Goal: Task Accomplishment & Management: Use online tool/utility

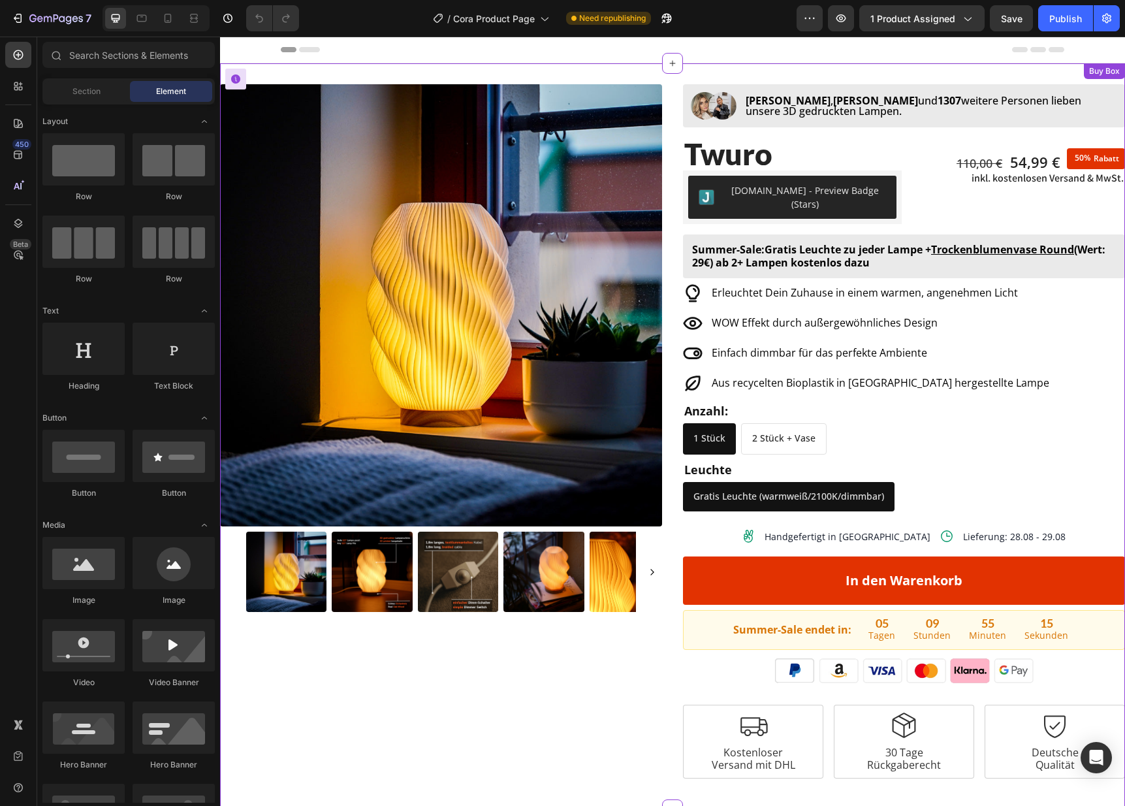
click at [758, 234] on div "Summer-Sale: Gratis Leuchte zu jeder Lampe + Trockenblumenvase Round (Wert: 29€…" at bounding box center [904, 255] width 442 height 43
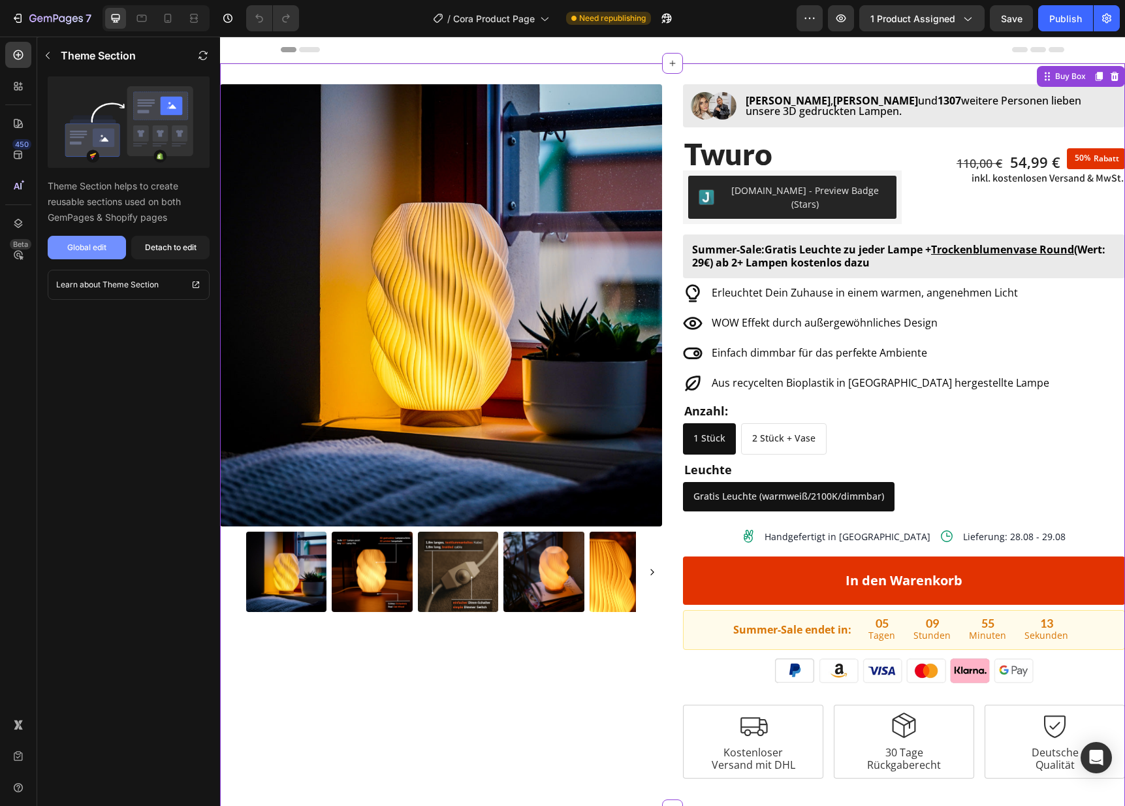
click at [89, 253] on div "Global edit" at bounding box center [86, 248] width 39 height 12
click at [1044, 16] on button "Publish" at bounding box center [1065, 18] width 55 height 26
drag, startPoint x: 19, startPoint y: 22, endPoint x: 76, endPoint y: 54, distance: 65.8
click at [19, 22] on icon "button" at bounding box center [19, 18] width 6 height 9
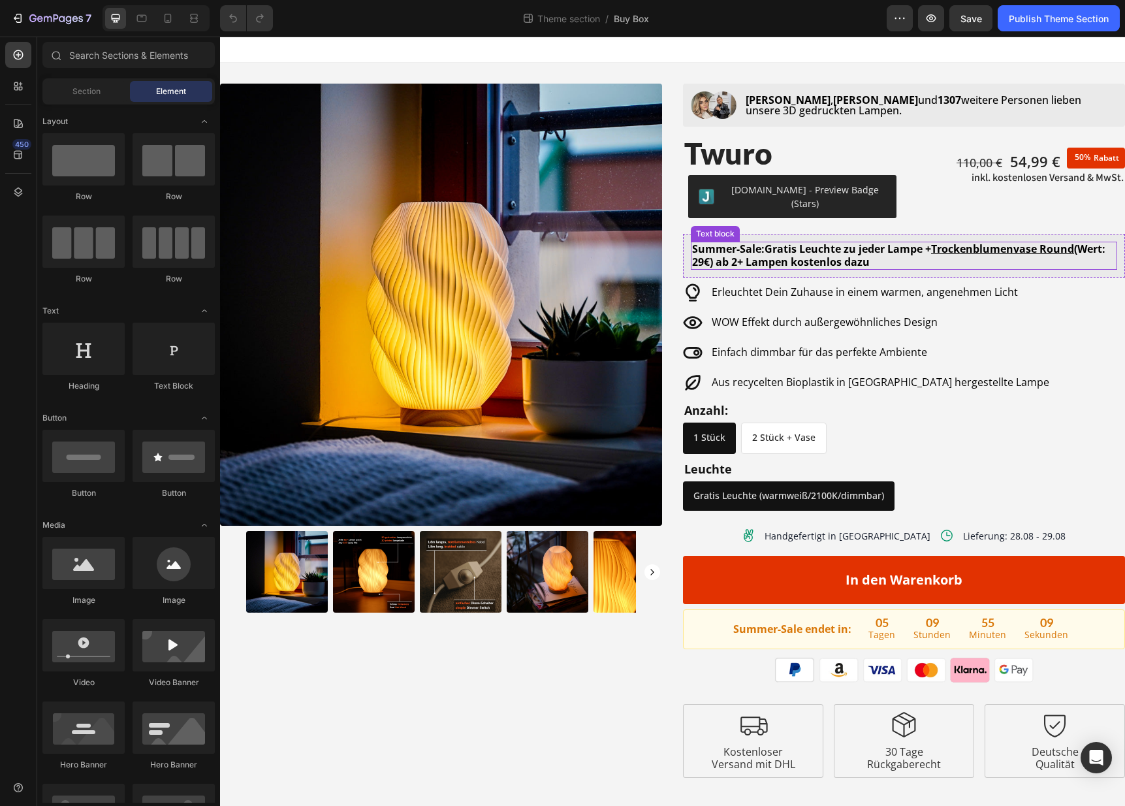
click at [745, 250] on strong "(Wert: 29€) ab 2+ Lampen kostenlos dazu" at bounding box center [898, 255] width 413 height 27
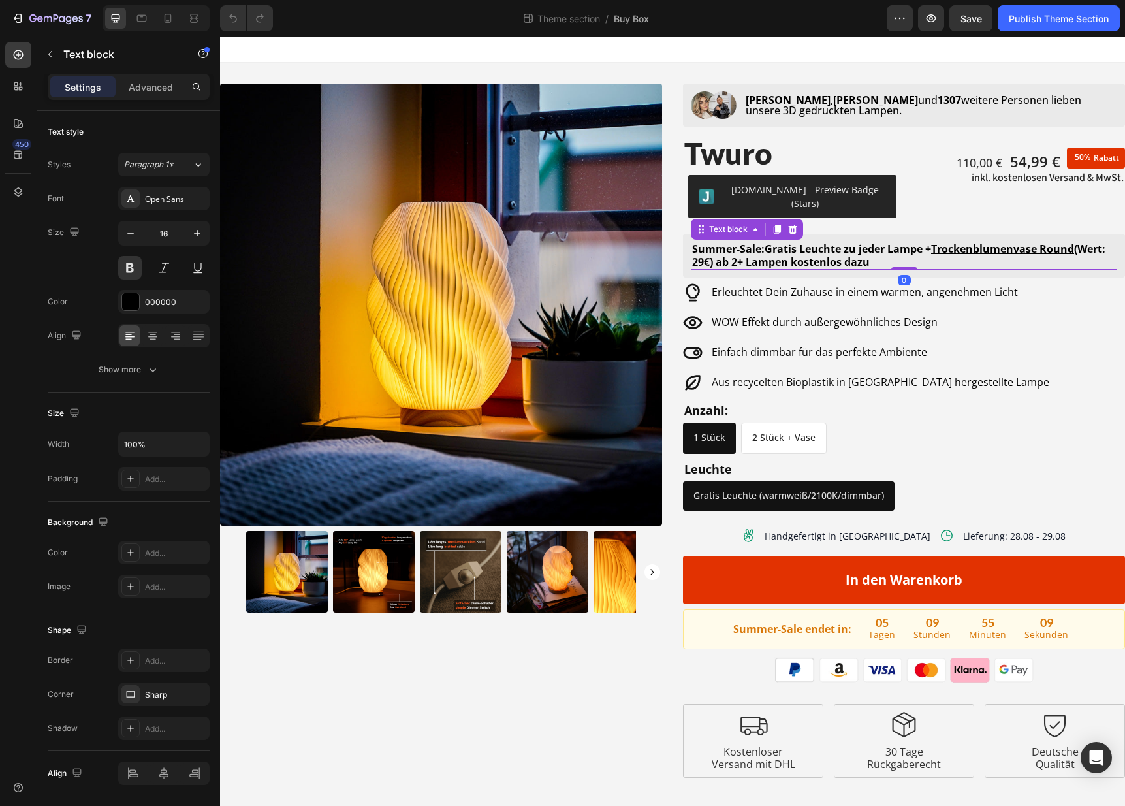
click at [725, 243] on p "Summer-Sale: Gratis Leuchte zu jeder Lampe + Trockenblumenvase Round (Wert: 29€…" at bounding box center [904, 255] width 424 height 25
click at [1087, 22] on div "Publish Theme Section" at bounding box center [1059, 19] width 100 height 14
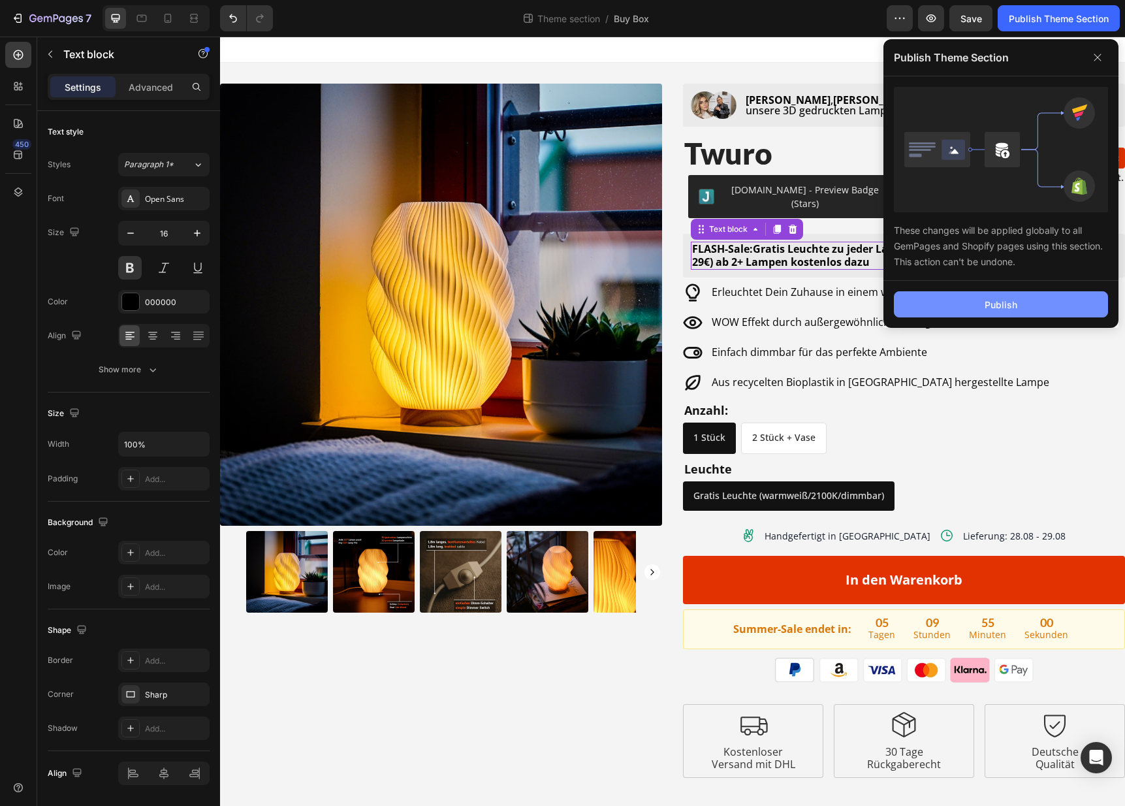
drag, startPoint x: 974, startPoint y: 308, endPoint x: 556, endPoint y: 221, distance: 427.5
click at [974, 308] on button "Publish" at bounding box center [1001, 304] width 214 height 26
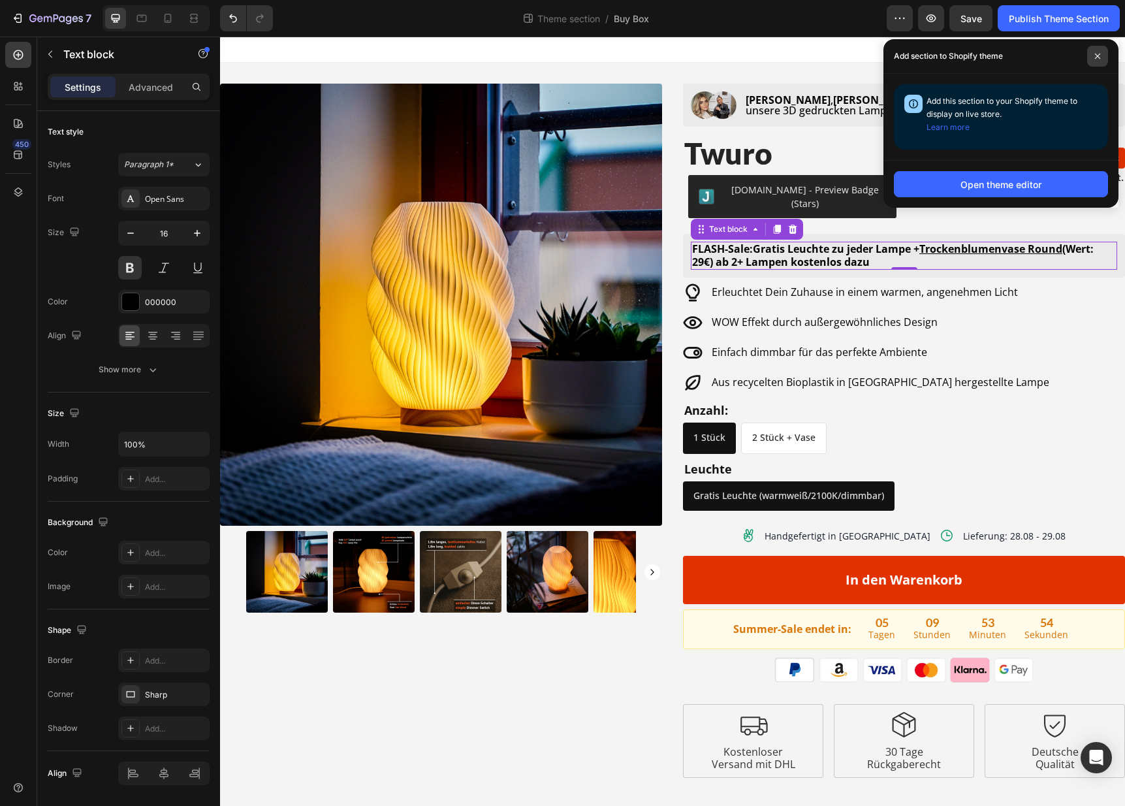
click at [1093, 53] on span at bounding box center [1097, 56] width 21 height 21
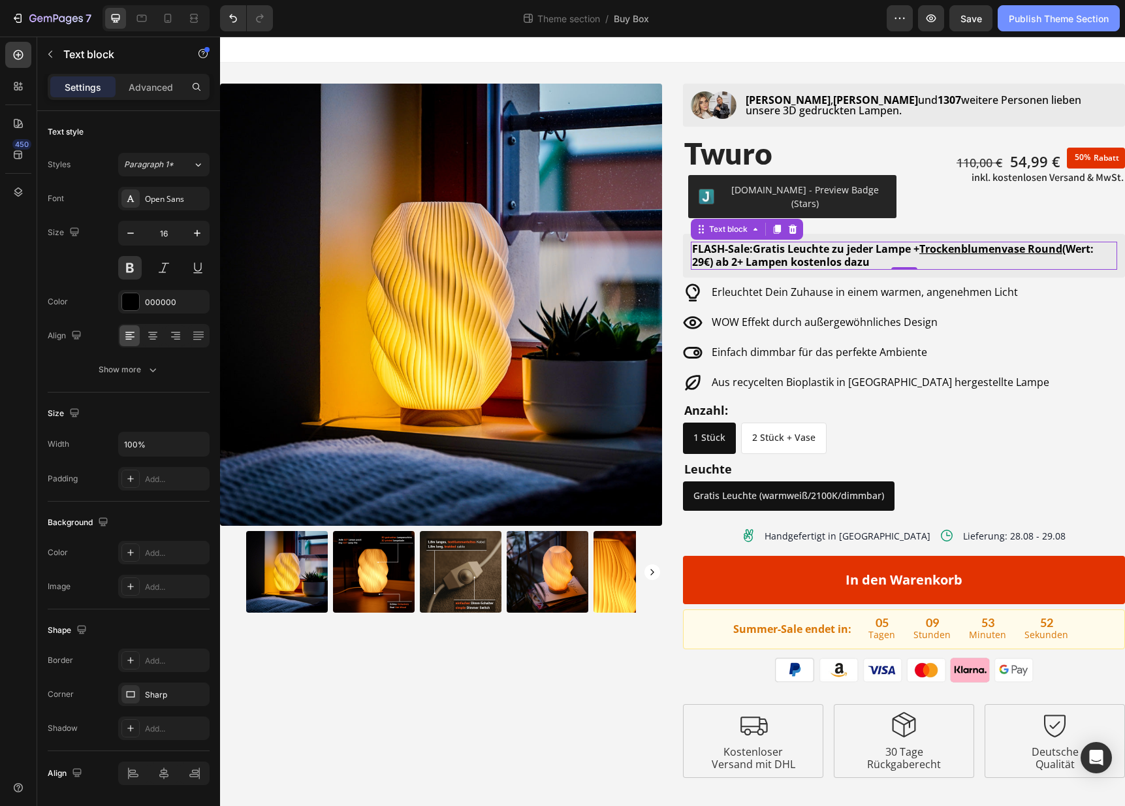
click at [1061, 27] on button "Publish Theme Section" at bounding box center [1059, 18] width 122 height 26
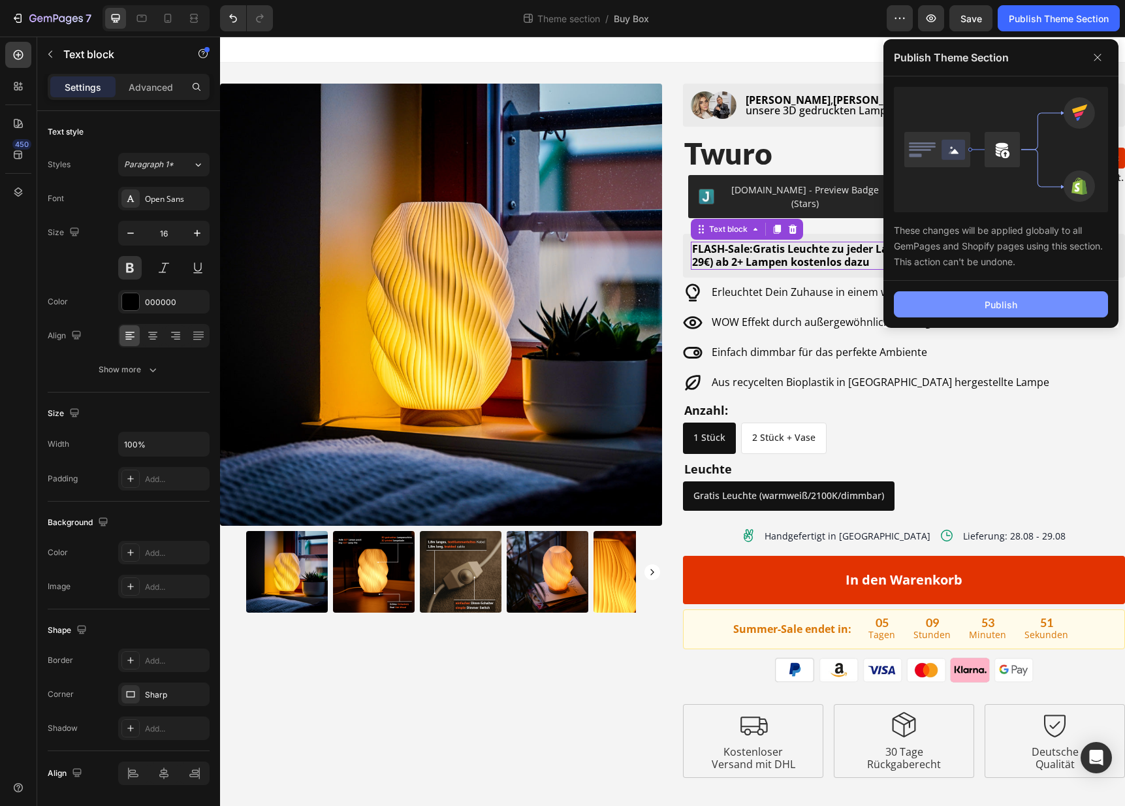
click at [974, 309] on button "Publish" at bounding box center [1001, 304] width 214 height 26
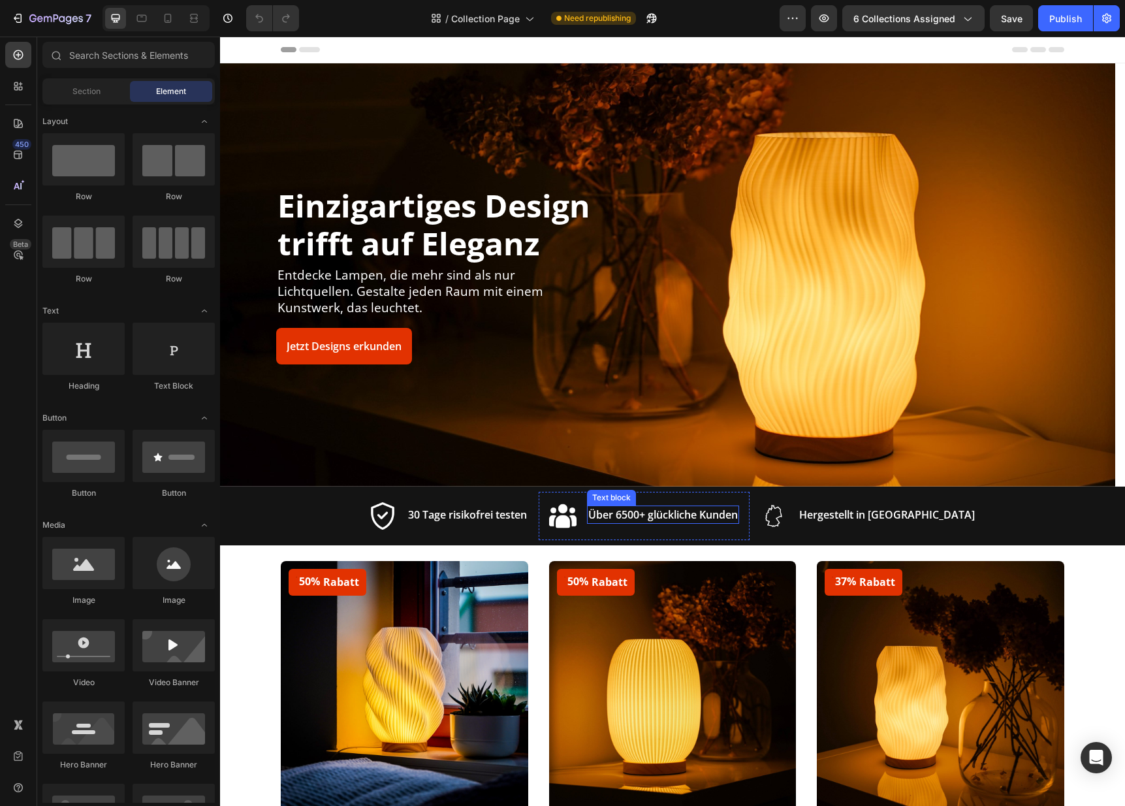
click at [711, 517] on p "Über 6500+ glückliche Kunden" at bounding box center [663, 515] width 150 height 16
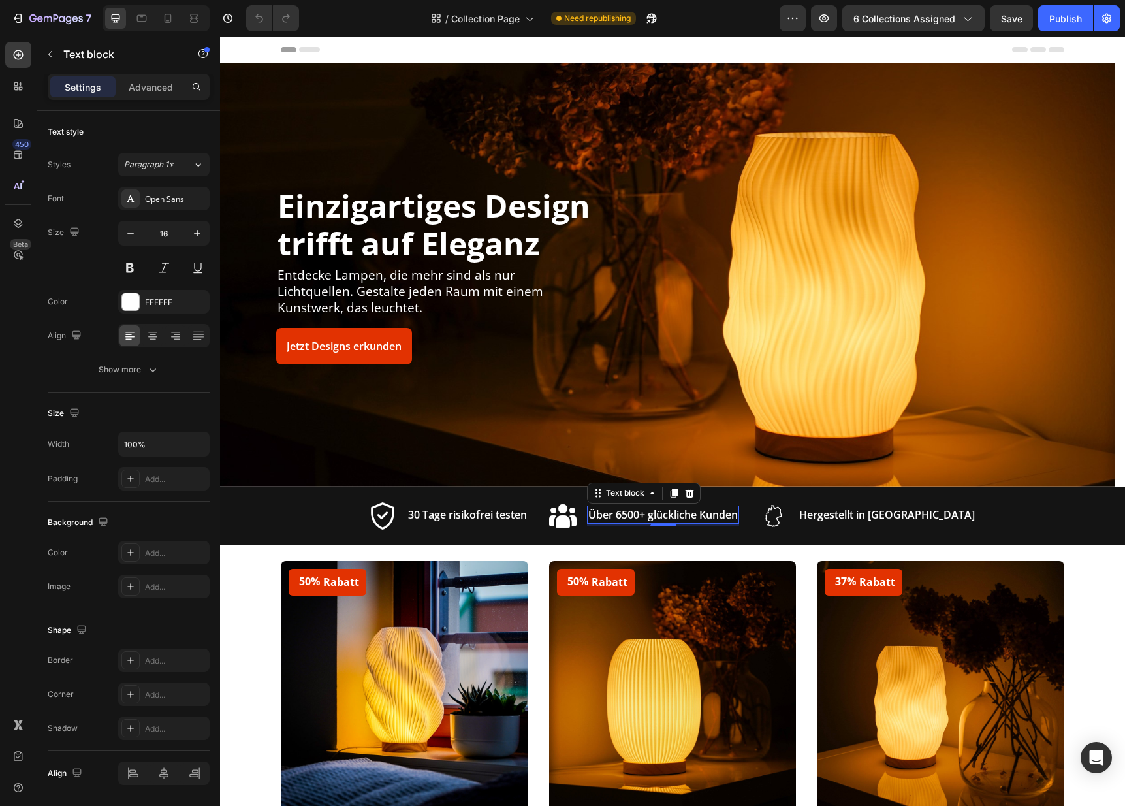
click at [656, 515] on p "Über 6500+ glückliche Kunden" at bounding box center [663, 515] width 150 height 16
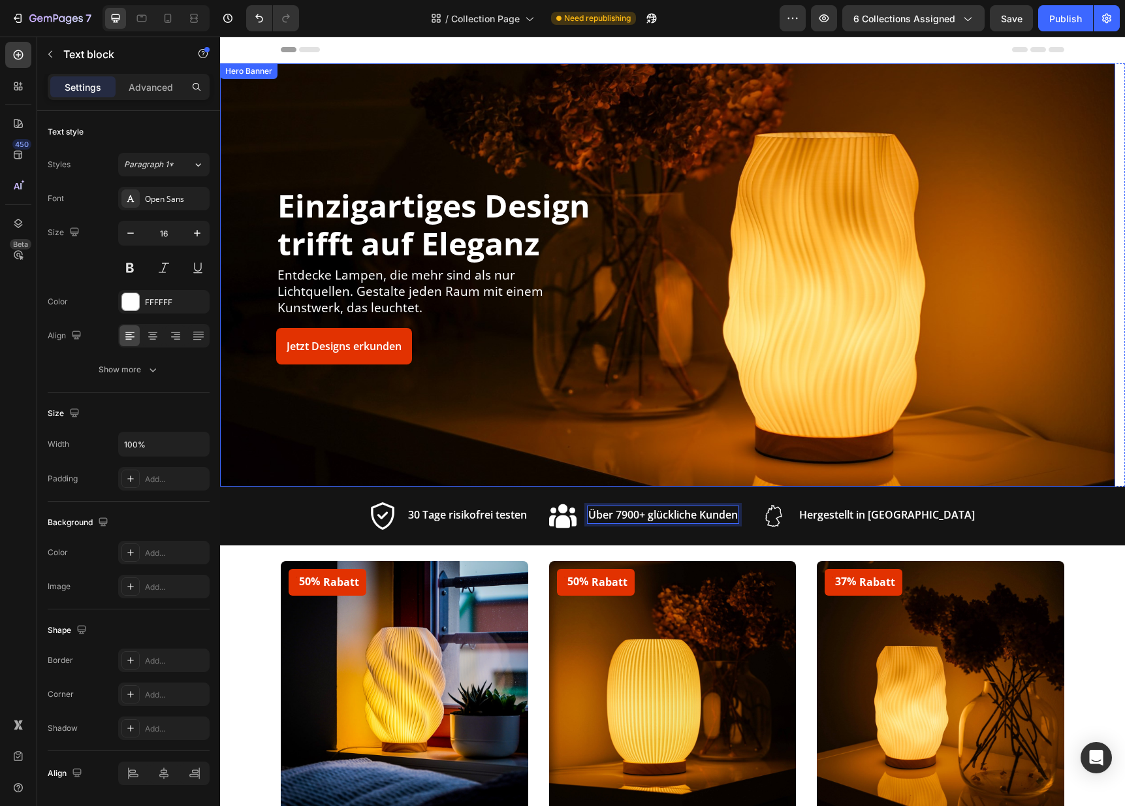
click at [477, 399] on div "Overlay" at bounding box center [667, 274] width 895 height 423
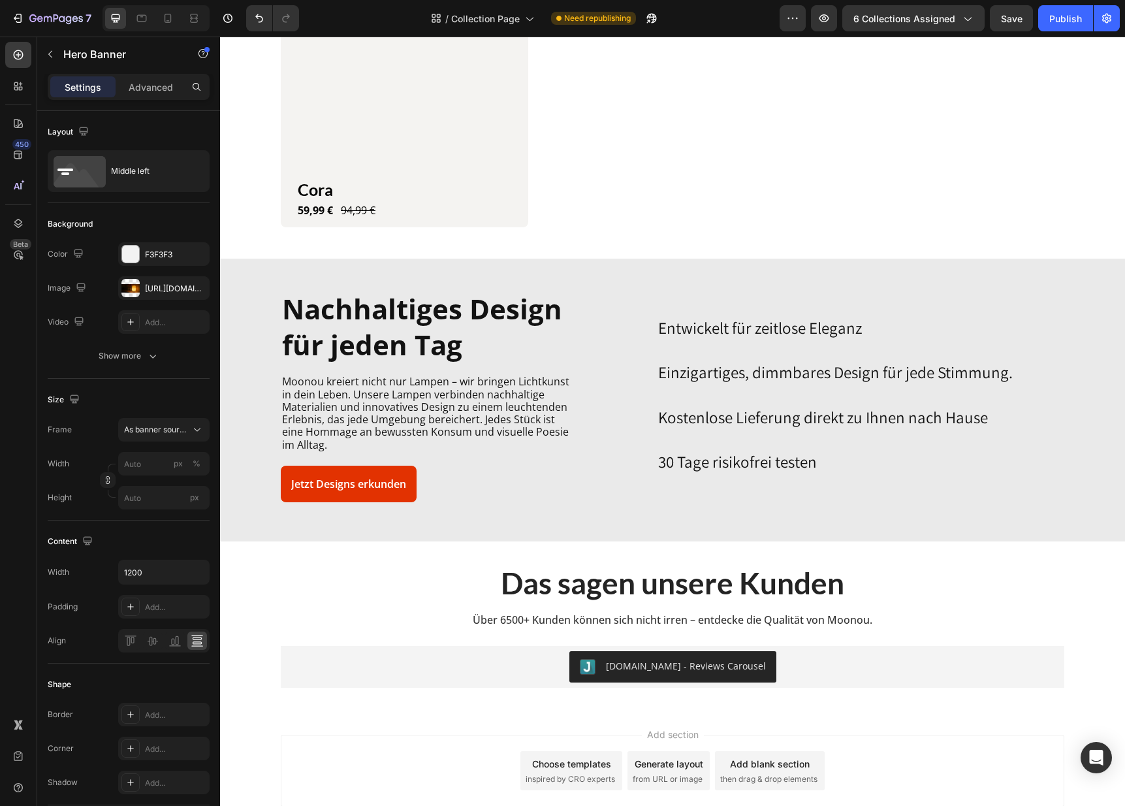
scroll to position [1289, 0]
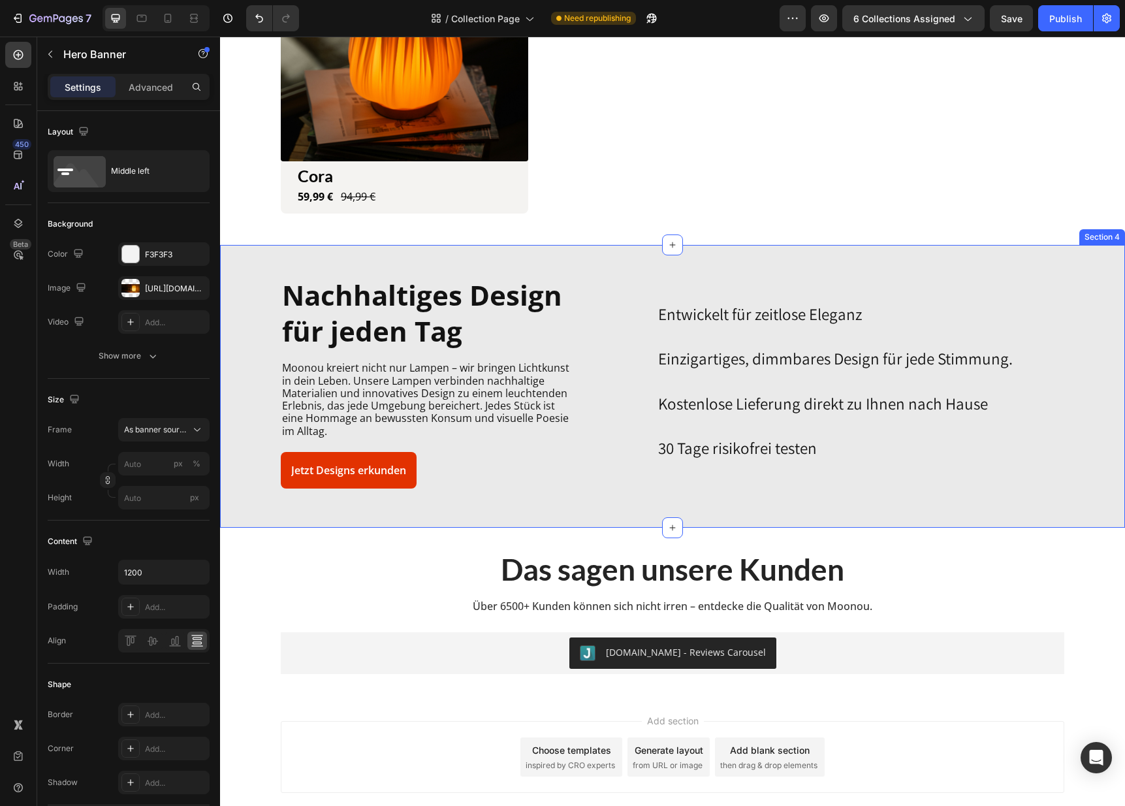
click at [1091, 408] on div "Nachhaltiges Design für jeden Tag Heading Moonou kreiert nicht nur [PERSON_NAME…" at bounding box center [673, 385] width 886 height 219
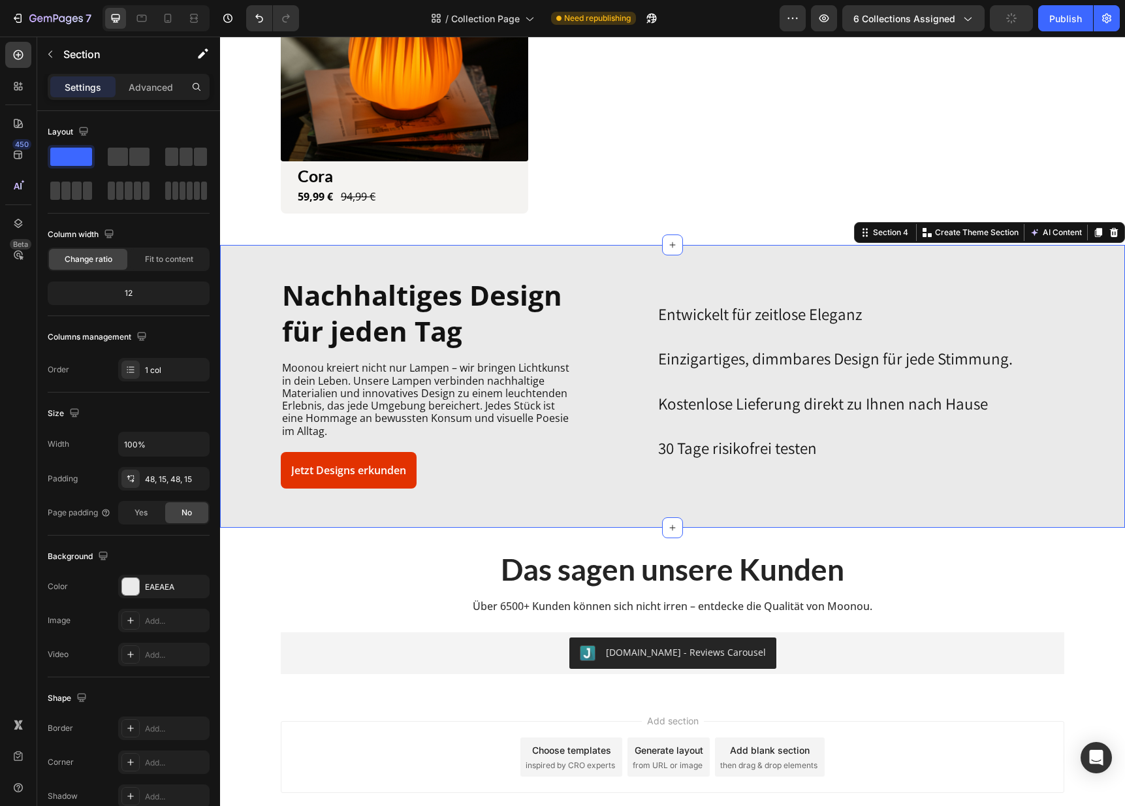
scroll to position [1366, 0]
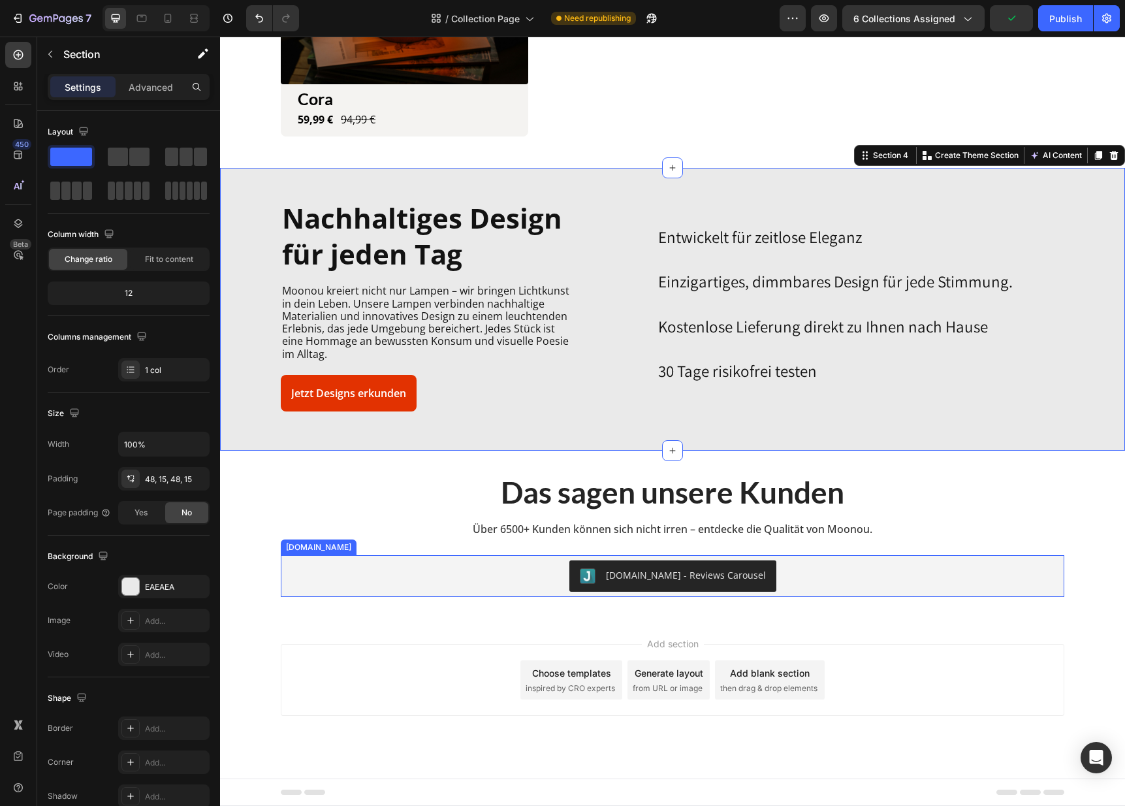
click at [770, 573] on div "[DOMAIN_NAME] - Reviews Carousel" at bounding box center [672, 575] width 773 height 31
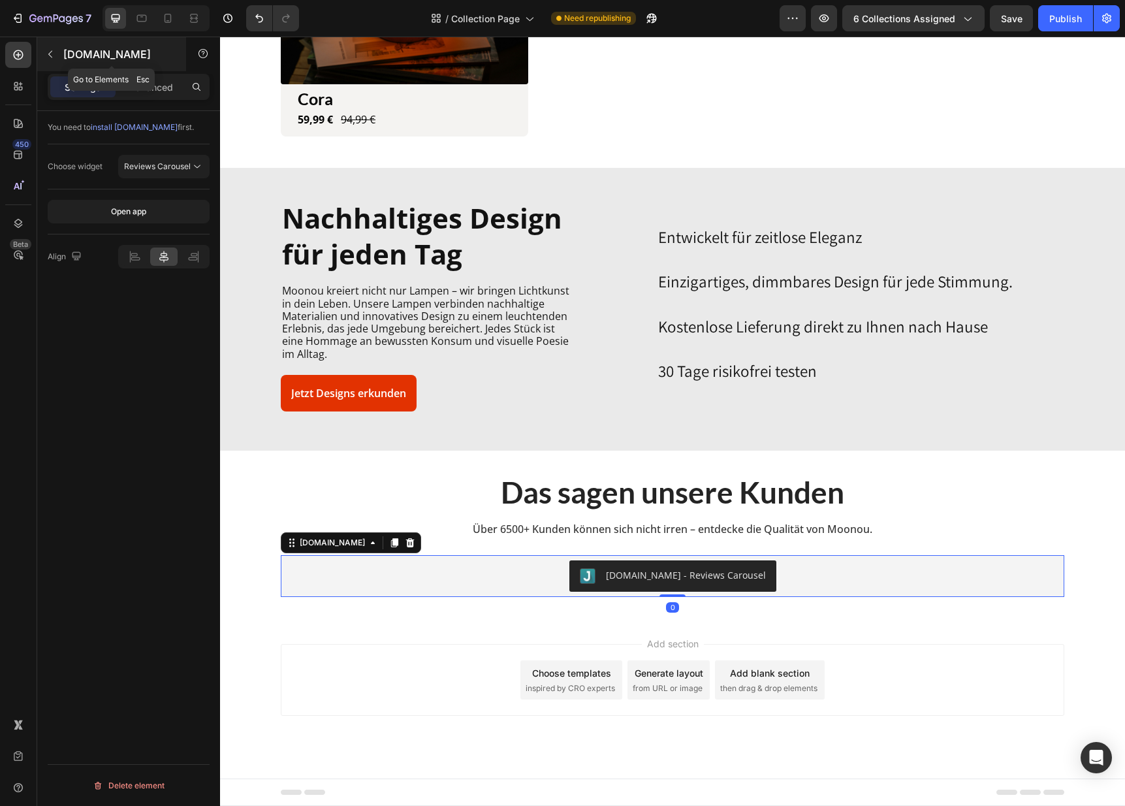
click at [53, 44] on button "button" at bounding box center [50, 54] width 21 height 21
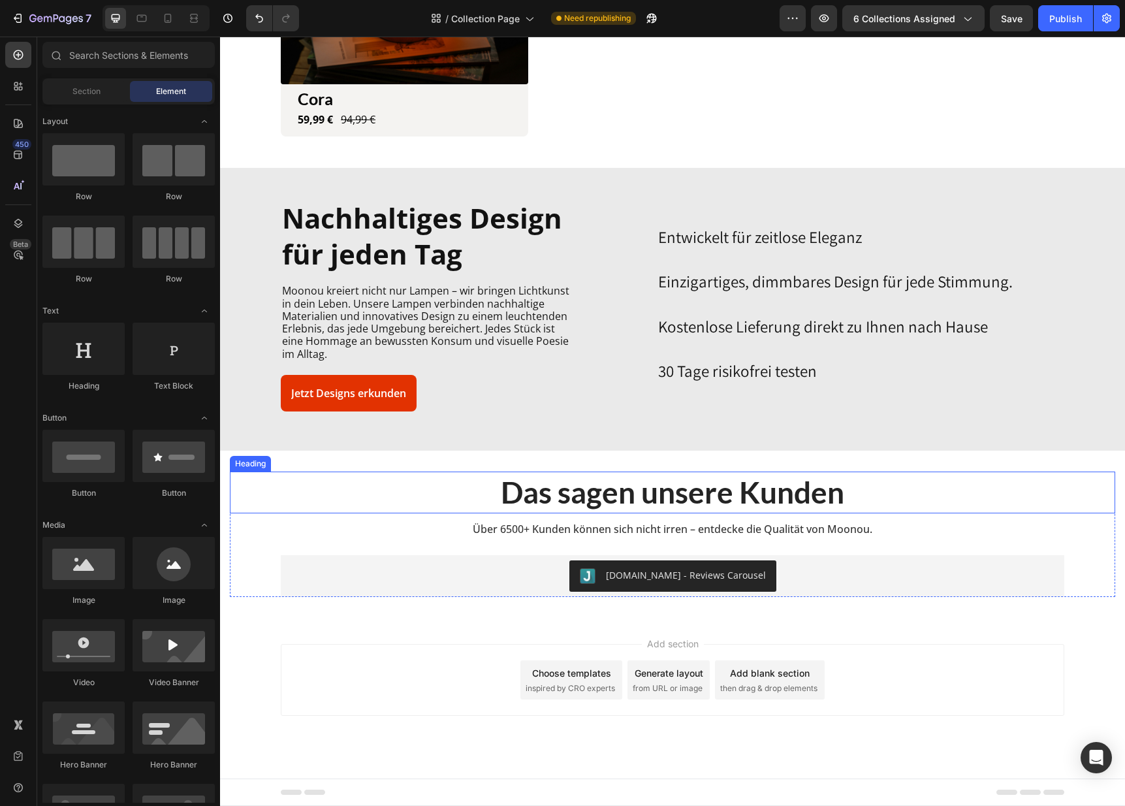
click at [262, 460] on div "Heading" at bounding box center [250, 464] width 36 height 12
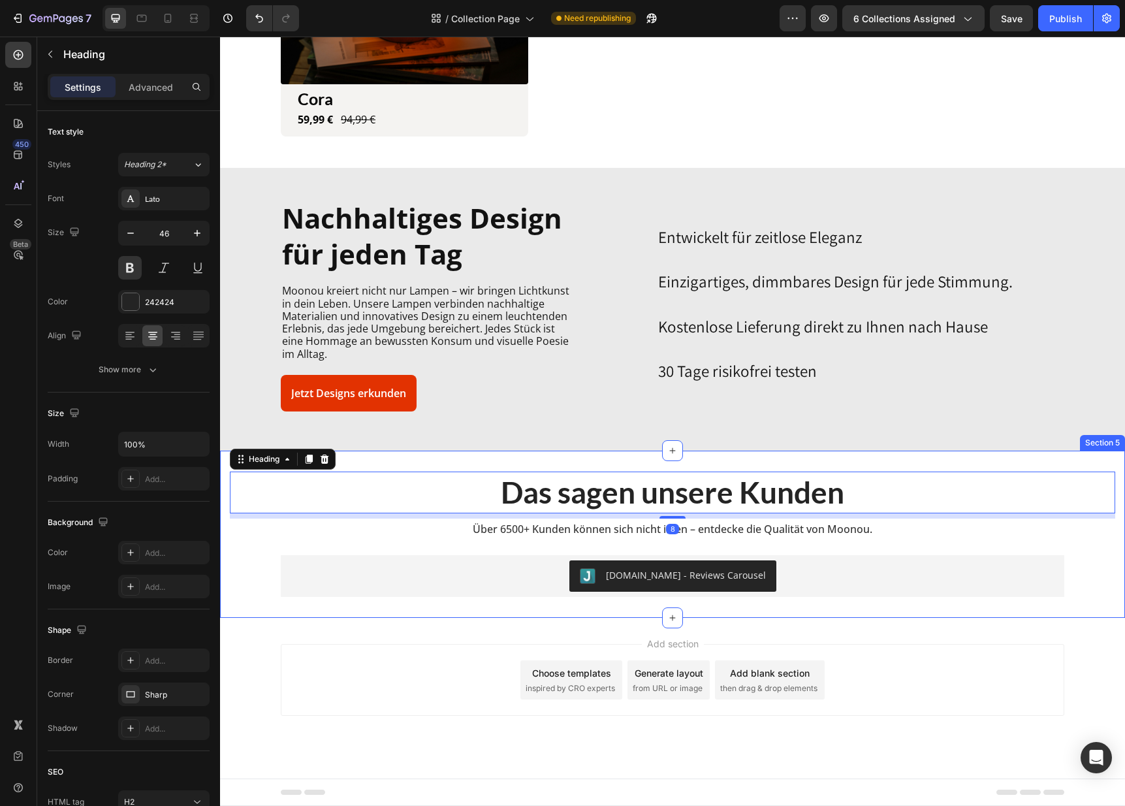
click at [449, 458] on div "Das sagen unsere Kunden Heading 8 Über 6500+ Kunden können sich nicht irren – e…" at bounding box center [672, 535] width 905 height 168
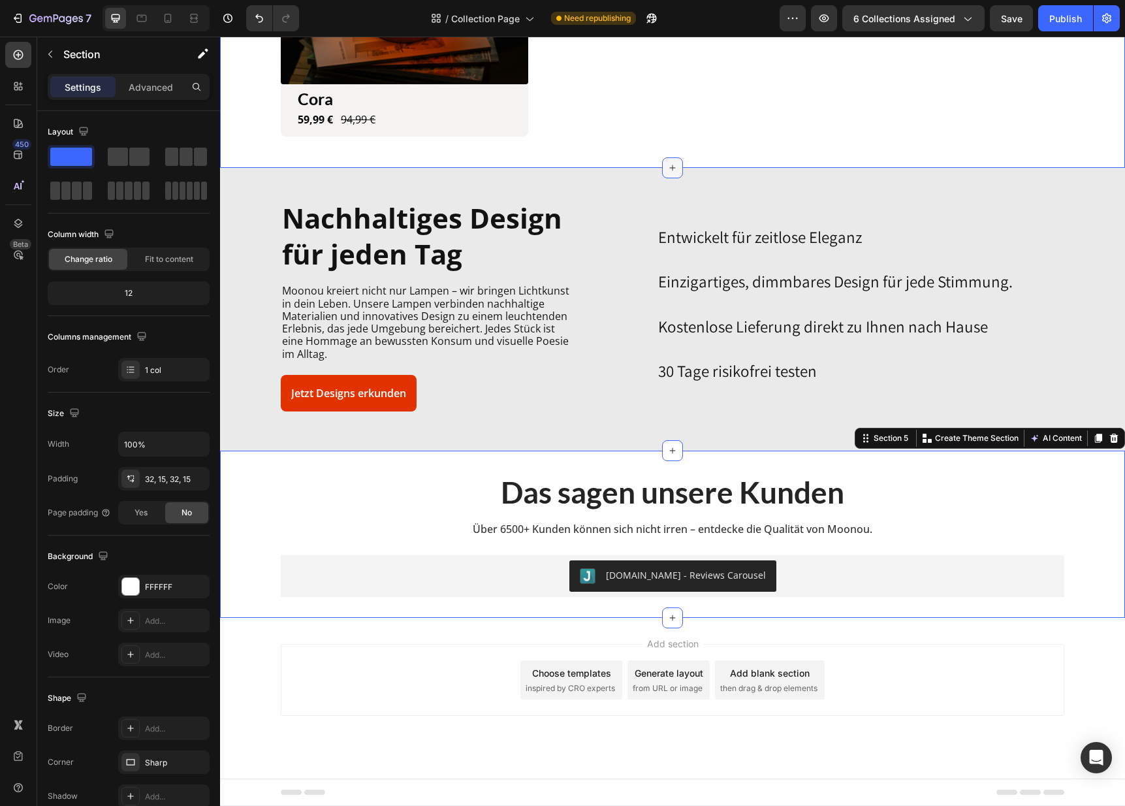
click at [669, 164] on icon at bounding box center [672, 168] width 10 height 10
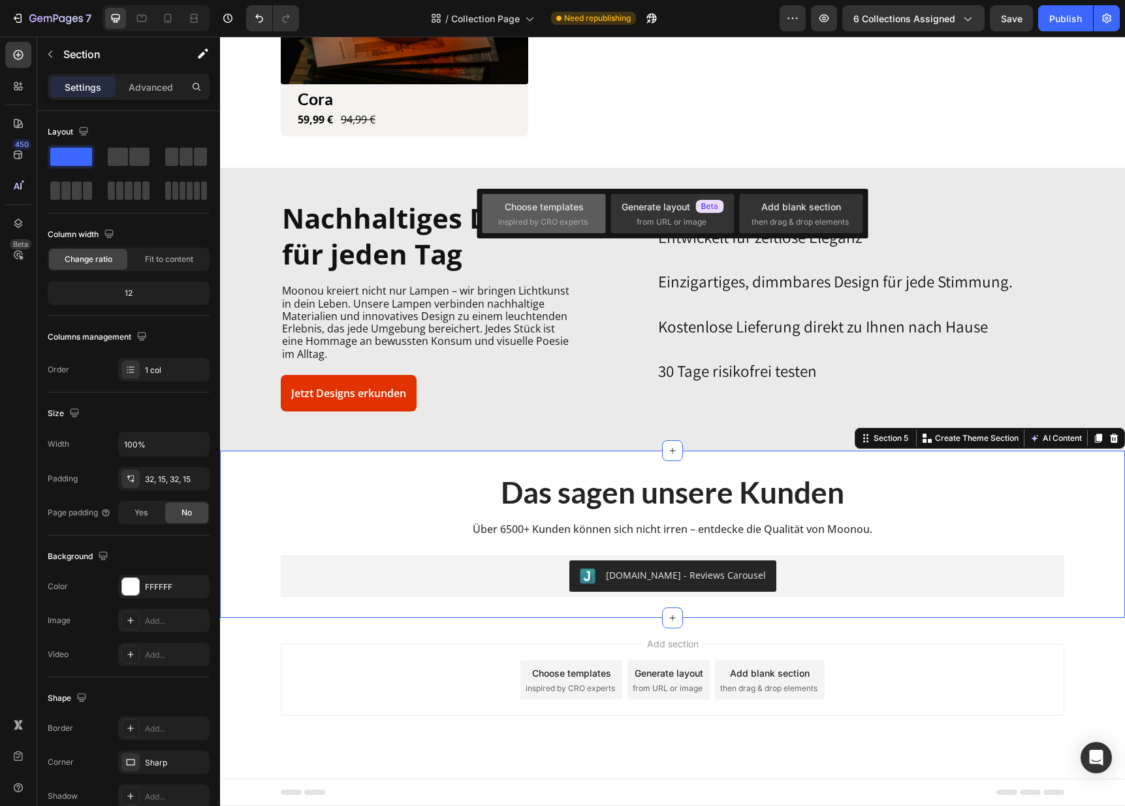
click at [534, 215] on div "Choose templates inspired by CRO experts" at bounding box center [543, 214] width 91 height 28
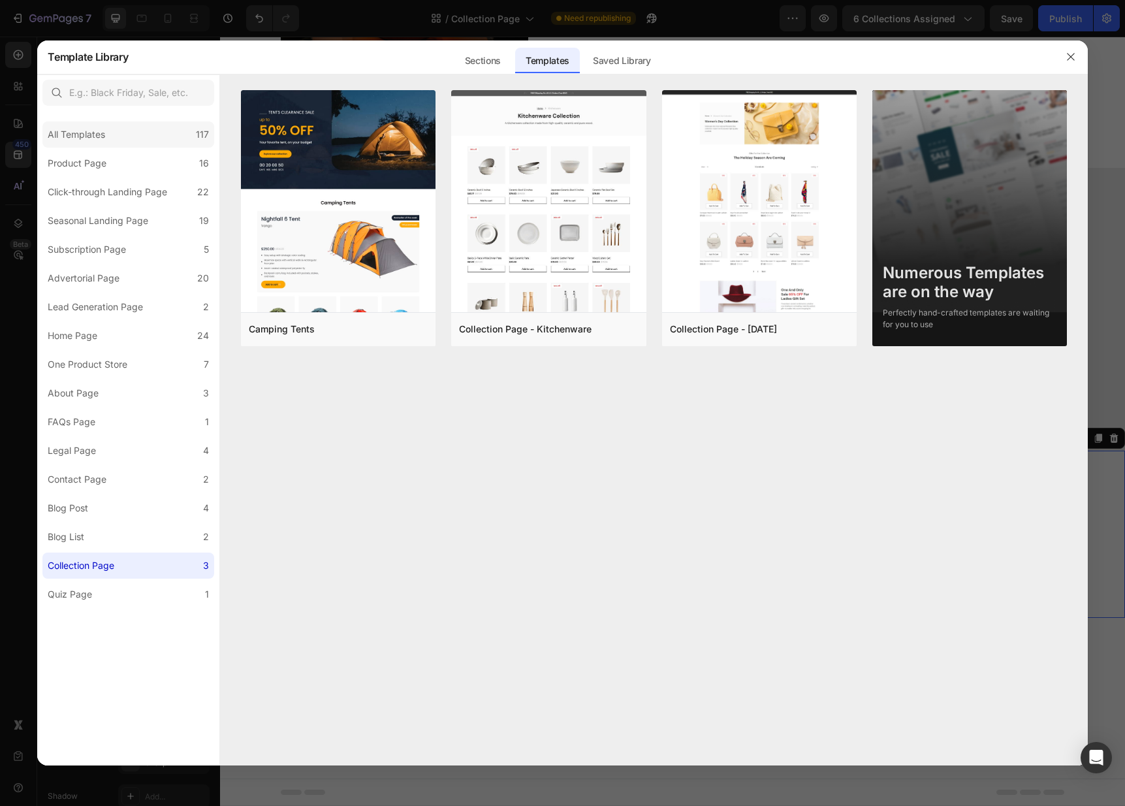
click at [104, 136] on div "All Templates" at bounding box center [76, 135] width 57 height 16
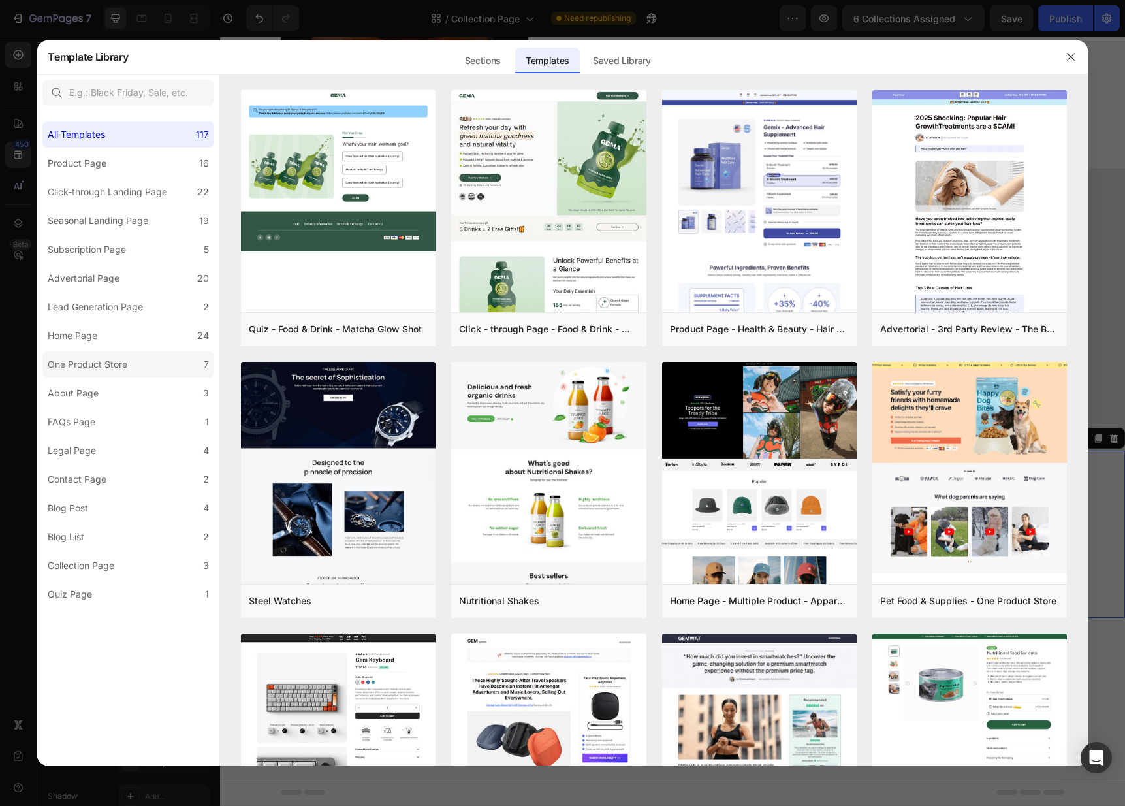
click at [191, 374] on label "One Product Store 7" at bounding box center [128, 364] width 172 height 26
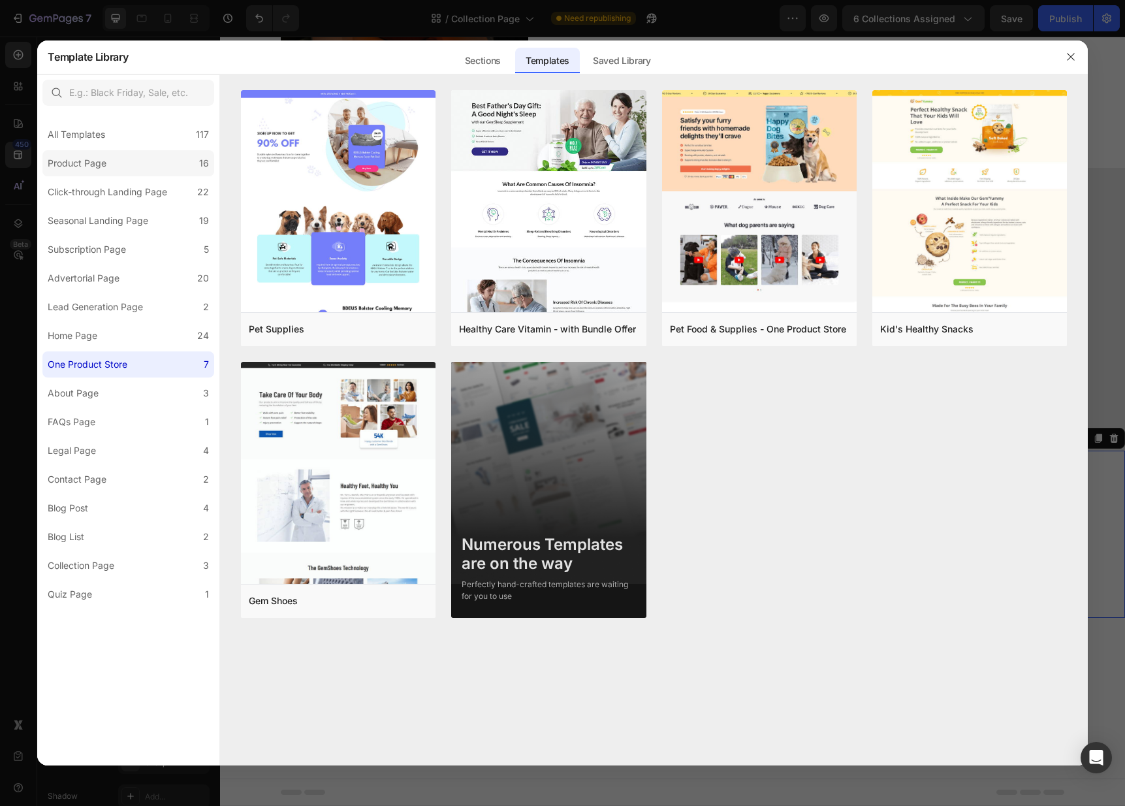
click at [140, 172] on label "Product Page 16" at bounding box center [128, 163] width 172 height 26
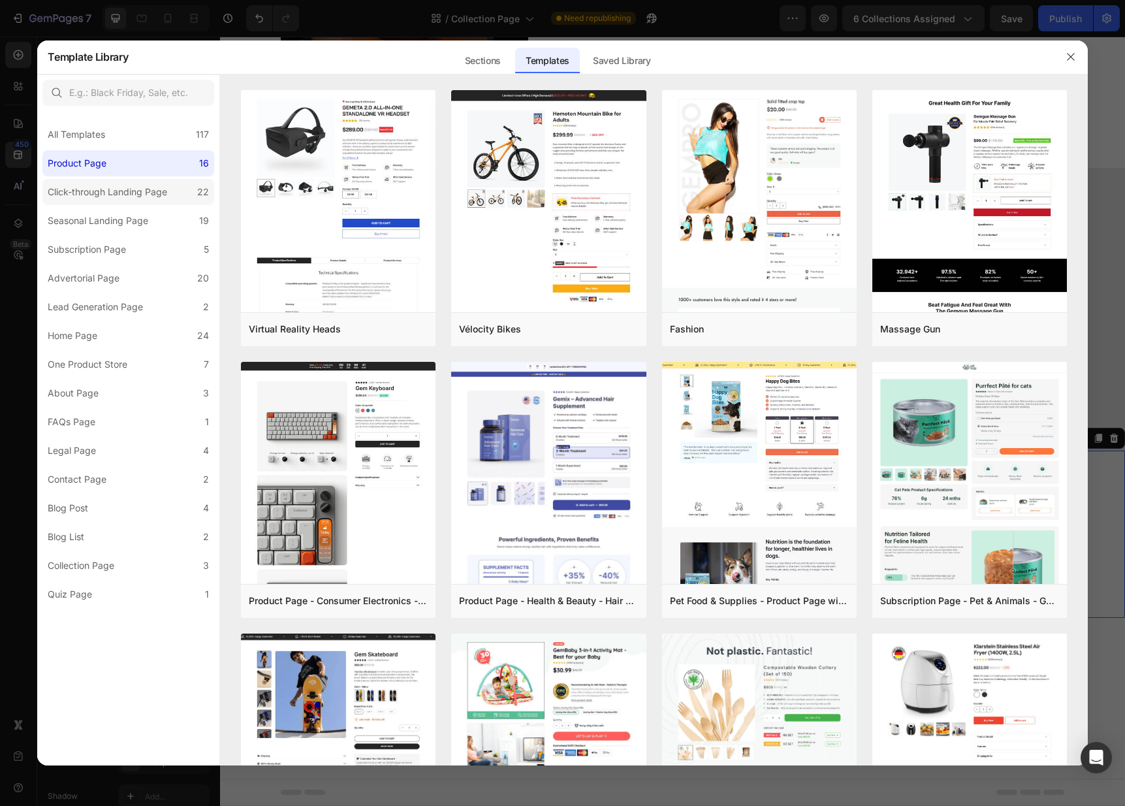
click at [112, 200] on label "Click-through Landing Page 22" at bounding box center [128, 192] width 172 height 26
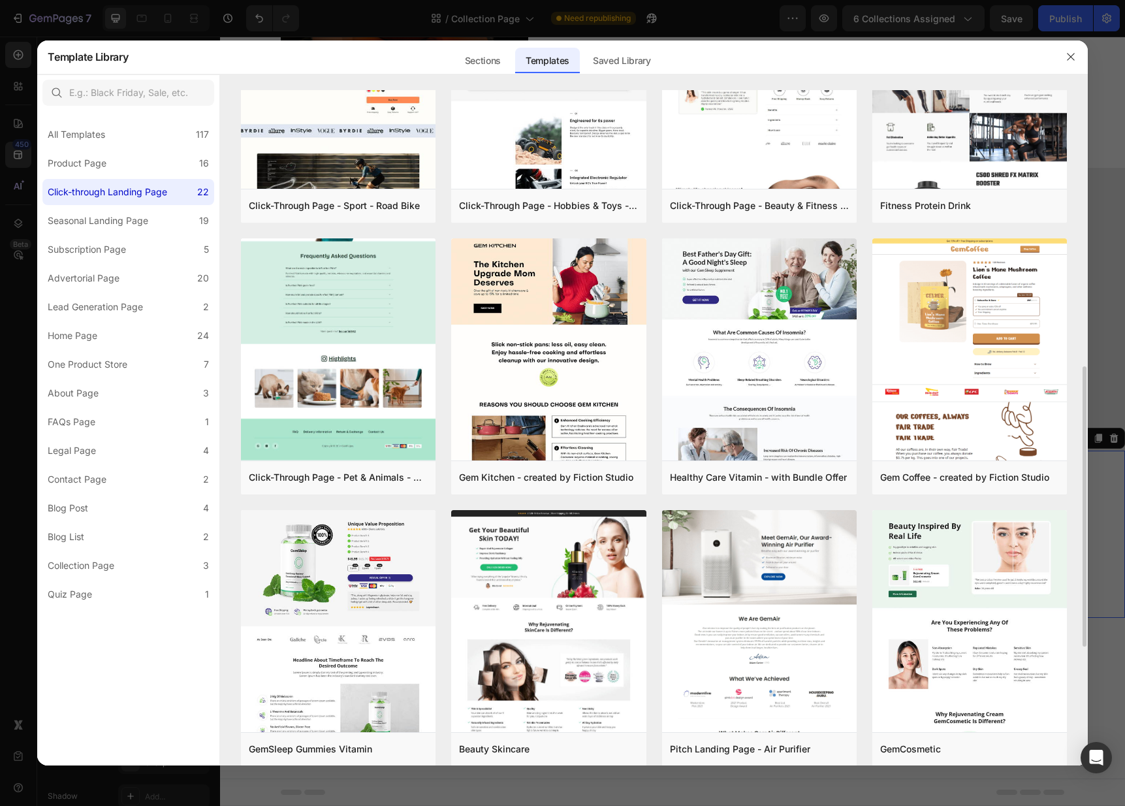
scroll to position [675, 0]
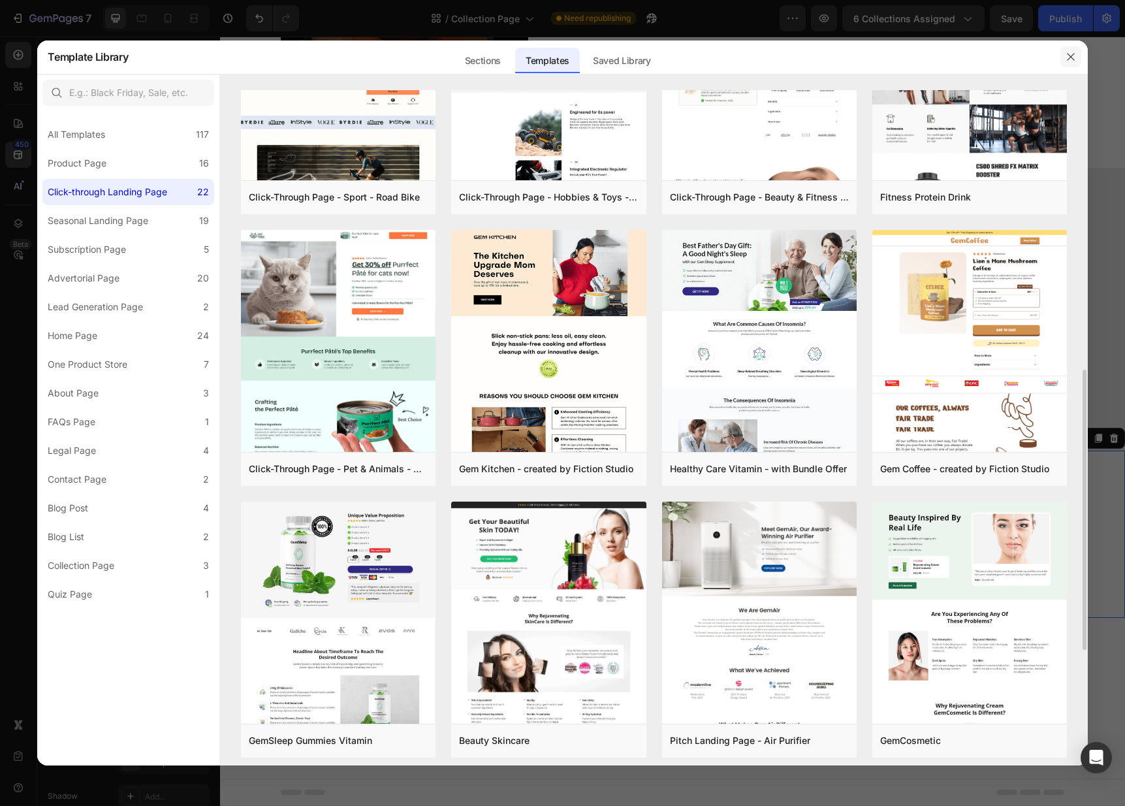
click at [1075, 63] on button "button" at bounding box center [1071, 56] width 21 height 21
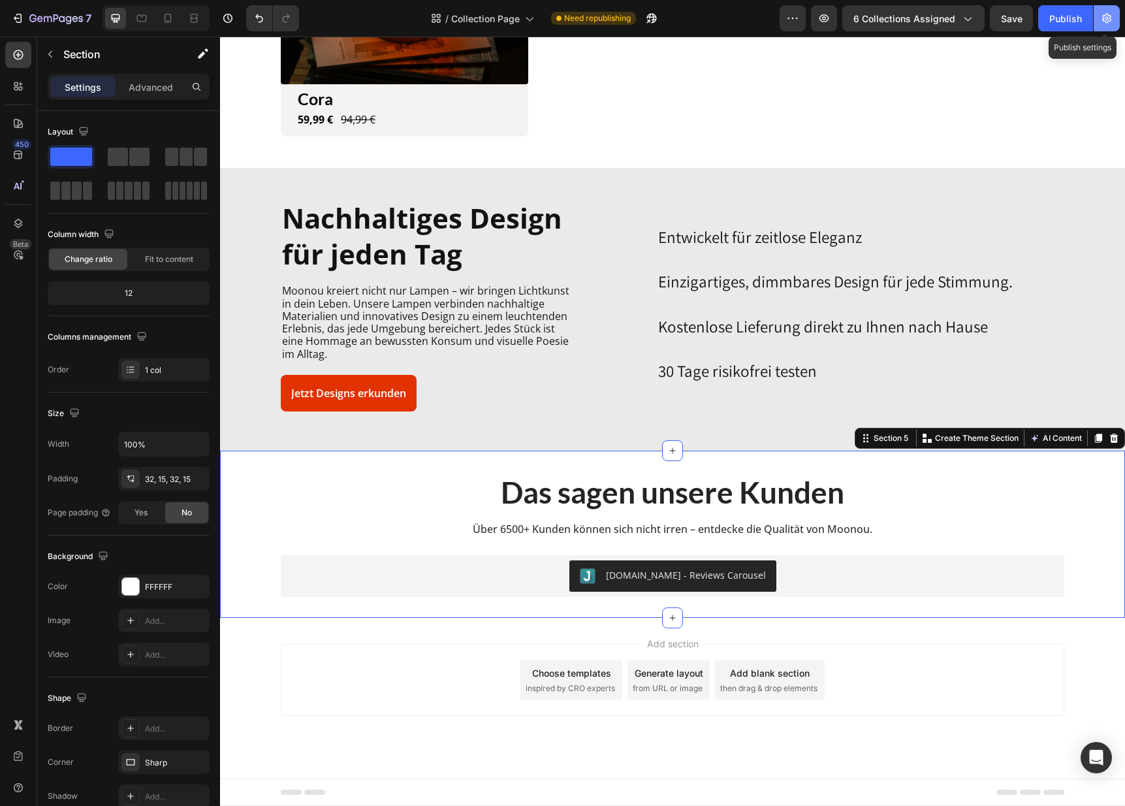
click at [1097, 14] on button "button" at bounding box center [1107, 18] width 26 height 26
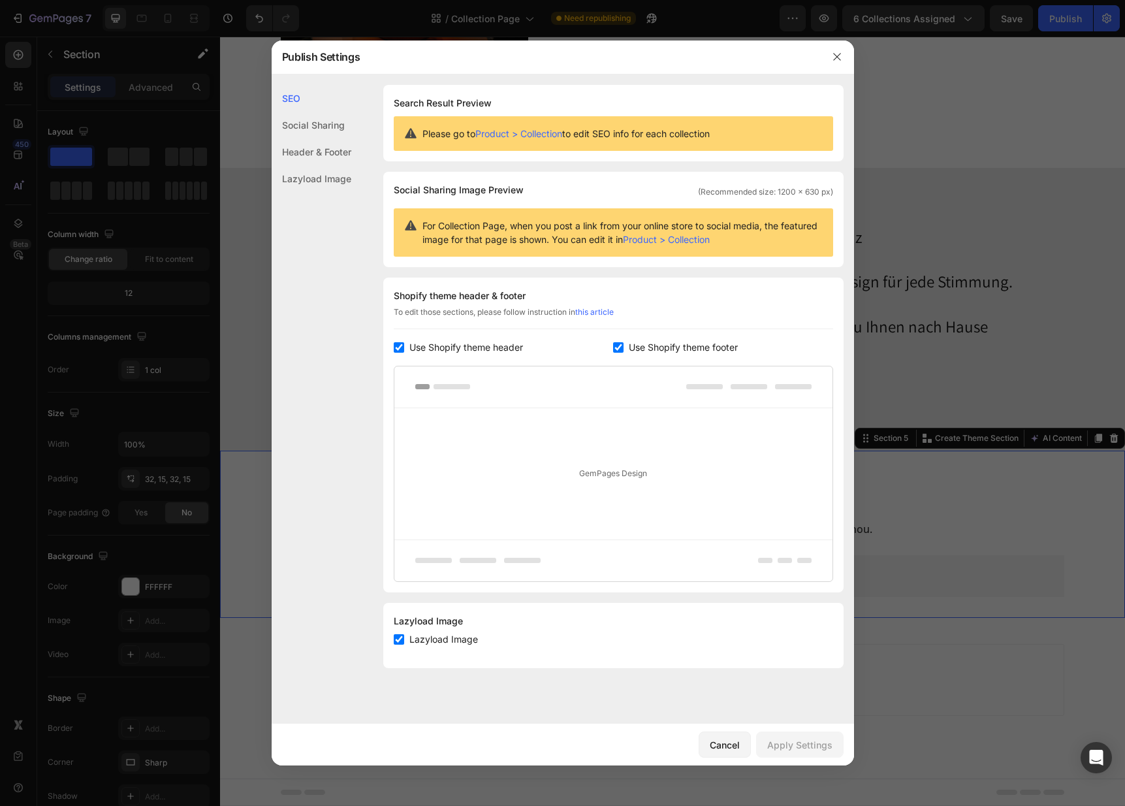
click at [319, 138] on div "Social Sharing" at bounding box center [312, 151] width 80 height 27
click at [317, 165] on div "Header & Footer" at bounding box center [312, 178] width 80 height 27
click at [317, 183] on div "Lazyload Image" at bounding box center [312, 178] width 80 height 27
click at [841, 66] on button "button" at bounding box center [837, 56] width 21 height 21
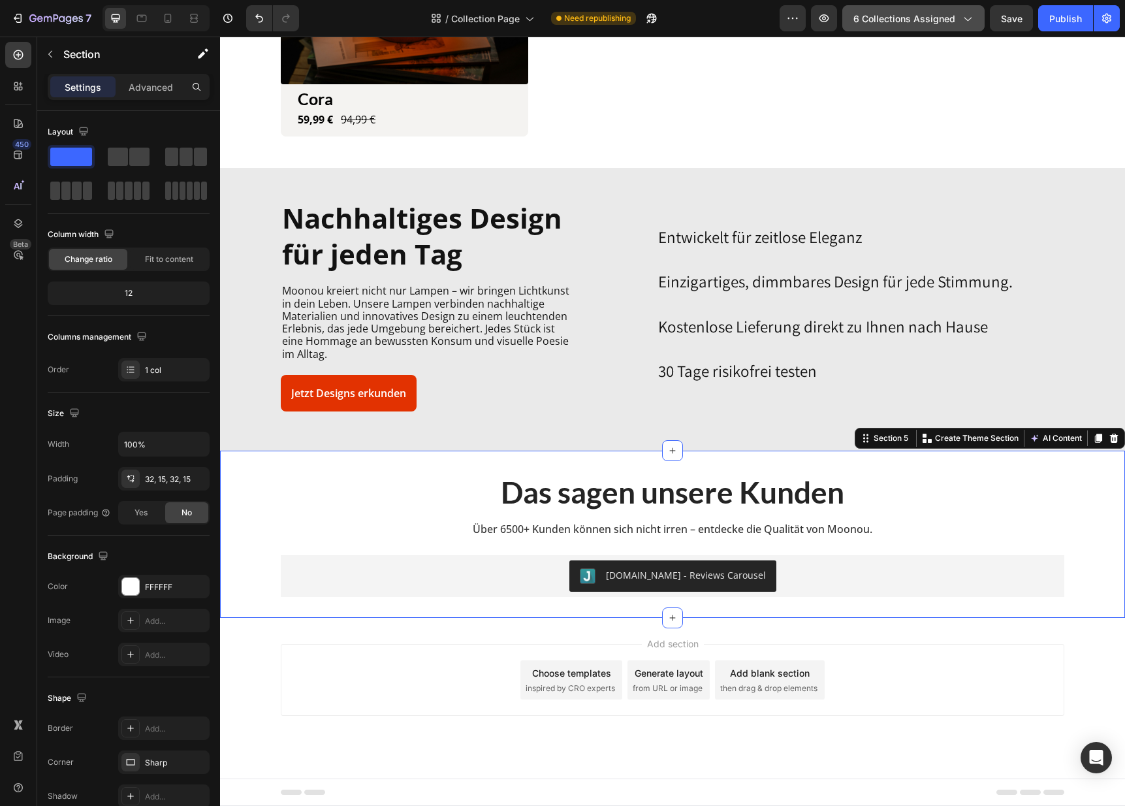
click at [973, 18] on icon "button" at bounding box center [967, 18] width 13 height 13
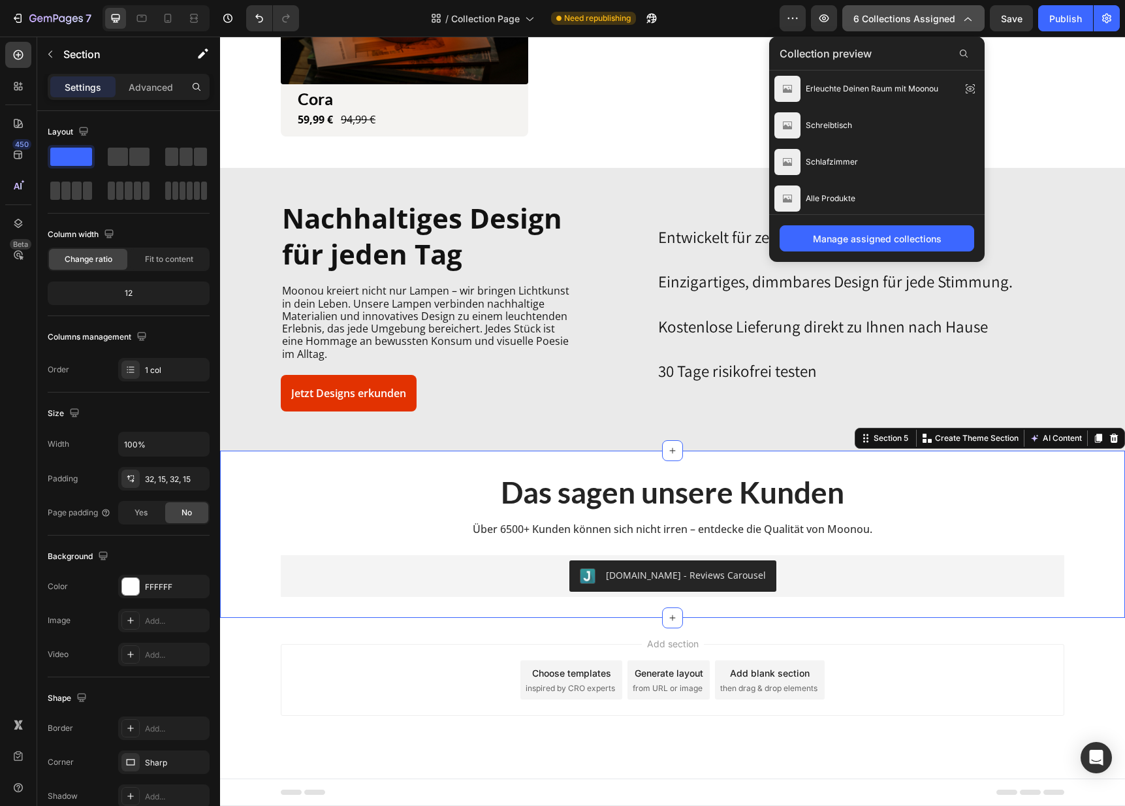
click at [973, 18] on icon "button" at bounding box center [967, 18] width 13 height 13
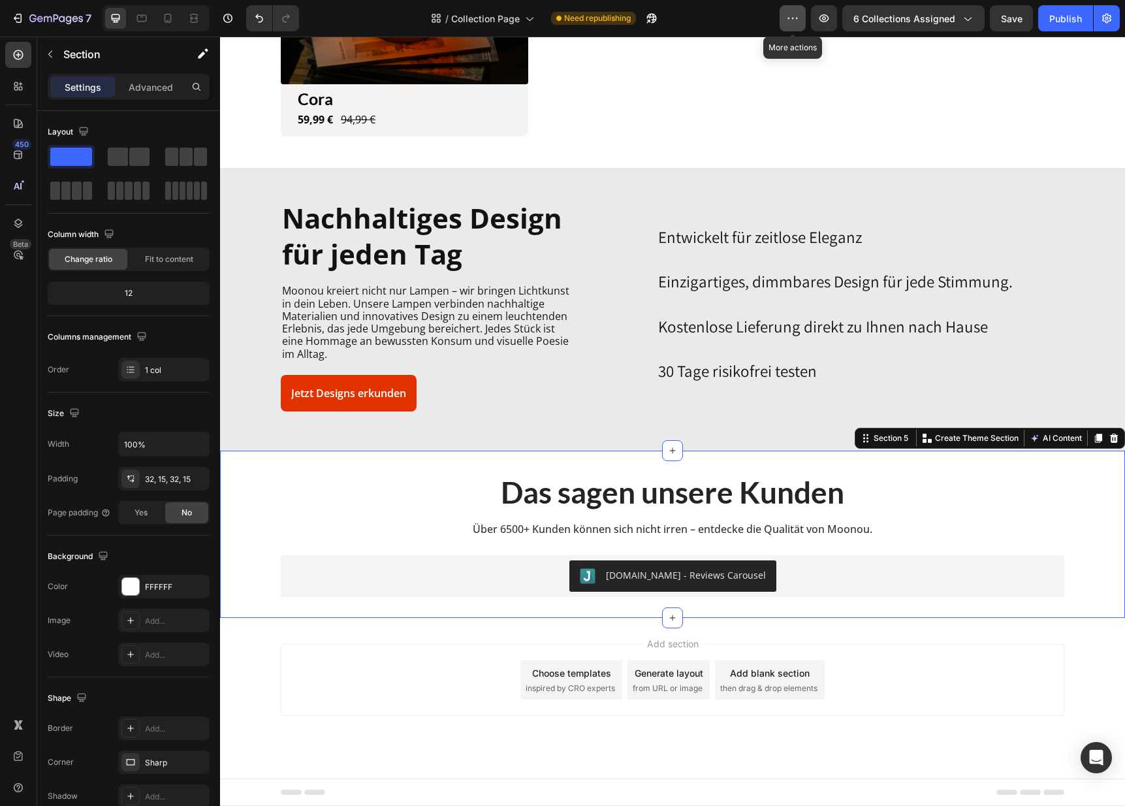
click at [794, 18] on icon "button" at bounding box center [793, 18] width 2 height 1
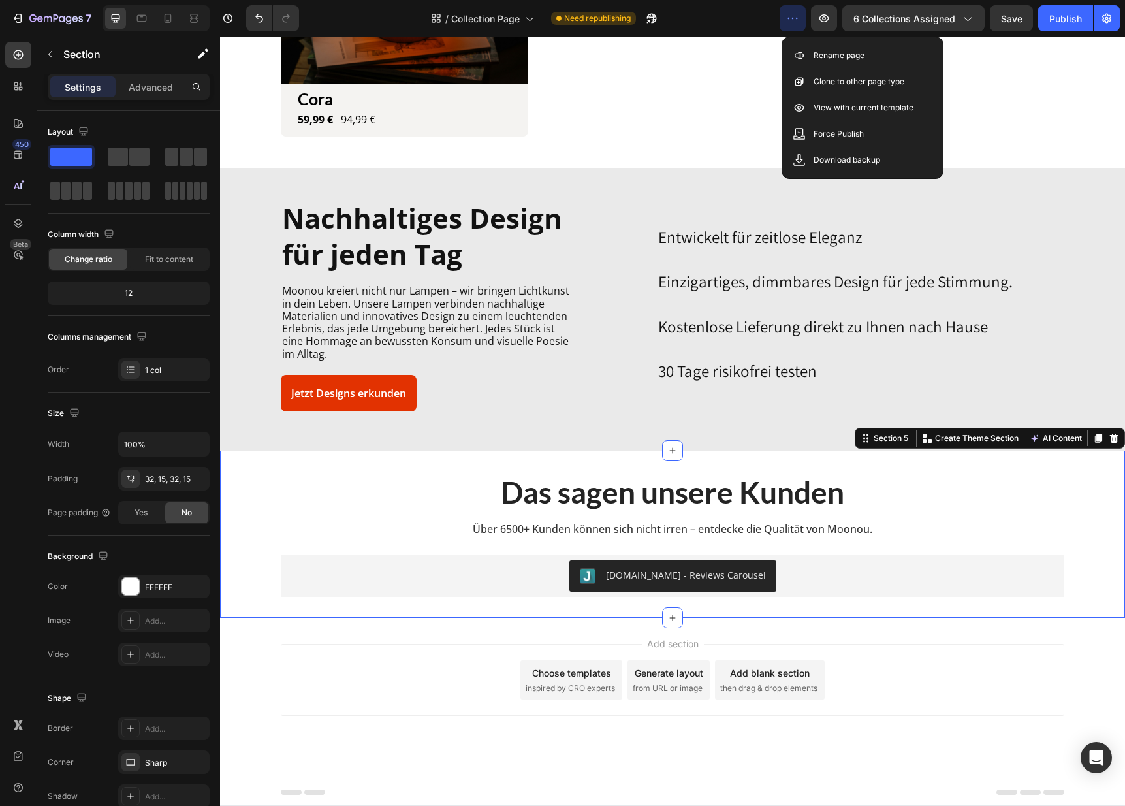
click at [794, 18] on icon "button" at bounding box center [793, 18] width 2 height 1
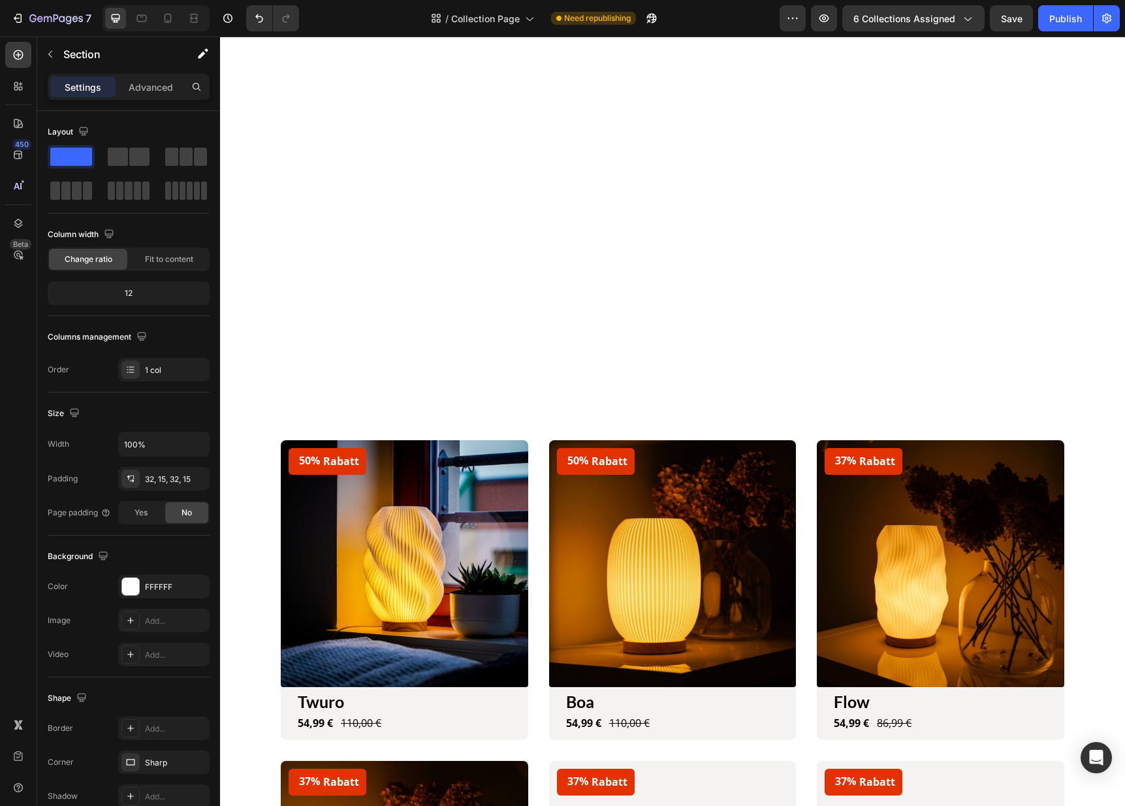
scroll to position [0, 0]
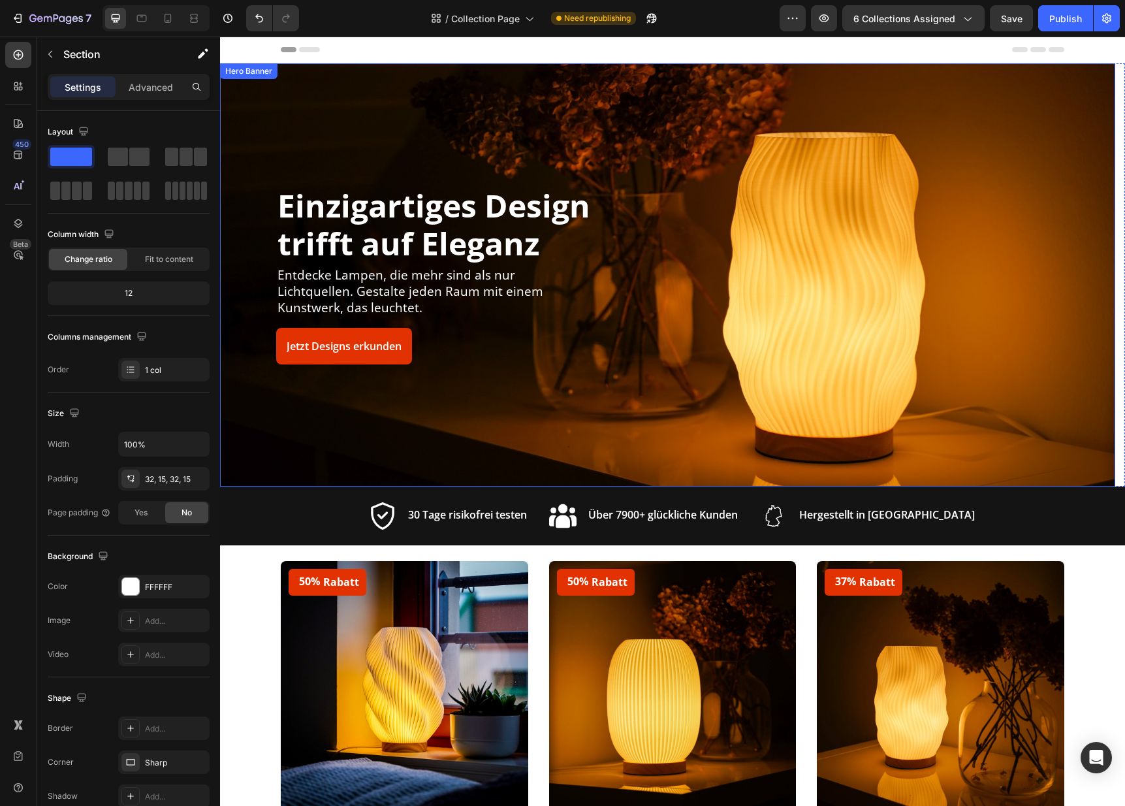
click at [1082, 101] on div "Overlay" at bounding box center [667, 274] width 895 height 423
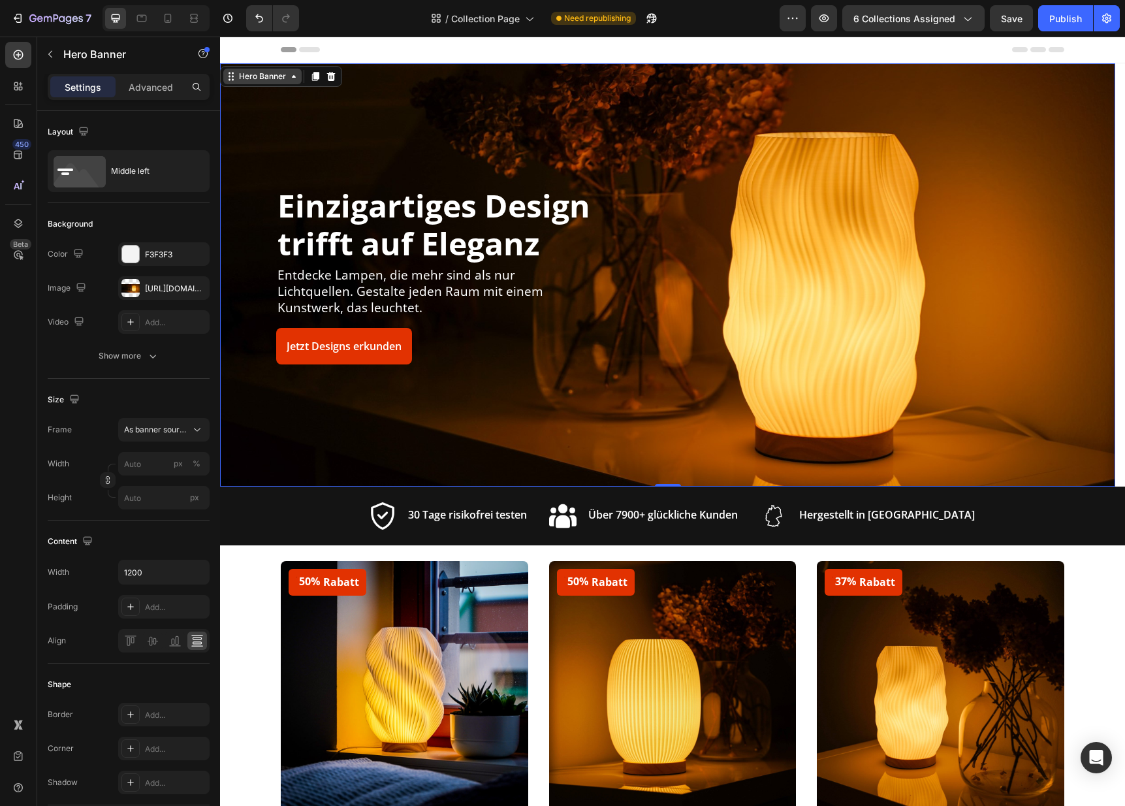
click at [293, 71] on icon at bounding box center [294, 76] width 10 height 10
click at [293, 74] on icon at bounding box center [294, 76] width 10 height 10
click at [48, 52] on icon "button" at bounding box center [50, 54] width 10 height 10
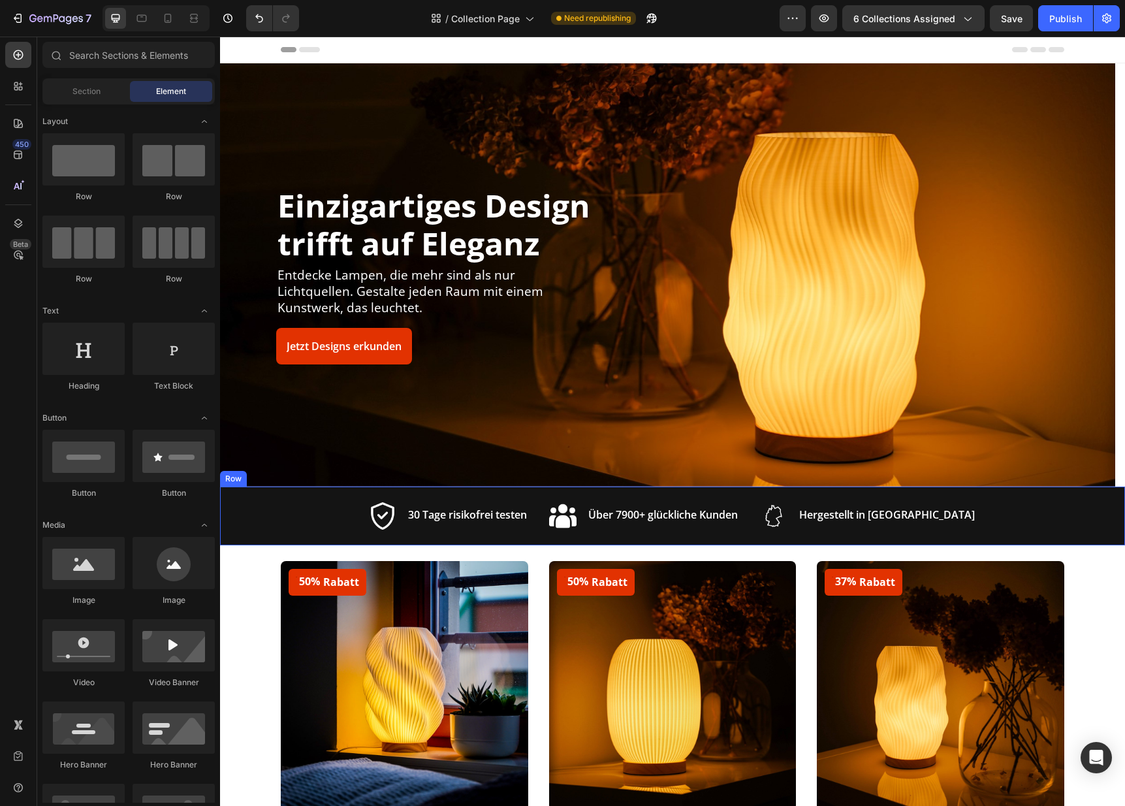
click at [1032, 521] on div "Image 30 Tage risikofrei testen Text block Row Image Über 7900+ glückliche Kund…" at bounding box center [672, 516] width 905 height 59
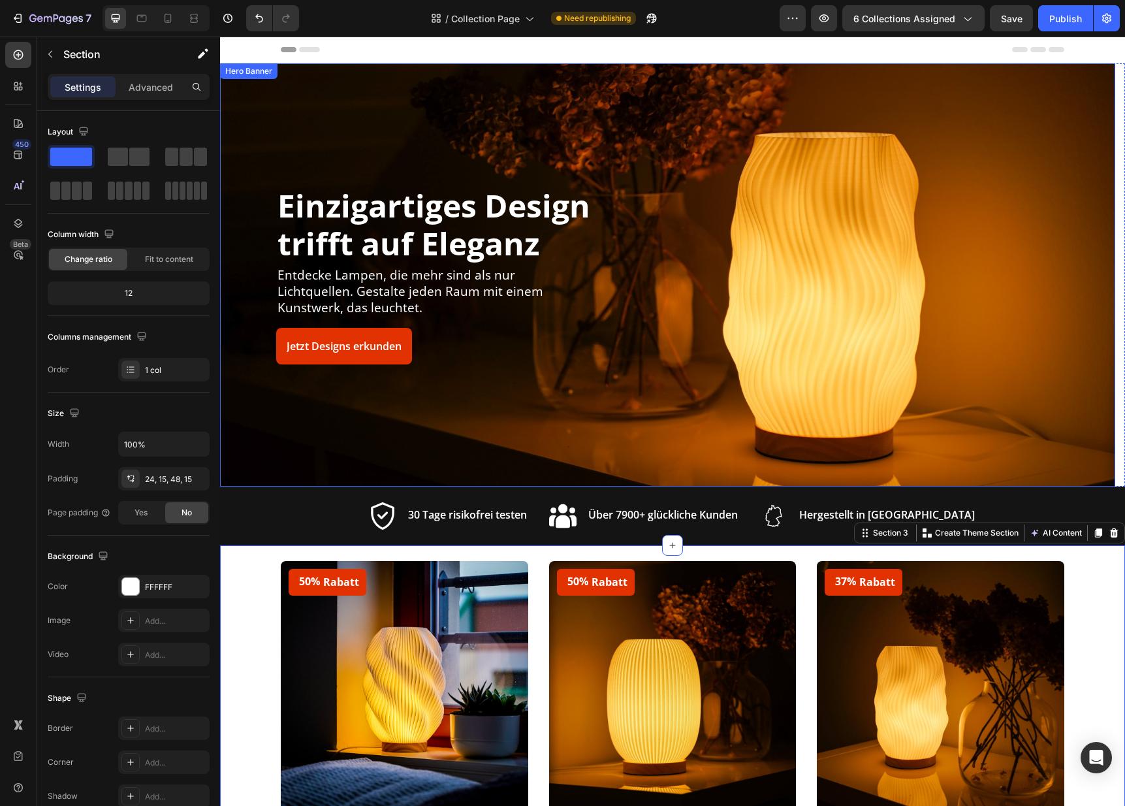
click at [985, 351] on div "Einzigartiges Design trifft auf Eleganz Heading Entdecke Lampen, die mehr sind …" at bounding box center [869, 274] width 381 height 178
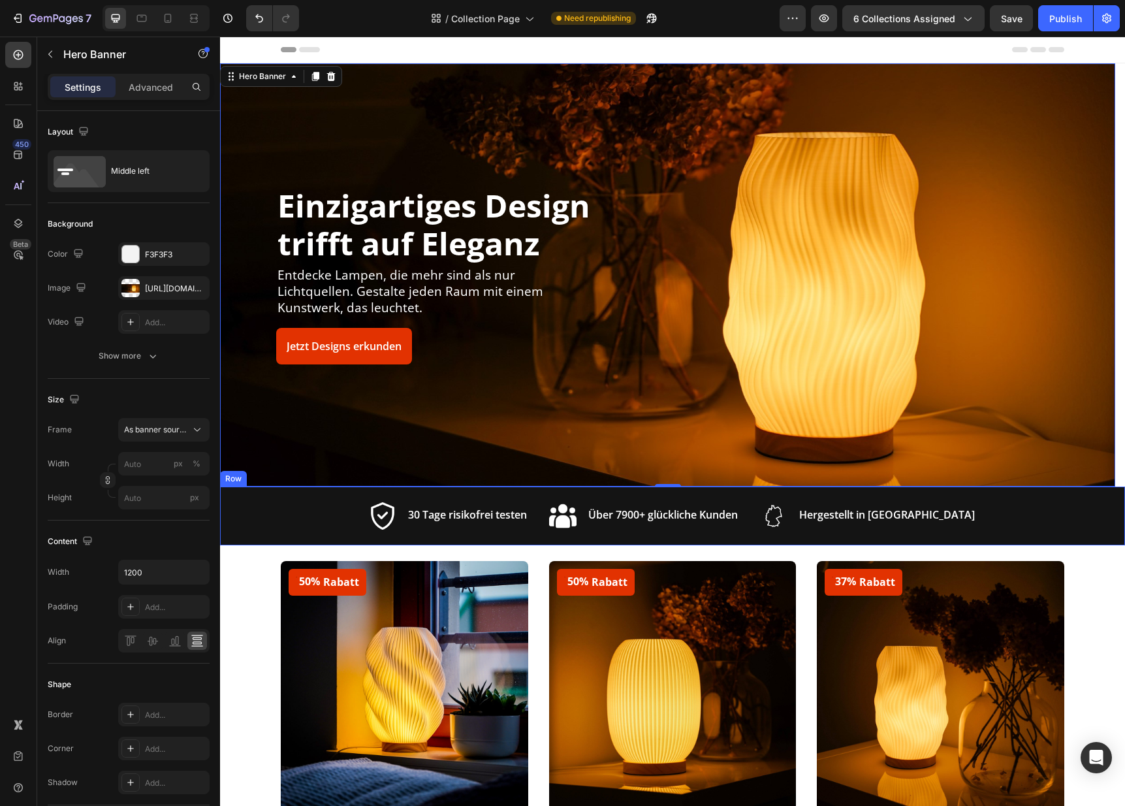
click at [988, 521] on div "Image 30 Tage risikofrei testen Text block Row Image Über 7900+ glückliche Kund…" at bounding box center [672, 516] width 905 height 59
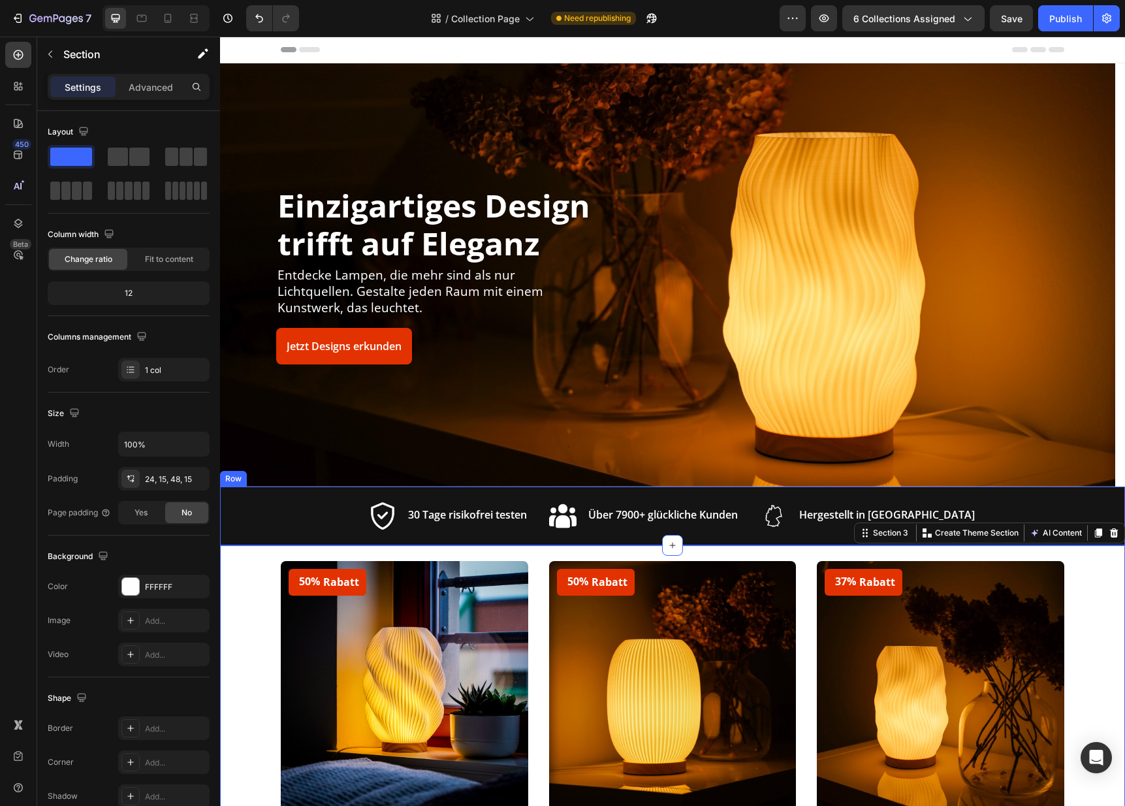
click at [1095, 502] on div "Image 30 Tage risikofrei testen Text block Row Image Über 7900+ glückliche Kund…" at bounding box center [672, 516] width 905 height 59
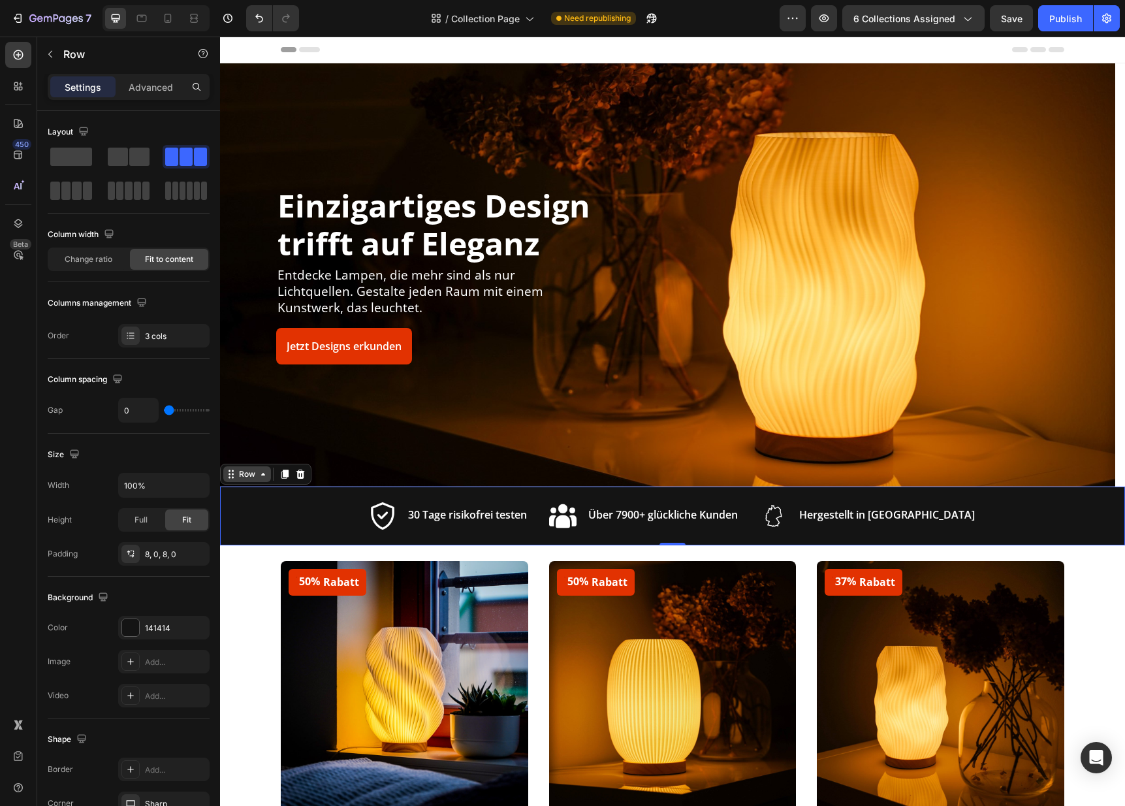
click at [231, 472] on icon at bounding box center [231, 474] width 10 height 10
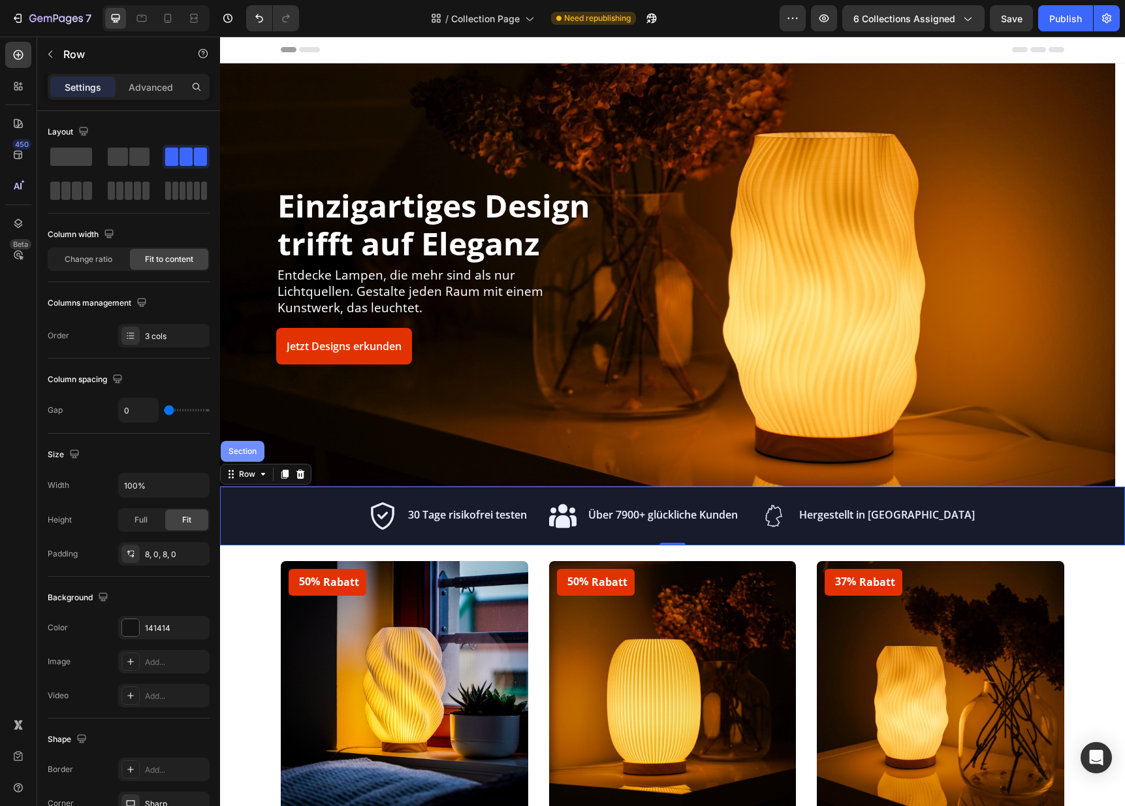
click at [242, 449] on div "Section" at bounding box center [242, 451] width 33 height 8
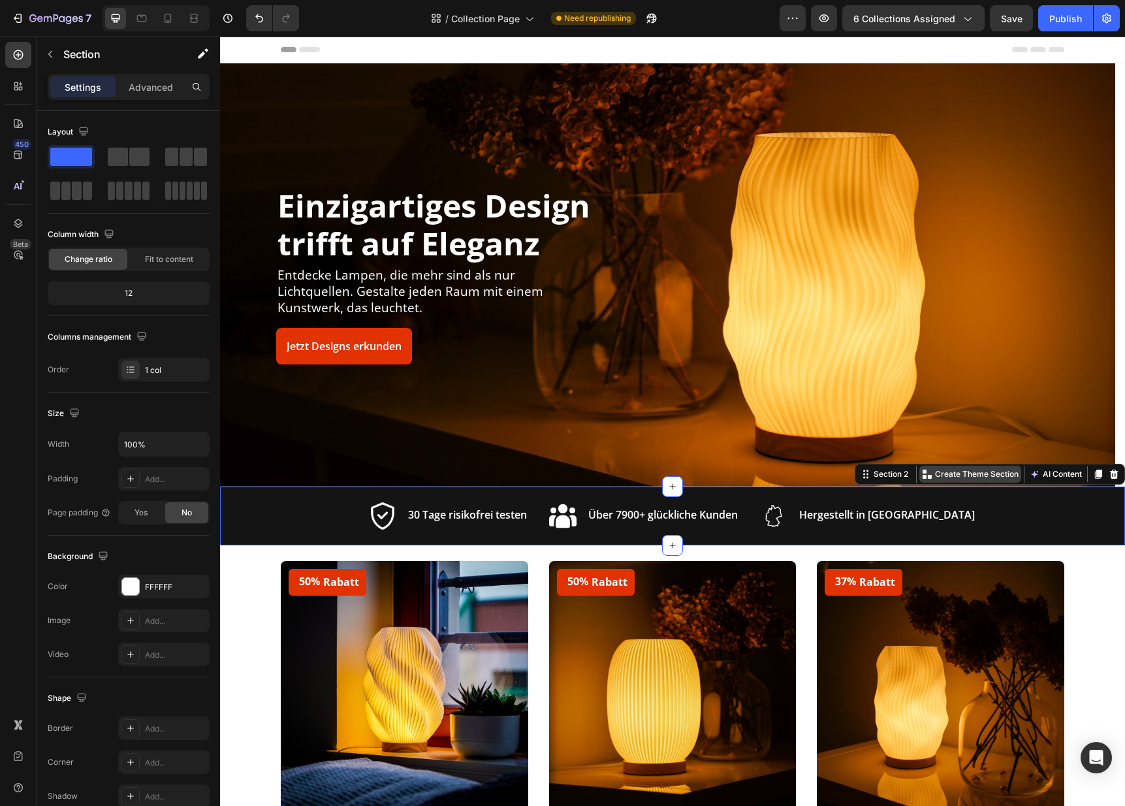
click at [955, 470] on p "Create Theme Section" at bounding box center [977, 474] width 84 height 12
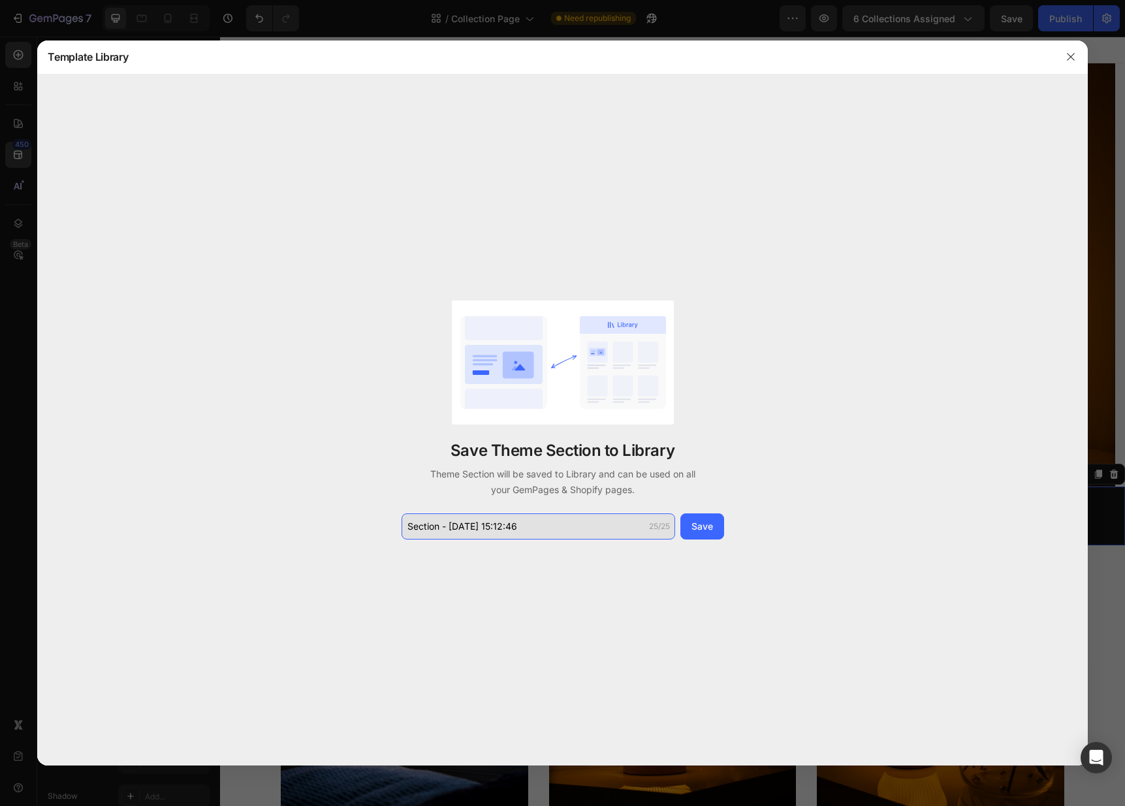
drag, startPoint x: 559, startPoint y: 526, endPoint x: 566, endPoint y: 533, distance: 9.2
click at [566, 536] on input "Section - Aug 26 15:12:46" at bounding box center [539, 526] width 274 height 26
drag, startPoint x: 556, startPoint y: 528, endPoint x: 414, endPoint y: 517, distance: 142.2
click at [413, 517] on input "Section - Aug 26 15:12:46" at bounding box center [539, 526] width 274 height 26
type input "Hero Category Page"
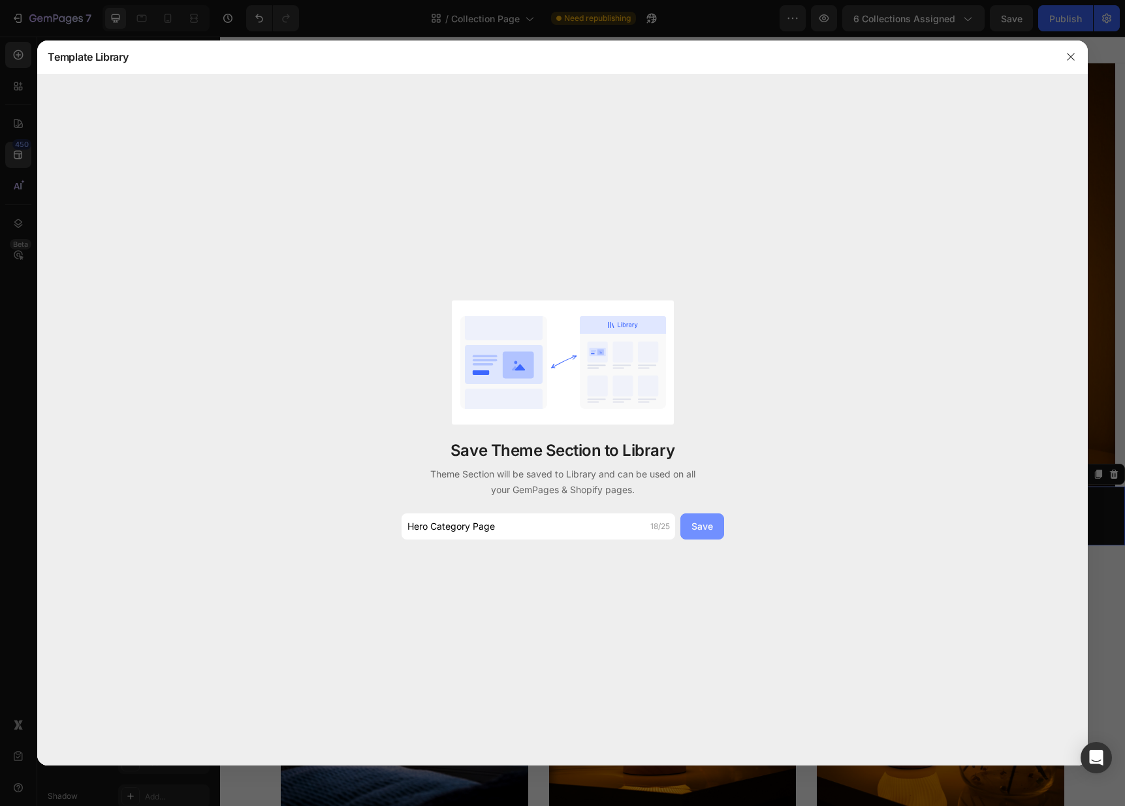
click at [710, 526] on div "Save" at bounding box center [703, 526] width 22 height 14
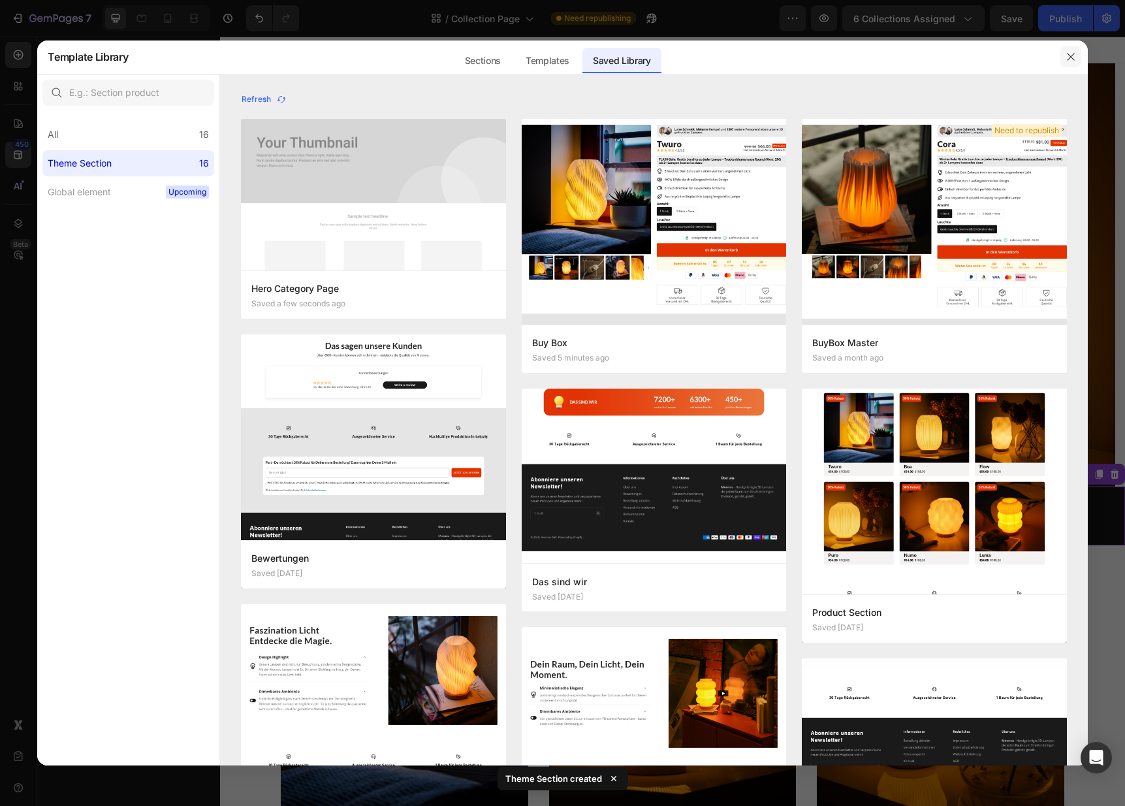
click at [1073, 63] on button "button" at bounding box center [1071, 56] width 21 height 21
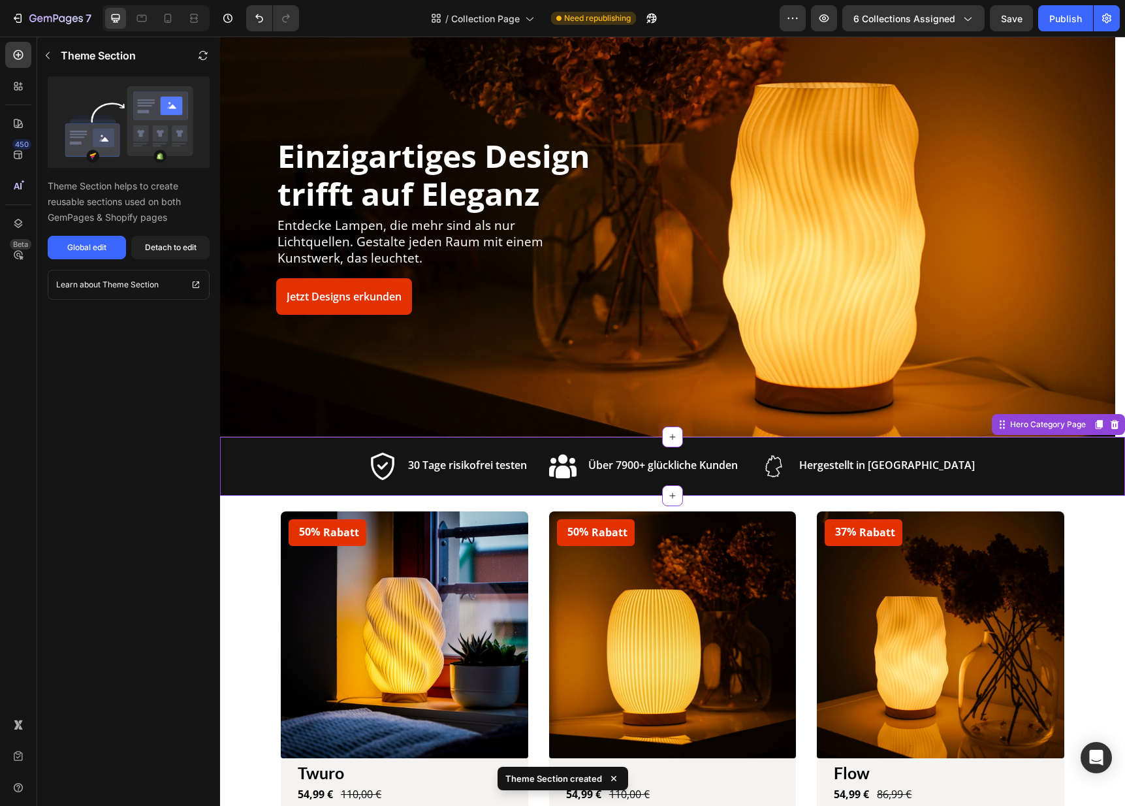
scroll to position [193, 0]
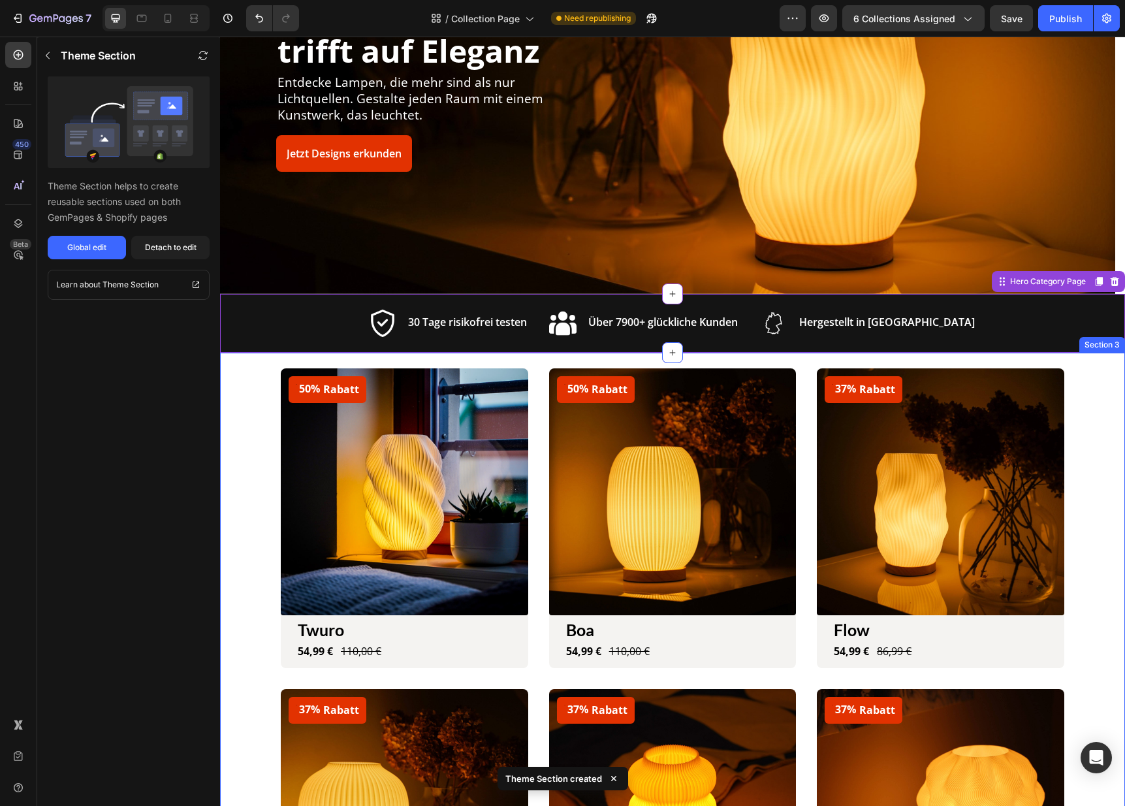
drag, startPoint x: 1085, startPoint y: 460, endPoint x: 1088, endPoint y: 398, distance: 62.1
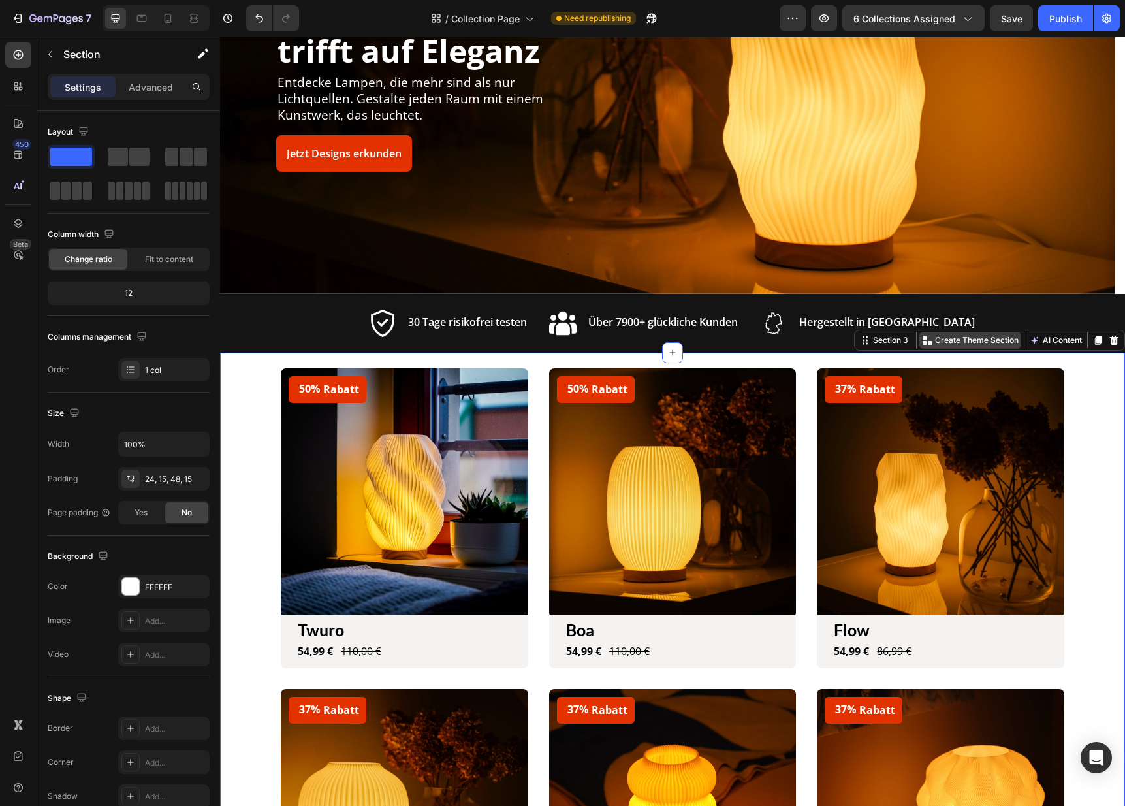
click at [961, 344] on p "Create Theme Section" at bounding box center [977, 340] width 84 height 12
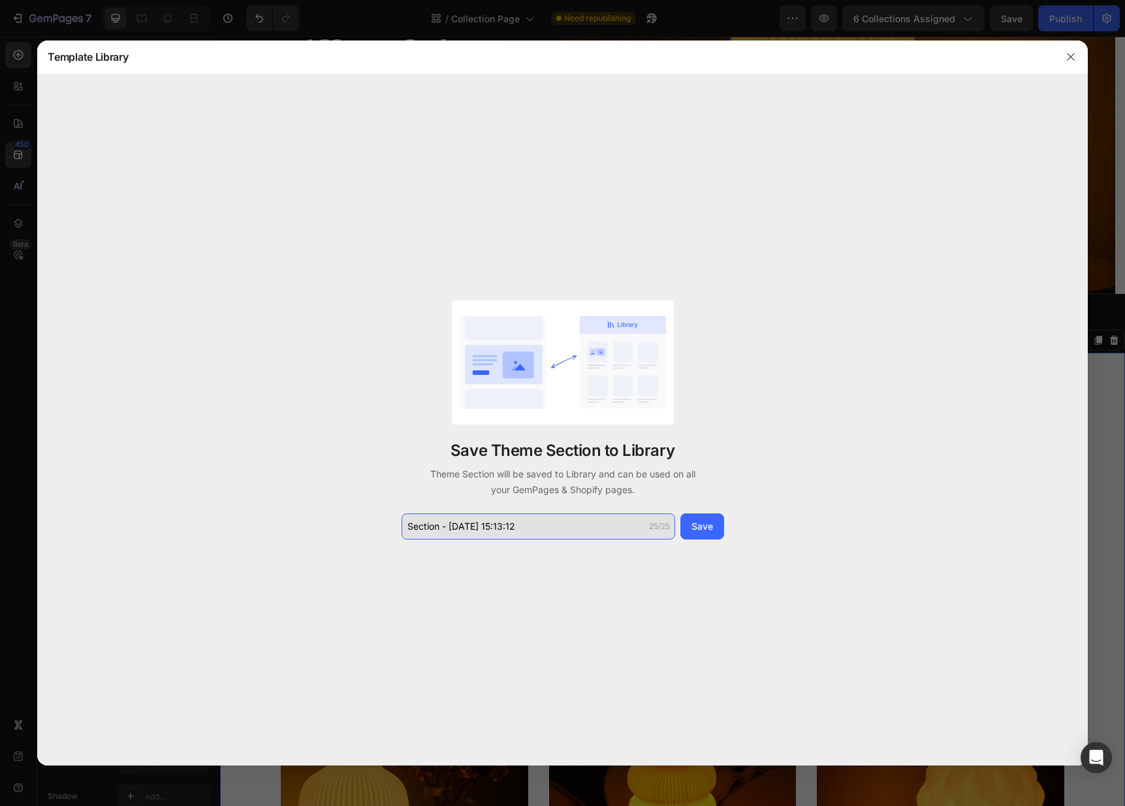
click at [528, 534] on input "Section - Aug 26 15:13:12" at bounding box center [539, 526] width 274 height 26
drag, startPoint x: 528, startPoint y: 529, endPoint x: 398, endPoint y: 528, distance: 130.0
click at [398, 528] on div "Save Theme Section to Library Theme Section will be saved to Library and can be…" at bounding box center [562, 420] width 1050 height 692
type input "Products Category Page"
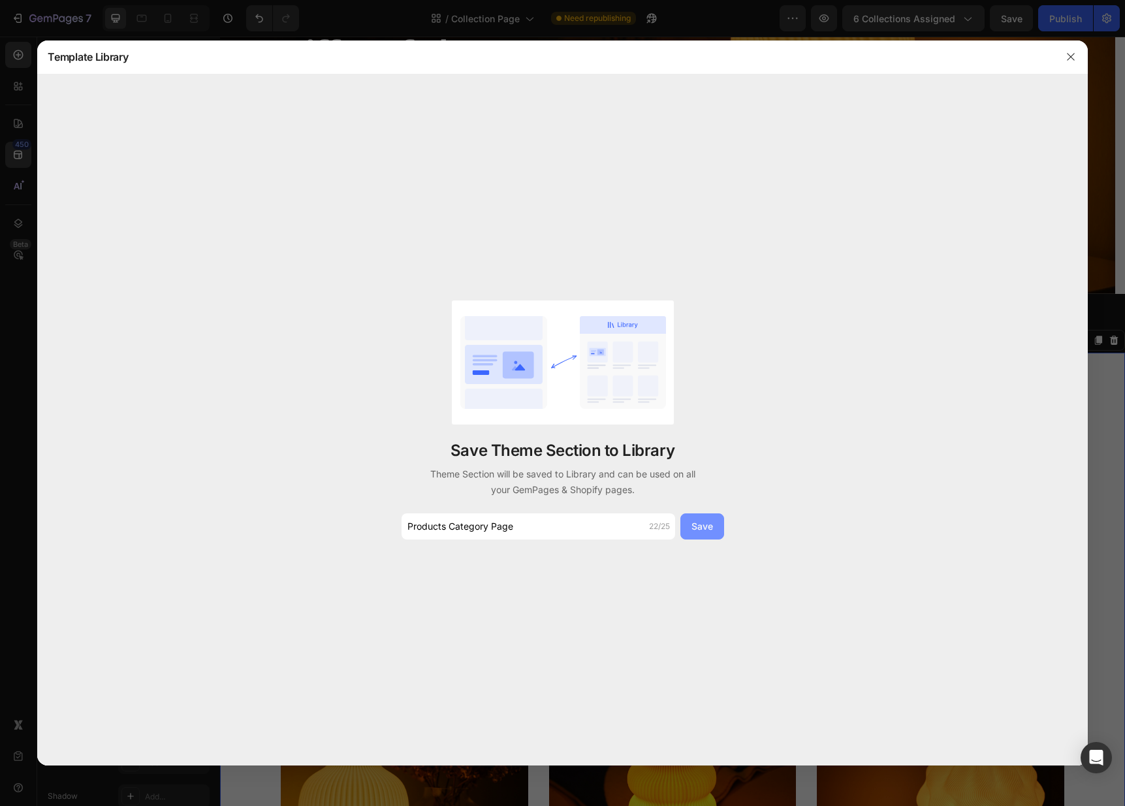
click at [709, 522] on div "Save" at bounding box center [703, 526] width 22 height 14
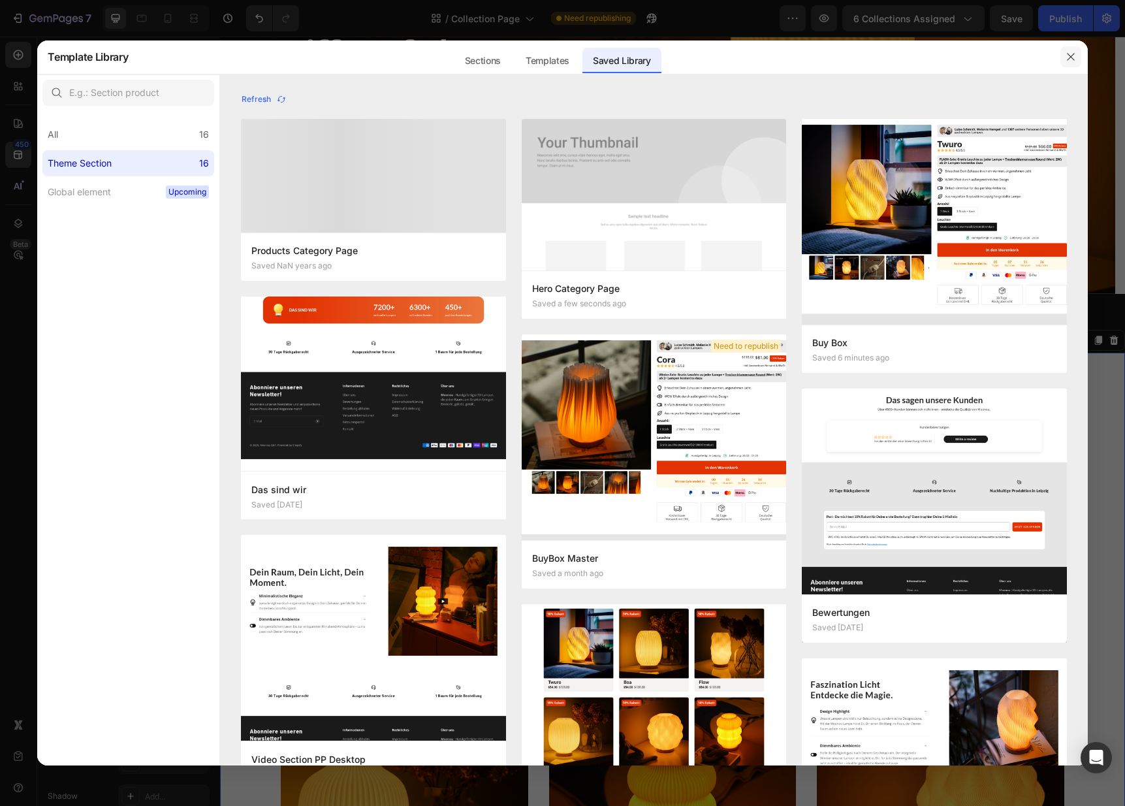
click at [1074, 61] on icon "button" at bounding box center [1071, 57] width 10 height 10
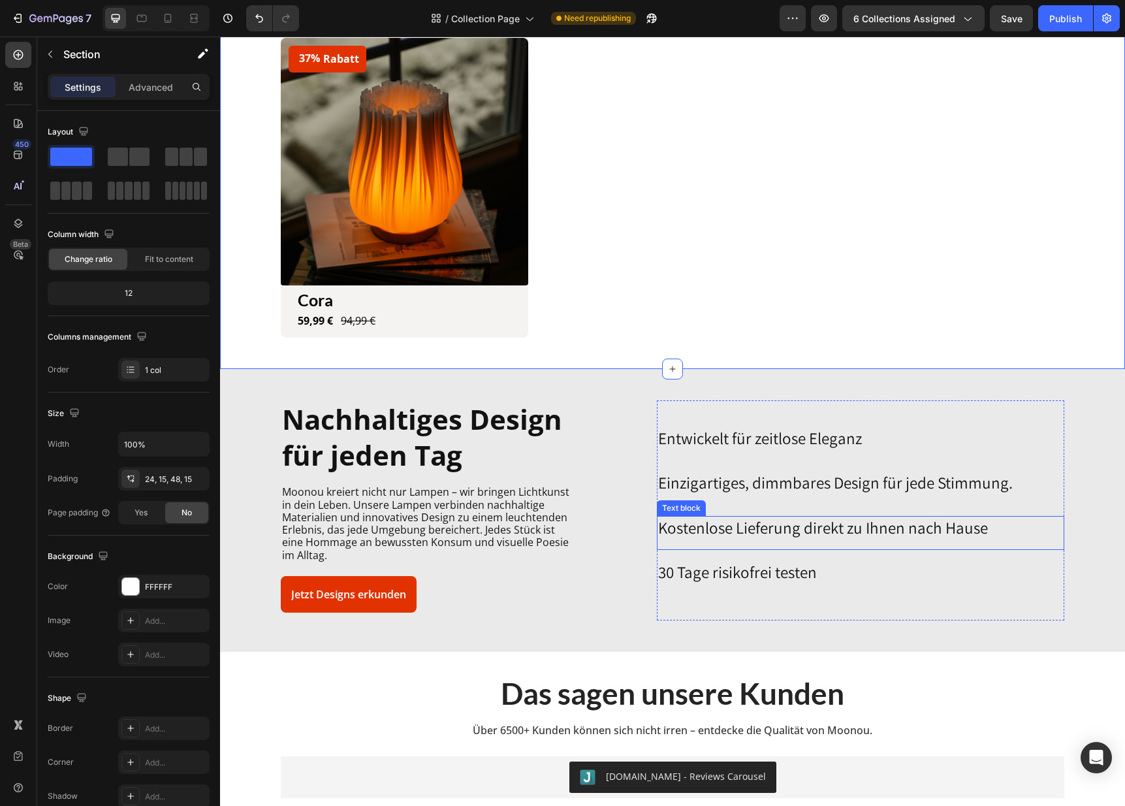
scroll to position [1345, 0]
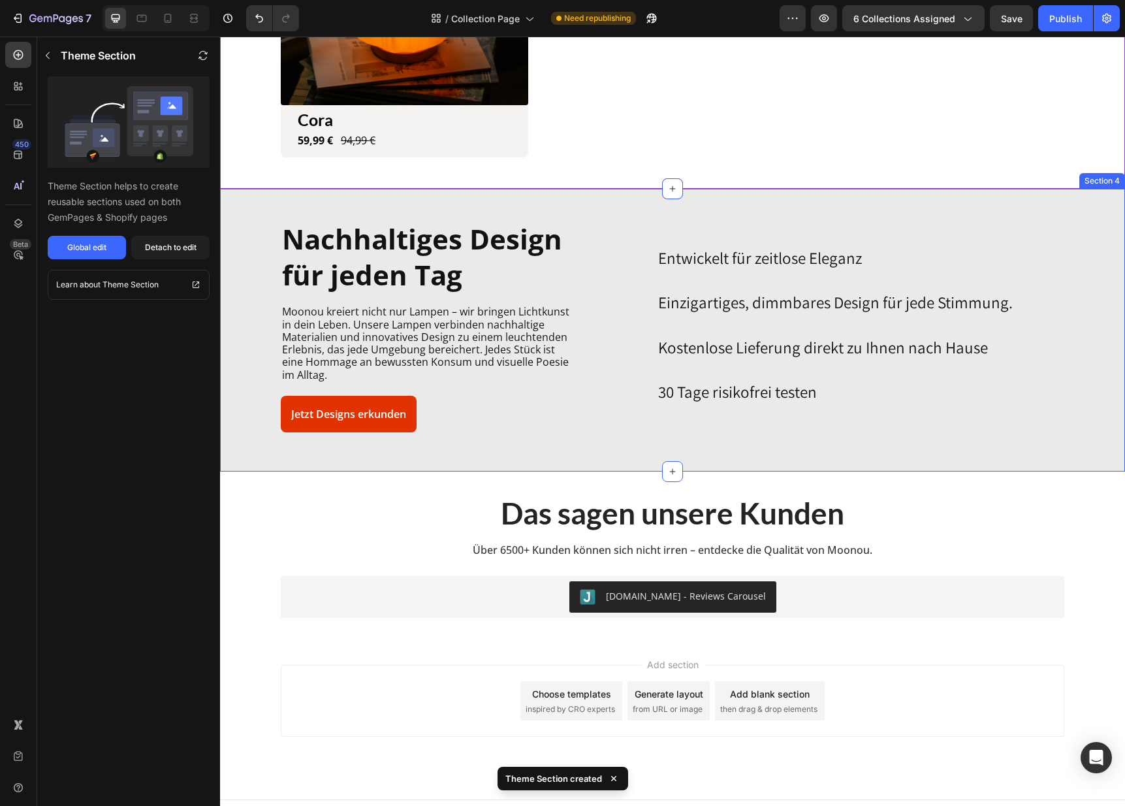
click at [1103, 330] on div "Nachhaltiges Design für jeden Tag Heading Moonou kreiert nicht nur Lampen – wir…" at bounding box center [673, 329] width 886 height 219
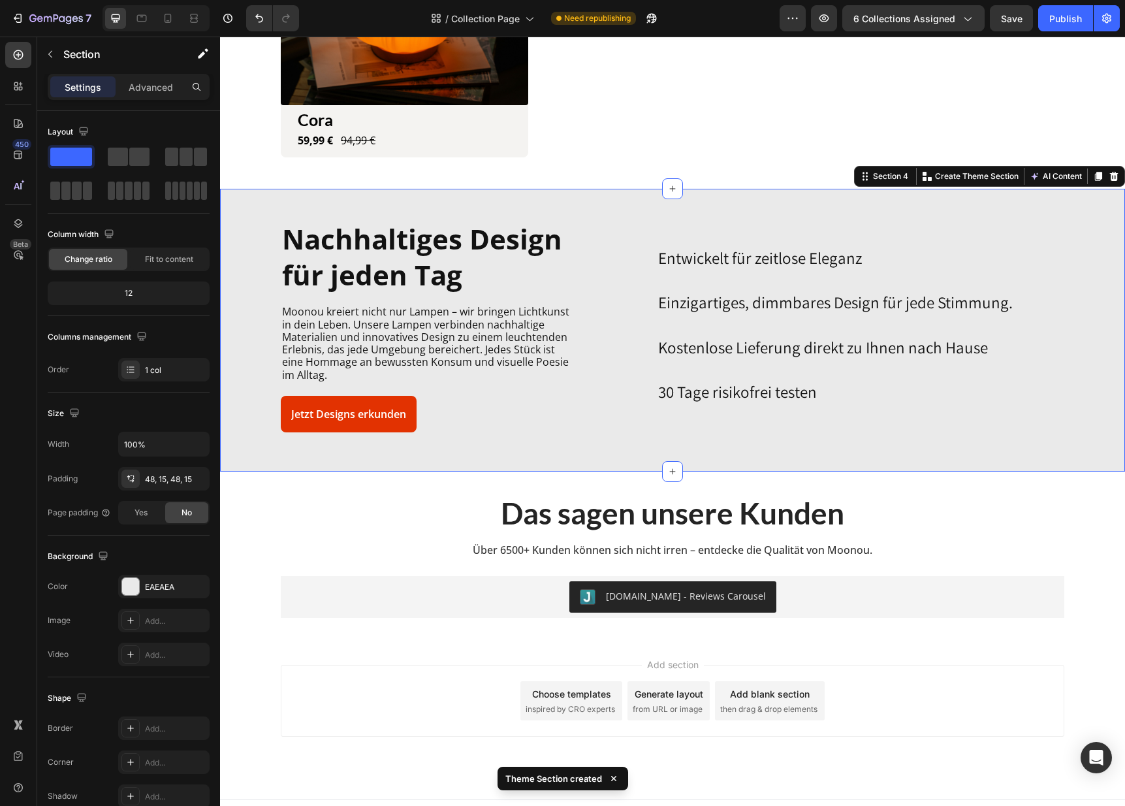
scroll to position [1366, 0]
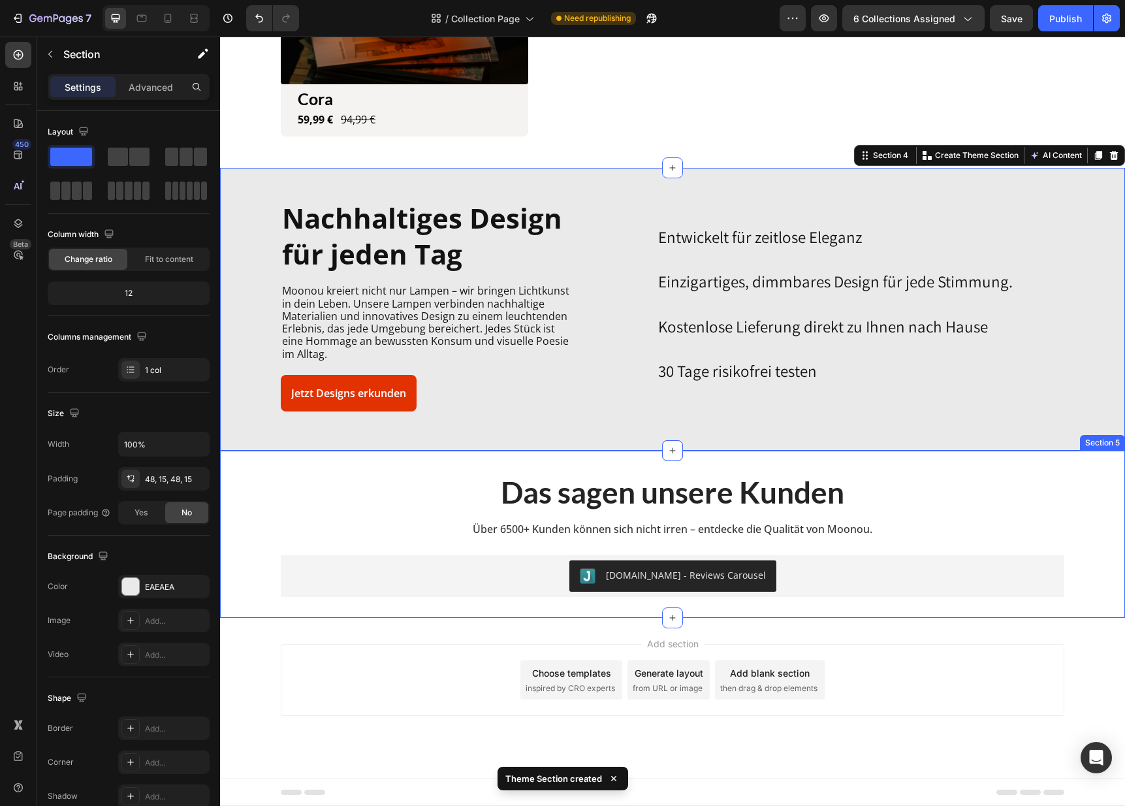
click at [1107, 516] on div "Das sagen unsere Kunden Heading Über 6500+ Kunden können sich nicht irren – ent…" at bounding box center [672, 535] width 905 height 168
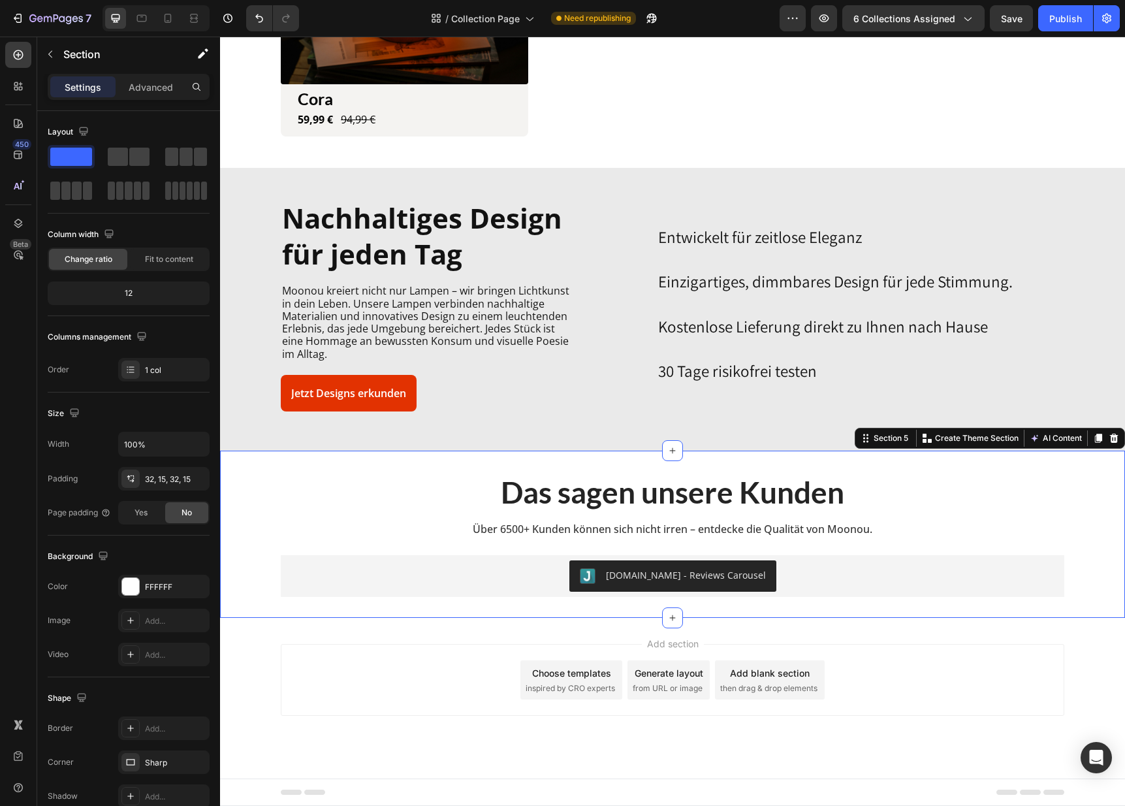
click at [1105, 640] on div "Add section Choose templates inspired by CRO experts Generate layout from URL o…" at bounding box center [672, 698] width 905 height 161
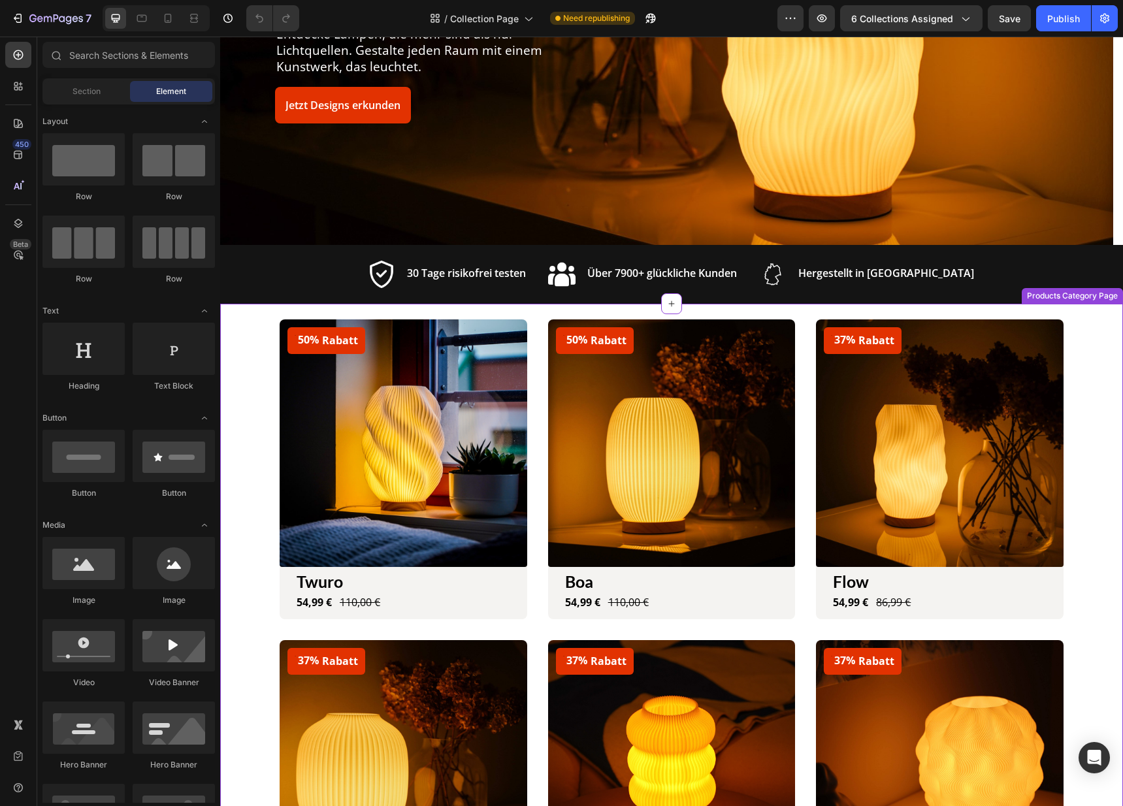
click at [345, 457] on img at bounding box center [404, 443] width 248 height 248
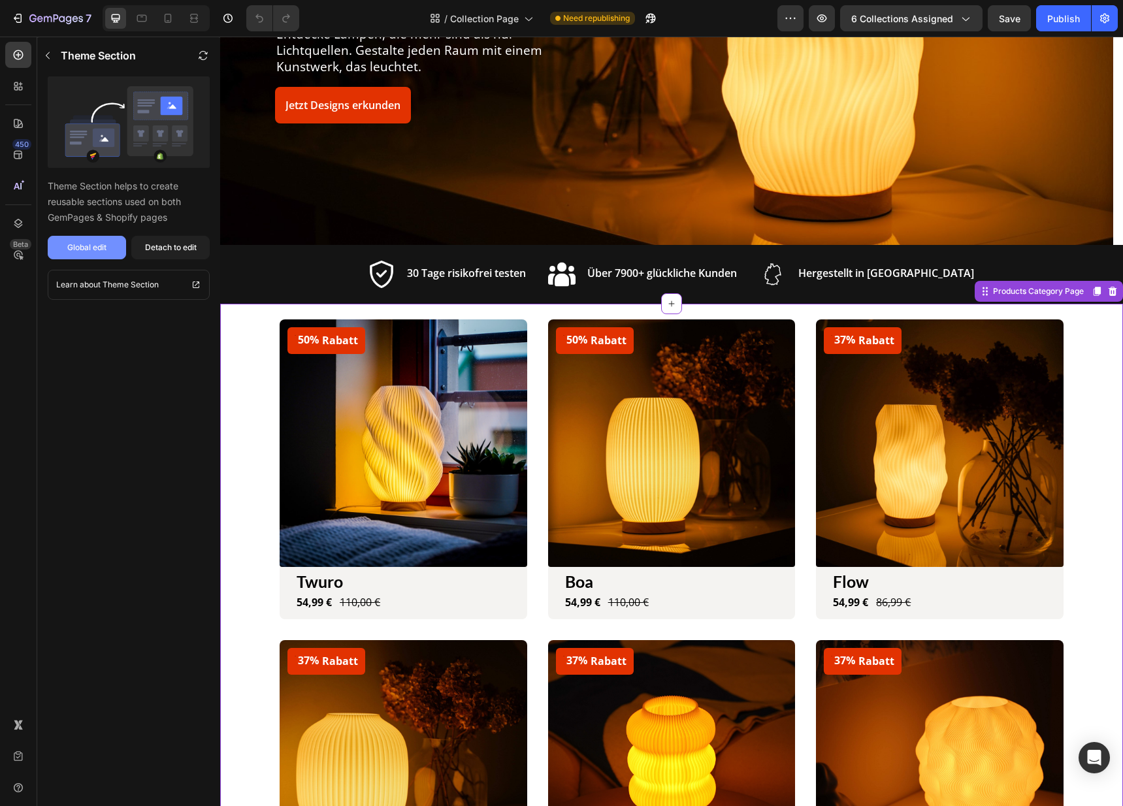
click at [100, 248] on div "Global edit" at bounding box center [86, 248] width 39 height 12
click at [1030, 291] on div "Products Category Page" at bounding box center [1038, 291] width 96 height 12
click at [162, 248] on div "Detach to edit" at bounding box center [171, 248] width 52 height 12
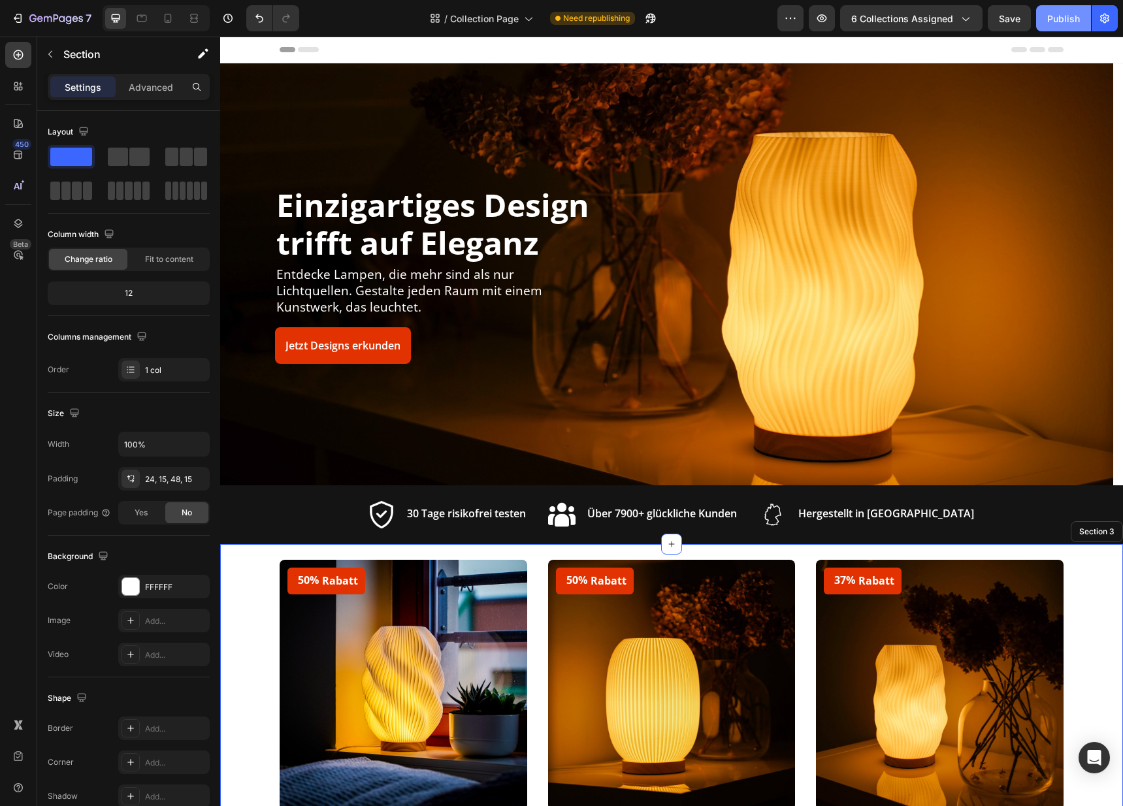
click at [1058, 26] on button "Publish" at bounding box center [1063, 18] width 55 height 26
click at [169, 18] on icon at bounding box center [167, 18] width 13 height 13
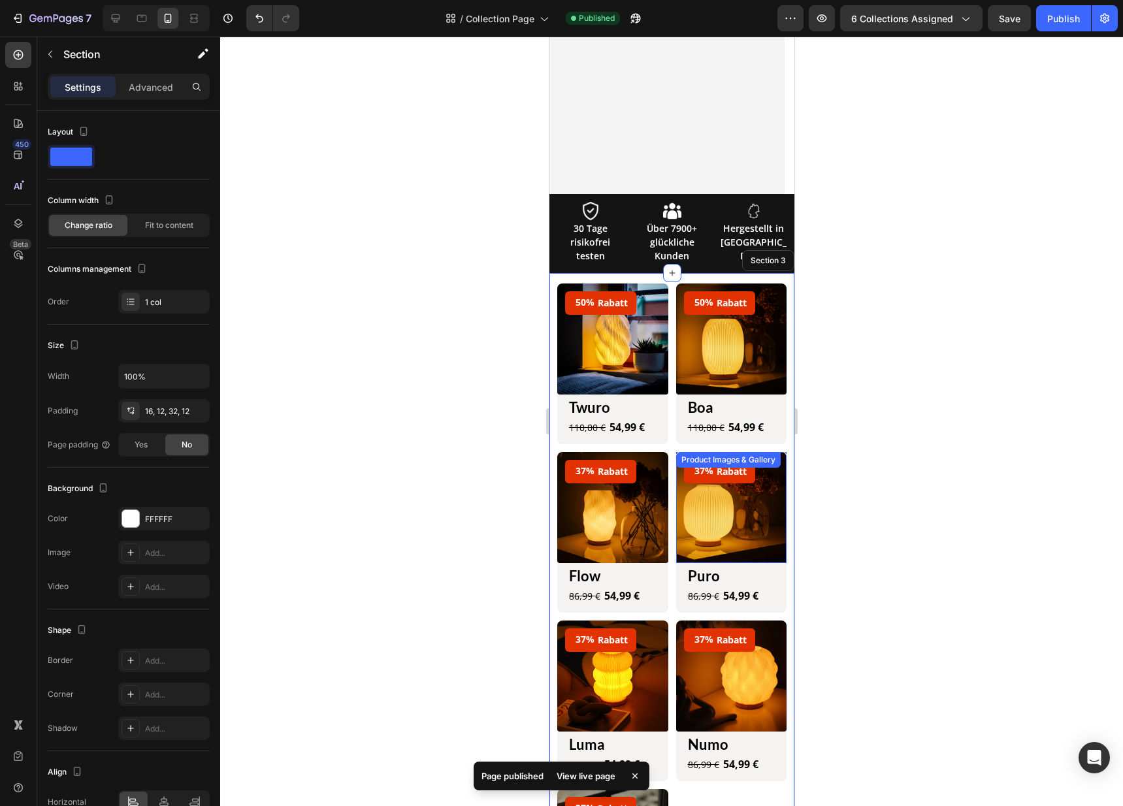
scroll to position [324, 0]
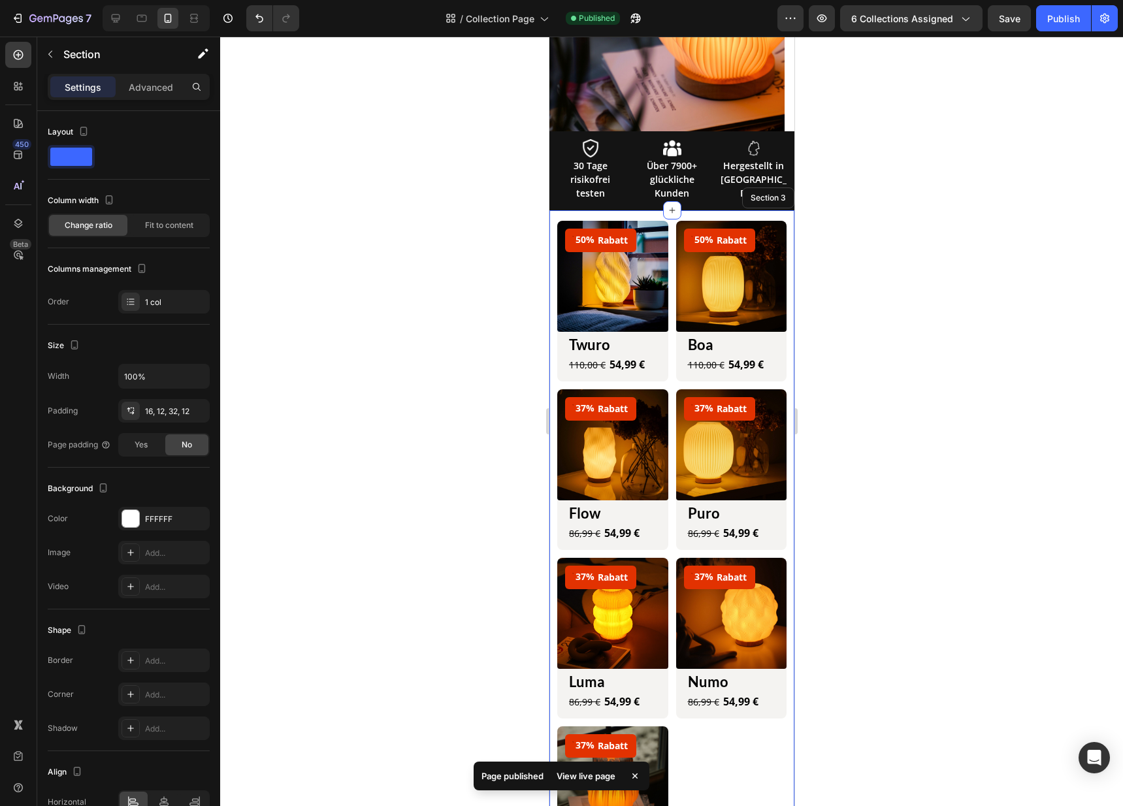
click at [598, 775] on div "View live page" at bounding box center [586, 776] width 74 height 18
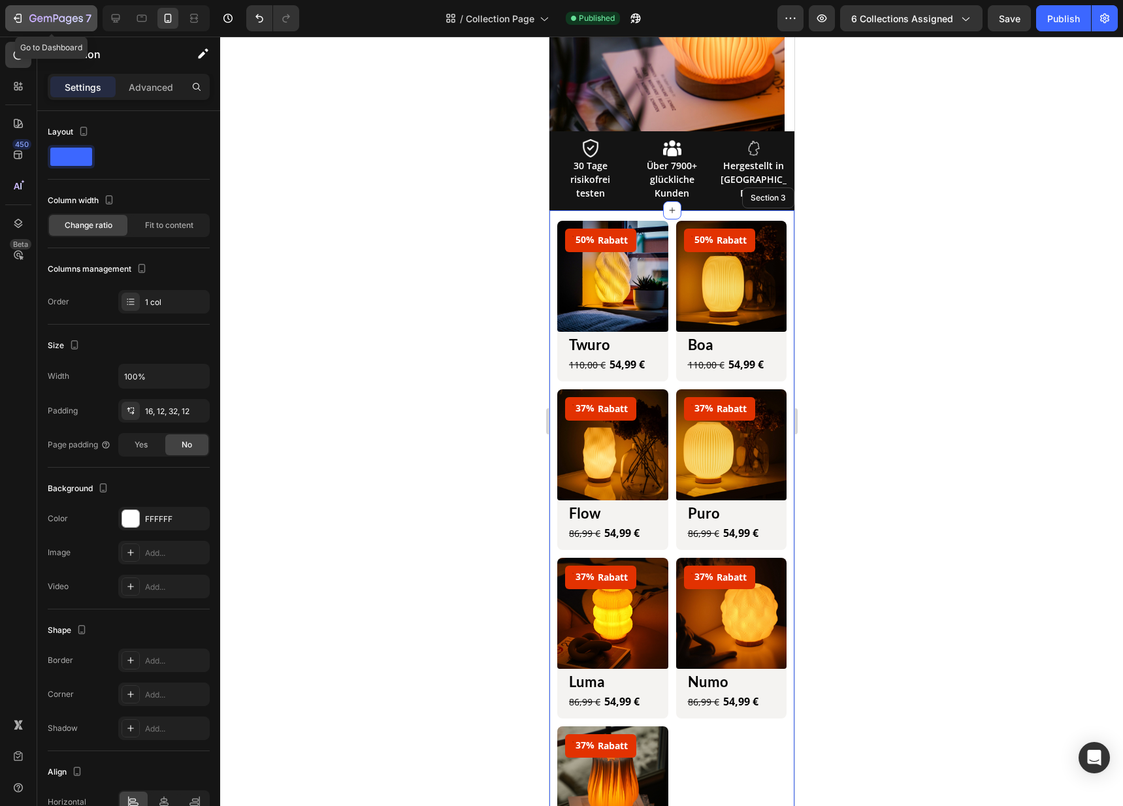
click at [66, 9] on button "7" at bounding box center [51, 18] width 92 height 26
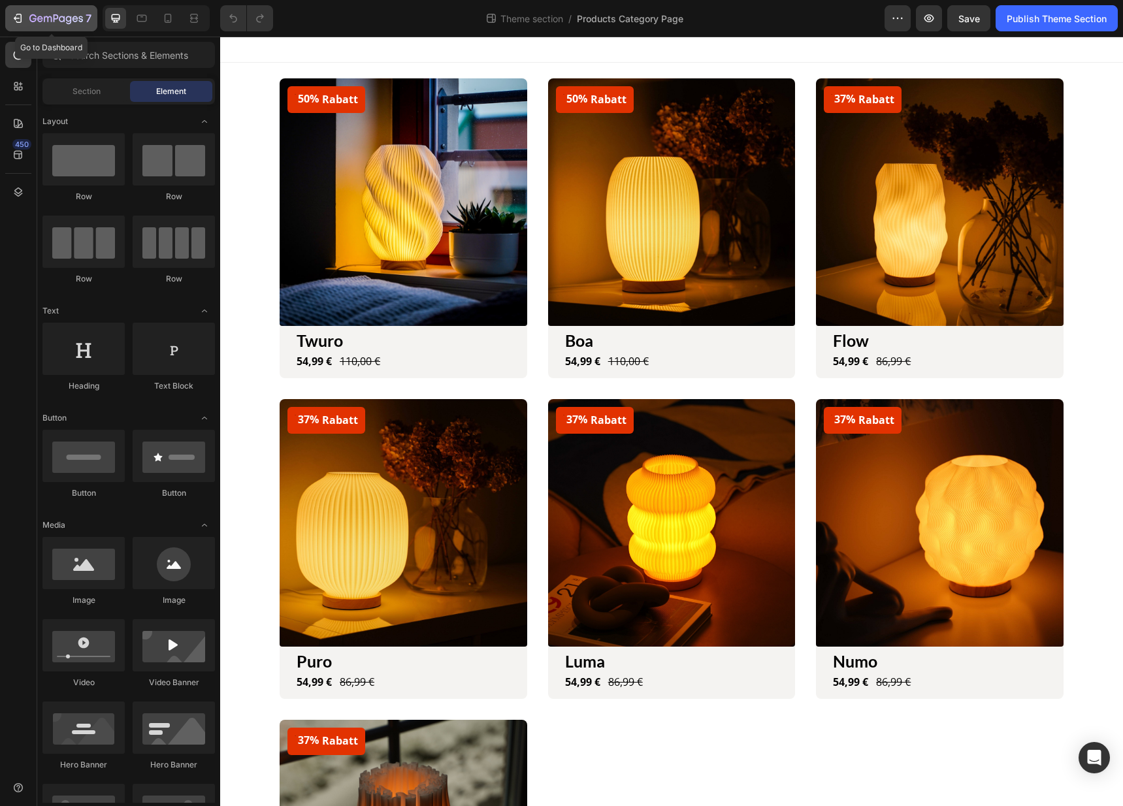
click at [64, 18] on icon "button" at bounding box center [62, 19] width 6 height 6
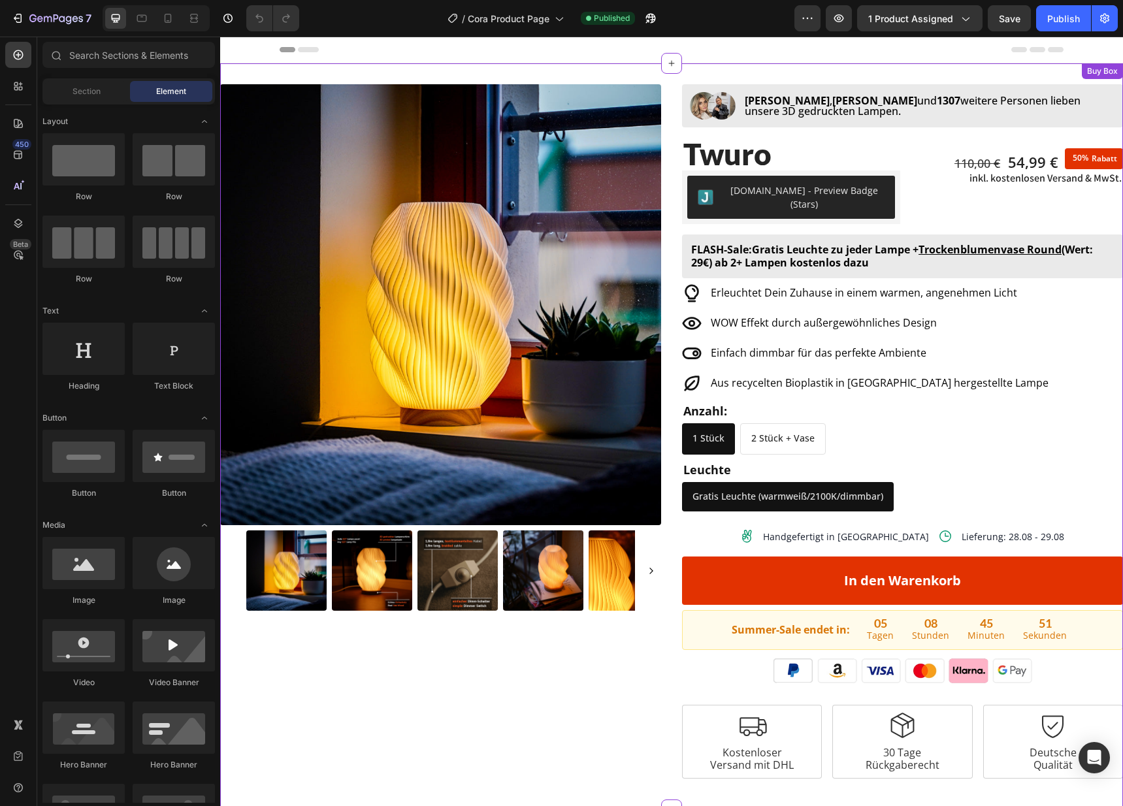
click at [882, 627] on p "Tagen" at bounding box center [880, 635] width 27 height 16
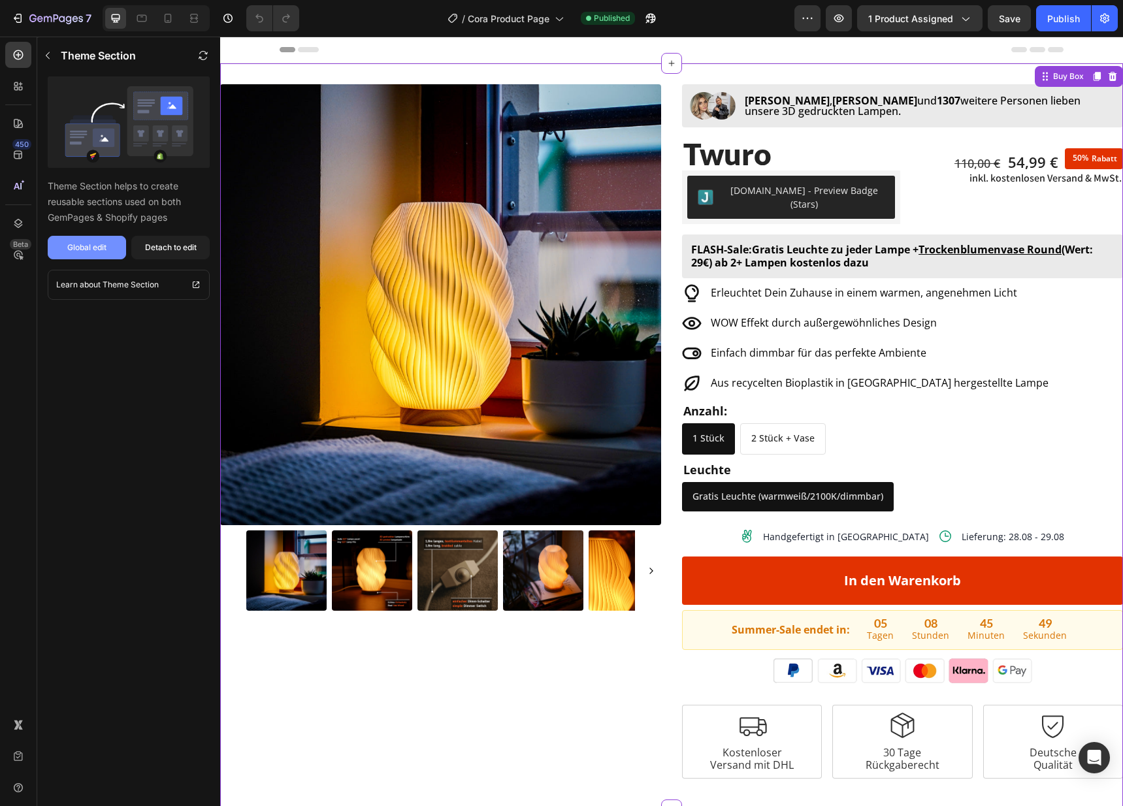
click at [91, 247] on div "Global edit" at bounding box center [86, 248] width 39 height 12
drag, startPoint x: 54, startPoint y: 20, endPoint x: 63, endPoint y: 24, distance: 10.8
click at [54, 20] on icon "button" at bounding box center [56, 18] width 5 height 8
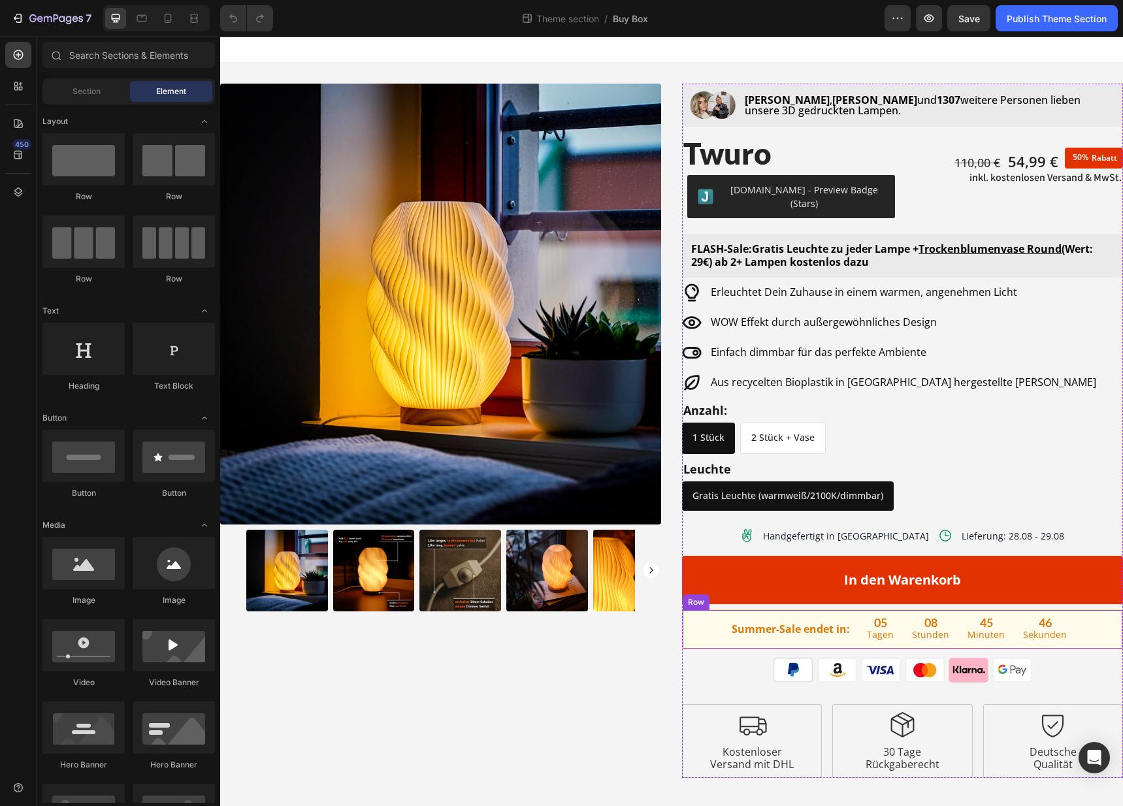
click at [789, 628] on div "Summer-Sale endet in: Text Block" at bounding box center [790, 629] width 121 height 33
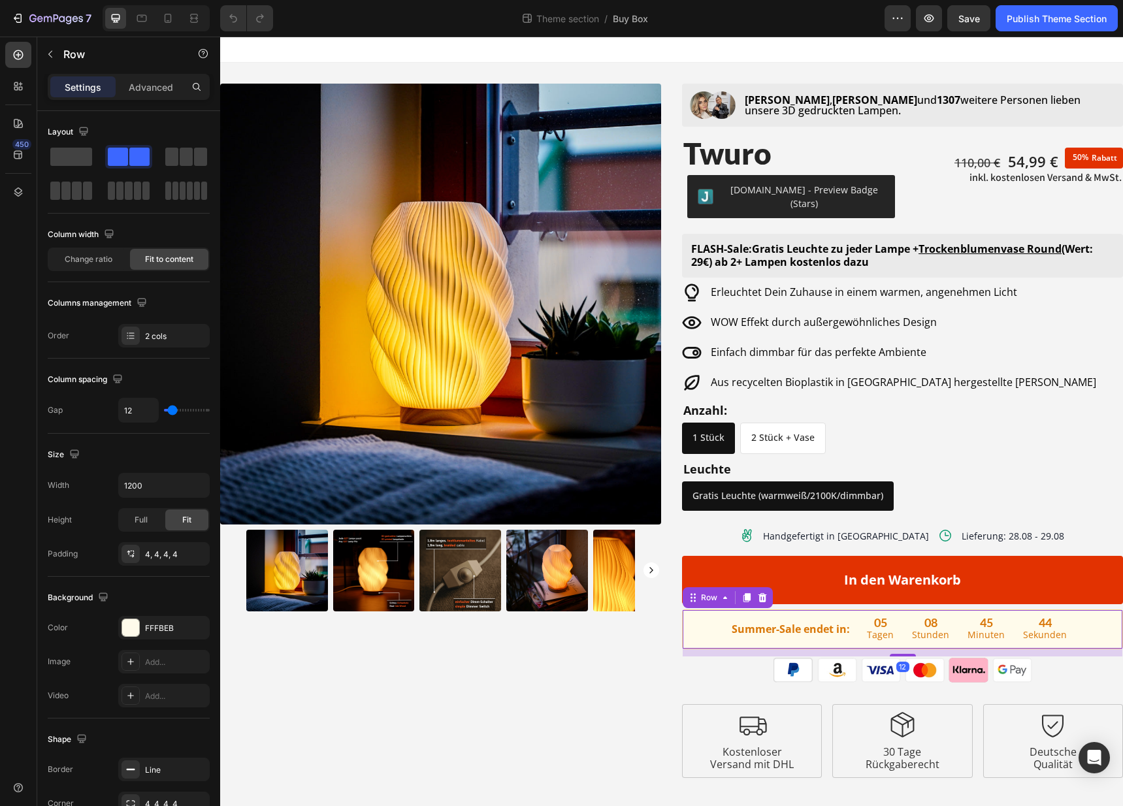
click at [772, 622] on strong "Summer-Sale endet in:" at bounding box center [790, 629] width 118 height 14
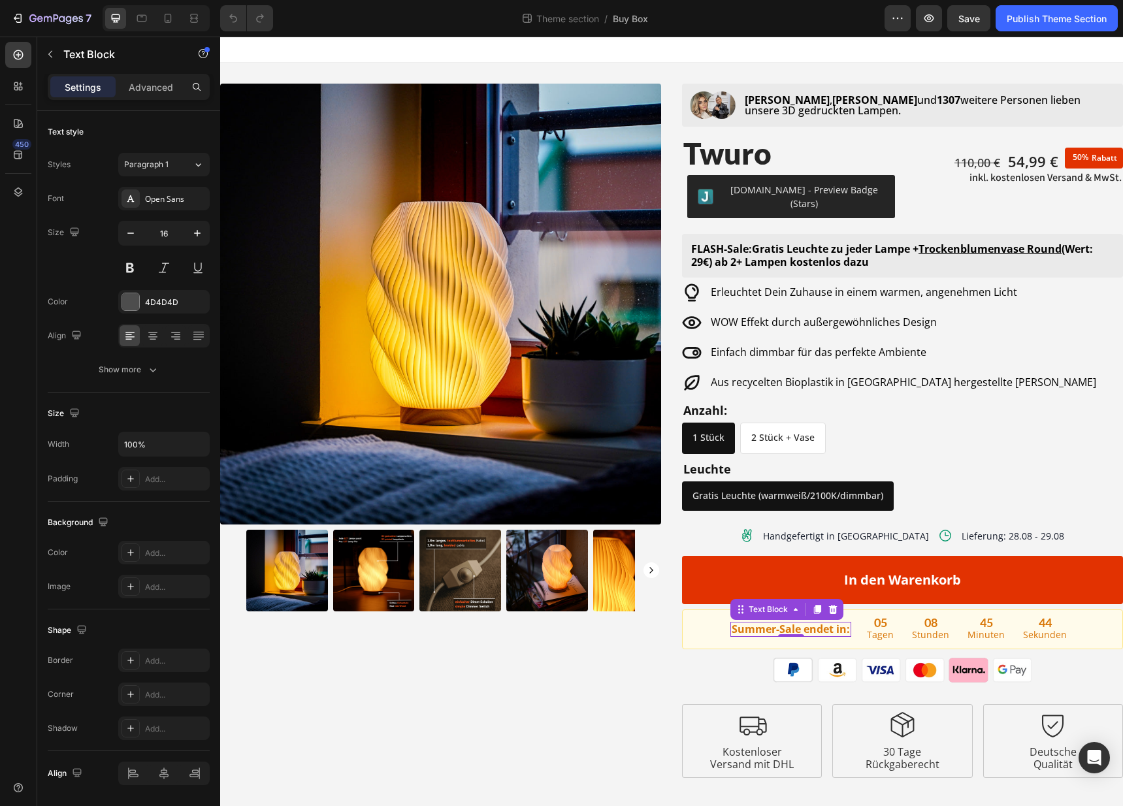
click at [772, 622] on strong "Summer-Sale endet in:" at bounding box center [790, 629] width 118 height 14
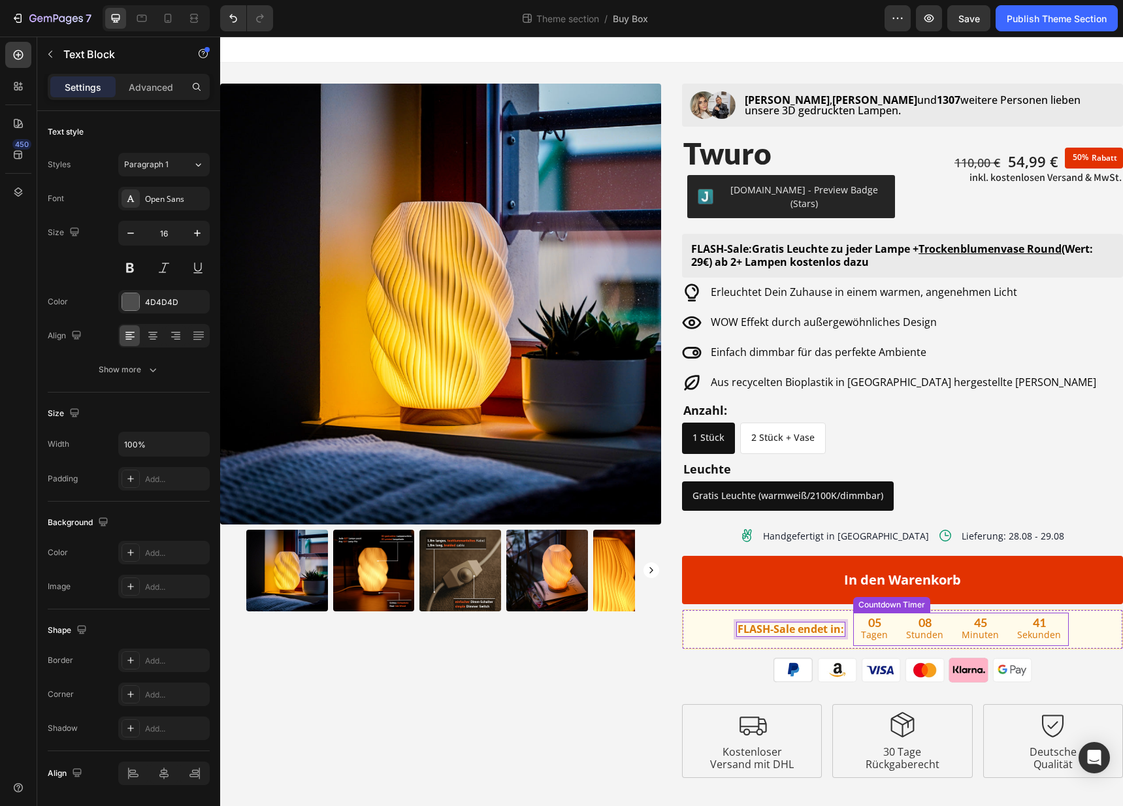
click at [895, 621] on div "05 Tagen" at bounding box center [874, 629] width 42 height 33
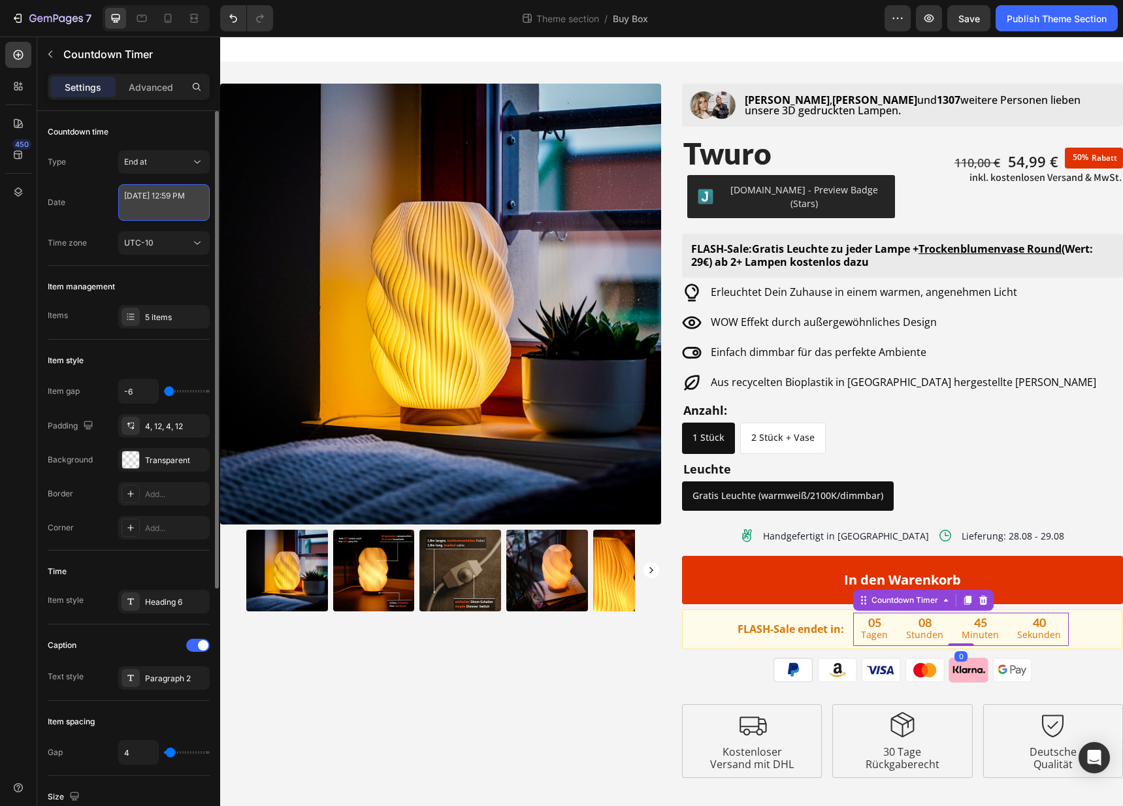
click at [166, 208] on textarea "August 31 2025 12:59 PM" at bounding box center [163, 202] width 91 height 37
select select "59"
select select "false"
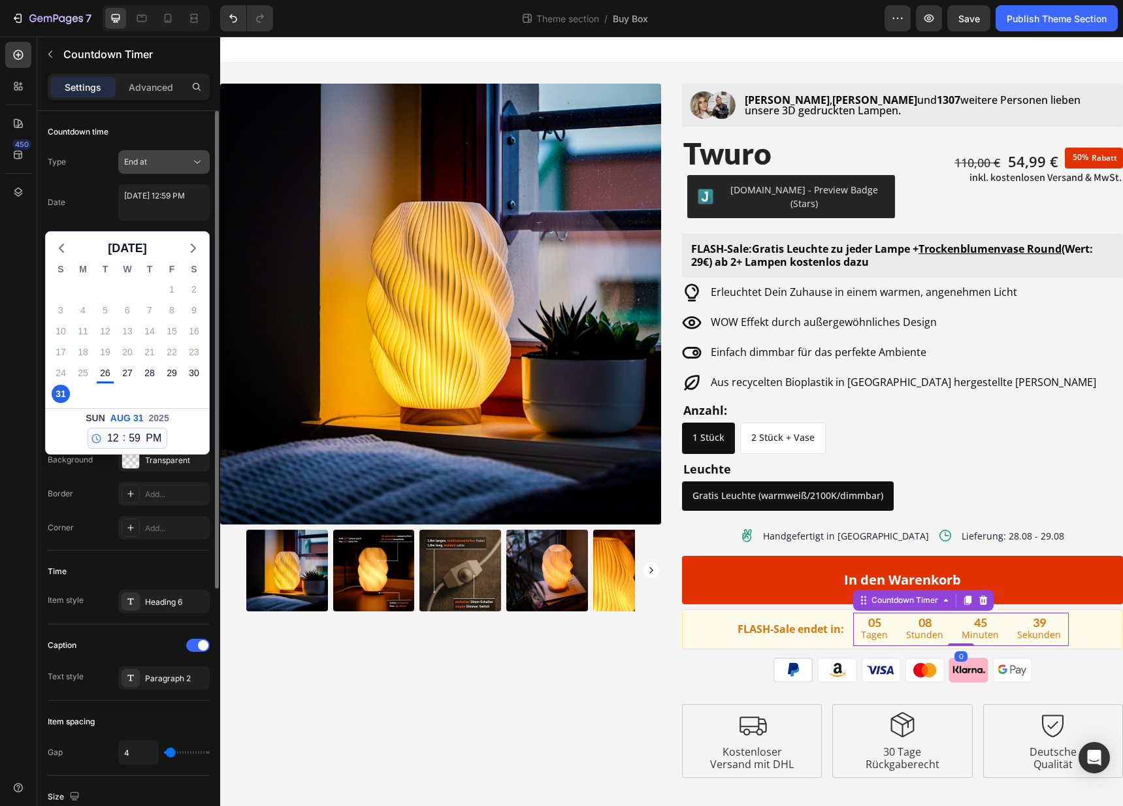
click at [168, 157] on div "End at" at bounding box center [157, 162] width 67 height 12
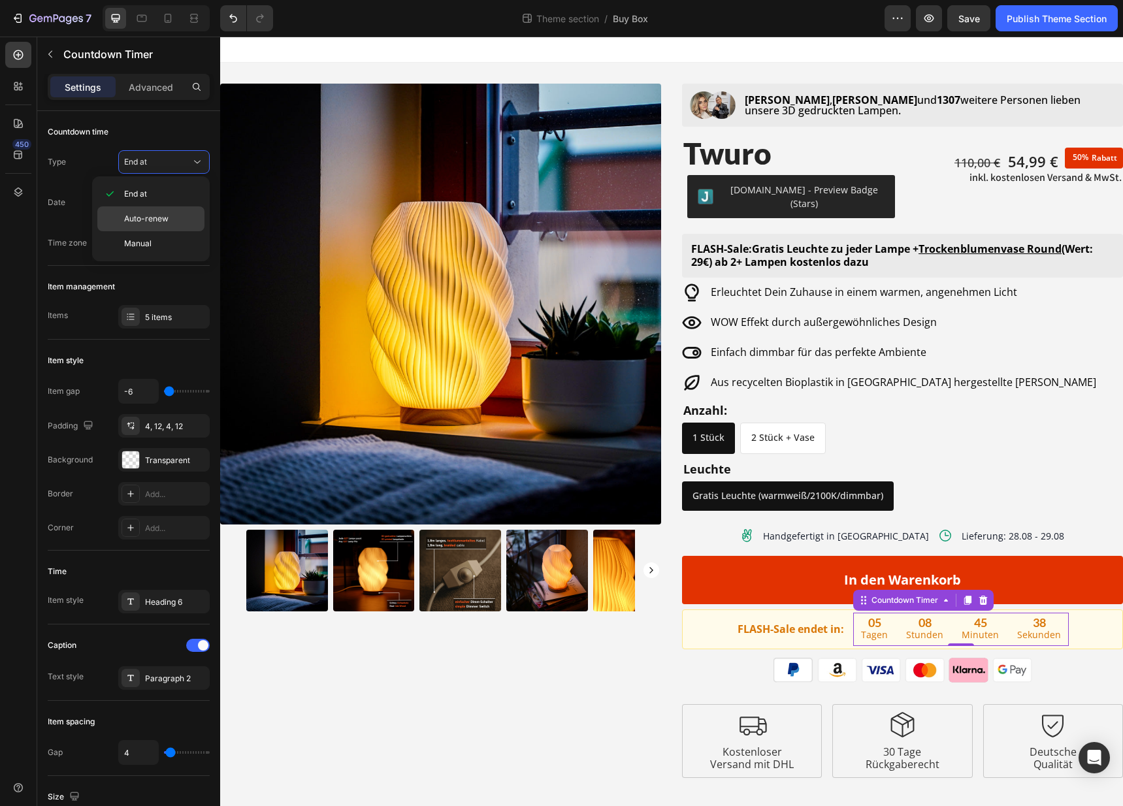
click at [136, 223] on span "Auto-renew" at bounding box center [146, 219] width 44 height 12
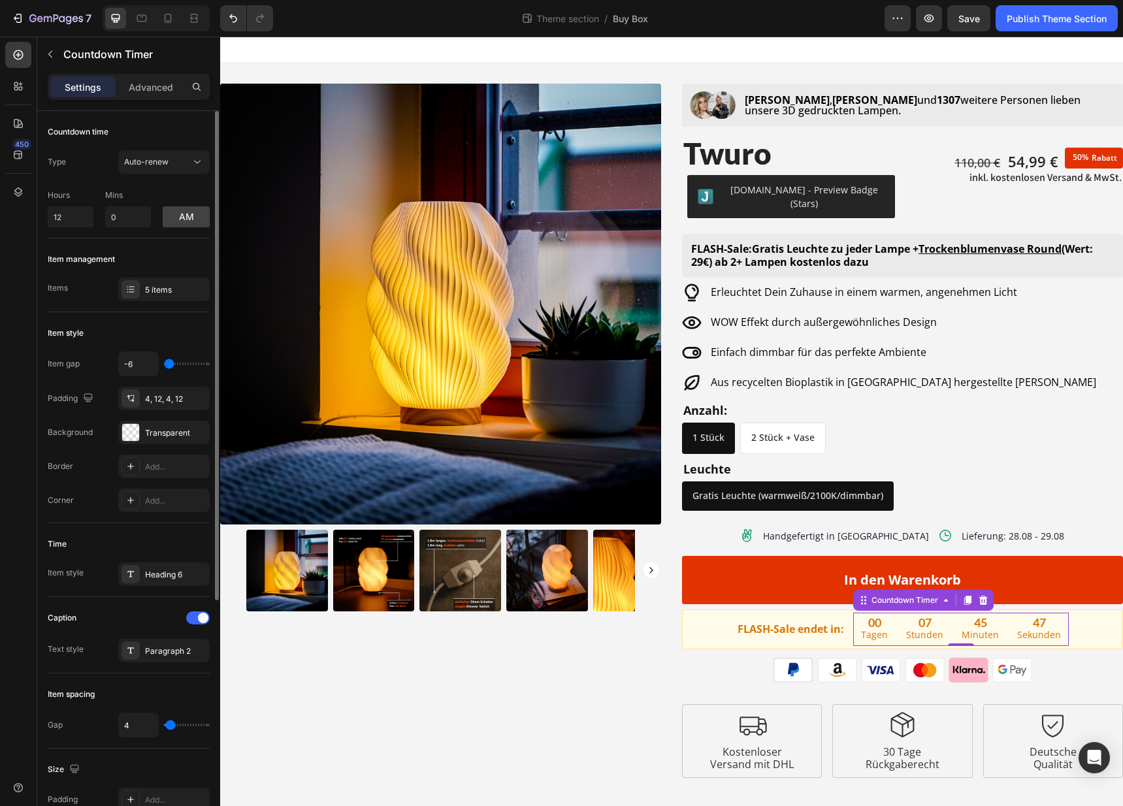
click at [165, 202] on div "am" at bounding box center [186, 208] width 47 height 37
click at [163, 292] on div "5 items" at bounding box center [175, 290] width 61 height 12
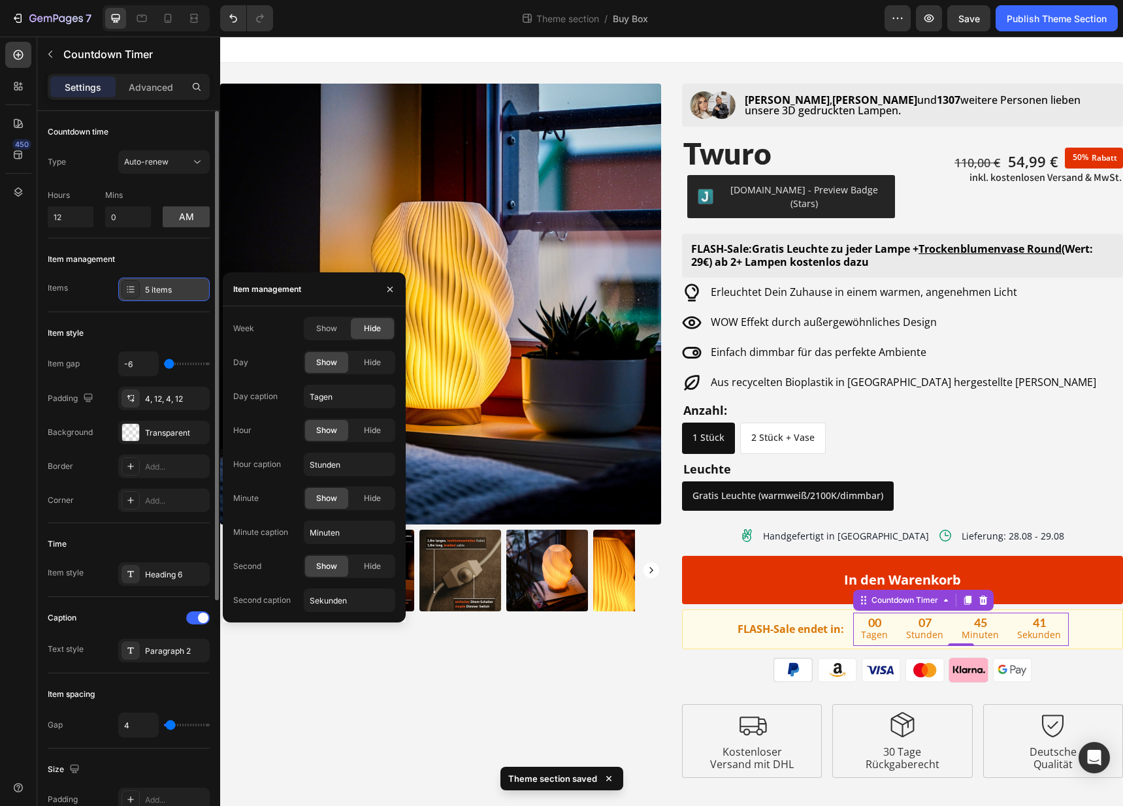
click at [167, 290] on div "5 items" at bounding box center [175, 290] width 61 height 12
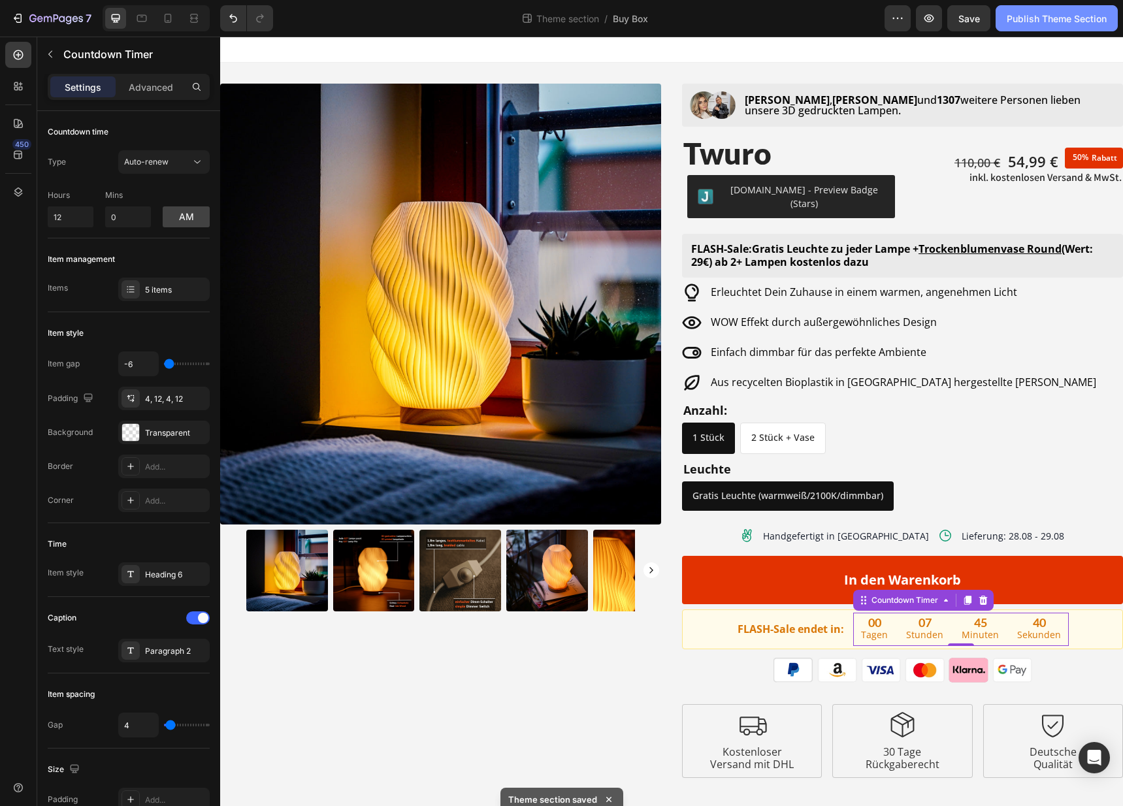
click at [1000, 8] on button "Publish Theme Section" at bounding box center [1056, 18] width 122 height 26
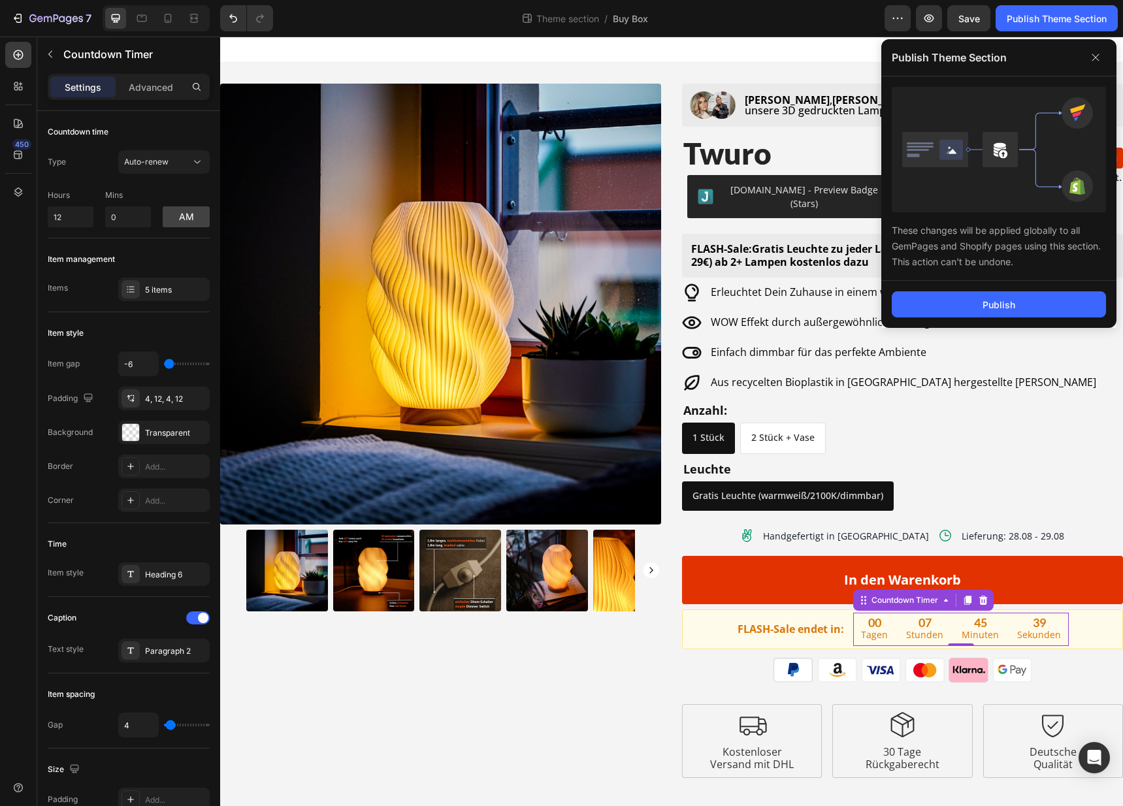
click at [965, 325] on div "Publish" at bounding box center [998, 304] width 235 height 47
click at [968, 313] on button "Publish" at bounding box center [998, 304] width 214 height 26
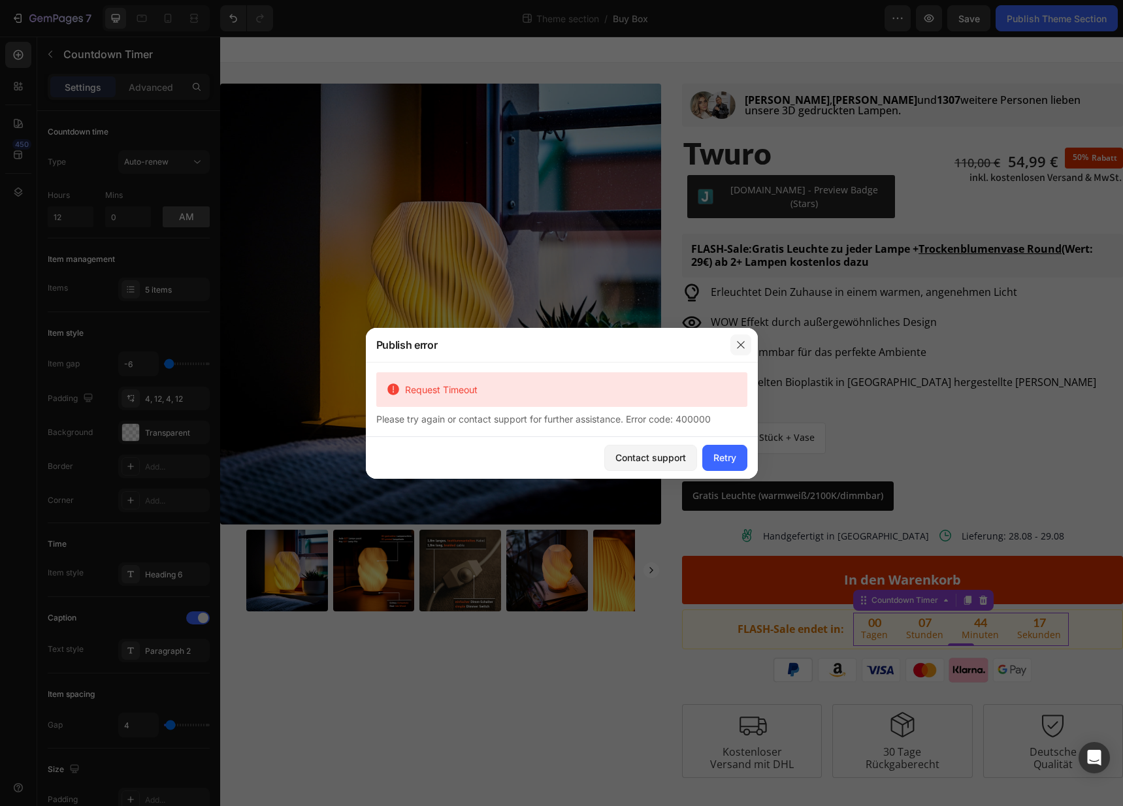
click at [739, 347] on icon "button" at bounding box center [740, 345] width 10 height 10
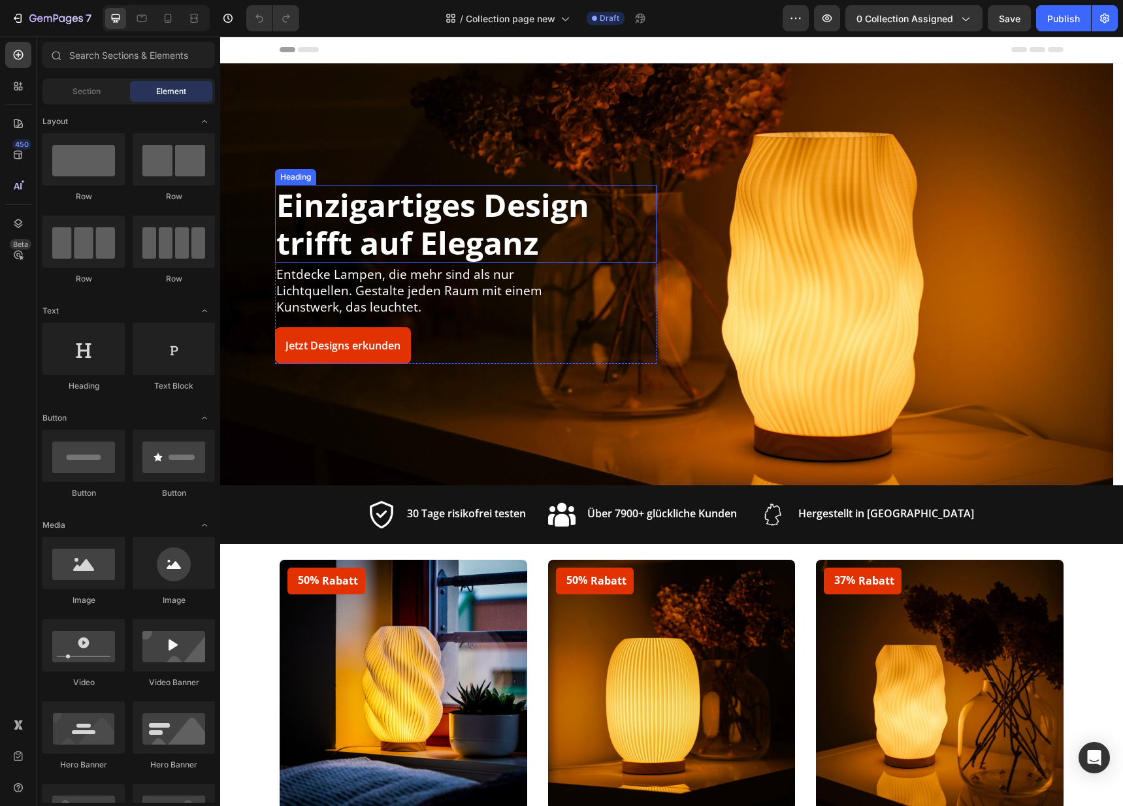
click at [900, 273] on div "Einzigartiges Design trifft auf Eleganz Heading Entdecke Lampen, die mehr sind …" at bounding box center [867, 274] width 381 height 178
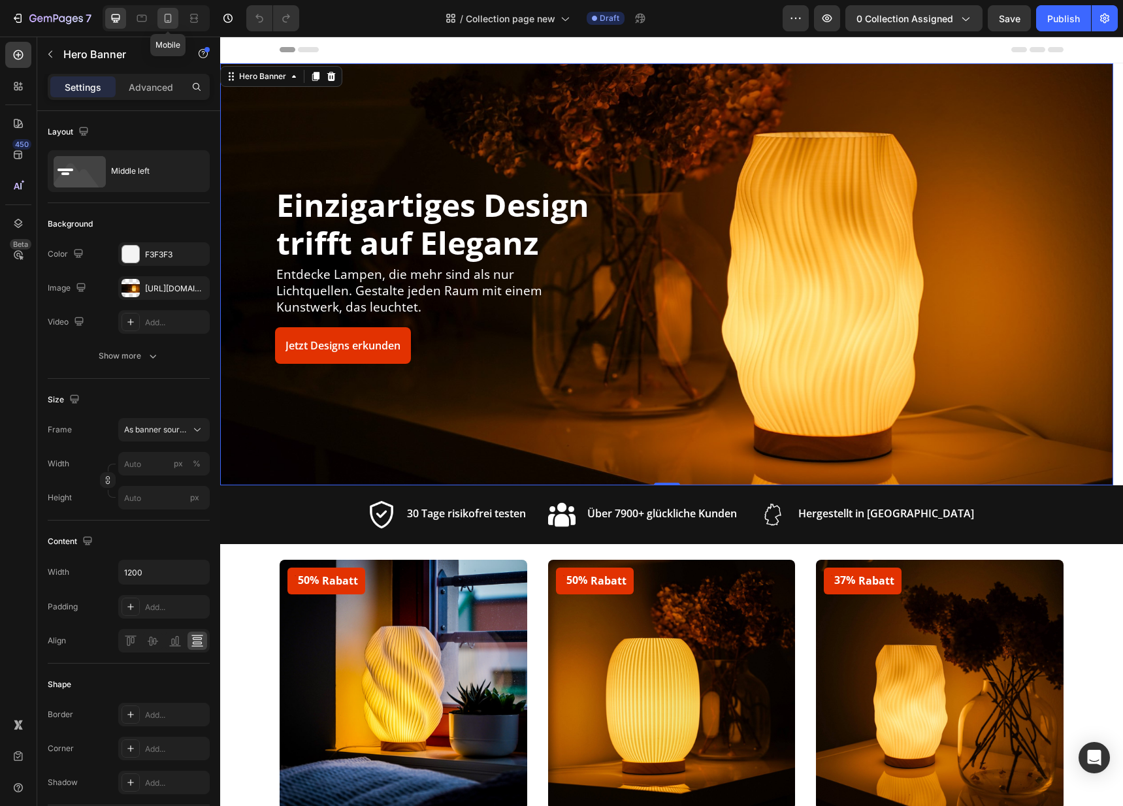
click at [178, 18] on div at bounding box center [167, 18] width 21 height 21
type input "600"
type input "100%"
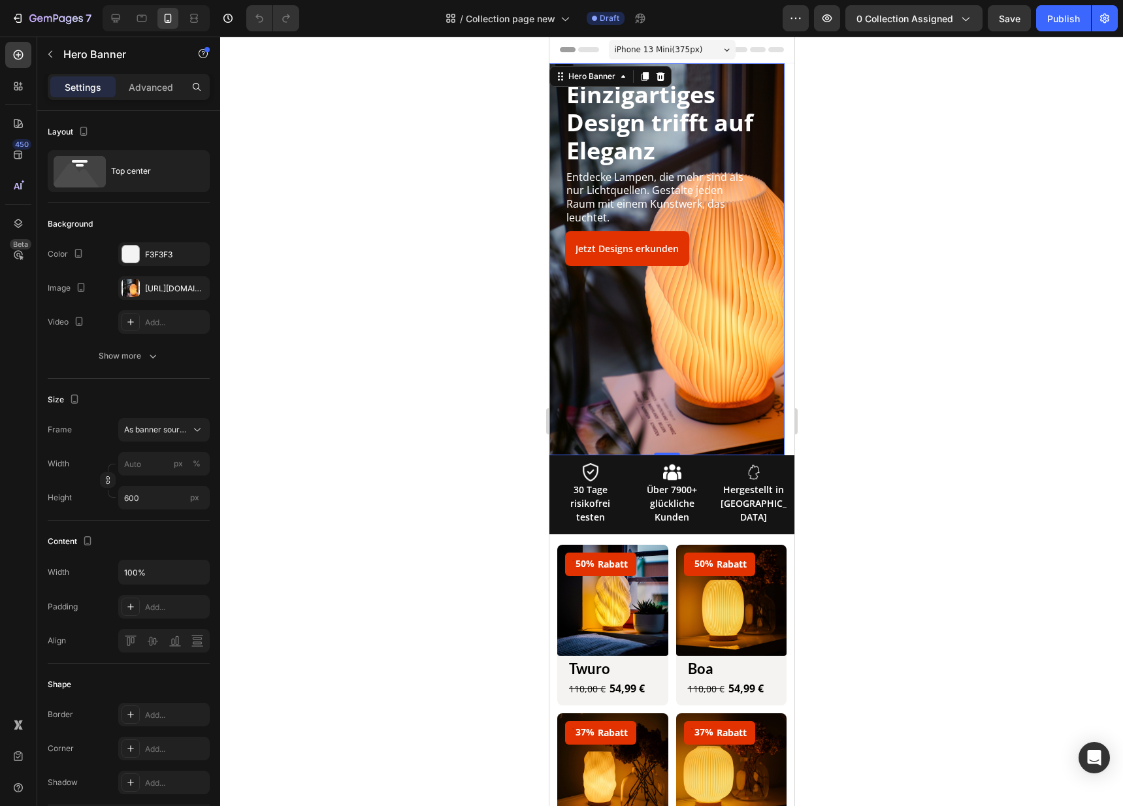
click at [713, 357] on div "Overlay" at bounding box center [666, 259] width 235 height 392
drag, startPoint x: 662, startPoint y: 453, endPoint x: 685, endPoint y: 462, distance: 24.9
click at [666, 453] on icon at bounding box center [671, 455] width 10 height 10
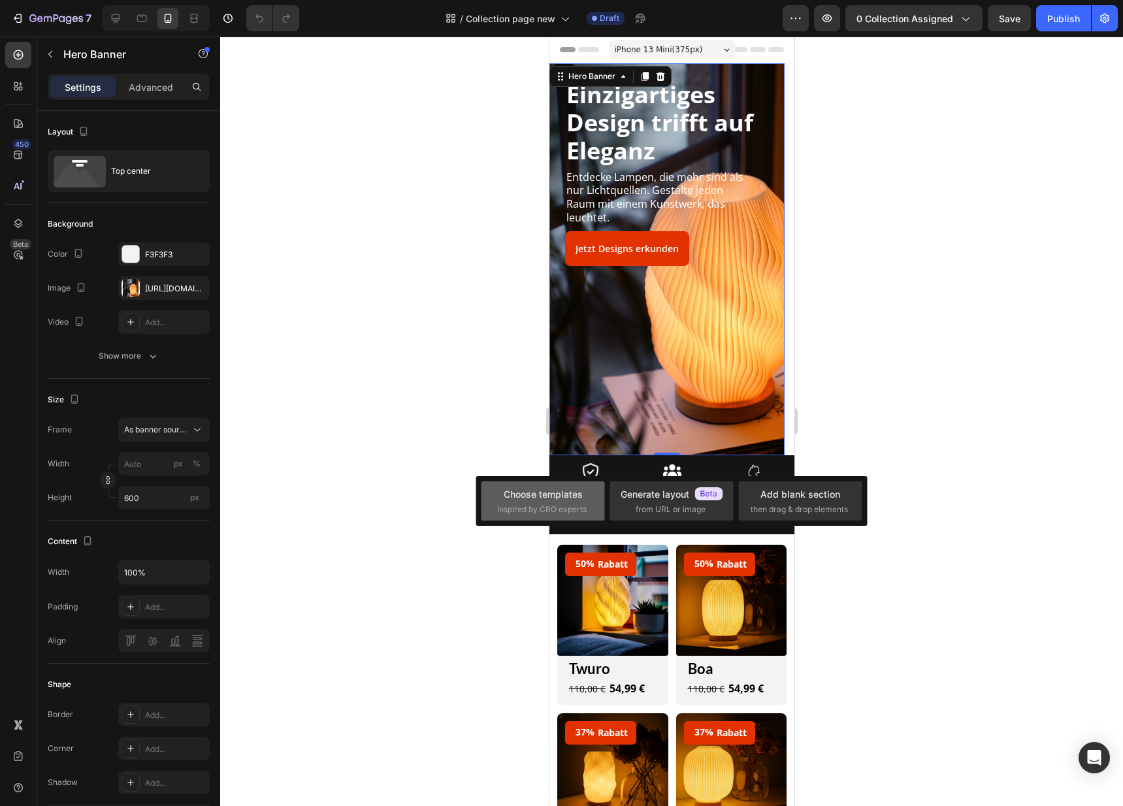
click at [534, 505] on span "inspired by CRO experts" at bounding box center [541, 510] width 89 height 12
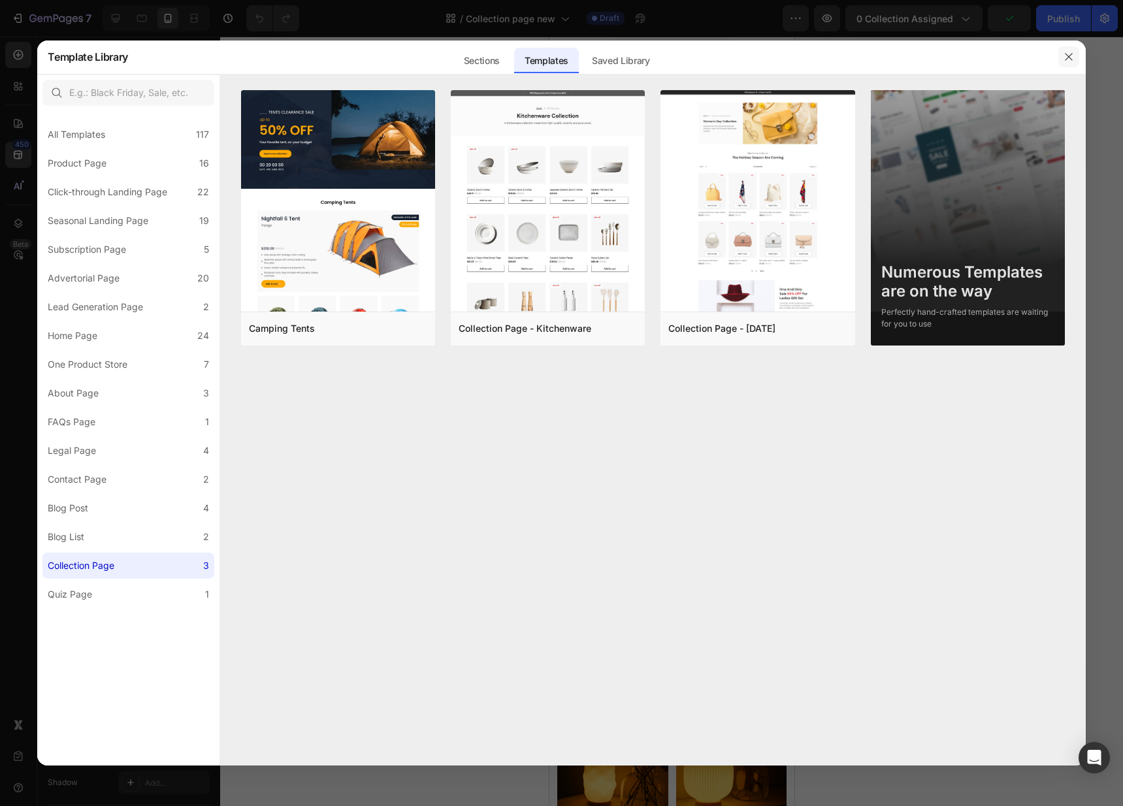
click at [1068, 56] on icon "button" at bounding box center [1068, 57] width 10 height 10
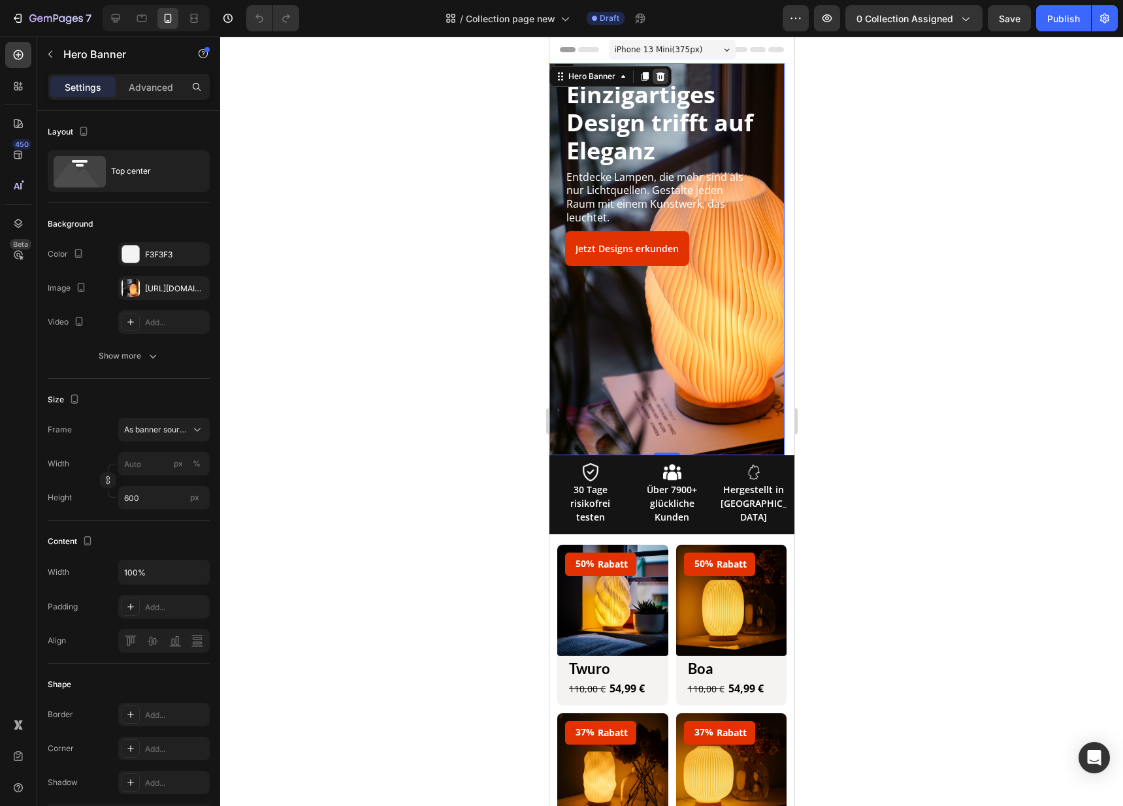
click at [658, 75] on icon at bounding box center [660, 76] width 8 height 9
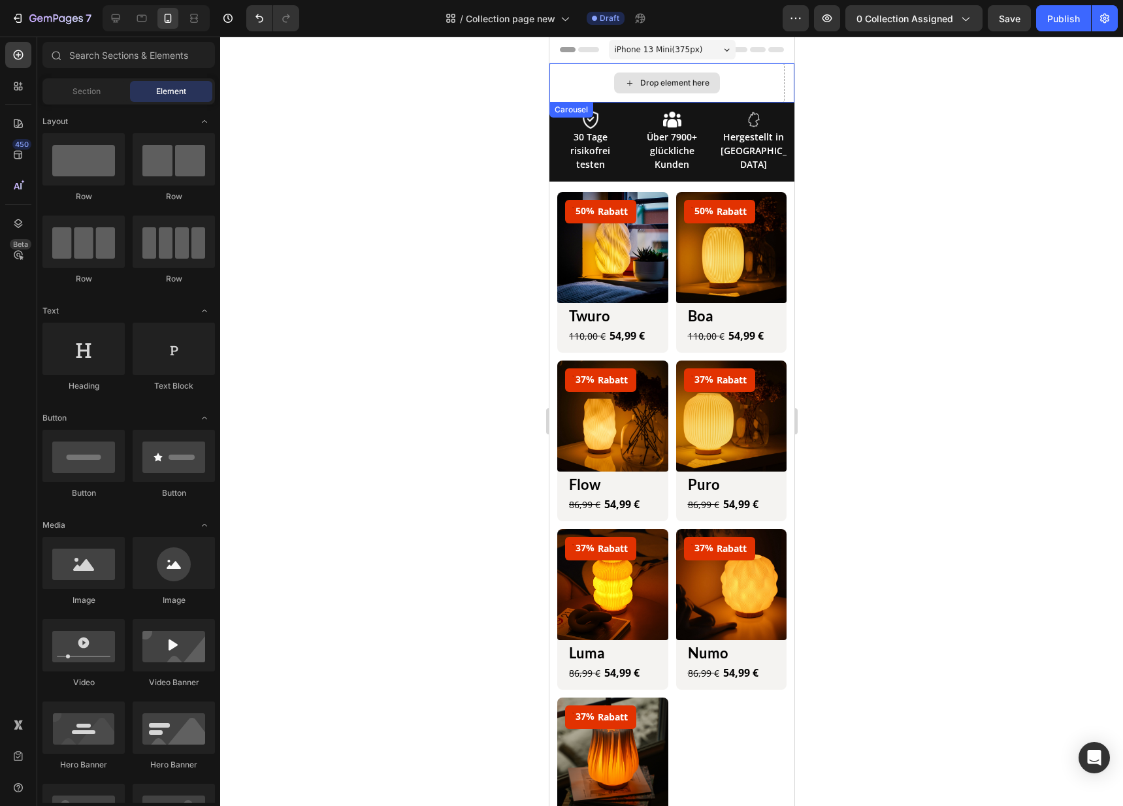
click at [694, 74] on div "Drop element here" at bounding box center [666, 82] width 106 height 21
click at [683, 126] on div at bounding box center [670, 119] width 71 height 18
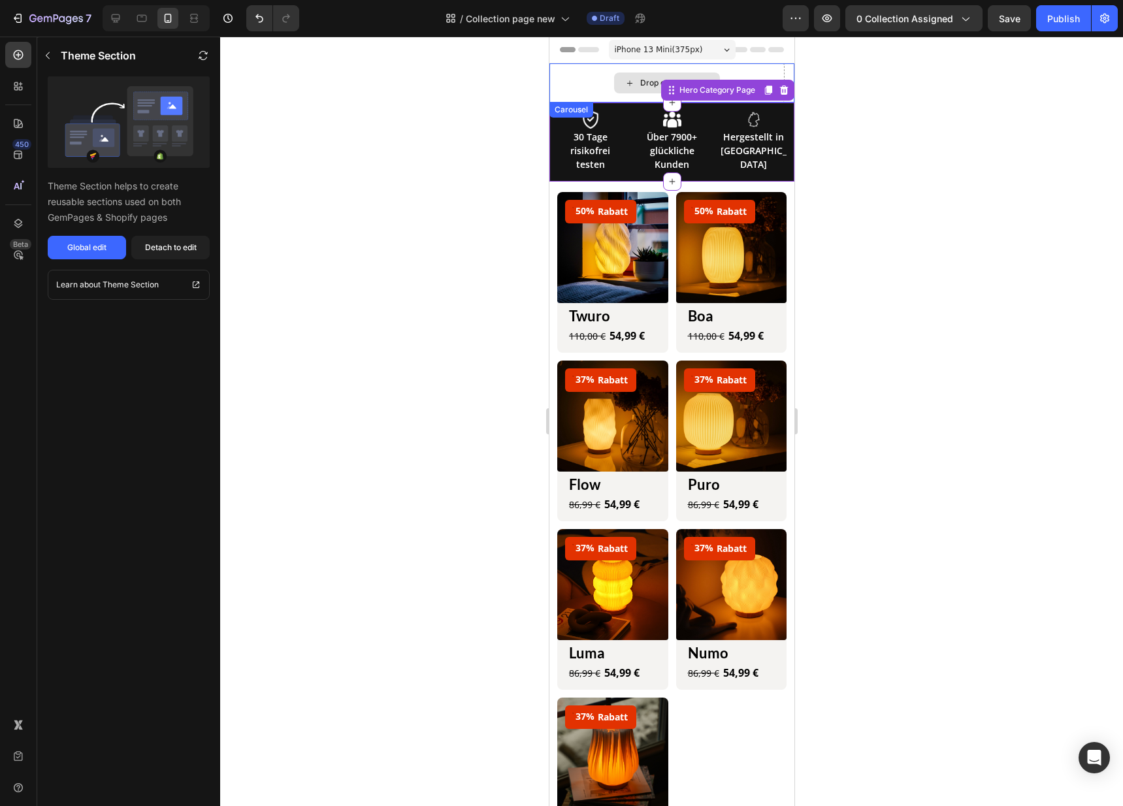
click at [749, 71] on div "Drop element here" at bounding box center [666, 82] width 235 height 39
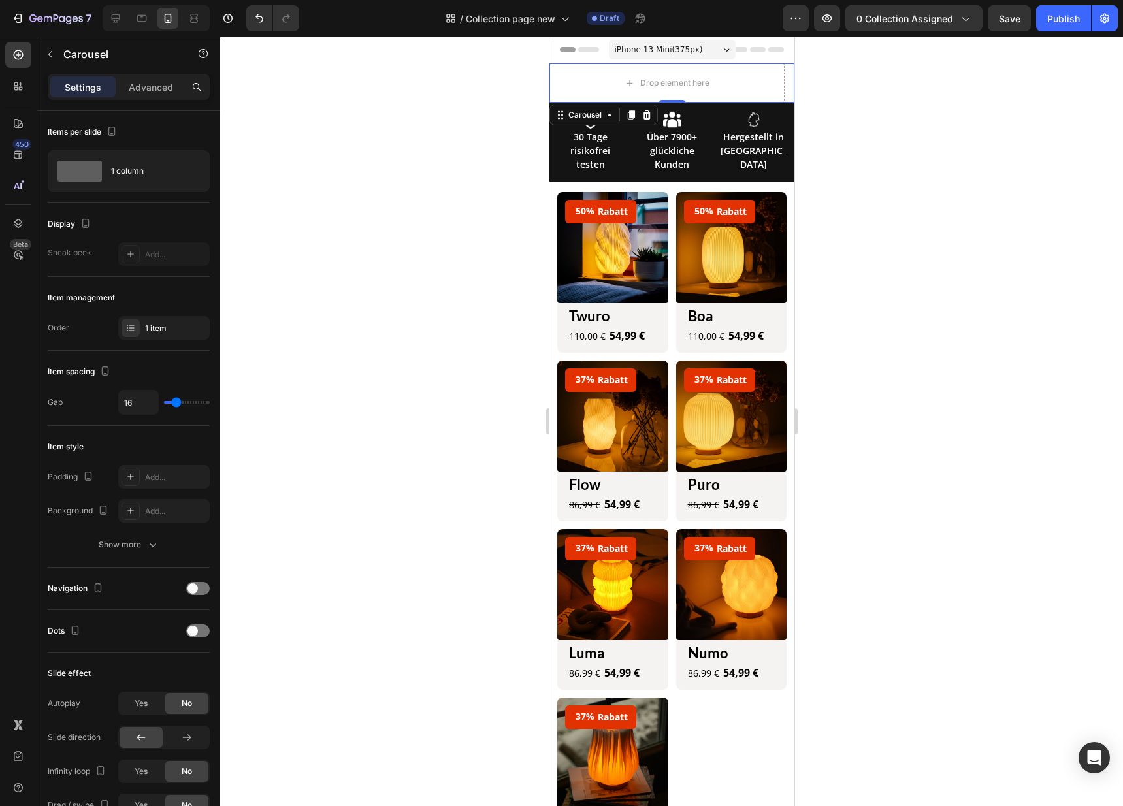
click at [649, 112] on icon at bounding box center [646, 114] width 8 height 9
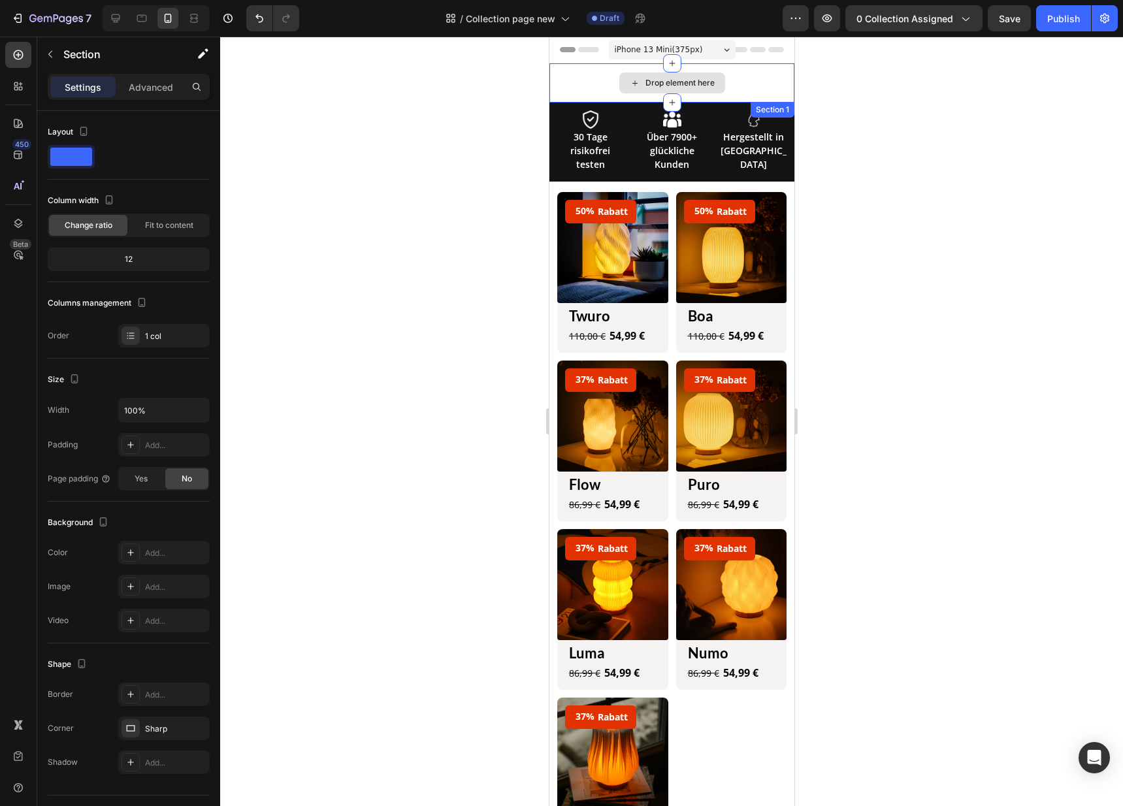
click at [590, 76] on div "Drop element here" at bounding box center [671, 82] width 245 height 39
click at [778, 114] on icon at bounding box center [782, 114] width 8 height 9
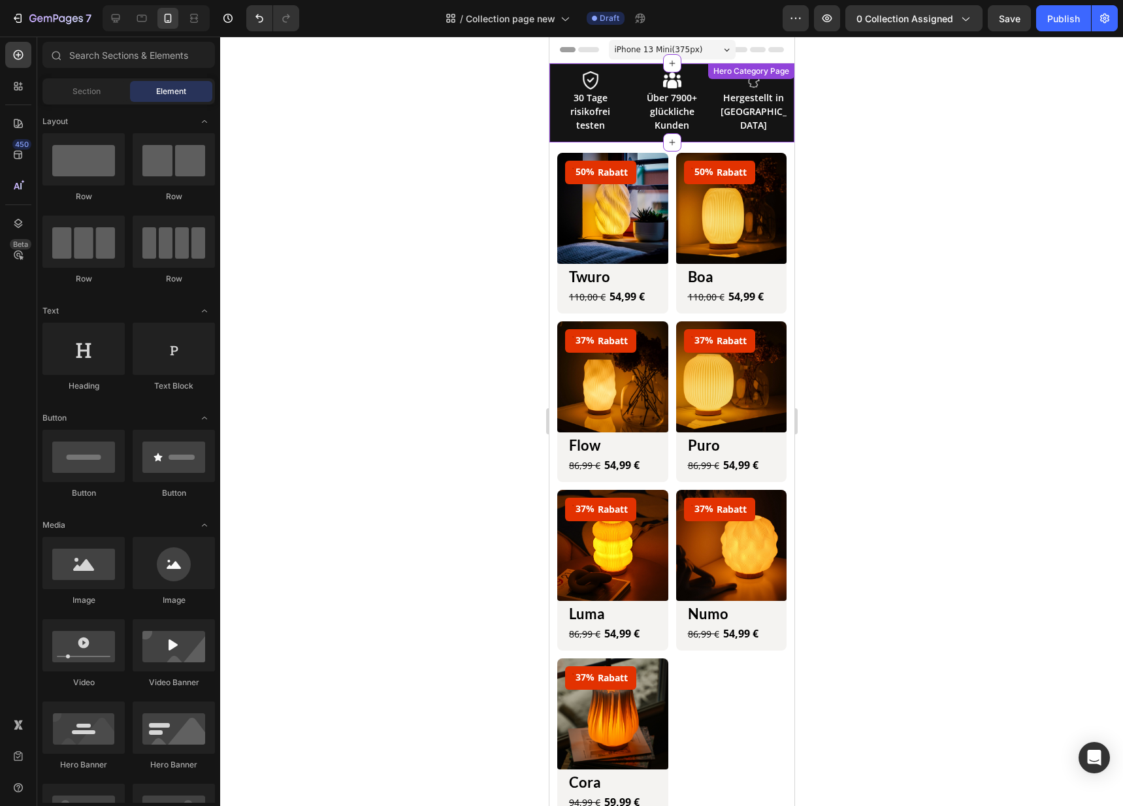
click at [751, 77] on div "Hero Category Page" at bounding box center [750, 71] width 86 height 16
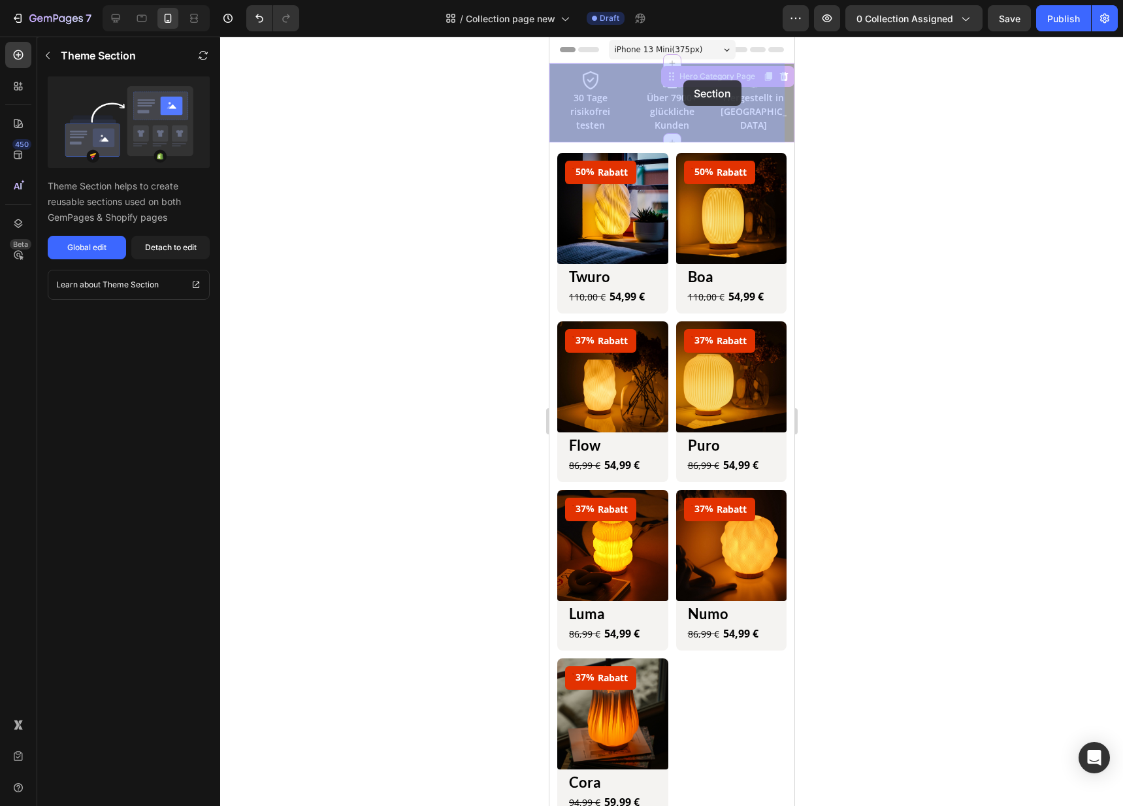
drag, startPoint x: 689, startPoint y: 76, endPoint x: 682, endPoint y: 80, distance: 7.6
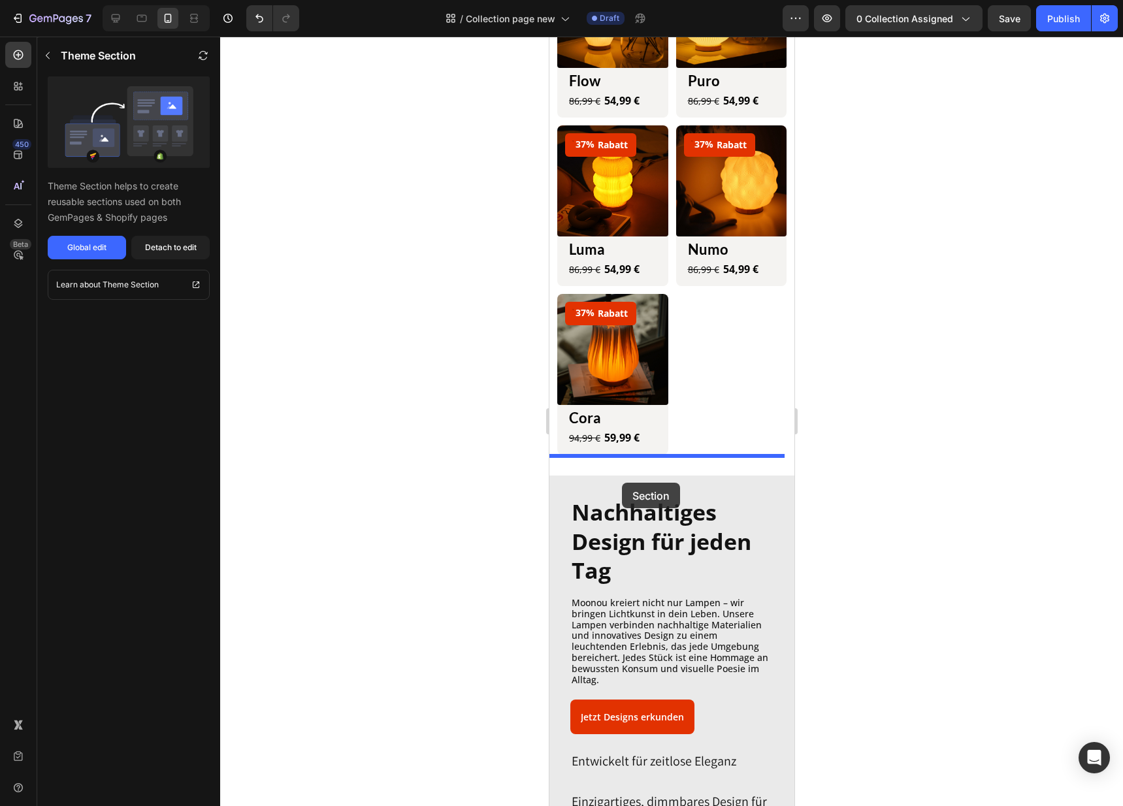
drag, startPoint x: 726, startPoint y: 79, endPoint x: 627, endPoint y: 466, distance: 399.6
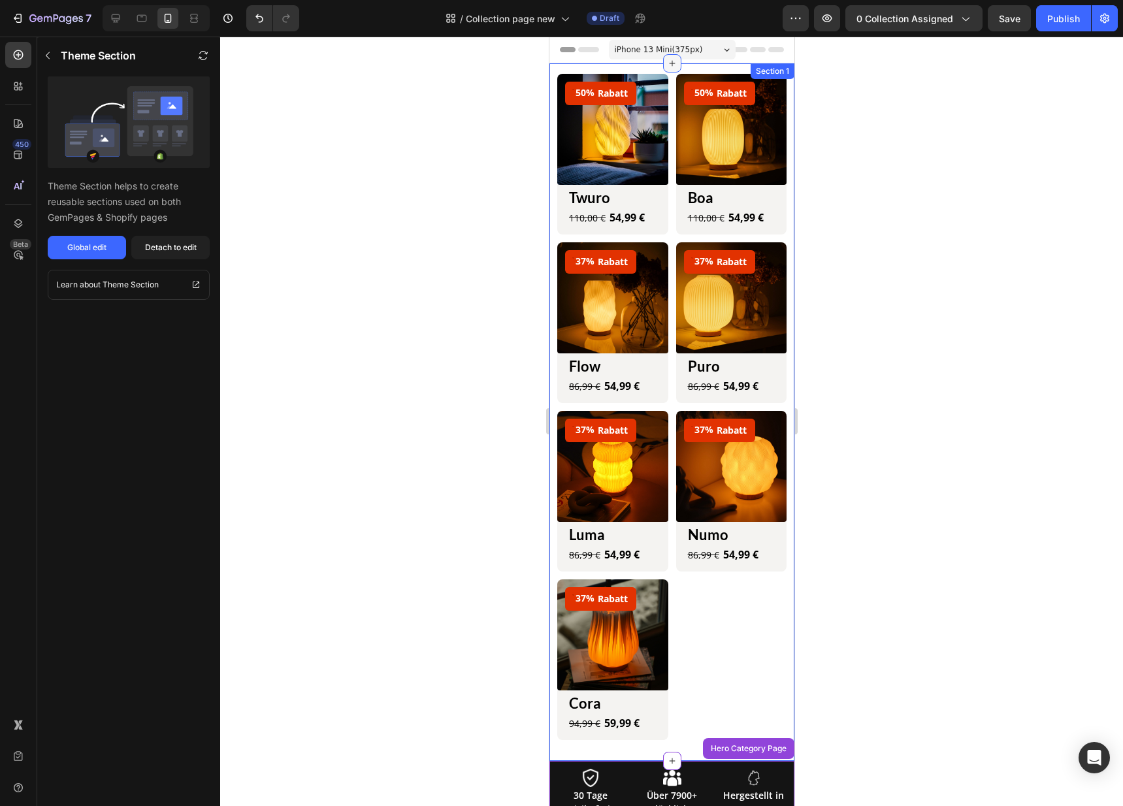
click at [671, 60] on icon at bounding box center [671, 63] width 10 height 10
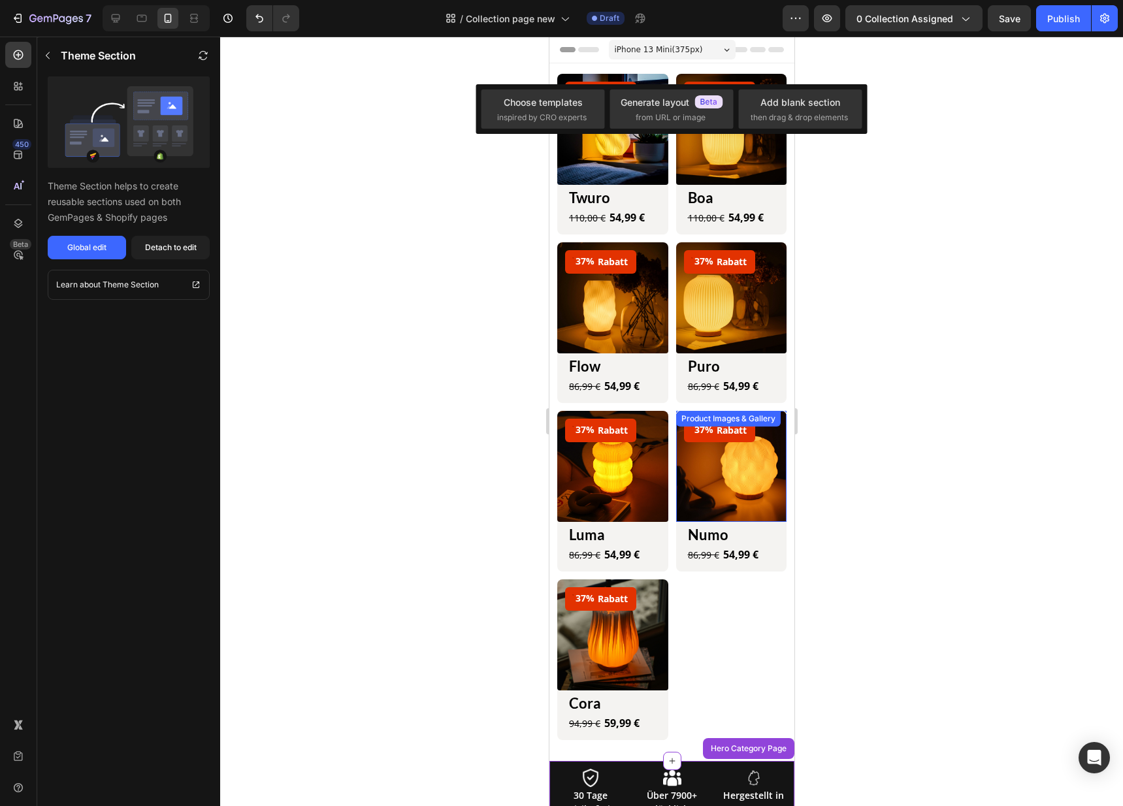
click at [697, 622] on div "50% Rabatt (P) Tag Product Images & Gallery Row Twuro (P) Title 54,99 € (P) Pri…" at bounding box center [670, 407] width 229 height 666
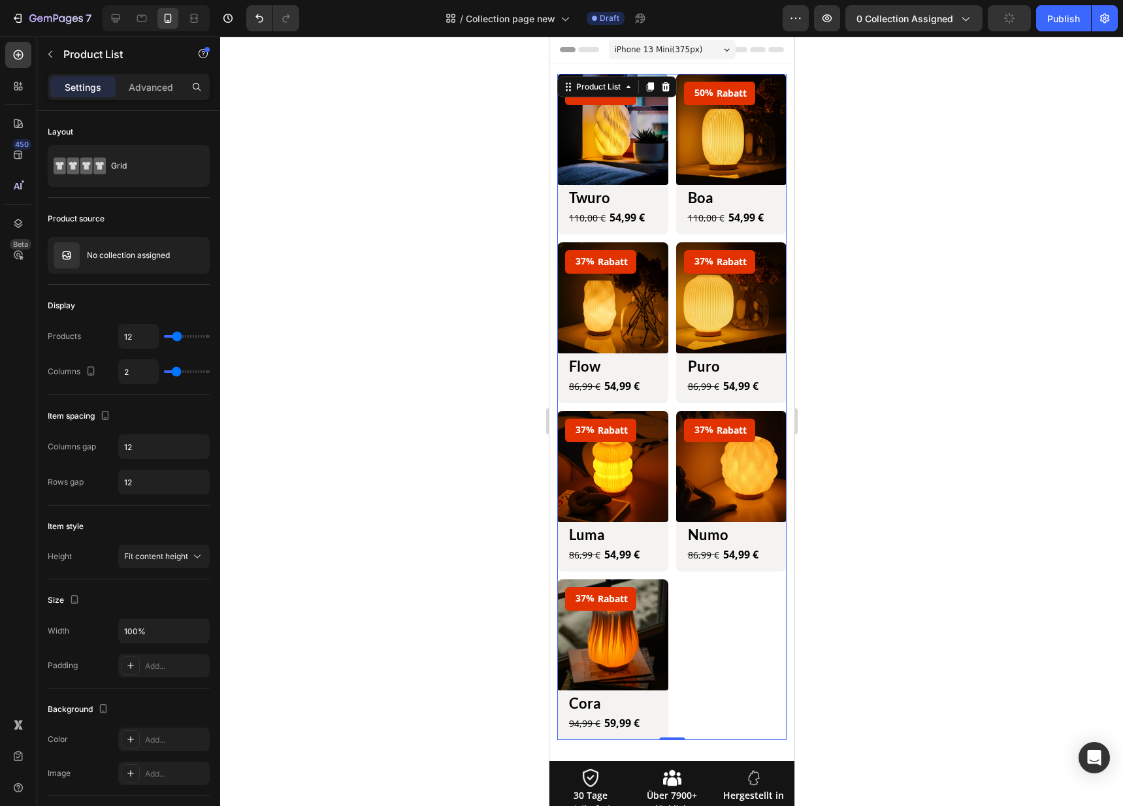
click at [752, 645] on div "50% Rabatt (P) Tag Product Images & Gallery Row Twuro (P) Title 54,99 € (P) Pri…" at bounding box center [670, 407] width 229 height 666
click at [666, 63] on icon at bounding box center [671, 63] width 10 height 10
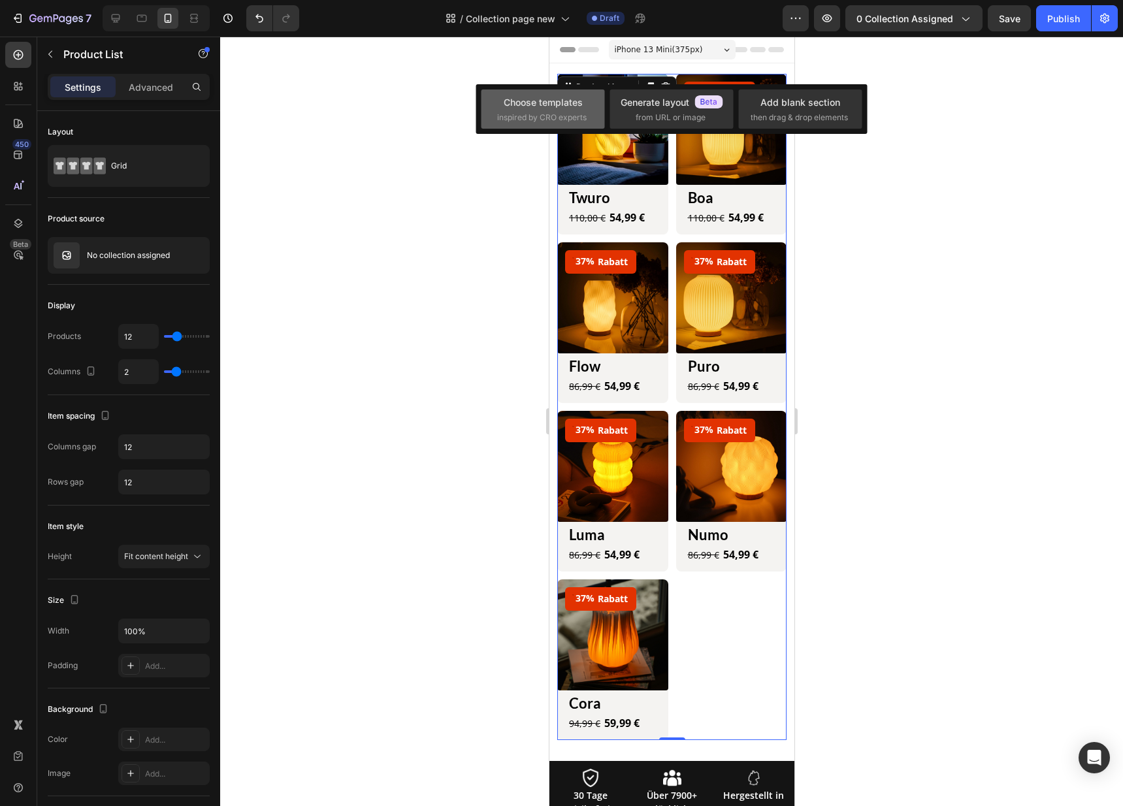
click at [572, 95] on div "Choose templates" at bounding box center [543, 102] width 79 height 14
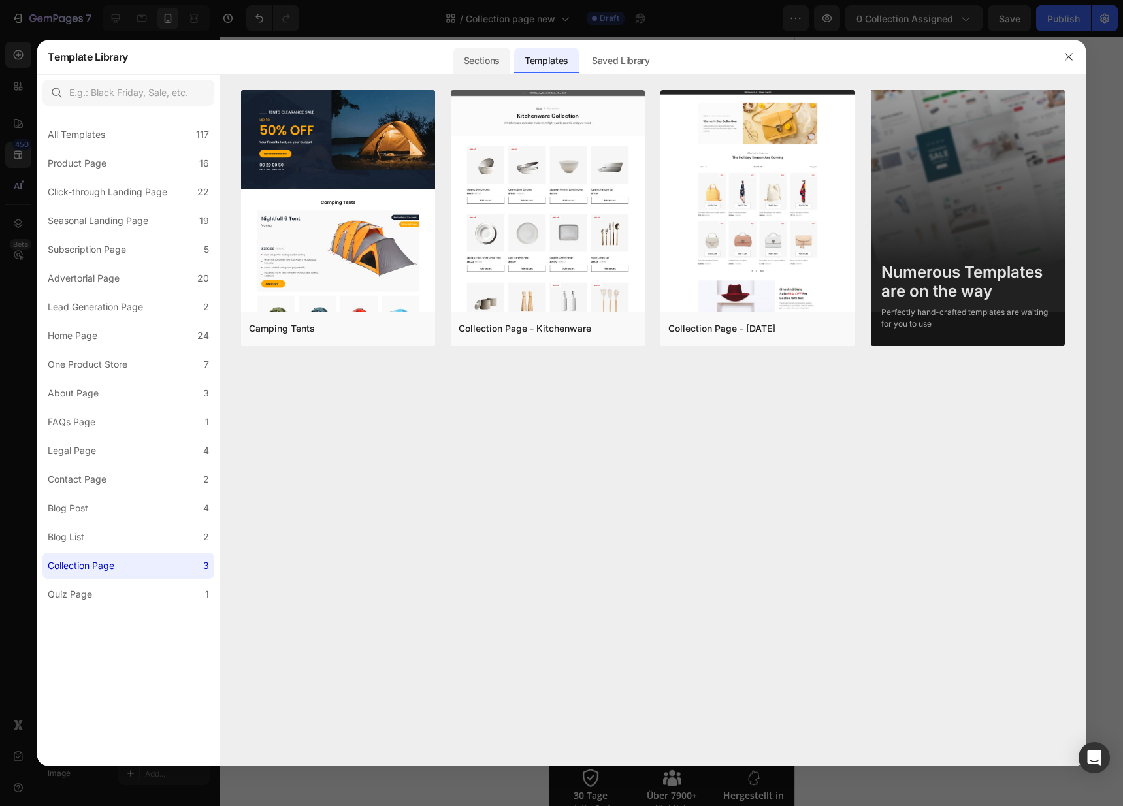
click at [495, 59] on div "Sections" at bounding box center [481, 61] width 57 height 26
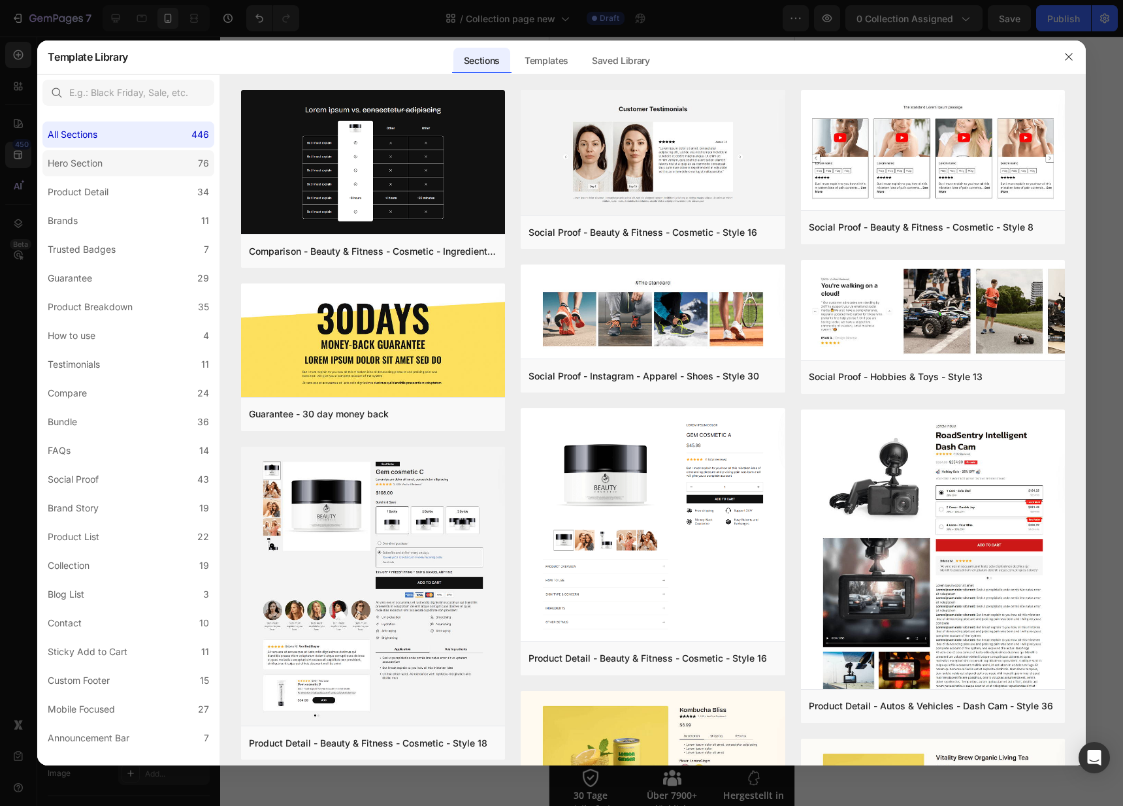
drag, startPoint x: 129, startPoint y: 159, endPoint x: 137, endPoint y: 163, distance: 9.4
click at [129, 159] on label "Hero Section 76" at bounding box center [128, 163] width 172 height 26
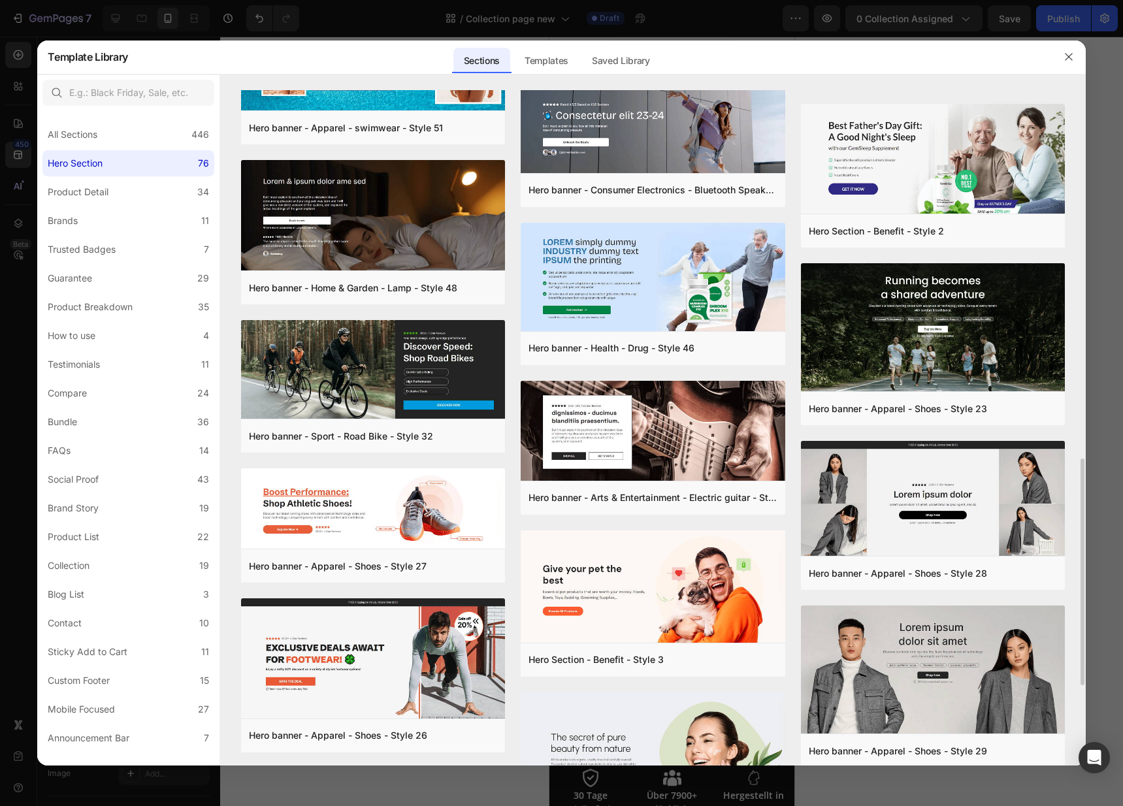
scroll to position [1289, 0]
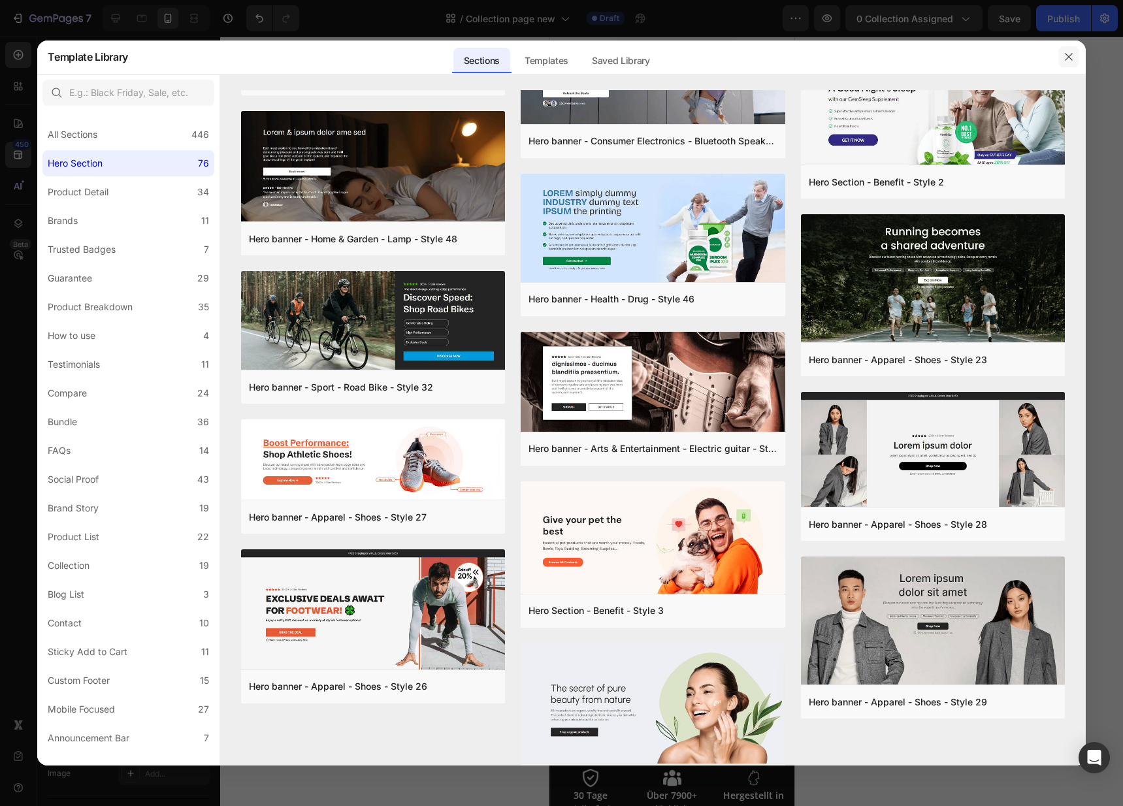
click at [1072, 52] on icon "button" at bounding box center [1068, 57] width 10 height 10
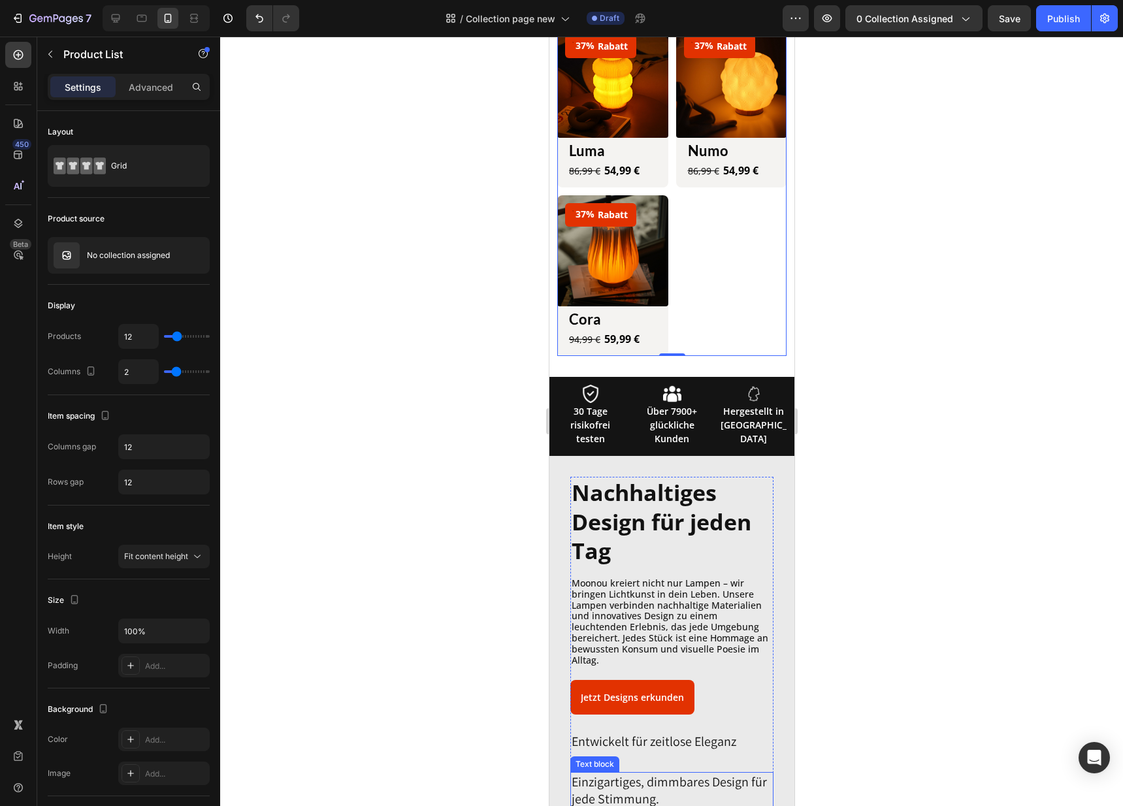
scroll to position [393, 0]
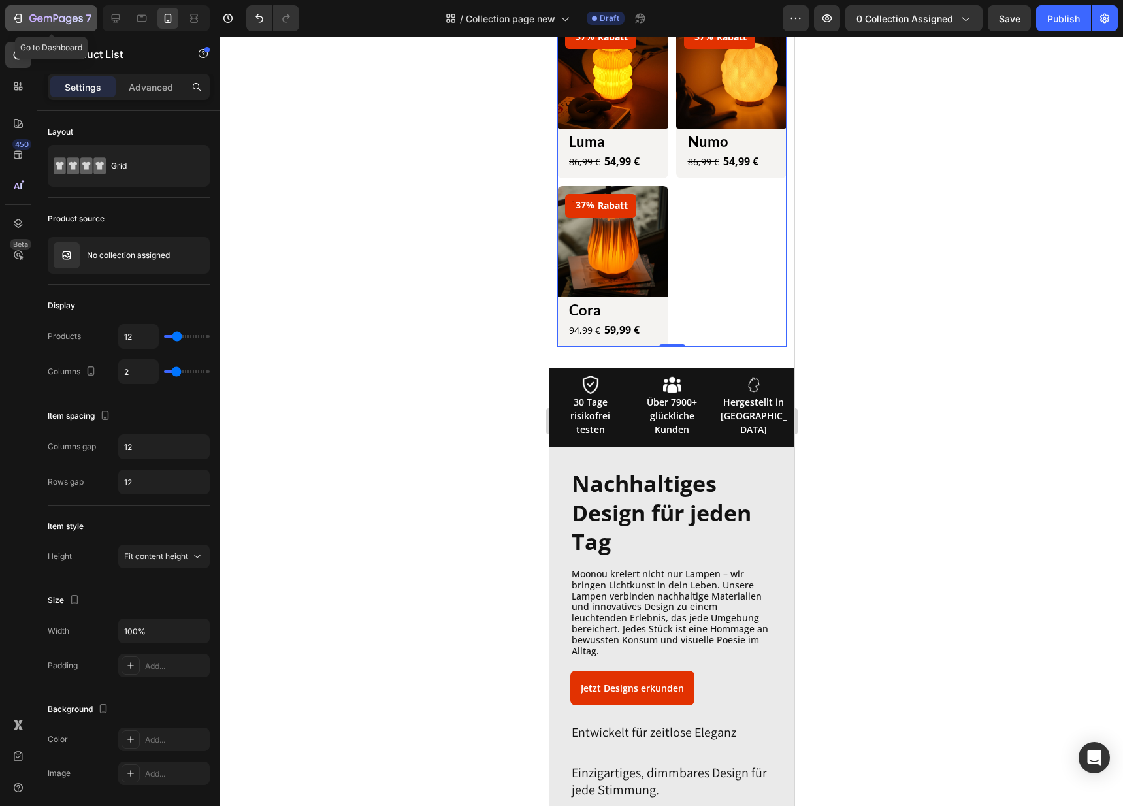
click at [25, 16] on div "7" at bounding box center [51, 18] width 80 height 16
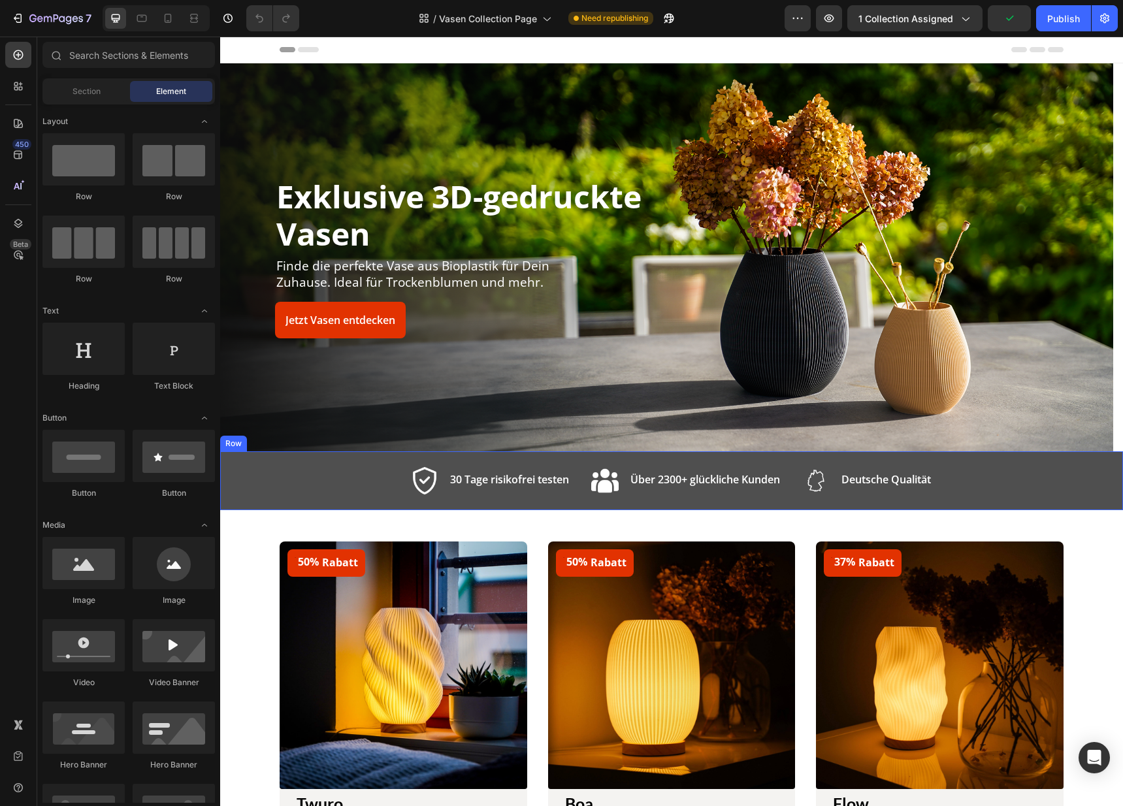
click at [624, 453] on div "Image 30 Tage risikofrei testen Text block Row Image Über 2300+ glückliche Kund…" at bounding box center [671, 480] width 903 height 59
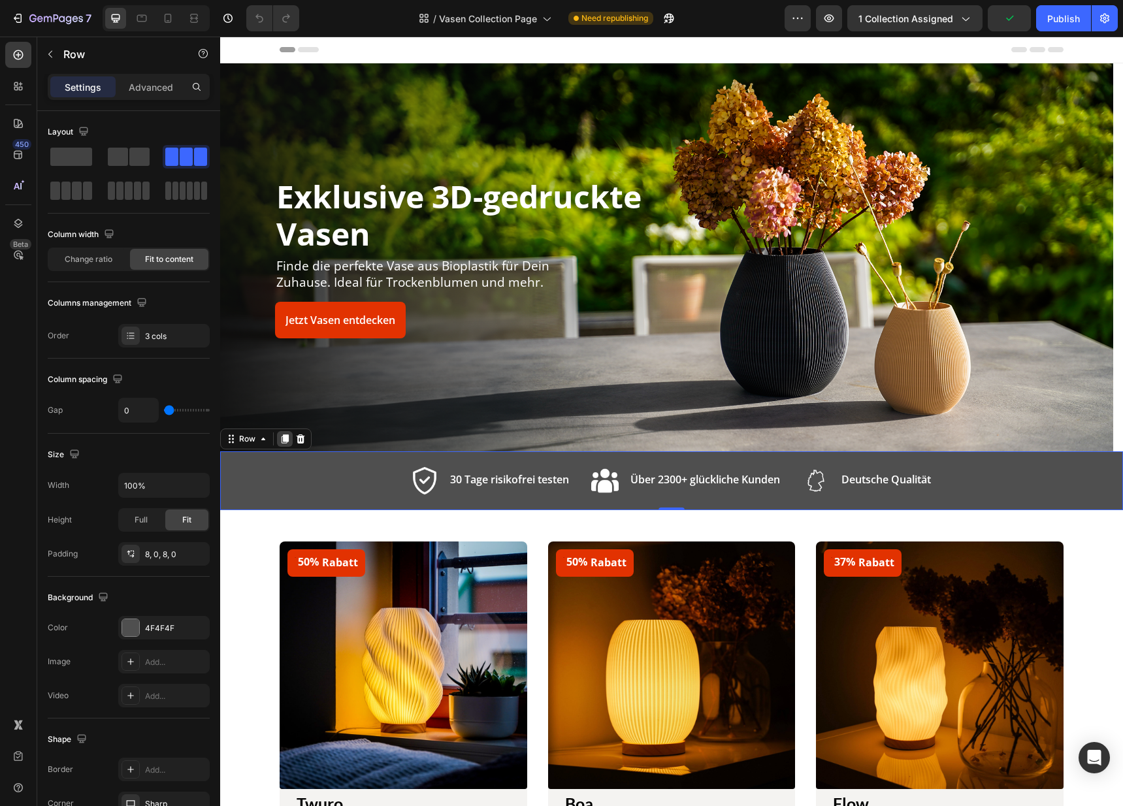
click at [284, 436] on icon at bounding box center [284, 439] width 7 height 9
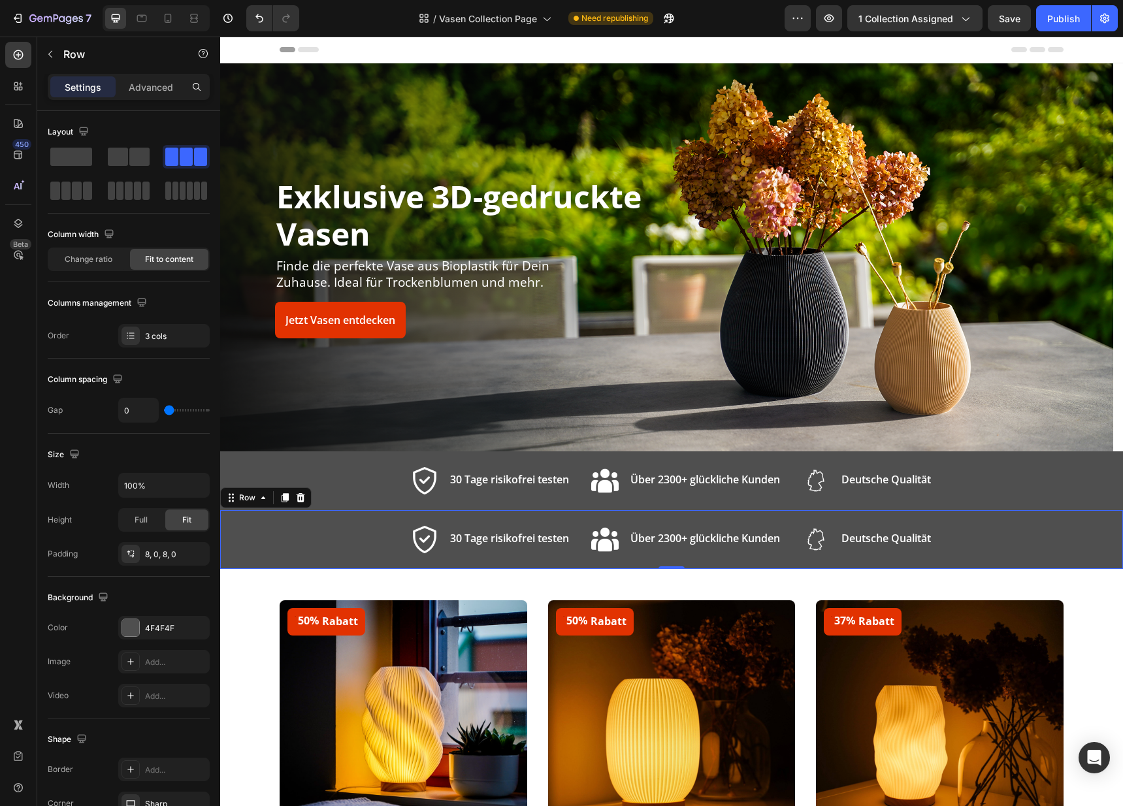
click at [310, 538] on div "Image 30 Tage risikofrei testen Text block Row Image Über 2300+ glückliche Kund…" at bounding box center [671, 539] width 903 height 59
drag, startPoint x: 57, startPoint y: 168, endPoint x: 63, endPoint y: 159, distance: 10.9
click at [57, 168] on div at bounding box center [129, 173] width 162 height 57
drag, startPoint x: 63, startPoint y: 159, endPoint x: 110, endPoint y: 195, distance: 59.2
click at [62, 161] on span at bounding box center [71, 157] width 42 height 18
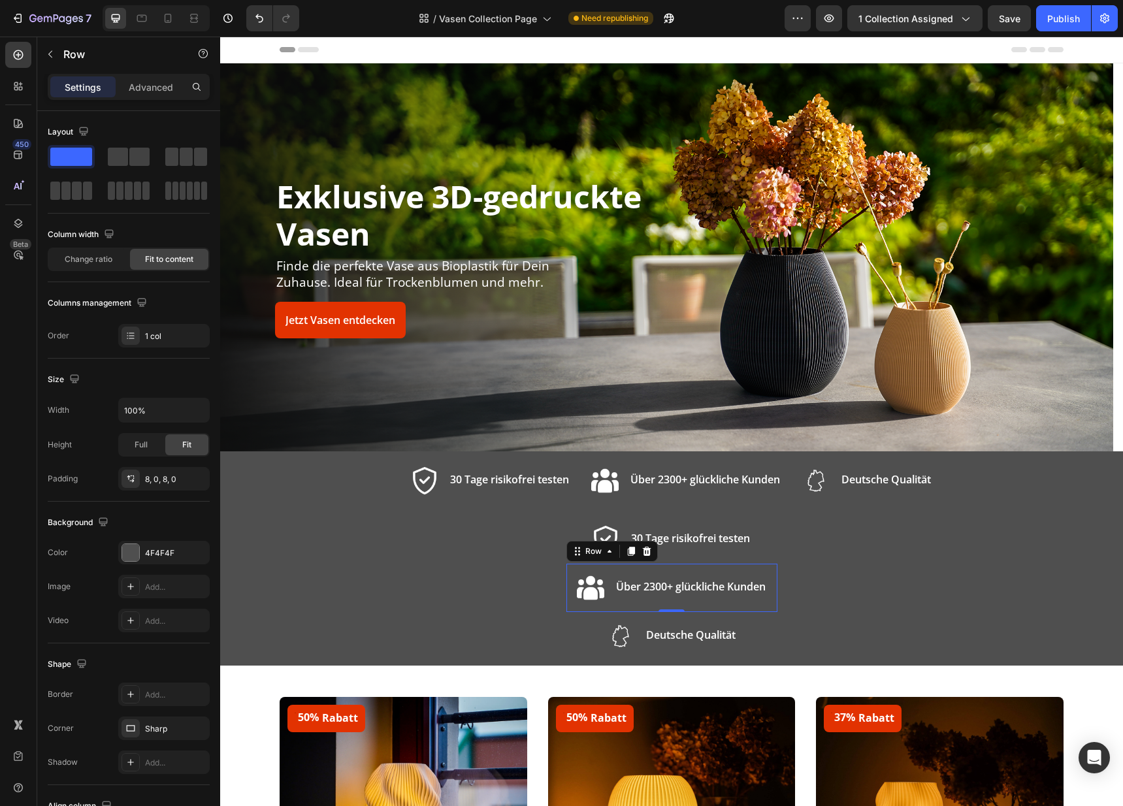
click at [697, 569] on div "Image Über 2300+ glückliche Kunden Text block Row 0" at bounding box center [671, 588] width 211 height 48
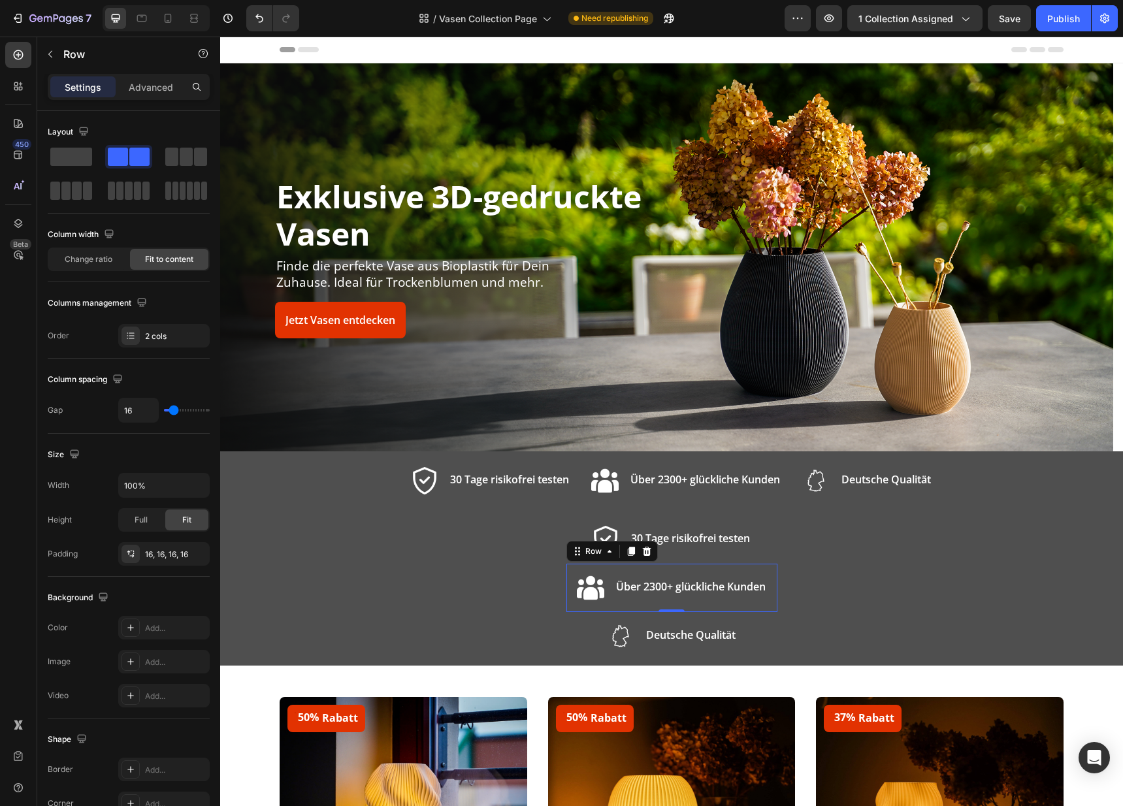
click at [643, 556] on icon at bounding box center [646, 551] width 10 height 10
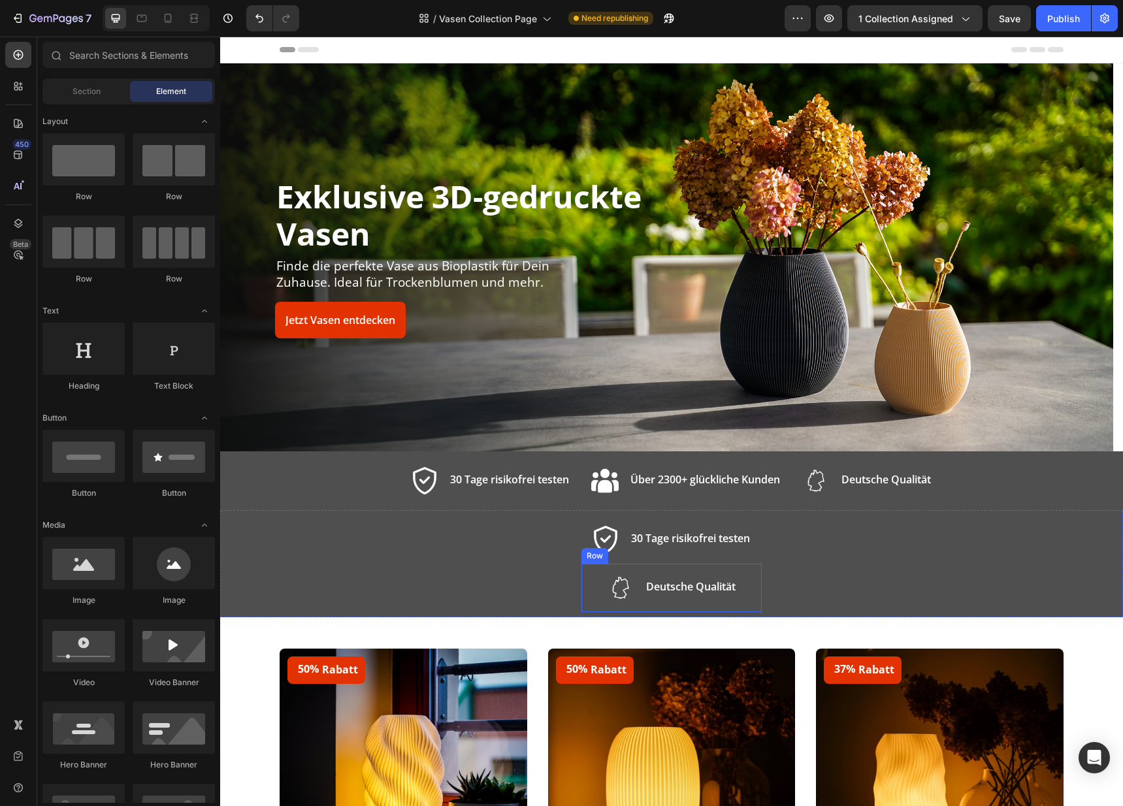
click at [652, 569] on div "Image Deutsche Qualität Text block Row" at bounding box center [671, 588] width 180 height 48
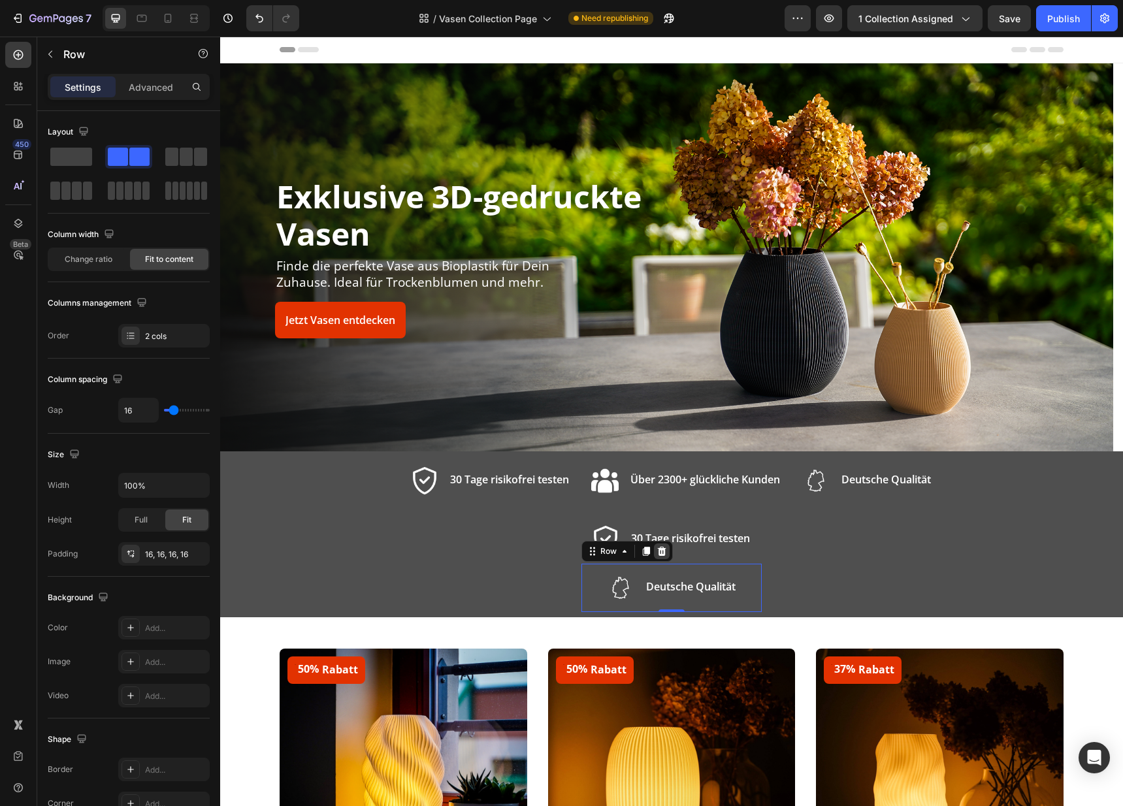
click at [656, 553] on icon at bounding box center [661, 551] width 10 height 10
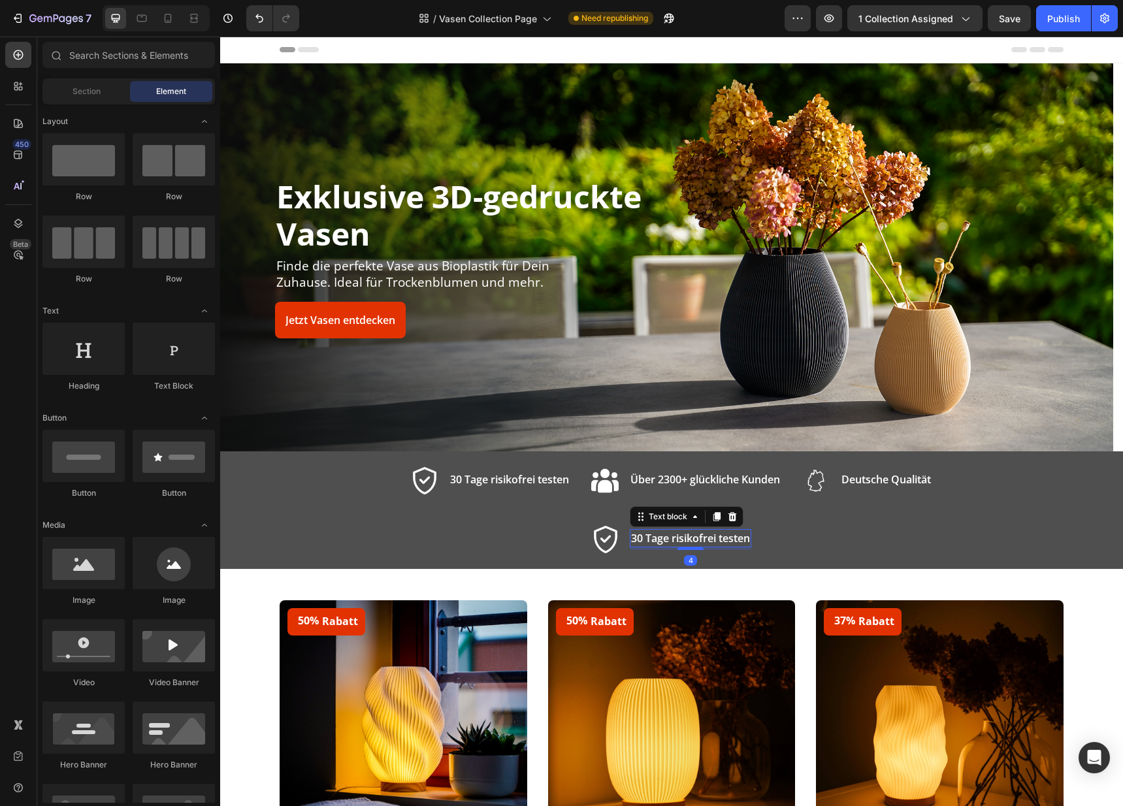
click at [656, 541] on p "30 Tage risikofrei testen" at bounding box center [690, 538] width 119 height 16
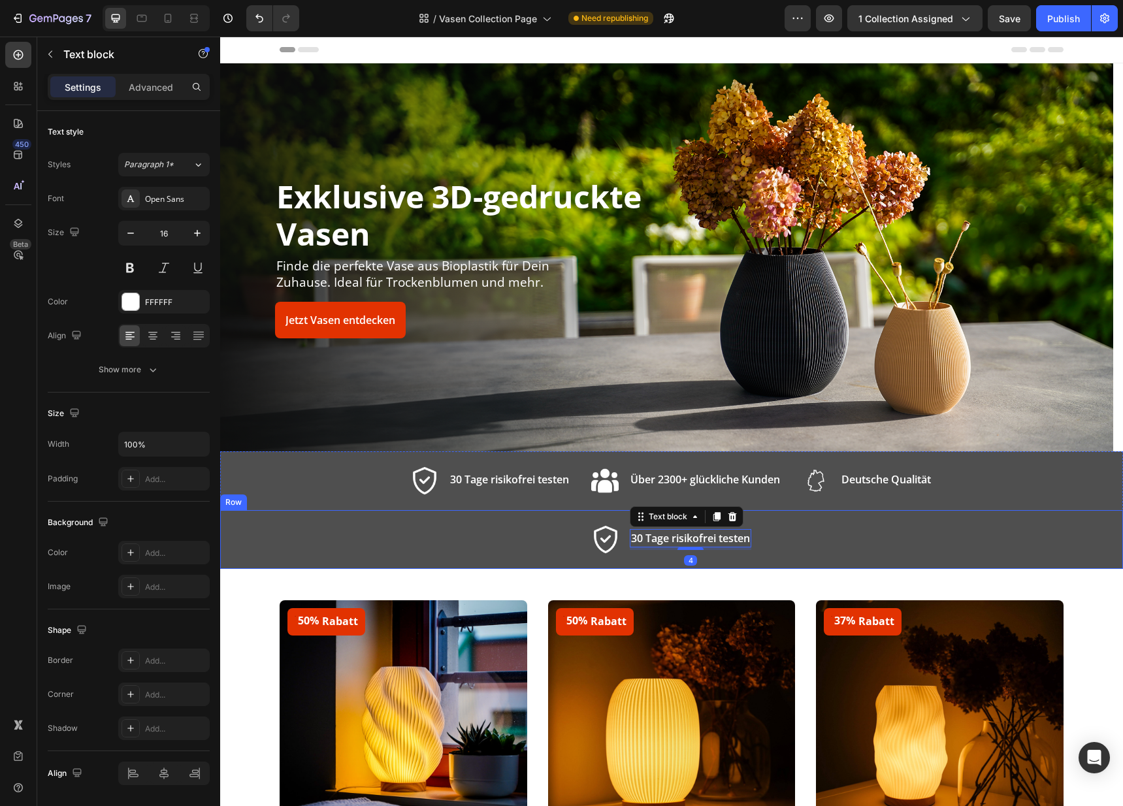
click at [554, 534] on div "Image 30 Tage risikofrei testen Text block 4 Row Row" at bounding box center [671, 539] width 903 height 59
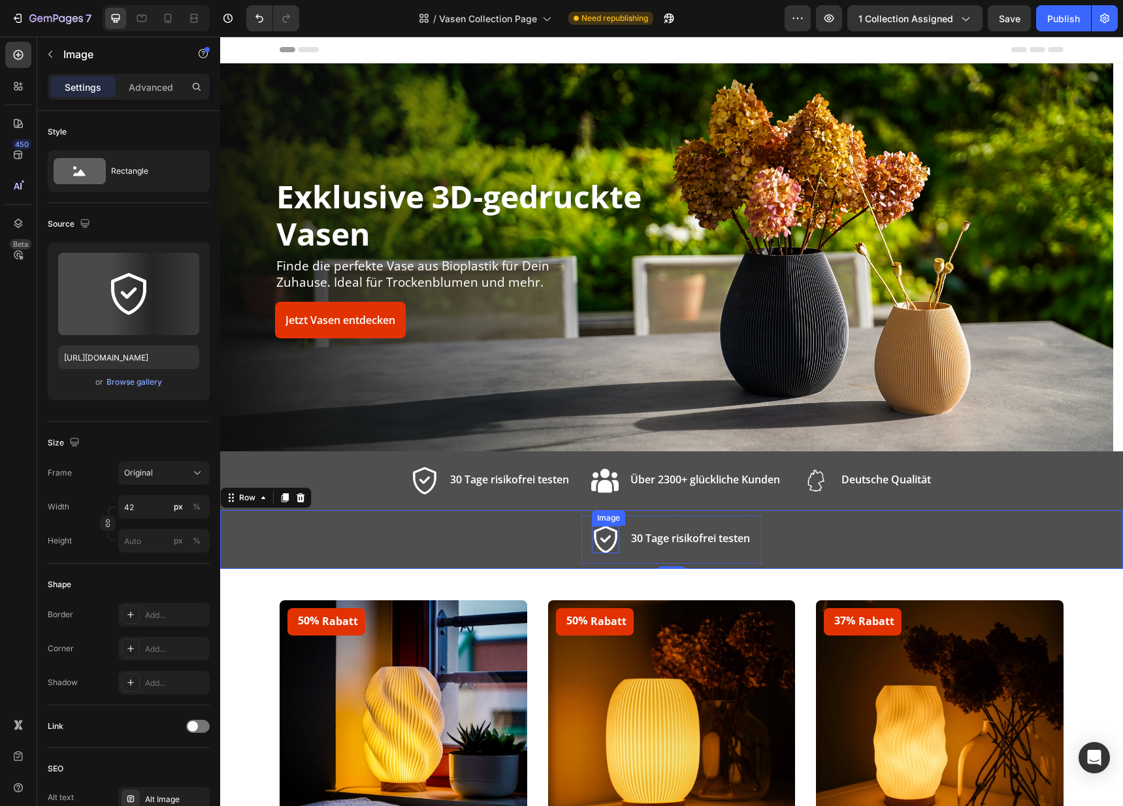
click at [600, 543] on img at bounding box center [605, 539] width 27 height 27
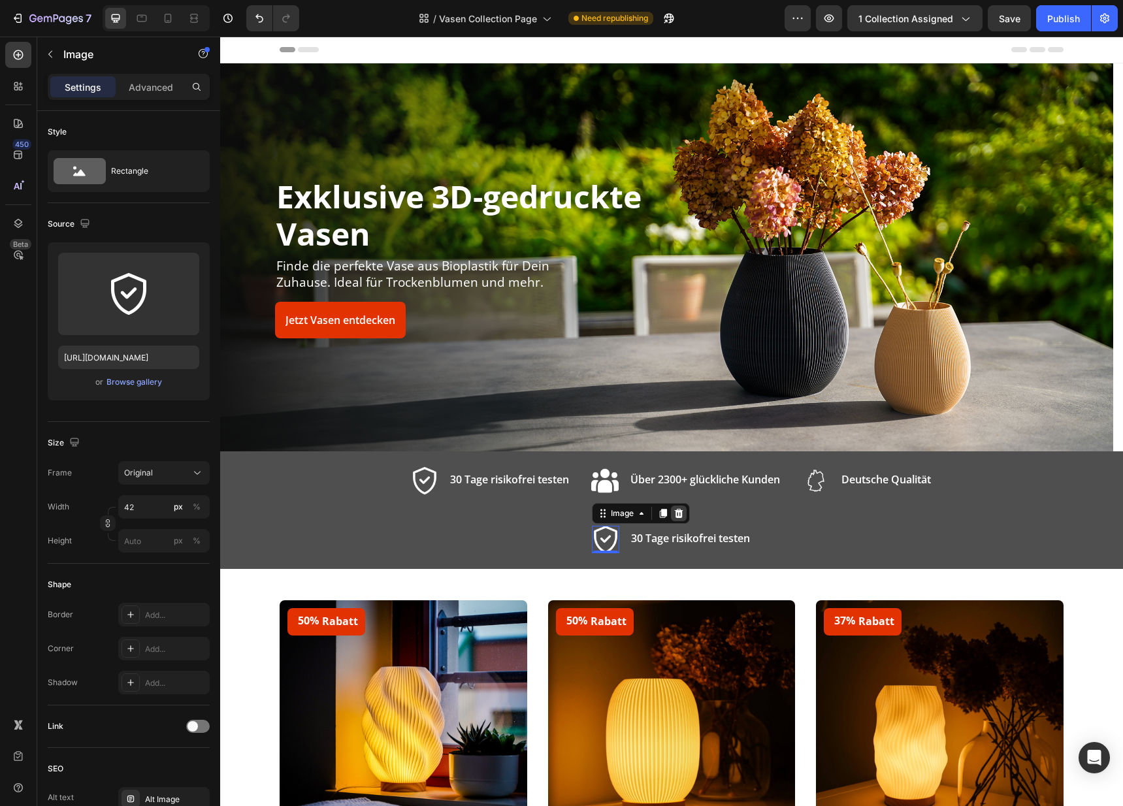
click at [673, 515] on icon at bounding box center [678, 513] width 10 height 10
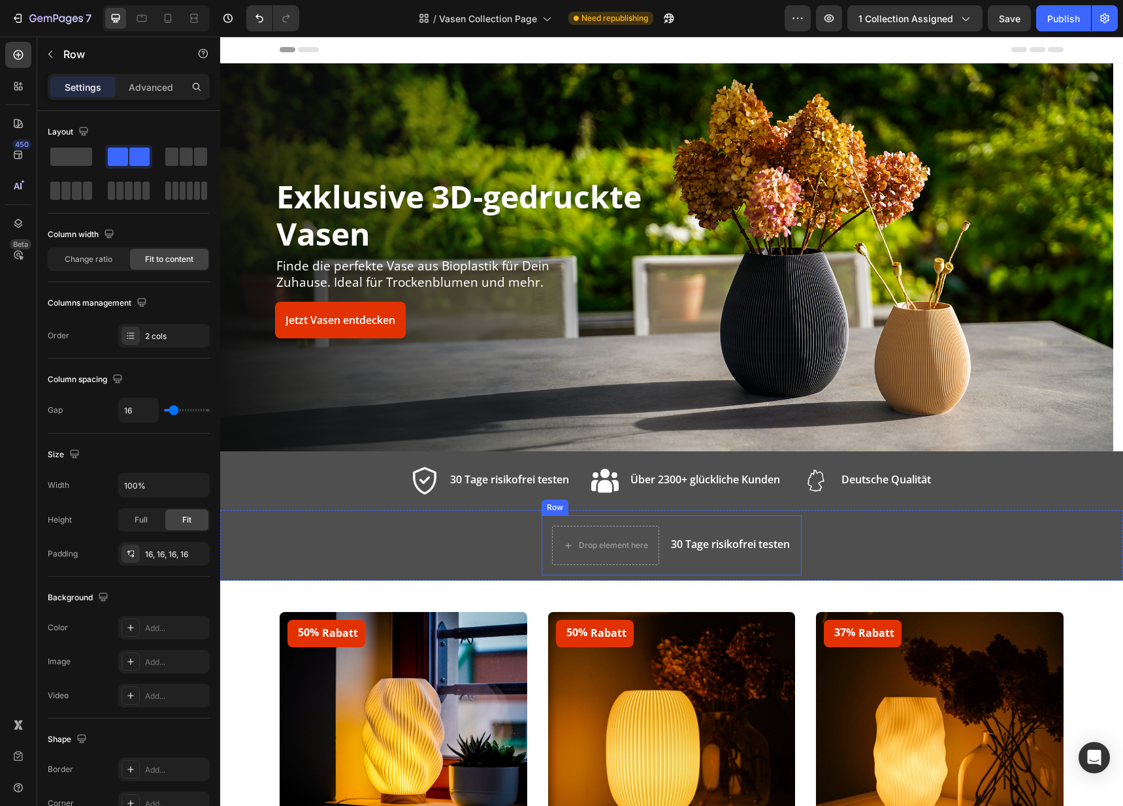
click at [669, 526] on div "30 Tage risikofrei testen Text block" at bounding box center [729, 545] width 121 height 39
drag, startPoint x: 65, startPoint y: 154, endPoint x: 99, endPoint y: 178, distance: 42.2
click at [65, 154] on span at bounding box center [71, 157] width 42 height 18
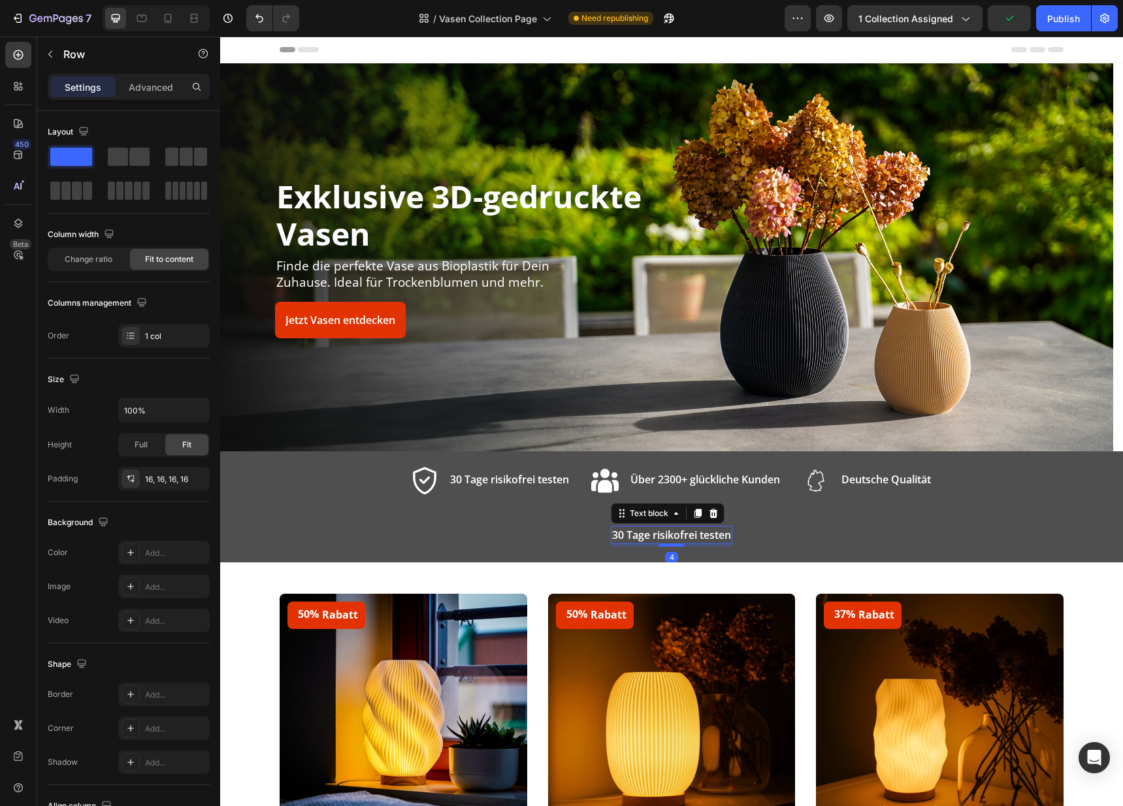
click at [639, 534] on p "30 Tage risikofrei testen" at bounding box center [671, 535] width 119 height 16
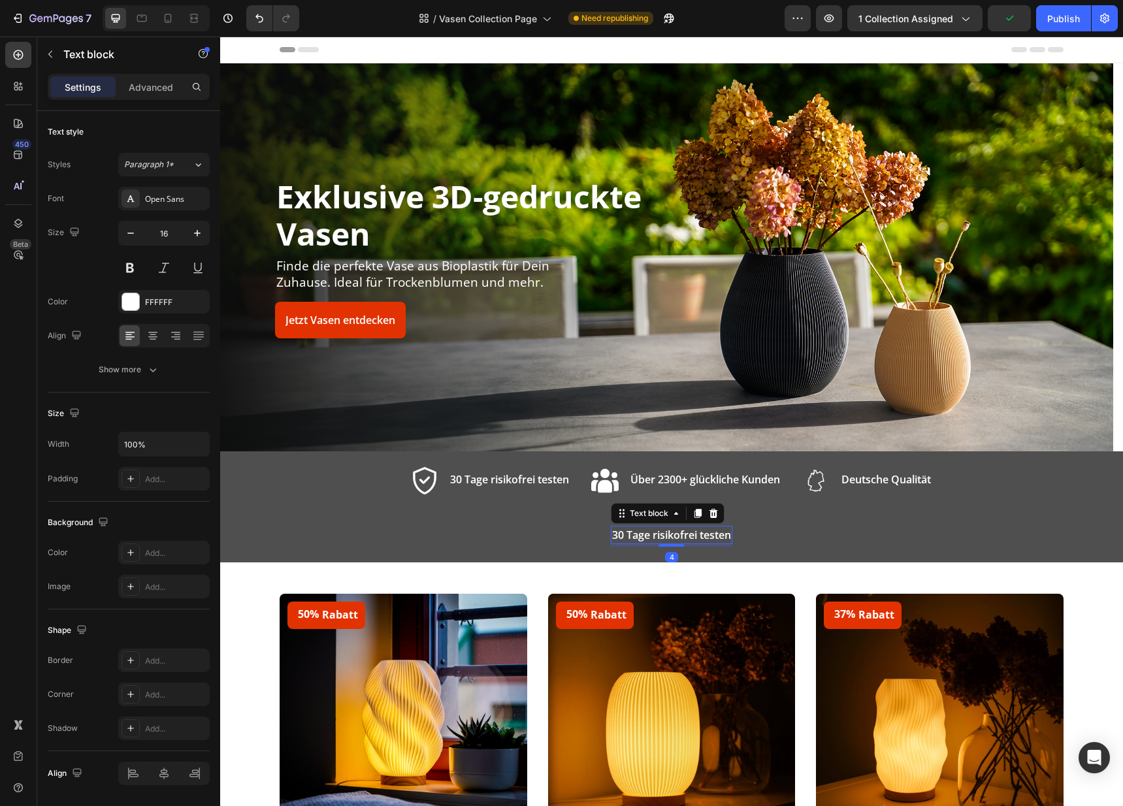
click at [639, 534] on p "30 Tage risikofrei testen" at bounding box center [671, 535] width 119 height 16
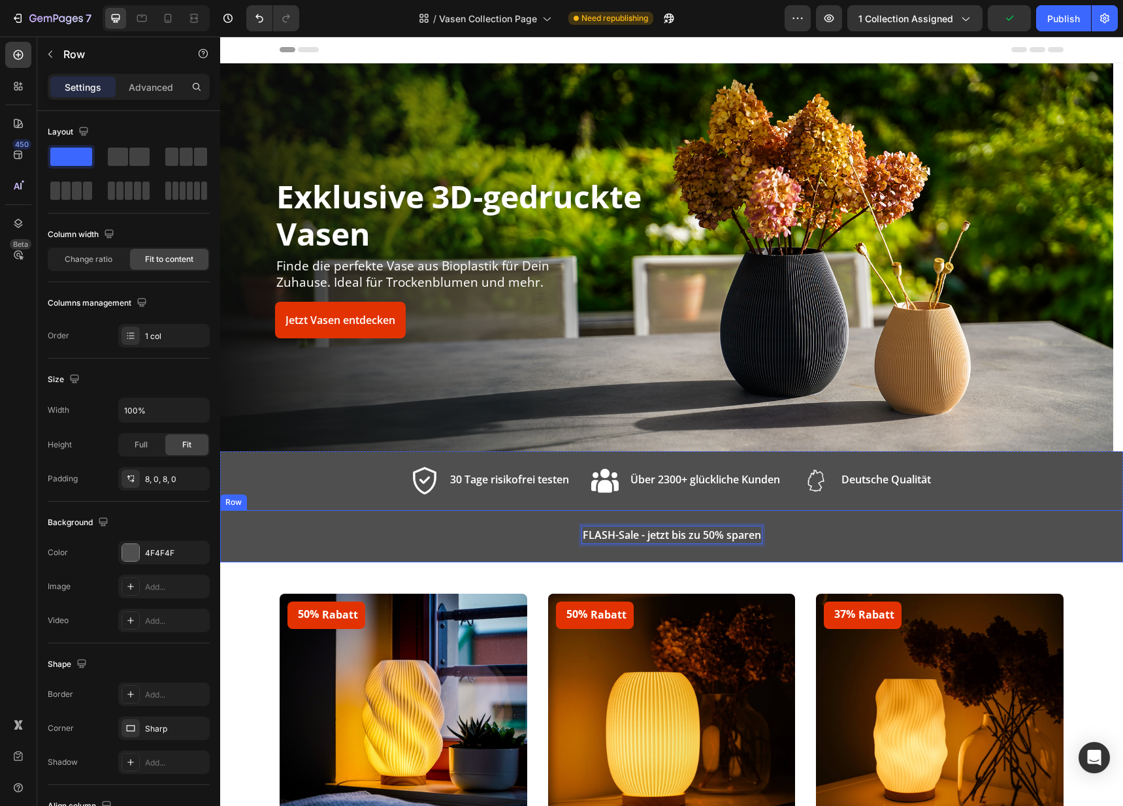
click at [467, 532] on div "FLASH-Sale - jetzt bis zu 50% sparen Text block 4 Row Row" at bounding box center [671, 536] width 903 height 52
click at [150, 83] on p "Advanced" at bounding box center [151, 87] width 44 height 14
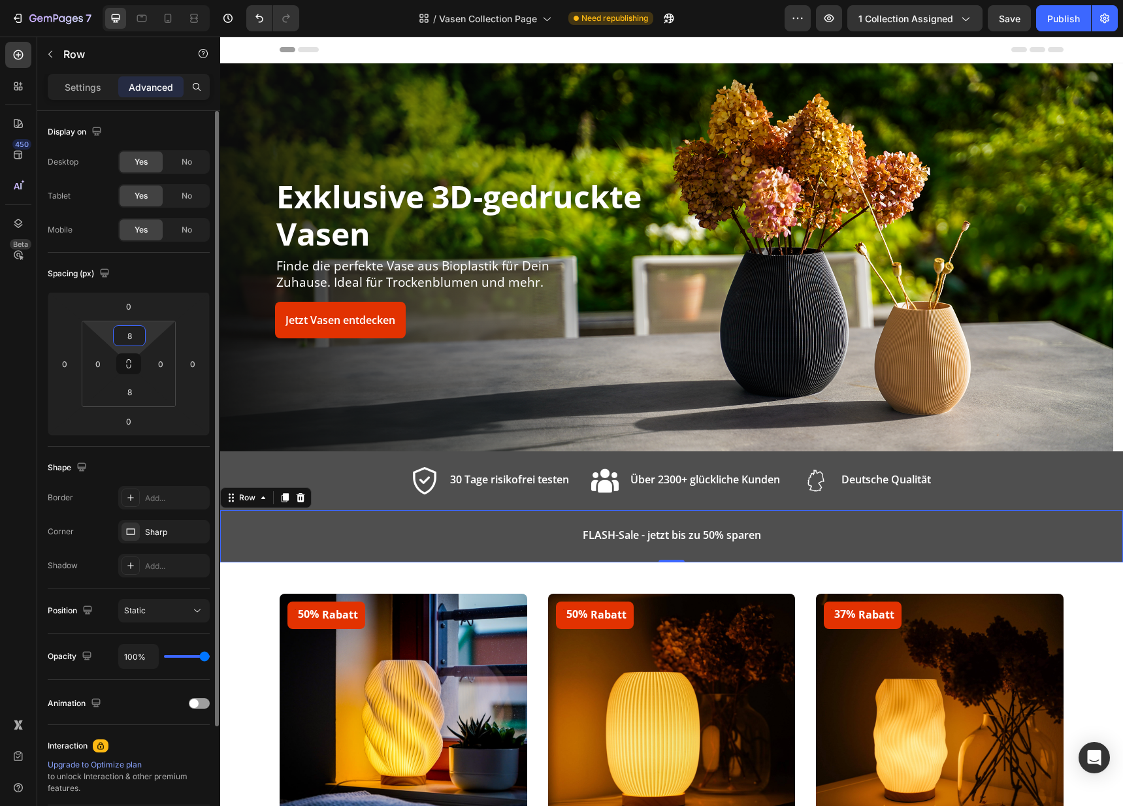
click at [128, 326] on input "8" at bounding box center [129, 336] width 26 height 20
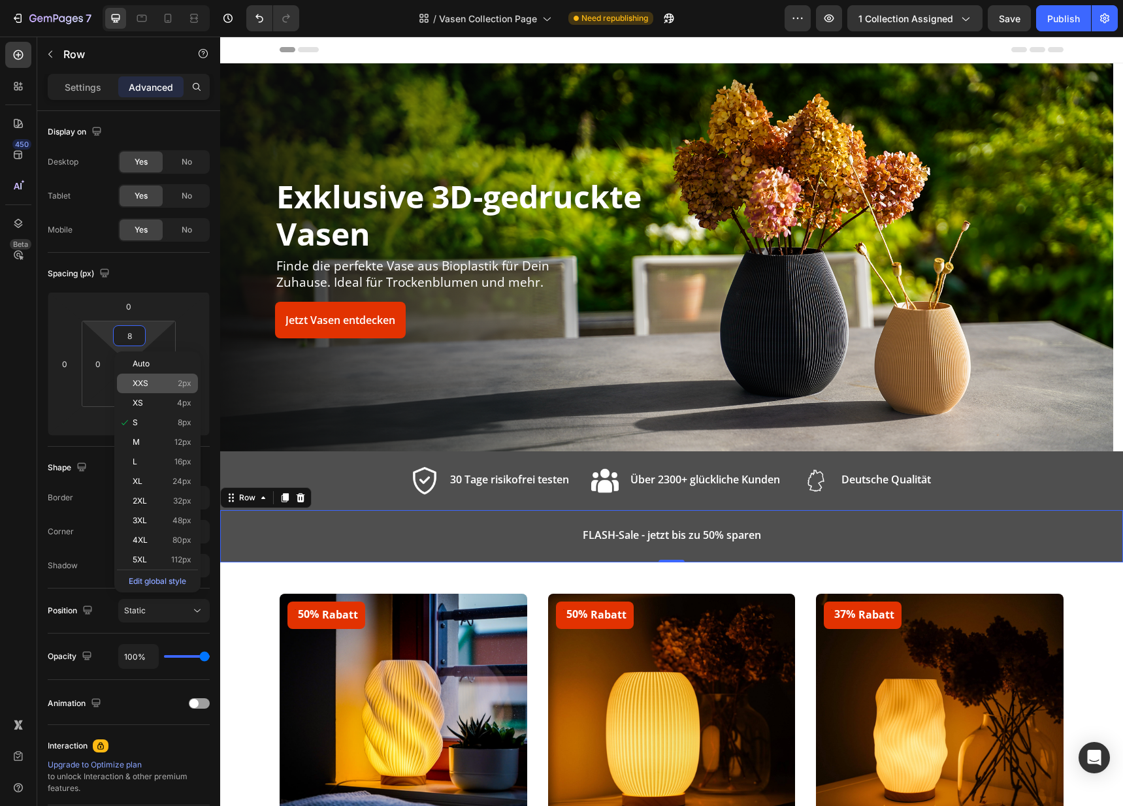
click at [141, 380] on span "XXS" at bounding box center [141, 383] width 16 height 9
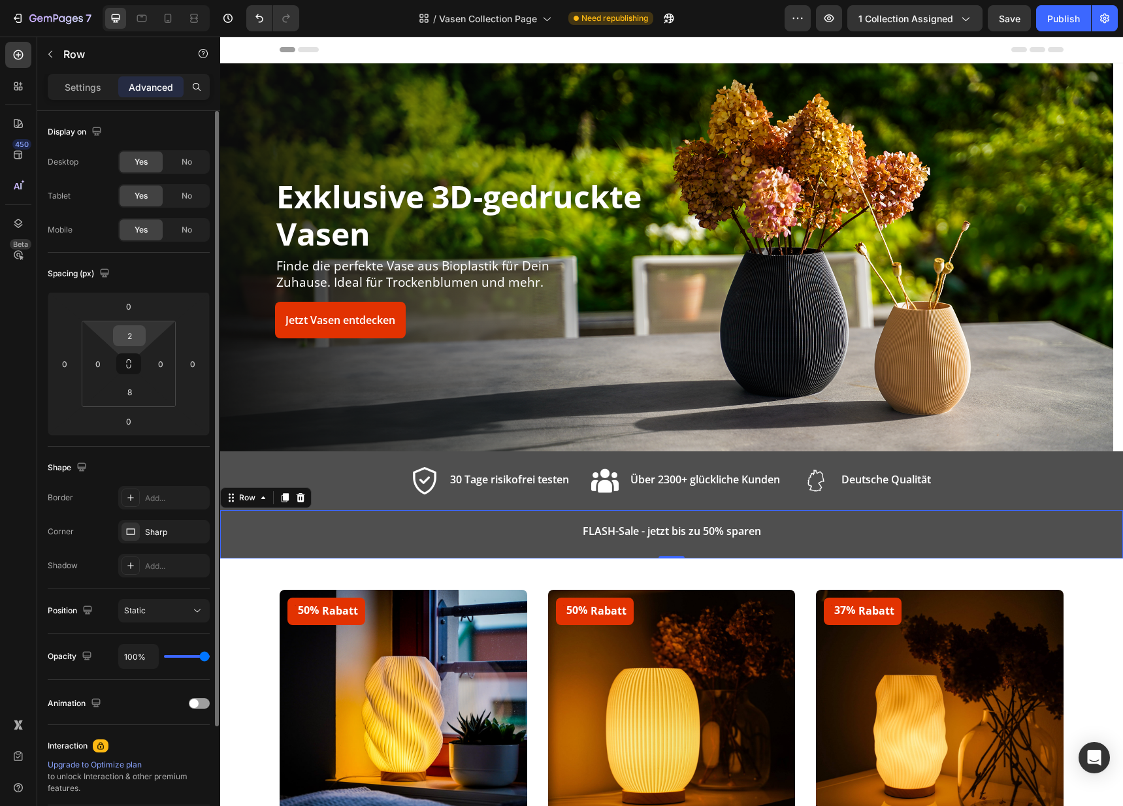
click at [131, 340] on input "2" at bounding box center [129, 336] width 26 height 20
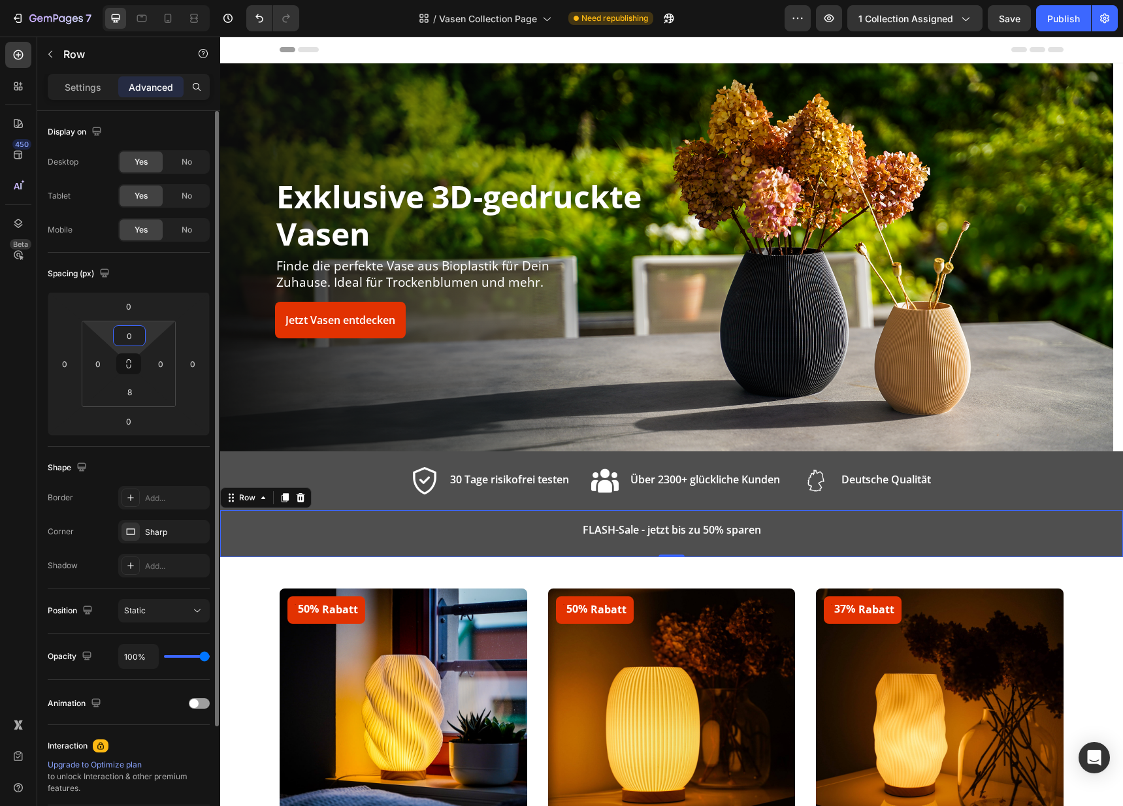
type input "0"
click at [131, 389] on input "8" at bounding box center [129, 392] width 26 height 20
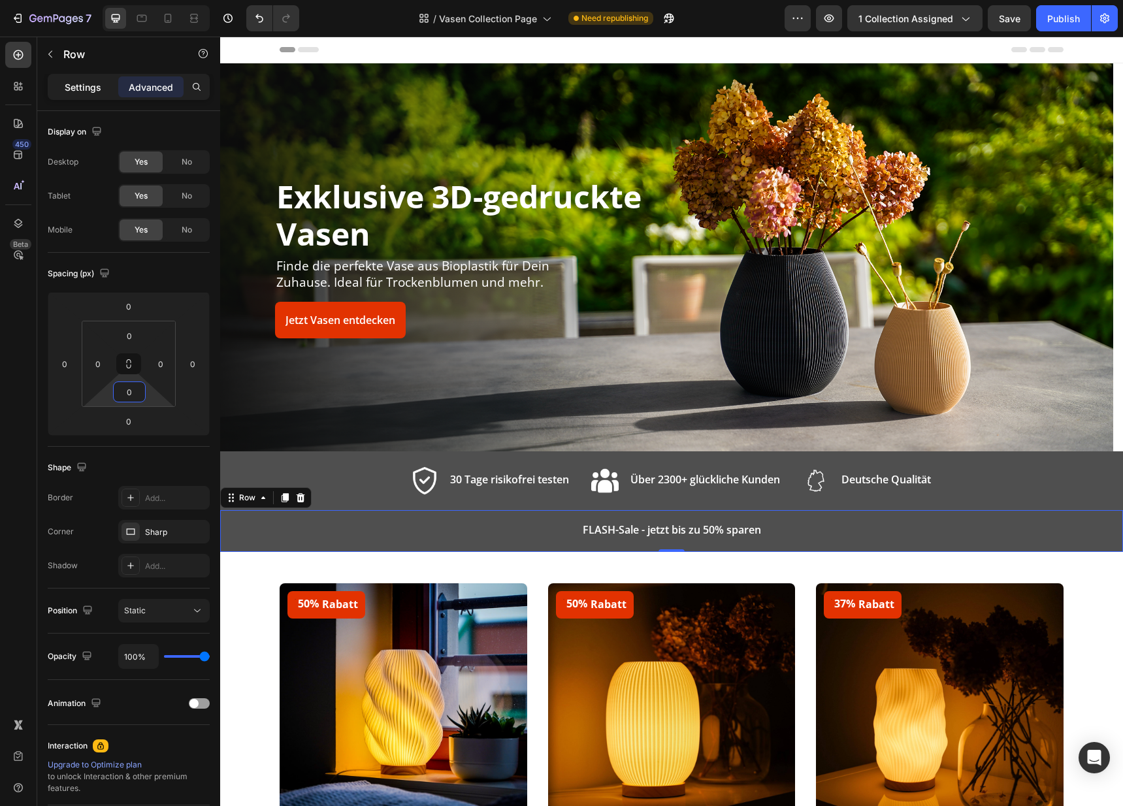
type input "0"
click at [83, 82] on p "Settings" at bounding box center [83, 87] width 37 height 14
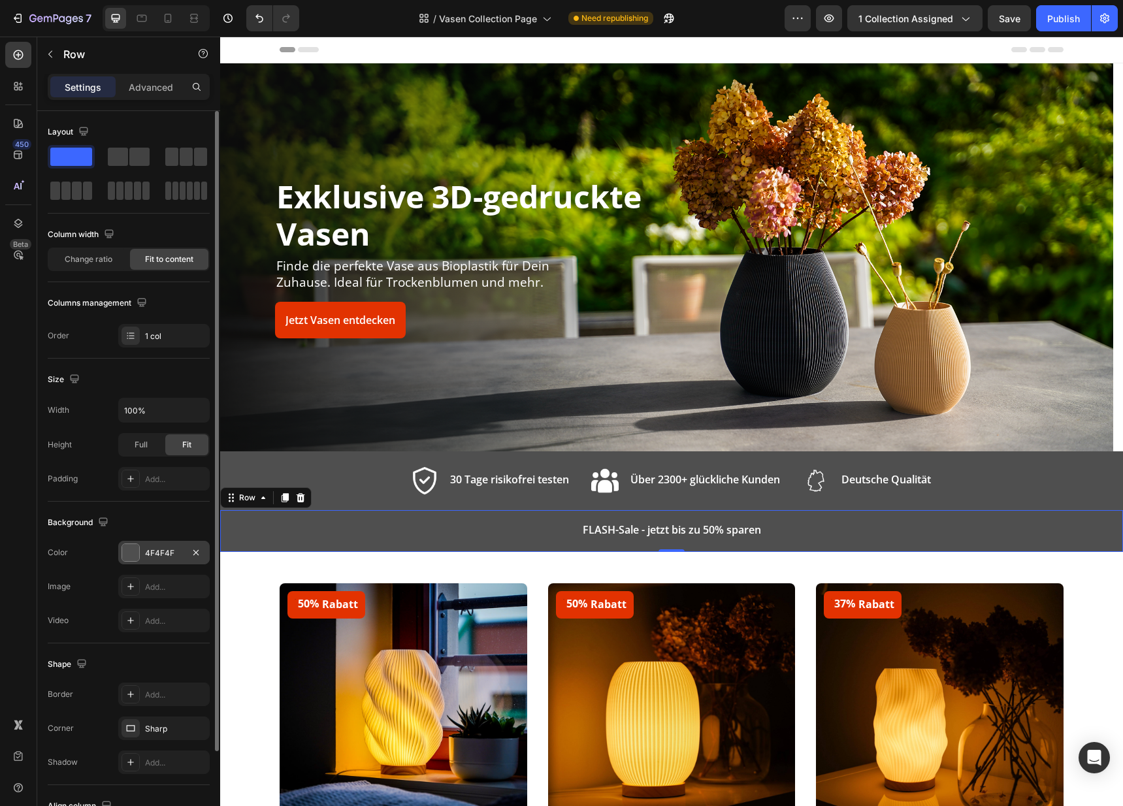
scroll to position [2, 0]
click at [121, 554] on div "4F4F4F" at bounding box center [163, 551] width 91 height 24
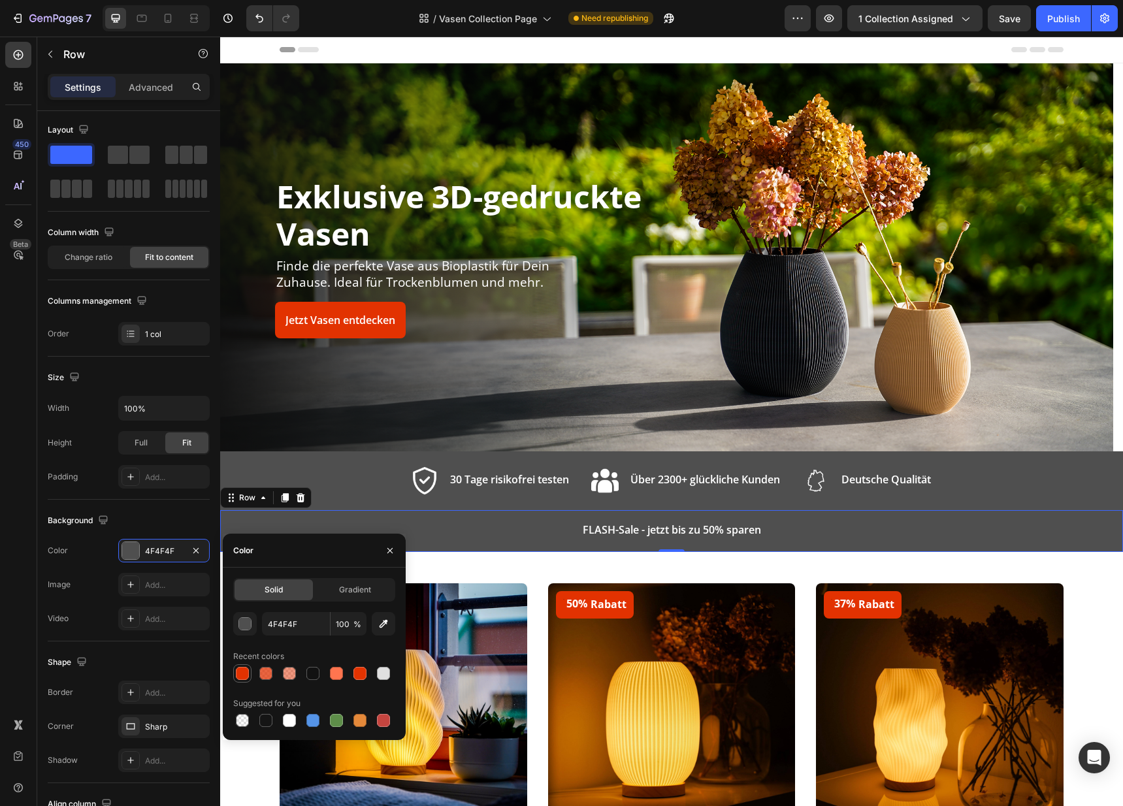
click at [249, 670] on div at bounding box center [242, 673] width 16 height 16
type input "E23201"
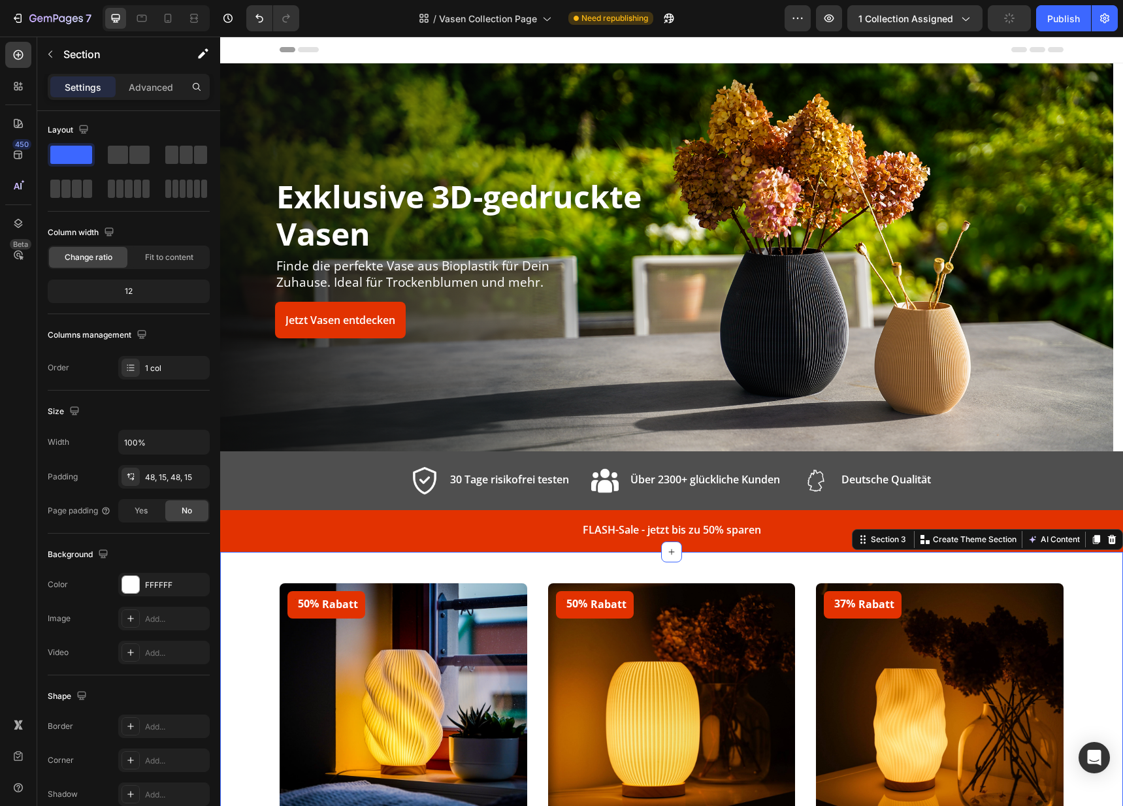
scroll to position [0, 0]
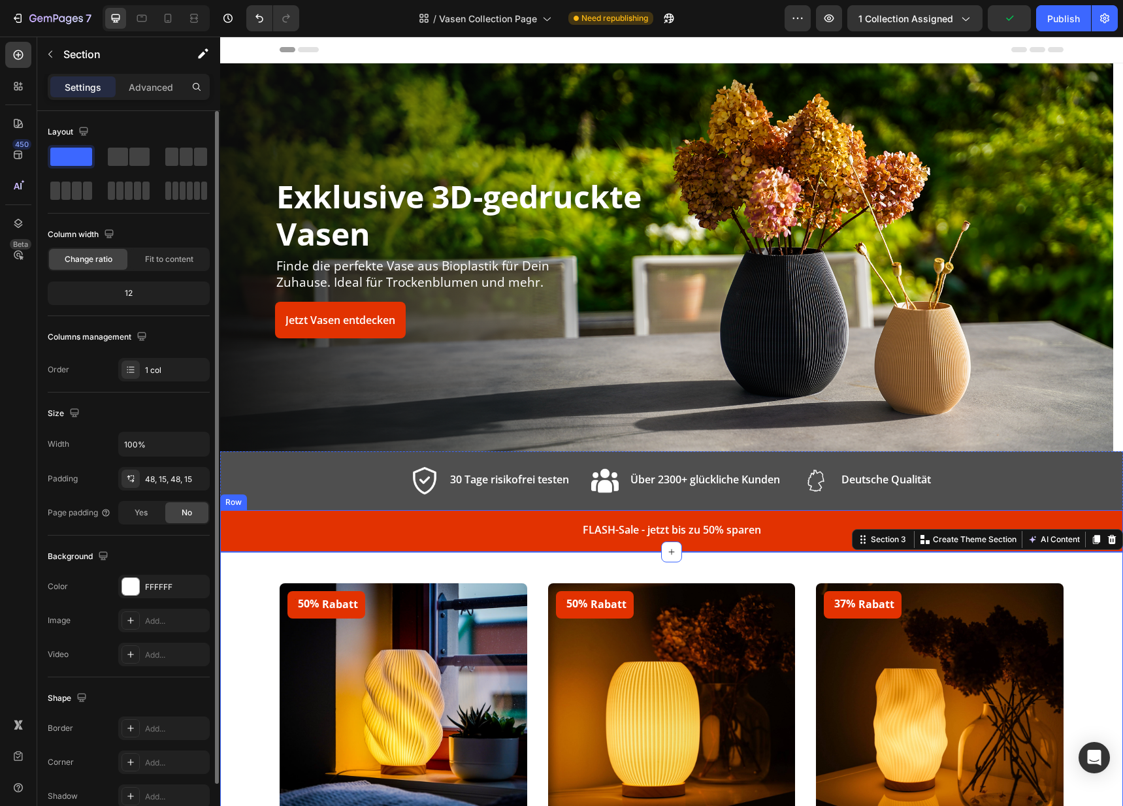
drag, startPoint x: 782, startPoint y: 532, endPoint x: 770, endPoint y: 530, distance: 12.6
click at [782, 532] on div "FLASH-Sale - jetzt bis zu 50% sparen Text block Row Row" at bounding box center [671, 531] width 903 height 42
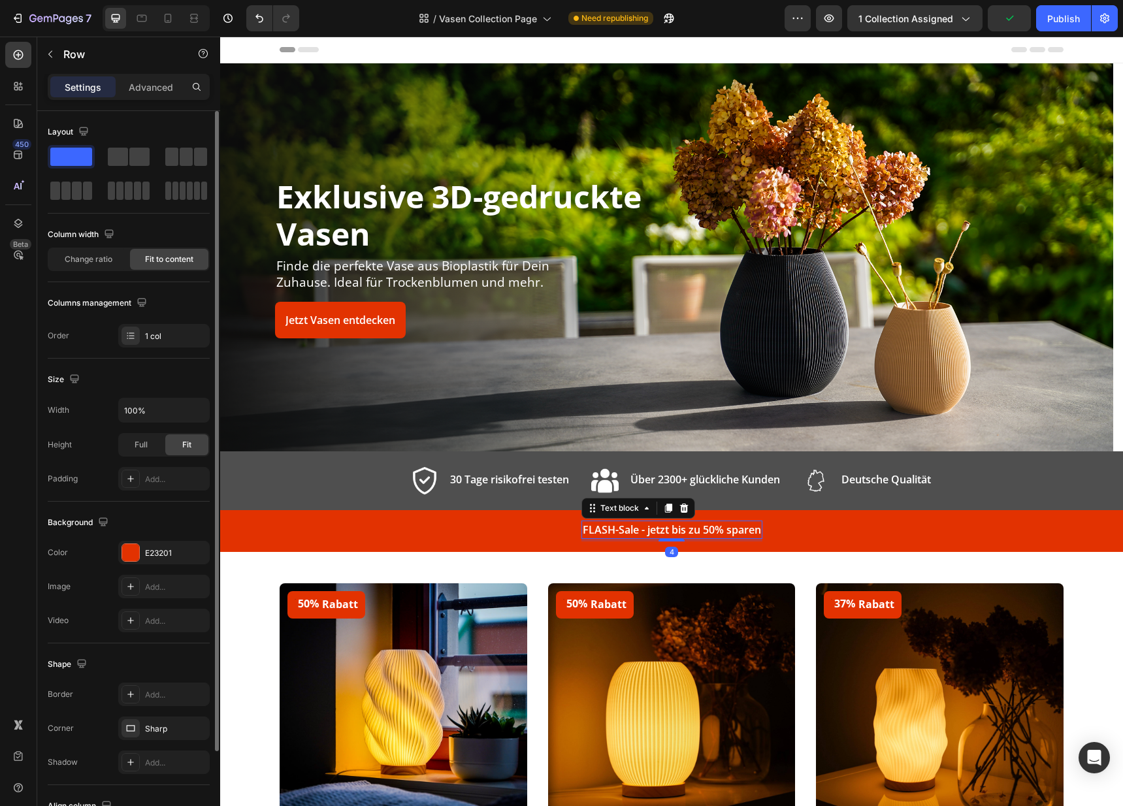
click at [725, 526] on p "FLASH-Sale - jetzt bis zu 50% sparen" at bounding box center [672, 530] width 178 height 16
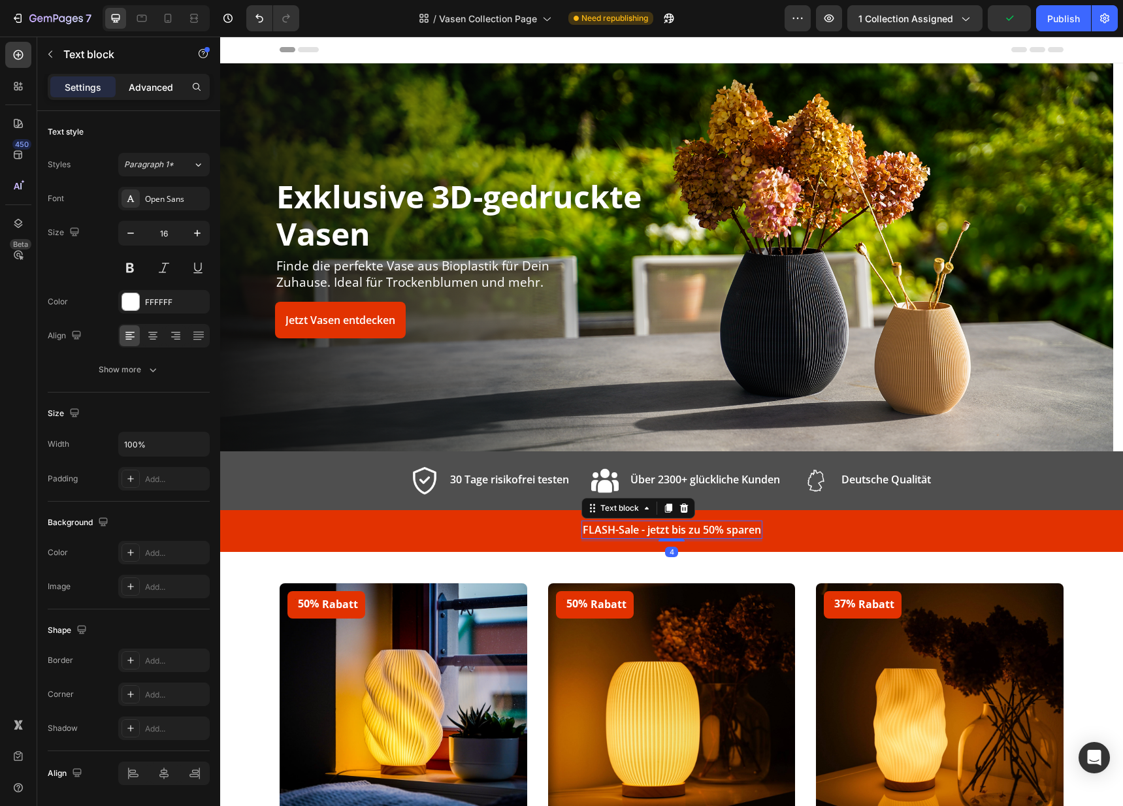
click at [174, 93] on div "Advanced" at bounding box center [150, 86] width 65 height 21
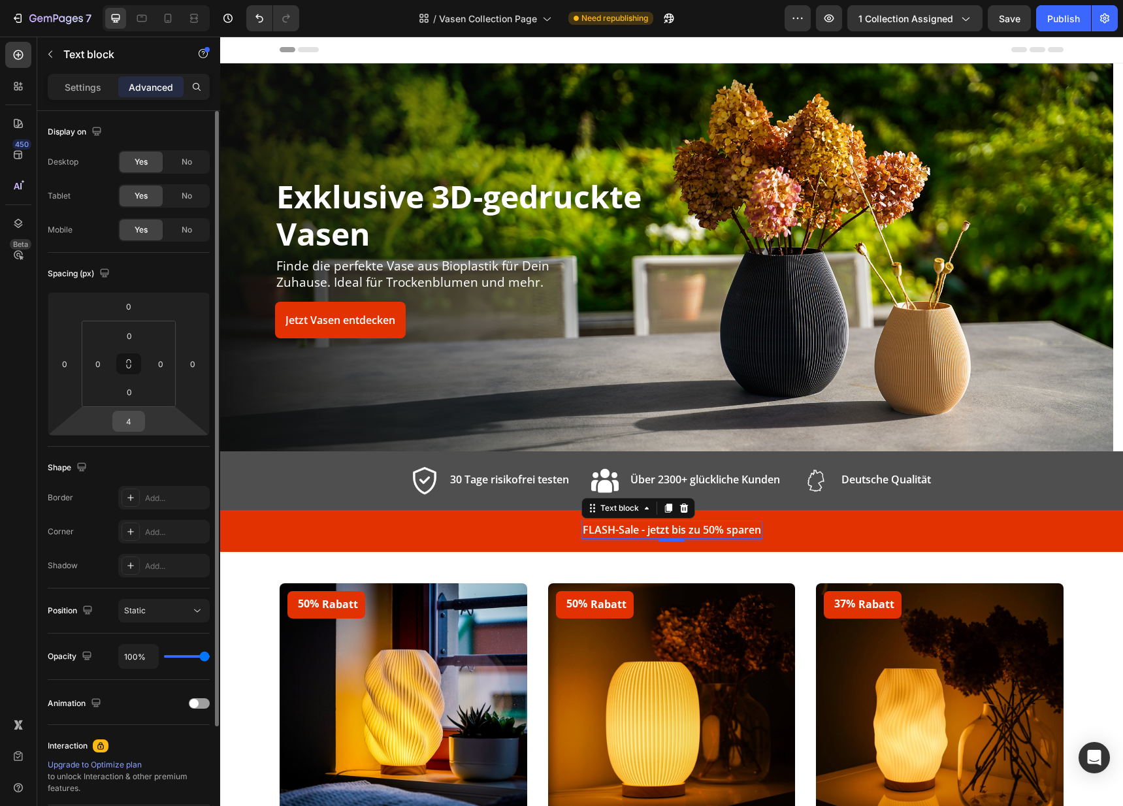
click at [128, 416] on input "4" at bounding box center [129, 421] width 26 height 20
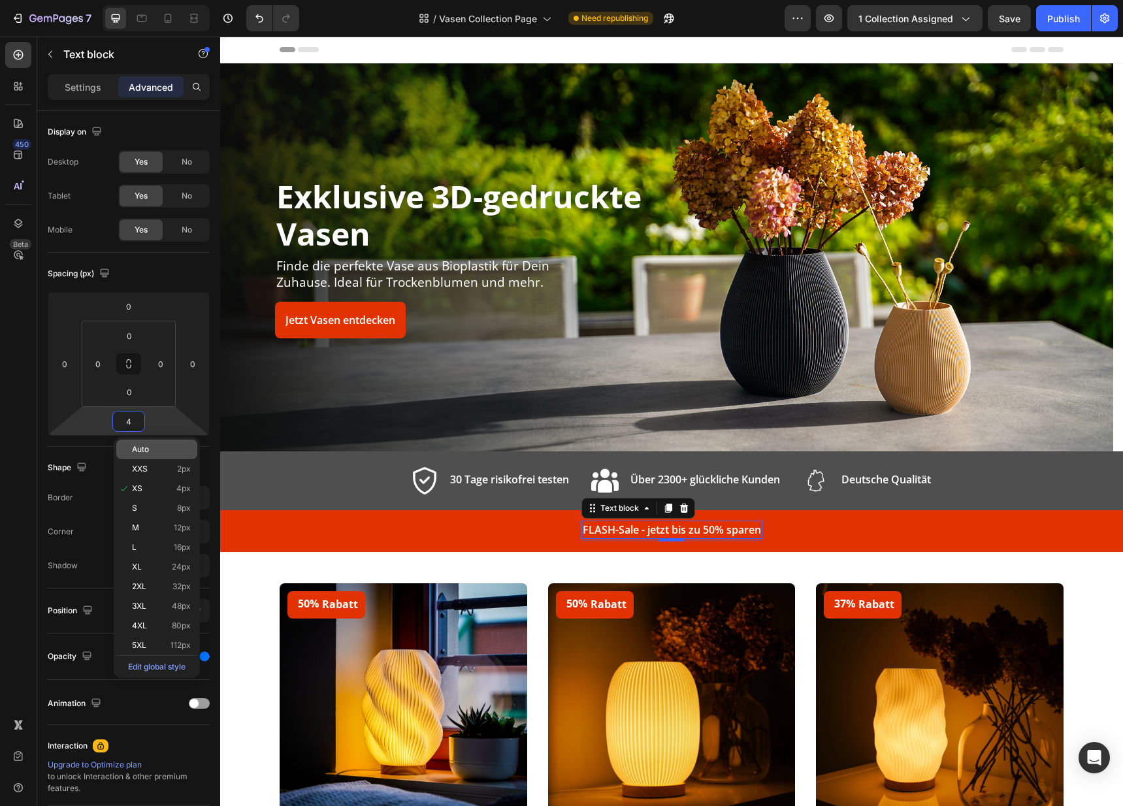
click at [134, 453] on span "Auto" at bounding box center [140, 449] width 17 height 9
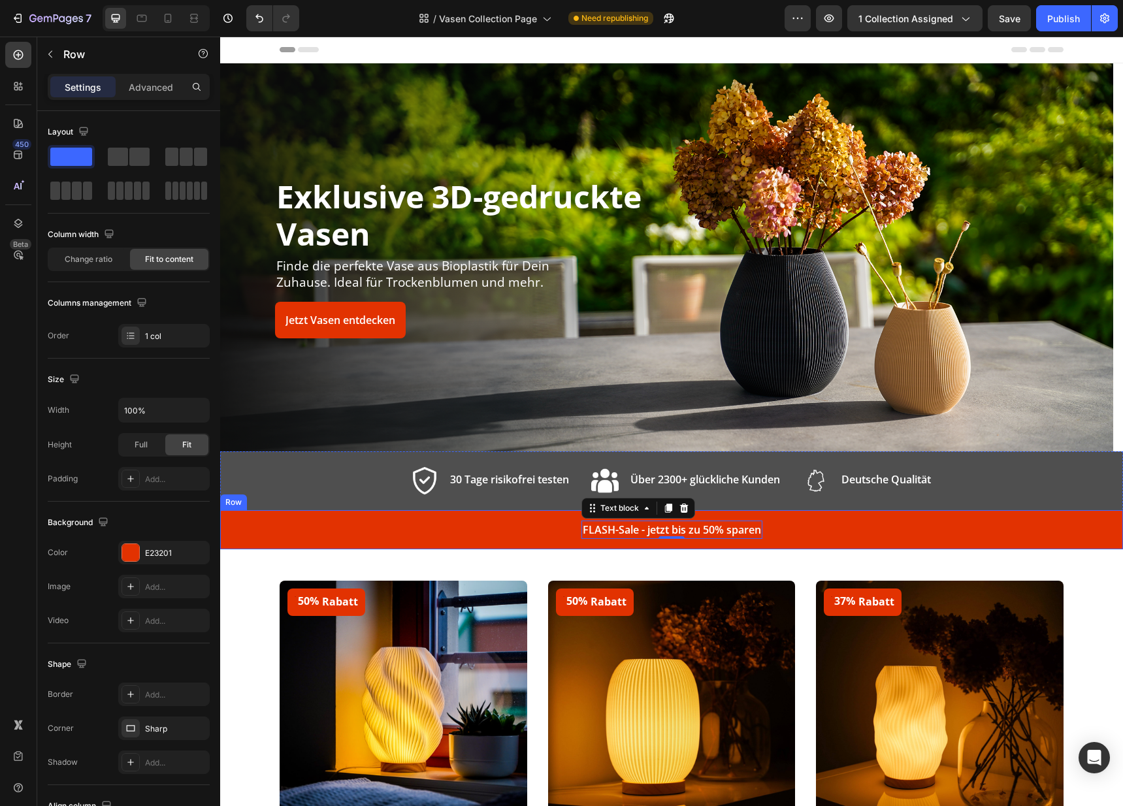
click at [312, 532] on div "FLASH-Sale - jetzt bis zu 50% sparen Text block 0 Row Row" at bounding box center [671, 529] width 903 height 39
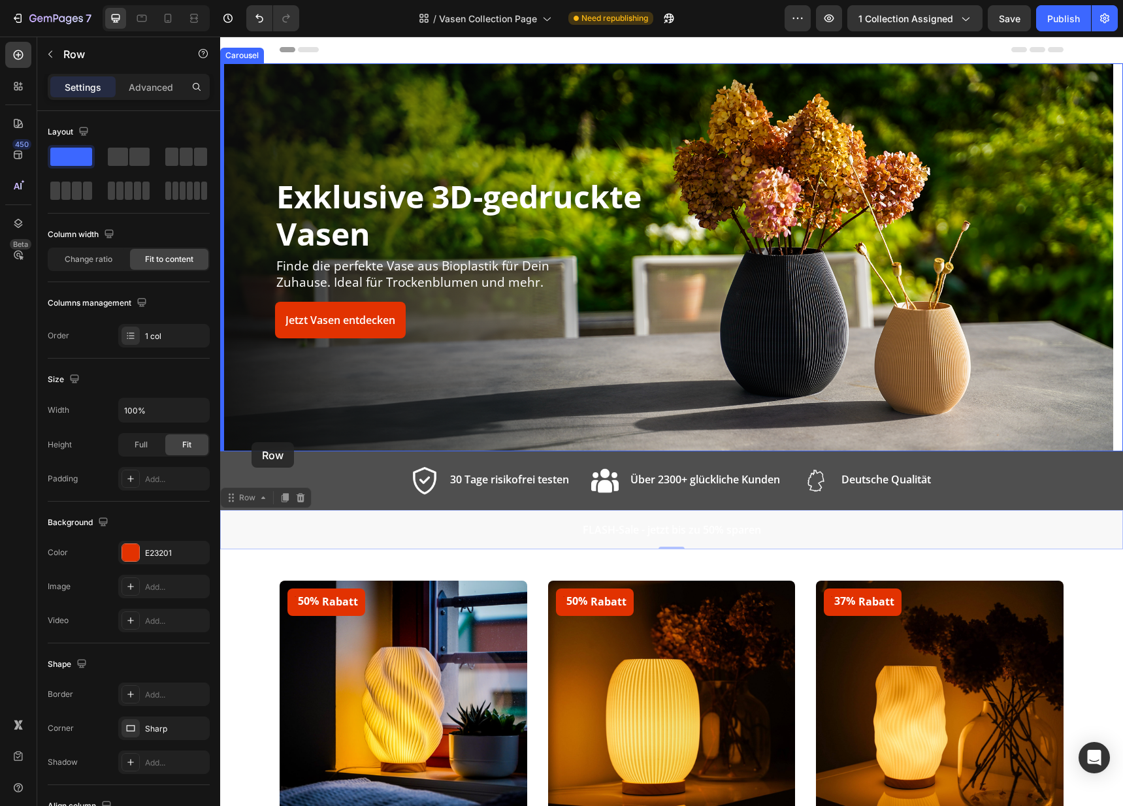
drag, startPoint x: 232, startPoint y: 492, endPoint x: 251, endPoint y: 442, distance: 54.0
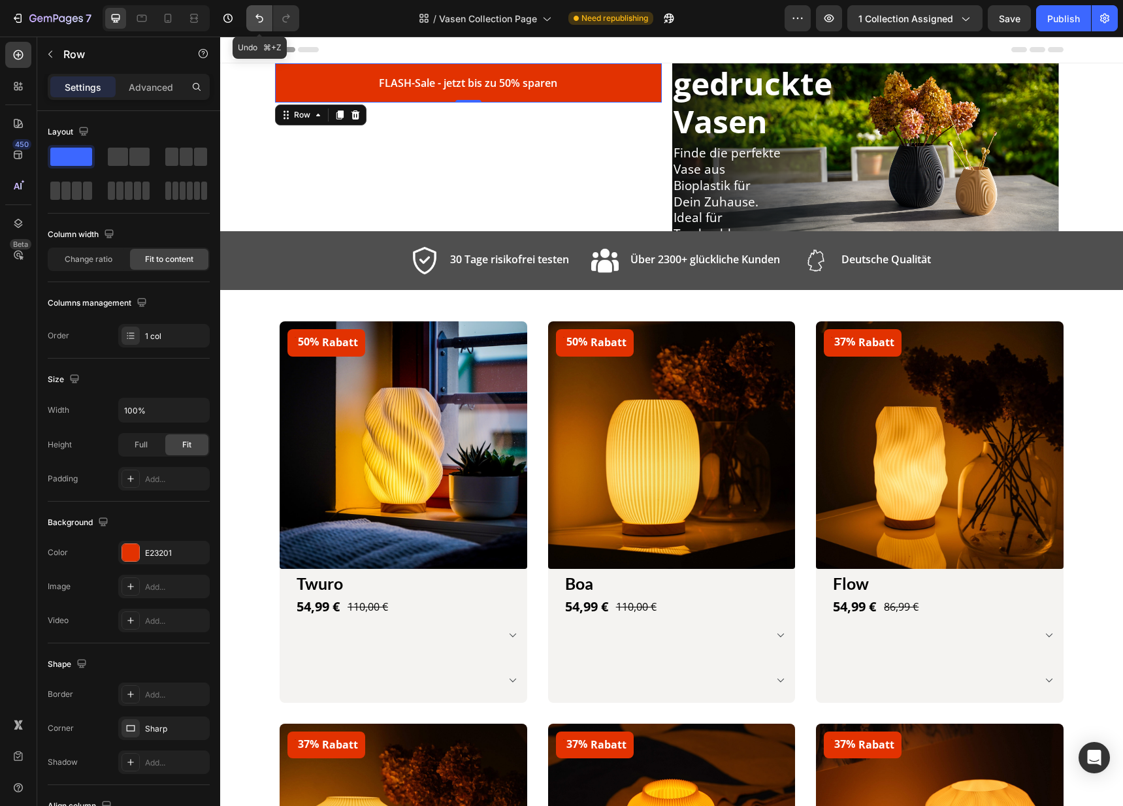
click at [259, 27] on button "Undo/Redo" at bounding box center [259, 18] width 26 height 26
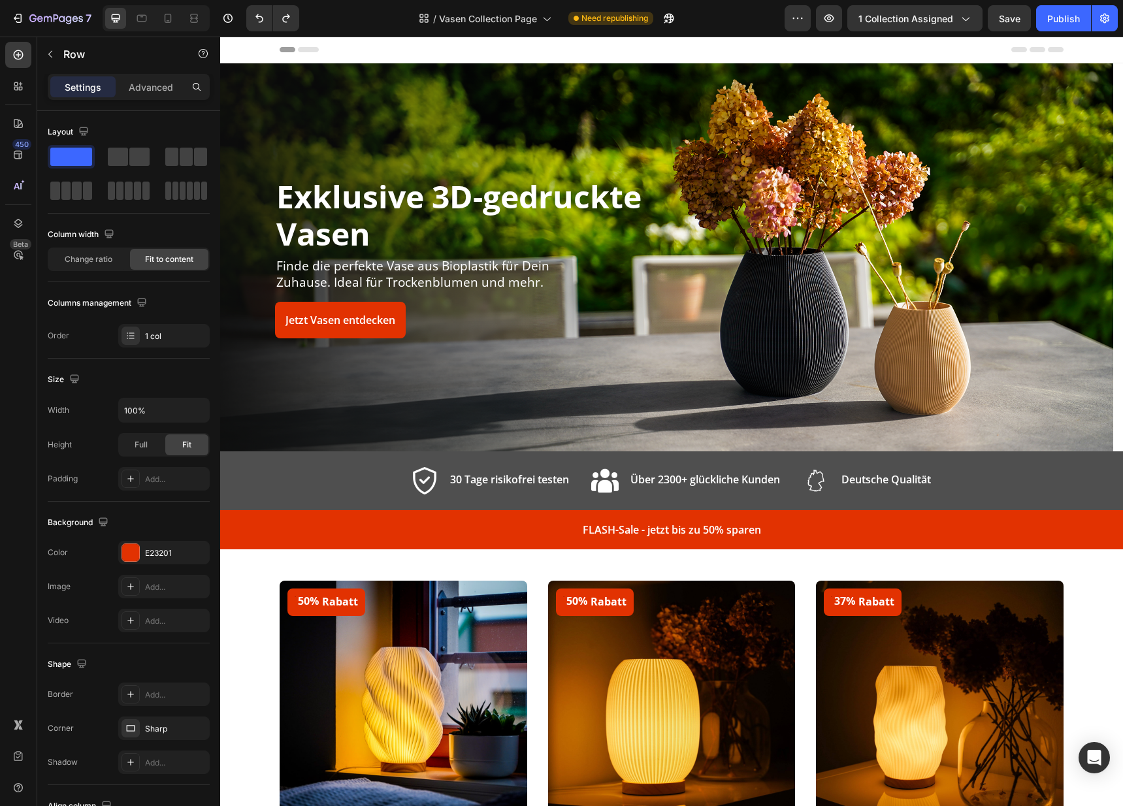
click at [329, 518] on div "FLASH-Sale - jetzt bis zu 50% sparen Text block Row Row" at bounding box center [671, 529] width 903 height 39
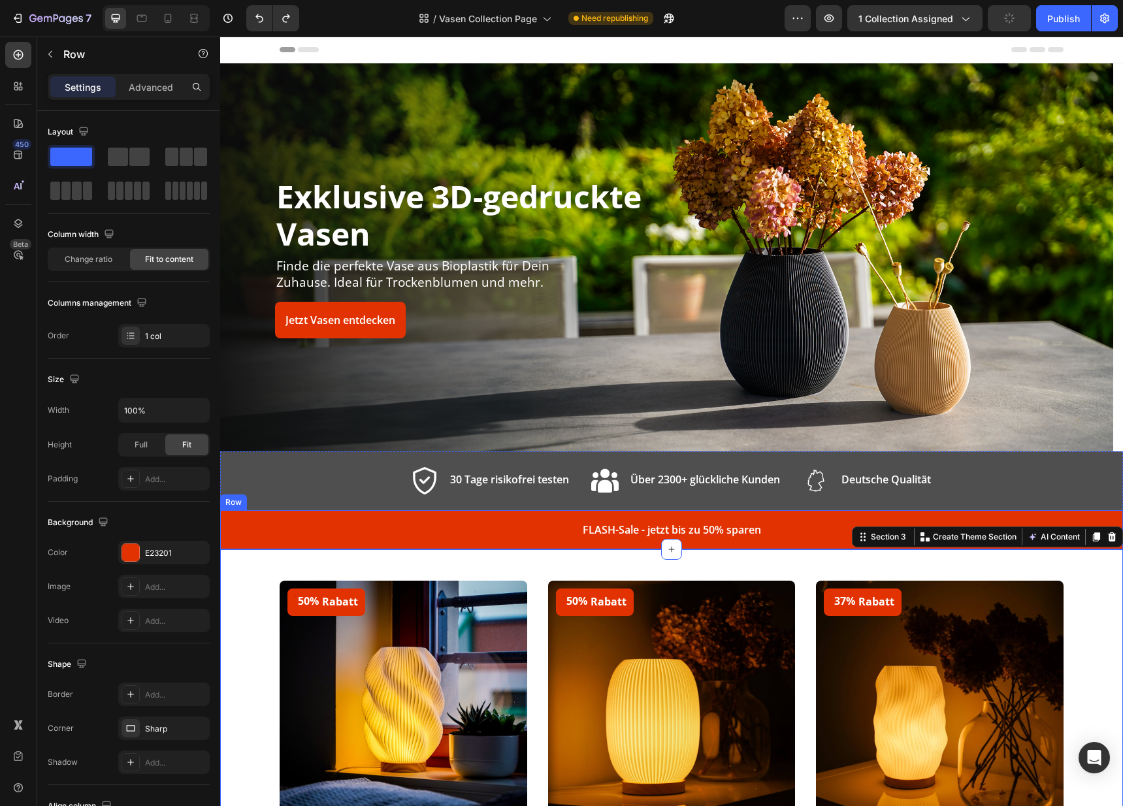
click at [551, 519] on div "FLASH-Sale - jetzt bis zu 50% sparen Text block Row Row" at bounding box center [671, 529] width 903 height 39
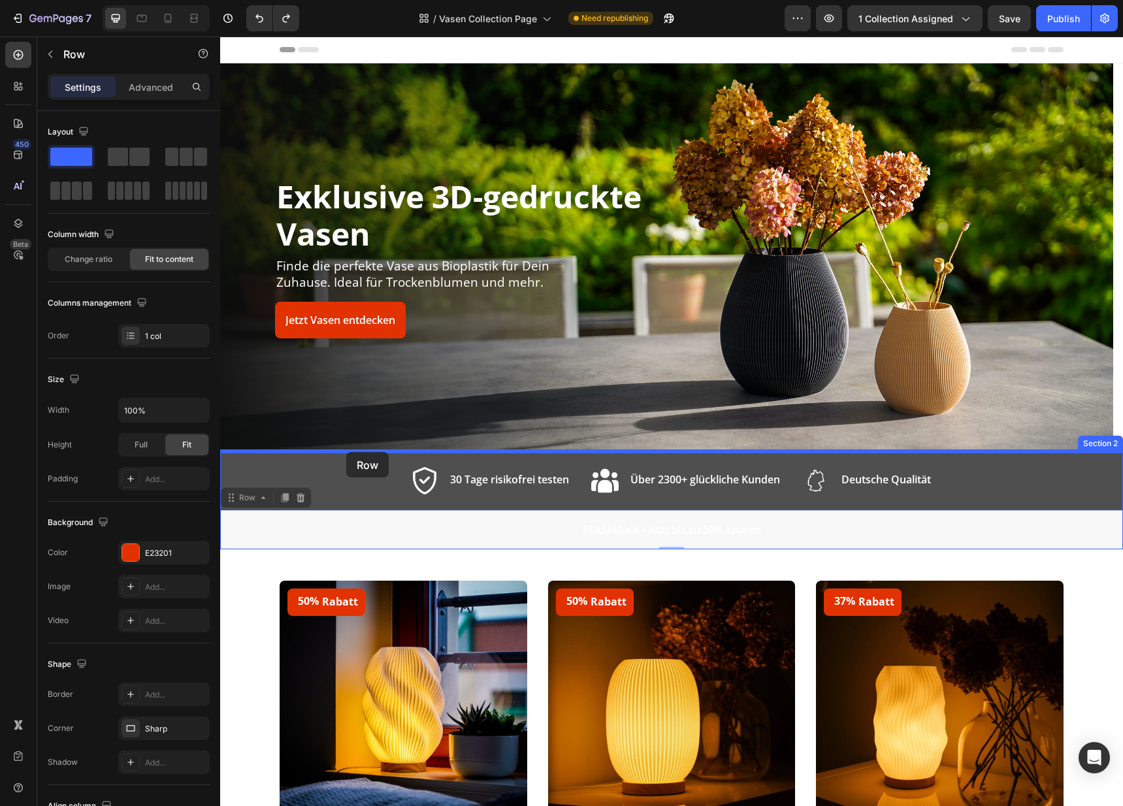
drag, startPoint x: 231, startPoint y: 499, endPoint x: 344, endPoint y: 453, distance: 121.9
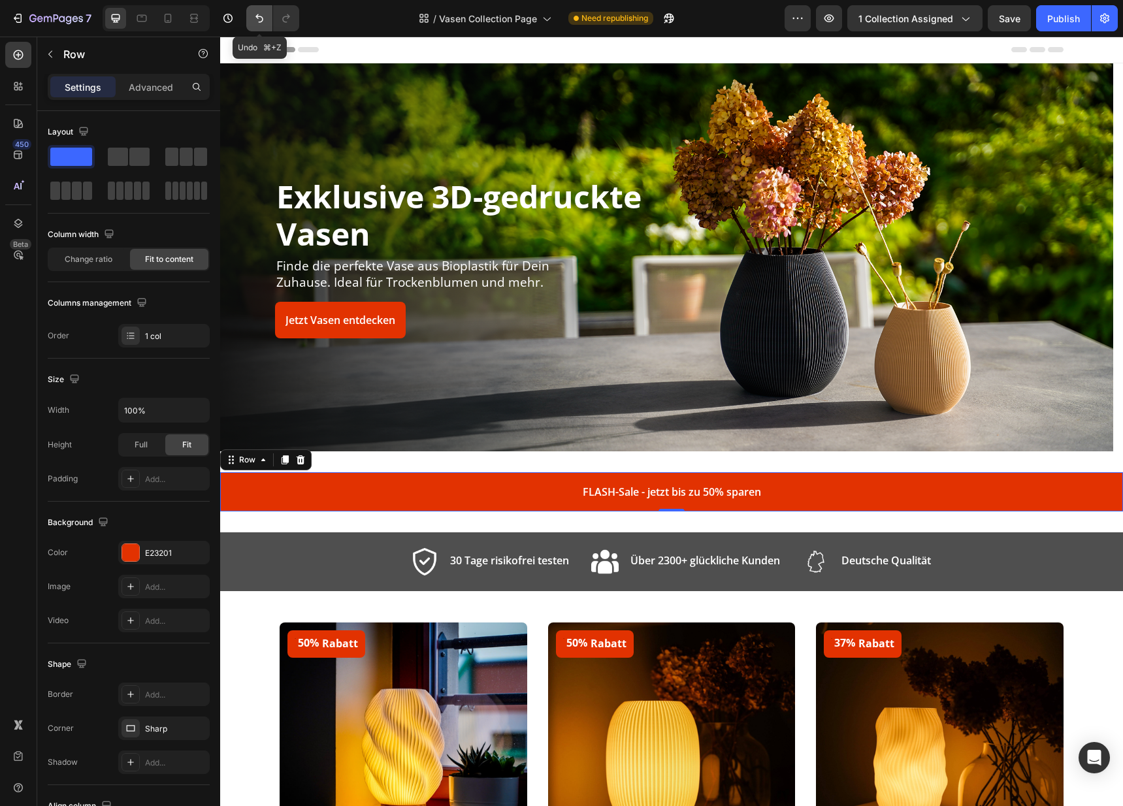
click at [257, 18] on icon "Undo/Redo" at bounding box center [259, 18] width 8 height 8
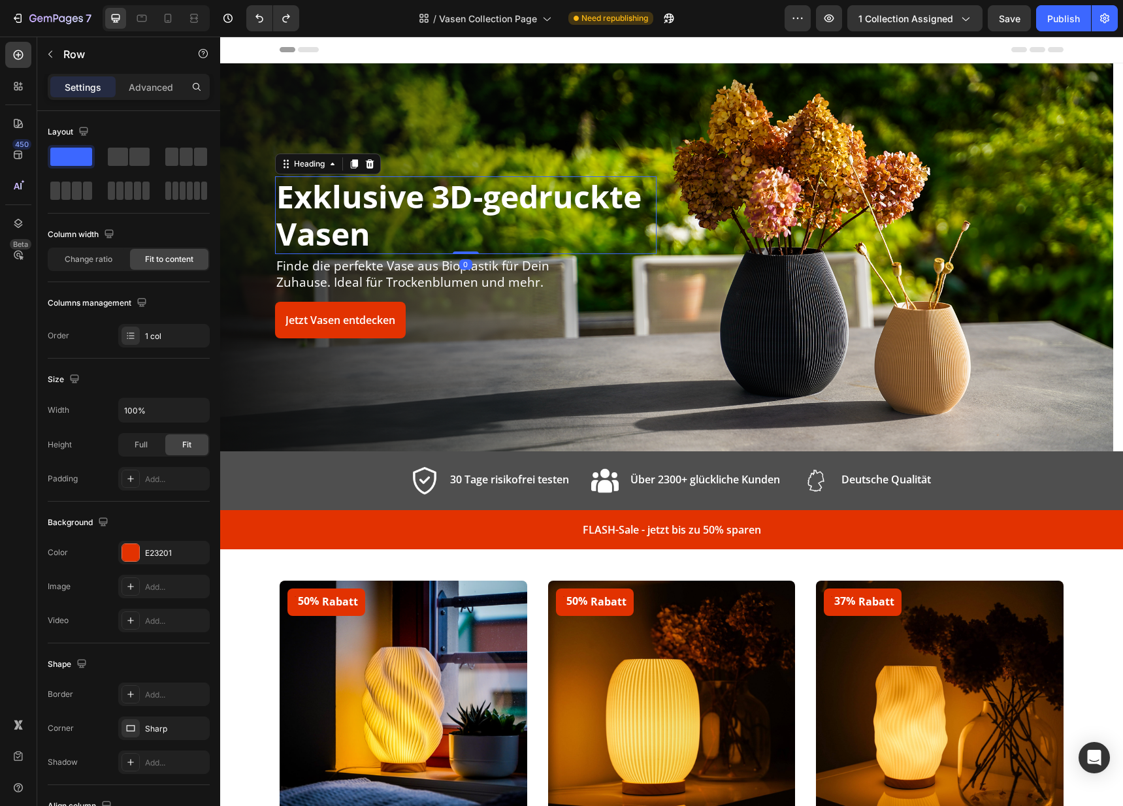
click at [396, 195] on h2 "Exklusive 3D-gedruckte Vasen" at bounding box center [465, 215] width 381 height 78
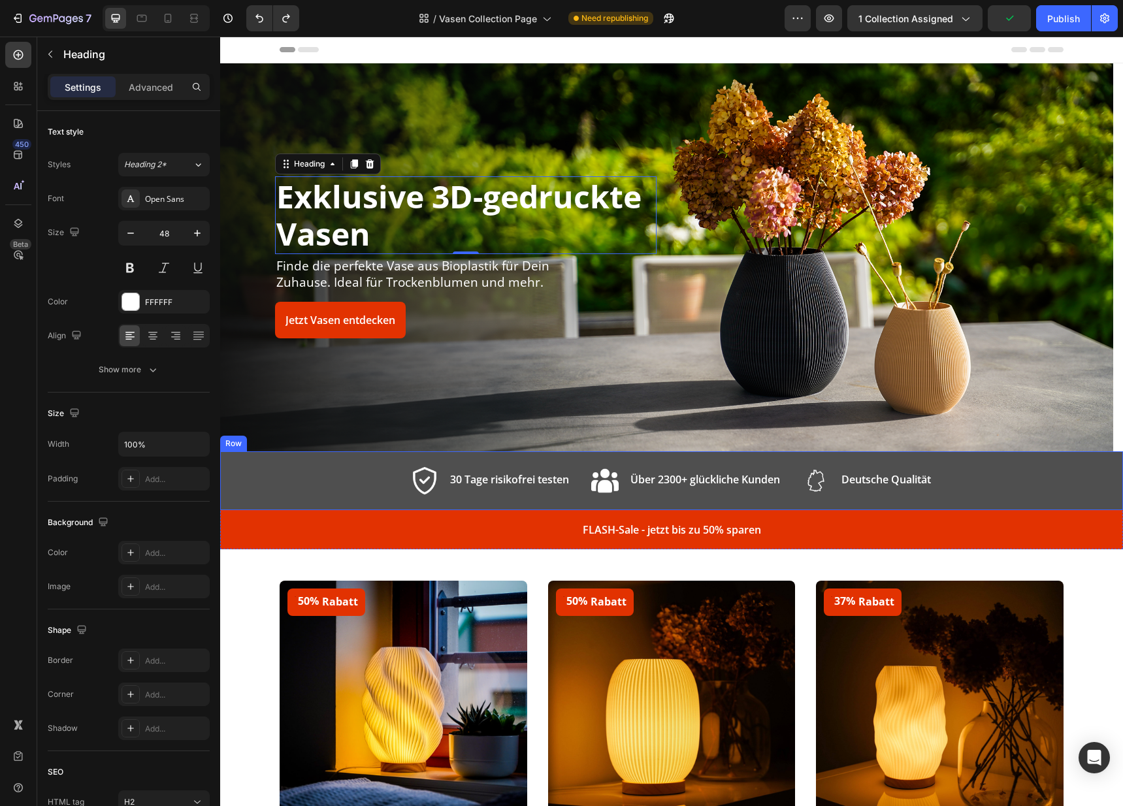
click at [1008, 481] on div "Image 30 Tage risikofrei testen Text block Row Image Über 2300+ glückliche Kund…" at bounding box center [671, 480] width 903 height 59
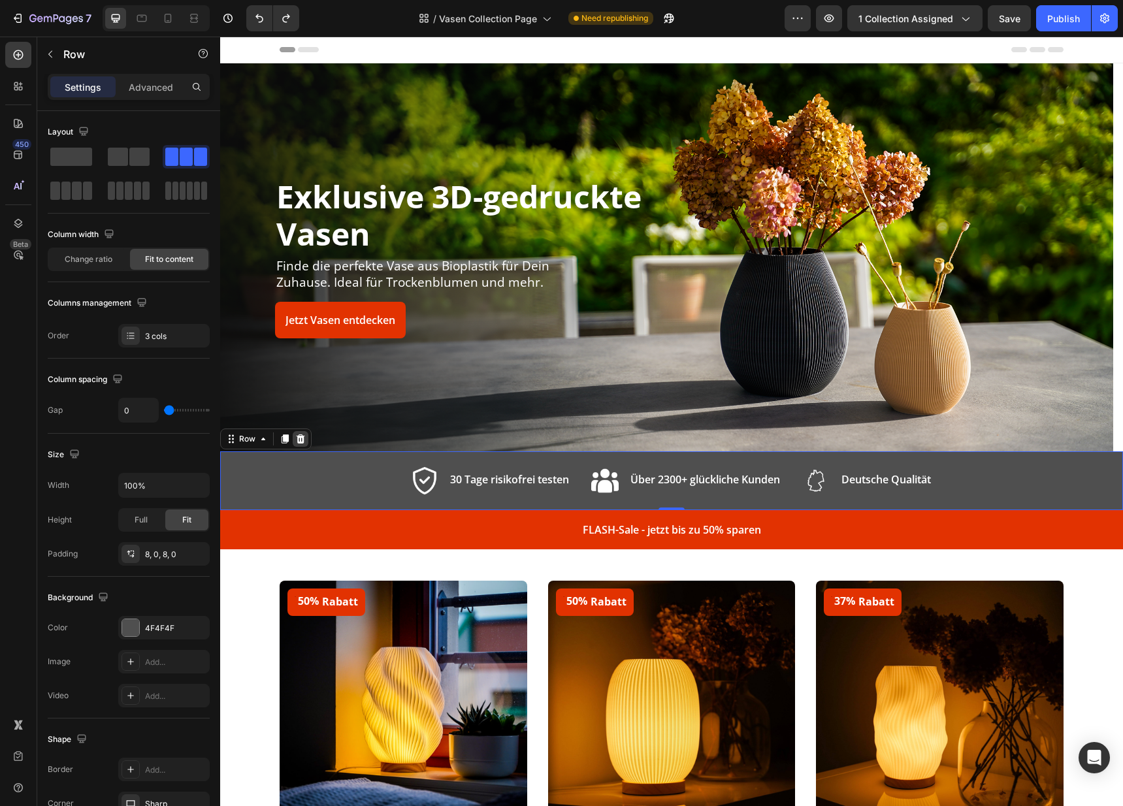
click at [300, 441] on icon at bounding box center [301, 438] width 8 height 9
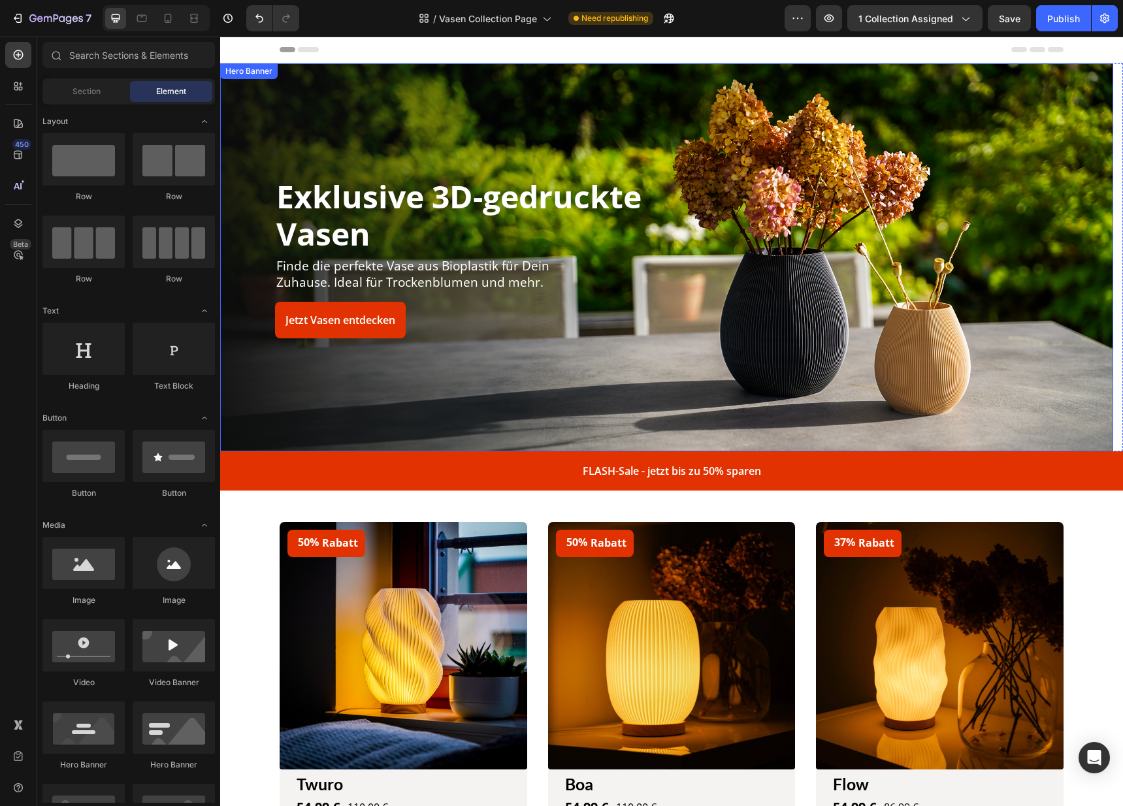
click at [948, 314] on div "Exklusive 3D-gedruckte Vasen Heading Finde die perfekte Vase aus Bioplastik für…" at bounding box center [867, 257] width 381 height 163
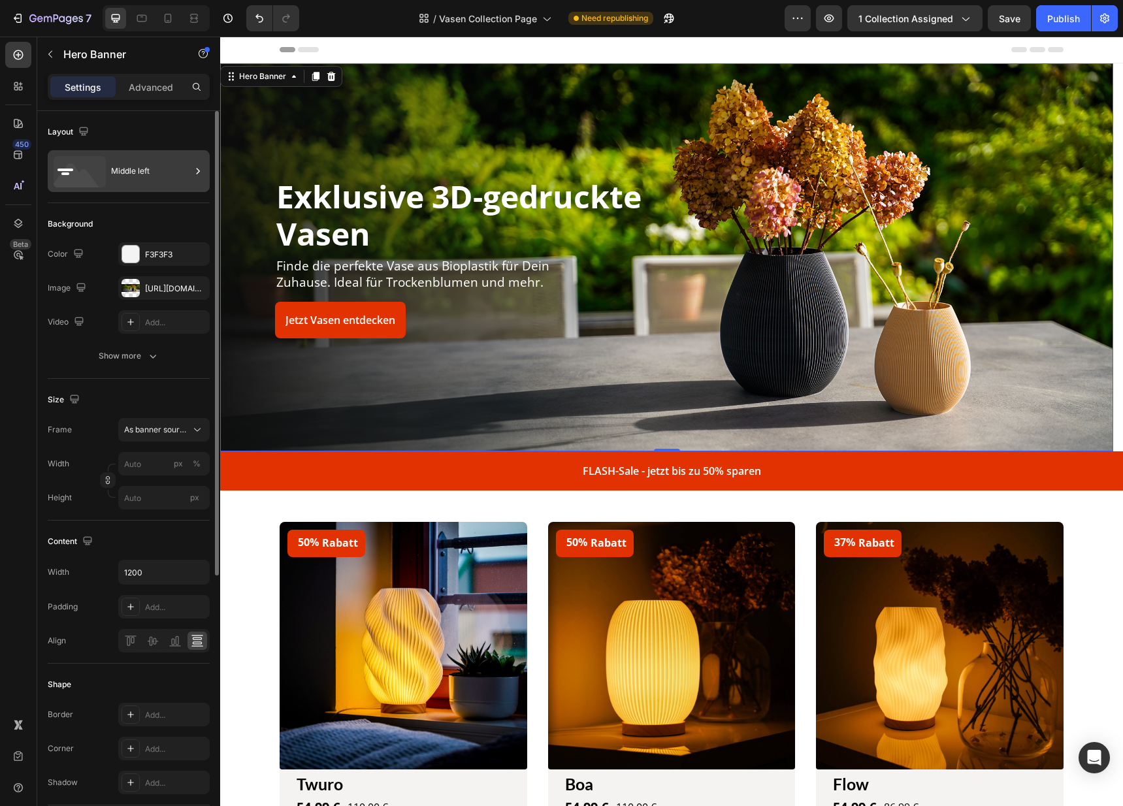
click at [140, 167] on div "Middle left" at bounding box center [151, 171] width 80 height 30
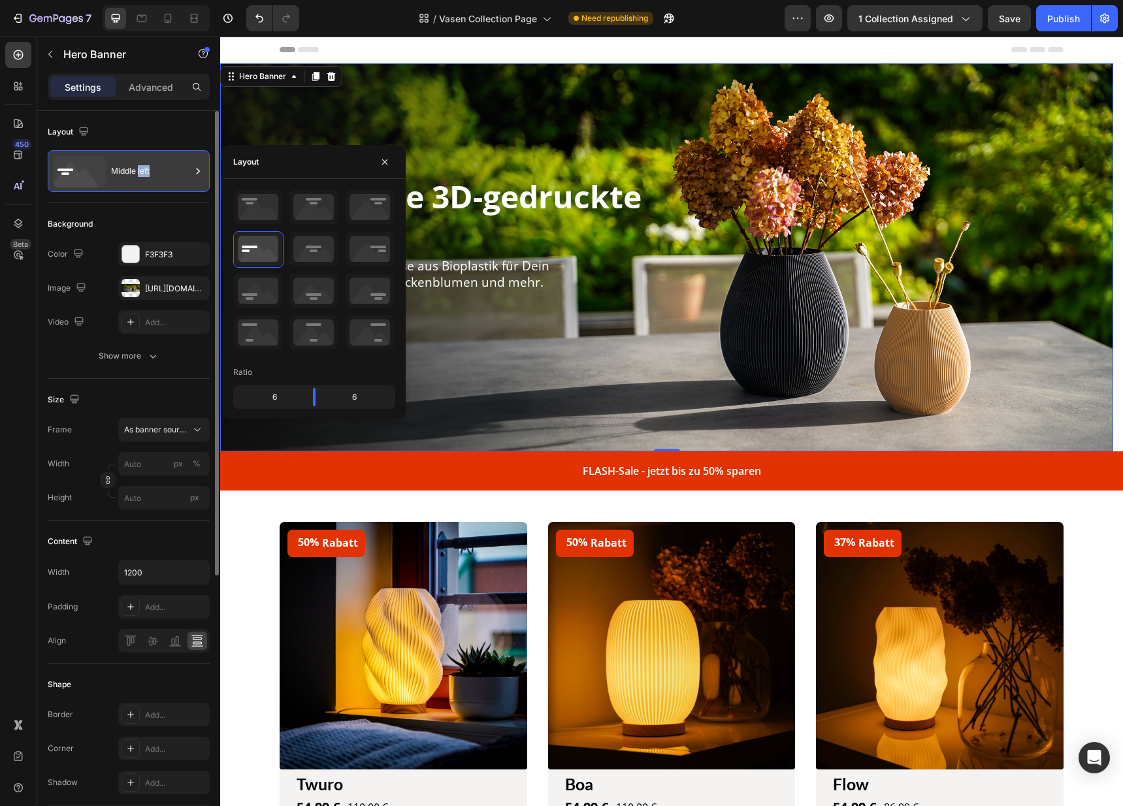
click at [140, 167] on div "Middle left" at bounding box center [151, 171] width 80 height 30
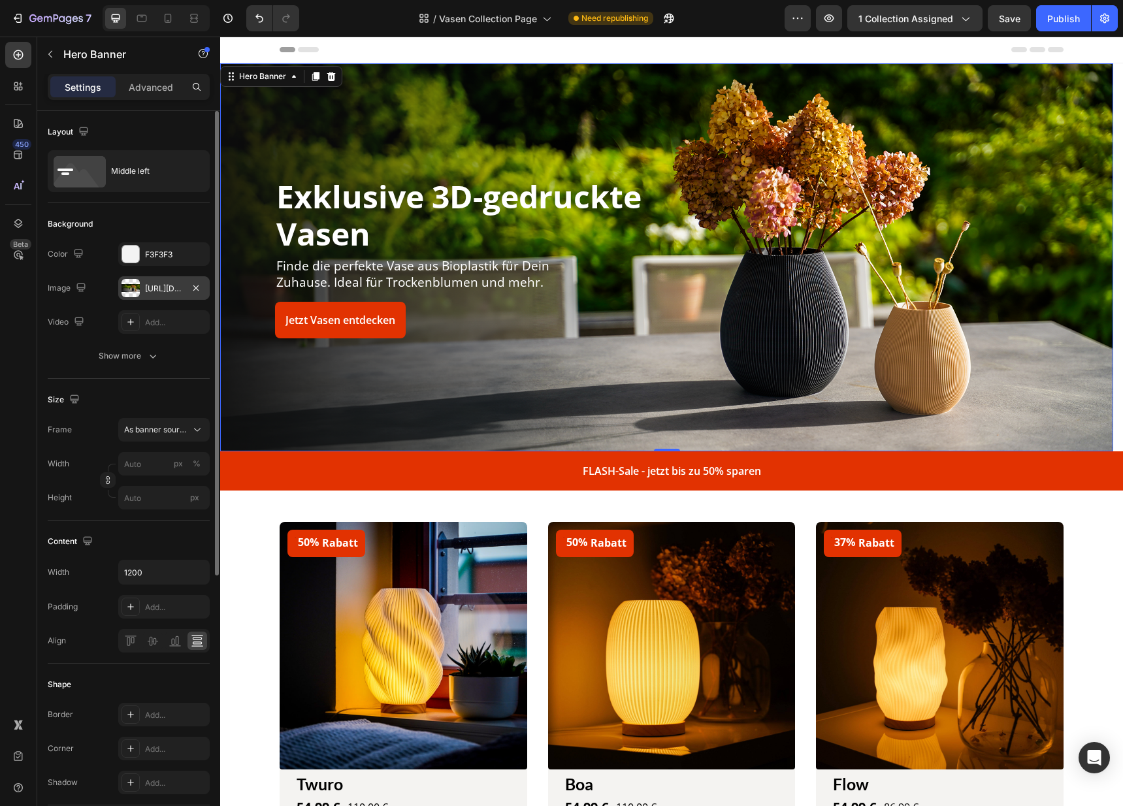
click at [129, 289] on div at bounding box center [130, 288] width 18 height 18
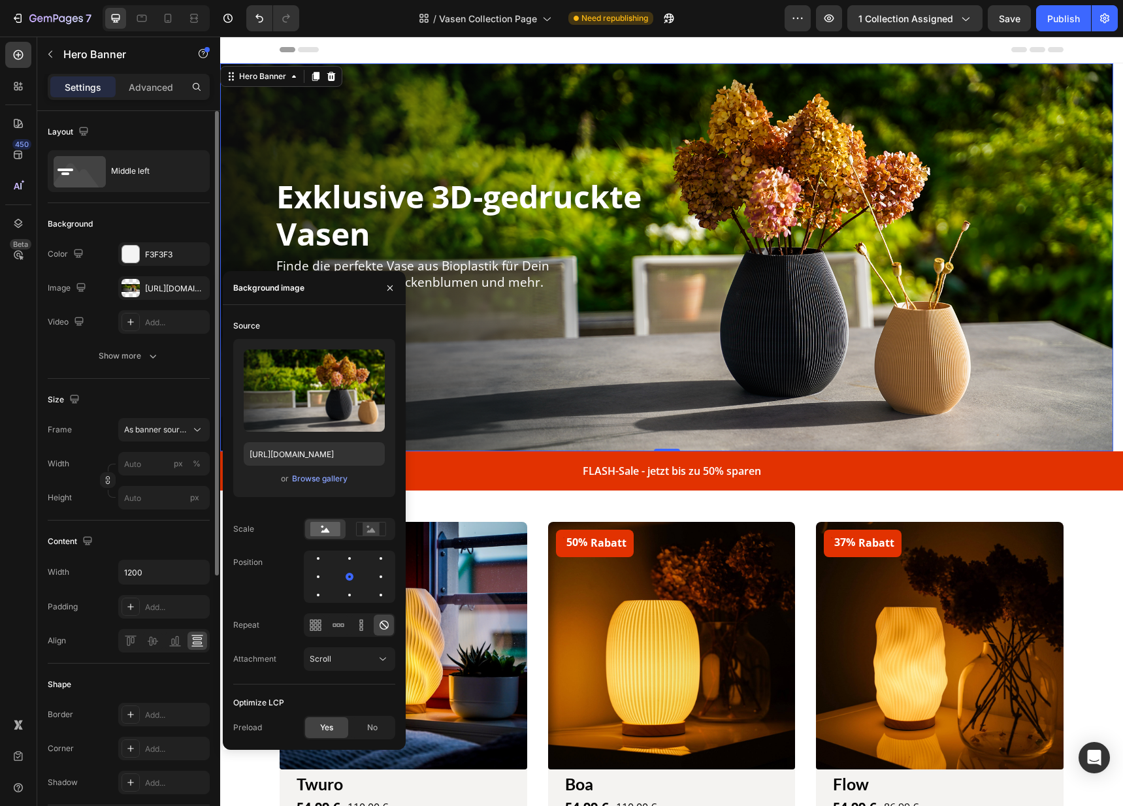
click at [123, 381] on div "Size Frame As banner source Width px % Height px" at bounding box center [129, 450] width 162 height 142
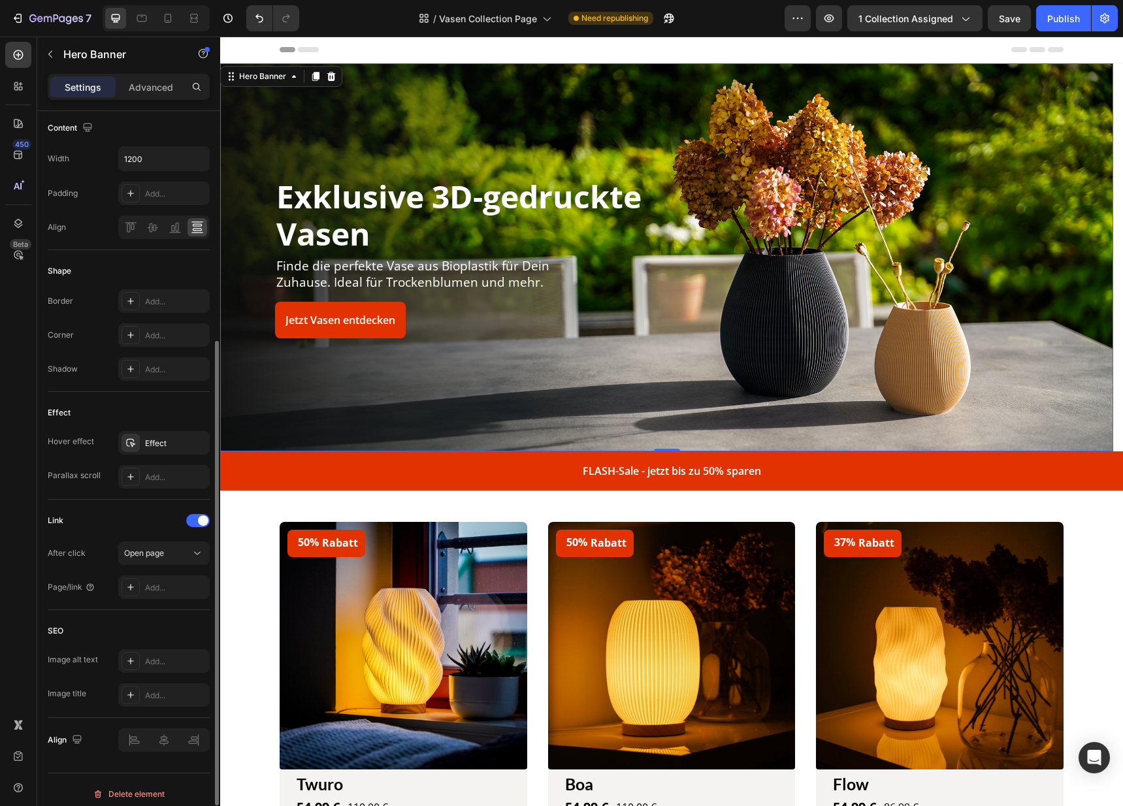
scroll to position [422, 0]
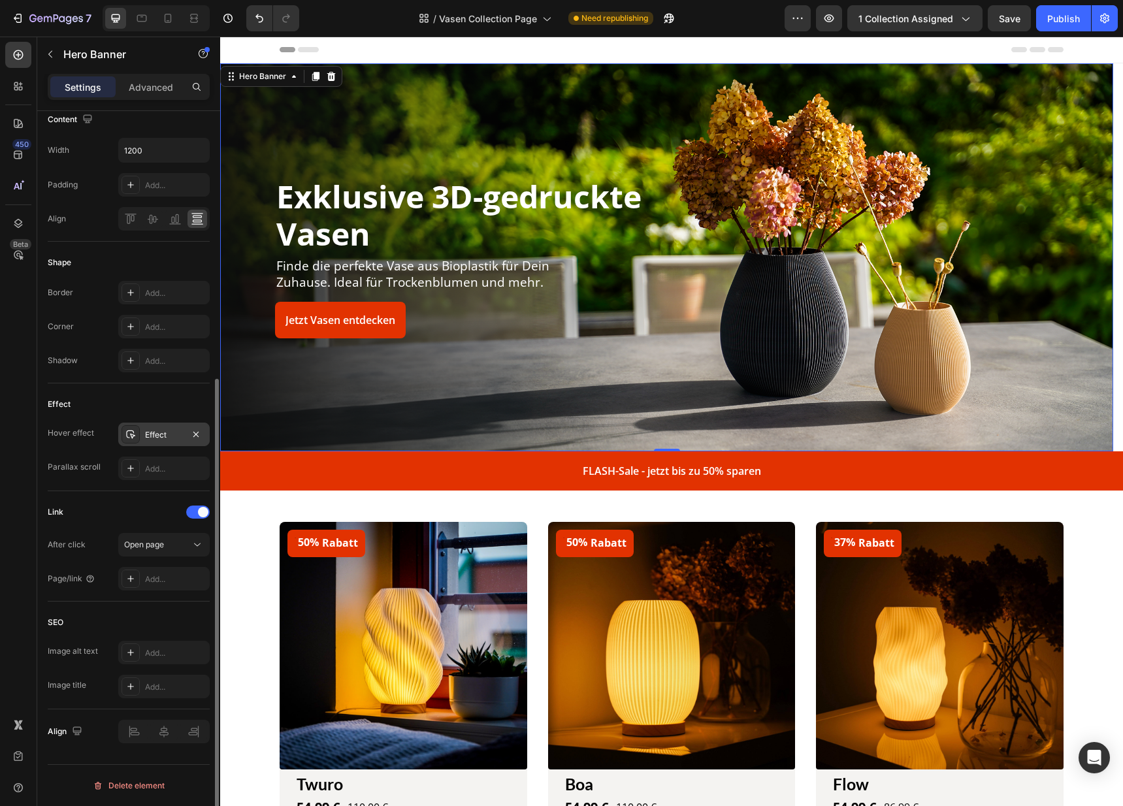
click at [157, 432] on div "Effect" at bounding box center [164, 435] width 38 height 12
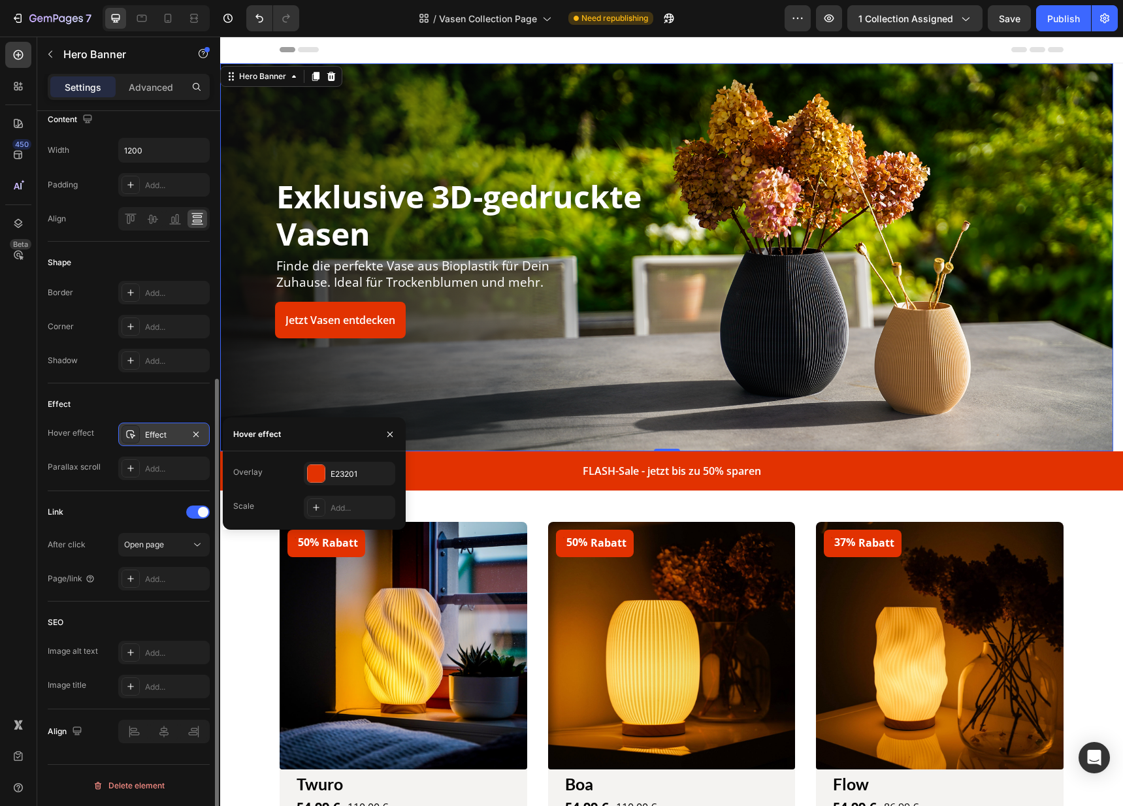
click at [149, 431] on div "Effect" at bounding box center [164, 435] width 38 height 12
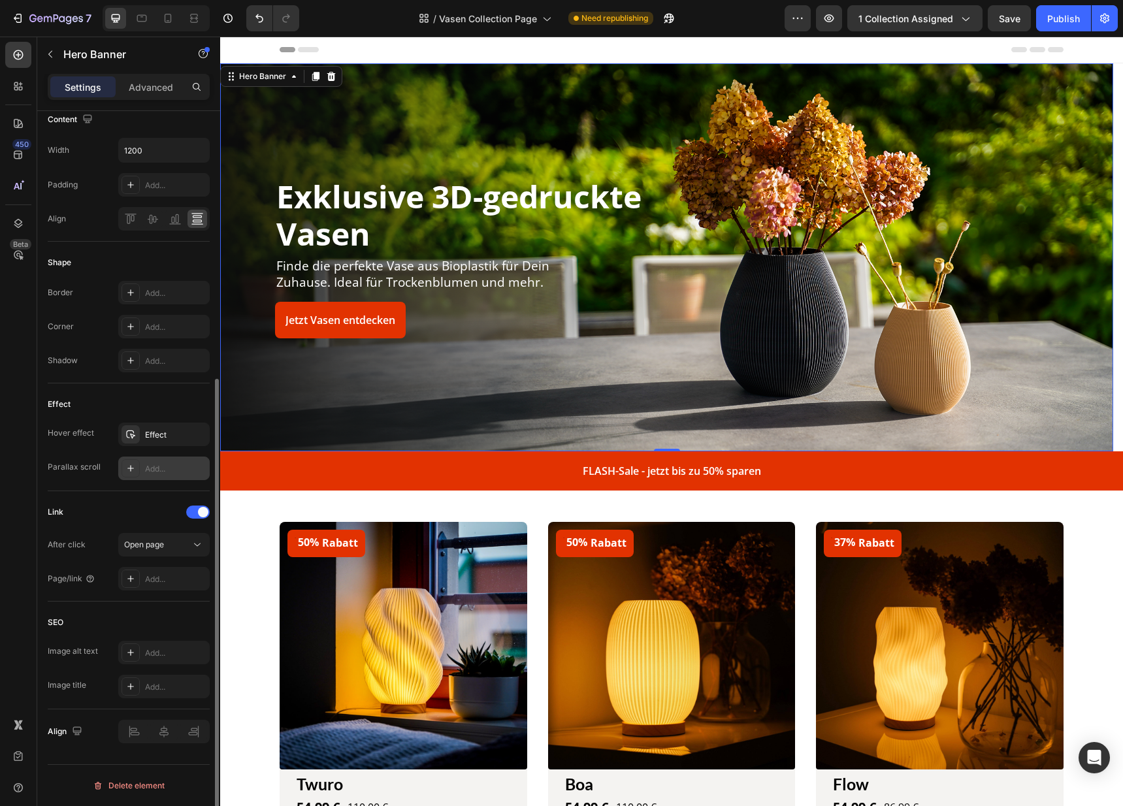
click at [142, 476] on div "Add..." at bounding box center [163, 469] width 91 height 24
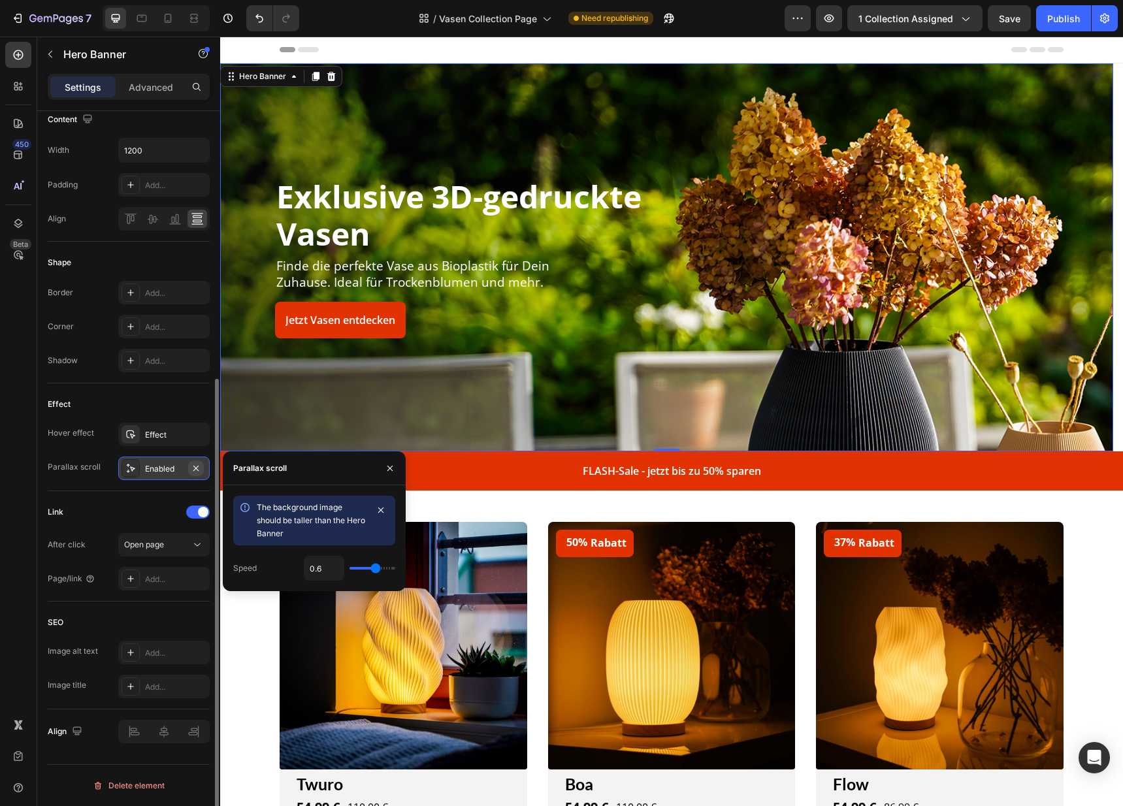
click at [199, 473] on icon "button" at bounding box center [196, 468] width 10 height 10
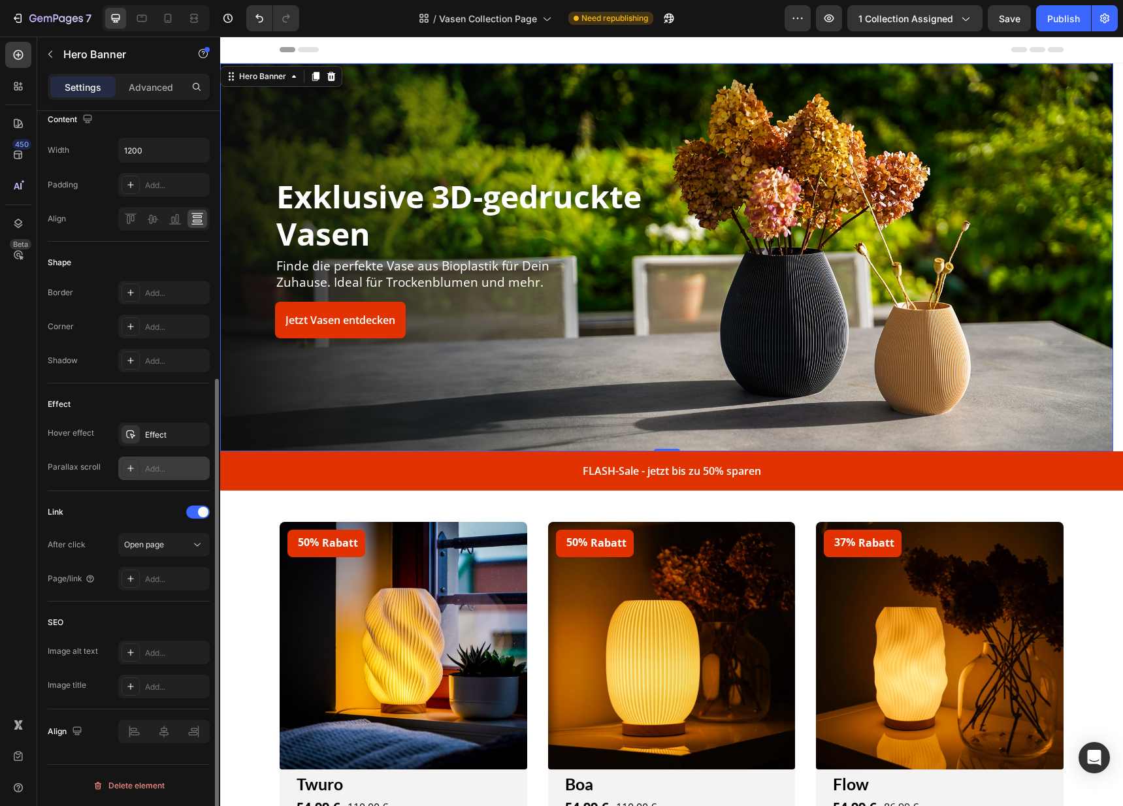
click at [448, 402] on div "Overlay" at bounding box center [666, 257] width 893 height 388
click at [171, 12] on icon at bounding box center [167, 18] width 13 height 13
type input "600"
type input "100%"
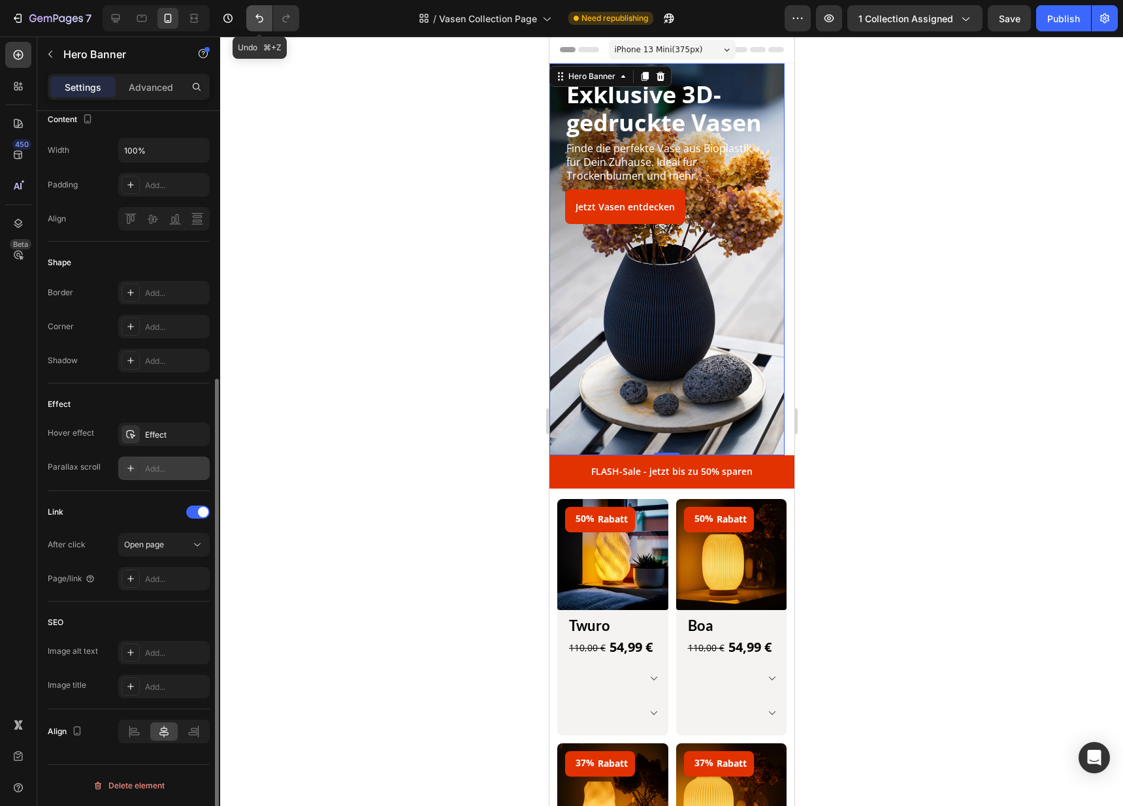
click at [250, 24] on button "Undo/Redo" at bounding box center [259, 18] width 26 height 26
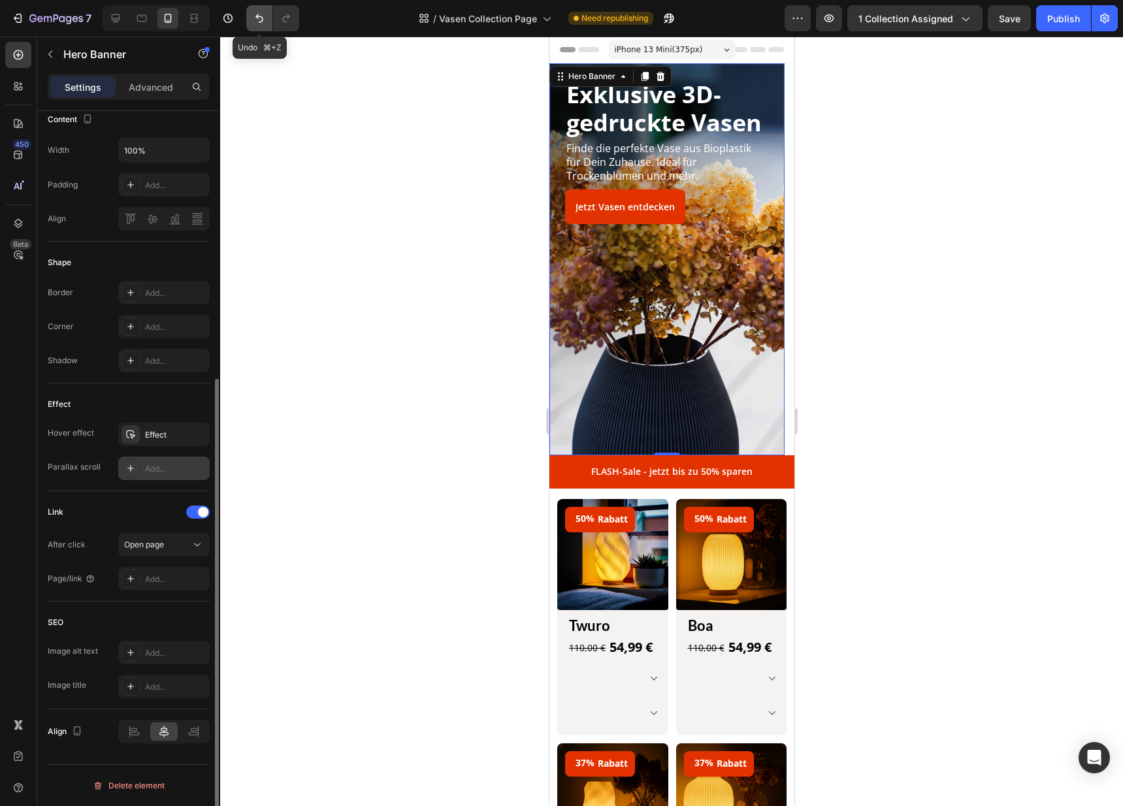
click at [250, 24] on button "Undo/Redo" at bounding box center [259, 18] width 26 height 26
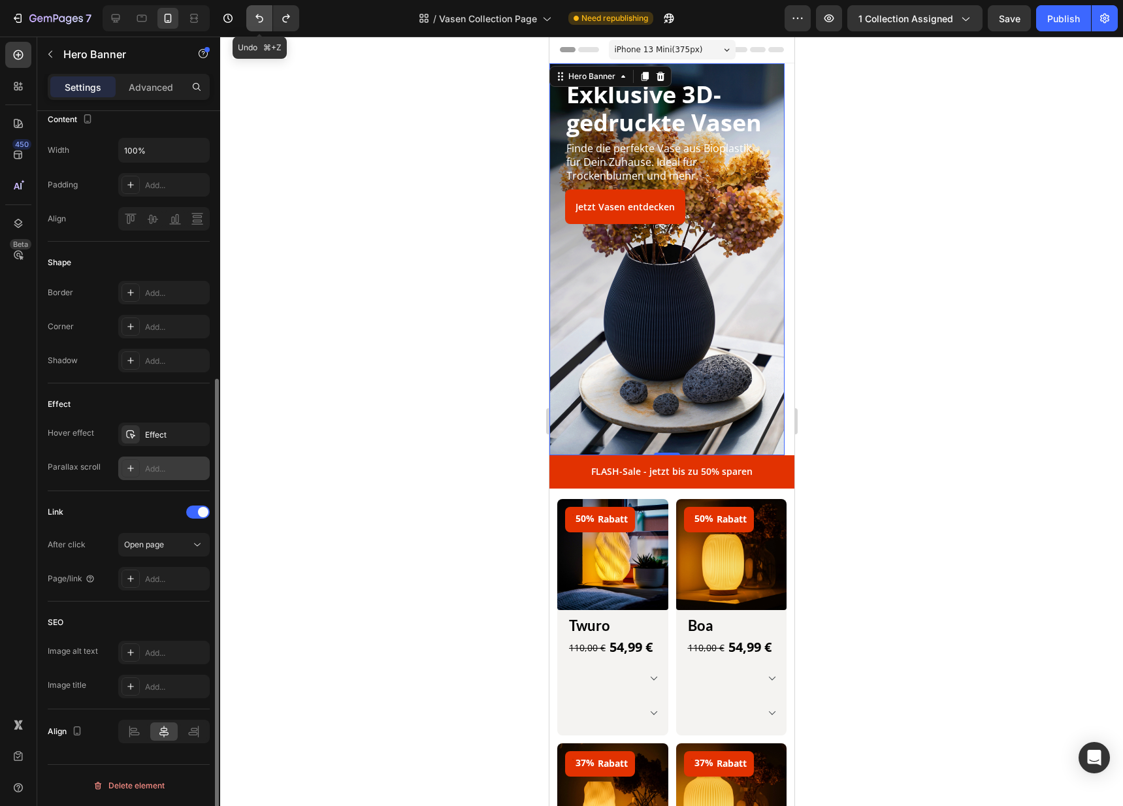
click at [250, 24] on button "Undo/Redo" at bounding box center [259, 18] width 26 height 26
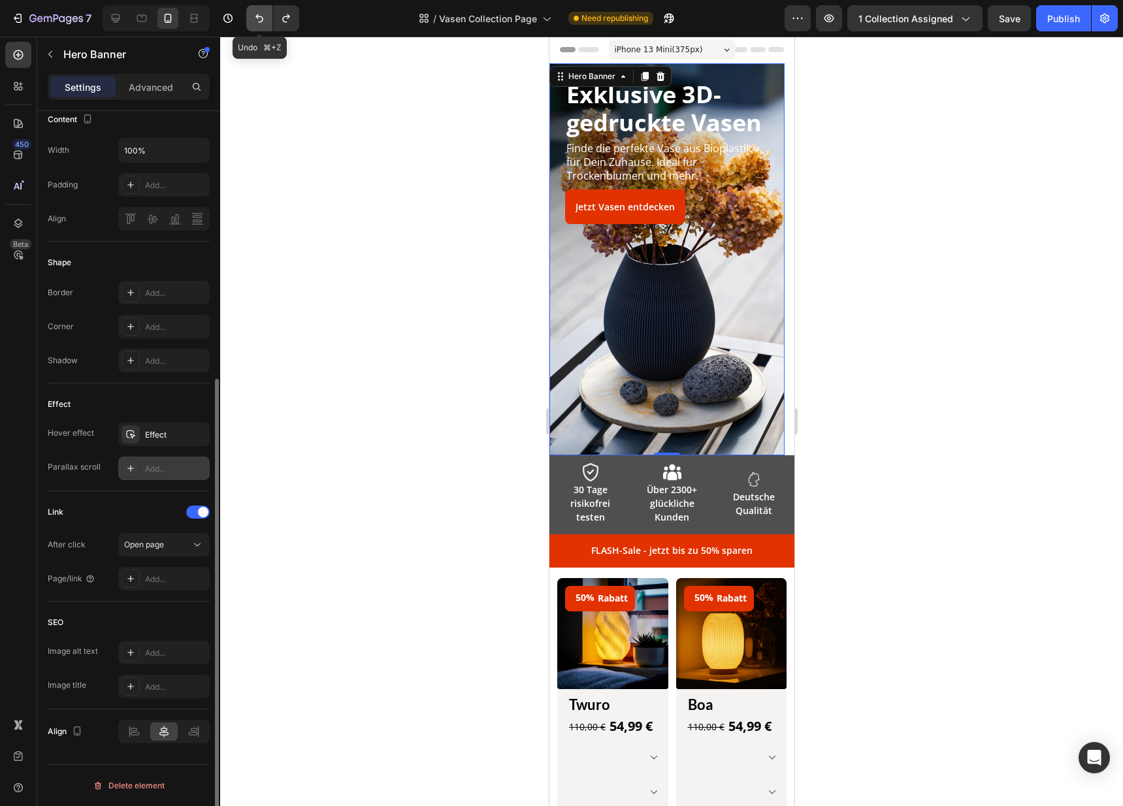
click at [250, 24] on button "Undo/Redo" at bounding box center [259, 18] width 26 height 26
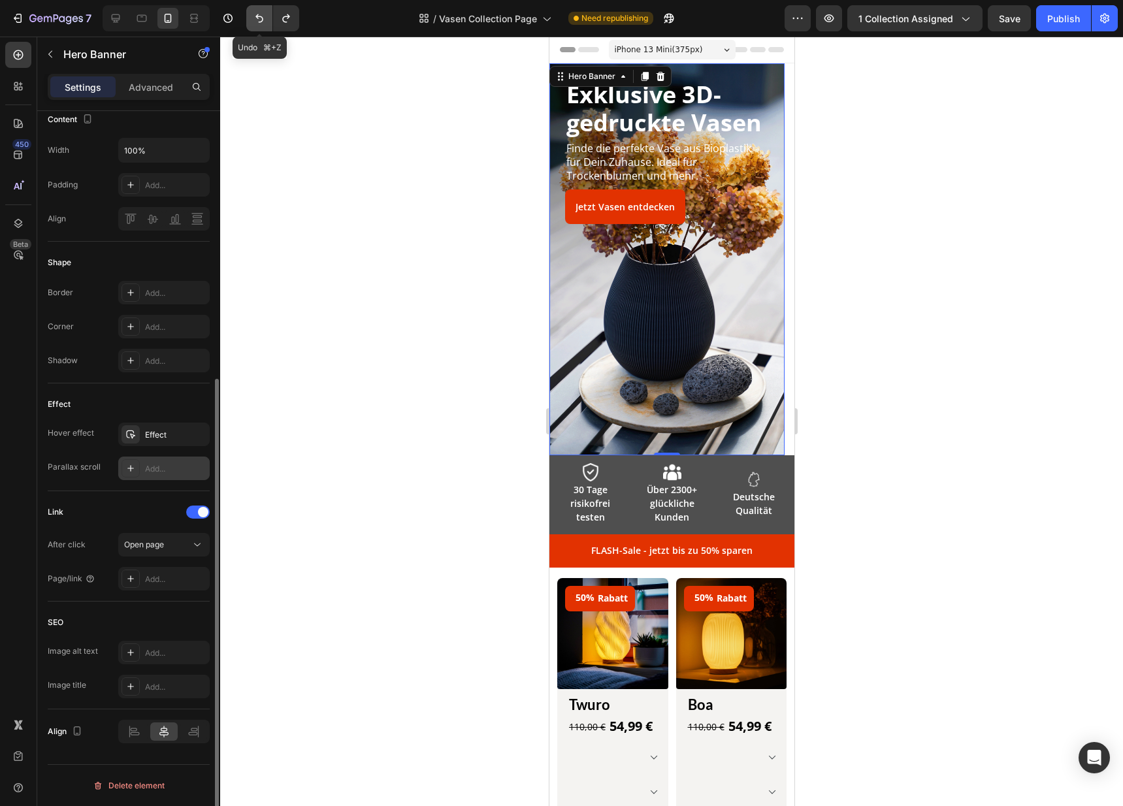
click at [250, 24] on button "Undo/Redo" at bounding box center [259, 18] width 26 height 26
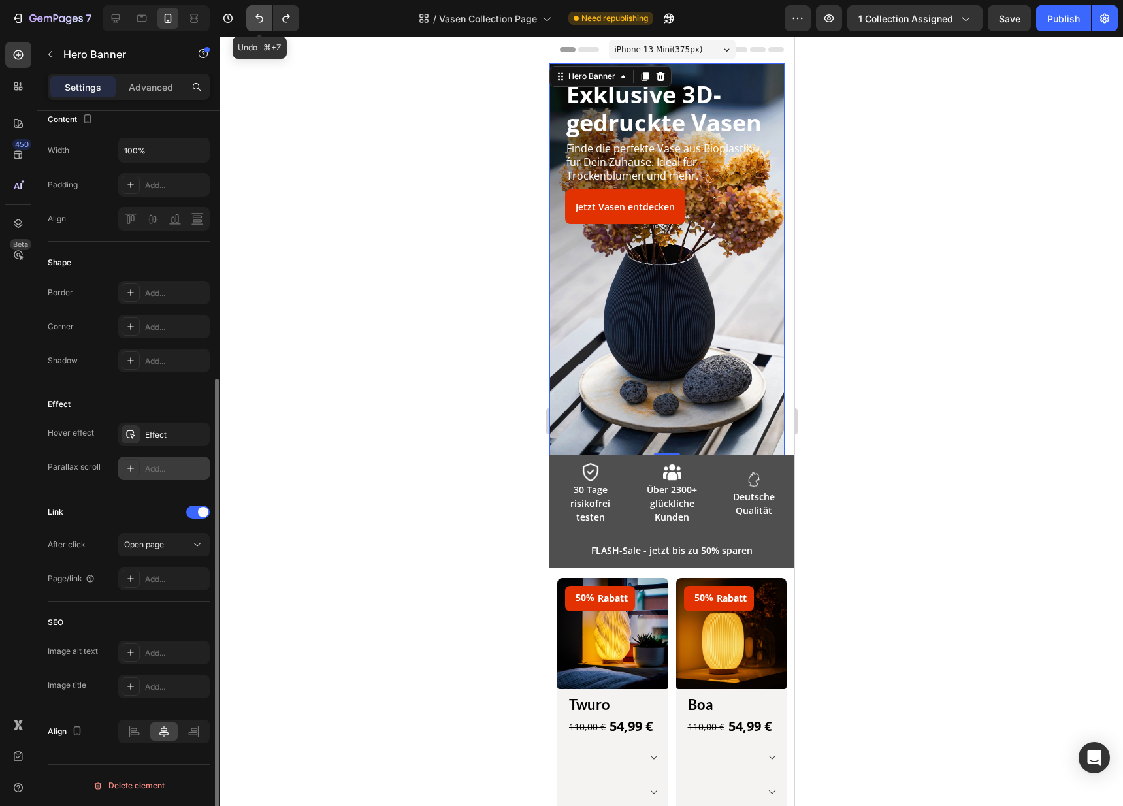
click at [250, 24] on button "Undo/Redo" at bounding box center [259, 18] width 26 height 26
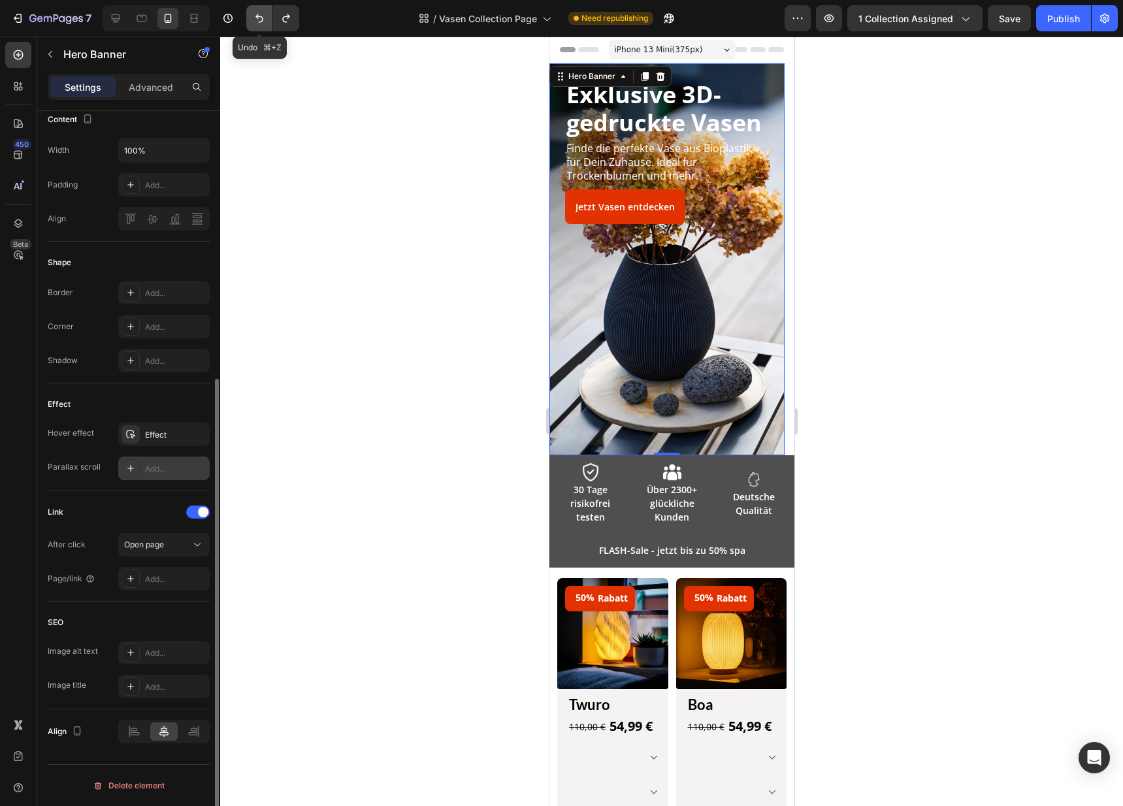
click at [250, 24] on button "Undo/Redo" at bounding box center [259, 18] width 26 height 26
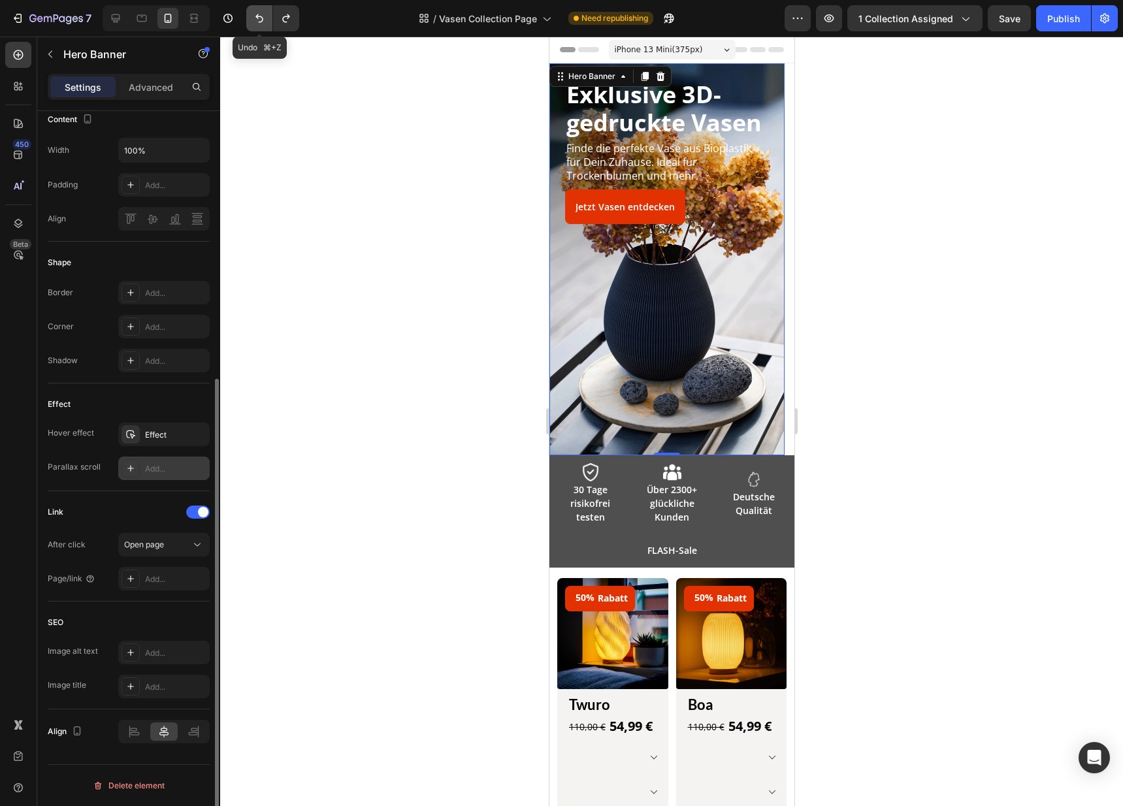
click at [250, 24] on button "Undo/Redo" at bounding box center [259, 18] width 26 height 26
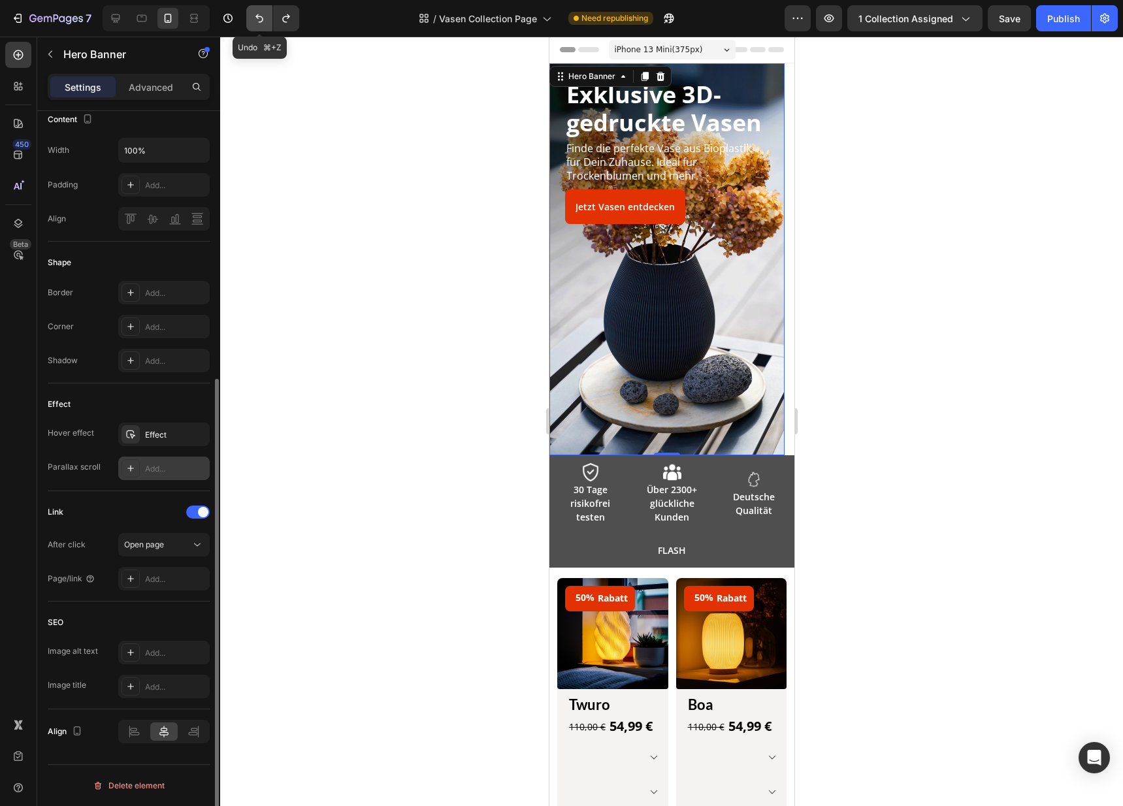
click at [250, 24] on button "Undo/Redo" at bounding box center [259, 18] width 26 height 26
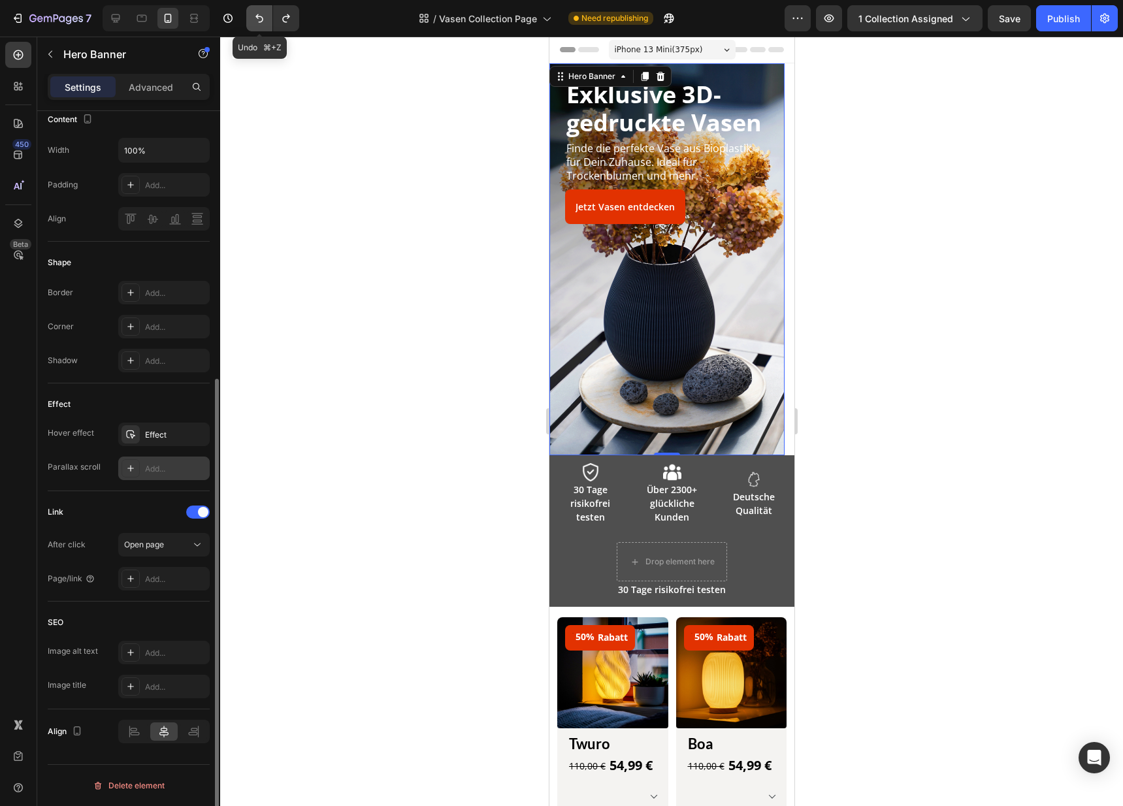
click at [250, 24] on button "Undo/Redo" at bounding box center [259, 18] width 26 height 26
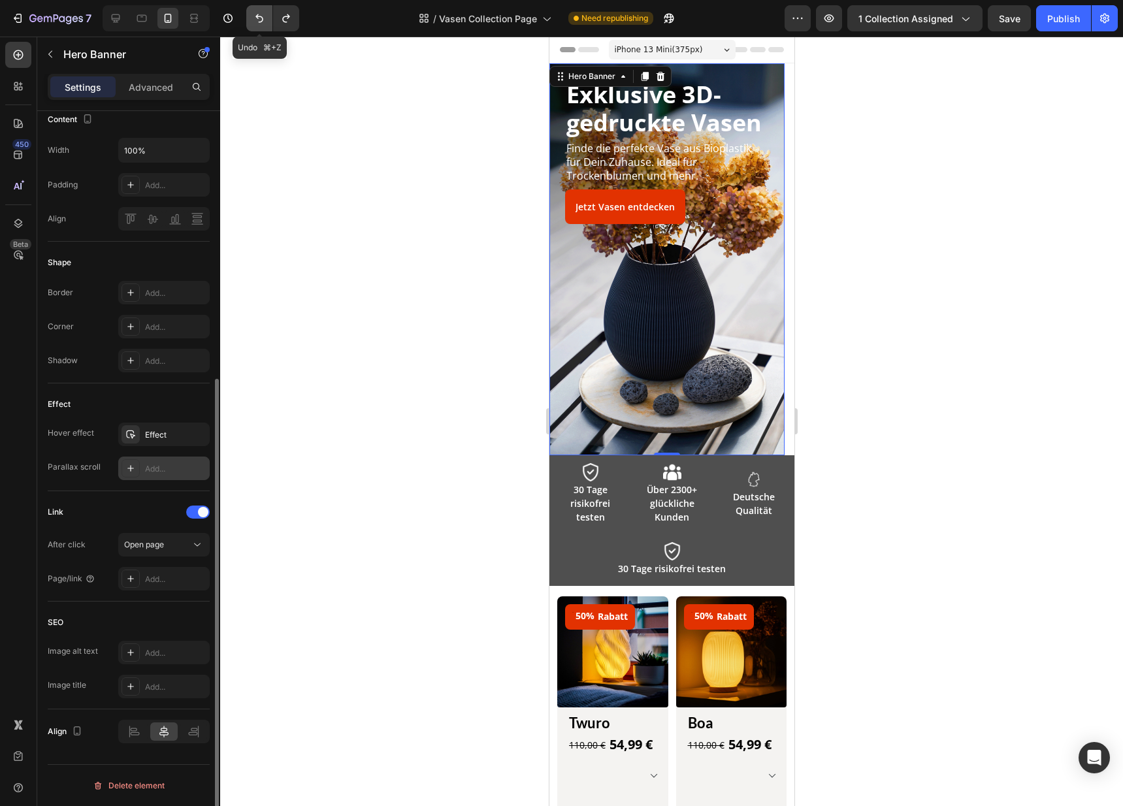
click at [250, 24] on button "Undo/Redo" at bounding box center [259, 18] width 26 height 26
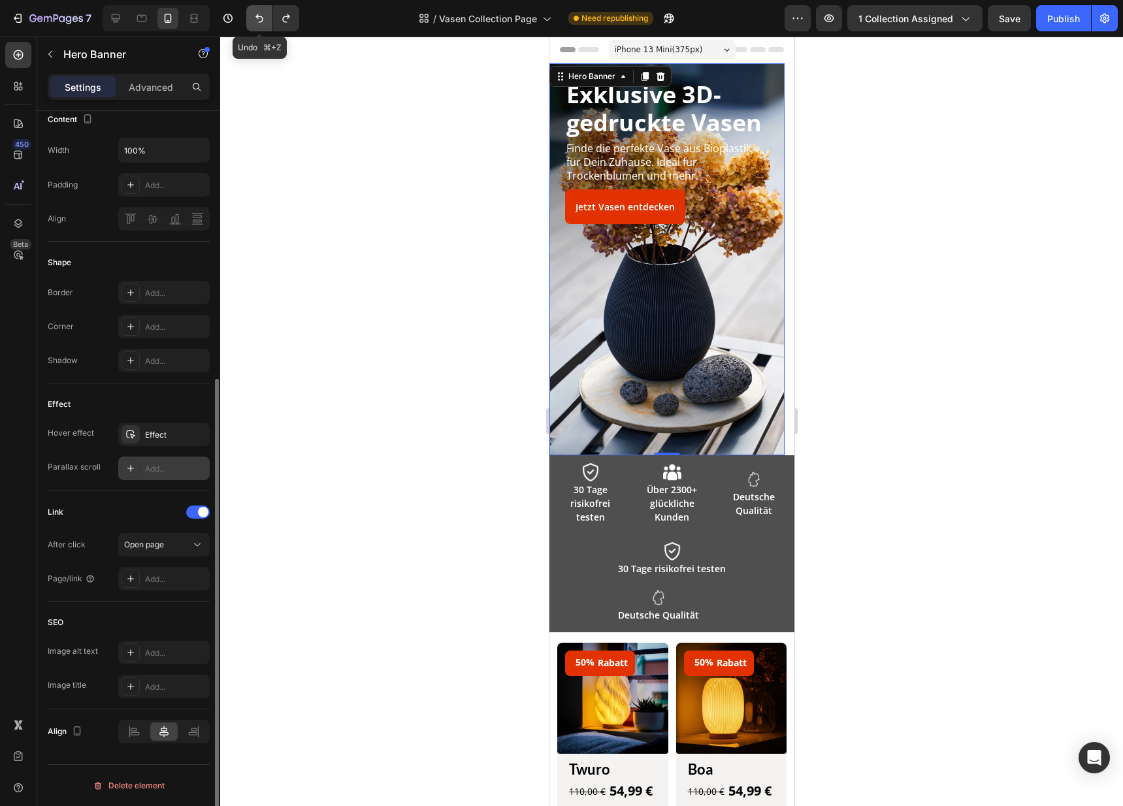
click at [250, 24] on button "Undo/Redo" at bounding box center [259, 18] width 26 height 26
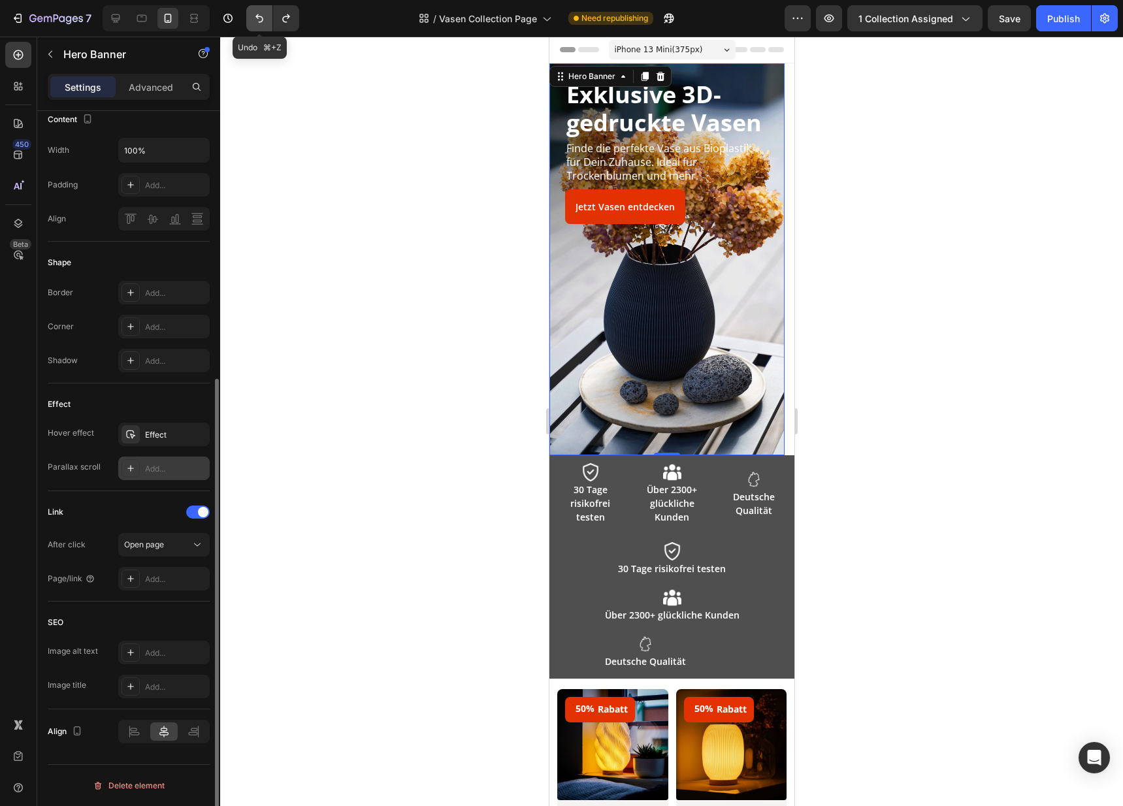
click at [250, 24] on button "Undo/Redo" at bounding box center [259, 18] width 26 height 26
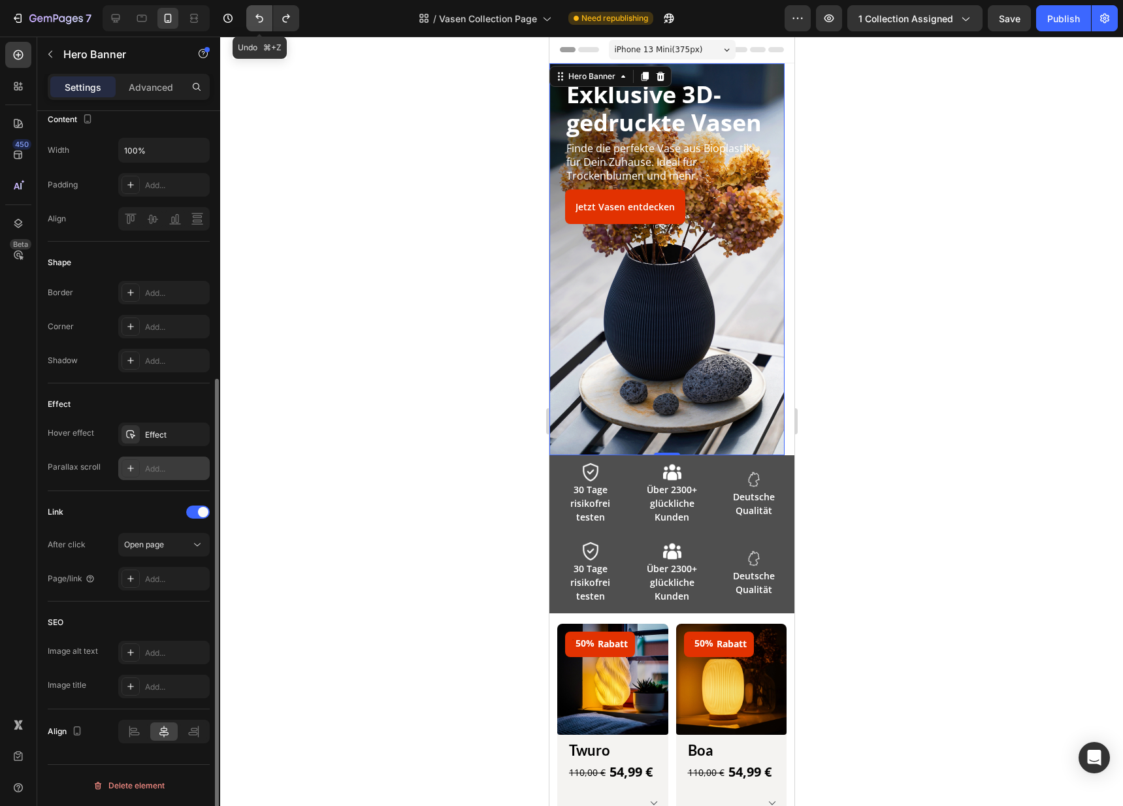
click at [250, 24] on button "Undo/Redo" at bounding box center [259, 18] width 26 height 26
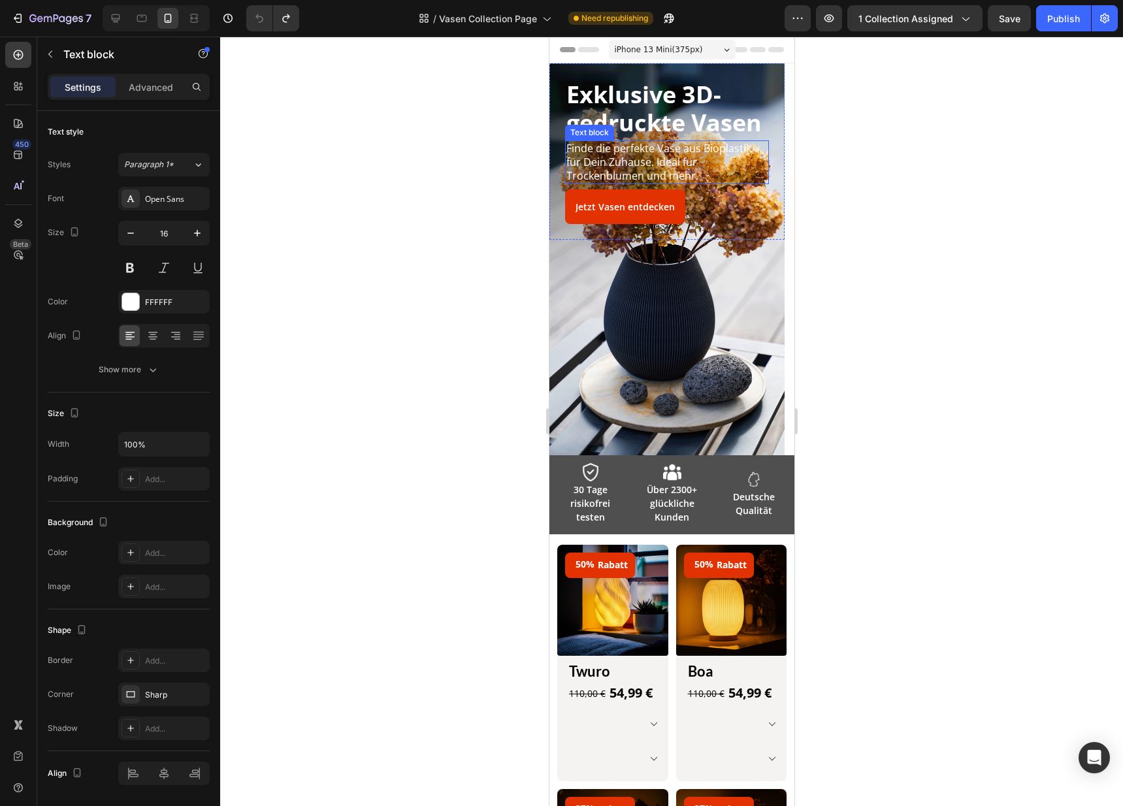
click at [671, 174] on p "Finde die perfekte Vase aus Bioplastik für Dein Zuhause. Ideal für Trockenblume…" at bounding box center [658, 162] width 185 height 40
click at [634, 323] on div "Overlay" at bounding box center [666, 259] width 235 height 392
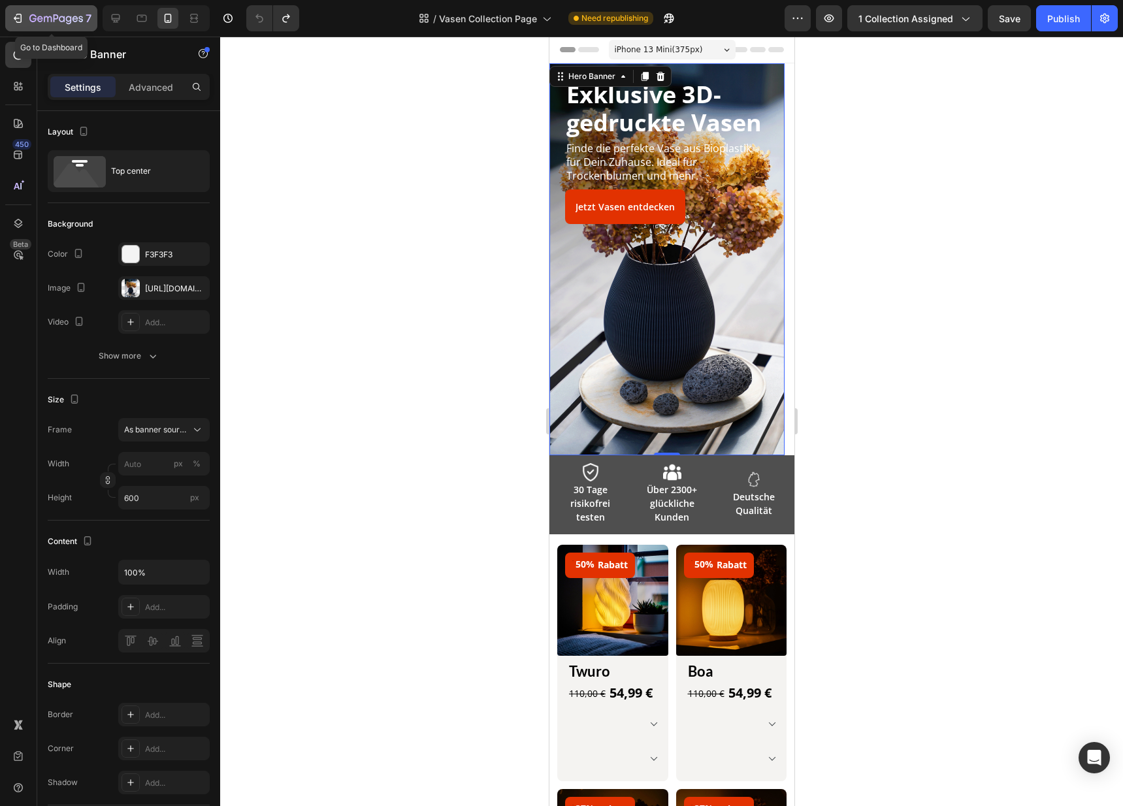
click at [79, 20] on icon "button" at bounding box center [56, 19] width 54 height 11
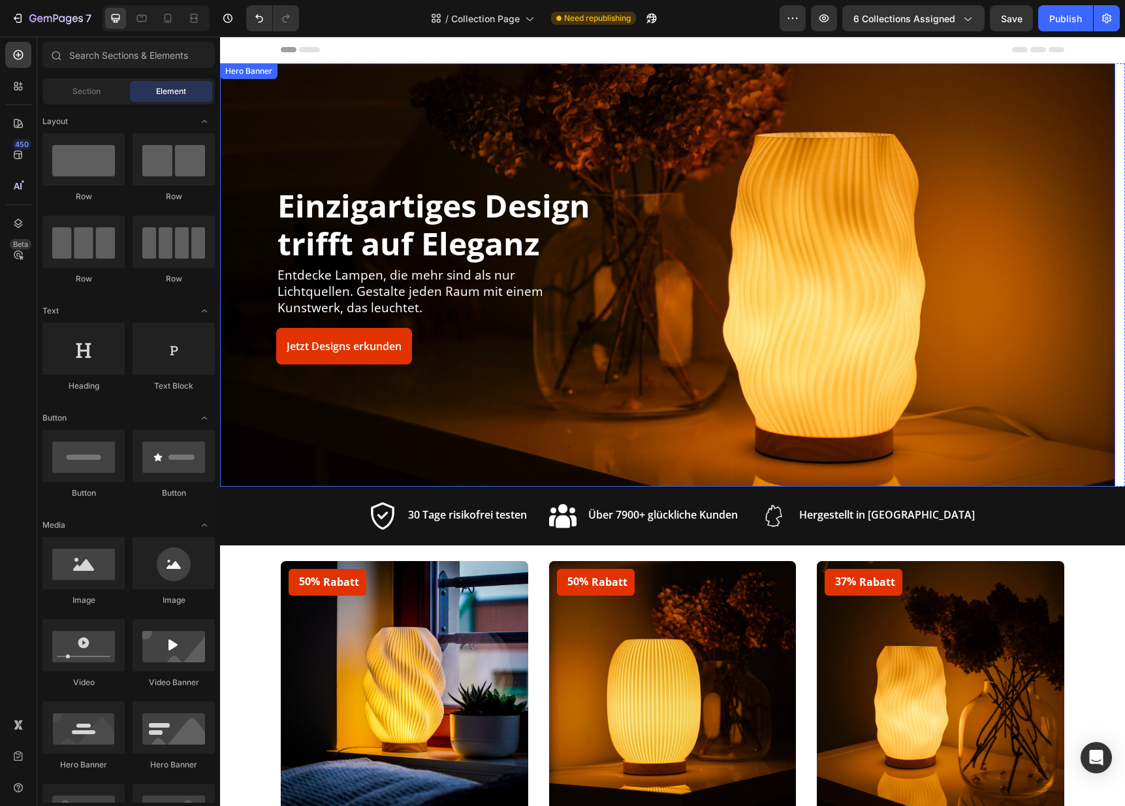
click at [1016, 411] on div "Overlay" at bounding box center [667, 274] width 895 height 423
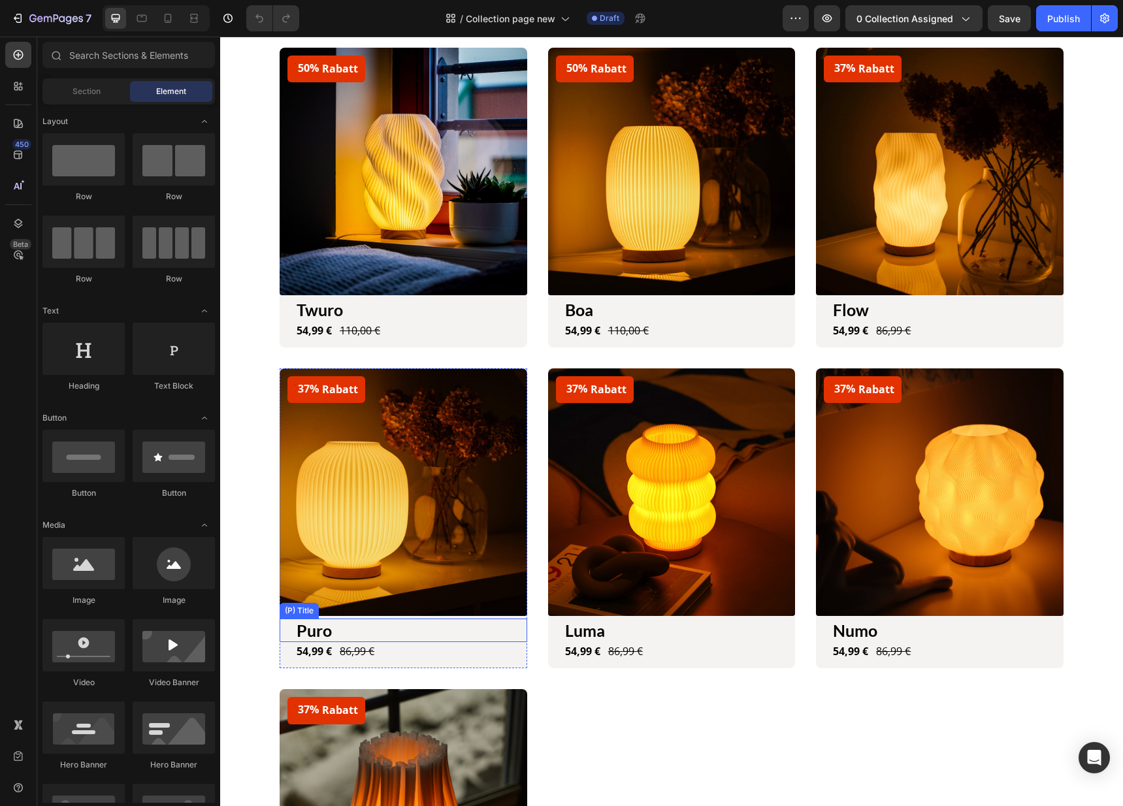
scroll to position [37, 0]
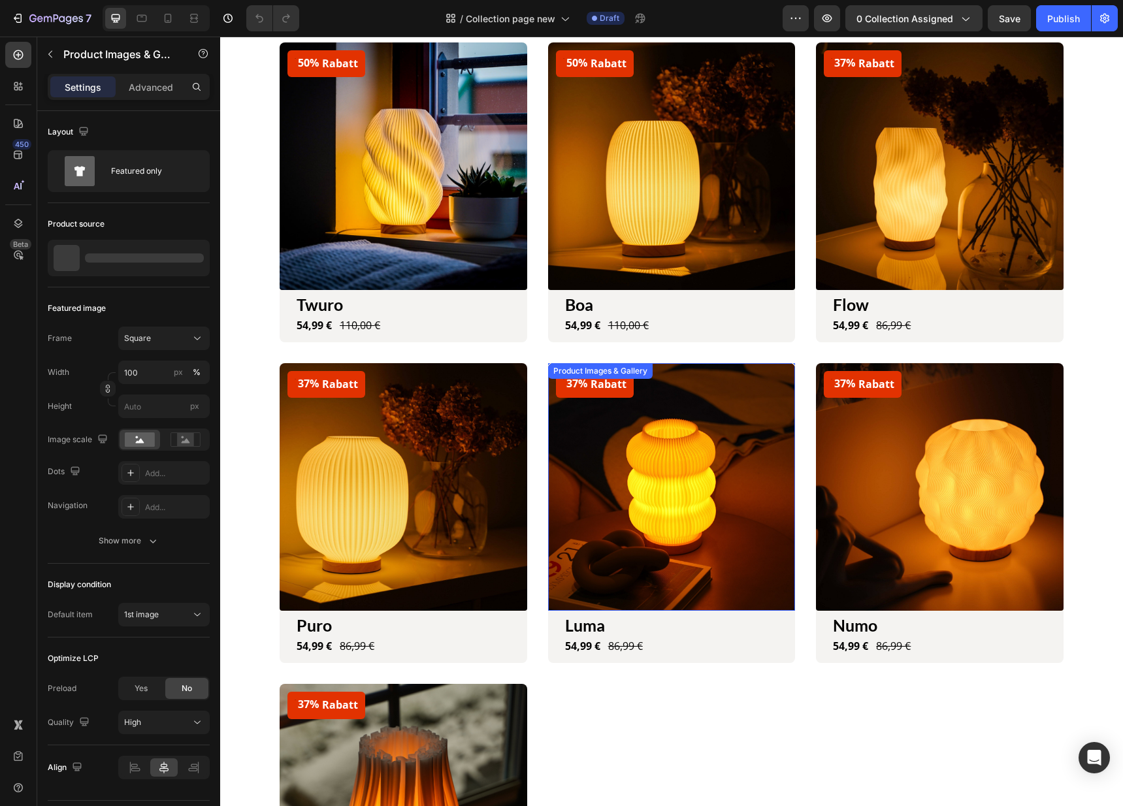
click at [672, 364] on img at bounding box center [672, 487] width 248 height 248
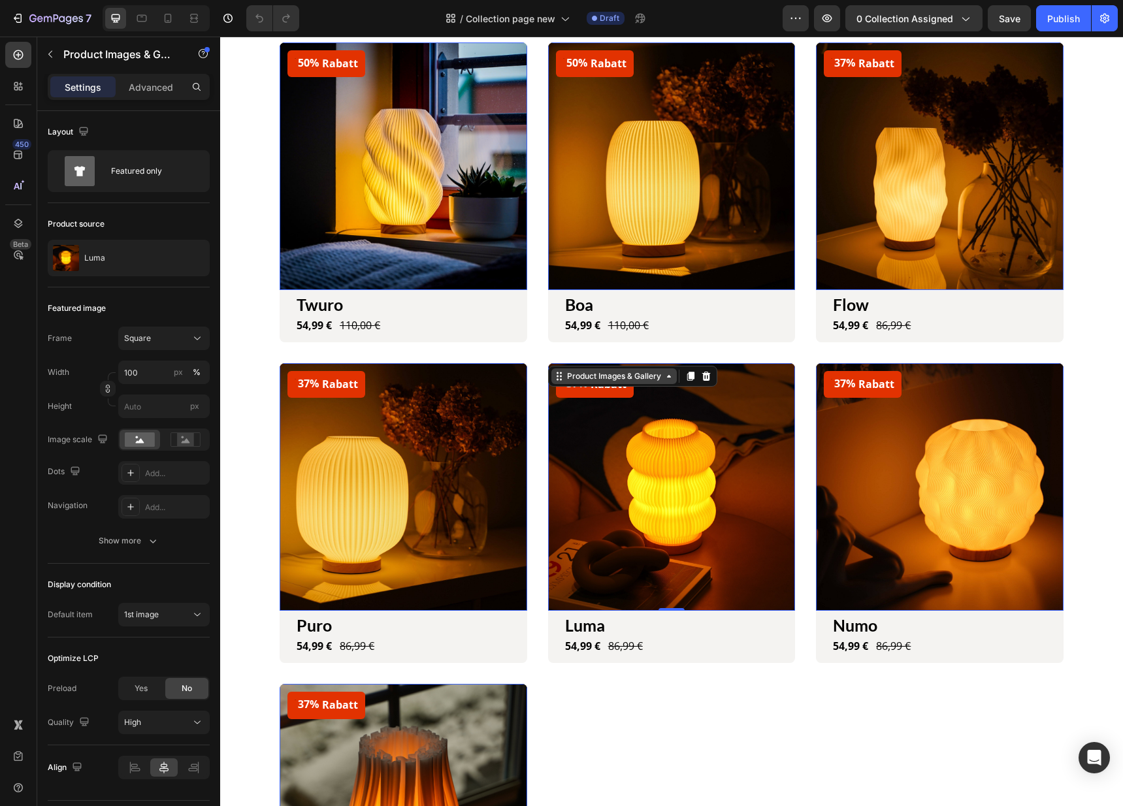
click at [382, 40] on div "Product Images & Gallery" at bounding box center [332, 35] width 99 height 12
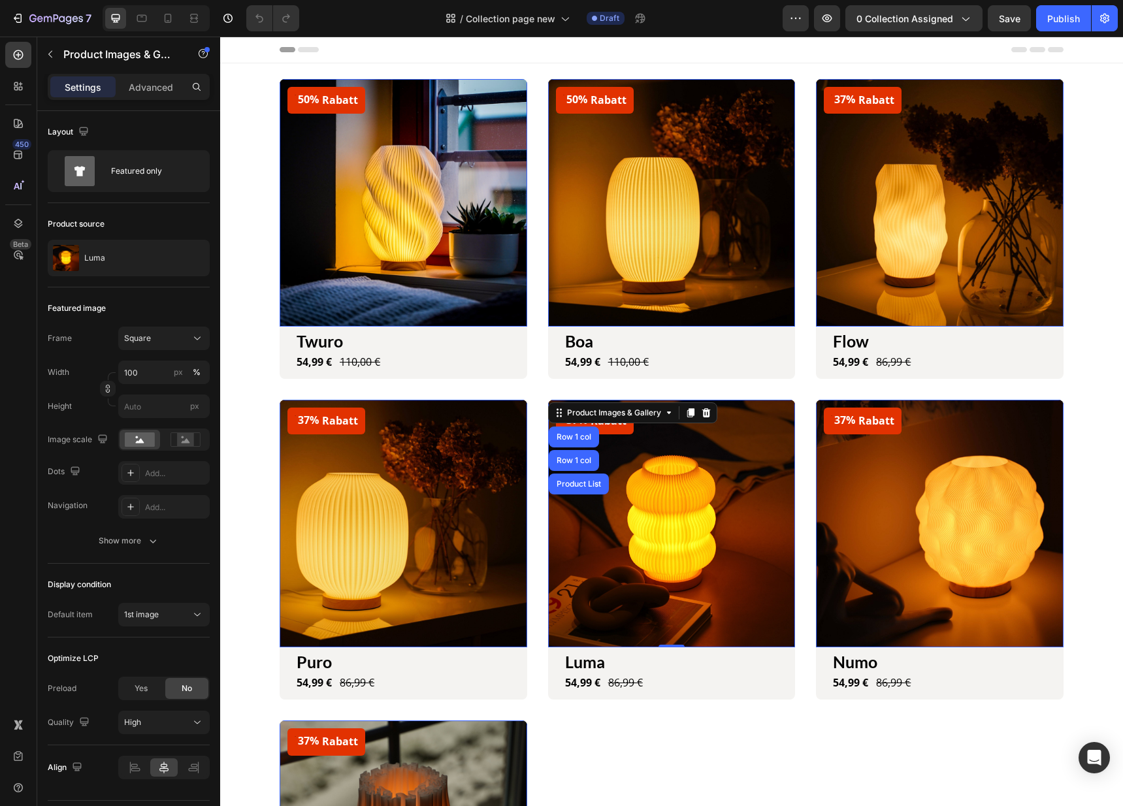
click at [864, 183] on img at bounding box center [940, 203] width 248 height 248
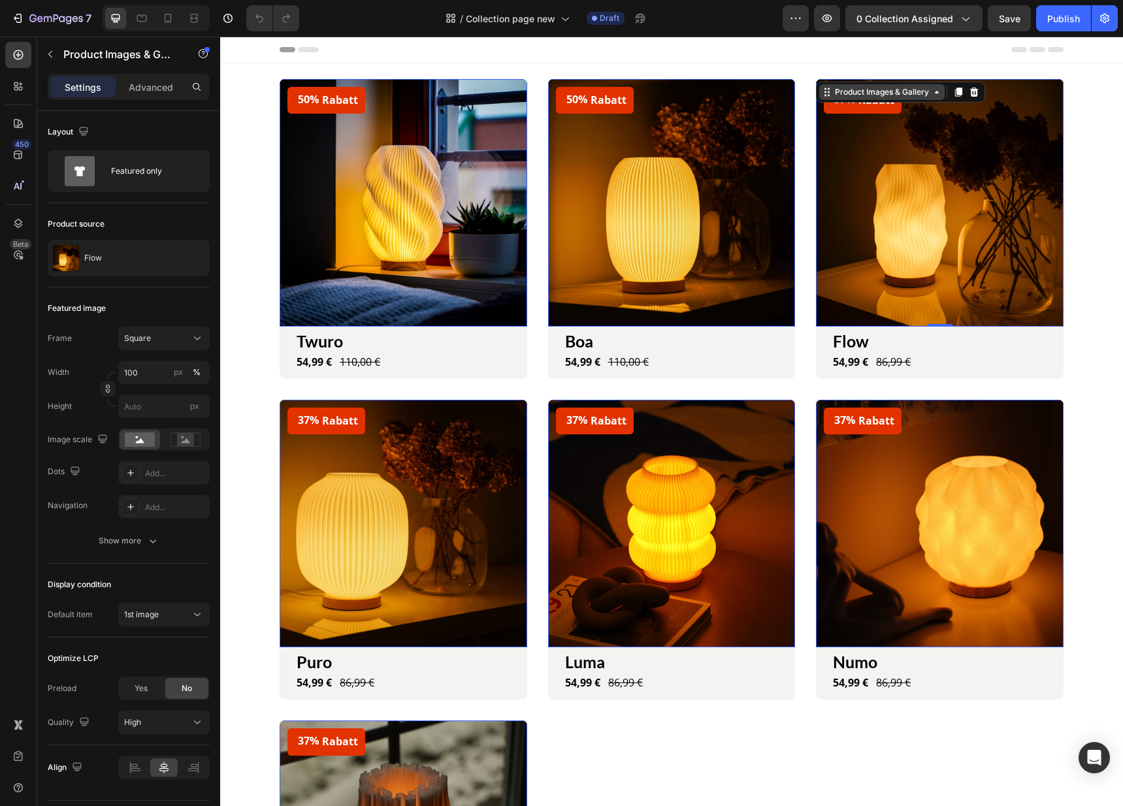
click at [382, 77] on div "Product Images & Gallery" at bounding box center [332, 71] width 99 height 12
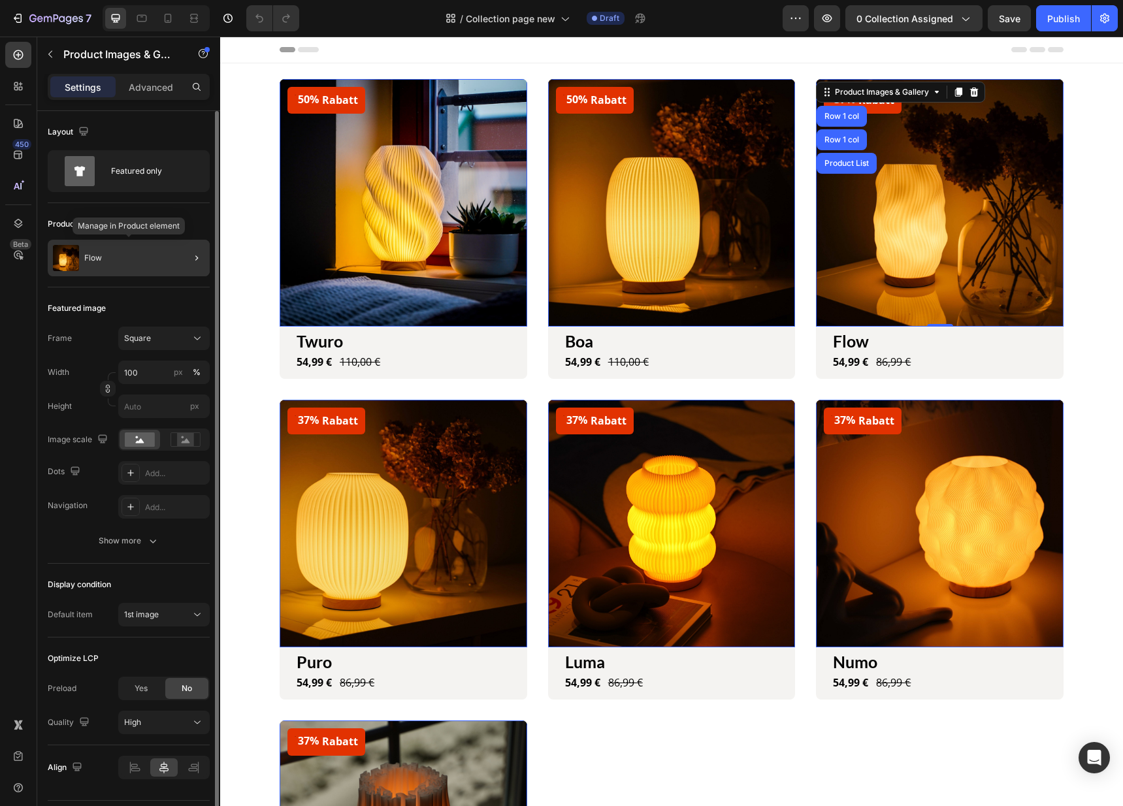
click at [145, 261] on div "Flow" at bounding box center [129, 258] width 162 height 37
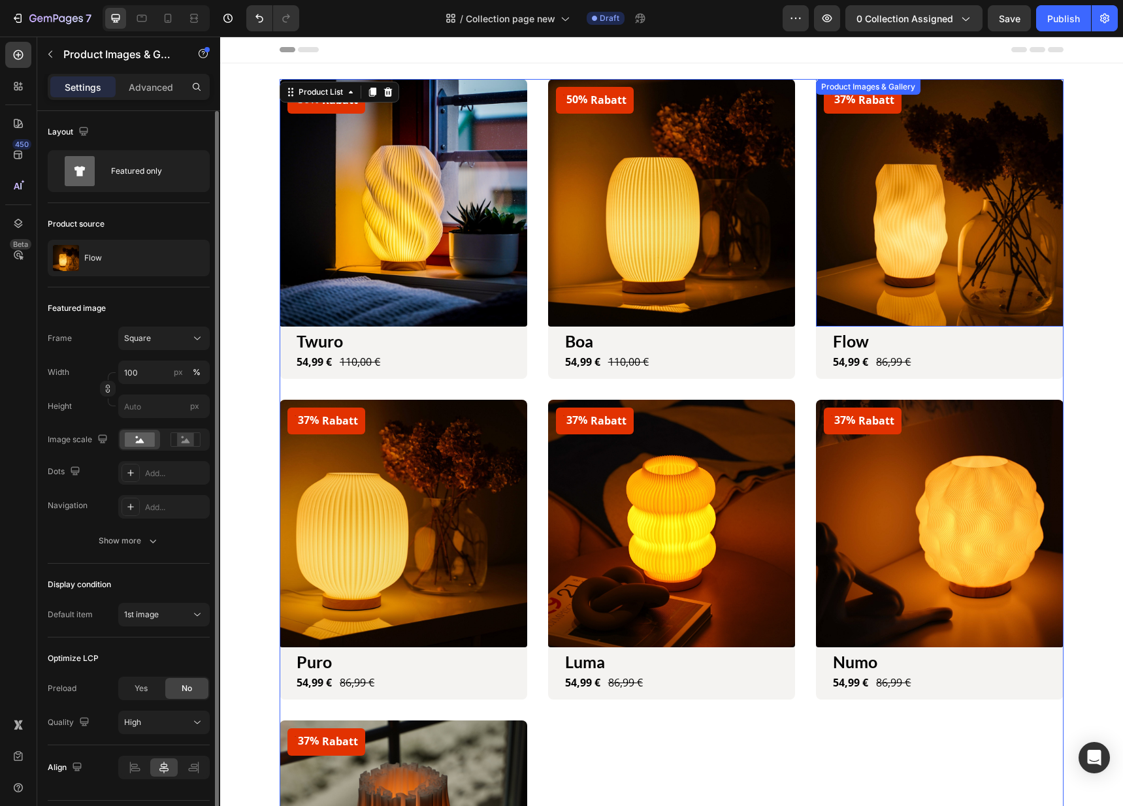
click at [846, 186] on img at bounding box center [940, 203] width 248 height 248
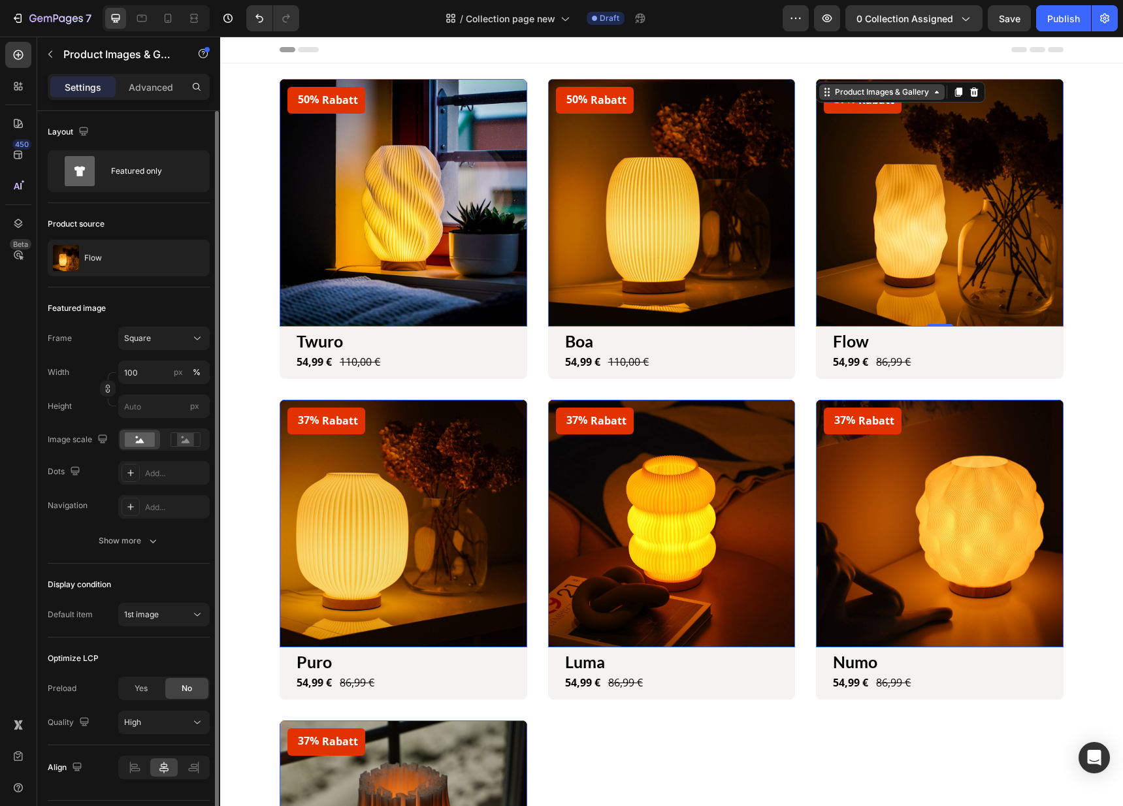
click at [382, 77] on div "Product Images & Gallery" at bounding box center [332, 71] width 99 height 12
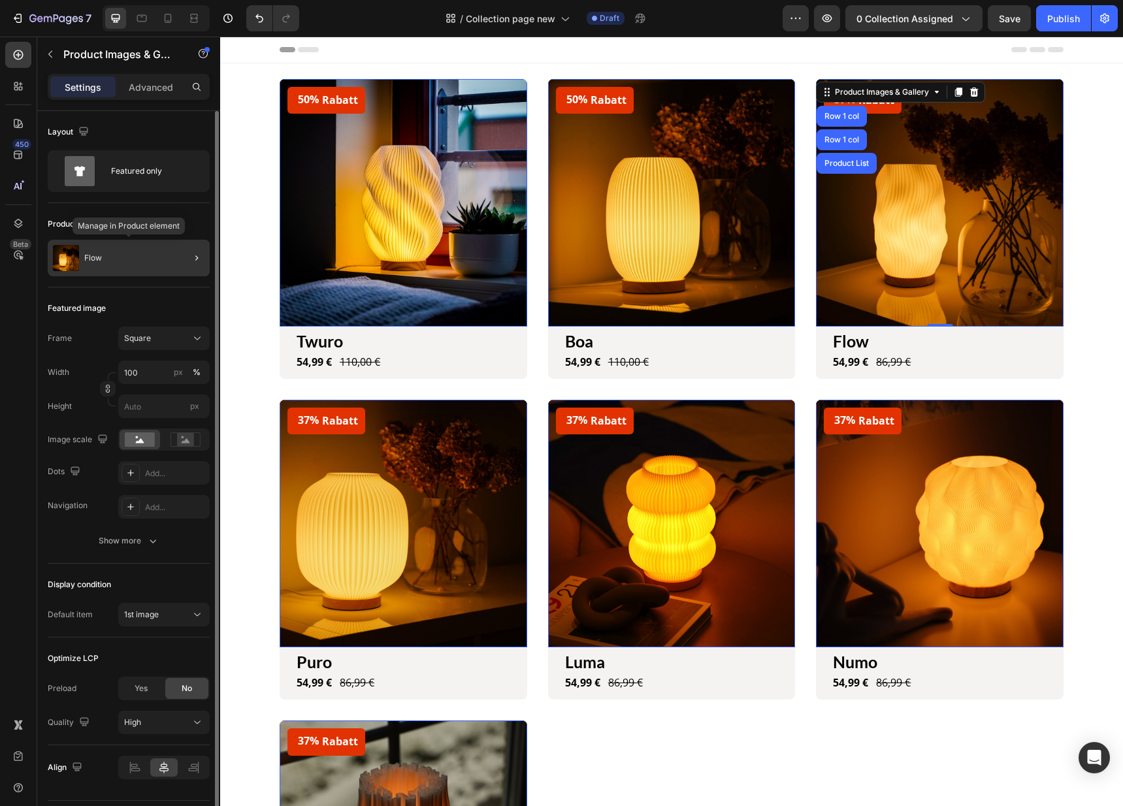
click at [153, 248] on div "Flow" at bounding box center [129, 258] width 162 height 37
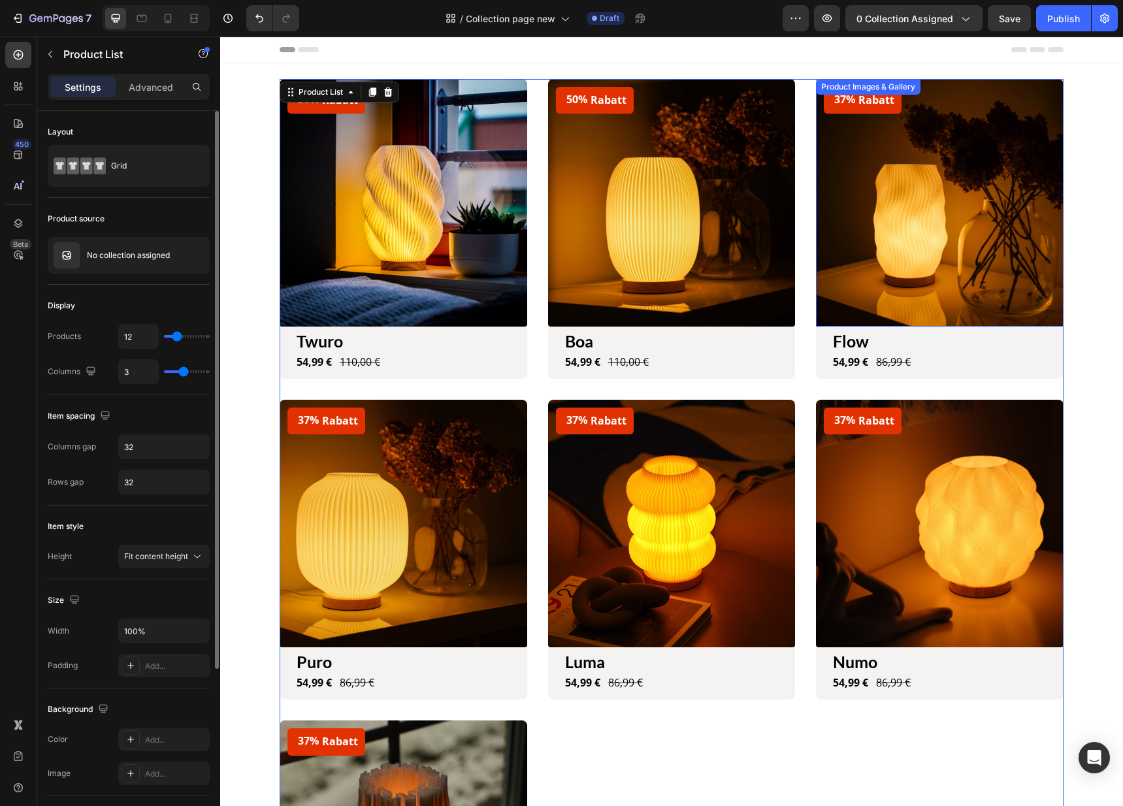
click at [882, 223] on img at bounding box center [940, 203] width 248 height 248
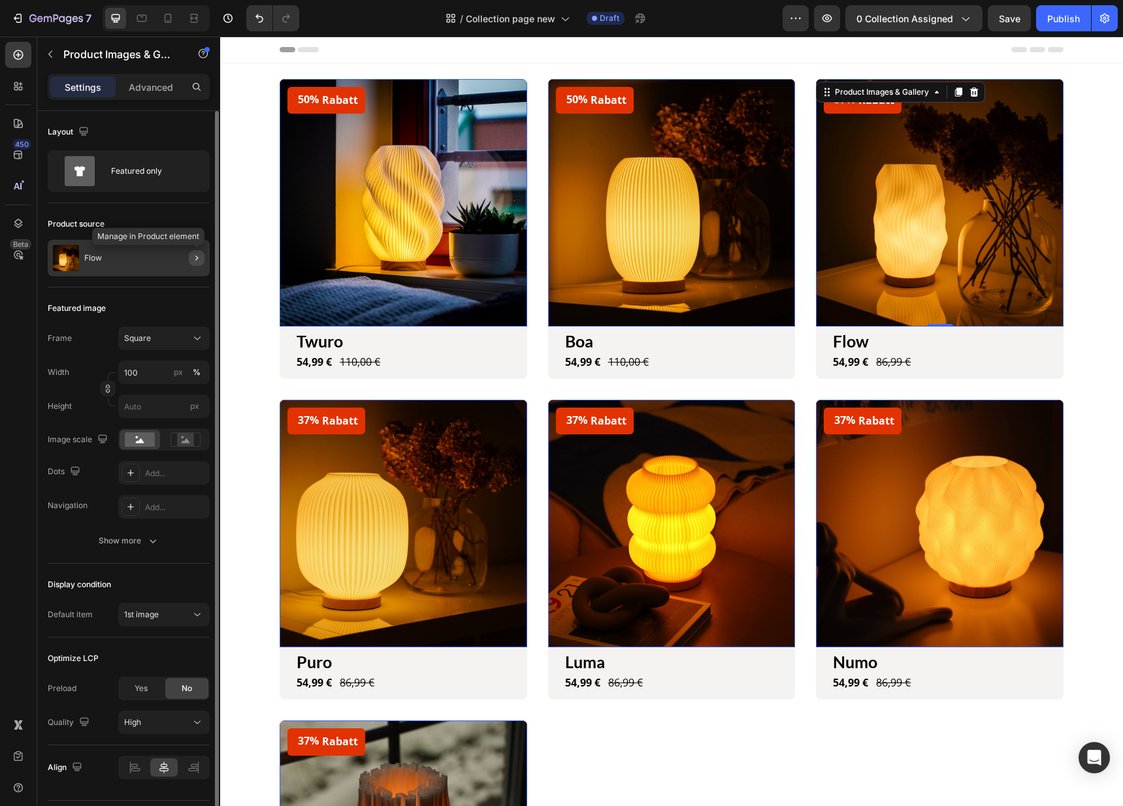
click at [194, 260] on icon "button" at bounding box center [196, 258] width 10 height 10
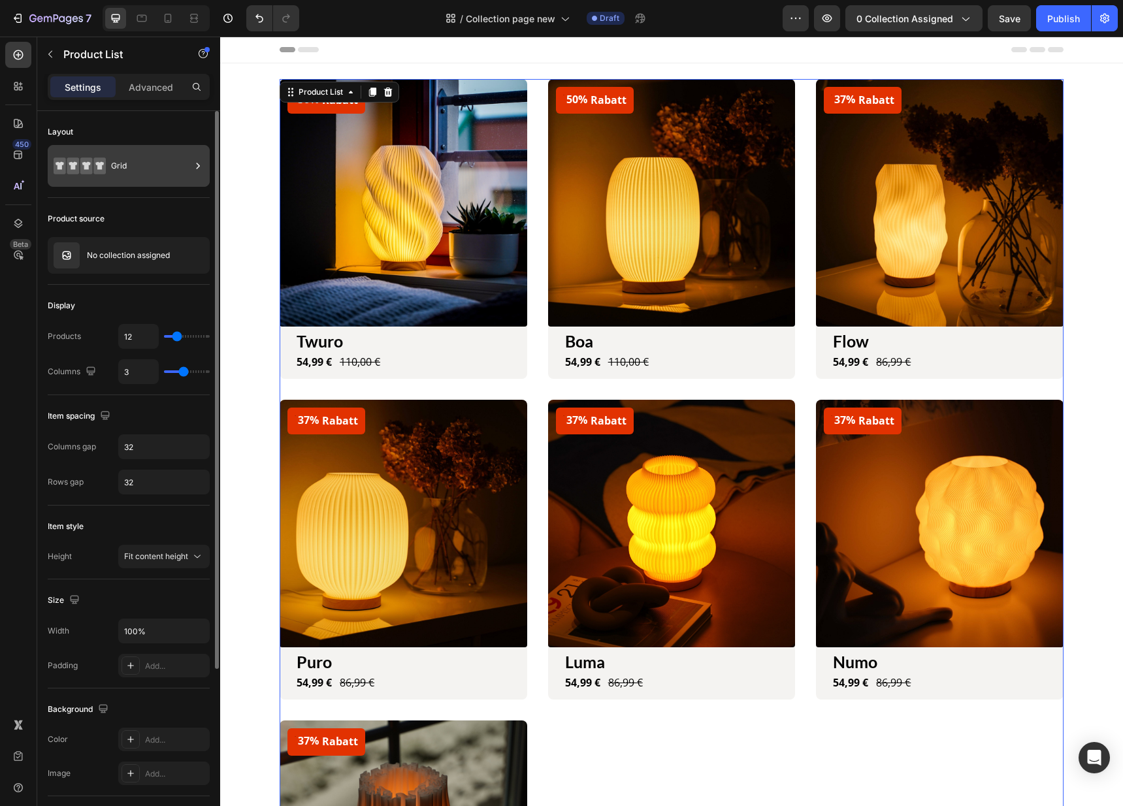
click at [134, 168] on div "Grid" at bounding box center [151, 166] width 80 height 30
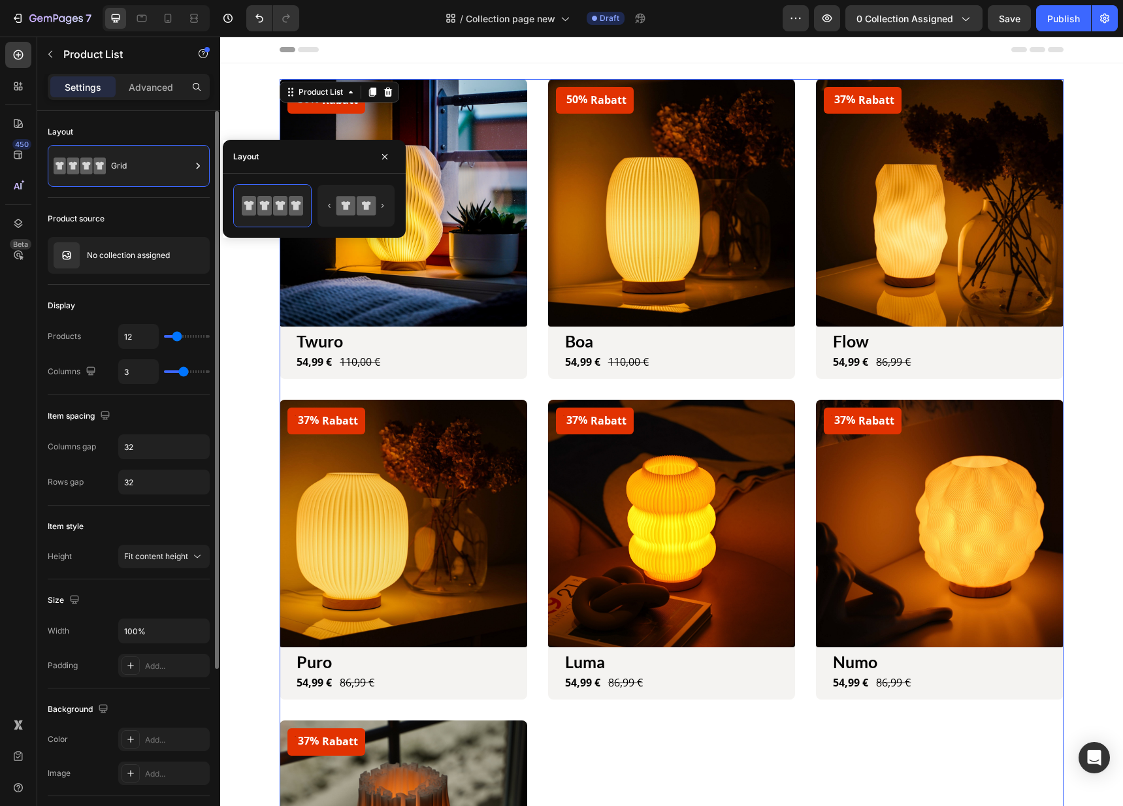
click at [140, 208] on div "Product source" at bounding box center [129, 218] width 162 height 21
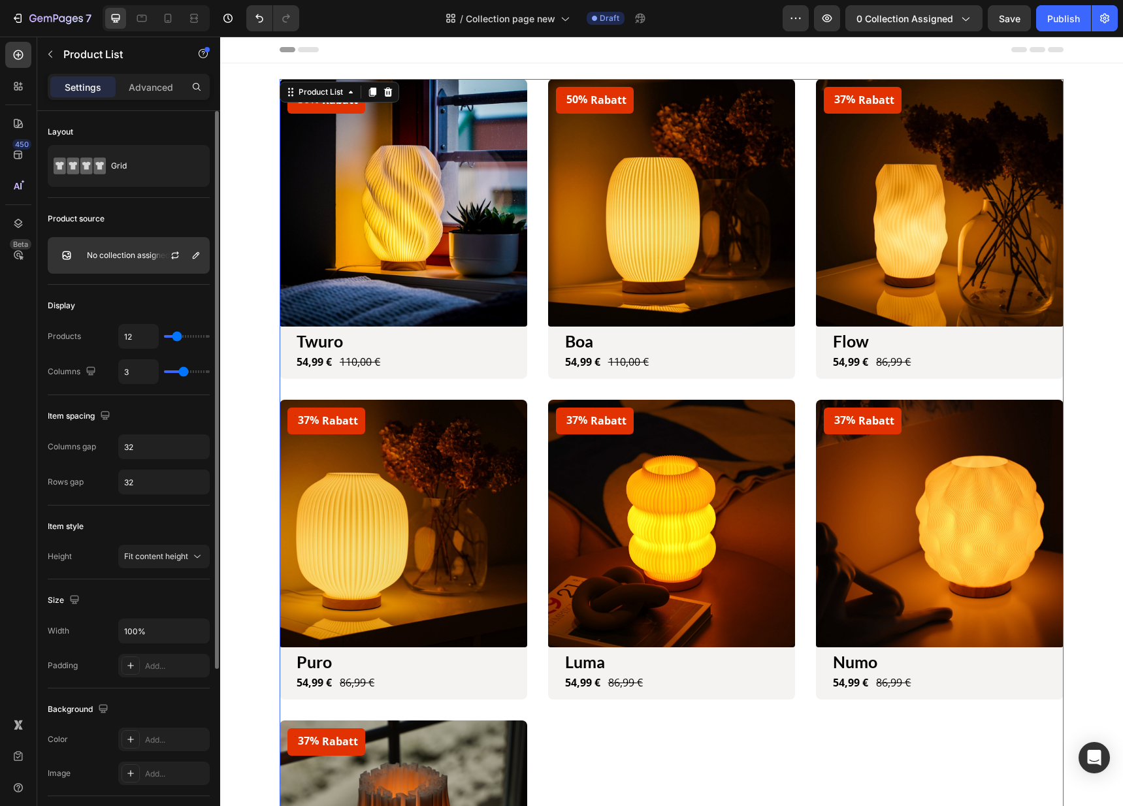
click at [138, 256] on p "No collection assigned" at bounding box center [128, 255] width 83 height 9
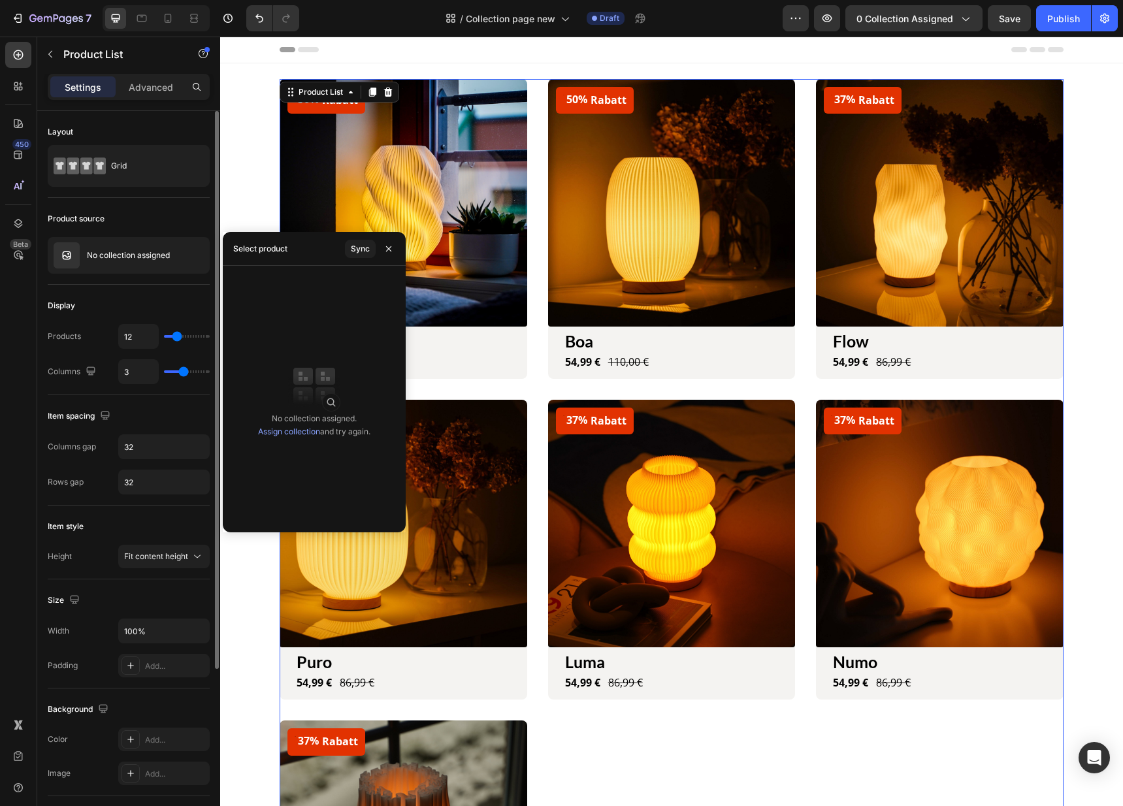
click at [151, 208] on div "Product source" at bounding box center [129, 218] width 162 height 21
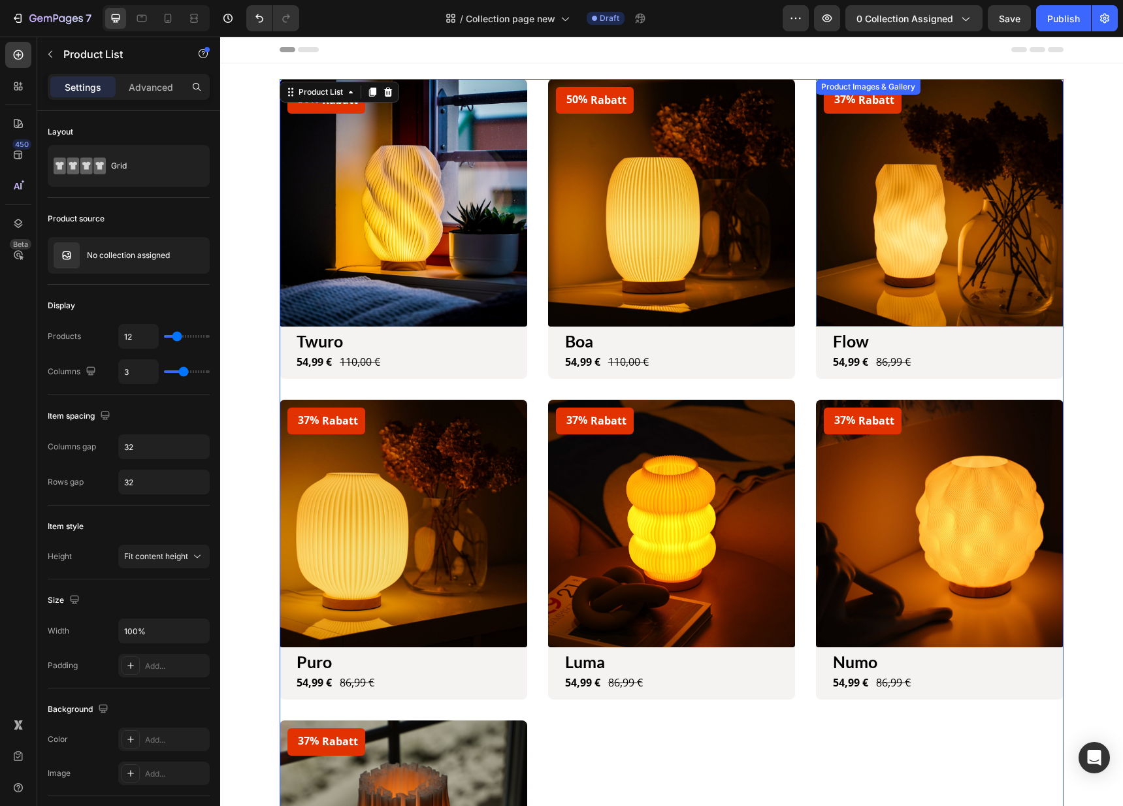
click at [860, 244] on img at bounding box center [940, 203] width 248 height 248
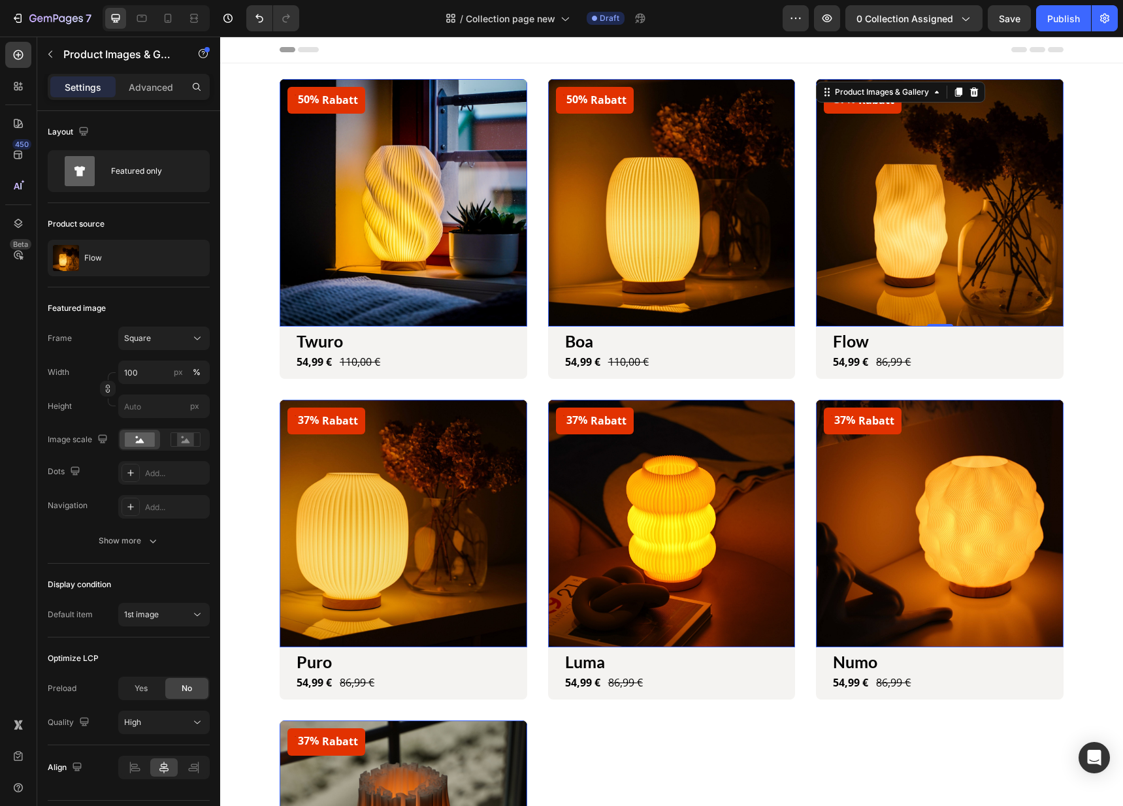
click at [329, 252] on img at bounding box center [404, 203] width 248 height 248
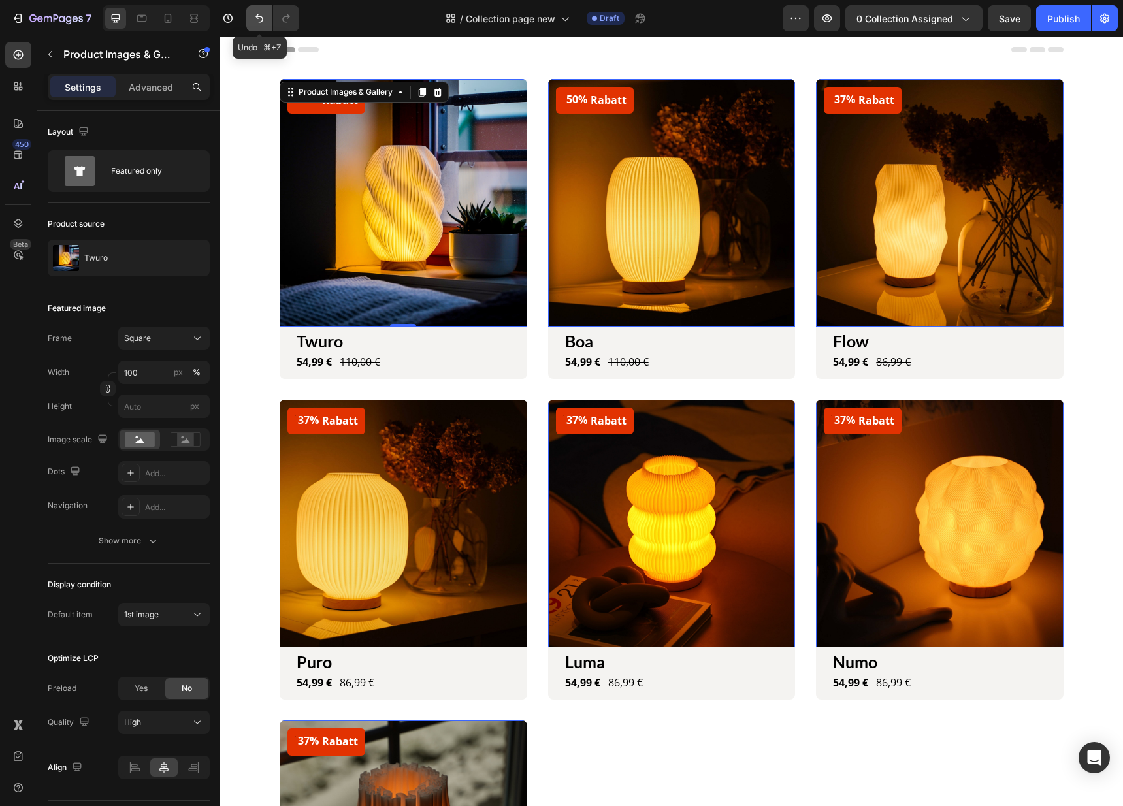
click at [259, 25] on button "Undo/Redo" at bounding box center [259, 18] width 26 height 26
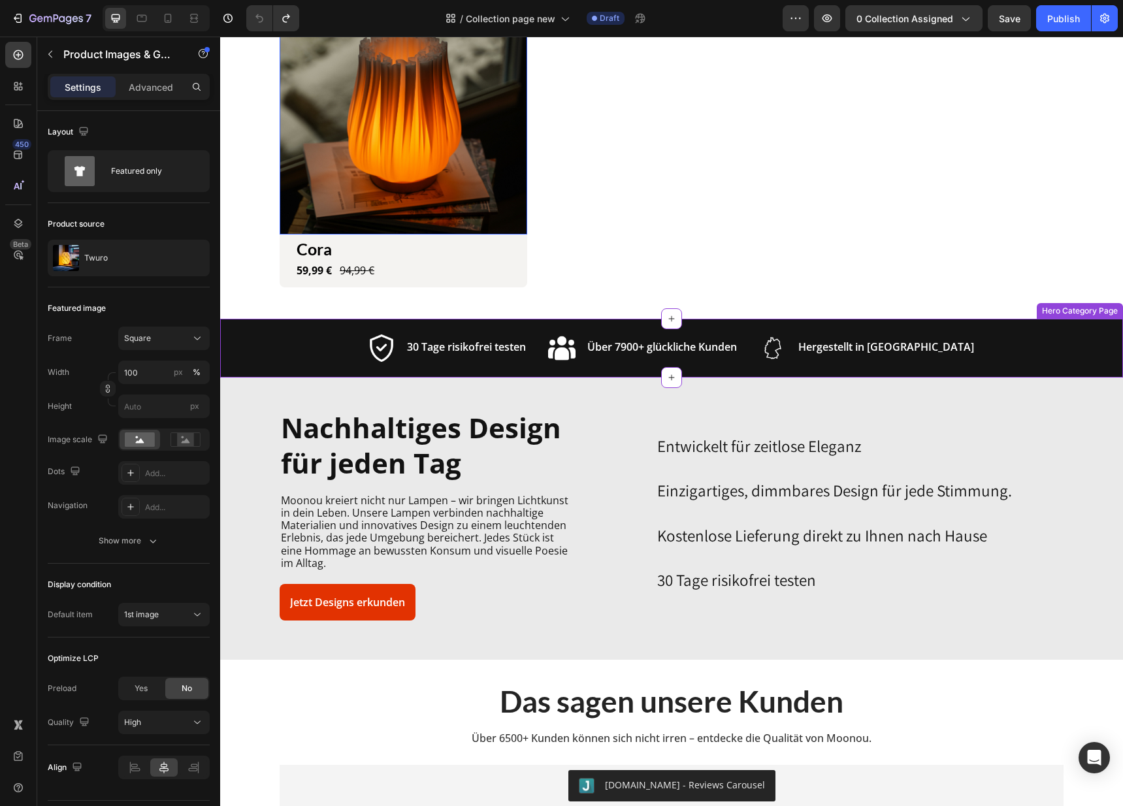
scroll to position [756, 0]
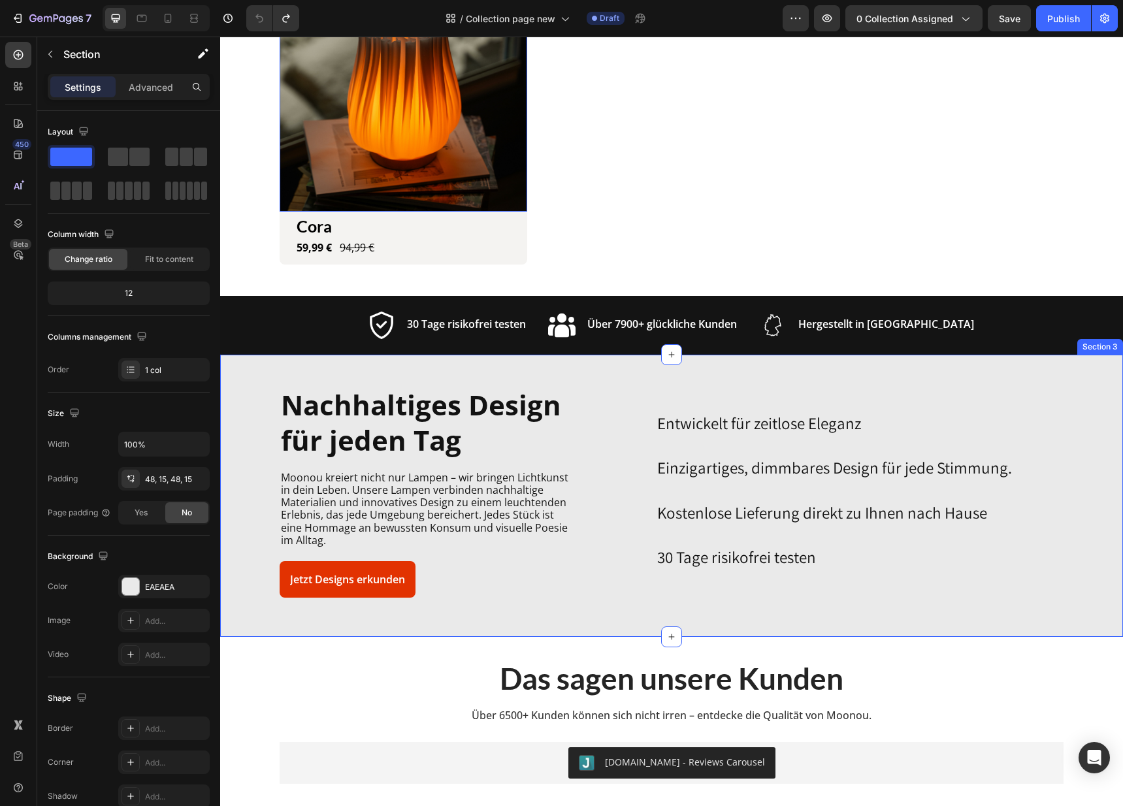
click at [1083, 438] on div "Nachhaltiges Design für jeden Tag Heading Moonou kreiert nicht nur Lampen – wir…" at bounding box center [671, 495] width 883 height 219
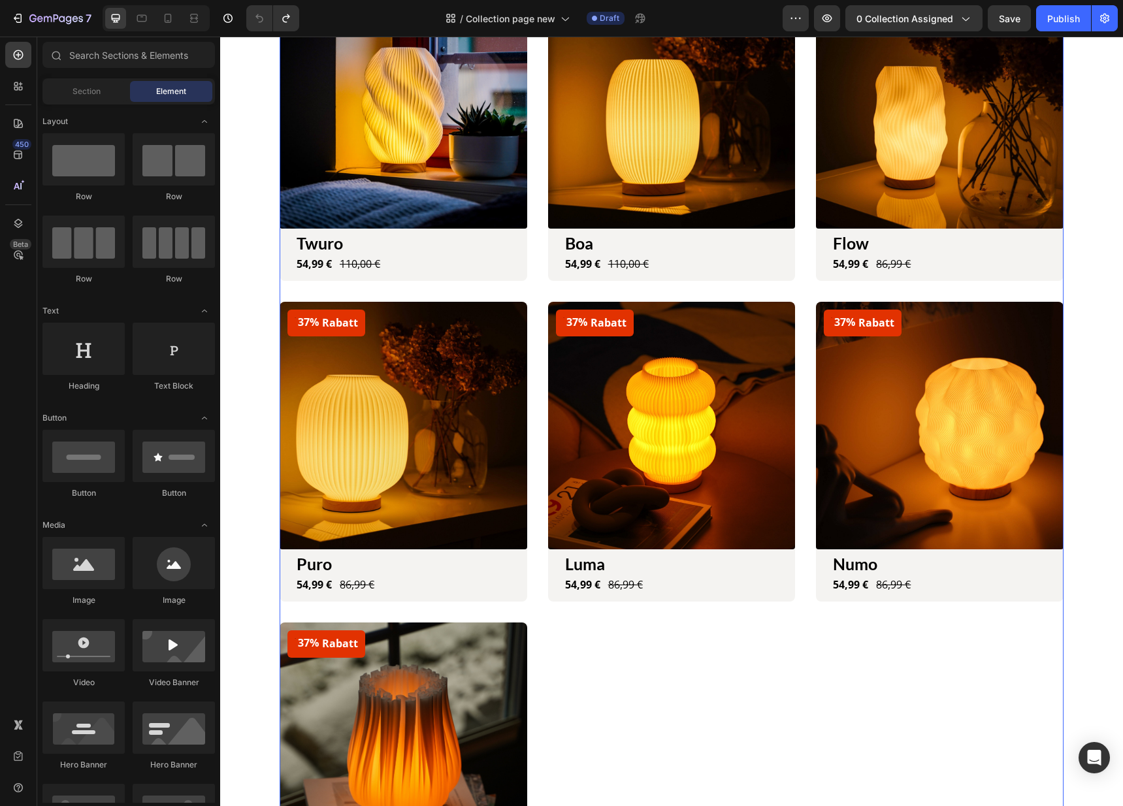
scroll to position [0, 0]
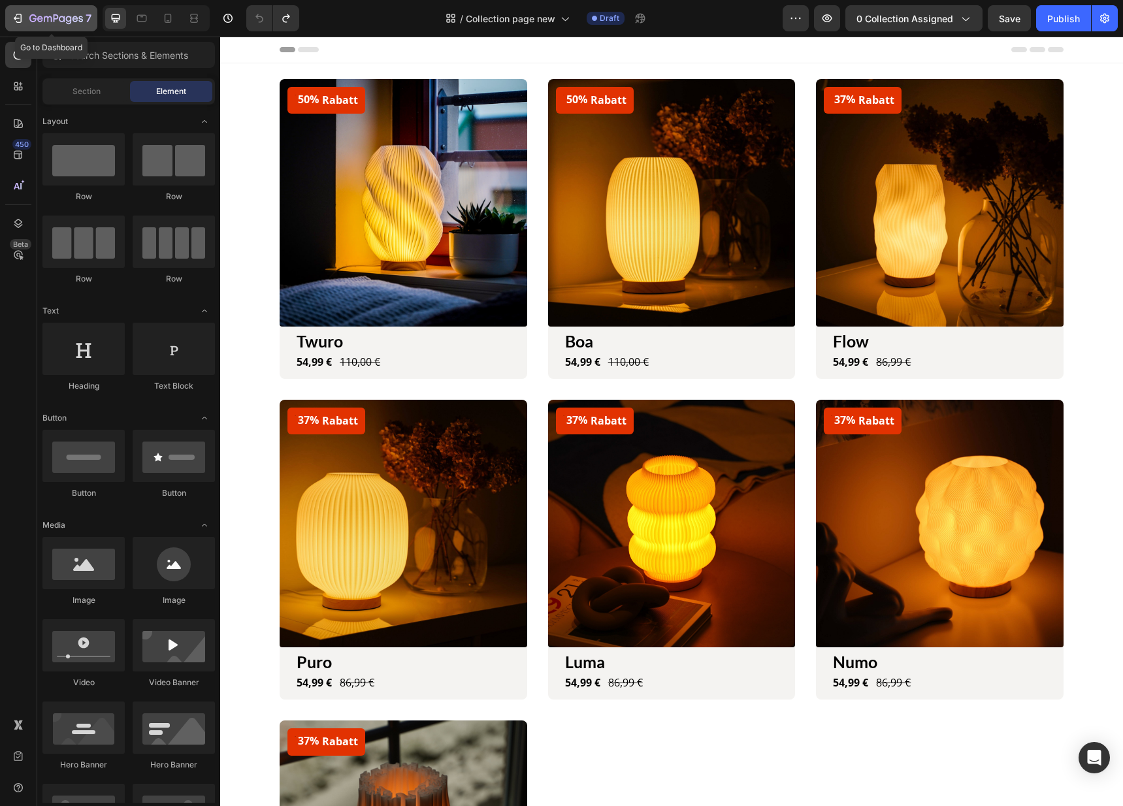
click at [60, 18] on icon "button" at bounding box center [56, 19] width 54 height 11
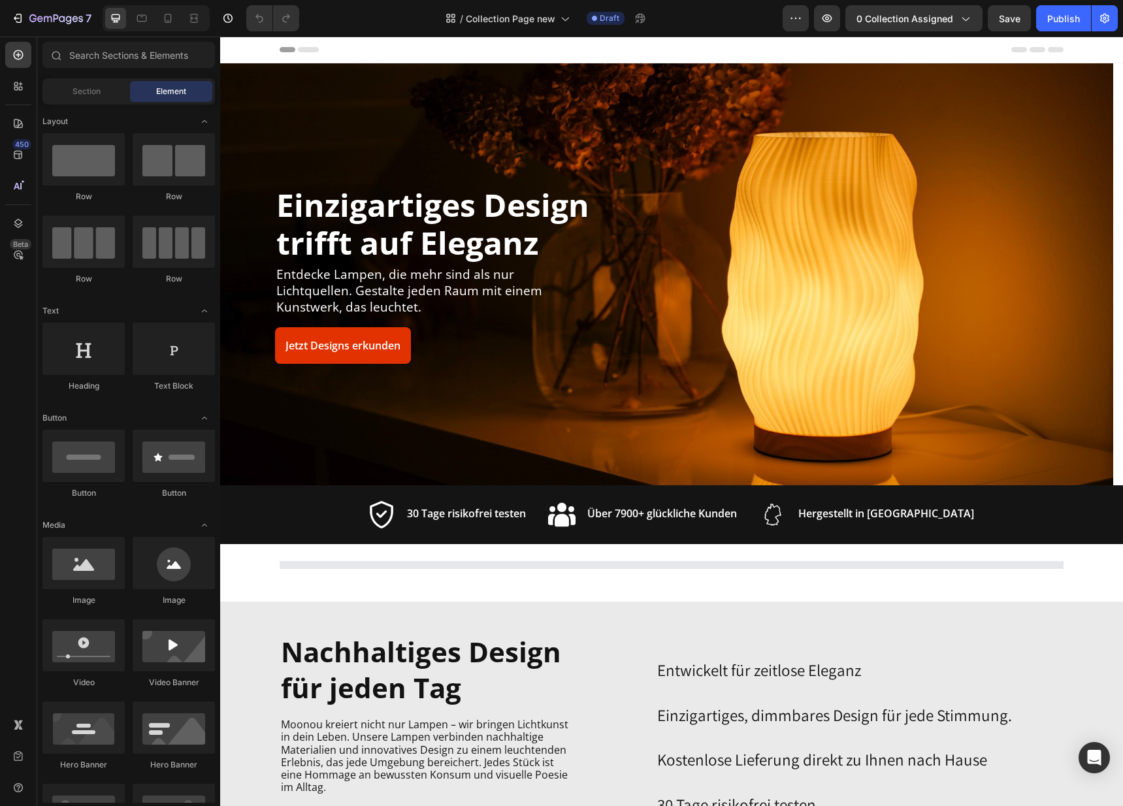
click at [826, 254] on div "Einzigartiges Design trifft auf Eleganz Heading Entdecke Lampen, die mehr sind …" at bounding box center [867, 274] width 381 height 178
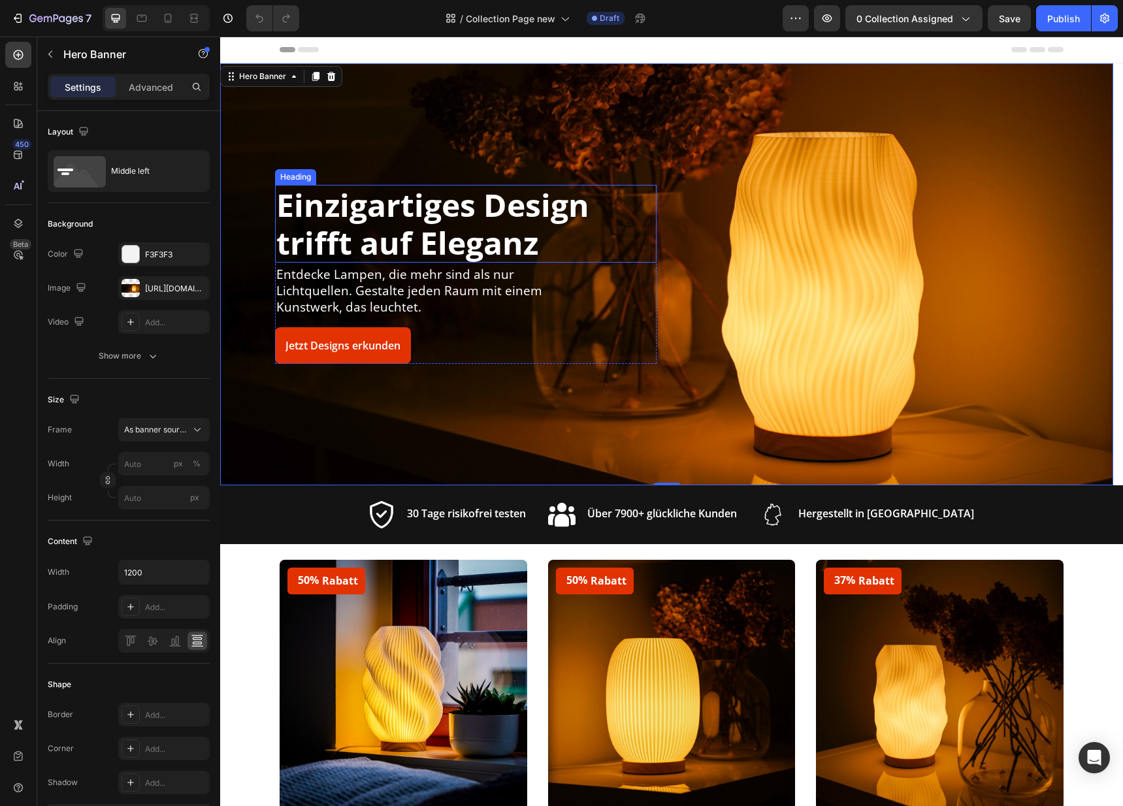
click at [343, 250] on h2 "Einzigartiges Design trifft auf Eleganz" at bounding box center [465, 224] width 381 height 78
click at [253, 279] on div "Overlay" at bounding box center [666, 274] width 893 height 422
click at [377, 231] on h2 "Einzigartiges Design trifft auf Eleganz" at bounding box center [465, 224] width 381 height 78
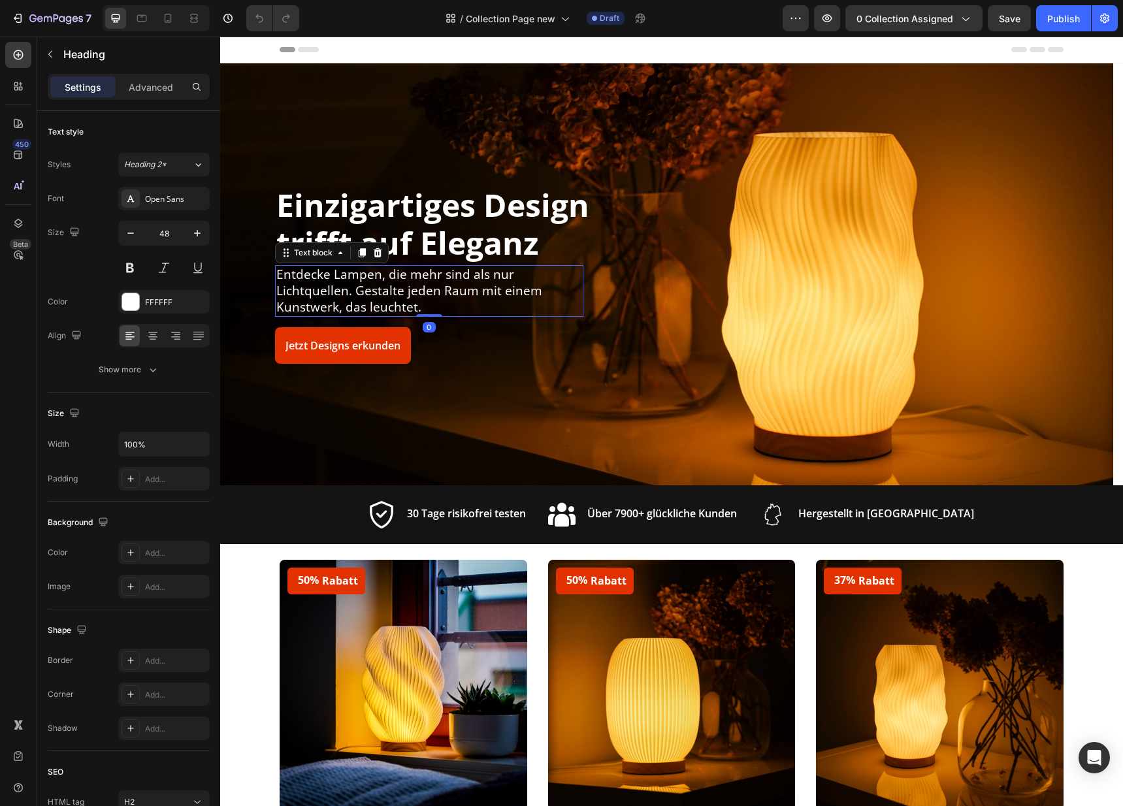
click at [412, 304] on p "Entdecke Lampen, die mehr sind als nur Lichtquellen. Gestalte jeden Raum mit ei…" at bounding box center [429, 290] width 306 height 48
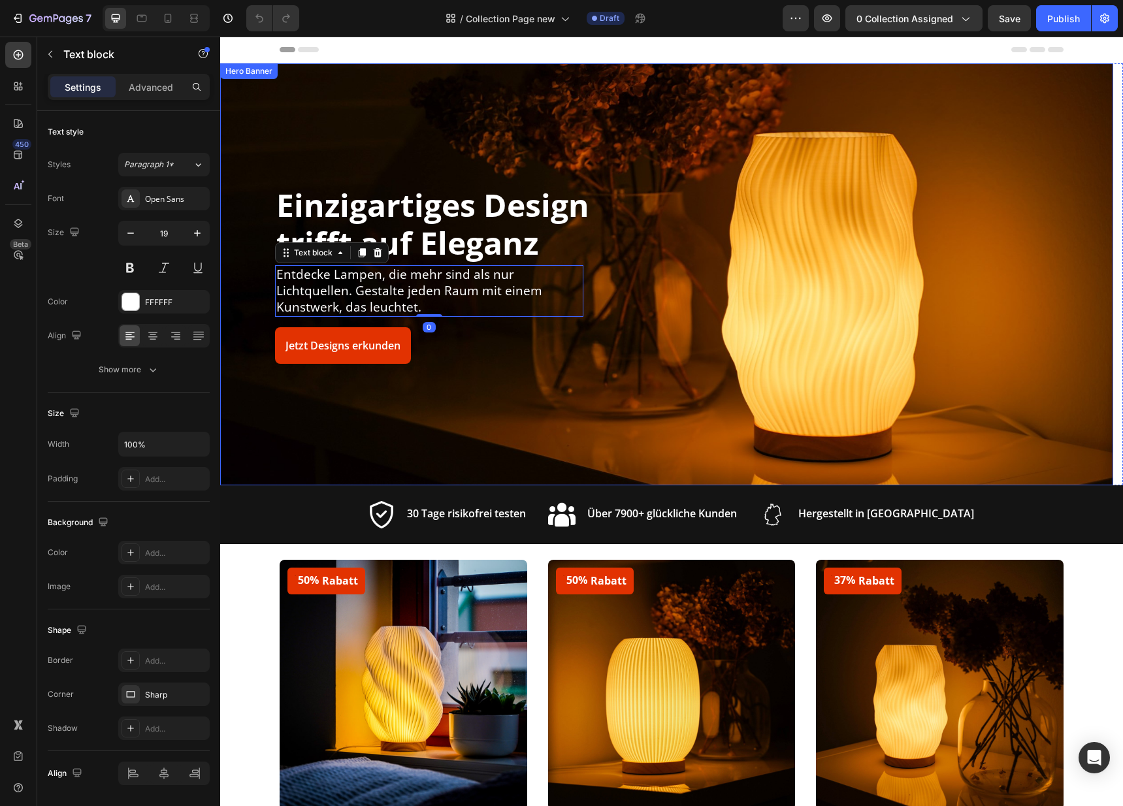
click at [663, 292] on div "Einzigartiges Design trifft auf Eleganz Heading Entdecke Lampen, die mehr sind …" at bounding box center [667, 274] width 784 height 178
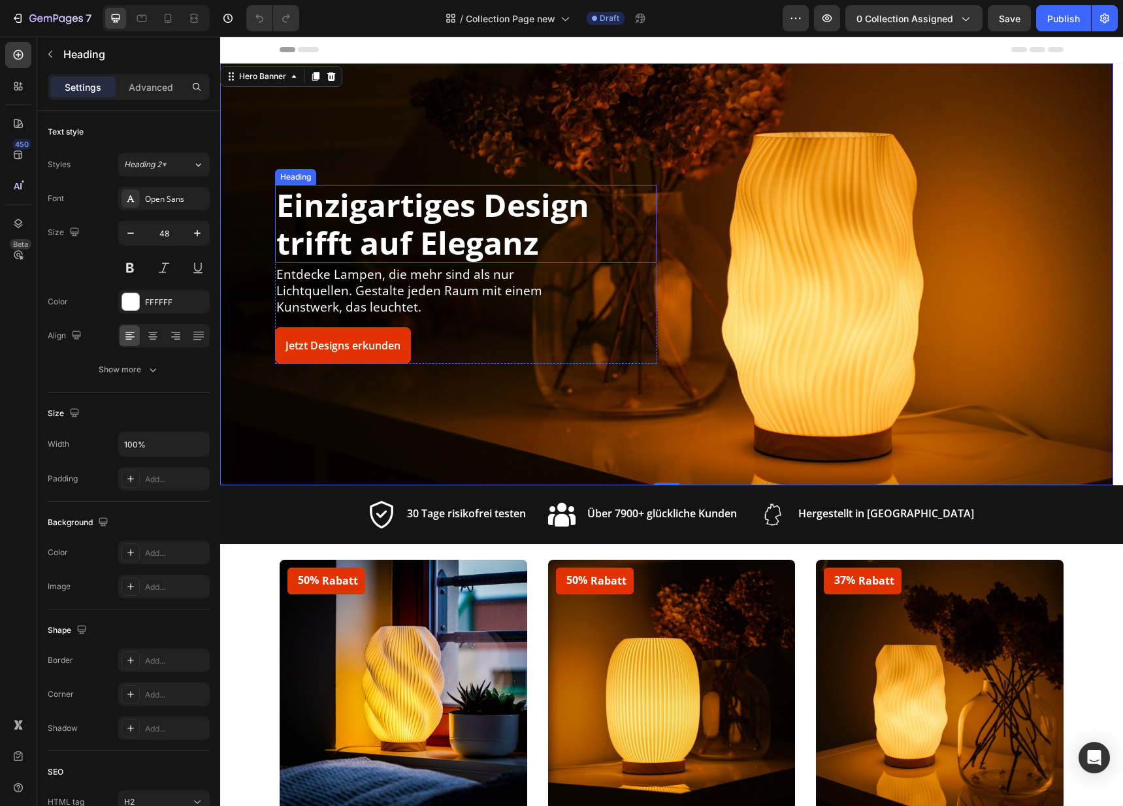
click at [536, 217] on h2 "Einzigartiges Design trifft auf Eleganz" at bounding box center [465, 224] width 381 height 78
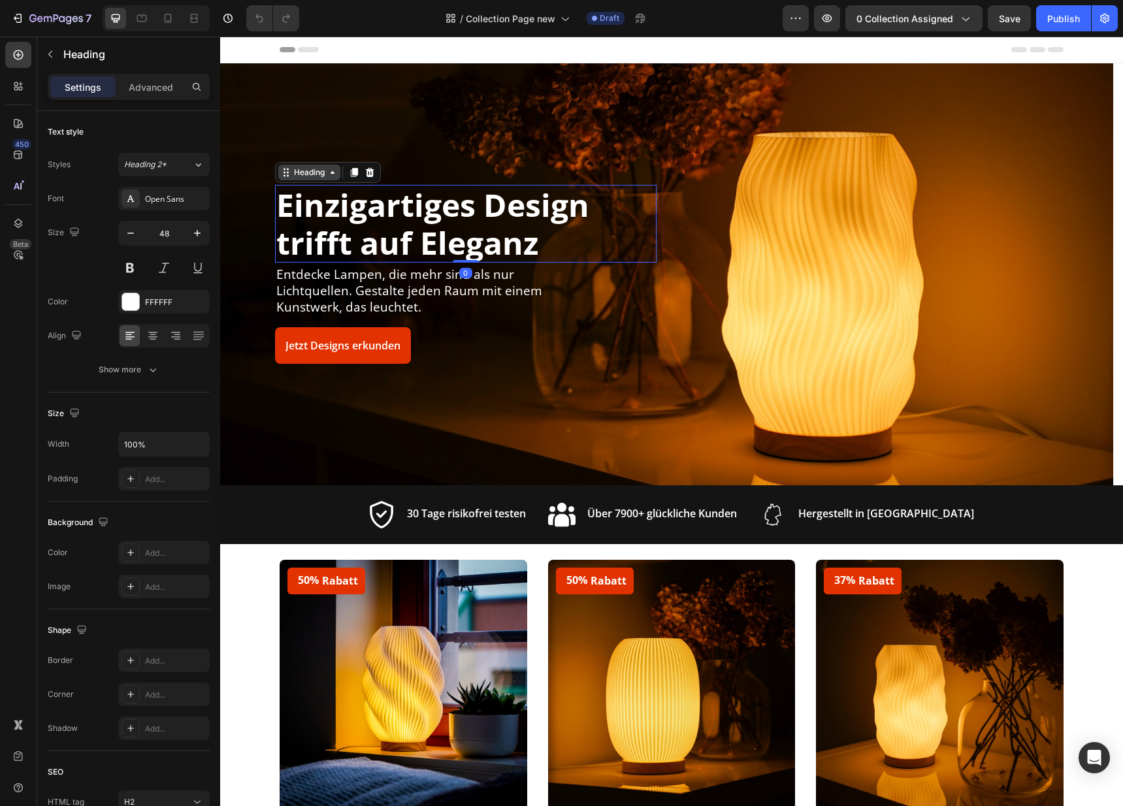
click at [322, 175] on div "Heading" at bounding box center [309, 173] width 36 height 12
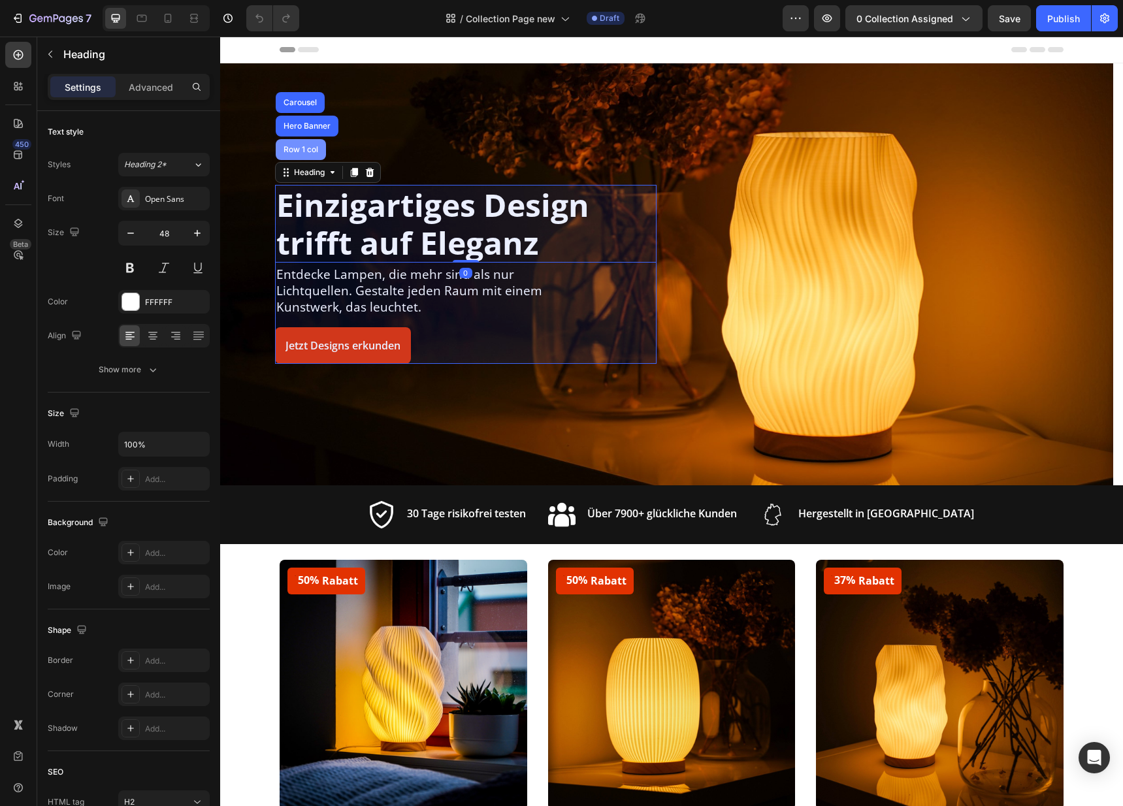
click at [311, 155] on div "Row 1 col" at bounding box center [301, 149] width 50 height 21
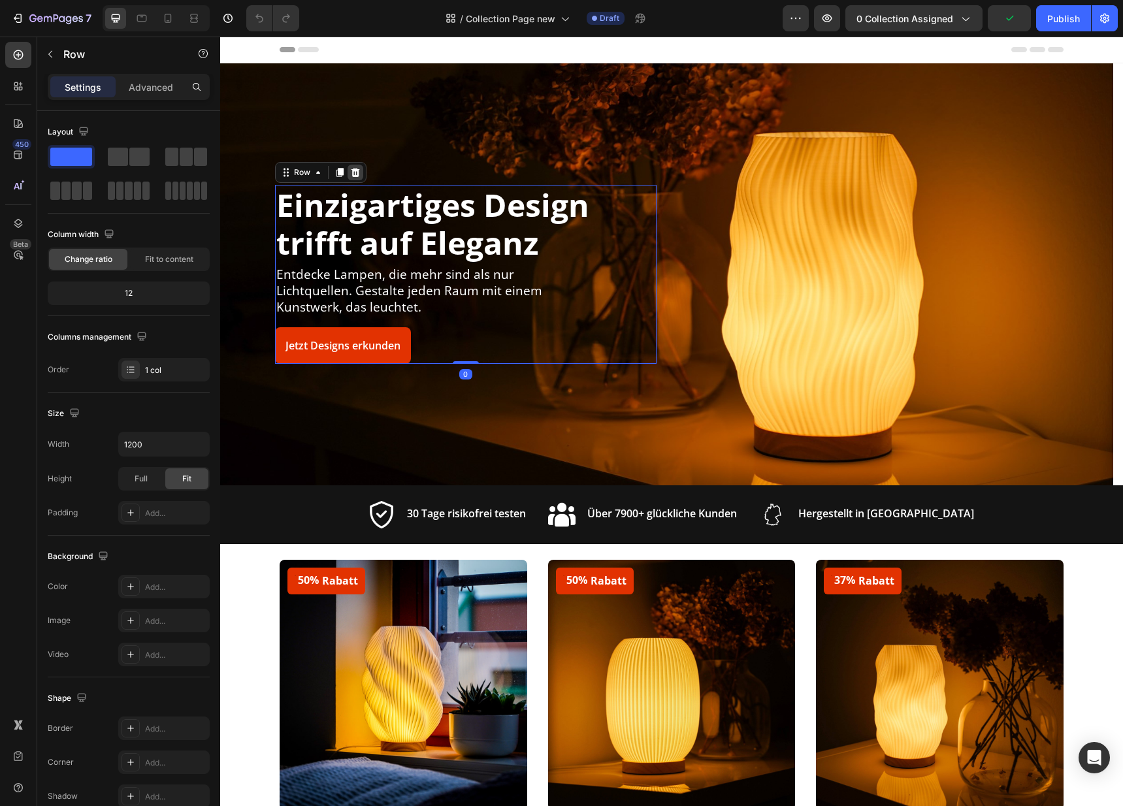
click at [351, 174] on icon at bounding box center [355, 172] width 10 height 10
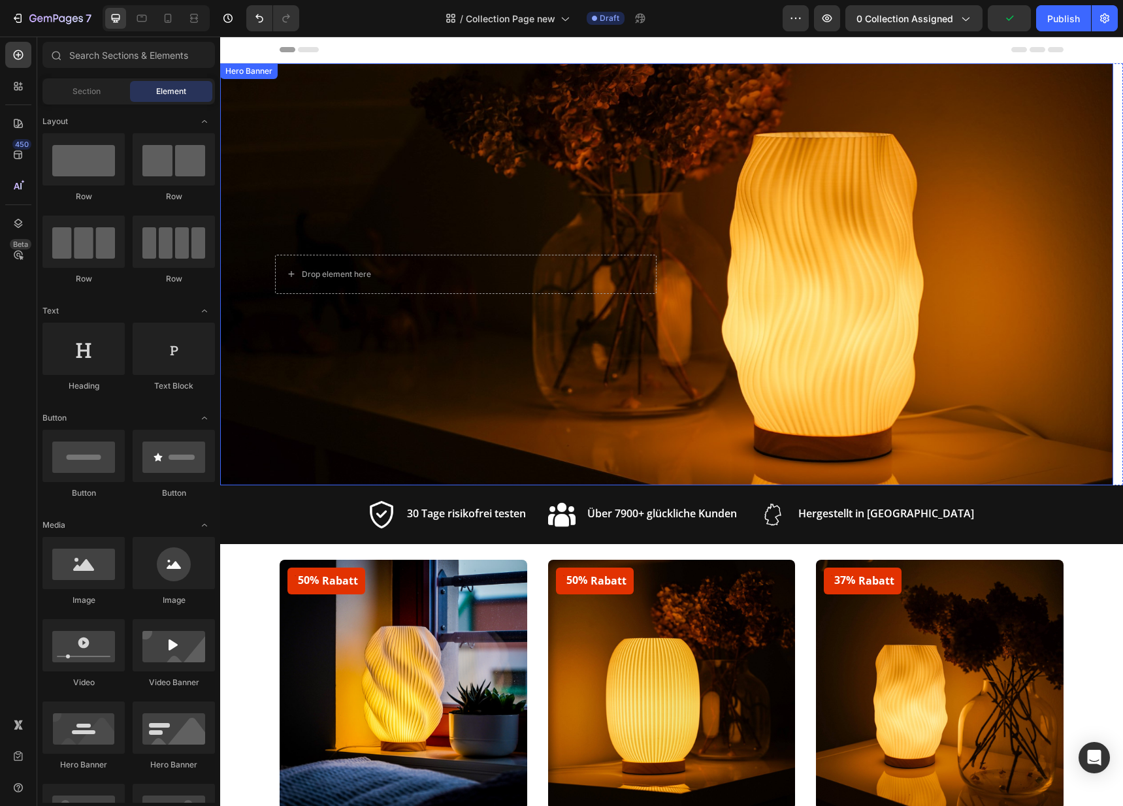
click at [494, 218] on div "Overlay" at bounding box center [666, 274] width 893 height 422
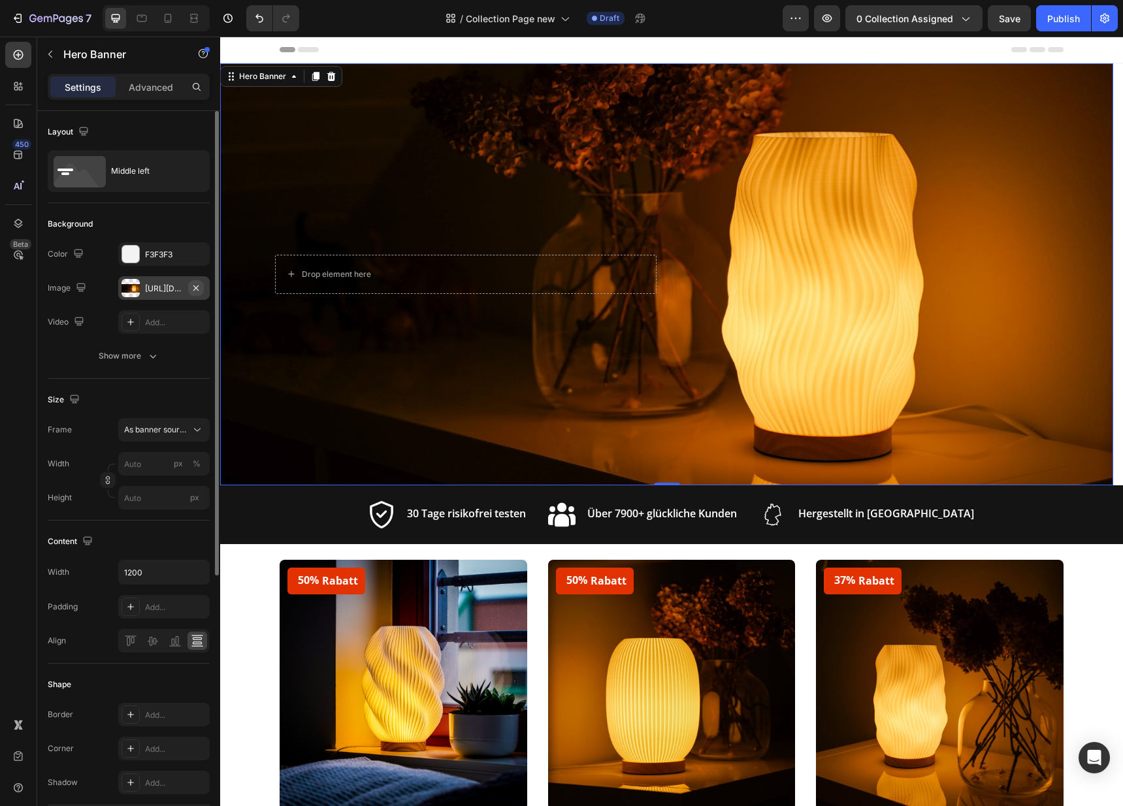
click at [192, 285] on icon "button" at bounding box center [196, 288] width 10 height 10
type input "100"
type input "Auto"
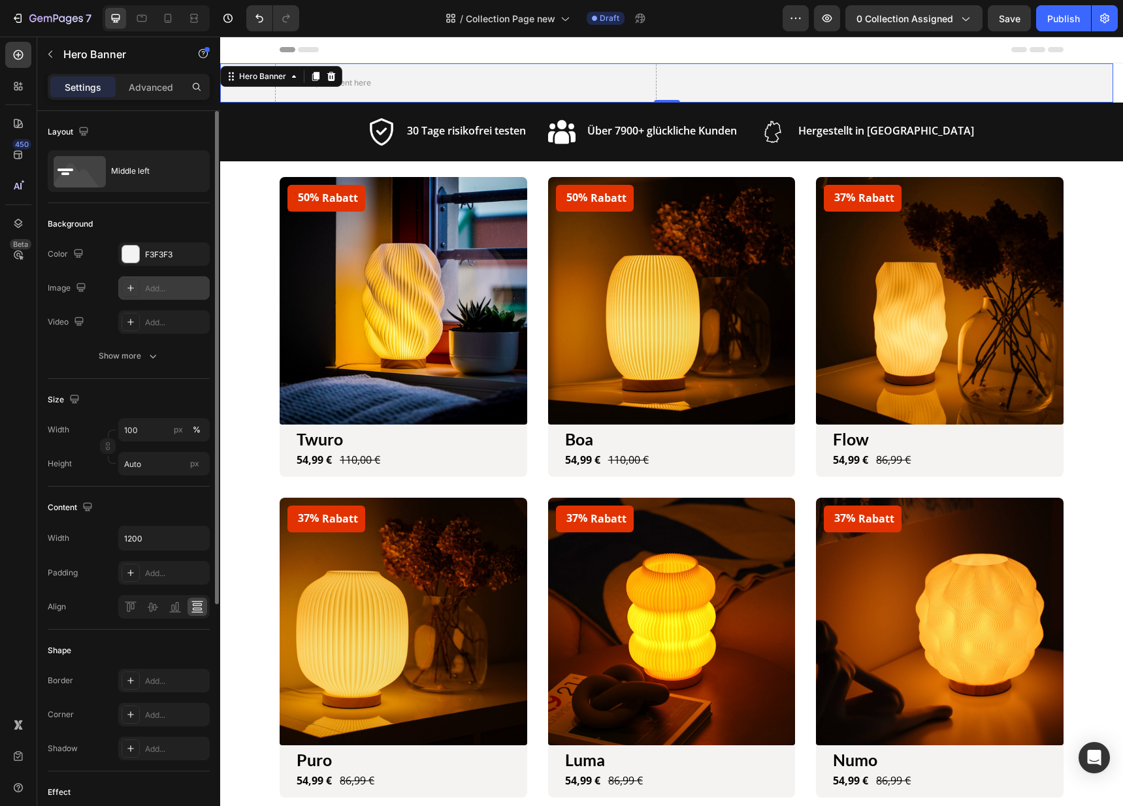
click at [153, 292] on div "Add..." at bounding box center [175, 289] width 61 height 12
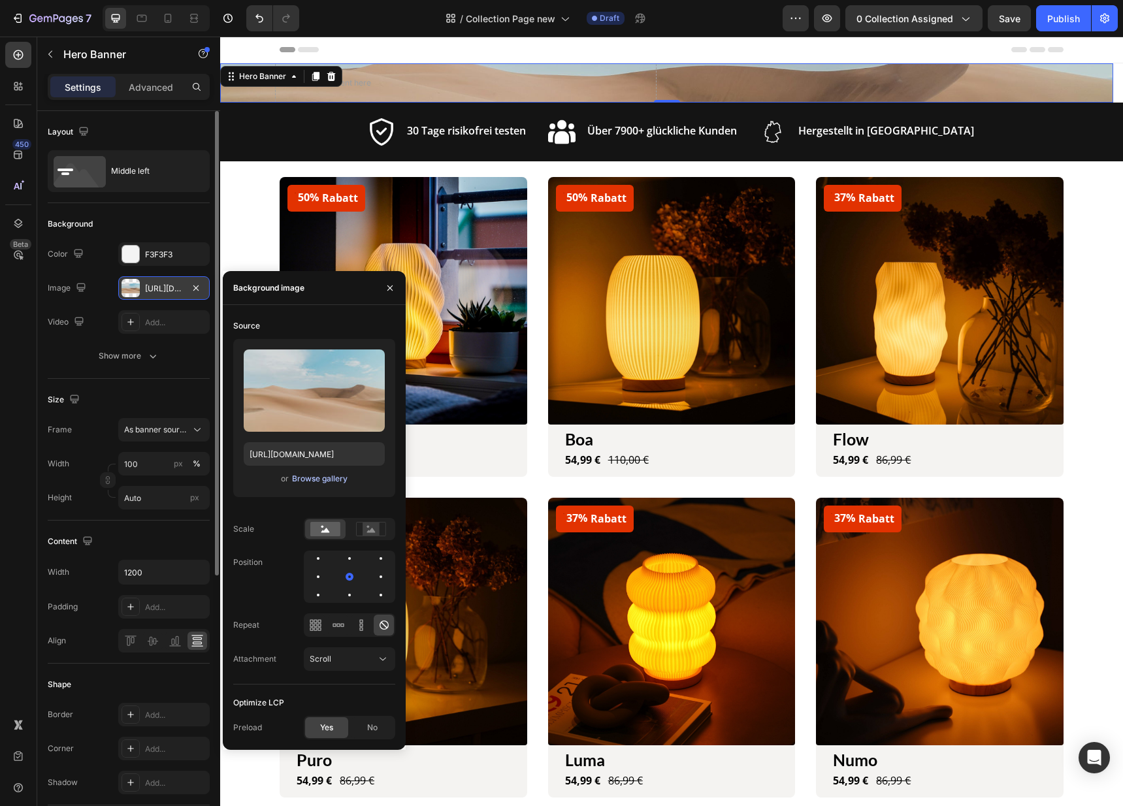
click at [329, 478] on div "Browse gallery" at bounding box center [320, 479] width 56 height 12
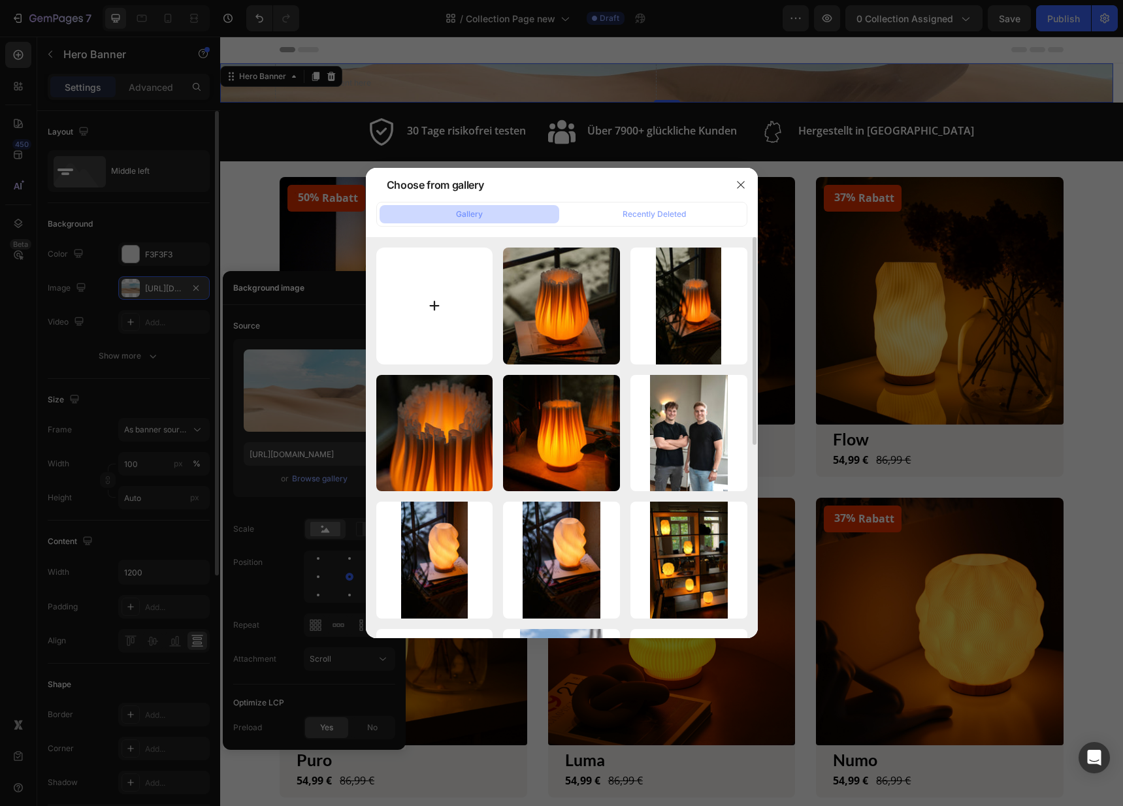
click at [428, 321] on input "file" at bounding box center [434, 306] width 117 height 117
type input "C:\fakepath\1.png"
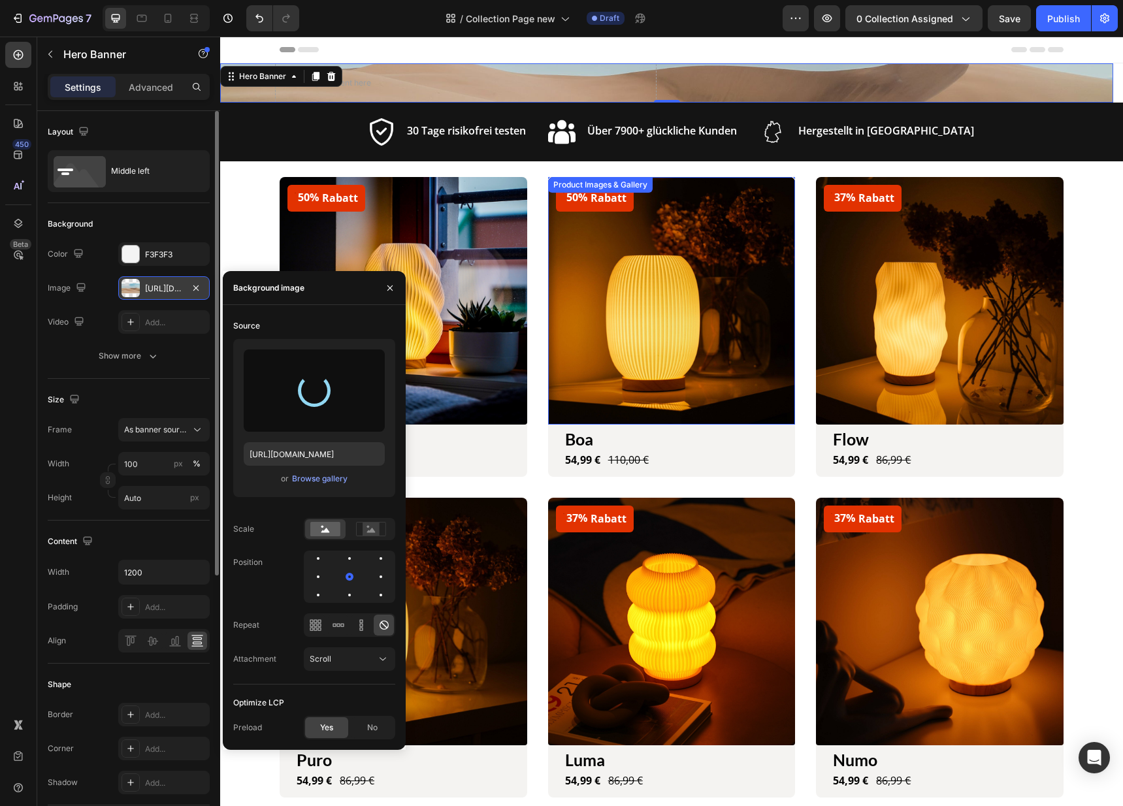
type input "https://cdn.shopify.com/s/files/1/0647/2207/5915/files/gempages_509315056912041…"
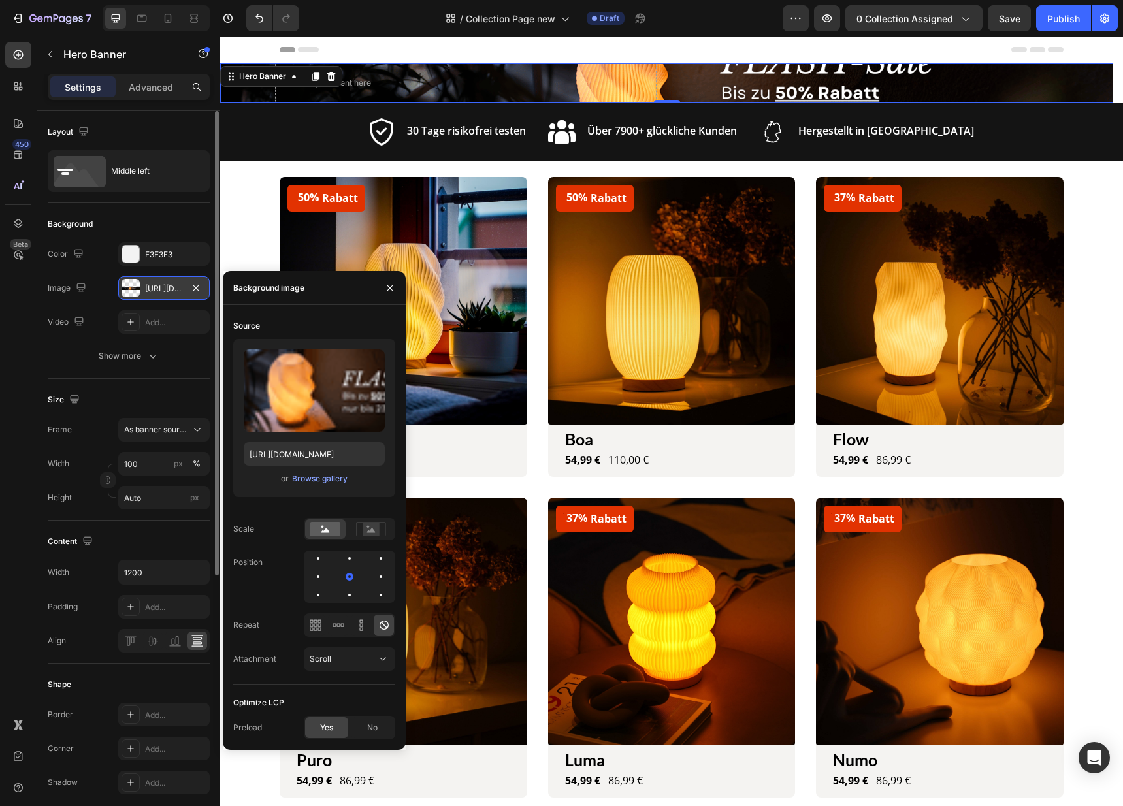
click at [171, 388] on div "Size Frame As banner source Width 100 px % Height Auto px" at bounding box center [129, 450] width 162 height 142
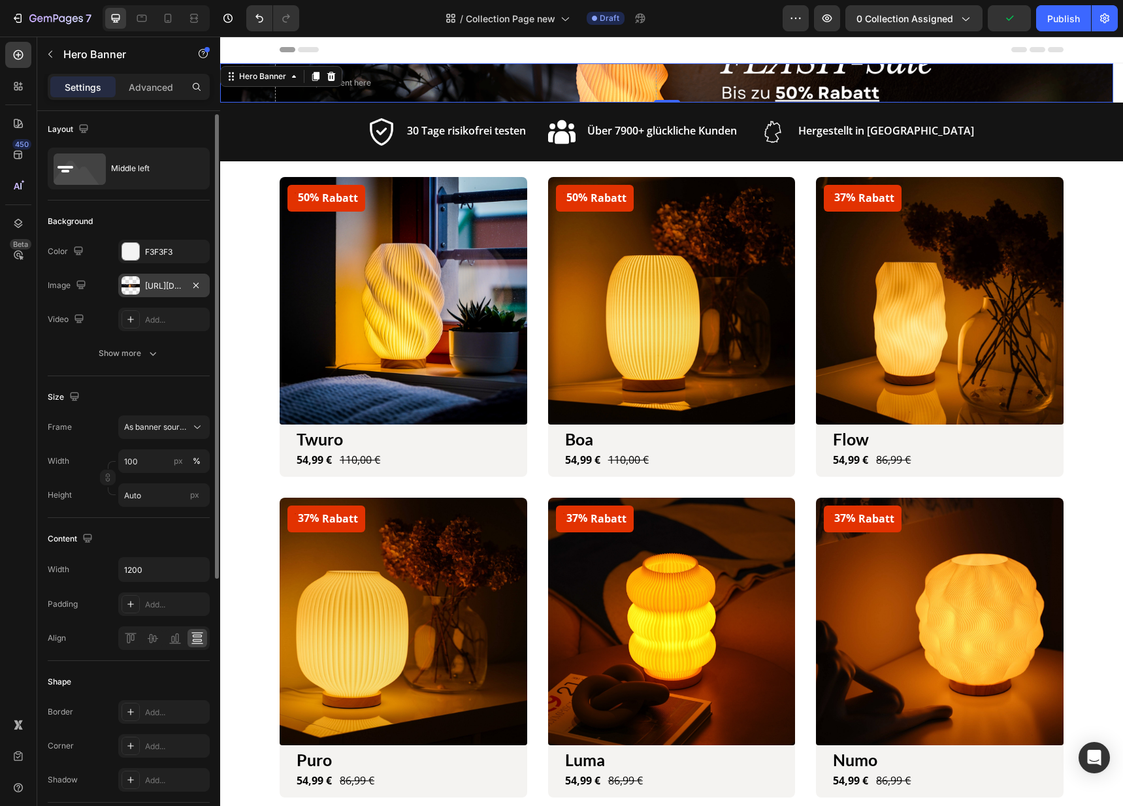
scroll to position [5, 0]
drag, startPoint x: 146, startPoint y: 493, endPoint x: 152, endPoint y: 494, distance: 6.6
click at [152, 494] on input "Auto" at bounding box center [163, 493] width 91 height 24
click at [152, 492] on input "Auto" at bounding box center [163, 493] width 91 height 24
drag, startPoint x: 149, startPoint y: 493, endPoint x: 125, endPoint y: 494, distance: 24.2
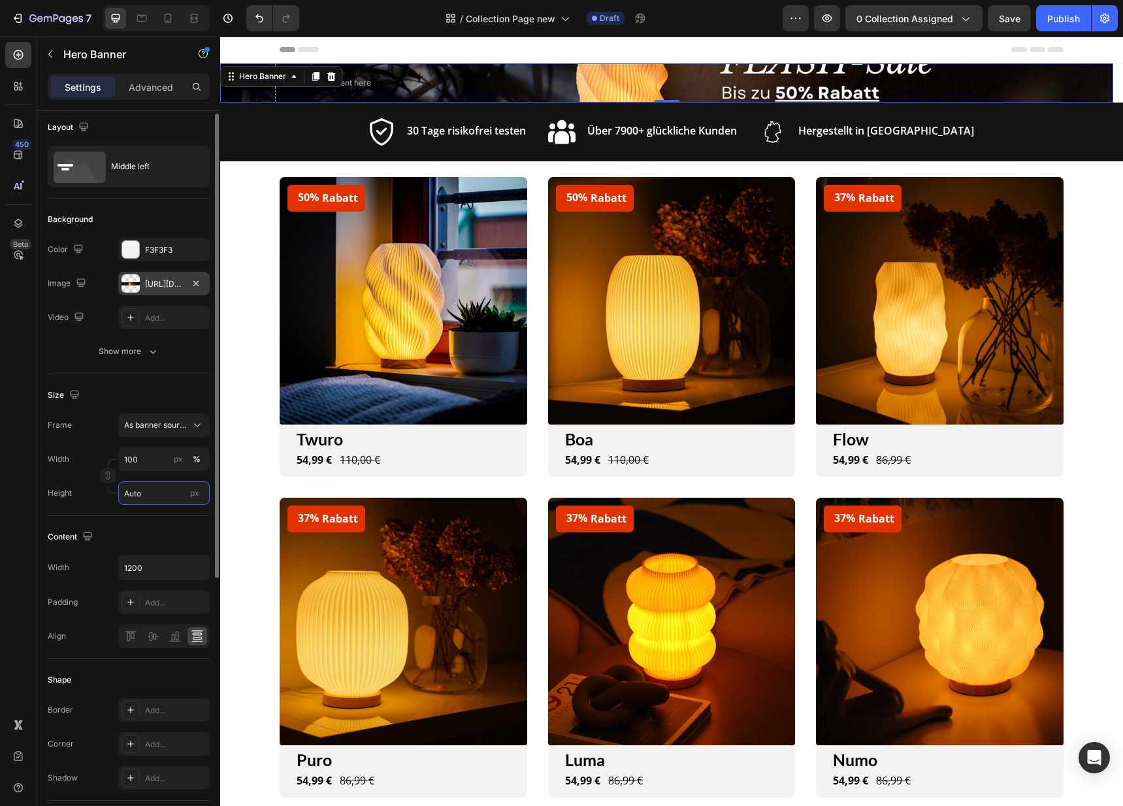
click at [125, 494] on input "Auto" at bounding box center [163, 493] width 91 height 24
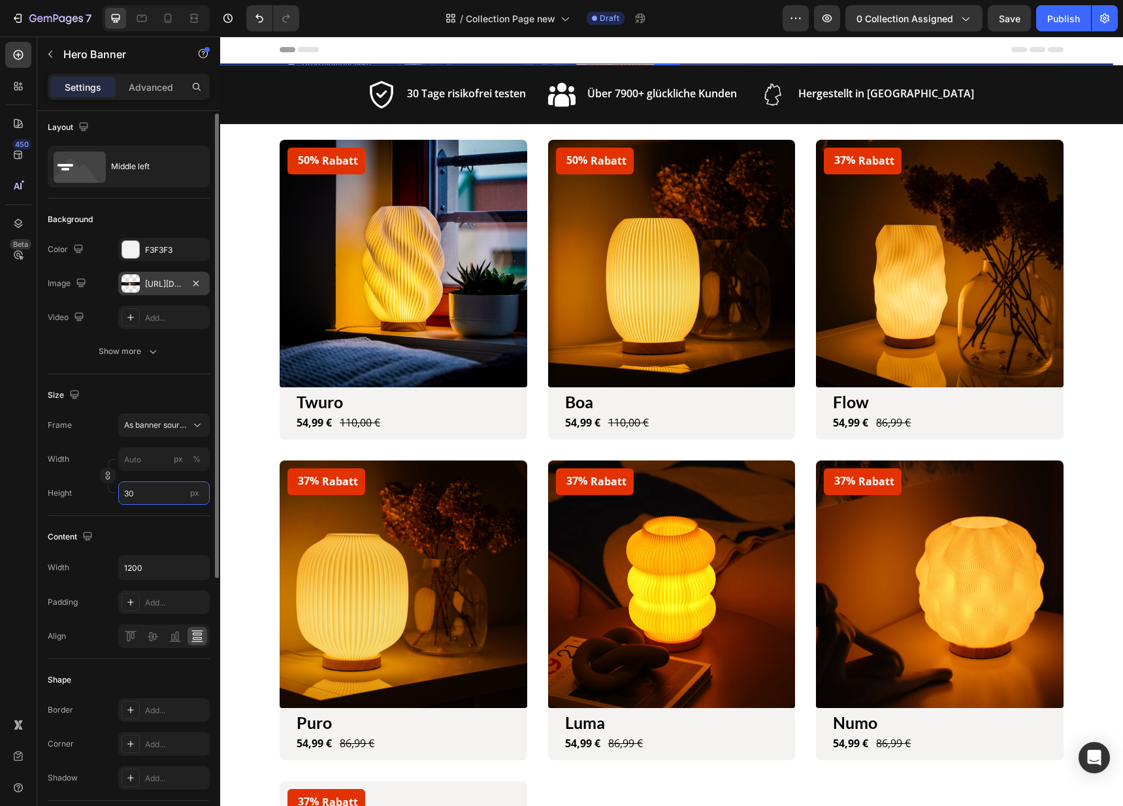
type input "300"
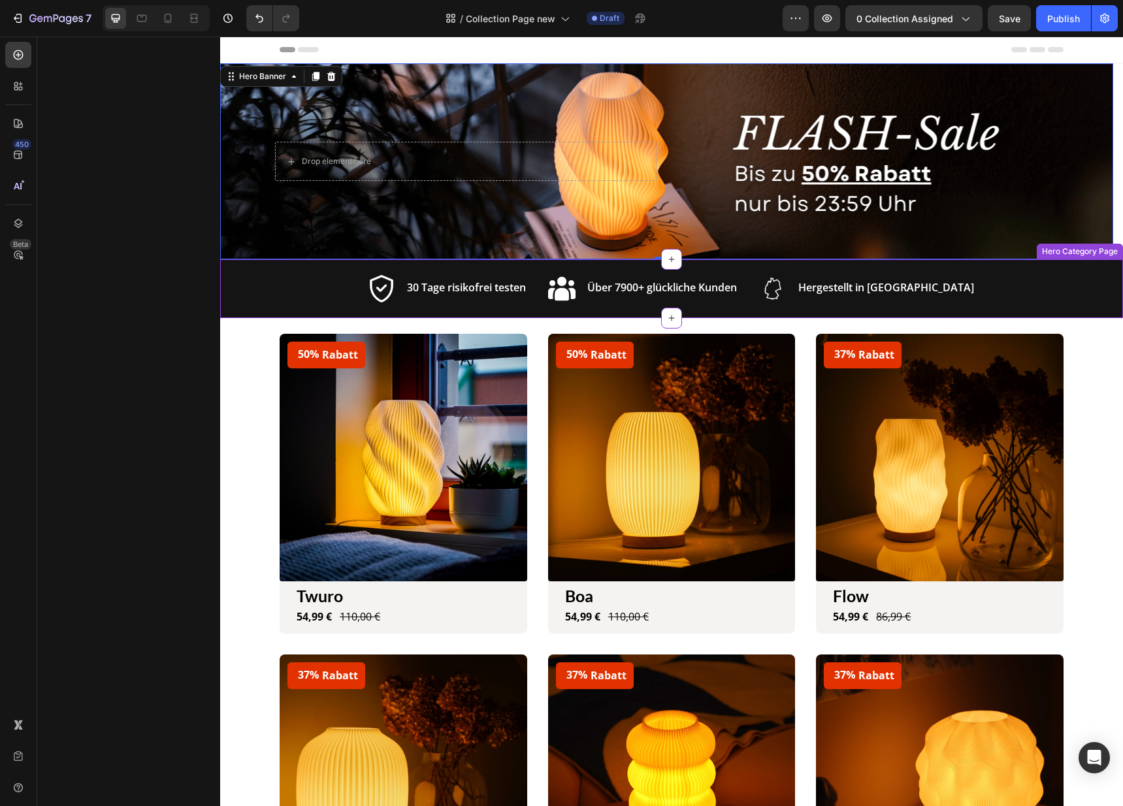
click at [1059, 297] on div "Image 30 Tage risikofrei testen Text block Row Image Über 7900+ glückliche Kund…" at bounding box center [671, 288] width 903 height 59
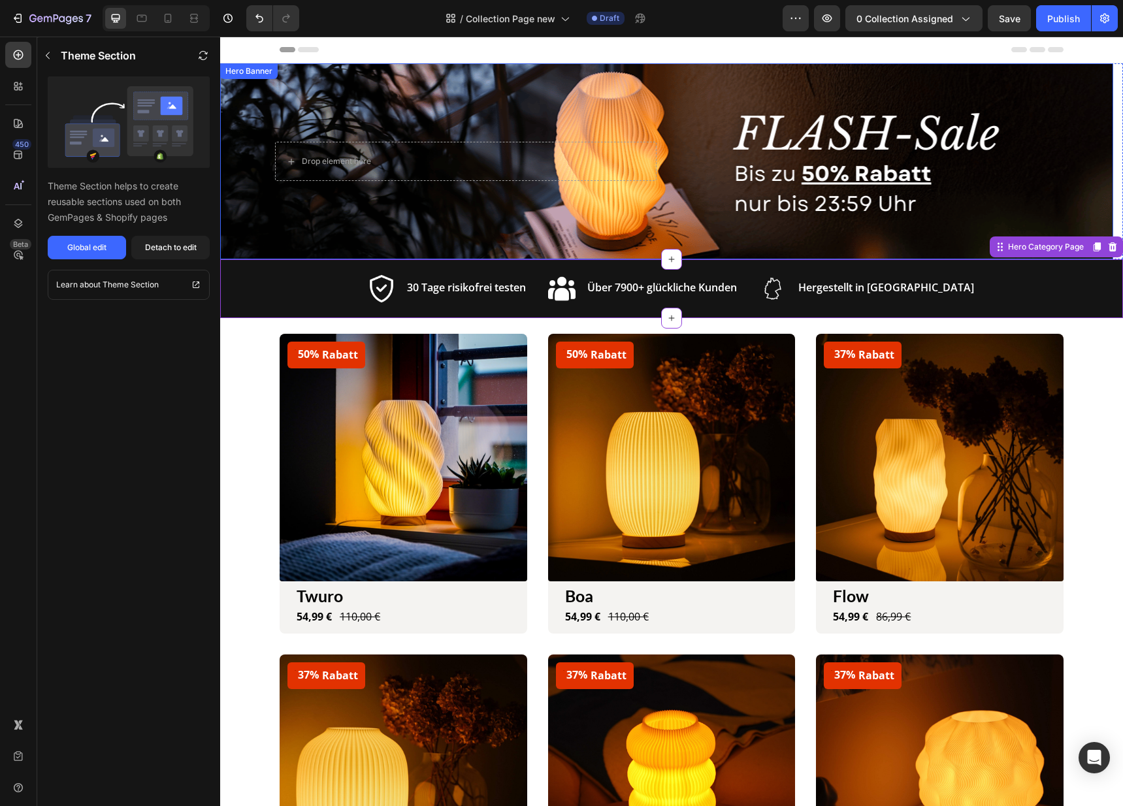
click at [1024, 186] on div "Overlay" at bounding box center [666, 161] width 893 height 196
click at [1034, 293] on div "Image 30 Tage risikofrei testen Text block Row Image Über 7900+ glückliche Kund…" at bounding box center [671, 288] width 903 height 59
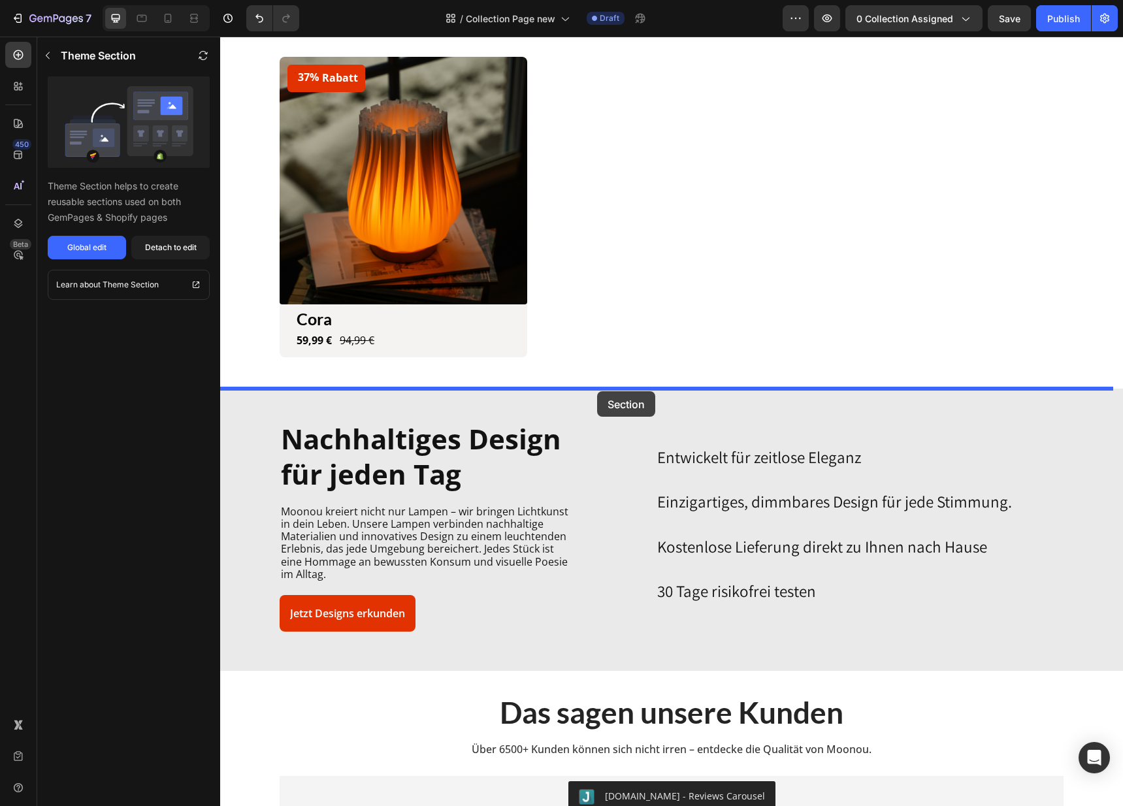
drag, startPoint x: 991, startPoint y: 253, endPoint x: 597, endPoint y: 391, distance: 417.8
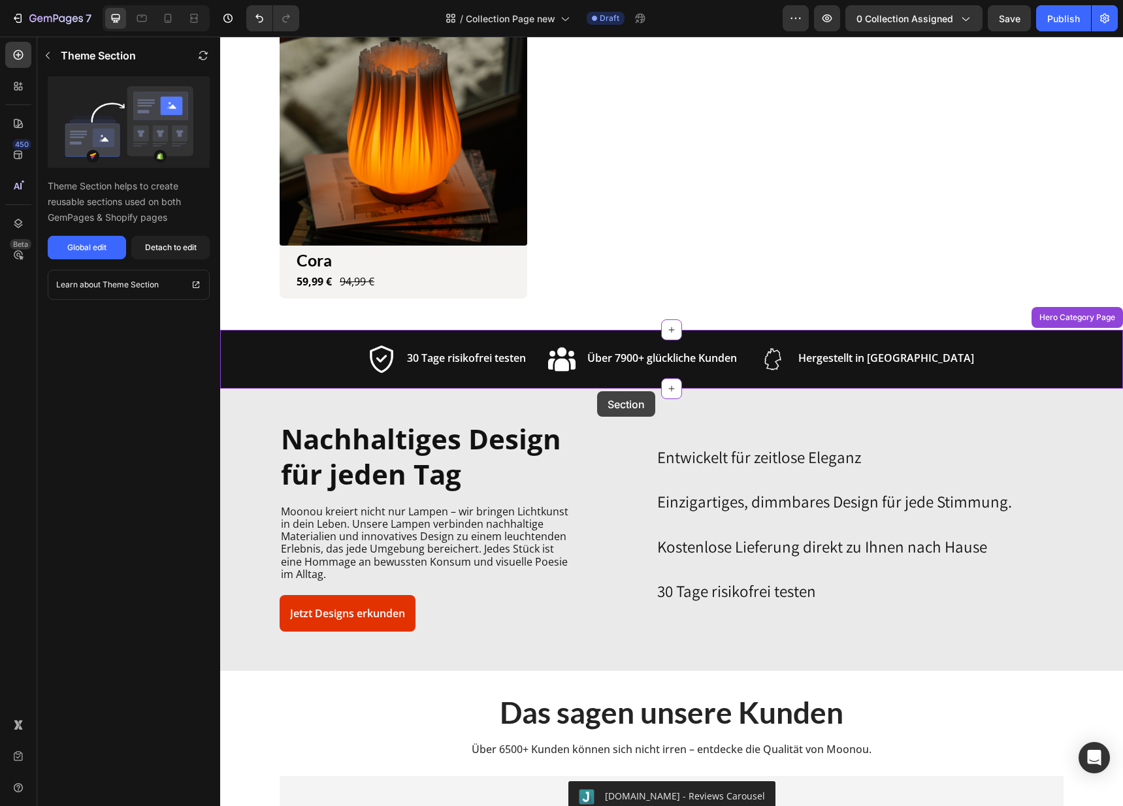
scroll to position [859, 0]
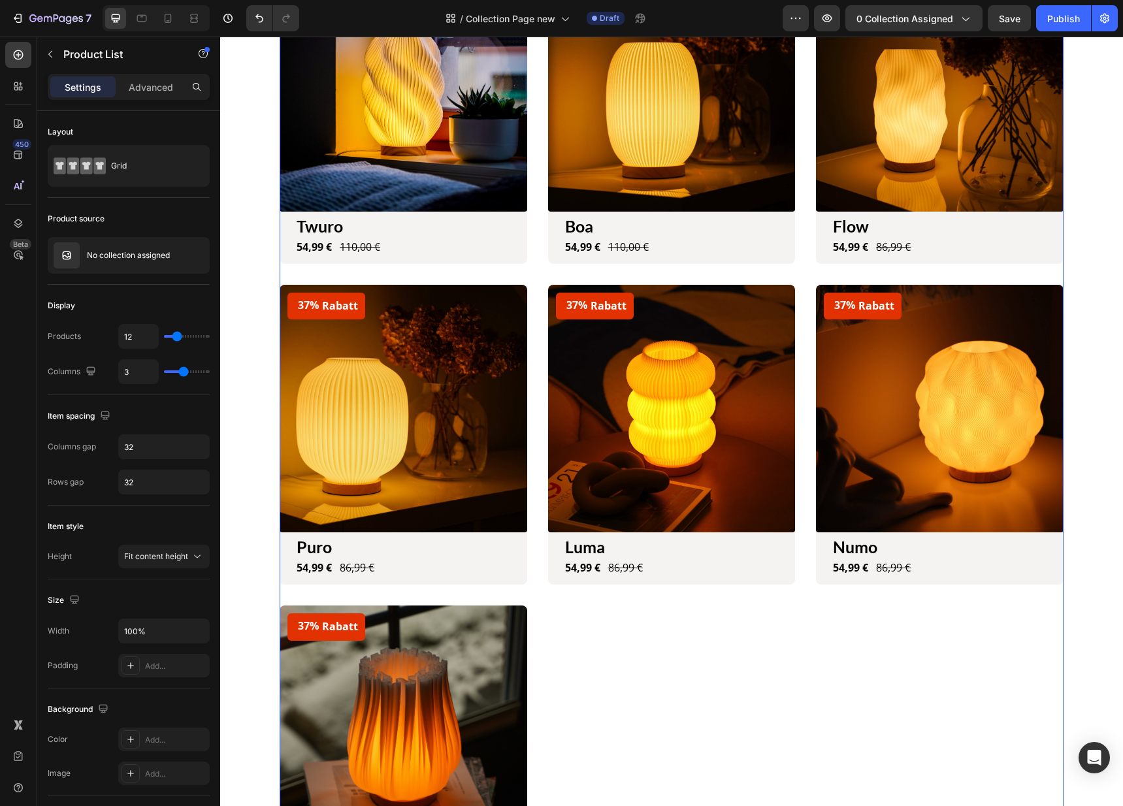
scroll to position [0, 0]
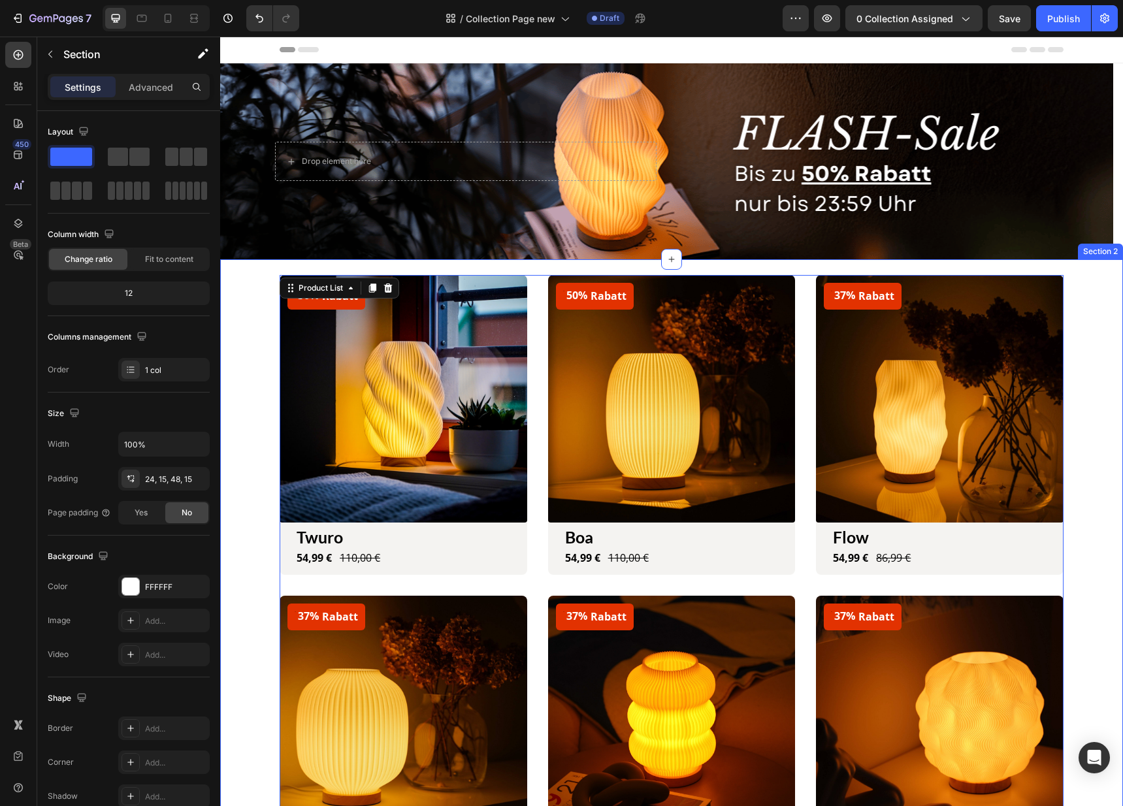
click at [568, 263] on div "50% Rabatt (P) Tag Product Images & Gallery Row Twuro (P) Title 54,99 € (P) Pri…" at bounding box center [671, 753] width 903 height 989
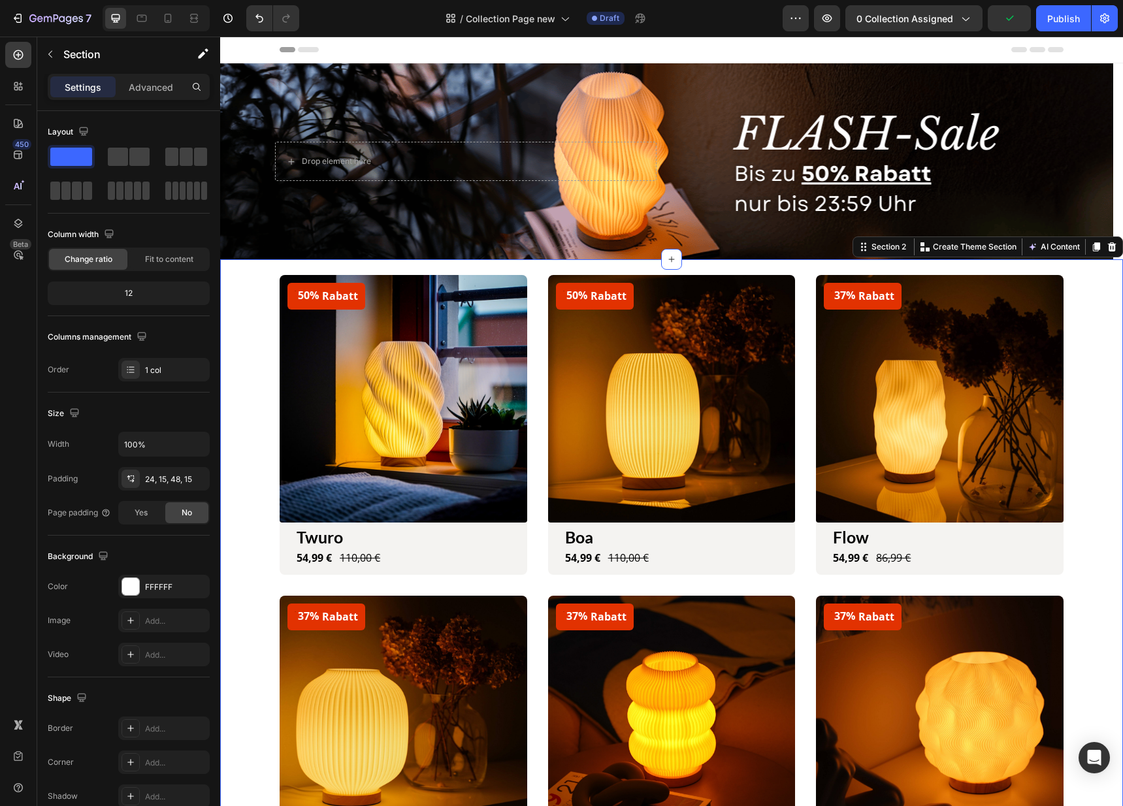
click at [1077, 303] on div "50% Rabatt (P) Tag Product Images & Gallery Row Twuro (P) Title 54,99 € (P) Pri…" at bounding box center [671, 746] width 883 height 942
click at [252, 300] on div "50% Rabatt (P) Tag Product Images & Gallery Row Twuro (P) Title 54,99 € (P) Pri…" at bounding box center [671, 746] width 883 height 942
click at [41, 59] on button "button" at bounding box center [50, 54] width 21 height 21
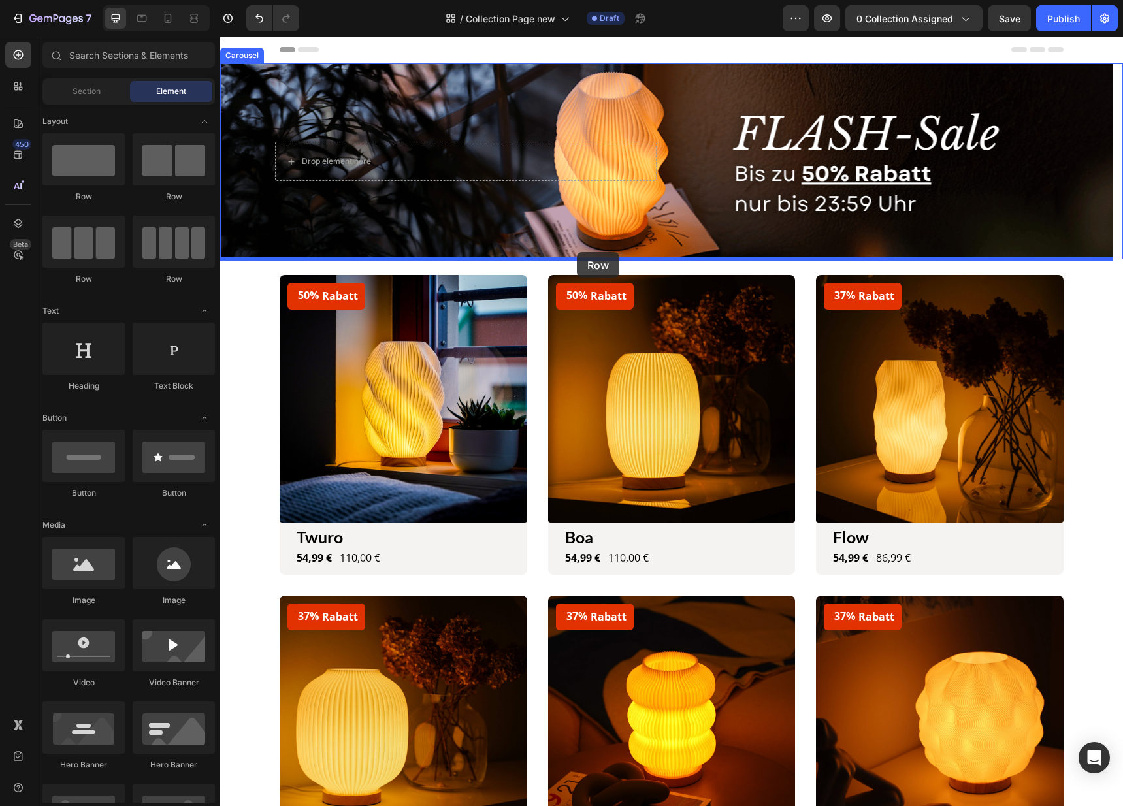
drag, startPoint x: 437, startPoint y: 240, endPoint x: 577, endPoint y: 252, distance: 140.3
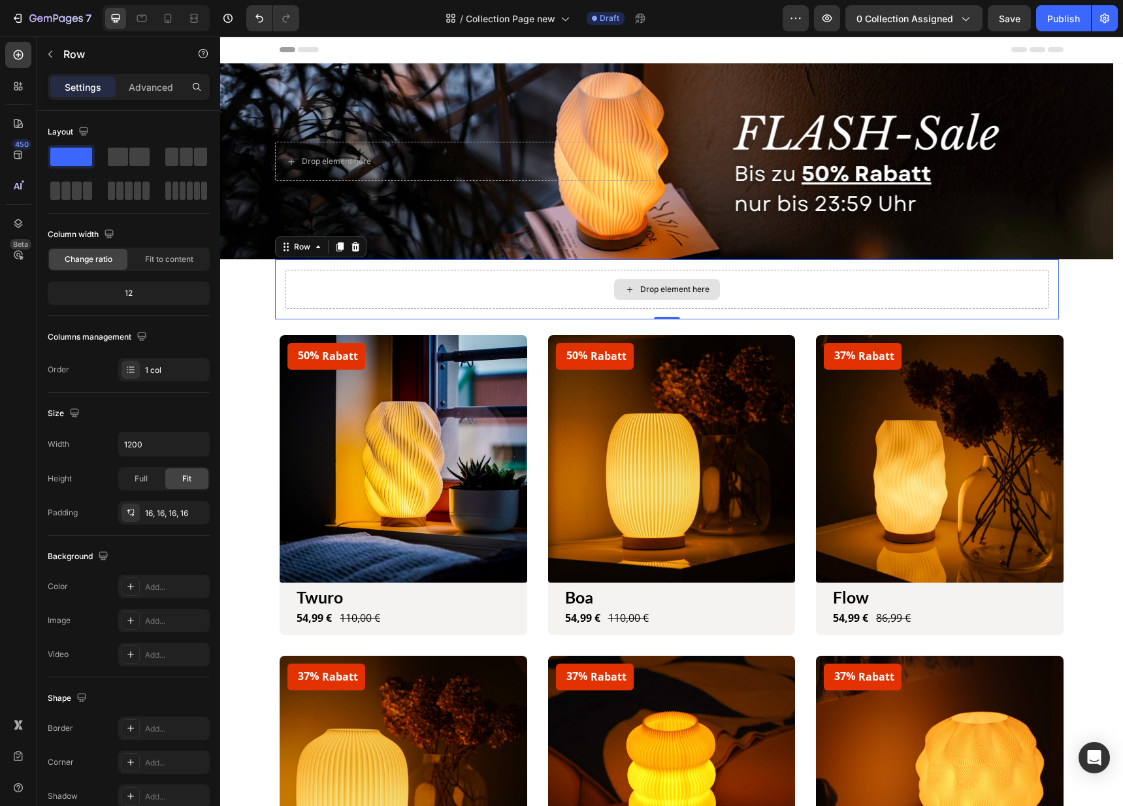
click at [805, 293] on div "Drop element here" at bounding box center [666, 289] width 763 height 39
click at [57, 63] on div at bounding box center [50, 54] width 21 height 21
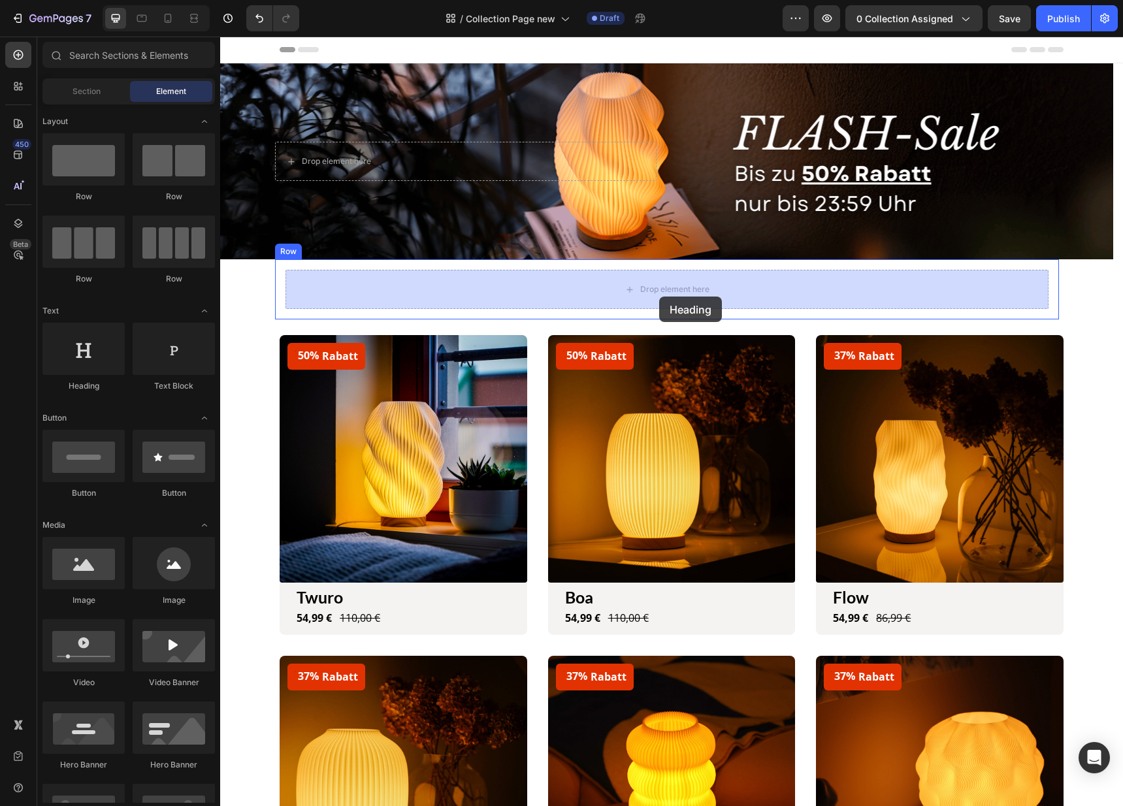
drag, startPoint x: 299, startPoint y: 398, endPoint x: 659, endPoint y: 297, distance: 374.0
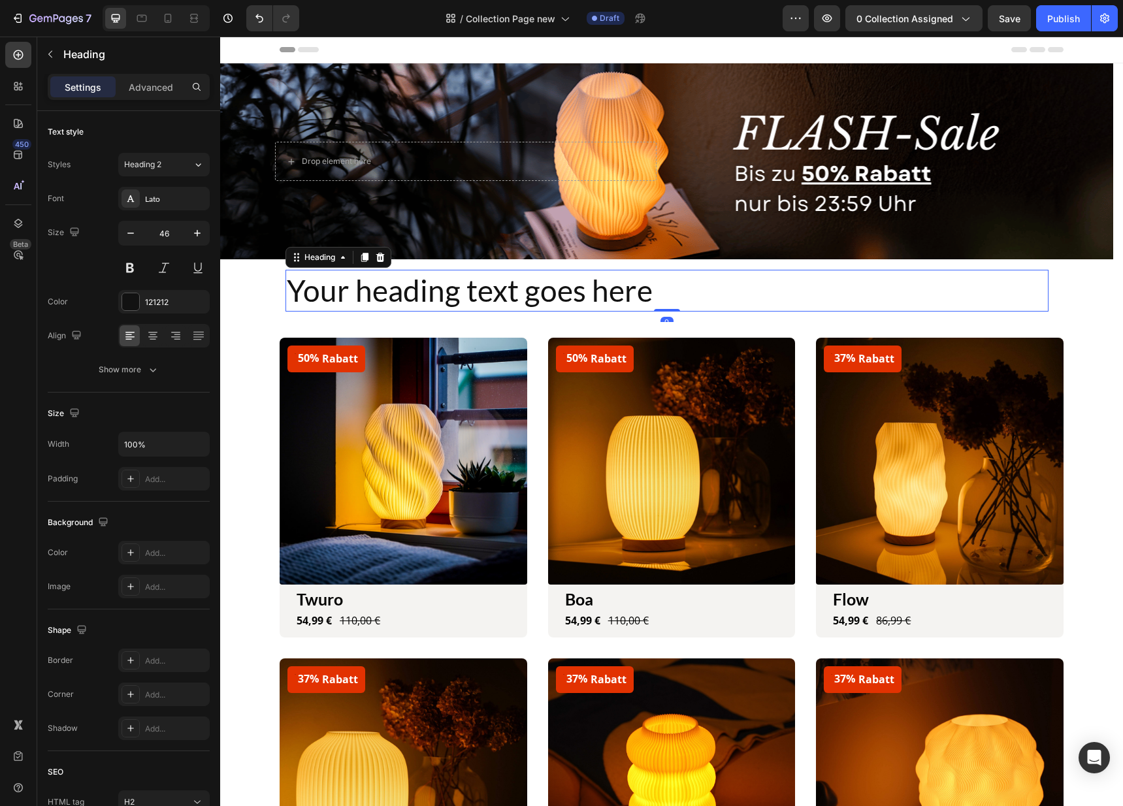
click at [584, 285] on h2 "Your heading text goes here" at bounding box center [666, 291] width 763 height 42
click at [584, 285] on p "Your heading text goes here" at bounding box center [667, 290] width 760 height 39
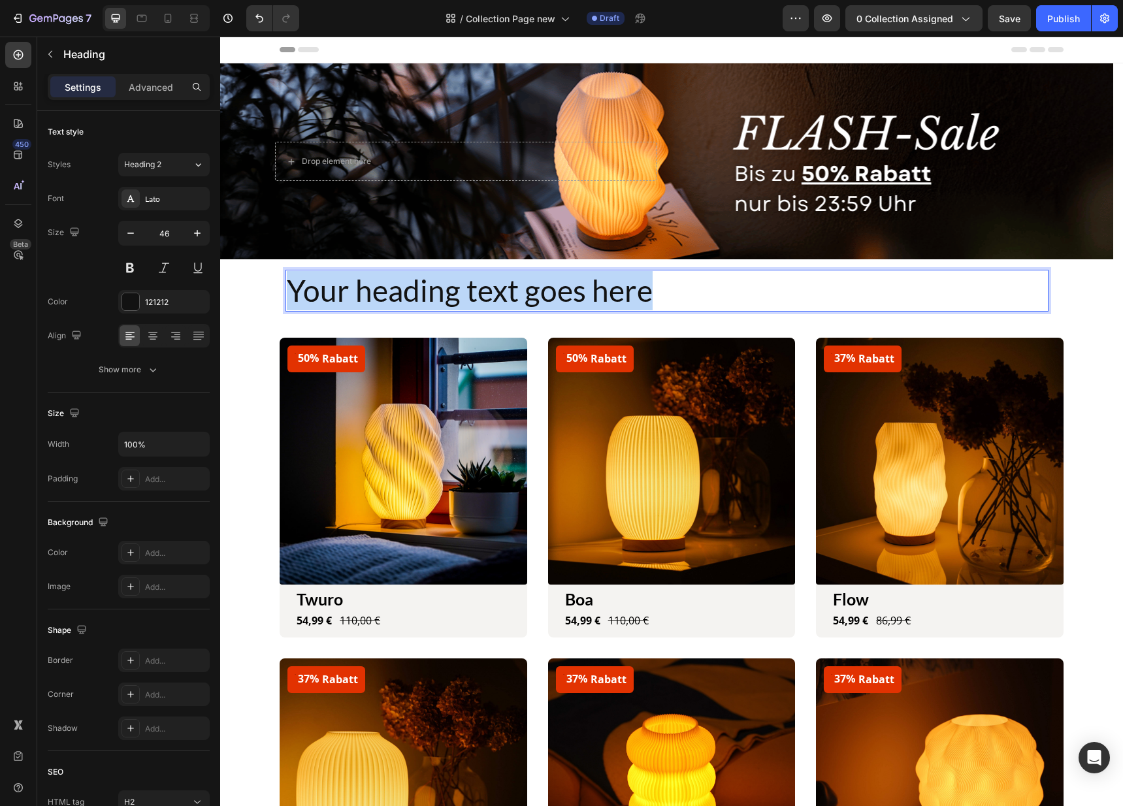
click at [584, 285] on p "Your heading text goes here" at bounding box center [667, 290] width 760 height 39
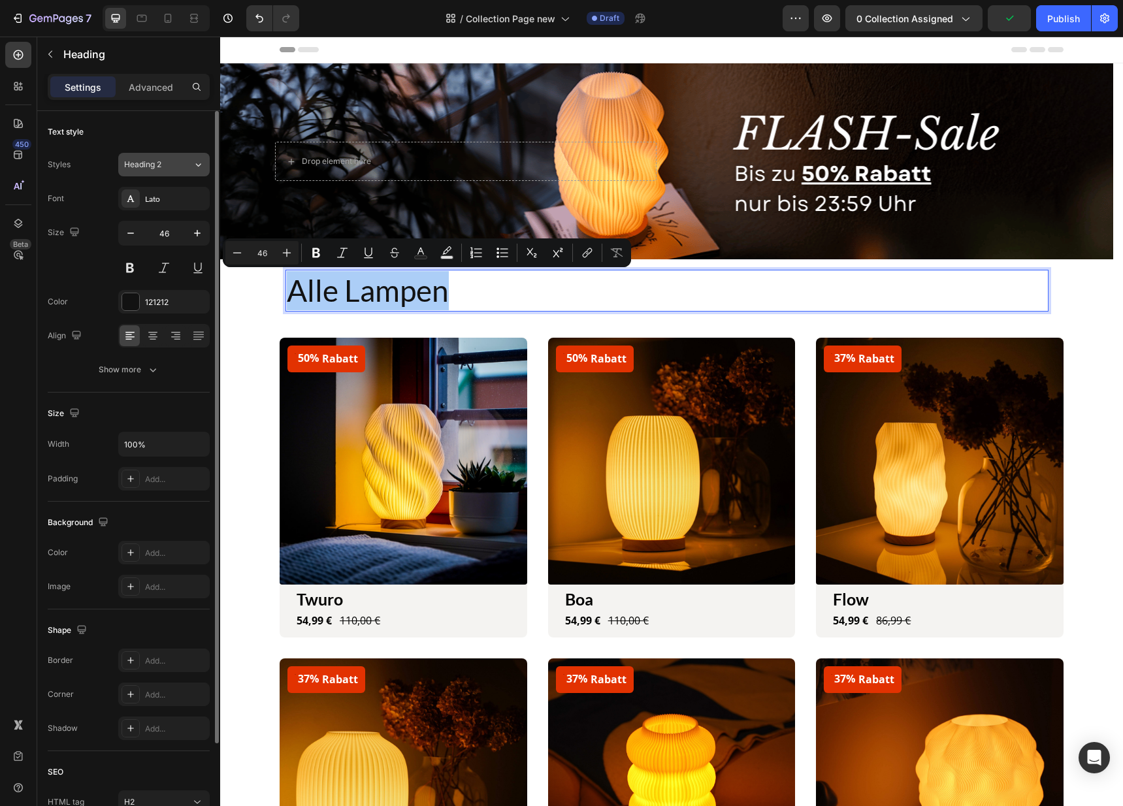
click at [179, 167] on div "Heading 2" at bounding box center [158, 165] width 69 height 12
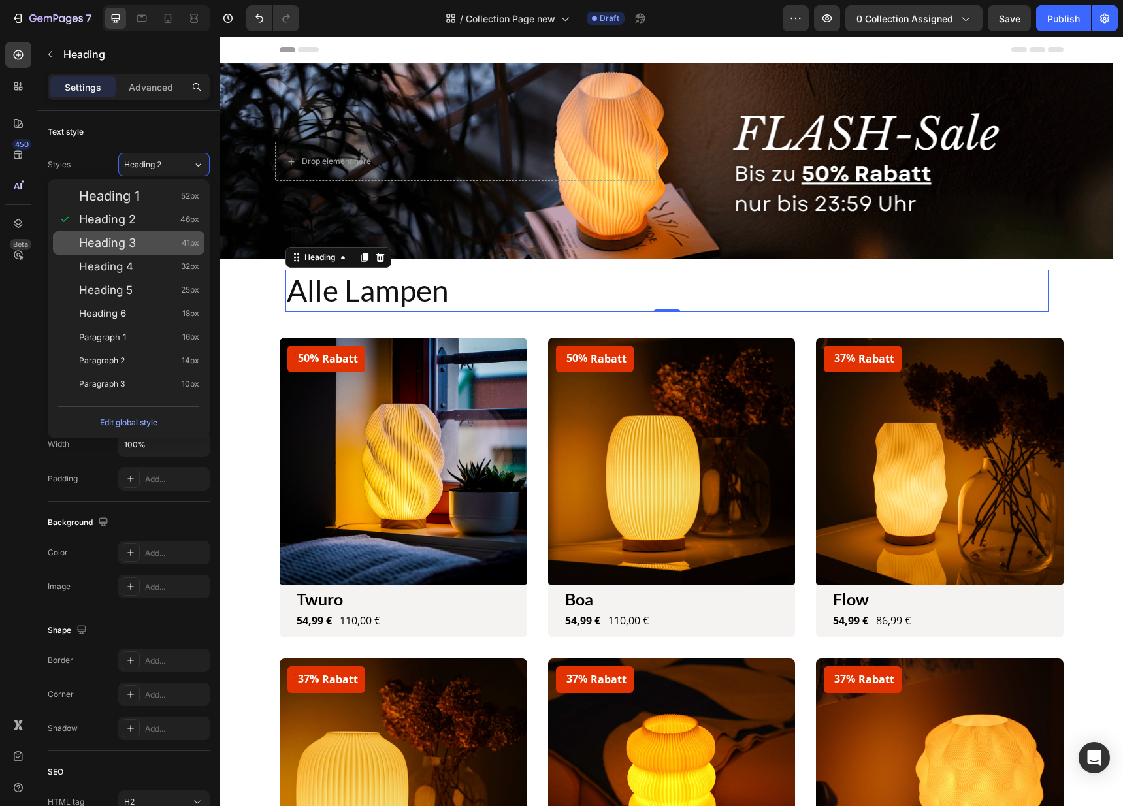
click at [137, 239] on div "Heading 3 41px" at bounding box center [139, 242] width 120 height 13
type input "41"
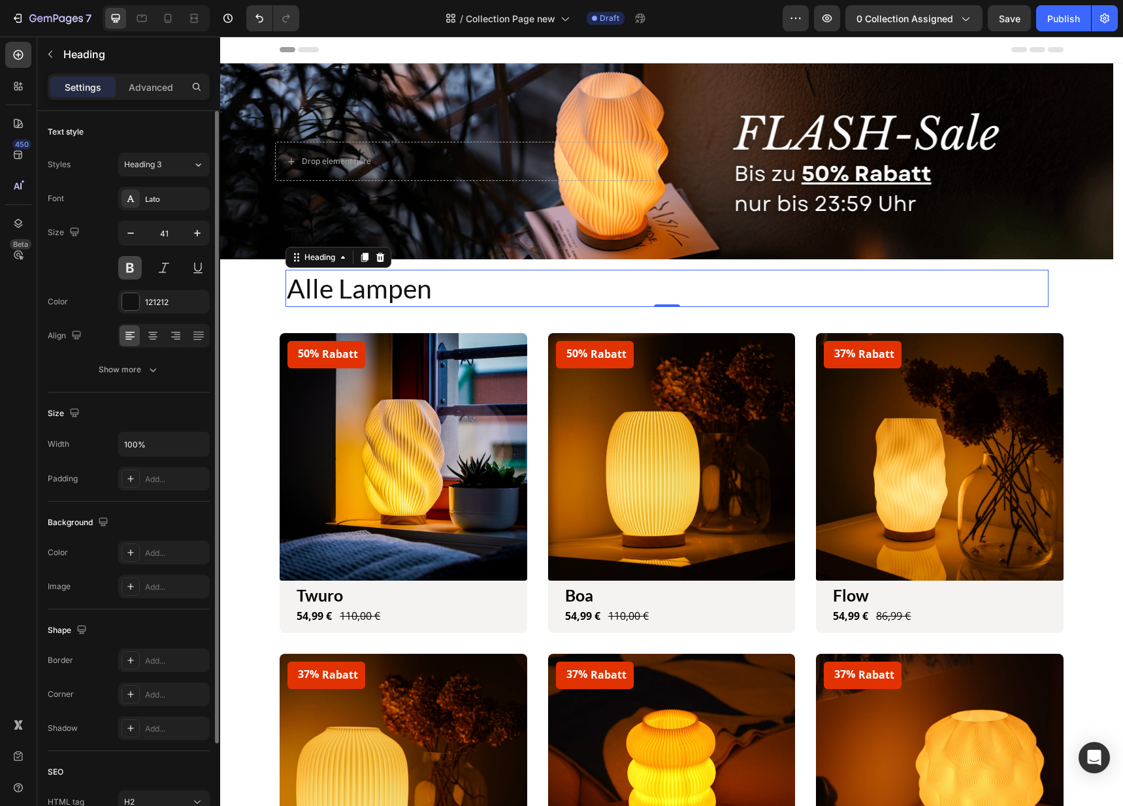
click at [135, 272] on button at bounding box center [130, 268] width 24 height 24
click at [154, 336] on icon at bounding box center [152, 335] width 13 height 13
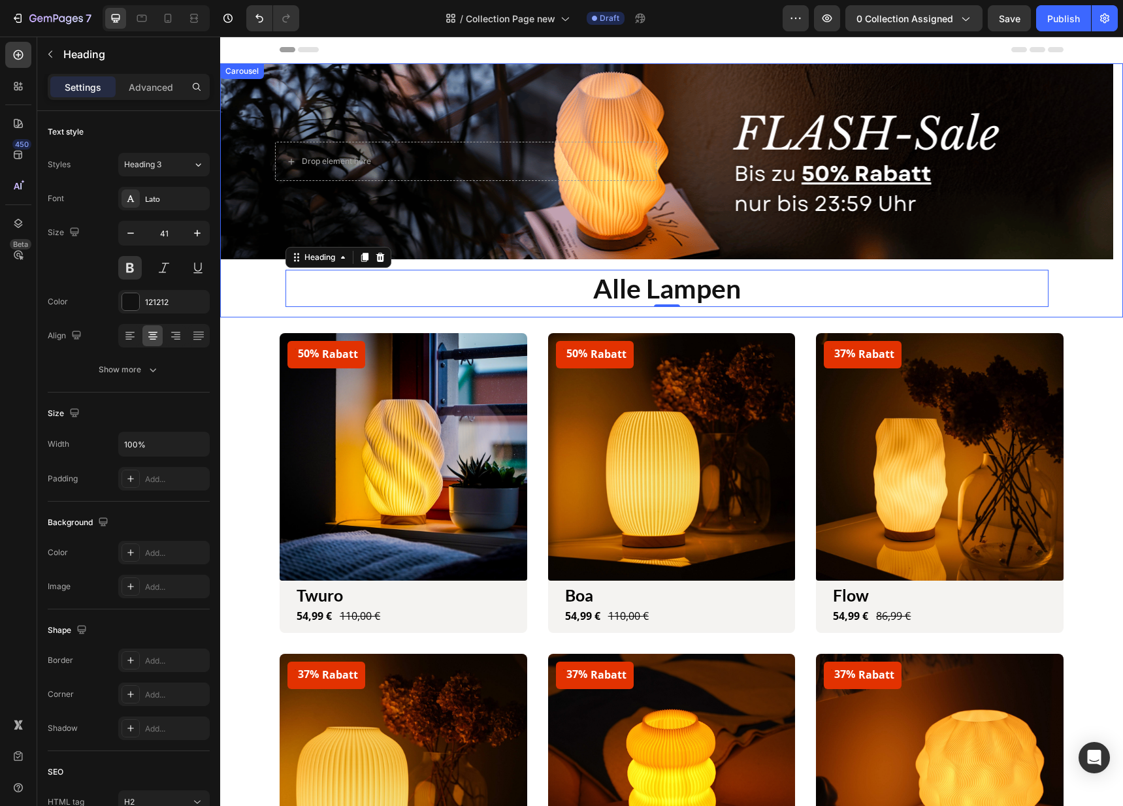
click at [1096, 296] on div "Drop element here Einzigartiges Design trifft auf Eleganz Heading Entdecke Lamp…" at bounding box center [666, 190] width 893 height 254
click at [740, 276] on p "Alle Lampen" at bounding box center [667, 288] width 760 height 35
click at [383, 253] on icon at bounding box center [380, 257] width 10 height 10
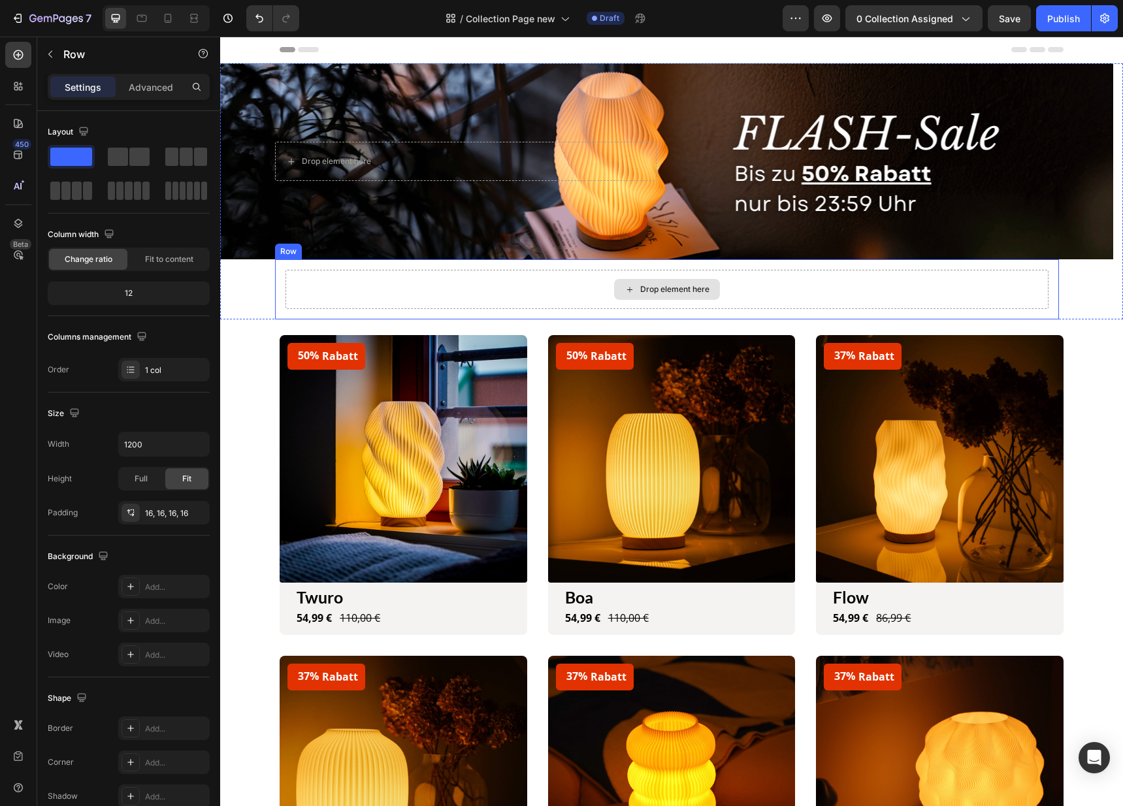
click at [810, 275] on div "Drop element here" at bounding box center [666, 289] width 763 height 39
click at [359, 249] on icon at bounding box center [355, 247] width 10 height 10
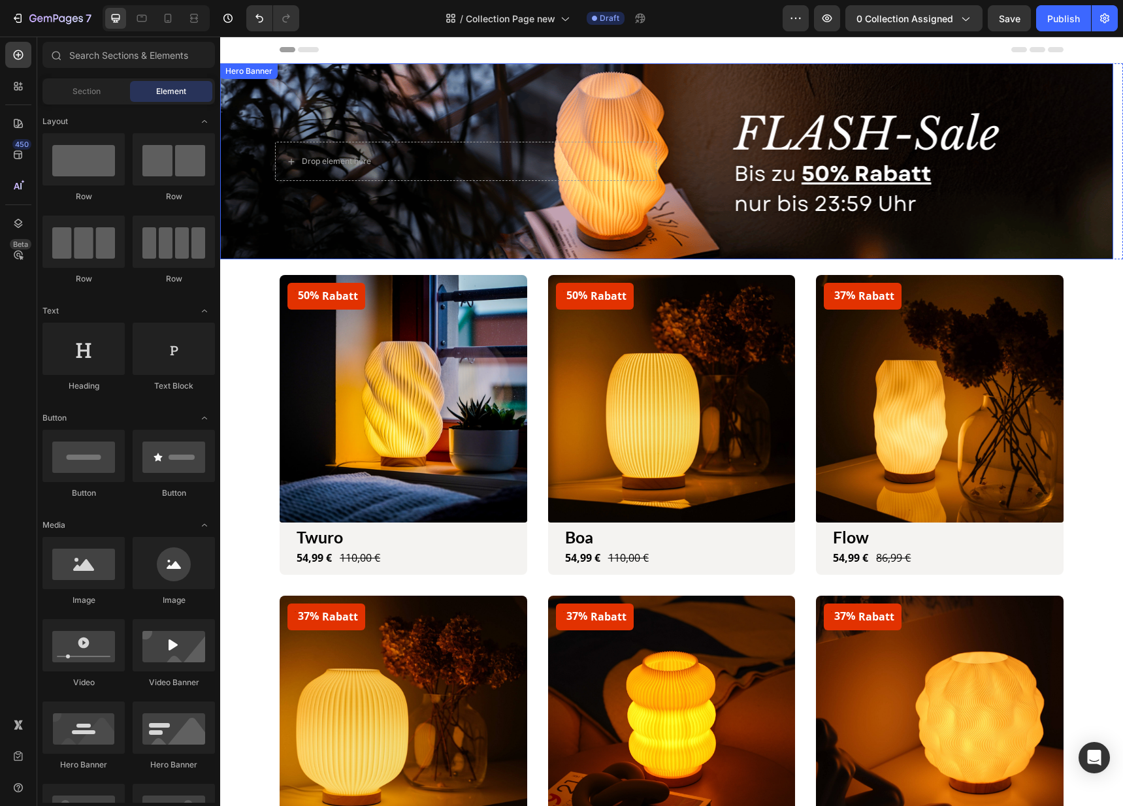
click at [331, 232] on div "Overlay" at bounding box center [666, 161] width 893 height 196
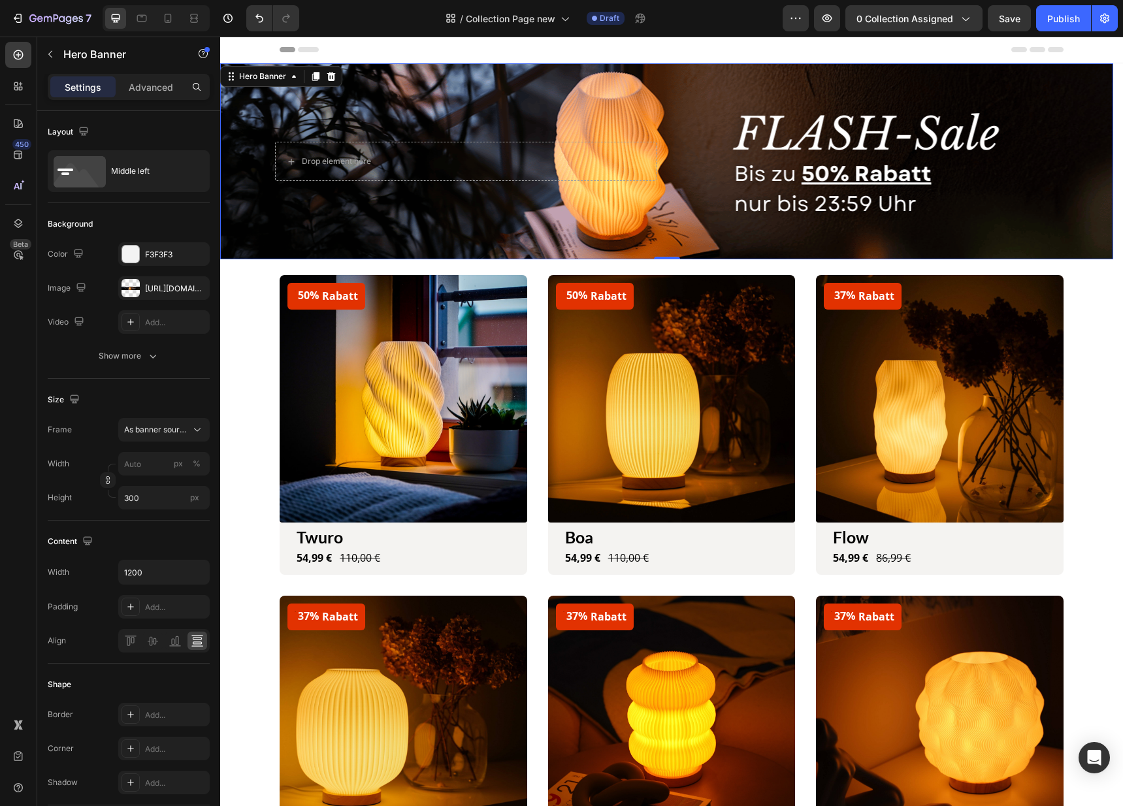
click at [378, 202] on div "Overlay" at bounding box center [666, 161] width 893 height 196
click at [334, 207] on div "Overlay" at bounding box center [666, 161] width 893 height 196
click at [154, 12] on div at bounding box center [156, 18] width 107 height 26
click at [157, 13] on div at bounding box center [156, 18] width 107 height 26
click at [171, 19] on icon at bounding box center [167, 18] width 13 height 13
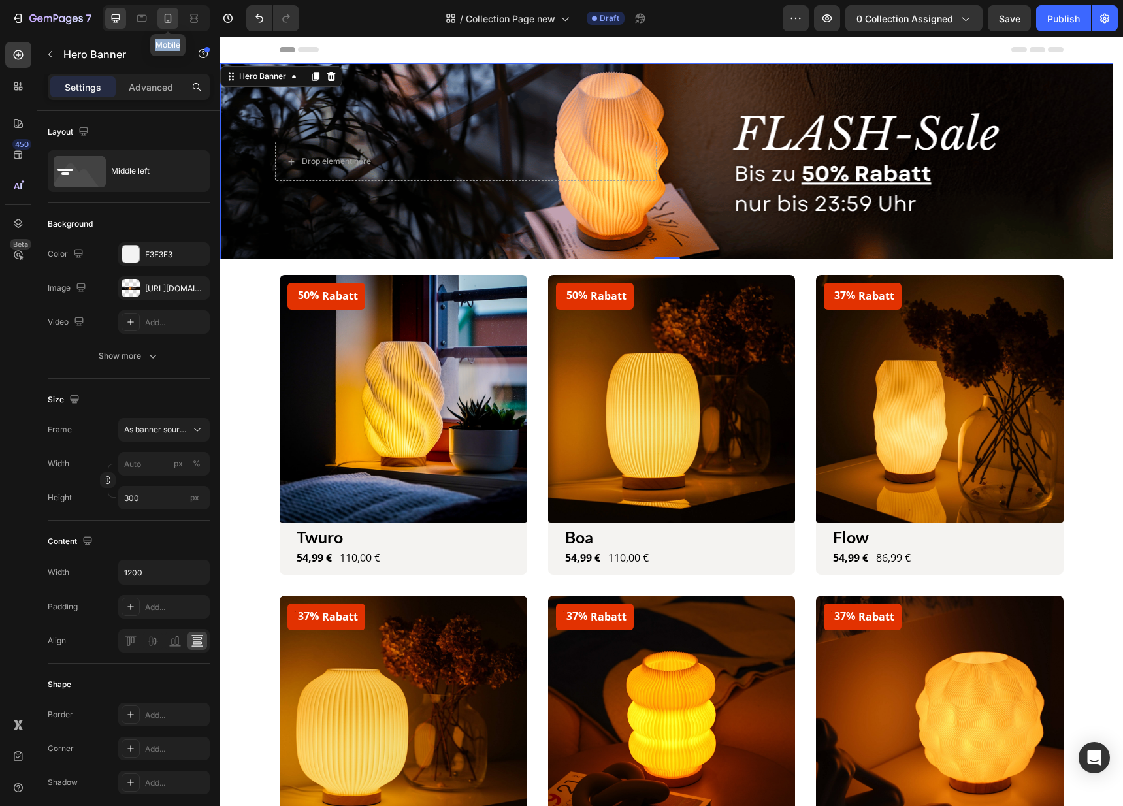
type input "600"
type input "100%"
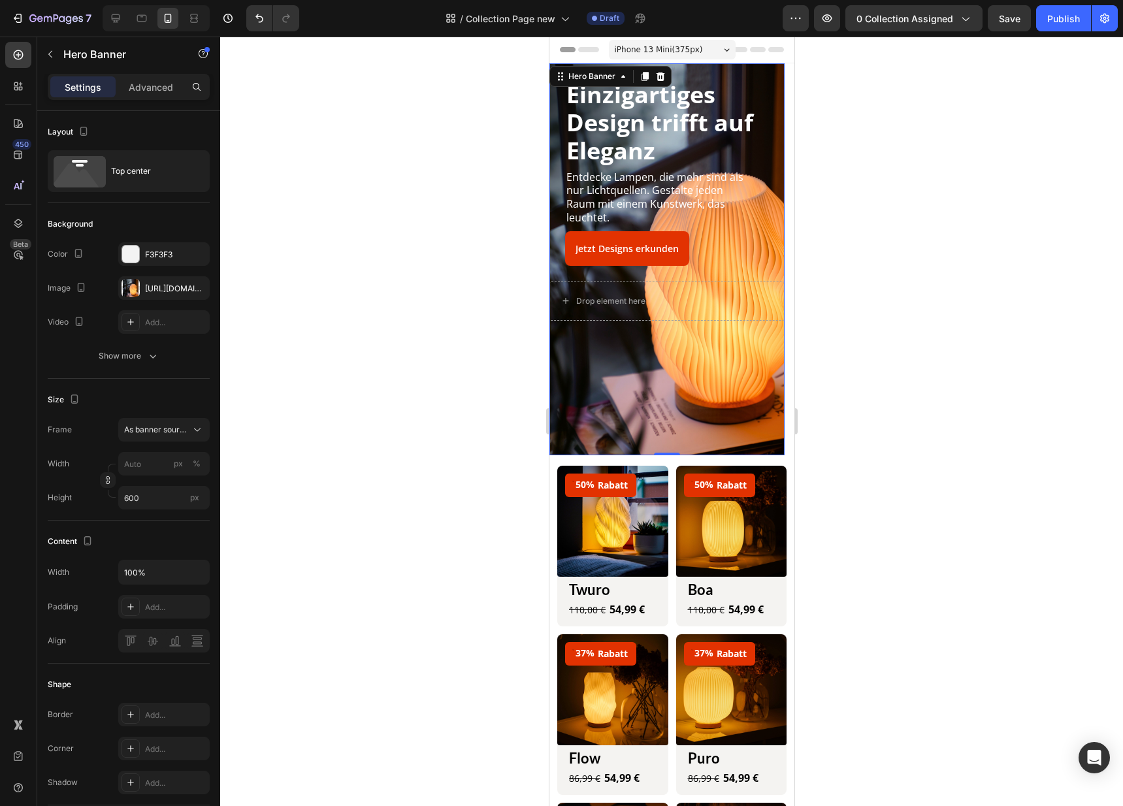
click at [696, 377] on div "Overlay" at bounding box center [666, 259] width 235 height 392
click at [601, 79] on div "Hero Banner" at bounding box center [591, 77] width 52 height 12
click at [592, 78] on div "Hero Banner" at bounding box center [591, 77] width 52 height 12
click at [69, 52] on p "Hero Banner" at bounding box center [118, 54] width 111 height 16
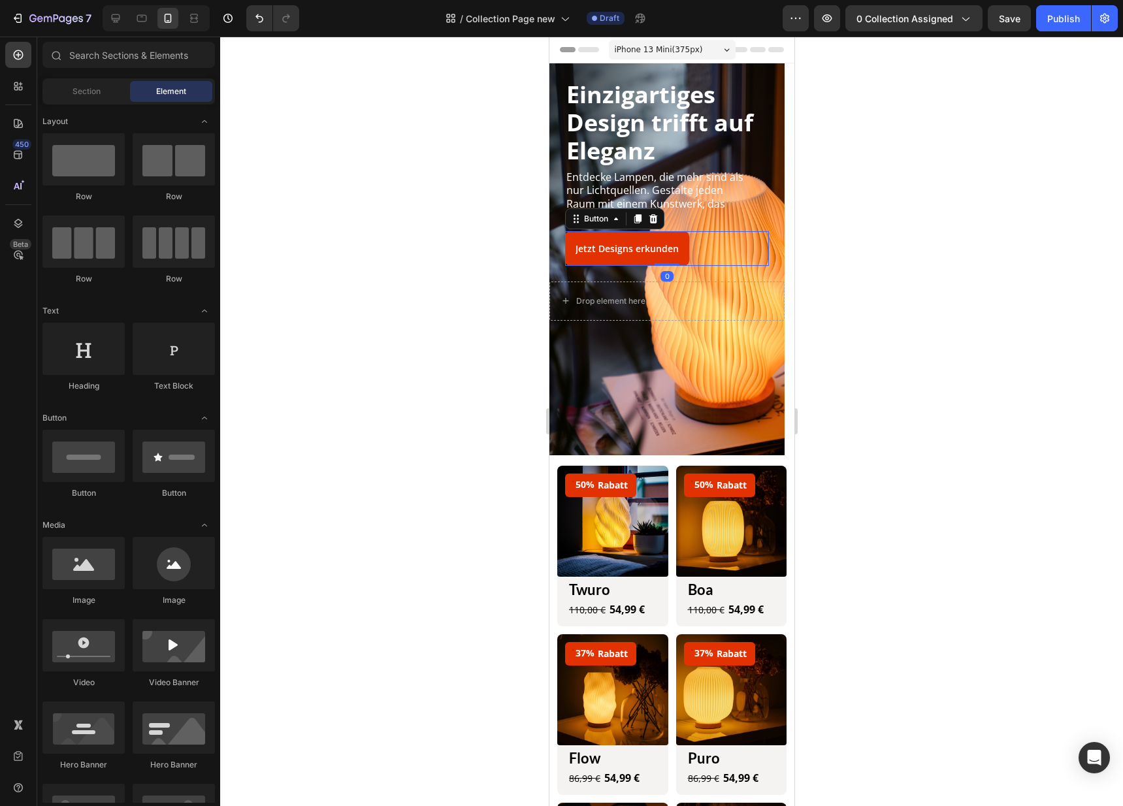
click at [697, 257] on div "Jetzt Designs erkunden Button 0" at bounding box center [666, 248] width 204 height 35
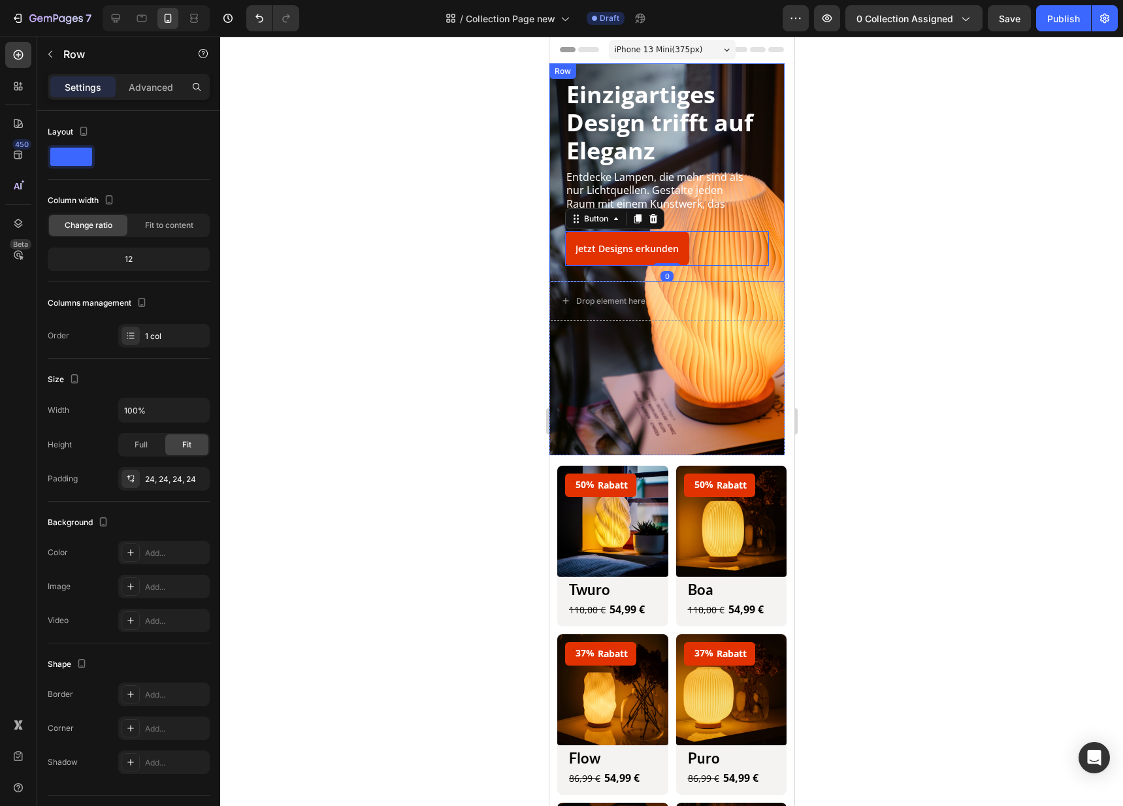
click at [712, 268] on div "Einzigartiges Design trifft auf Eleganz Heading Entdecke Lampen, die mehr sind …" at bounding box center [666, 172] width 235 height 218
click at [677, 138] on h2 "Einzigartiges Design trifft auf Eleganz" at bounding box center [666, 123] width 204 height 88
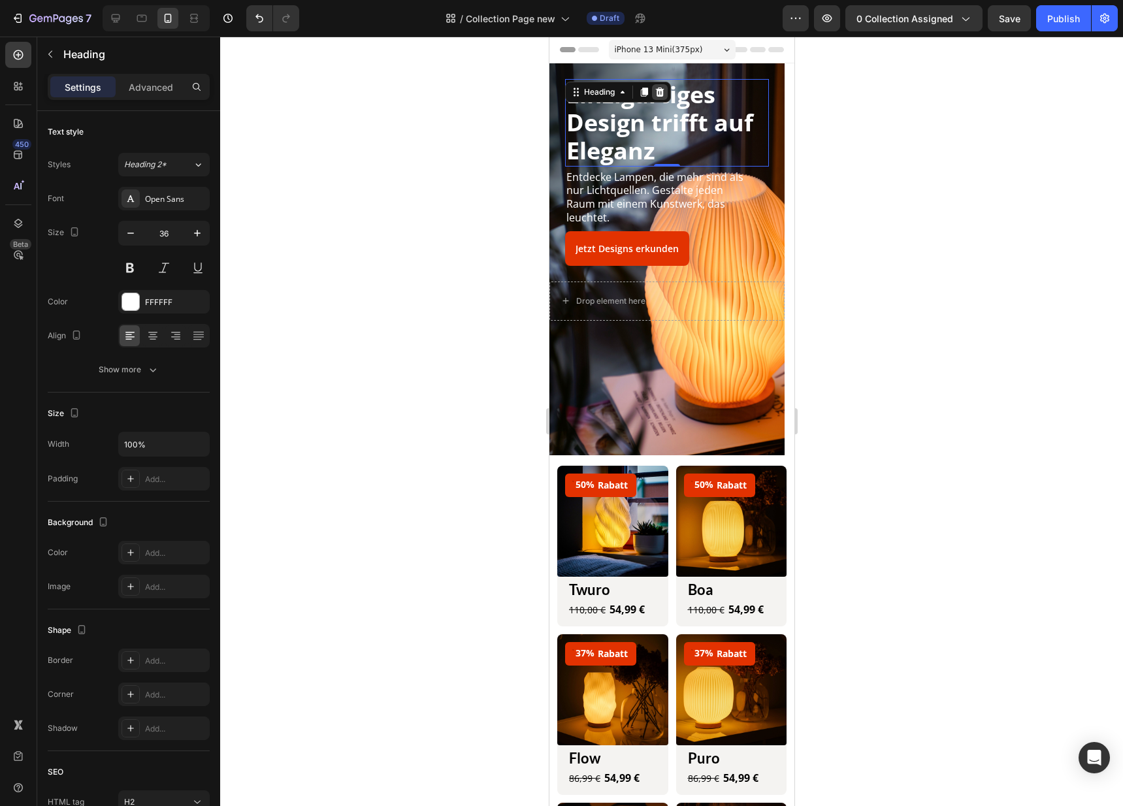
click at [660, 94] on icon at bounding box center [659, 92] width 8 height 9
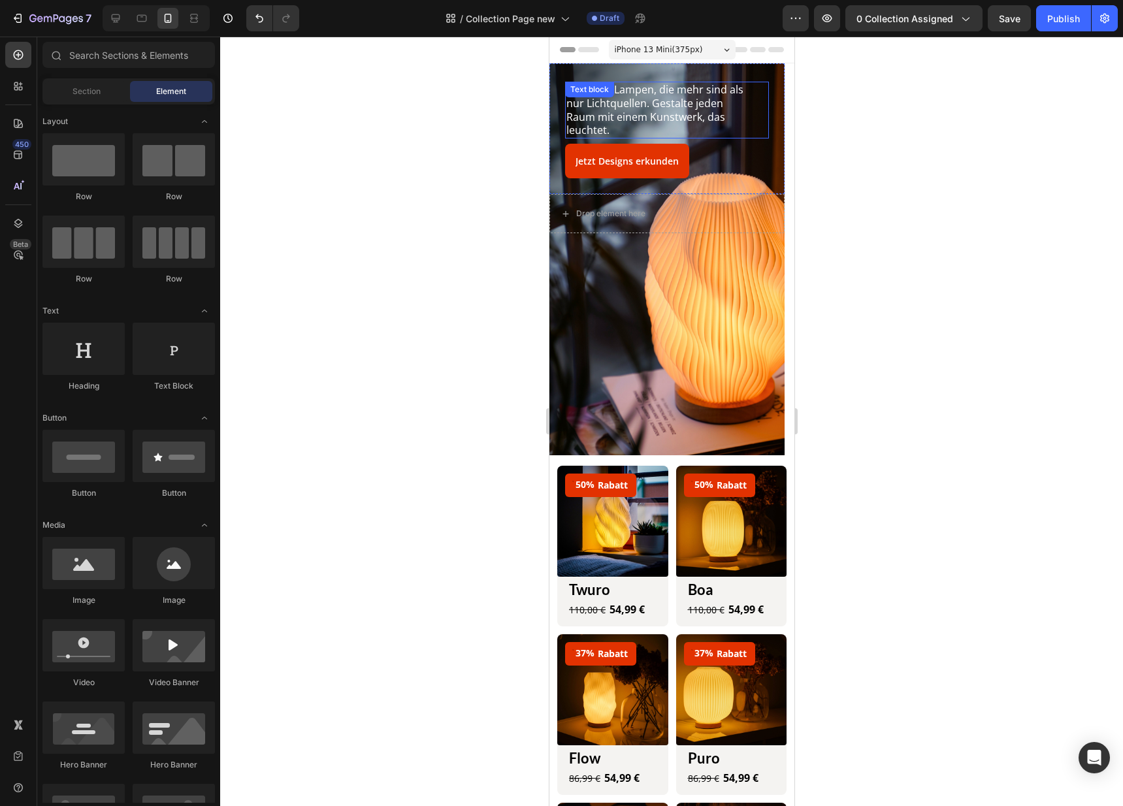
click at [666, 98] on p "Entdecke Lampen, die mehr sind als nur Lichtquellen. Gestalte jeden Raum mit ei…" at bounding box center [658, 110] width 185 height 54
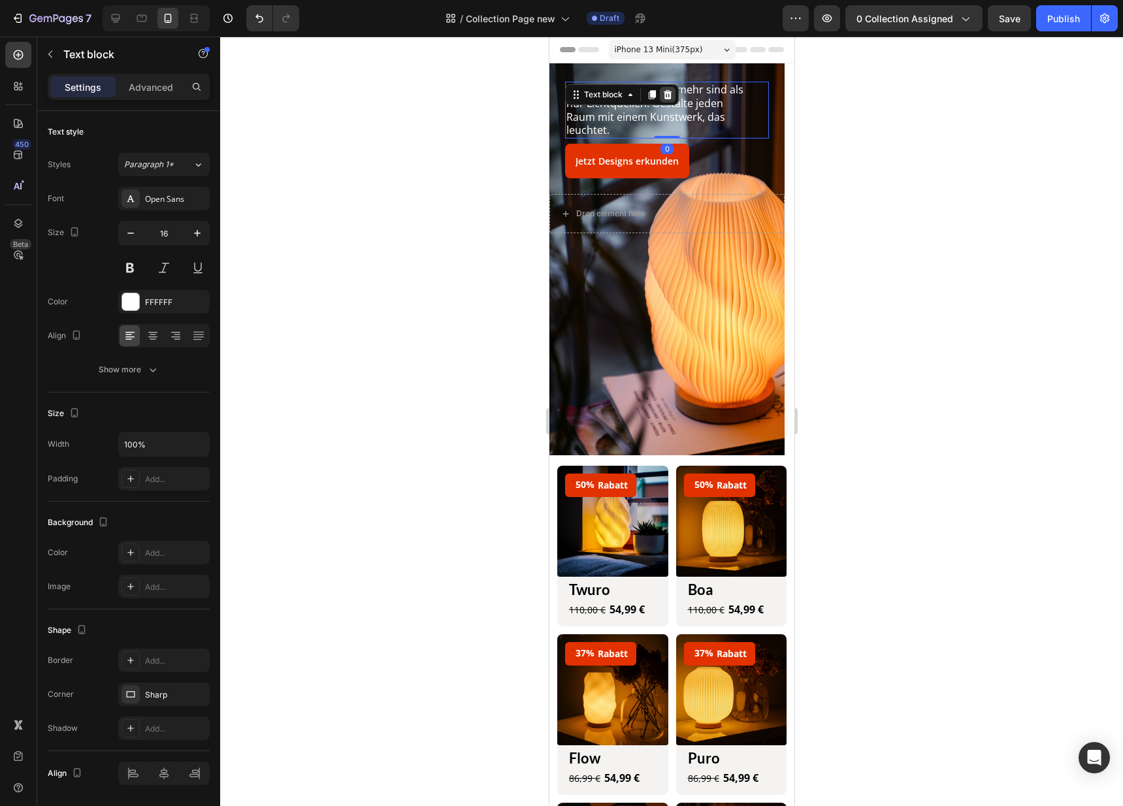
click at [662, 94] on icon at bounding box center [667, 94] width 10 height 10
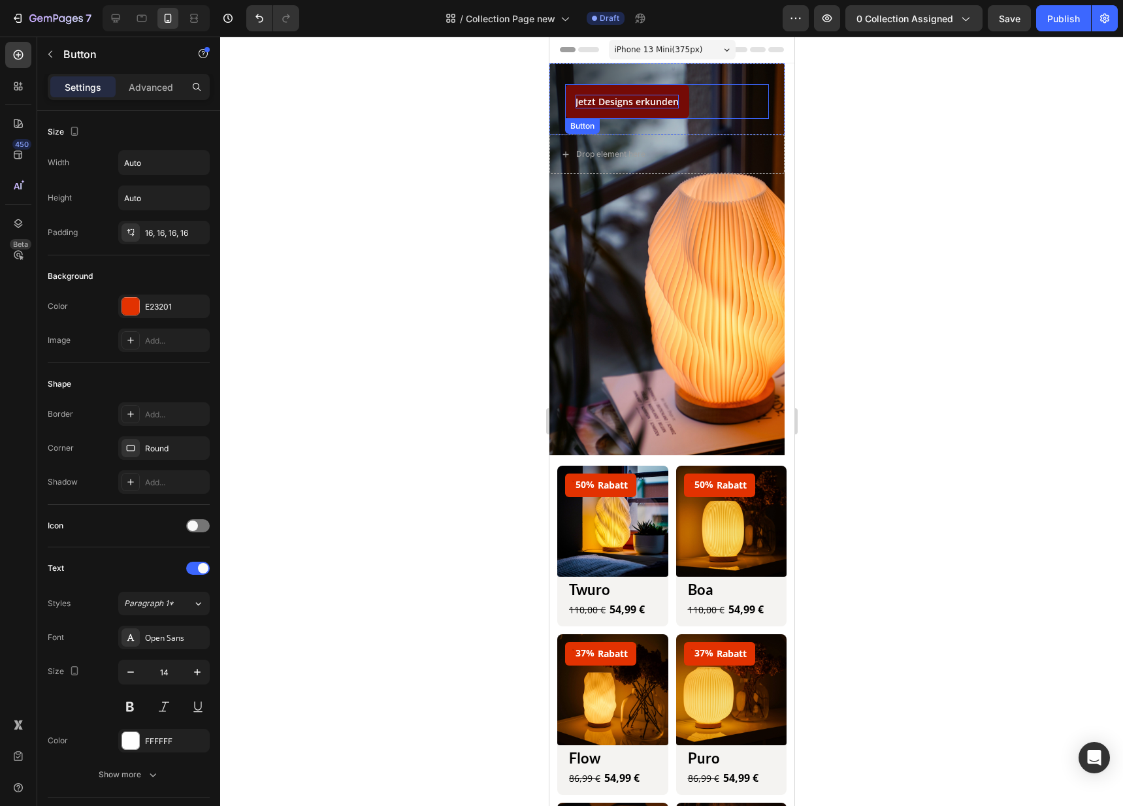
click at [661, 95] on div "Jetzt Designs erkunden" at bounding box center [626, 102] width 103 height 14
drag, startPoint x: 707, startPoint y: 99, endPoint x: 701, endPoint y: 103, distance: 7.3
click at [707, 100] on div "Jetzt Designs erkunden Button 0" at bounding box center [666, 101] width 204 height 35
click at [653, 131] on icon at bounding box center [652, 131] width 10 height 10
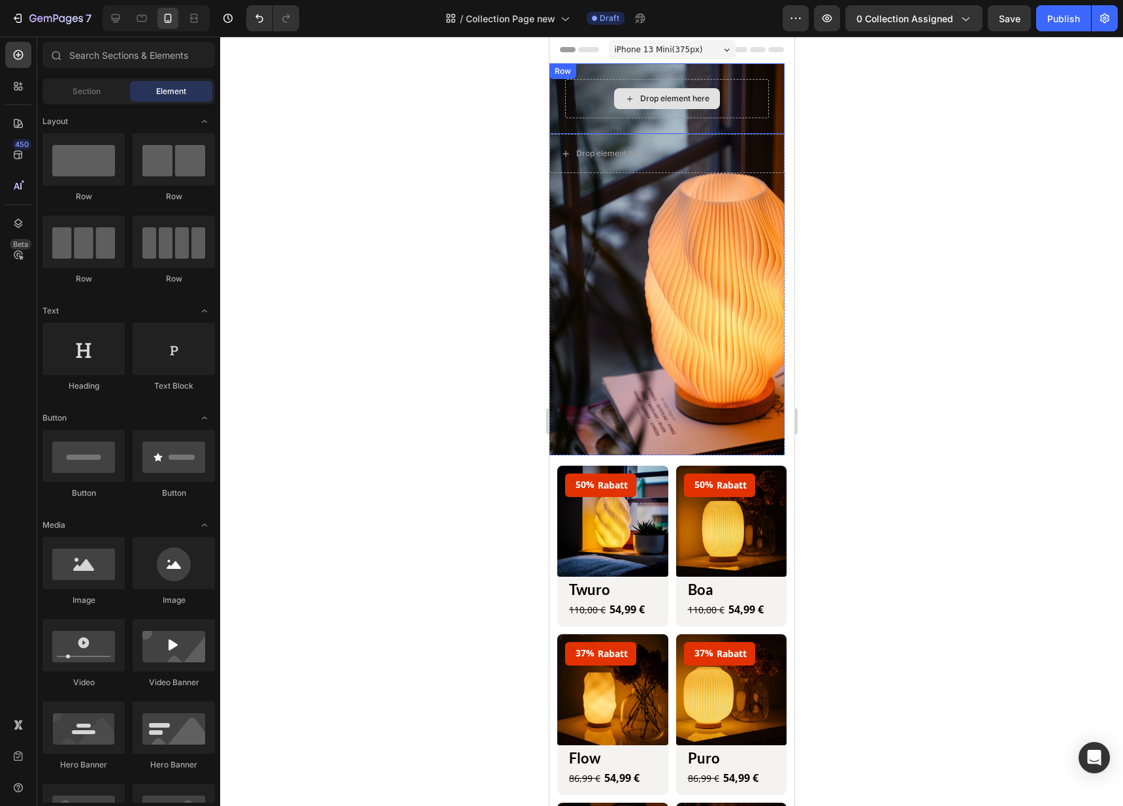
click at [565, 116] on div "Drop element here" at bounding box center [666, 98] width 204 height 39
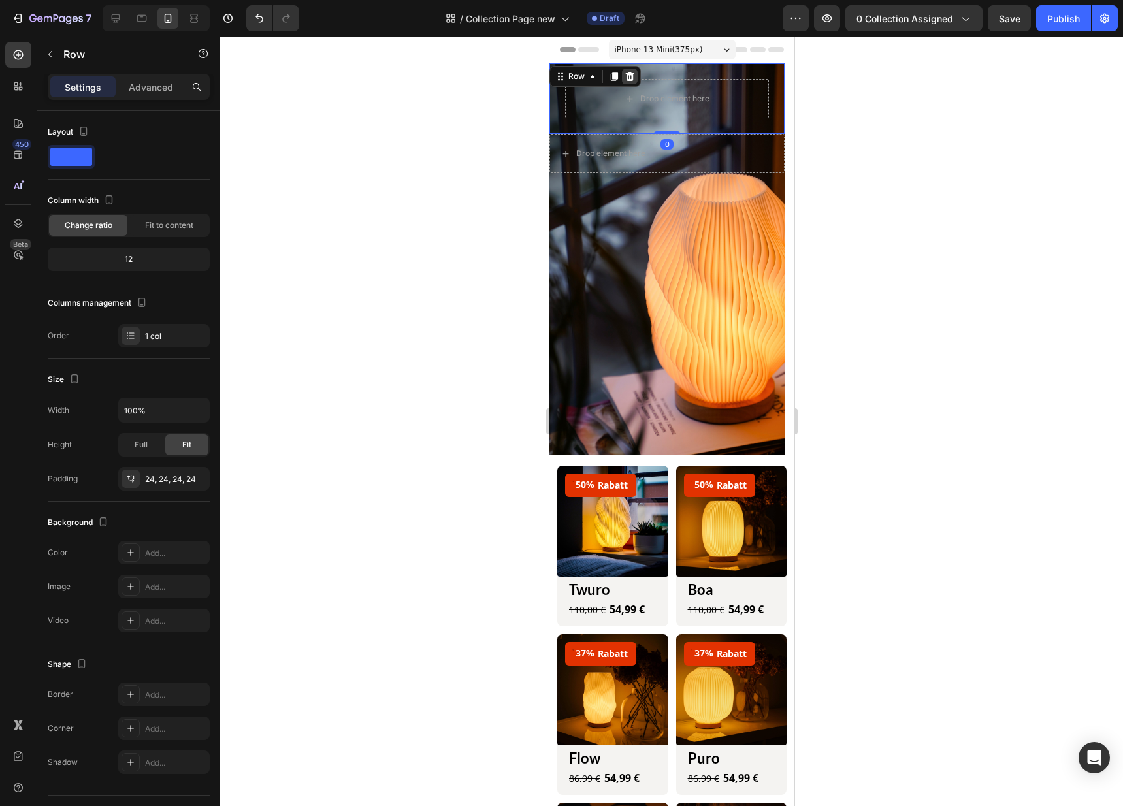
click at [626, 81] on icon at bounding box center [629, 76] width 10 height 10
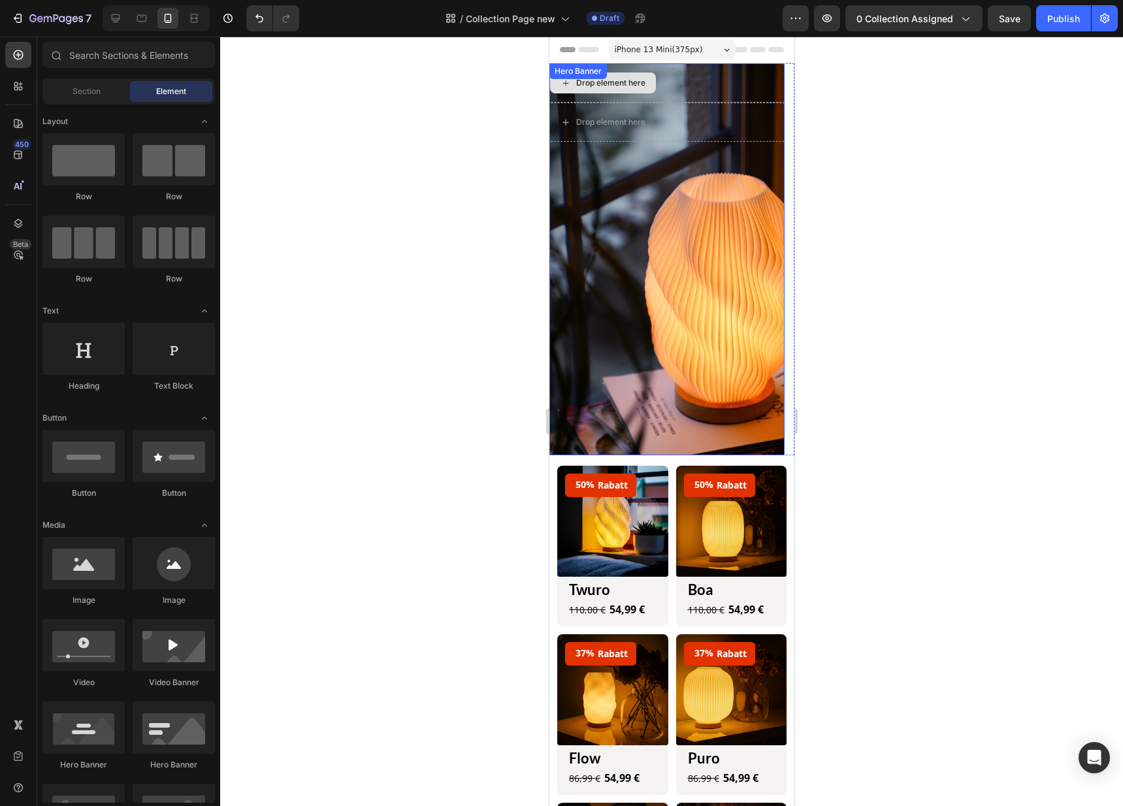
click at [650, 79] on div "Drop element here" at bounding box center [602, 82] width 106 height 21
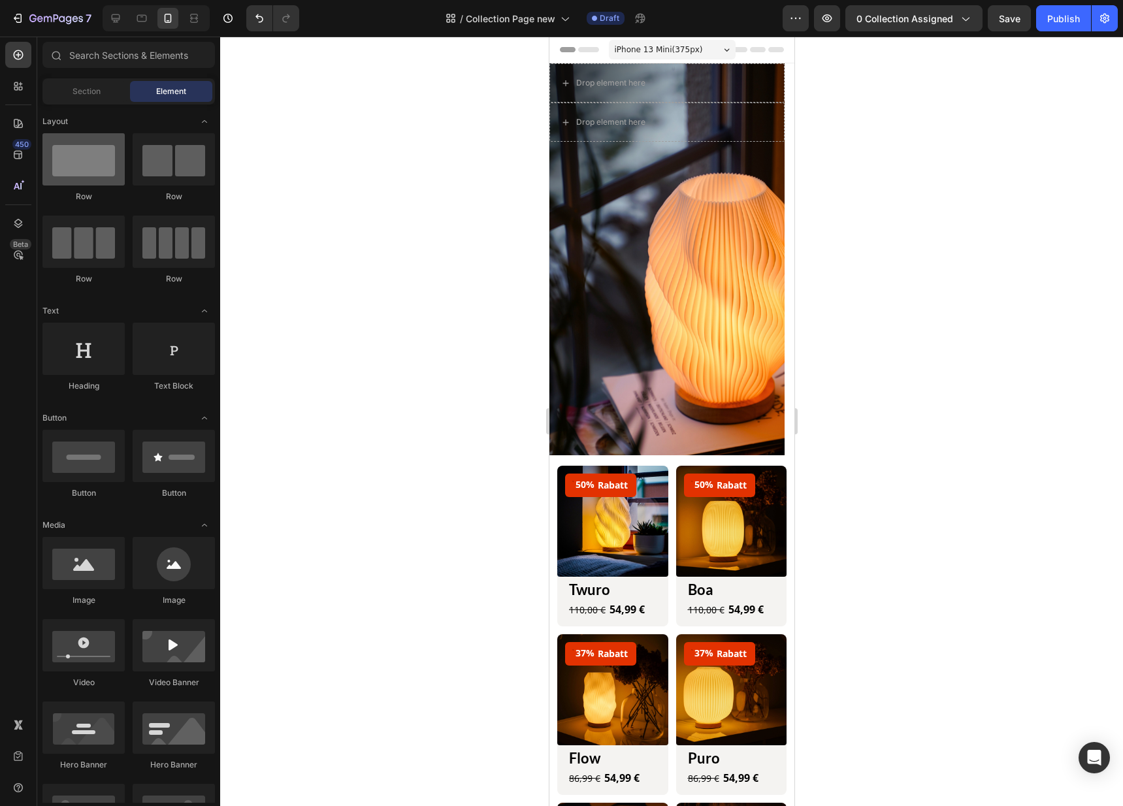
click at [98, 164] on div at bounding box center [83, 159] width 82 height 52
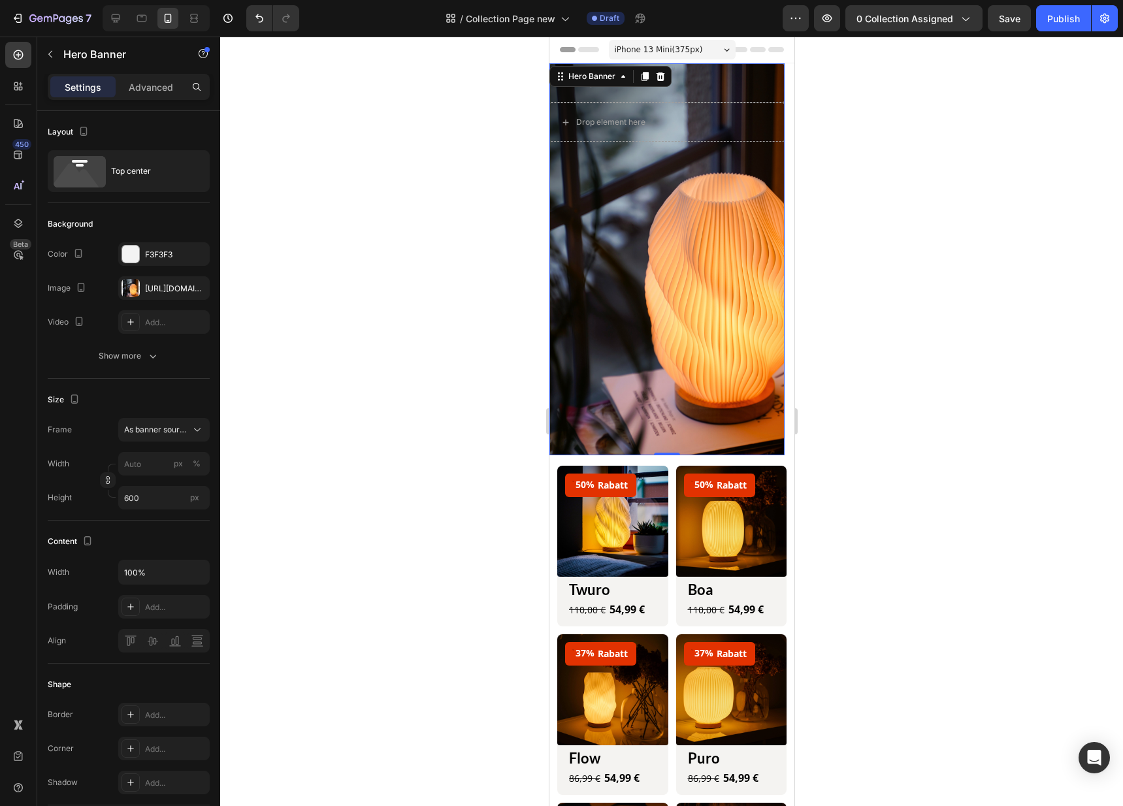
click at [670, 179] on div "Overlay" at bounding box center [666, 259] width 235 height 392
click at [129, 178] on div "Top center" at bounding box center [151, 171] width 80 height 30
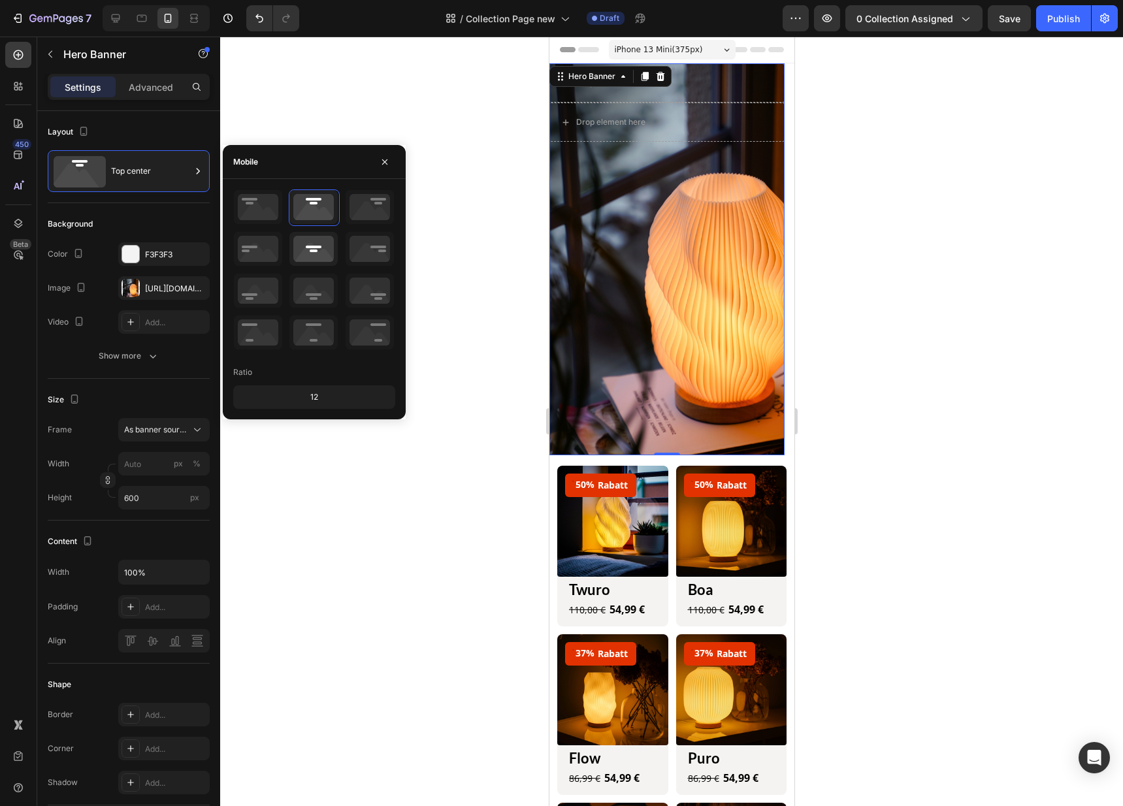
click at [321, 244] on icon at bounding box center [313, 249] width 48 height 34
click at [745, 242] on div "Drop element here" at bounding box center [666, 239] width 235 height 39
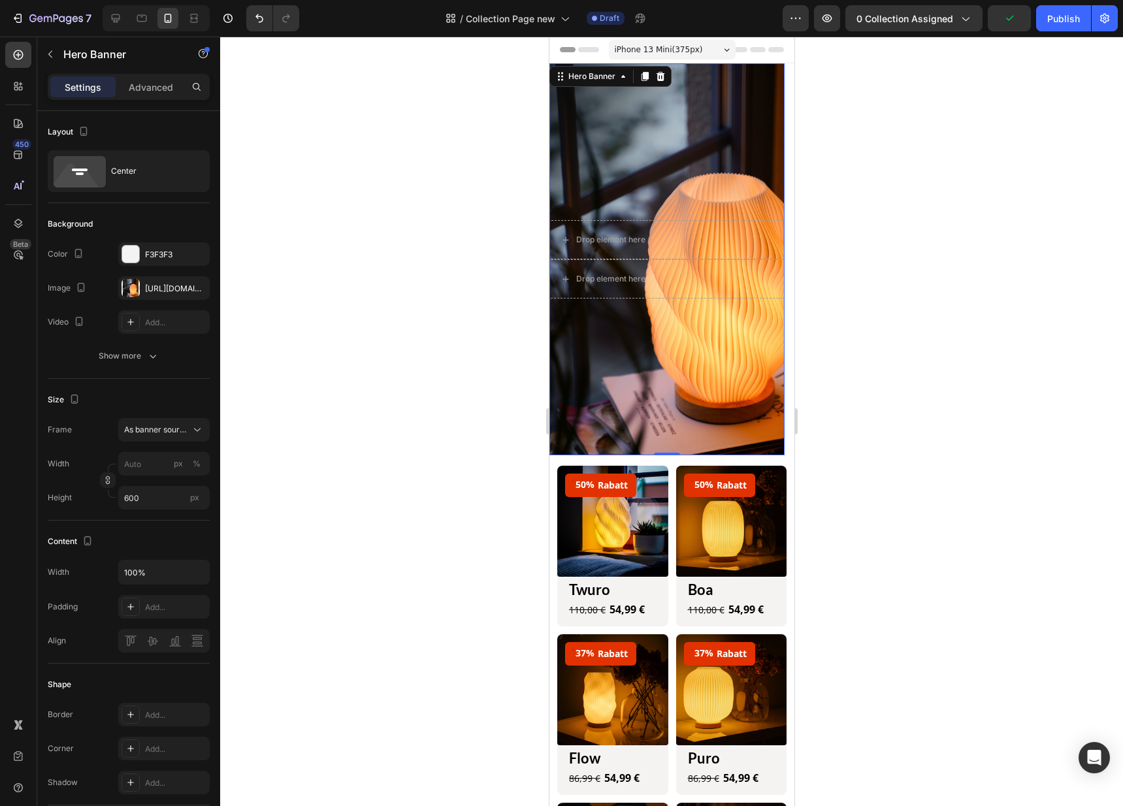
click at [155, 104] on div "Settings Advanced" at bounding box center [128, 92] width 183 height 37
click at [159, 95] on div "Advanced" at bounding box center [150, 86] width 65 height 21
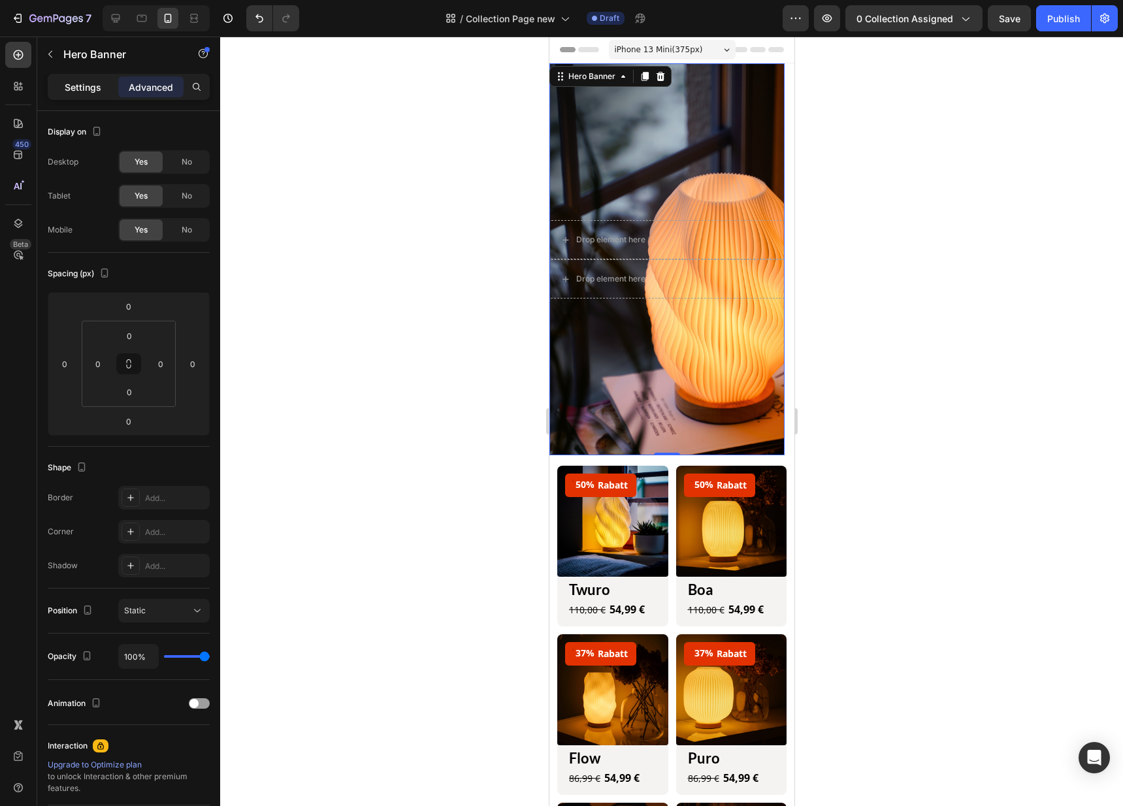
click at [100, 97] on div "Settings" at bounding box center [82, 86] width 65 height 21
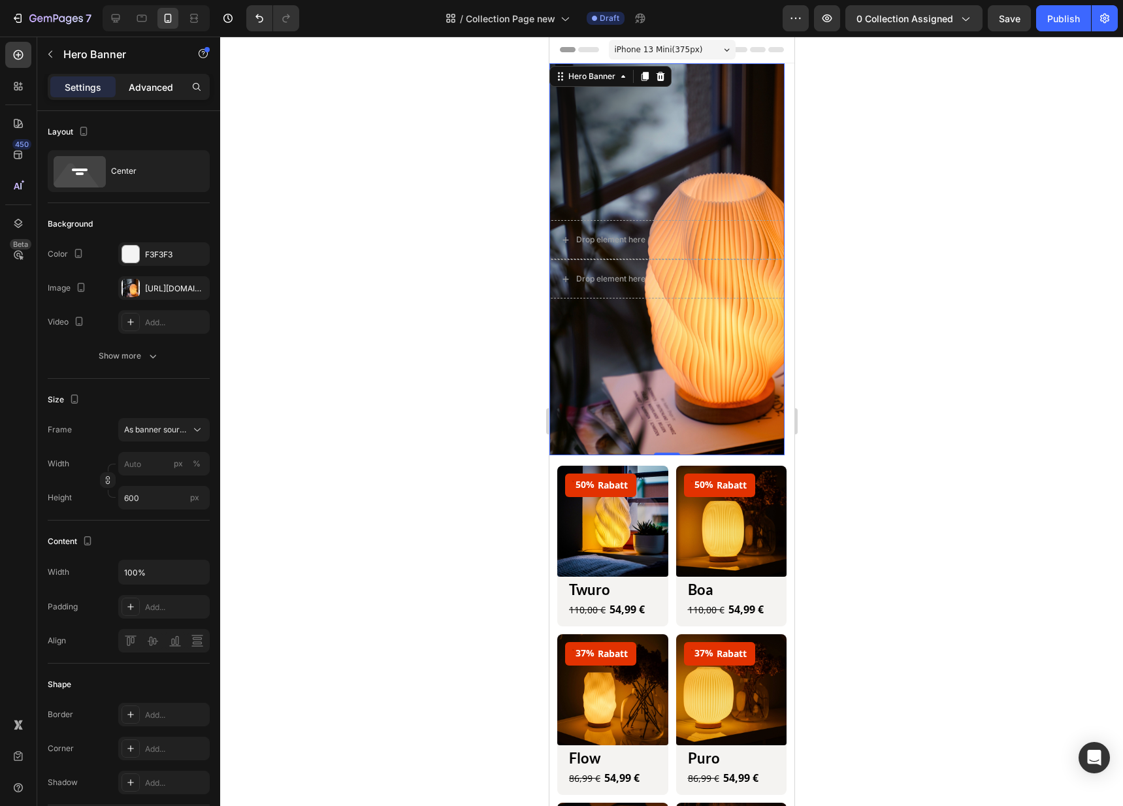
click at [153, 91] on p "Advanced" at bounding box center [151, 87] width 44 height 14
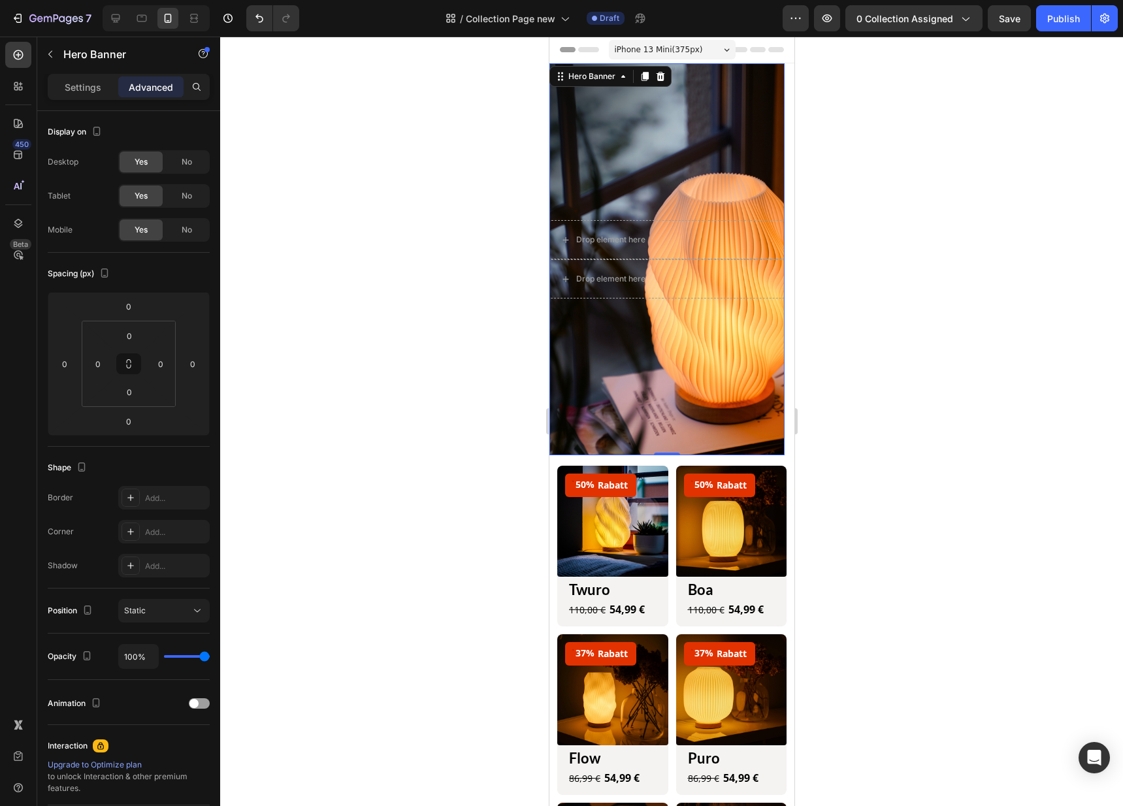
click at [632, 158] on div "Overlay" at bounding box center [666, 259] width 235 height 392
click at [662, 395] on div "Overlay" at bounding box center [666, 259] width 235 height 392
click at [99, 93] on p "Settings" at bounding box center [83, 87] width 37 height 14
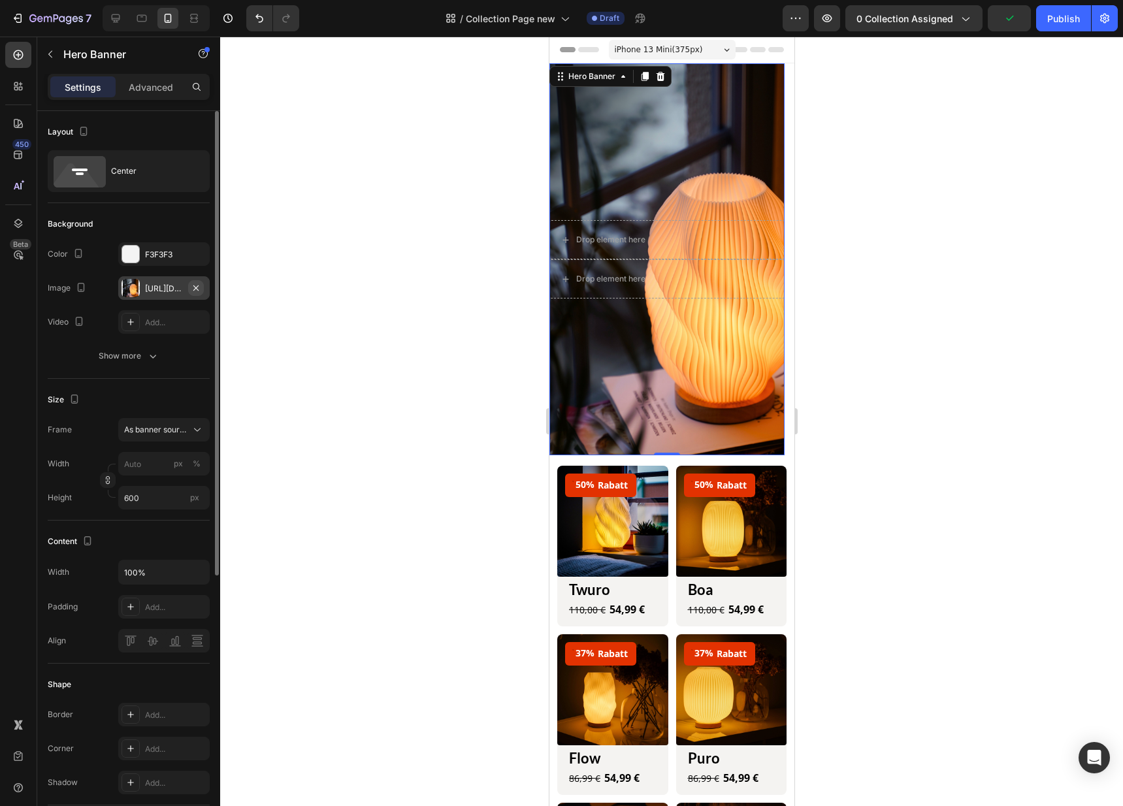
click at [194, 291] on icon "button" at bounding box center [196, 288] width 10 height 10
type input "100"
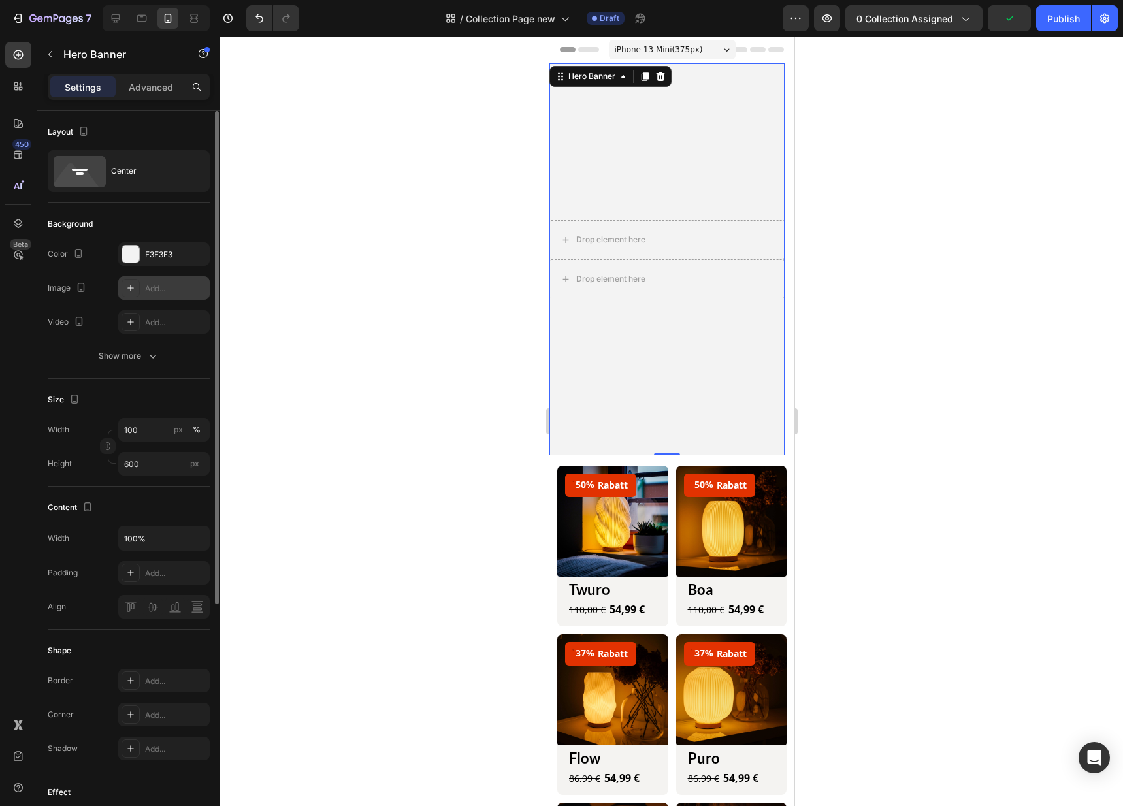
click at [158, 289] on div "Add..." at bounding box center [175, 289] width 61 height 12
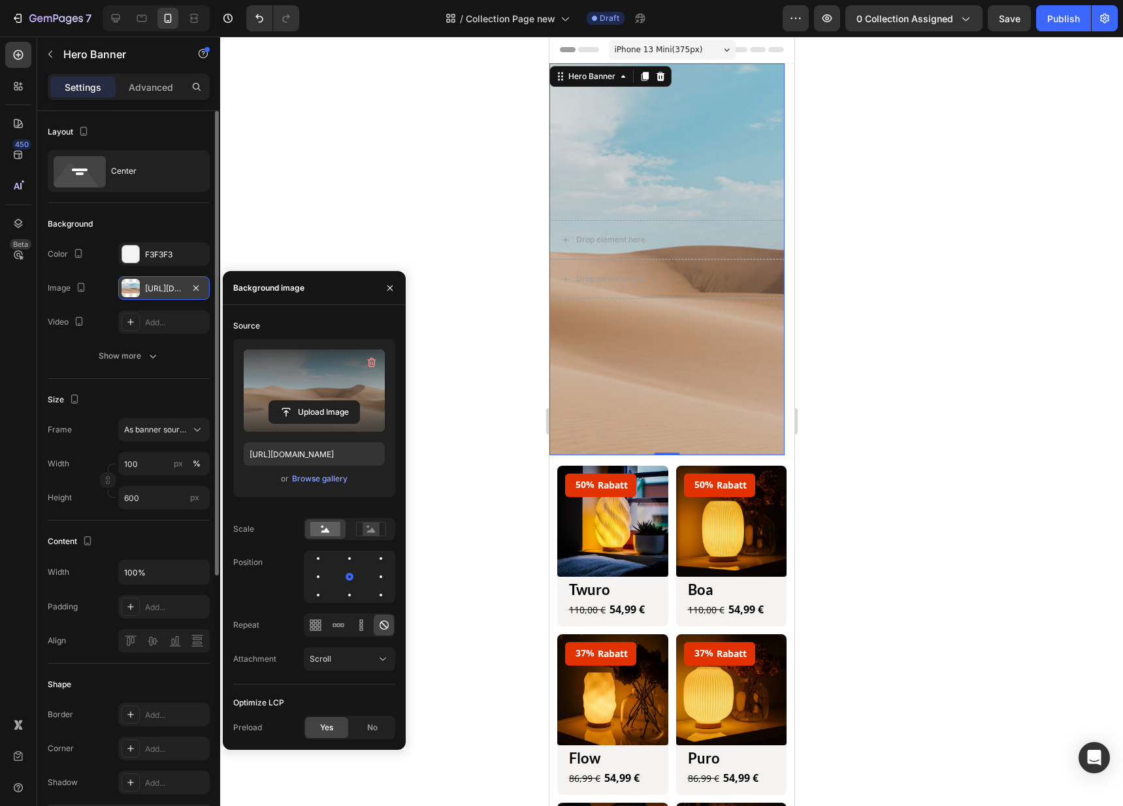
click at [331, 385] on label at bounding box center [314, 390] width 141 height 82
click at [331, 401] on input "file" at bounding box center [314, 412] width 90 height 22
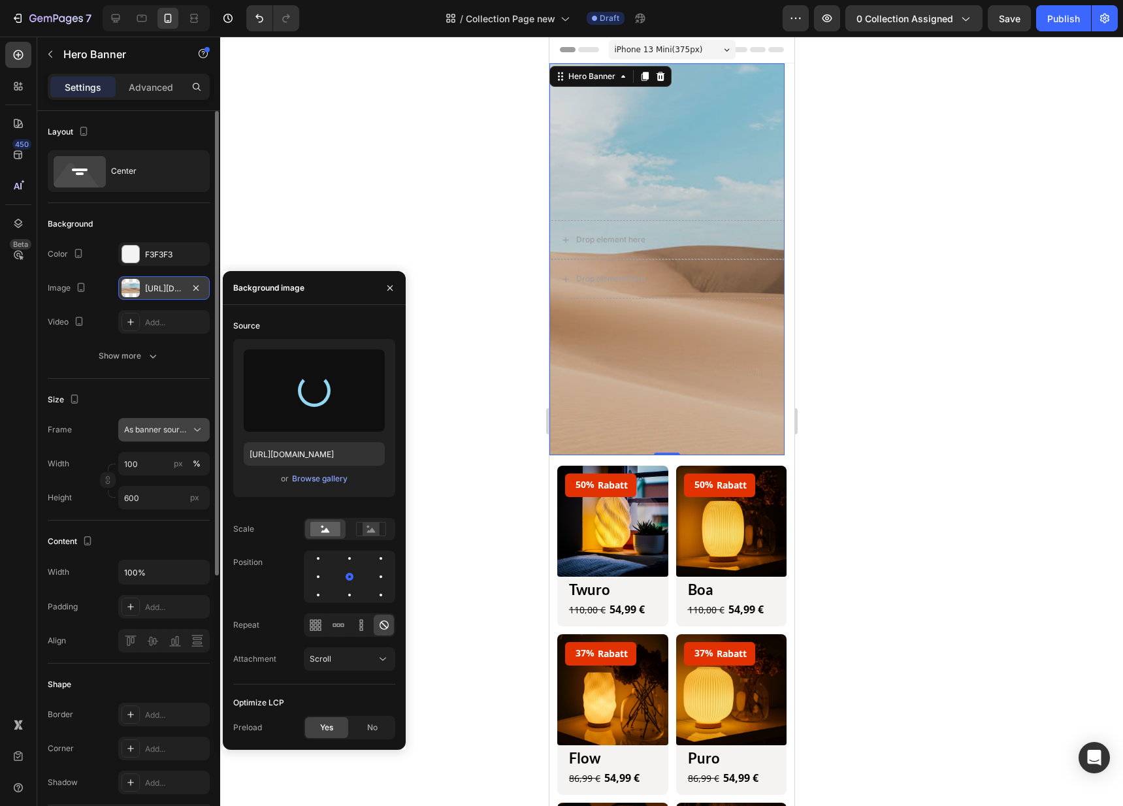
type input "https://cdn.shopify.com/s/files/1/0647/2207/5915/files/gempages_509315056912041…"
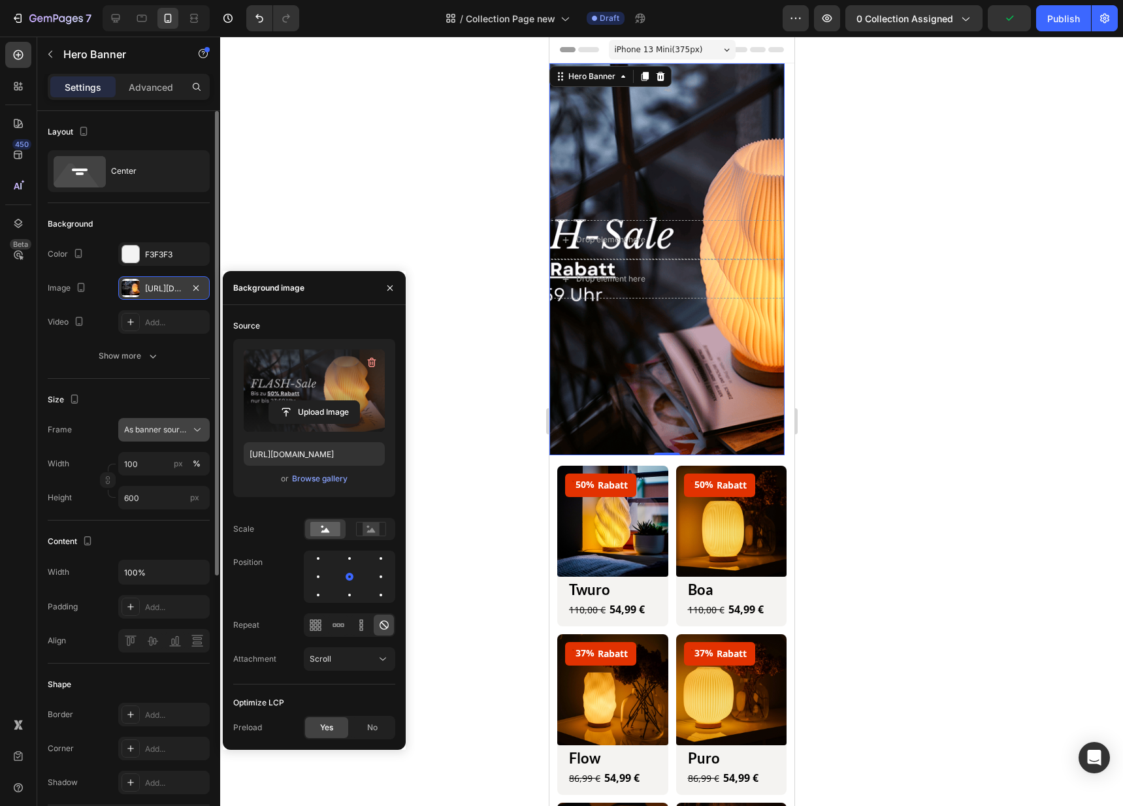
click at [145, 426] on span "As banner source" at bounding box center [156, 430] width 64 height 12
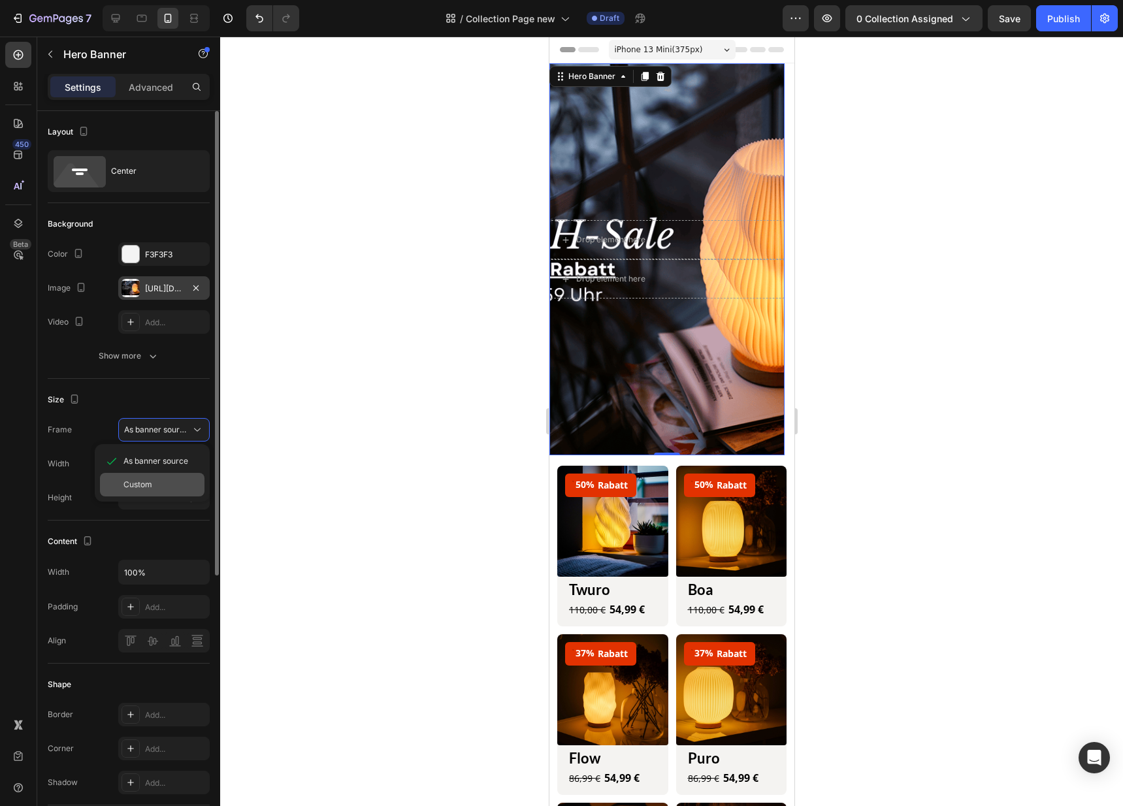
click at [145, 484] on span "Custom" at bounding box center [137, 485] width 29 height 12
click at [184, 420] on button "Custom" at bounding box center [163, 430] width 91 height 24
click at [170, 453] on div "As banner source" at bounding box center [152, 461] width 104 height 24
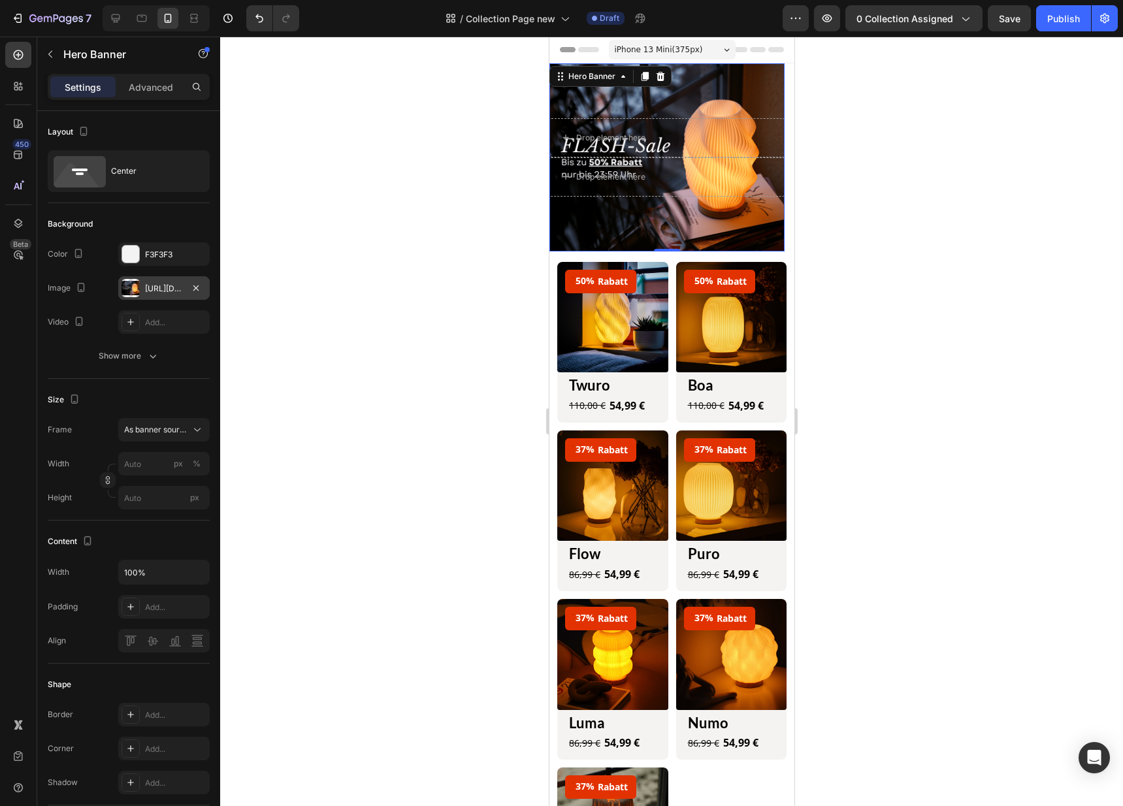
click at [736, 94] on div "Overlay" at bounding box center [666, 157] width 235 height 188
click at [1063, 19] on div "Publish" at bounding box center [1063, 19] width 33 height 14
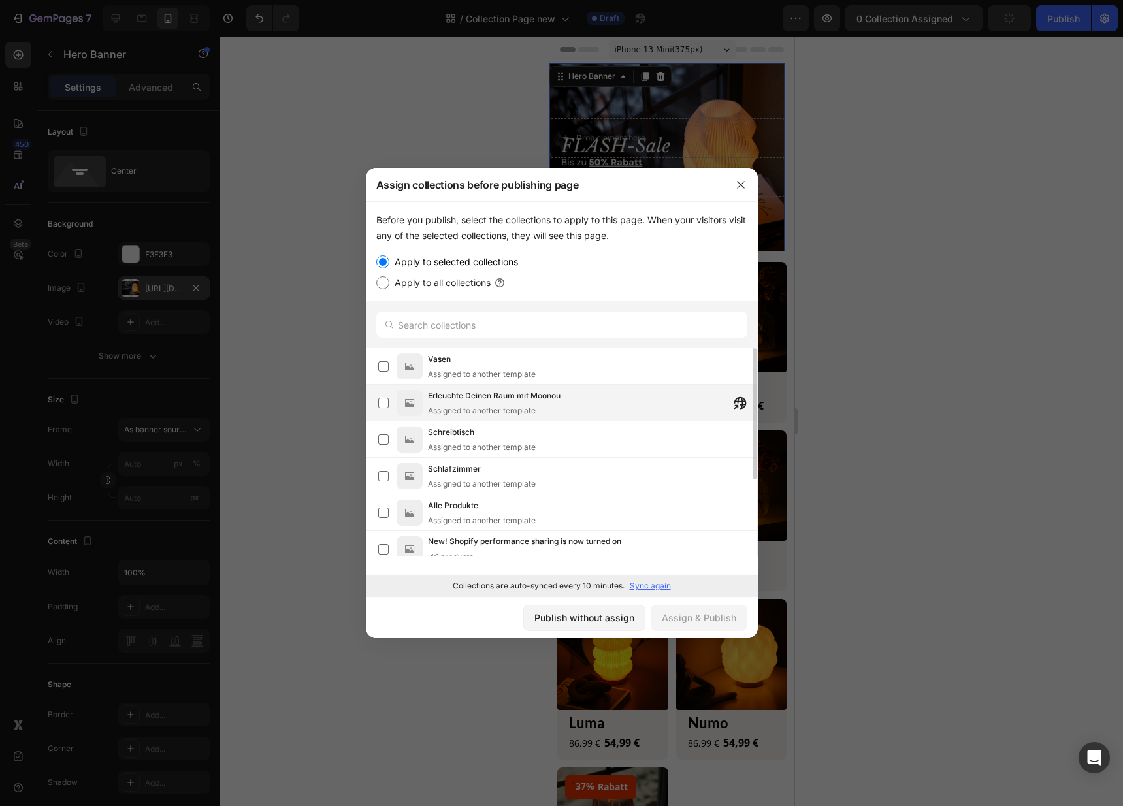
click at [579, 400] on div "Erleuchte Deinen Raum mit Moonou Assigned to another template" at bounding box center [592, 402] width 329 height 27
click at [746, 184] on button "button" at bounding box center [740, 184] width 21 height 21
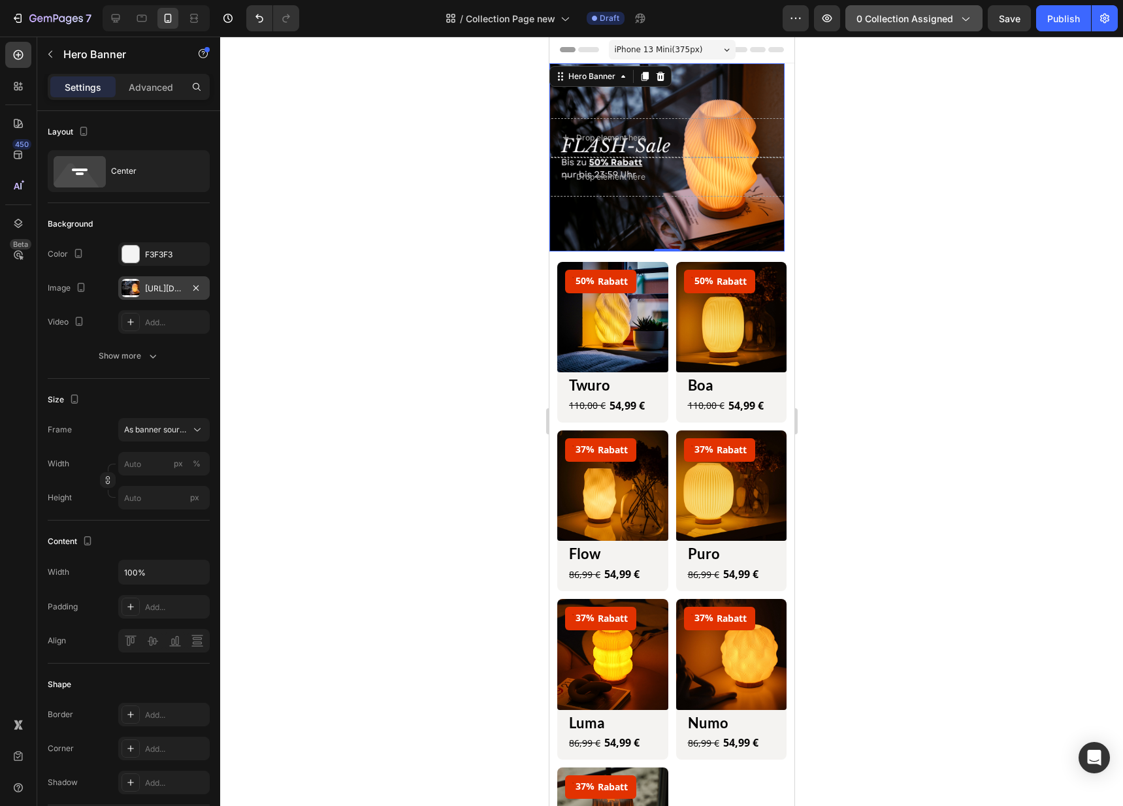
click at [924, 14] on span "0 collection assigned" at bounding box center [904, 19] width 97 height 14
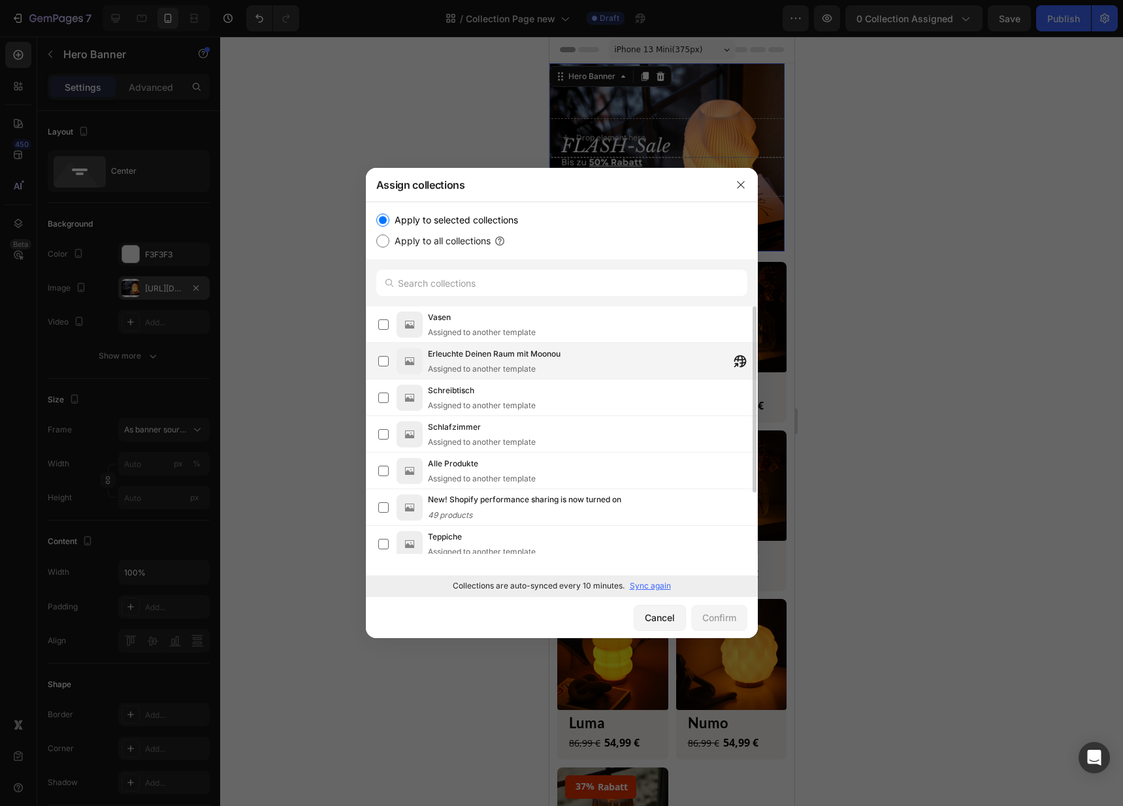
click at [477, 350] on span "Erleuchte Deinen Raum mit Moonou" at bounding box center [494, 353] width 133 height 13
click at [707, 616] on div "Confirm" at bounding box center [719, 618] width 34 height 14
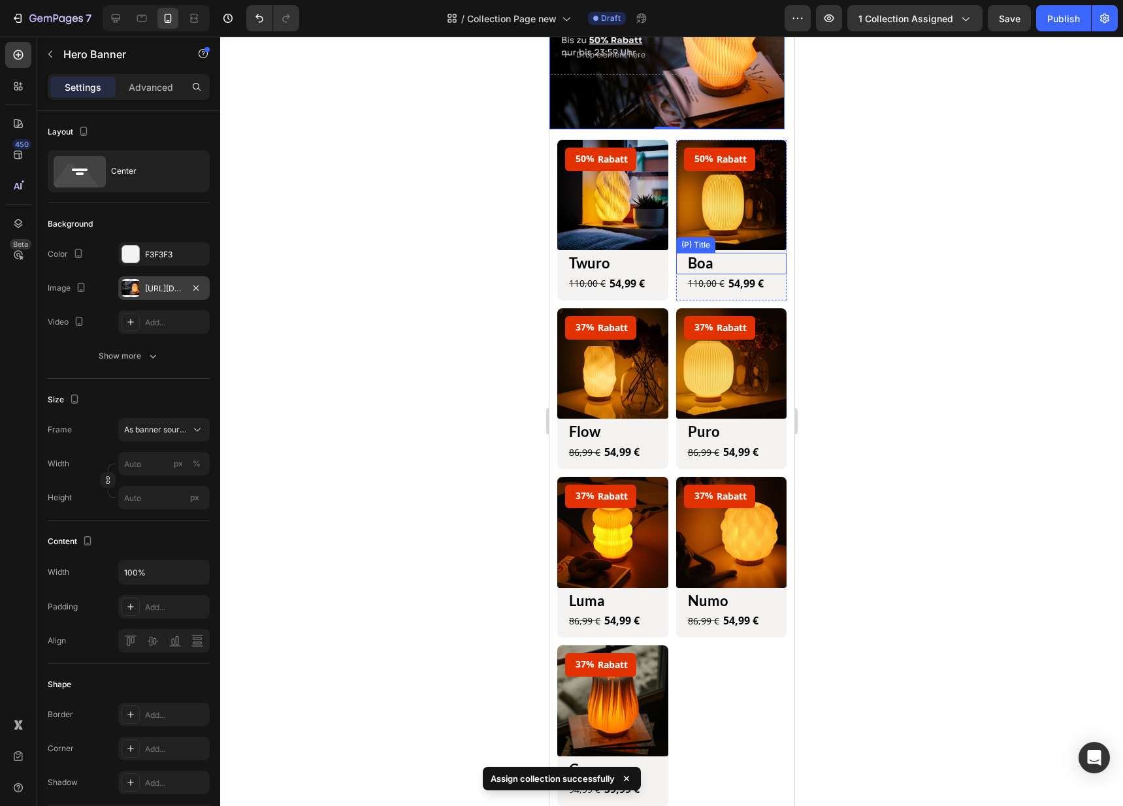
scroll to position [144, 0]
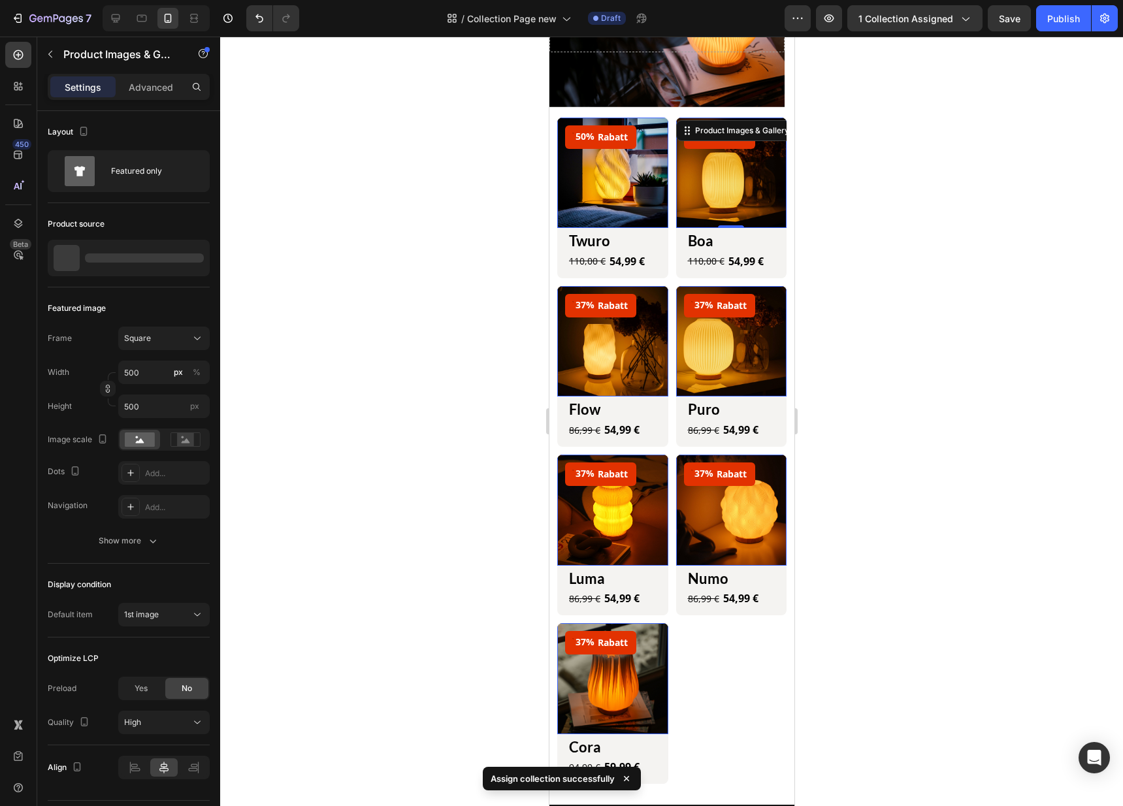
click at [682, 163] on img at bounding box center [730, 173] width 111 height 111
click at [659, 116] on div "Product Images & Gallery" at bounding box center [609, 110] width 99 height 12
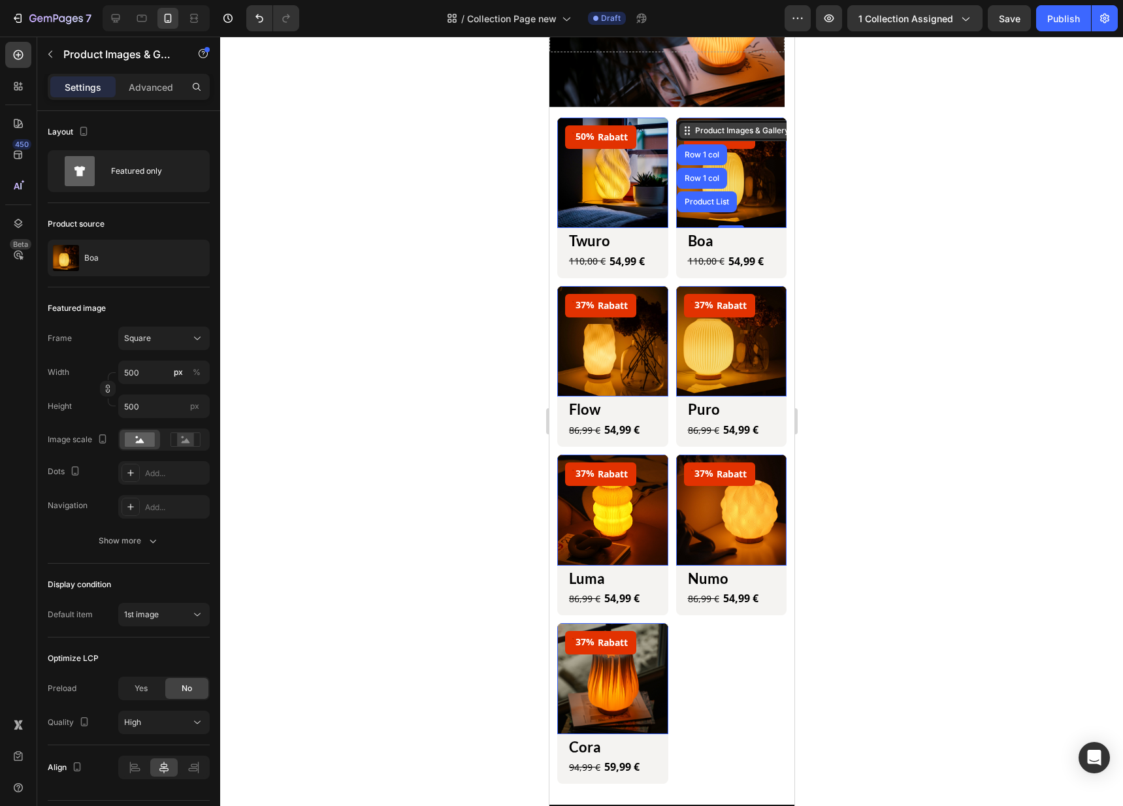
click at [659, 116] on div "Product Images & Gallery" at bounding box center [609, 110] width 99 height 12
click at [729, 161] on img at bounding box center [730, 173] width 111 height 111
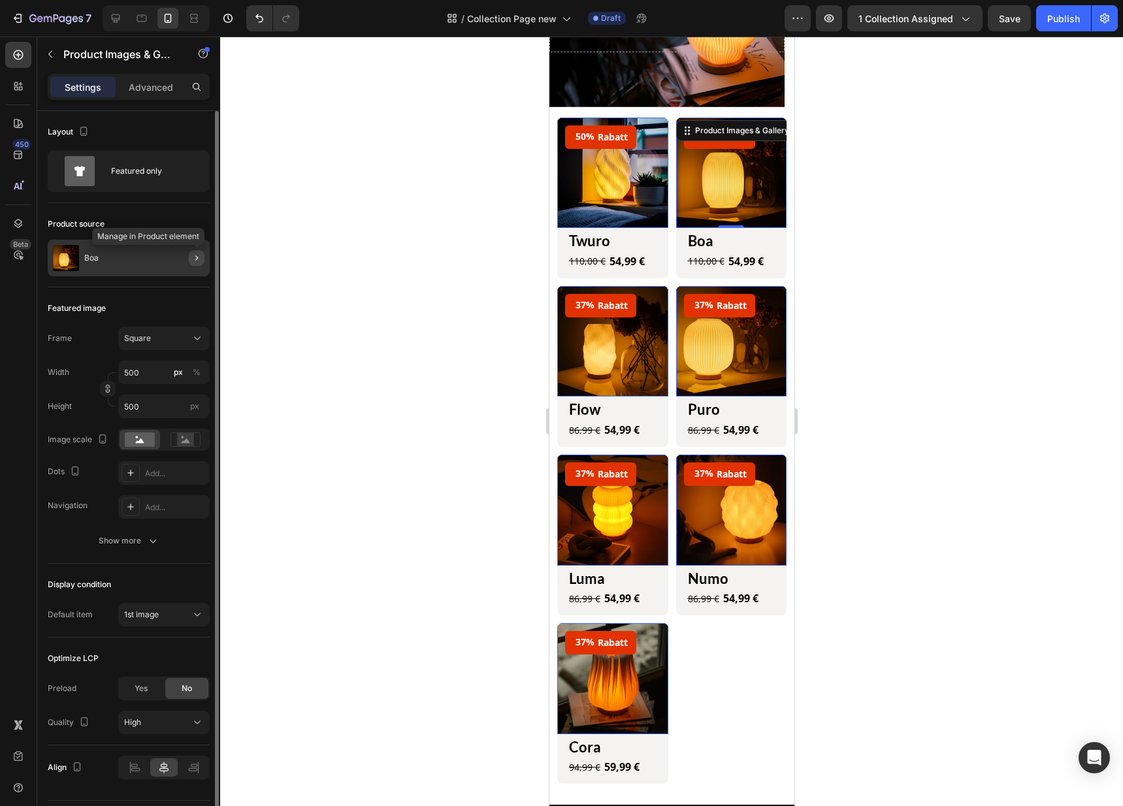
click at [200, 258] on icon "button" at bounding box center [196, 258] width 10 height 10
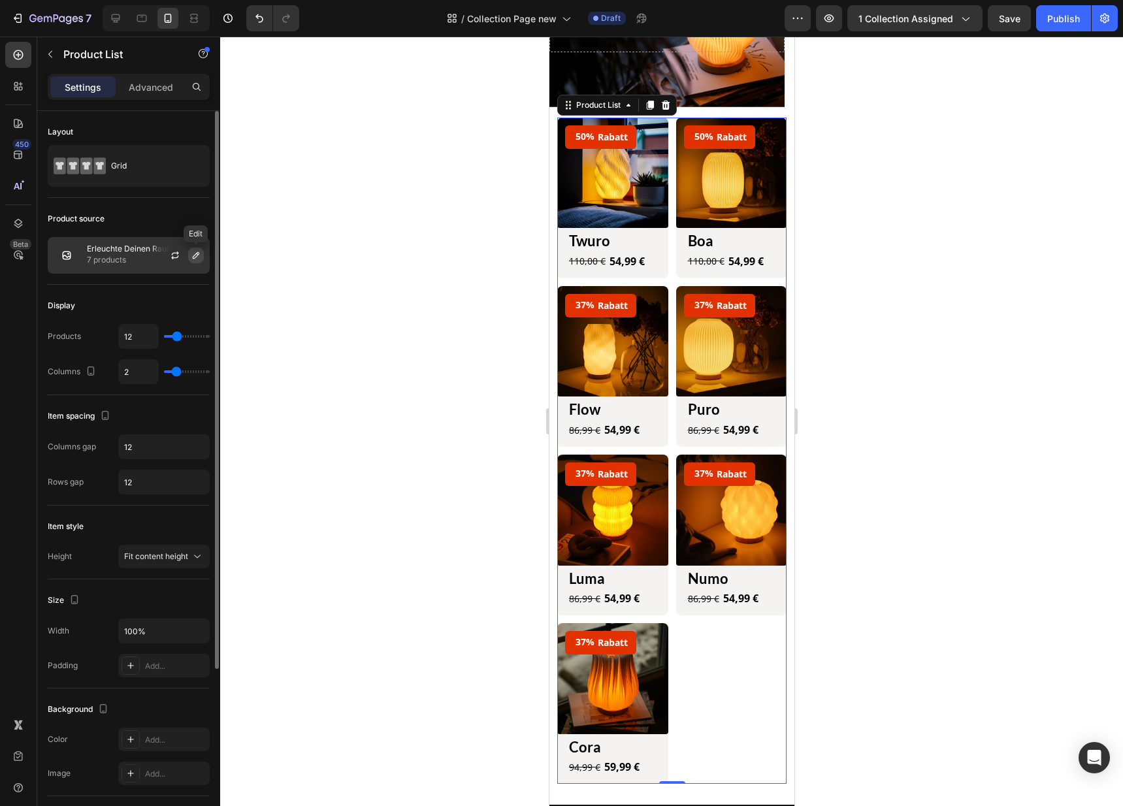
click at [195, 255] on icon "button" at bounding box center [196, 255] width 10 height 10
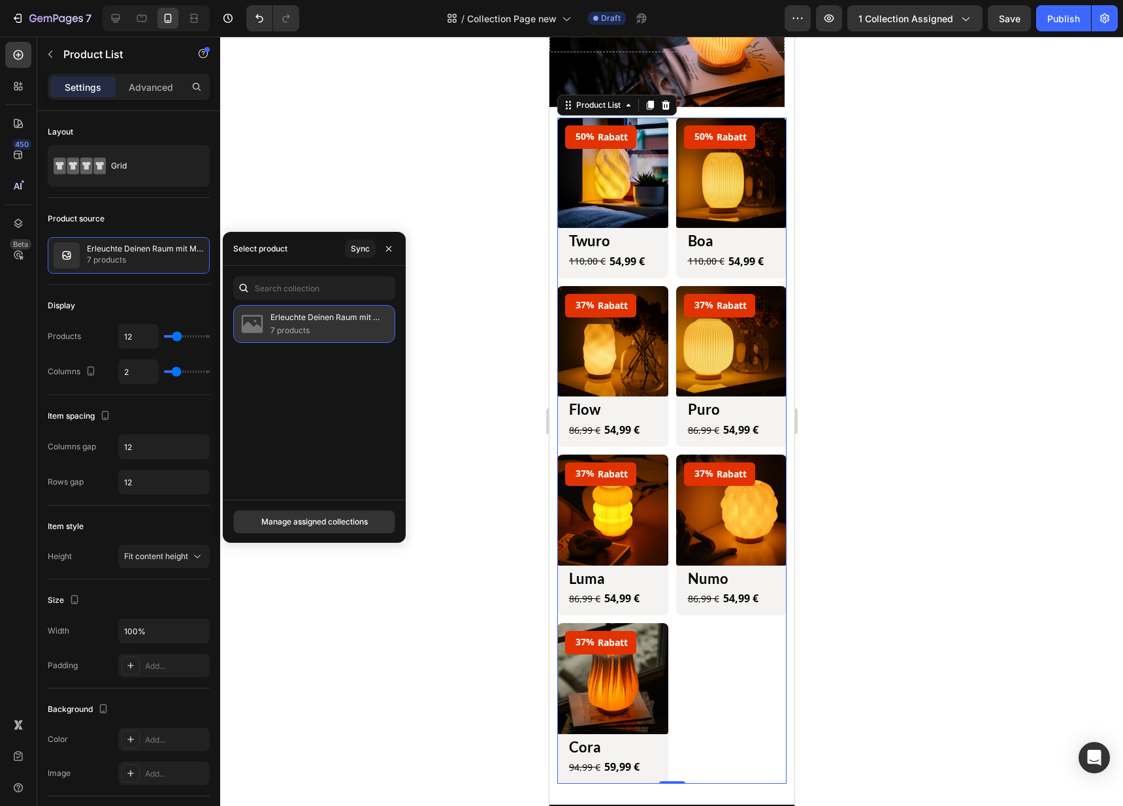
click at [296, 330] on p "7 products" at bounding box center [327, 330] width 114 height 13
click at [321, 515] on button "Manage assigned collections" at bounding box center [314, 522] width 162 height 24
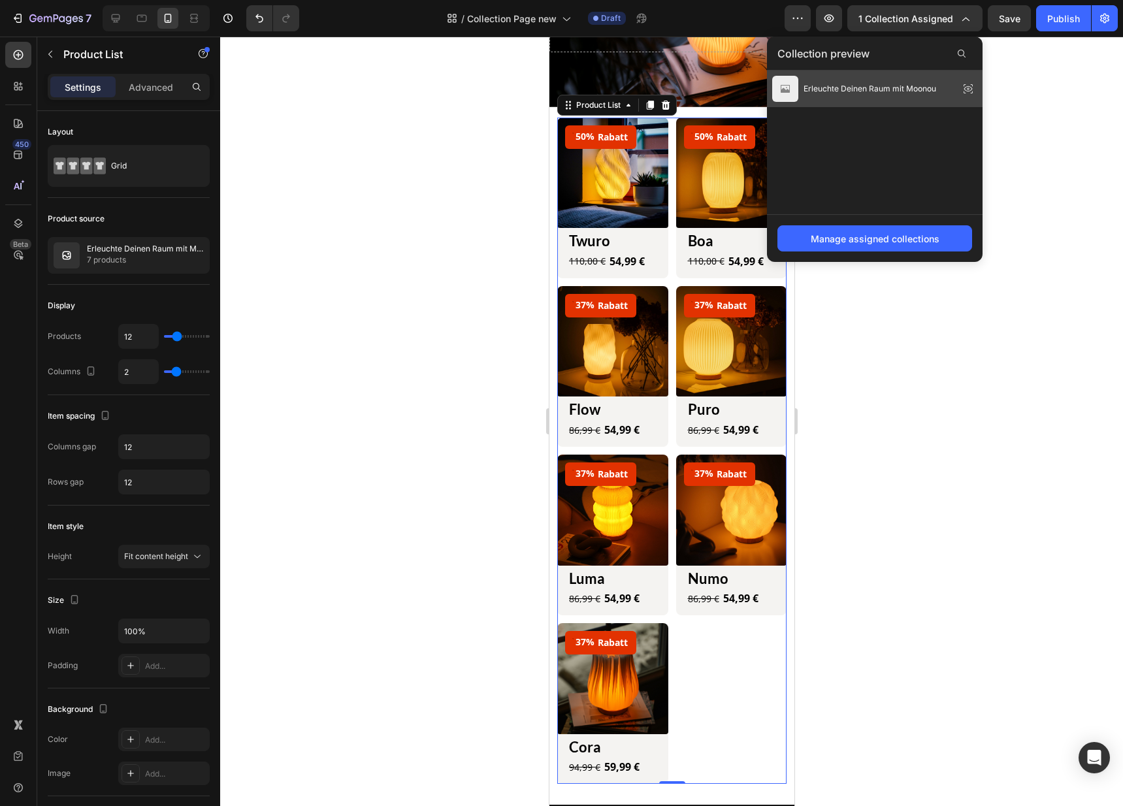
click at [903, 90] on span "Erleuchte Deinen Raum mit Moonou" at bounding box center [869, 89] width 133 height 12
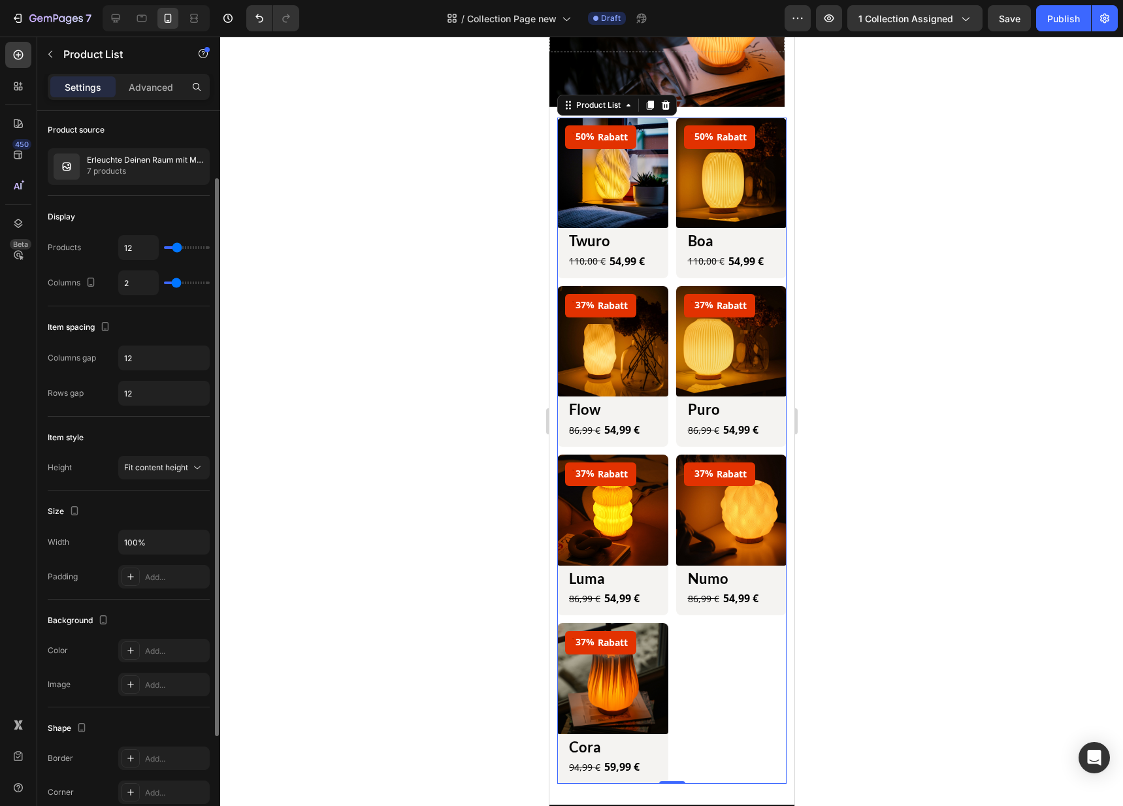
scroll to position [0, 0]
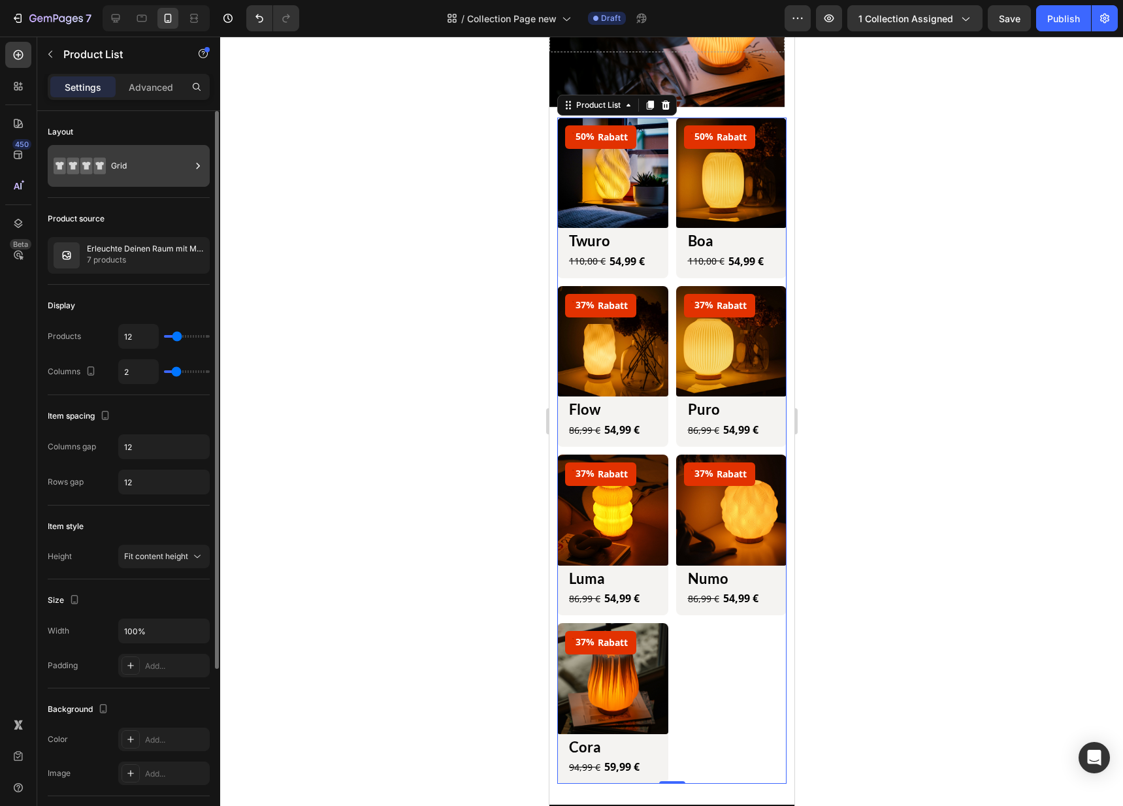
click at [140, 156] on div "Grid" at bounding box center [151, 166] width 80 height 30
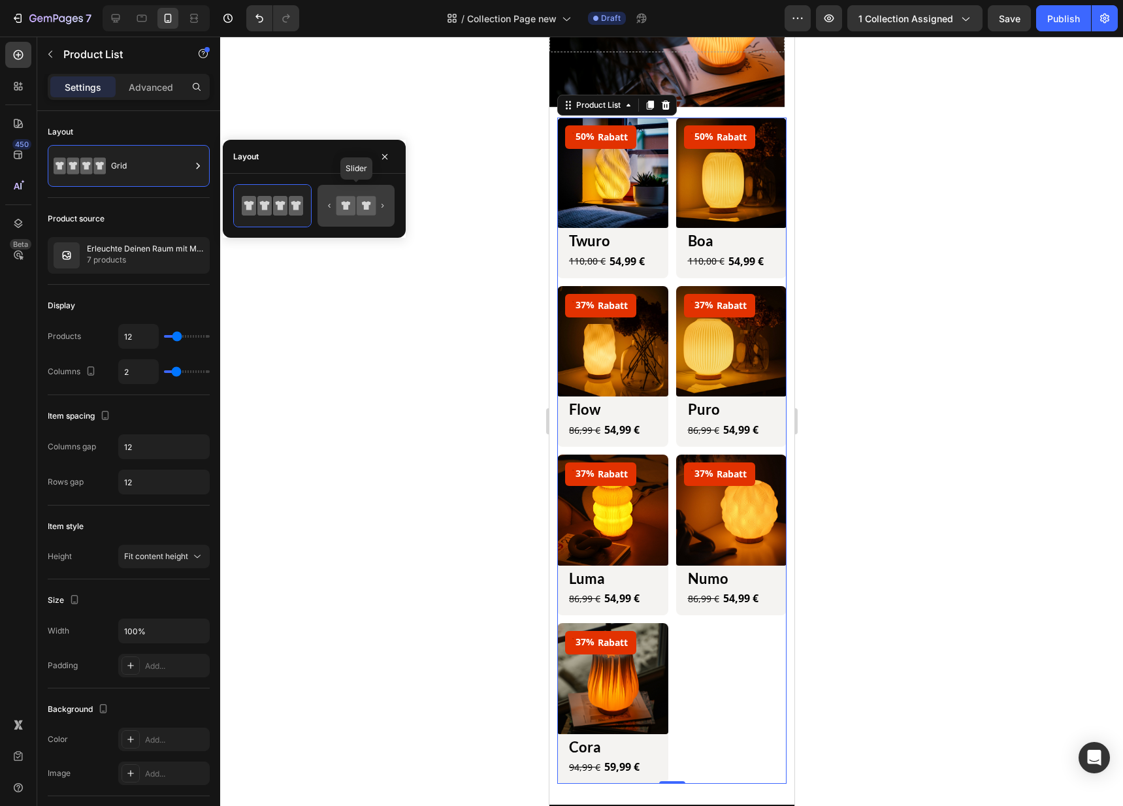
click at [346, 197] on icon at bounding box center [345, 205] width 19 height 19
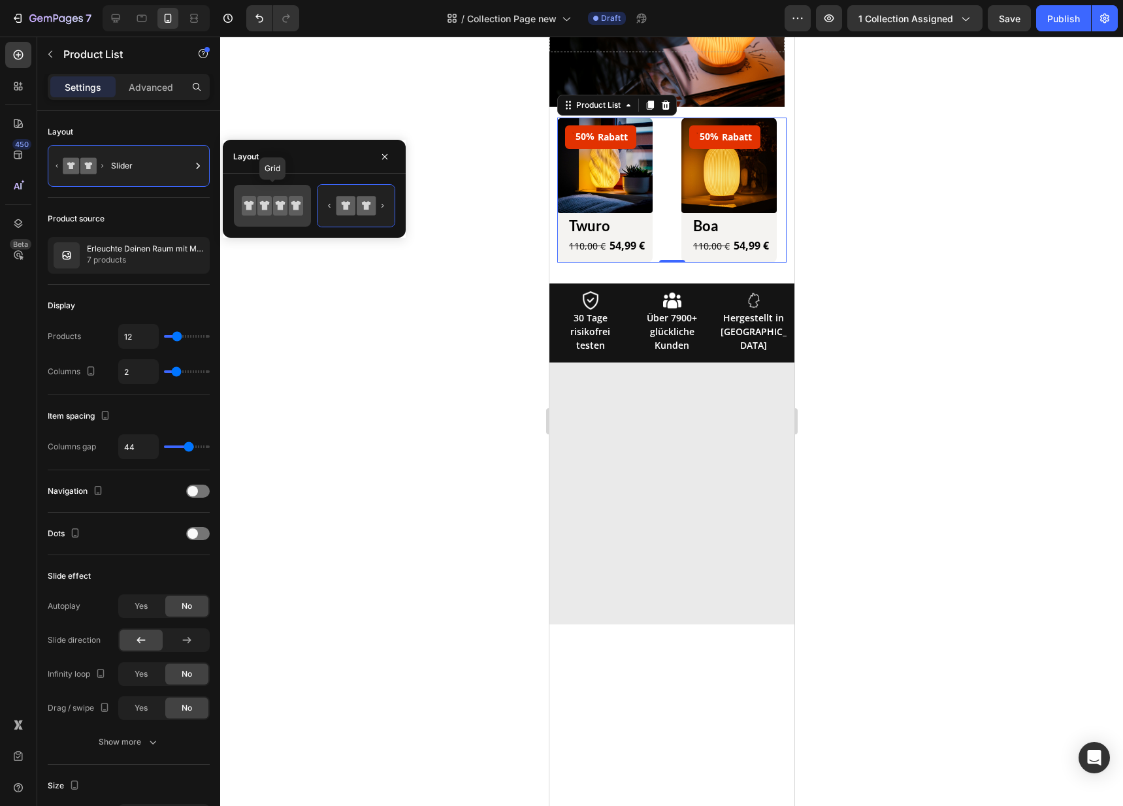
click at [270, 206] on icon at bounding box center [264, 206] width 14 height 20
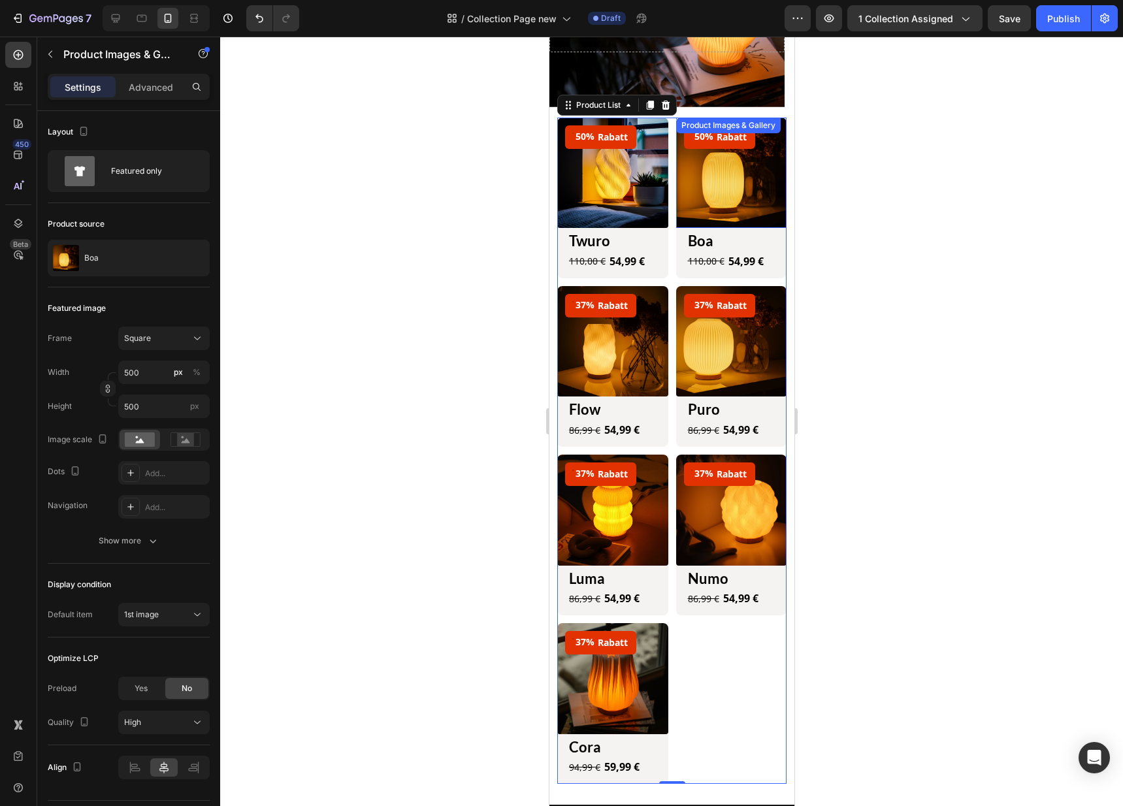
click at [728, 189] on img at bounding box center [730, 173] width 111 height 111
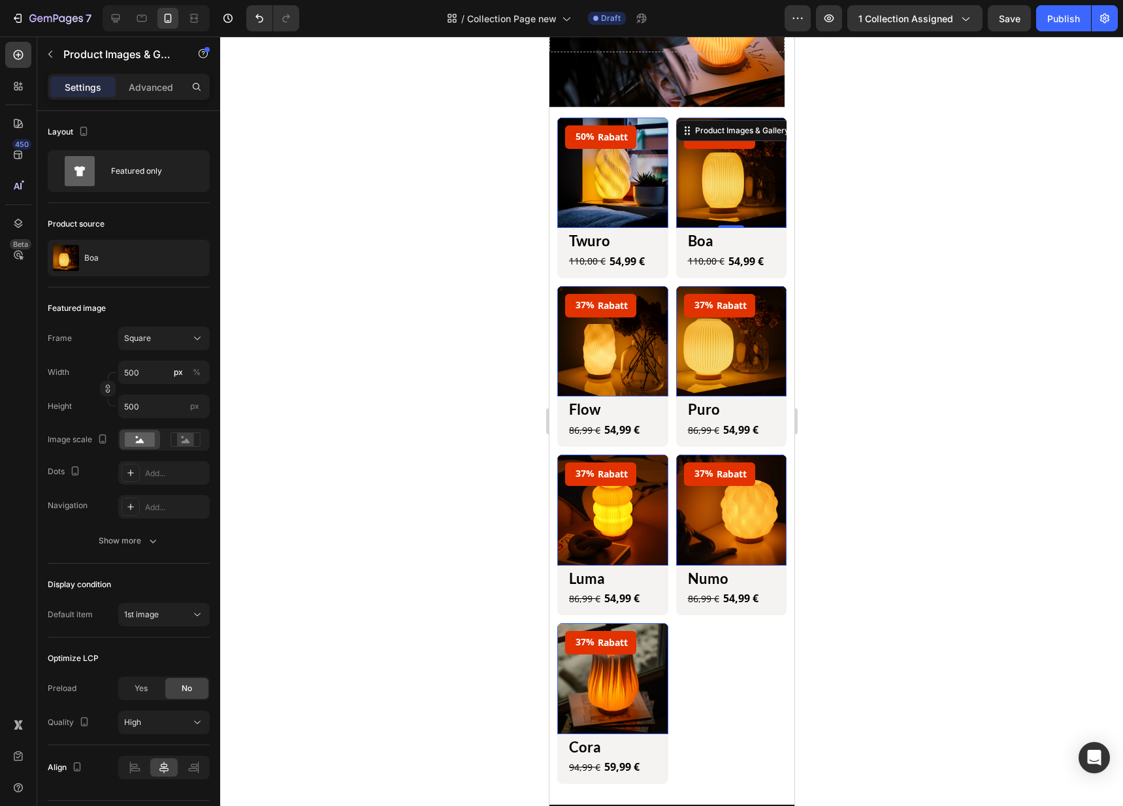
click at [639, 330] on img at bounding box center [611, 341] width 111 height 111
click at [627, 344] on img at bounding box center [611, 341] width 111 height 111
click at [694, 344] on img at bounding box center [730, 341] width 111 height 111
click at [608, 349] on img at bounding box center [611, 341] width 111 height 111
click at [683, 191] on img at bounding box center [730, 173] width 111 height 111
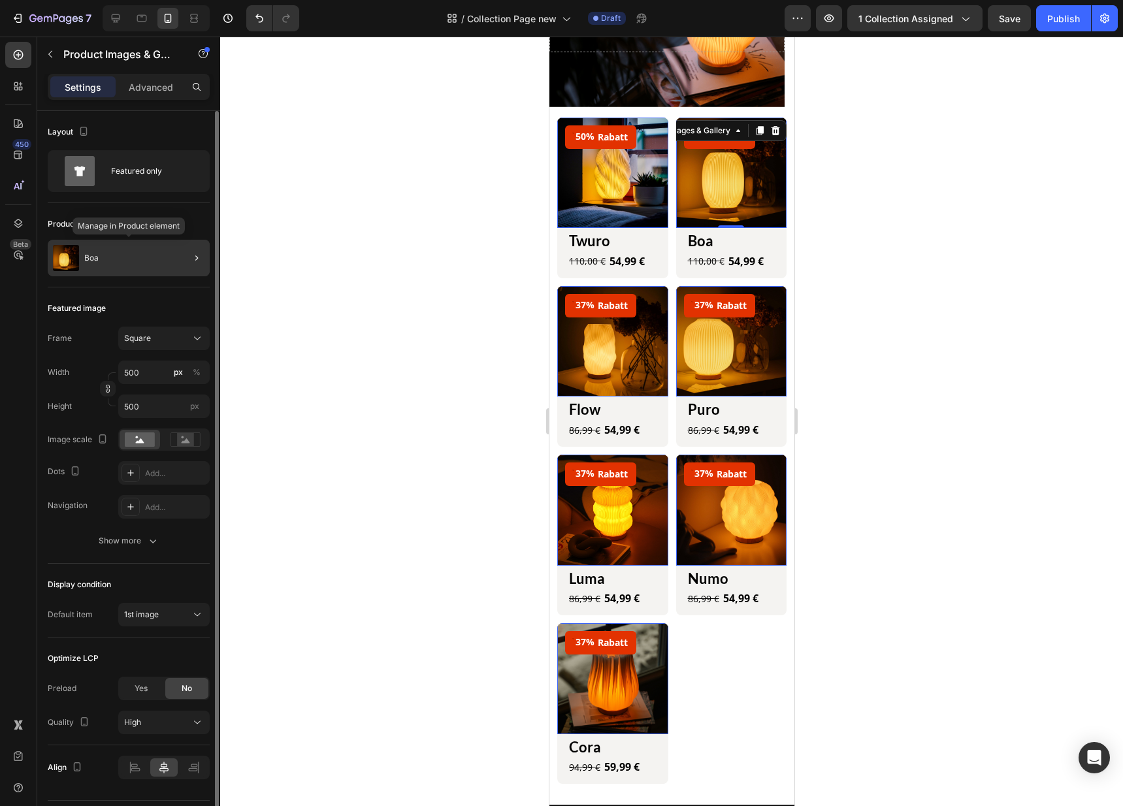
click at [100, 257] on div "Boa" at bounding box center [129, 258] width 162 height 37
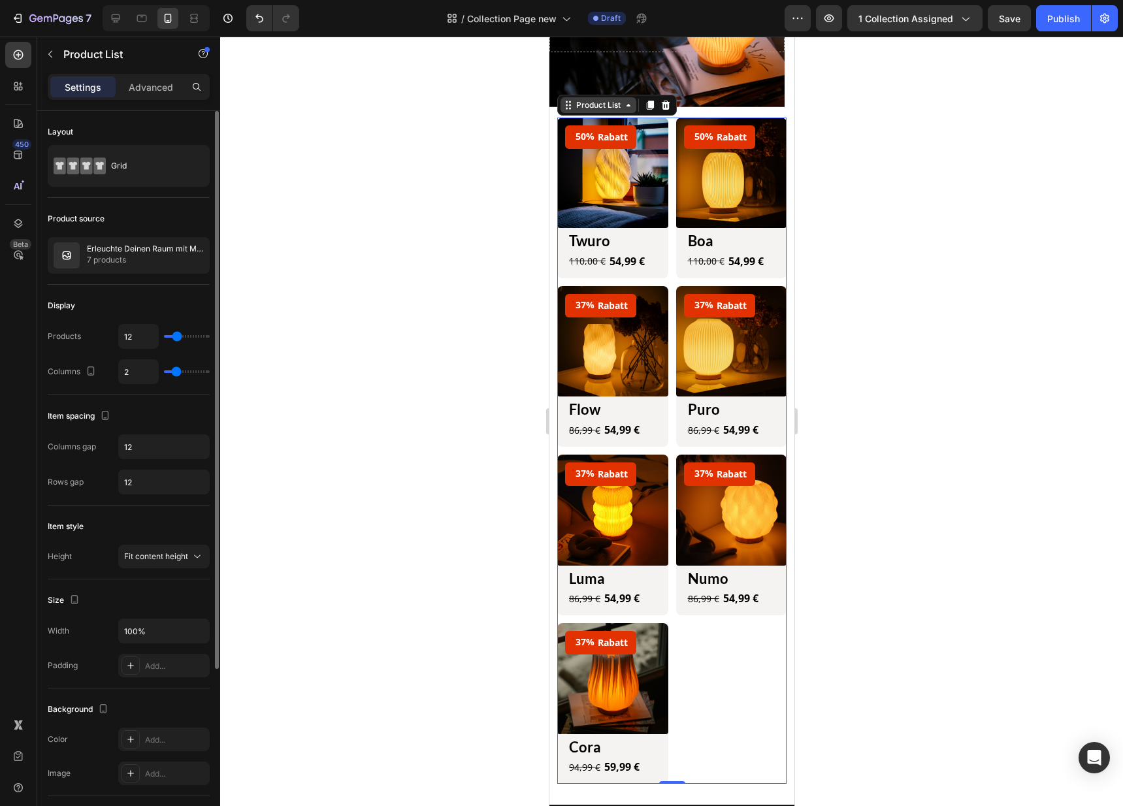
click at [618, 106] on div "Product List" at bounding box center [598, 105] width 50 height 12
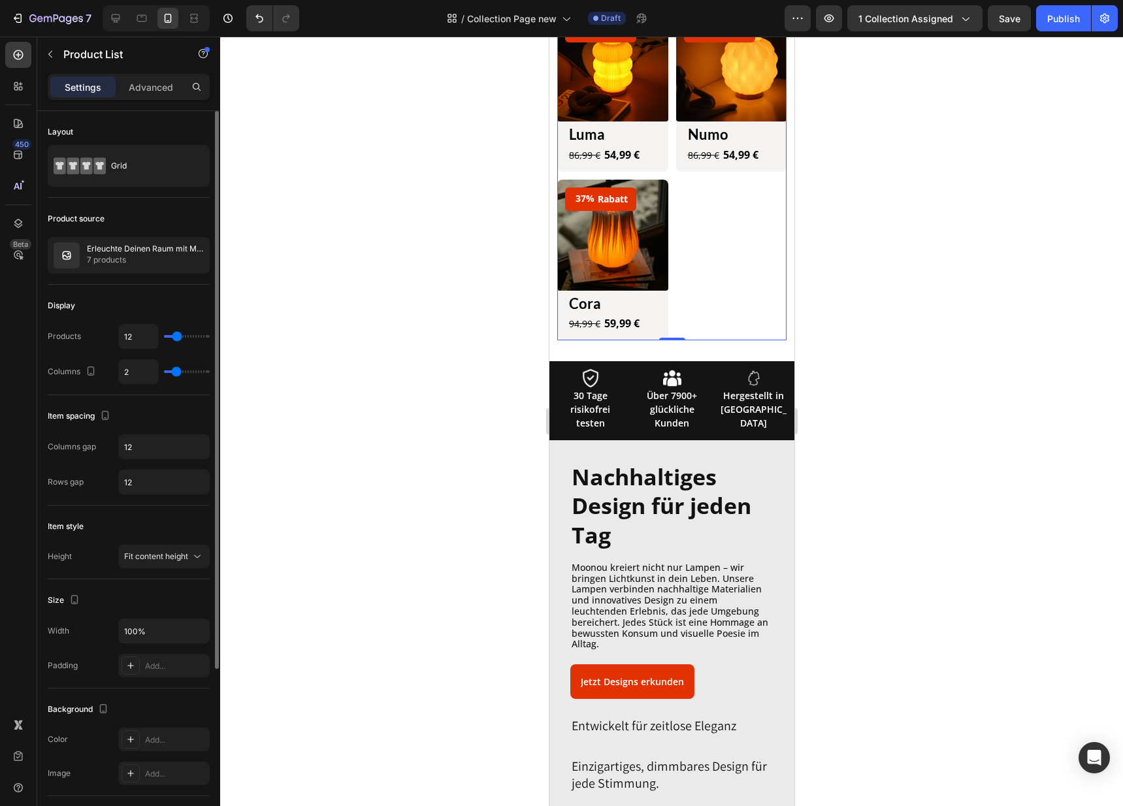
scroll to position [610, 0]
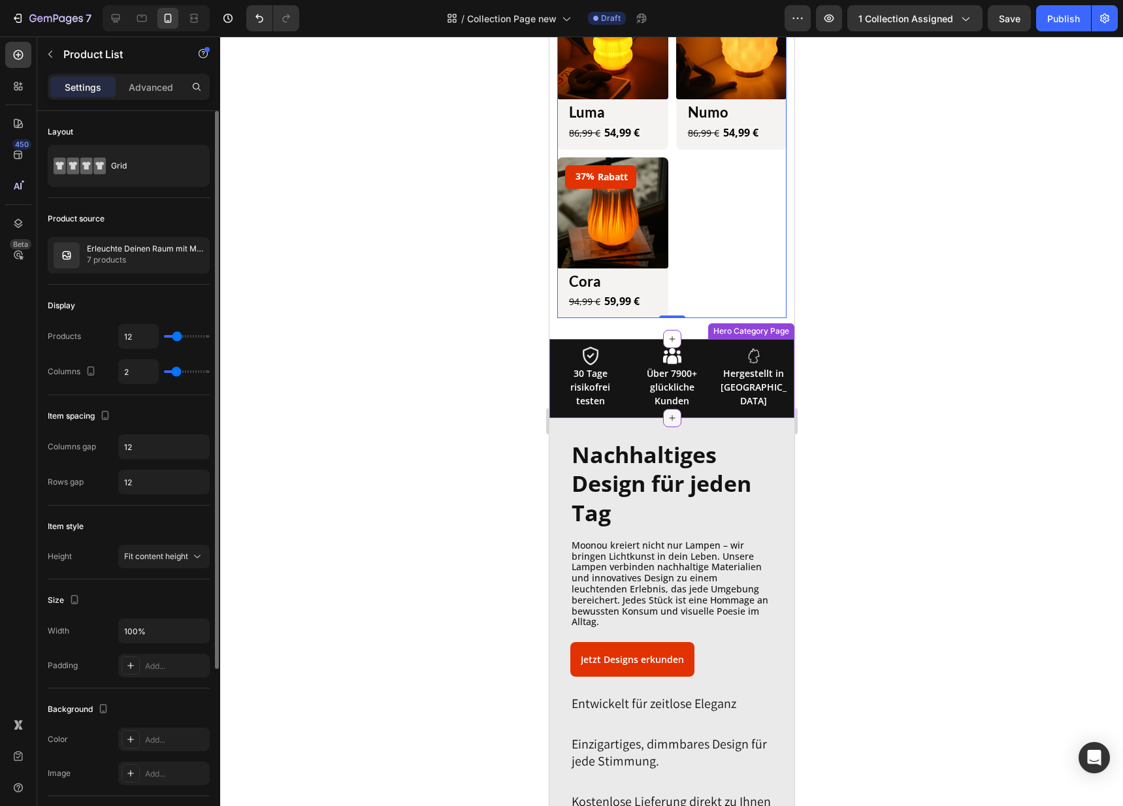
click at [666, 413] on icon at bounding box center [671, 418] width 10 height 10
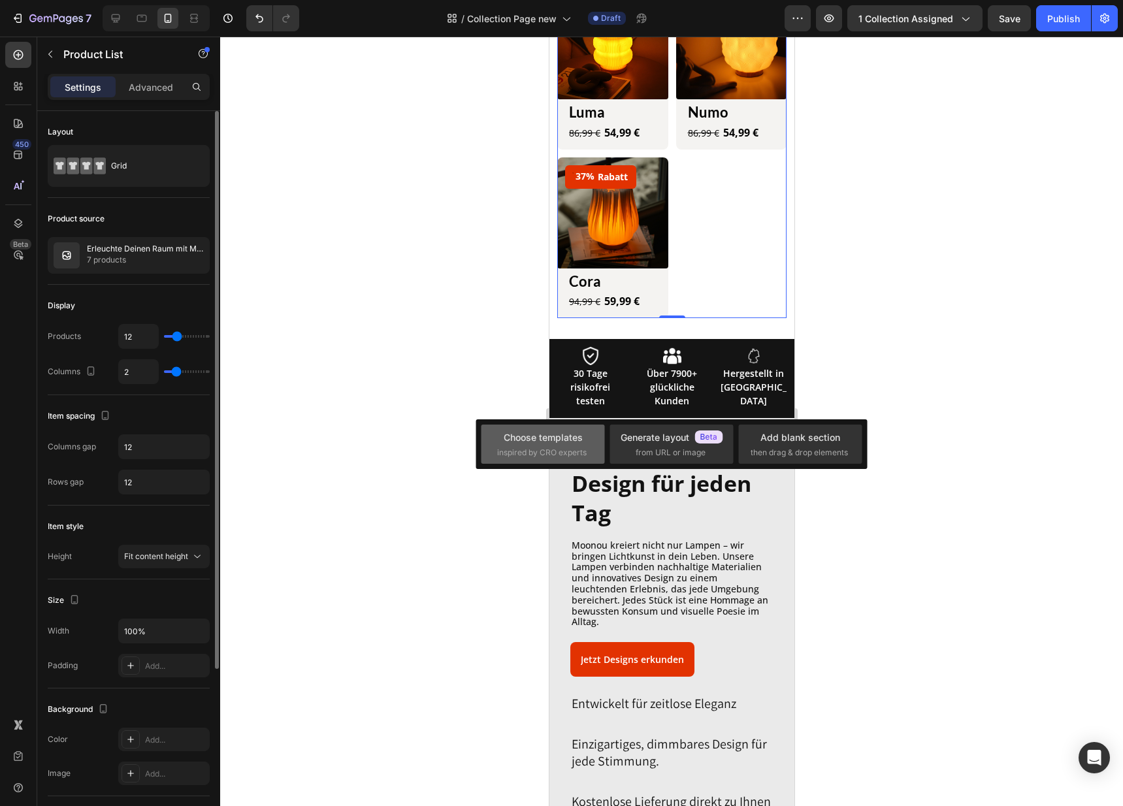
click at [568, 437] on div "Choose templates" at bounding box center [543, 437] width 79 height 14
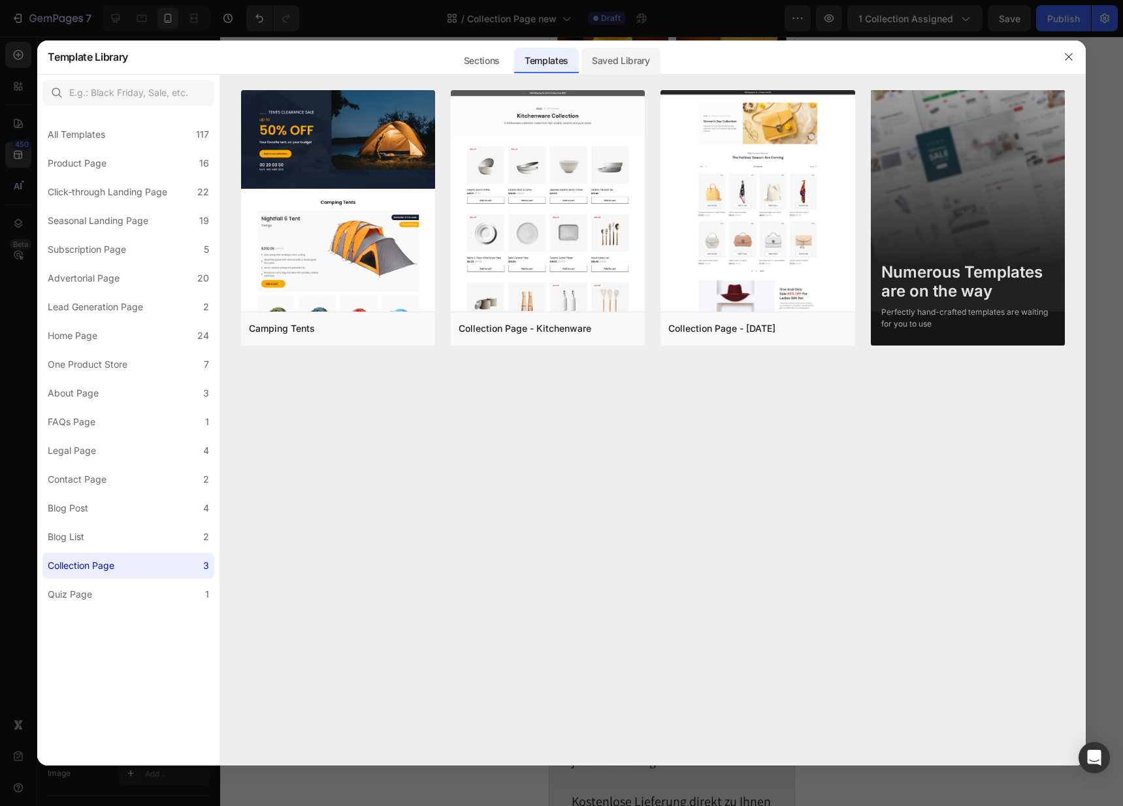
click at [619, 59] on div "Saved Library" at bounding box center [620, 61] width 79 height 26
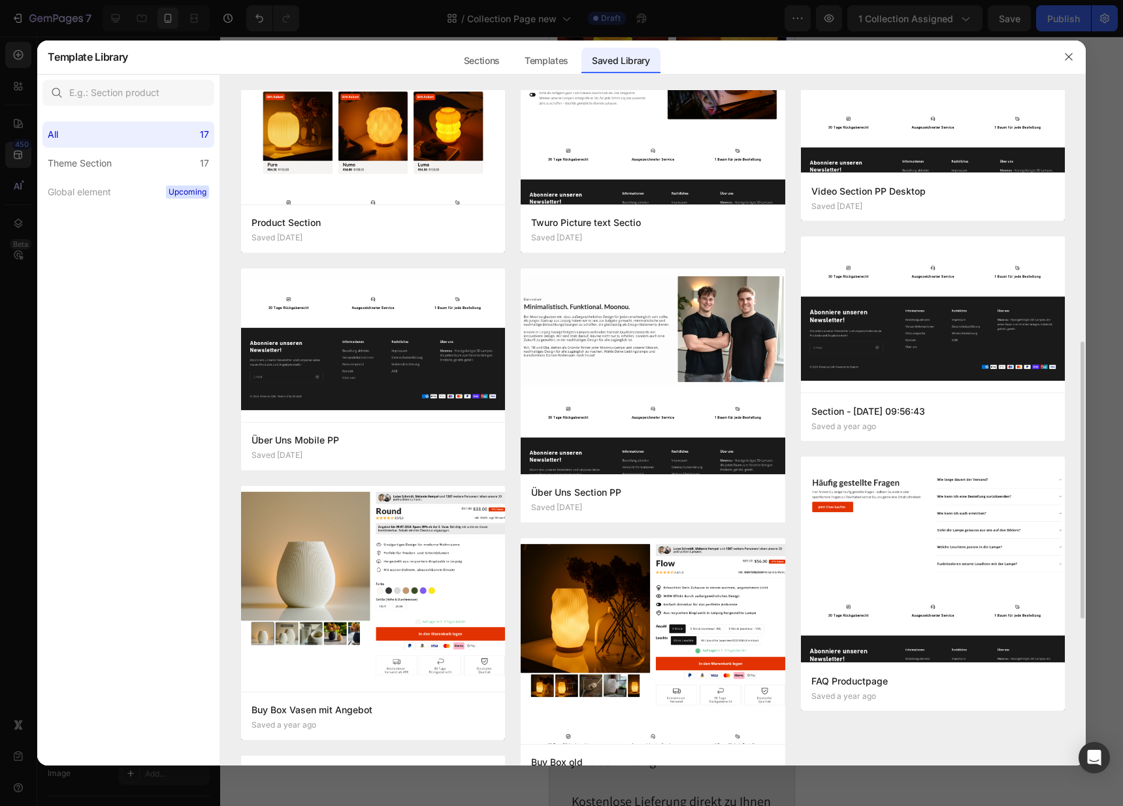
scroll to position [646, 0]
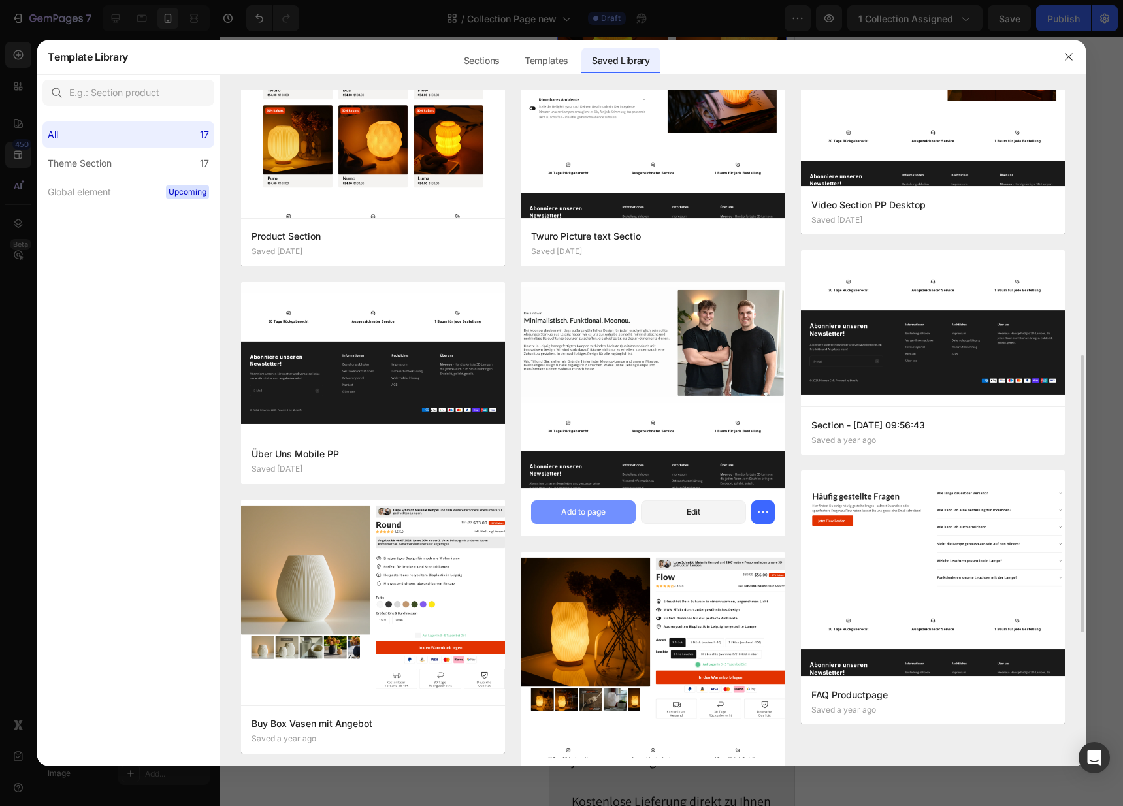
click at [568, 518] on button "Add to page" at bounding box center [583, 512] width 104 height 24
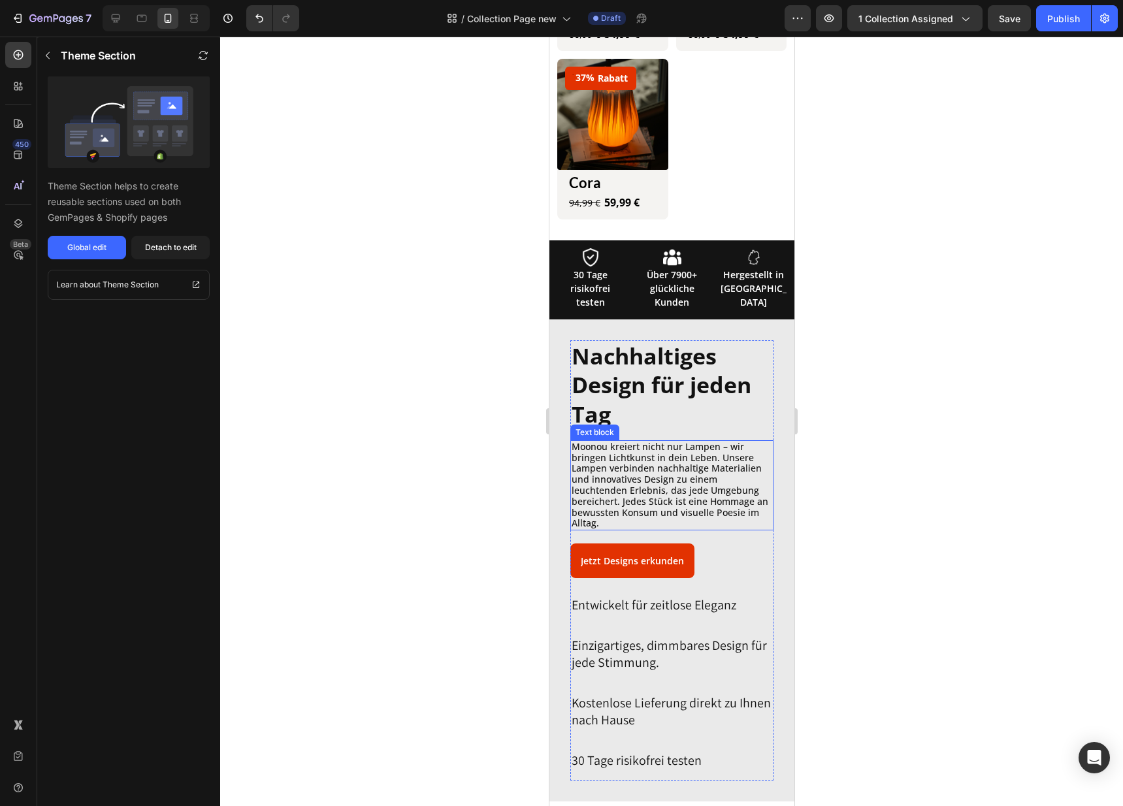
scroll to position [700, 0]
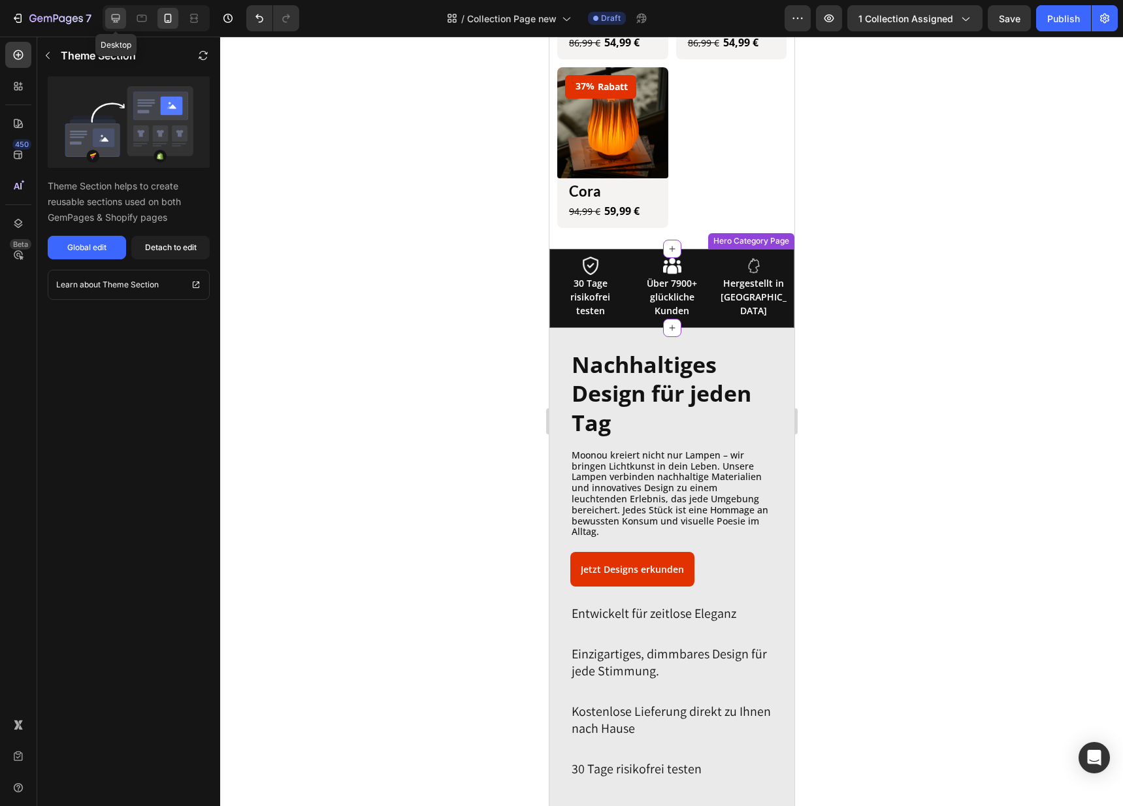
click at [109, 19] on icon at bounding box center [115, 18] width 13 height 13
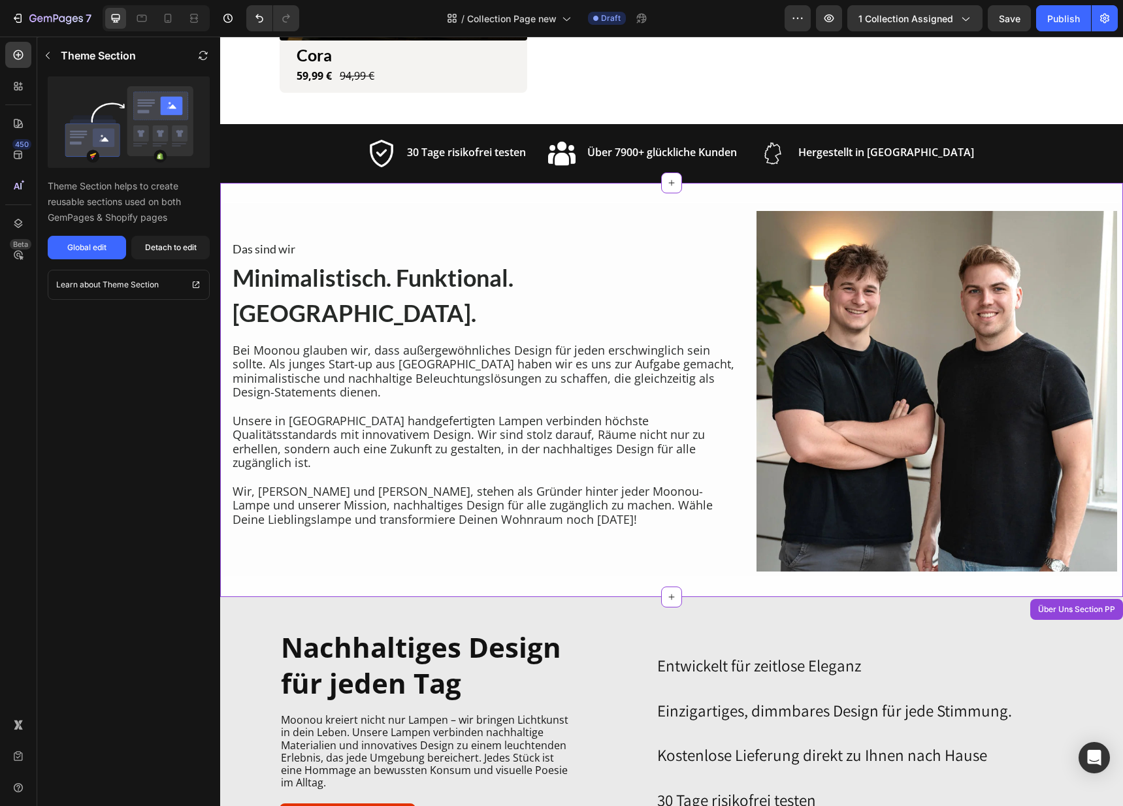
scroll to position [1283, 0]
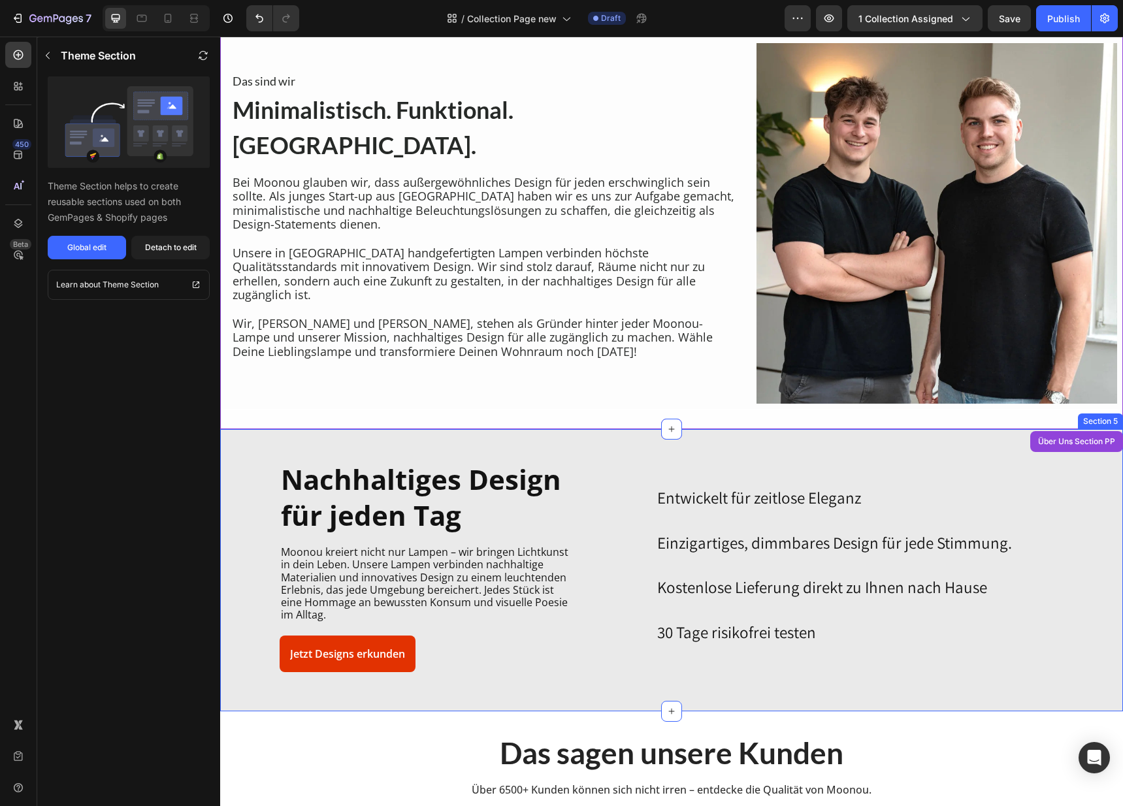
click at [1089, 473] on div "Nachhaltiges Design für jeden Tag Heading Moonou kreiert nicht nur Lampen – wir…" at bounding box center [671, 569] width 883 height 219
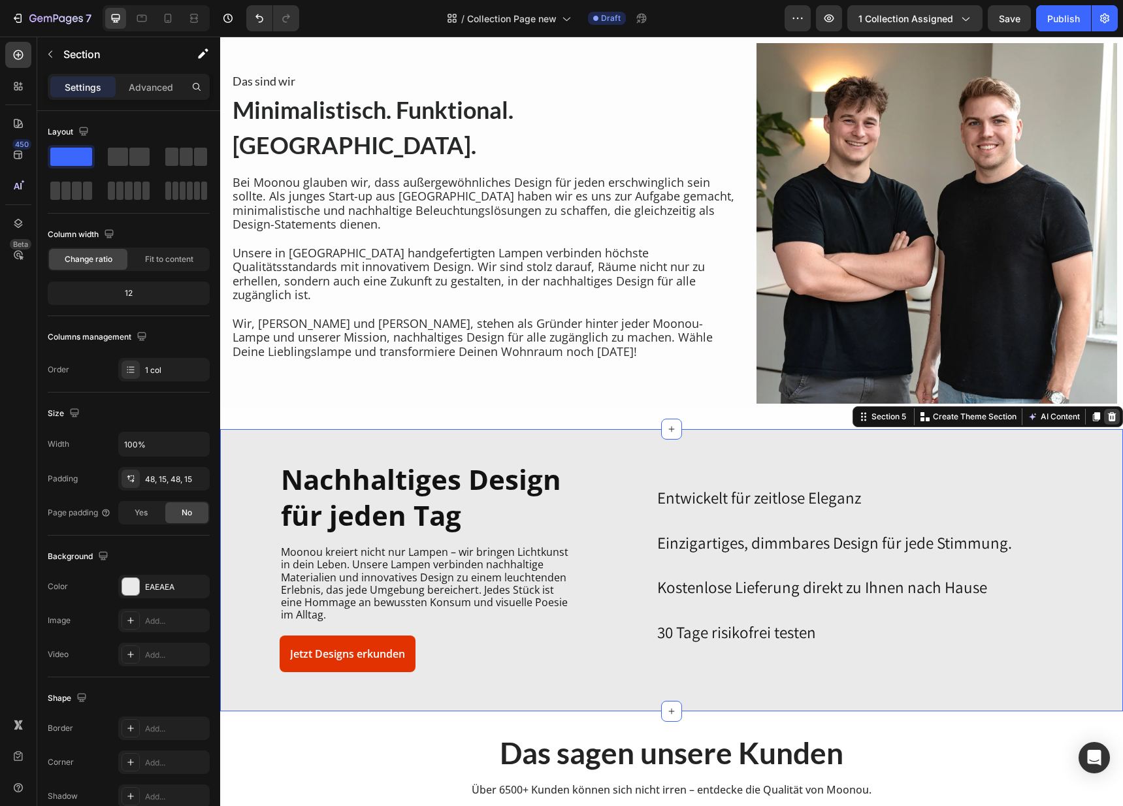
click at [1106, 414] on icon at bounding box center [1111, 416] width 10 height 10
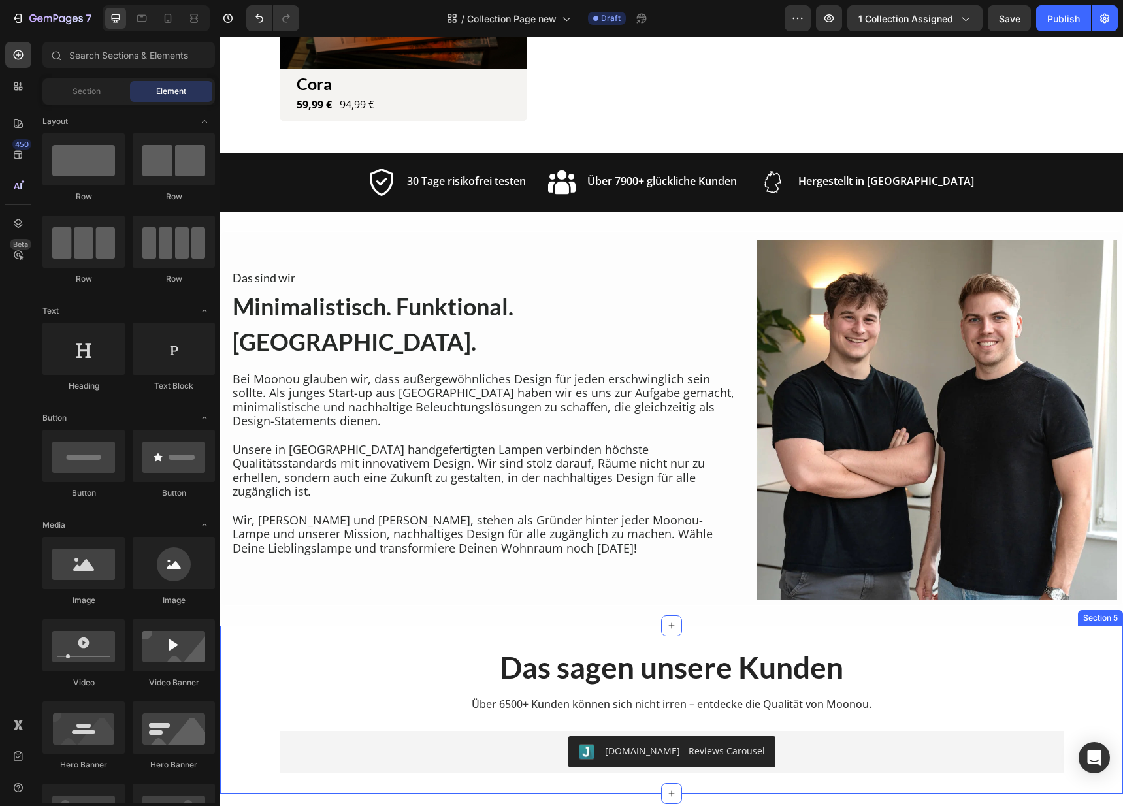
scroll to position [1068, 0]
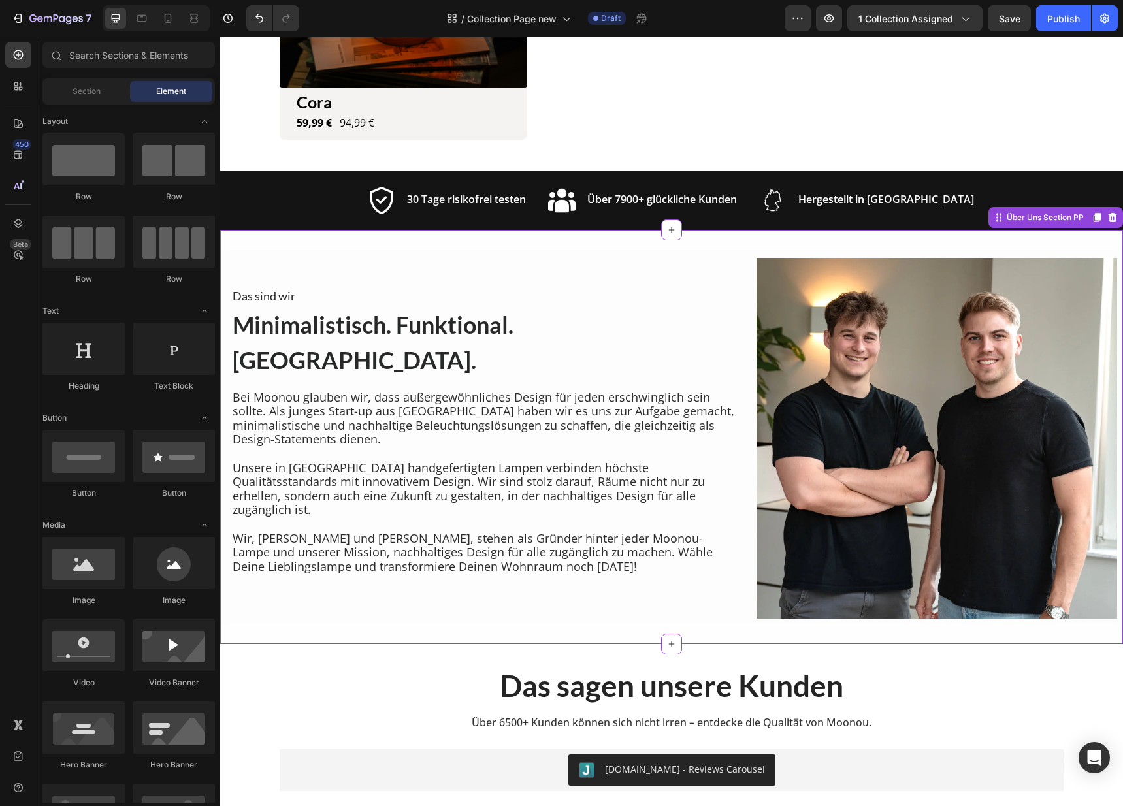
click at [600, 517] on p at bounding box center [483, 524] width 502 height 14
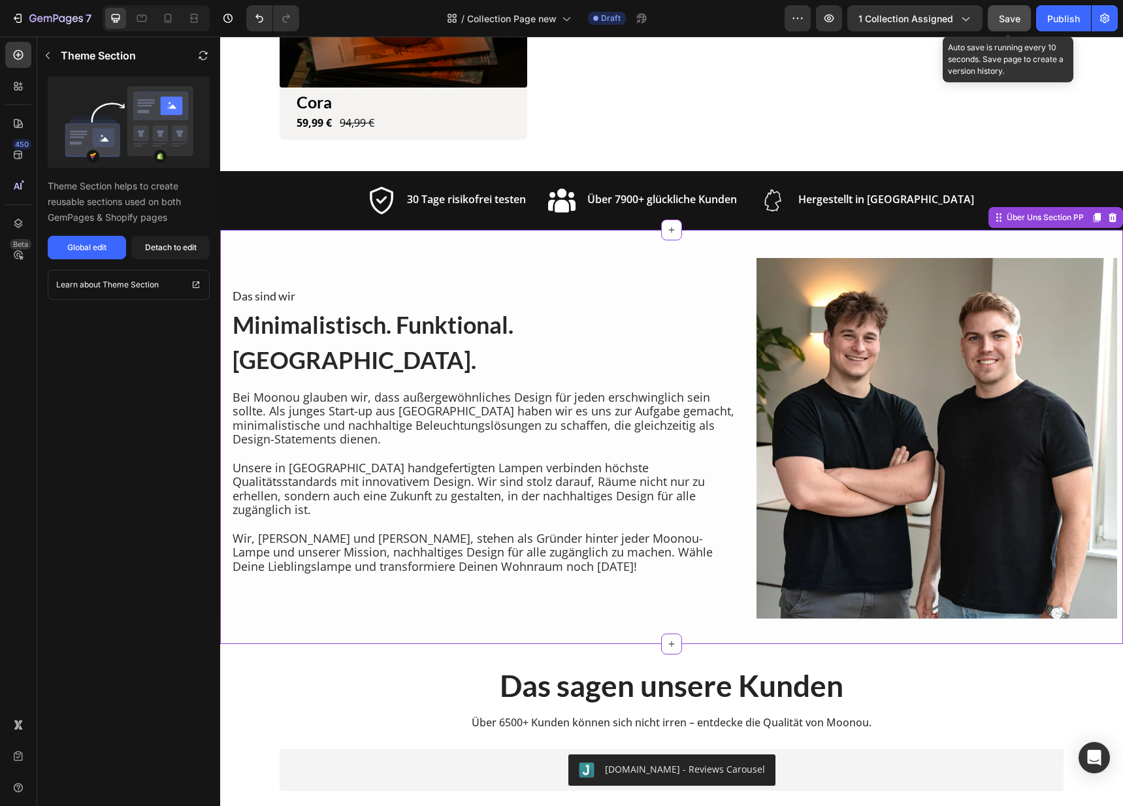
click at [1018, 22] on span "Save" at bounding box center [1010, 18] width 22 height 11
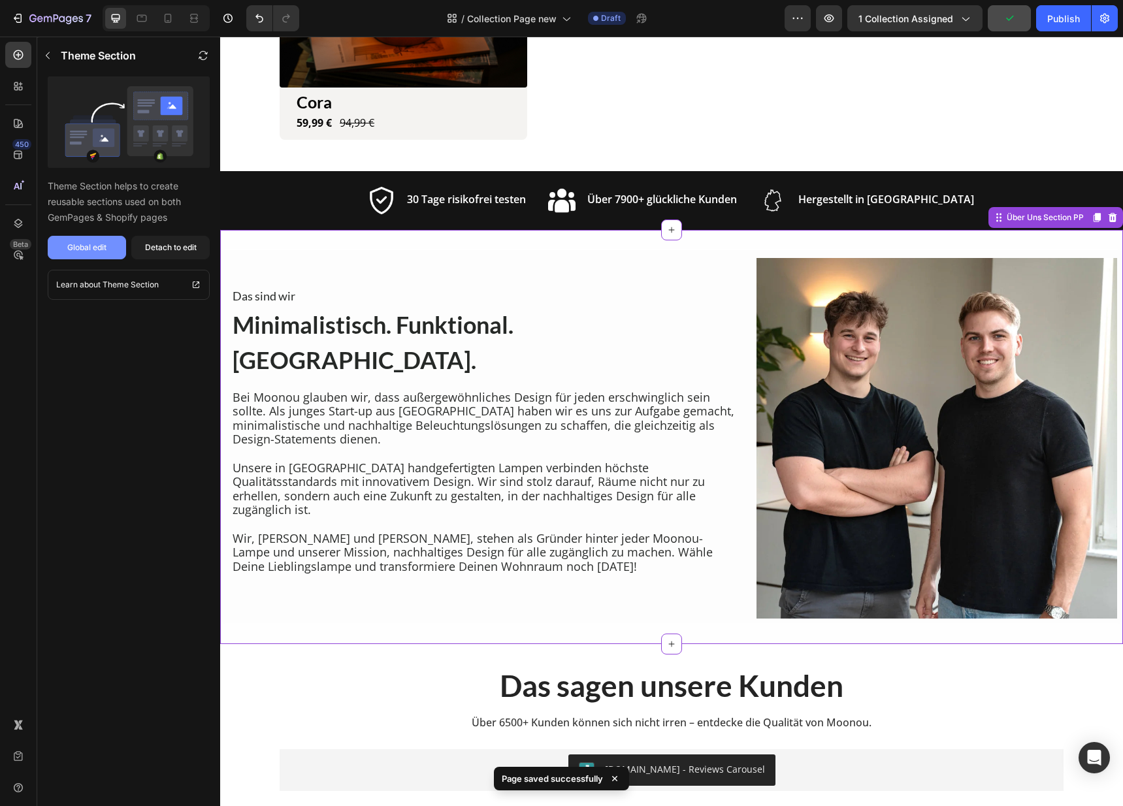
click at [93, 244] on div "Global edit" at bounding box center [86, 248] width 39 height 12
click at [366, 275] on div "Das sind wir Heading Minimalistisch. Funktional. Moonou. Heading Bei Moonou gla…" at bounding box center [483, 438] width 504 height 361
click at [170, 236] on button "Detach to edit" at bounding box center [170, 248] width 78 height 24
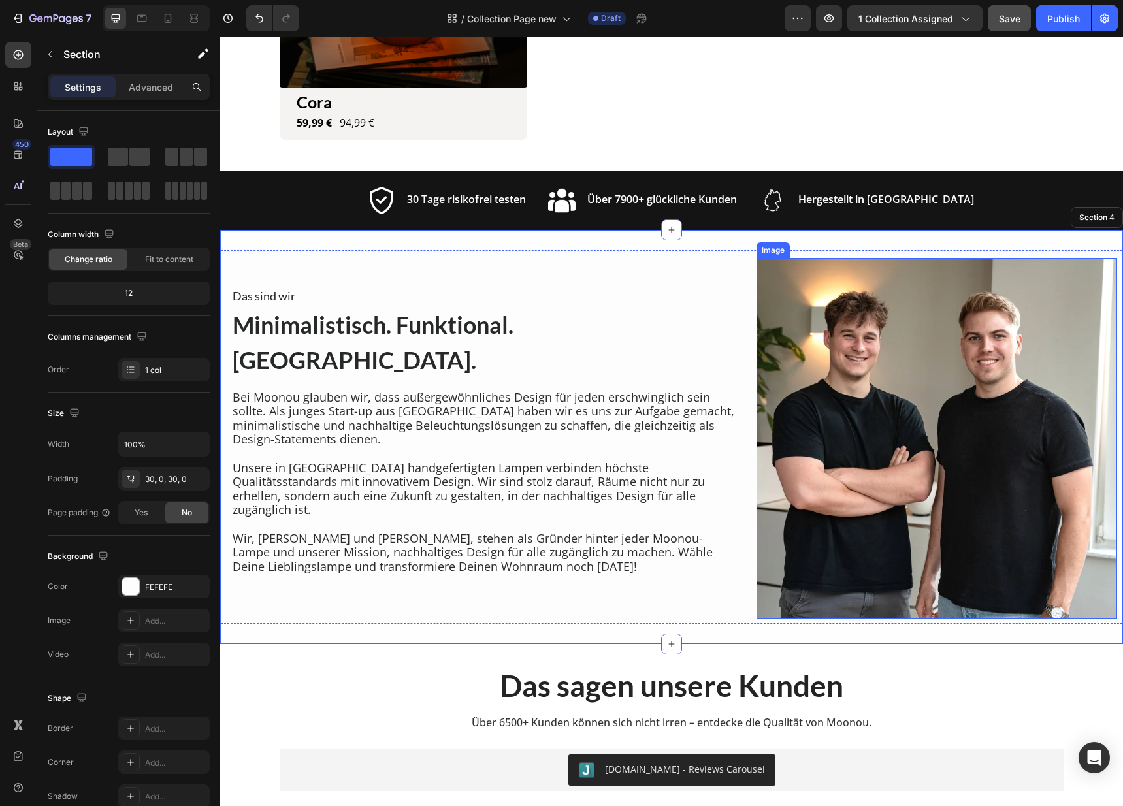
click at [884, 424] on img at bounding box center [936, 438] width 361 height 361
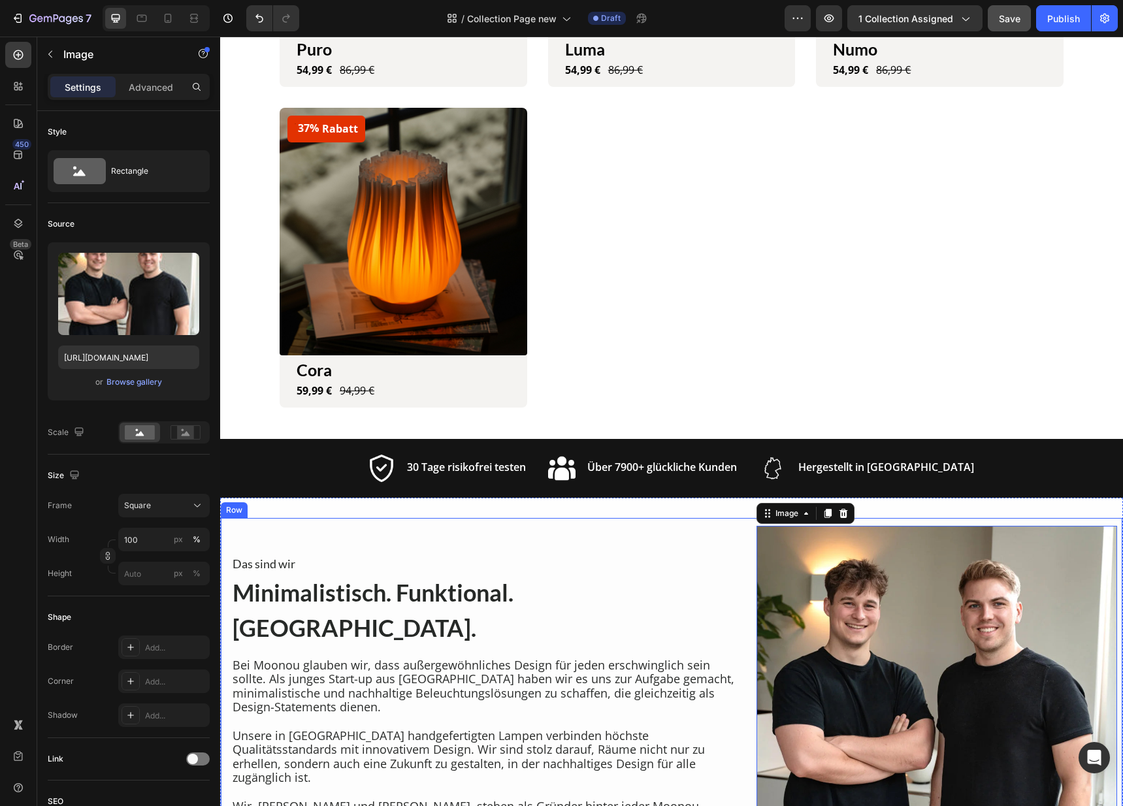
scroll to position [747, 0]
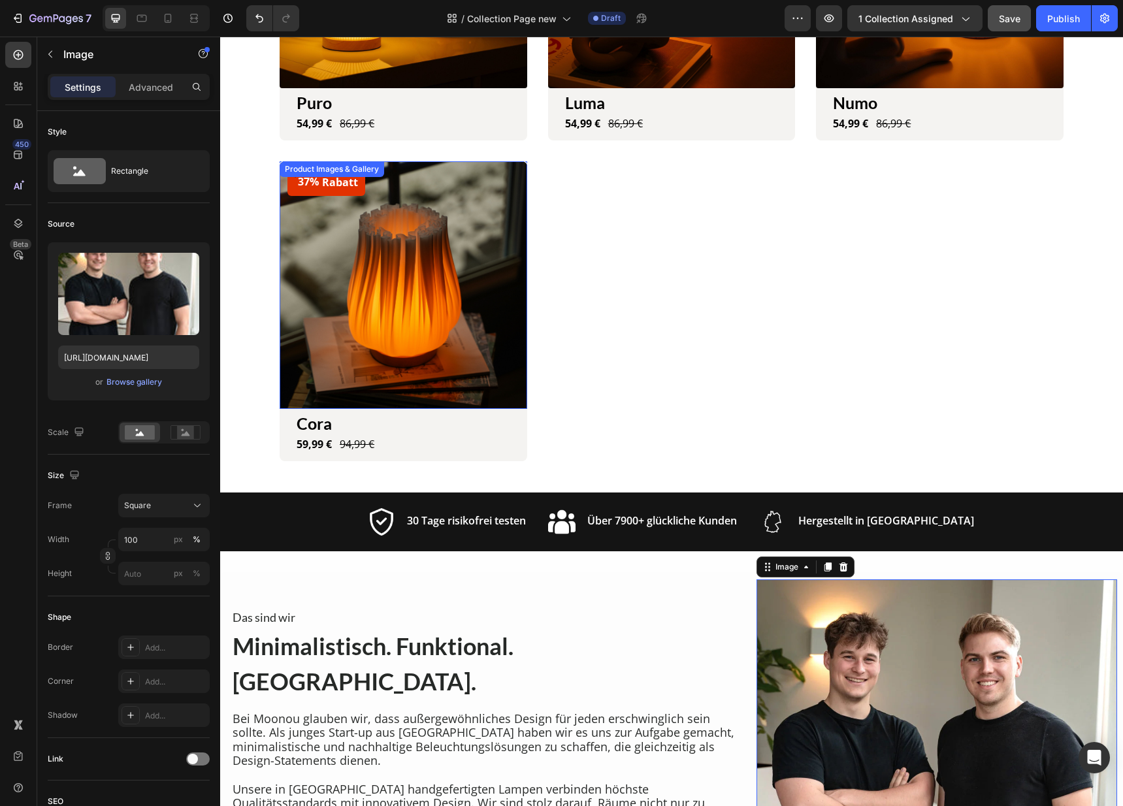
click at [368, 271] on img at bounding box center [404, 285] width 248 height 248
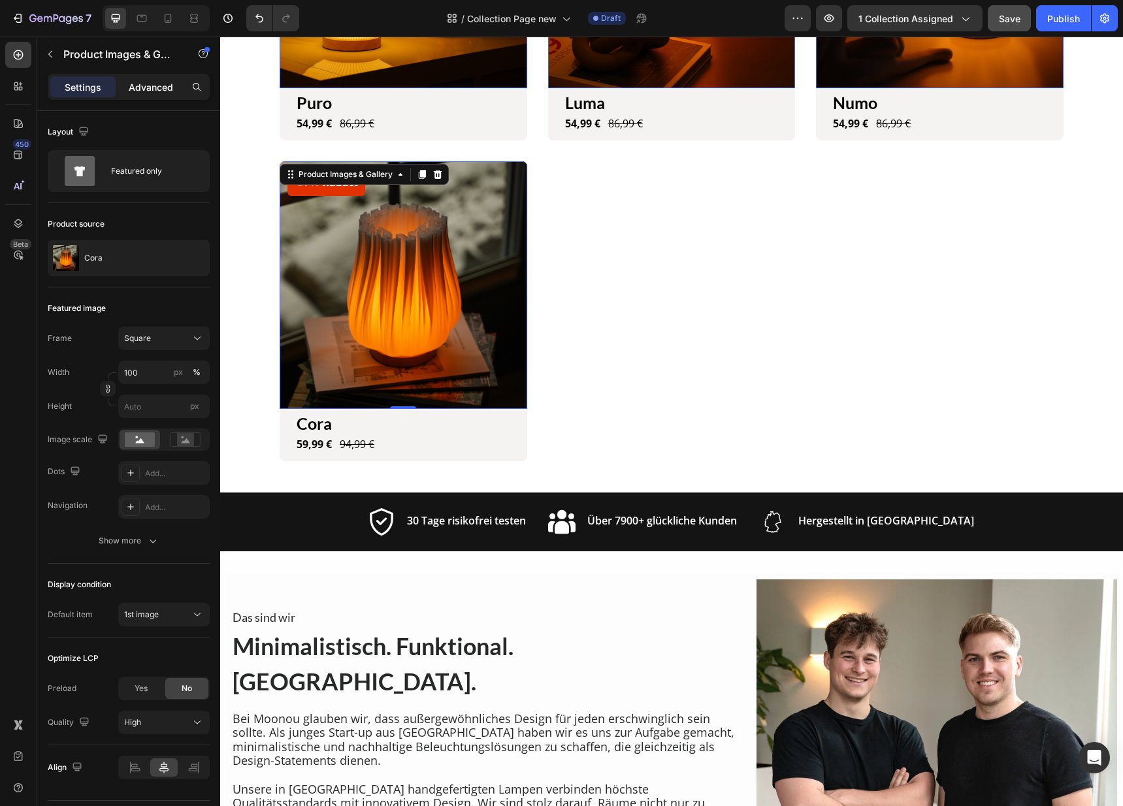
click at [139, 97] on div "Settings Advanced" at bounding box center [129, 87] width 162 height 26
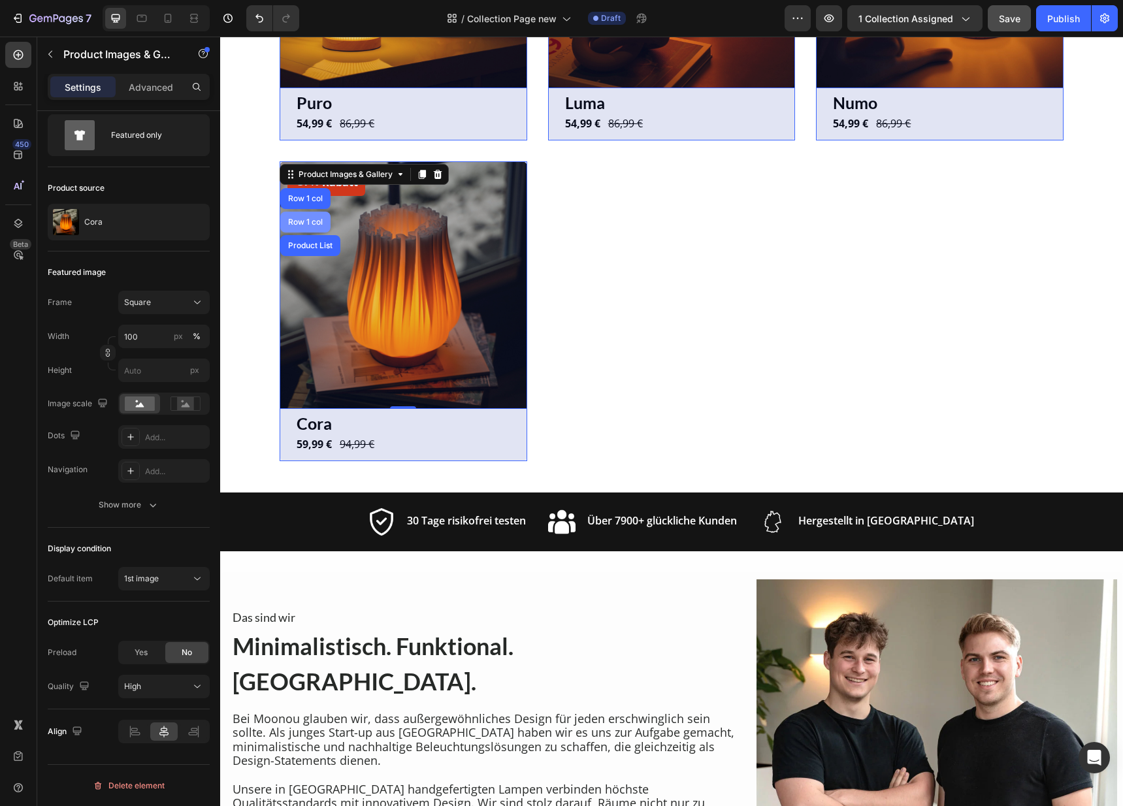
click at [298, 219] on div "Row 1 col" at bounding box center [305, 222] width 40 height 8
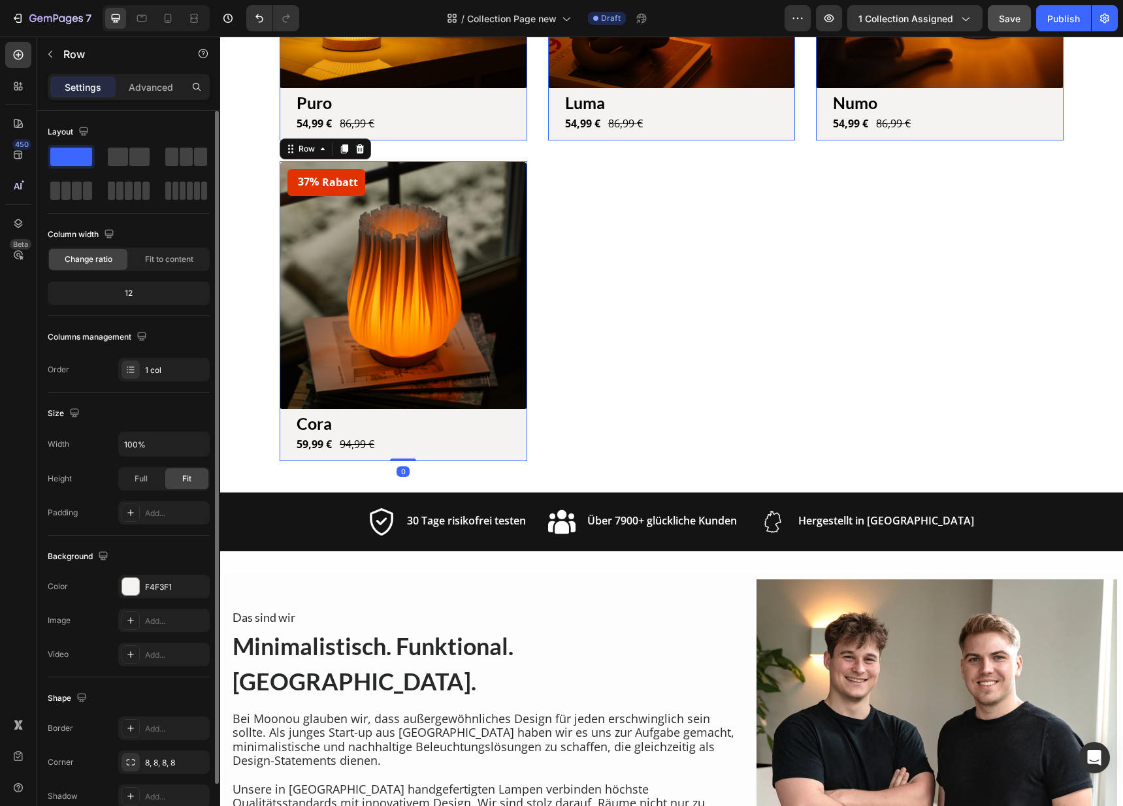
scroll to position [65, 0]
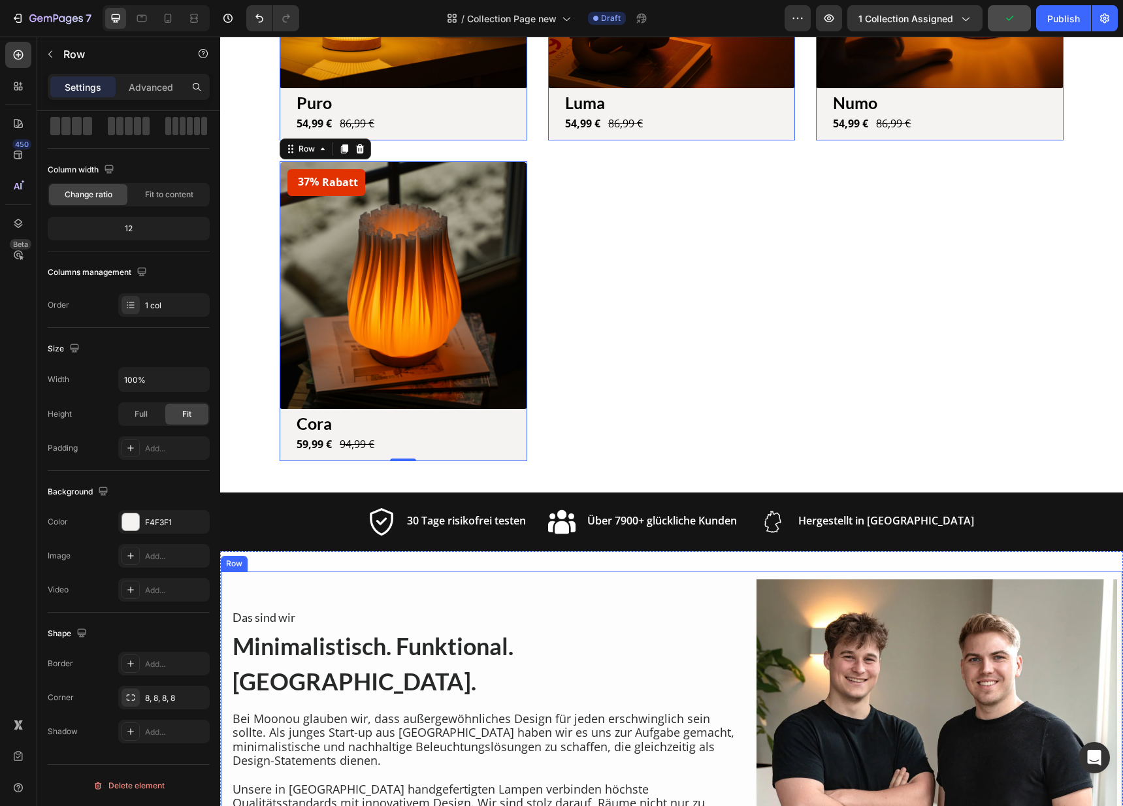
click at [764, 601] on img at bounding box center [936, 759] width 361 height 361
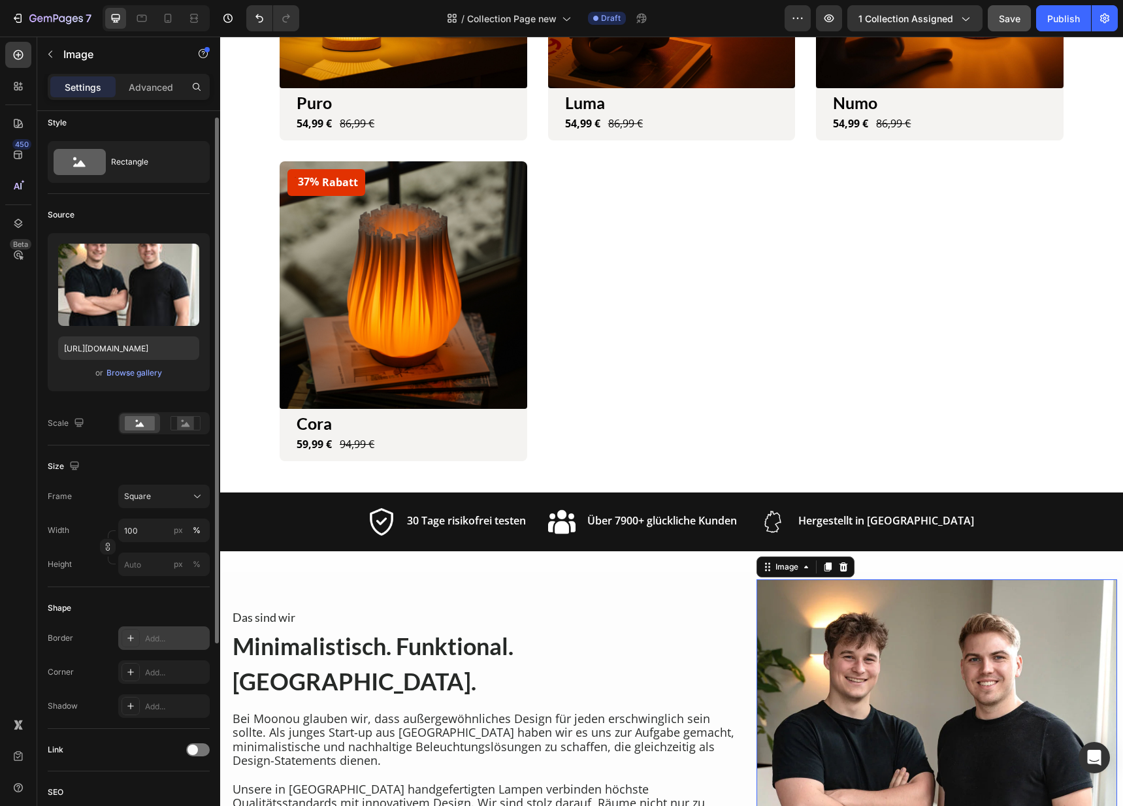
scroll to position [11, 0]
click at [148, 669] on div "Add..." at bounding box center [175, 671] width 61 height 12
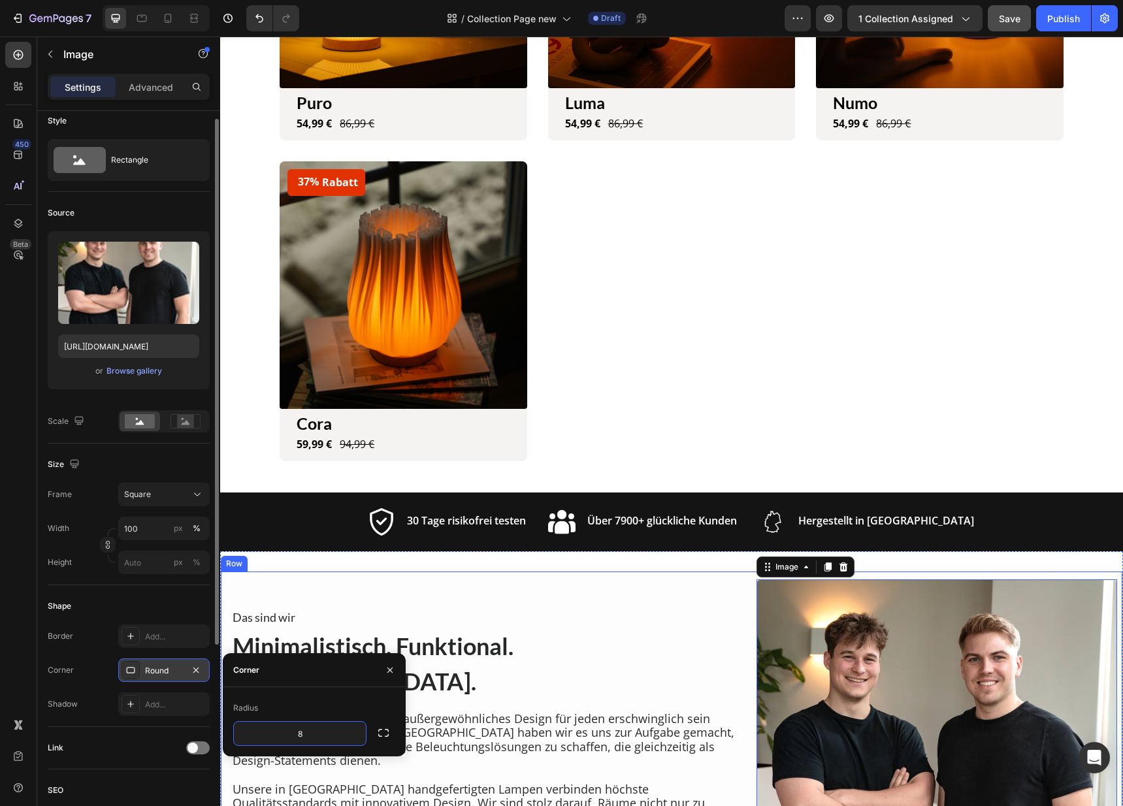
click at [425, 622] on div "Das sind wir Heading Minimalistisch. Funktional. Moonou. Heading Bei Moonou gla…" at bounding box center [483, 759] width 504 height 361
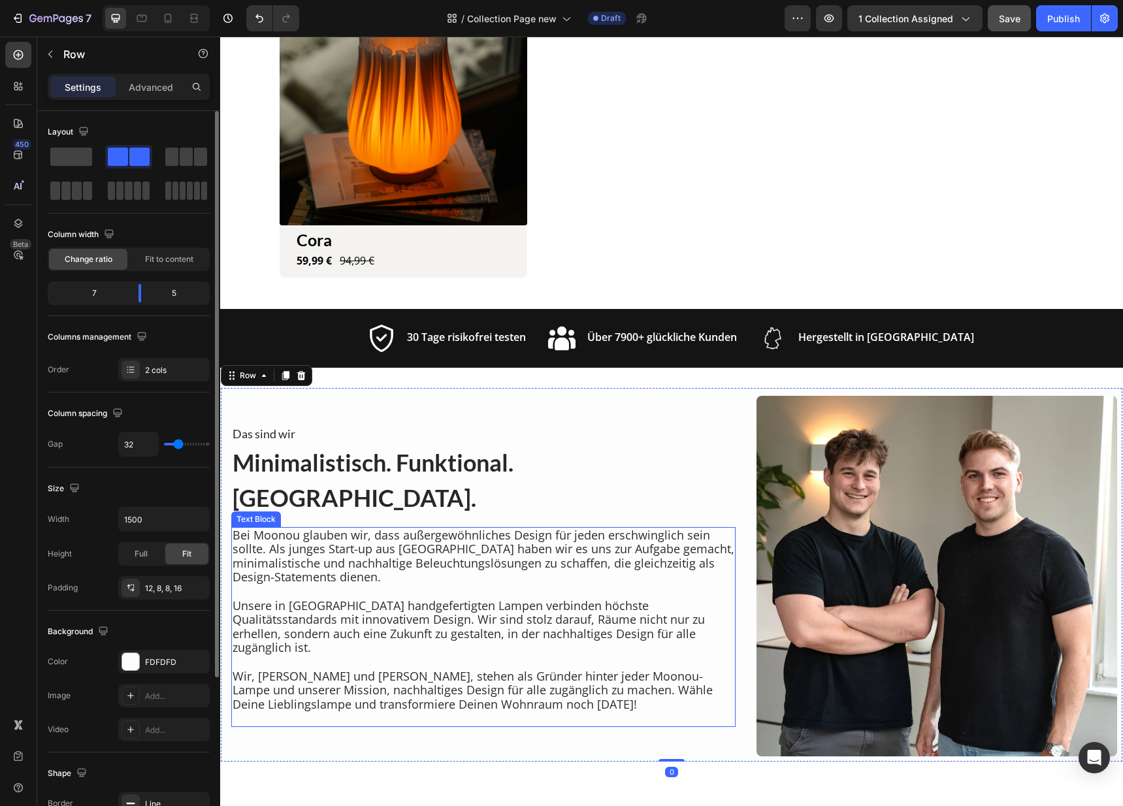
scroll to position [1033, 0]
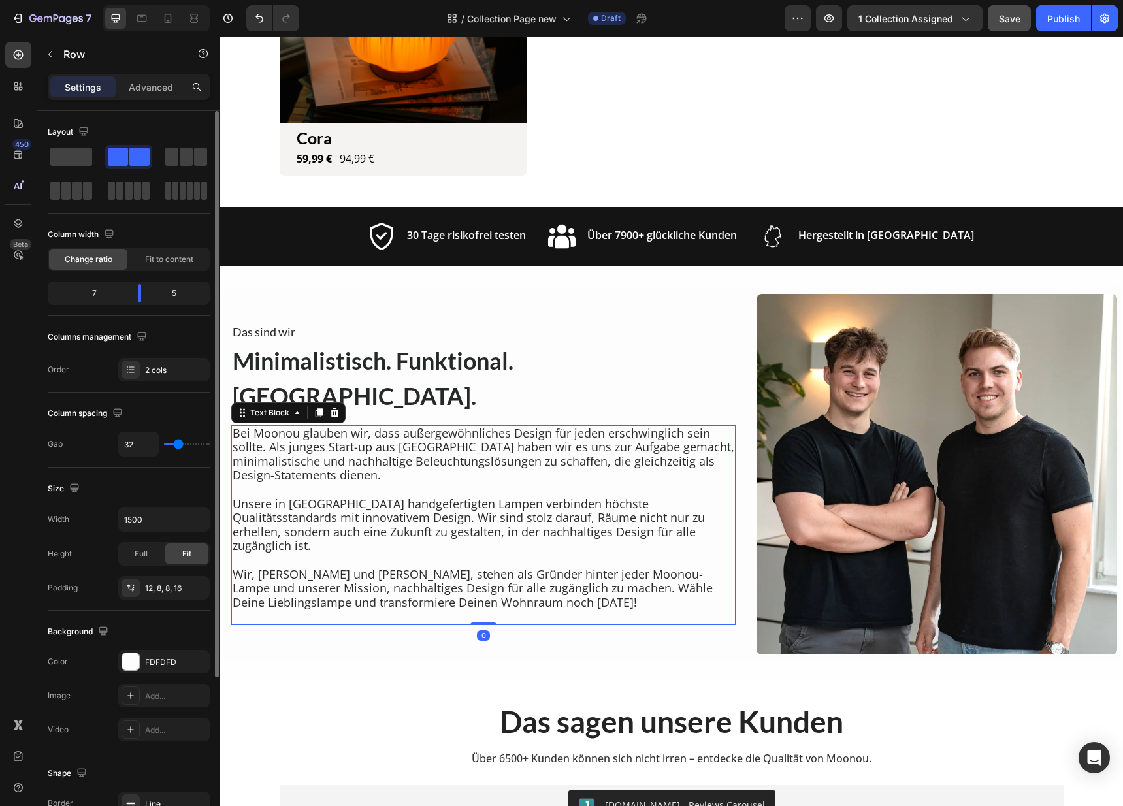
click at [374, 609] on p at bounding box center [483, 616] width 502 height 14
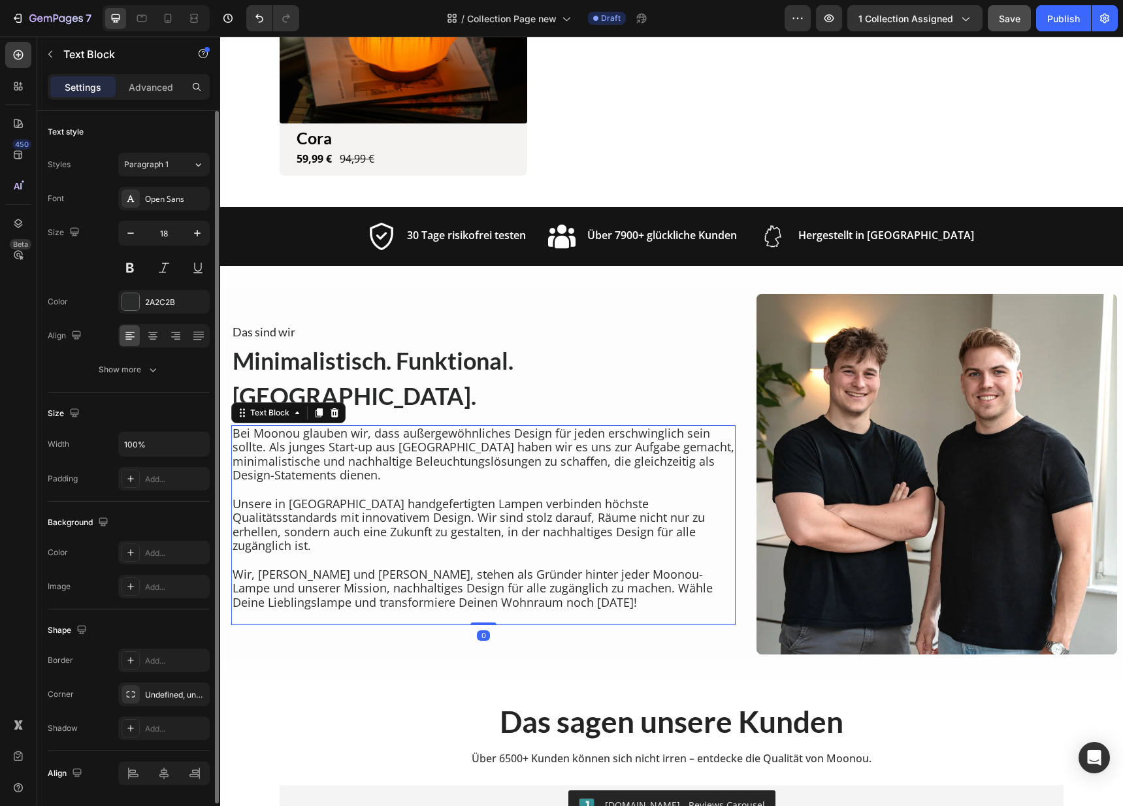
click at [475, 609] on p at bounding box center [483, 616] width 502 height 14
click at [518, 579] on p "Wir, Till und Elia, stehen als Gründer hinter jeder Moonou-Lampe und unserer Mi…" at bounding box center [483, 589] width 502 height 42
click at [298, 609] on p "Rich Text Editor. Editing area: main" at bounding box center [483, 616] width 502 height 14
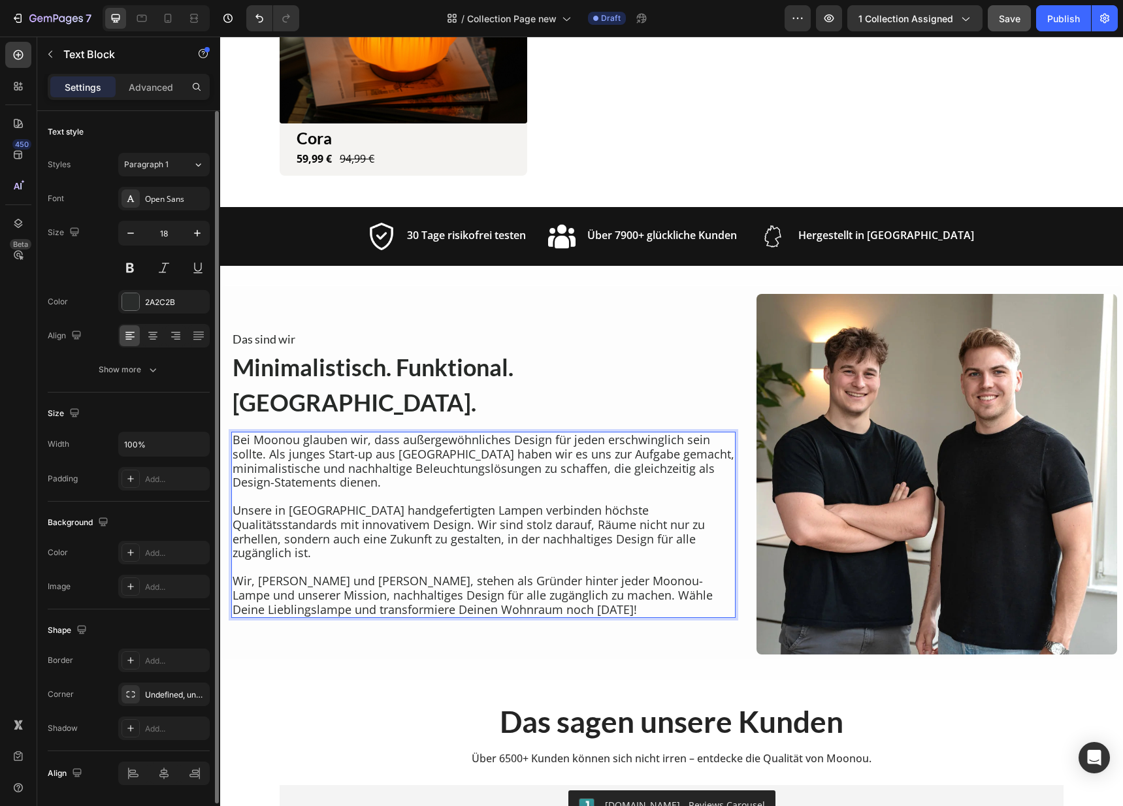
scroll to position [1040, 0]
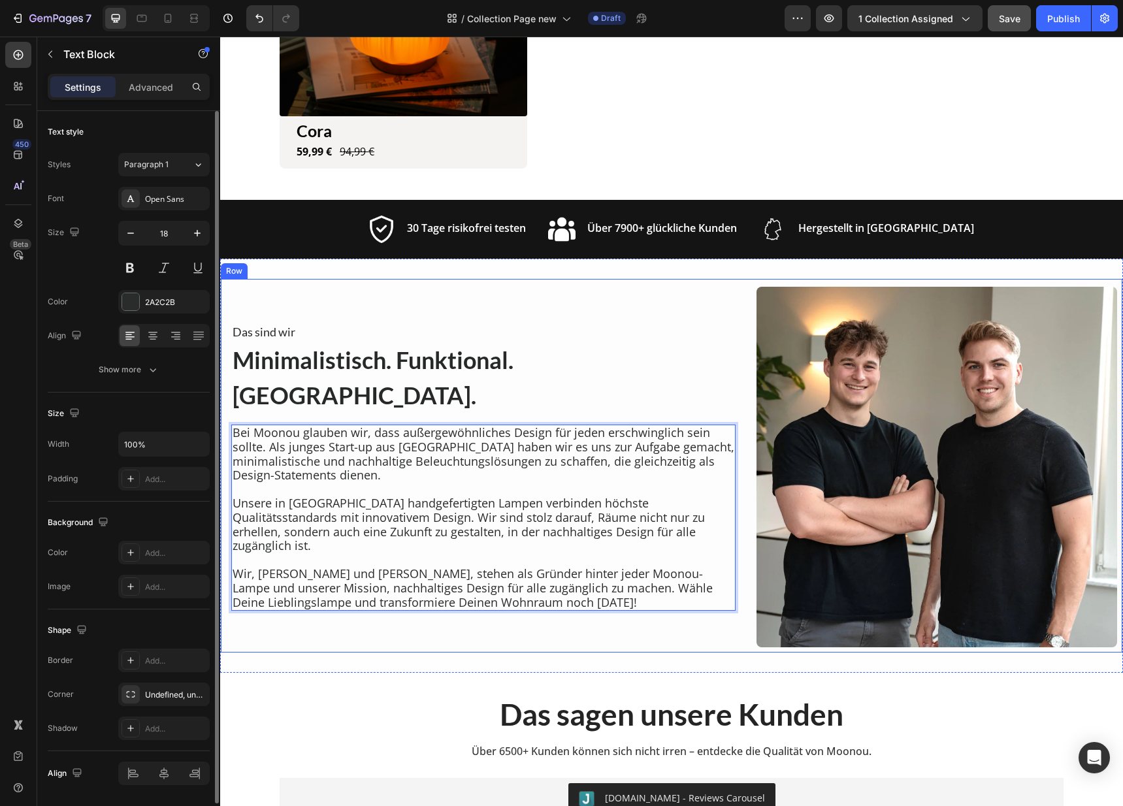
click at [343, 635] on div "Das sind wir Heading Minimalistisch. Funktional. Moonou. Heading Bei Moonou gla…" at bounding box center [483, 467] width 504 height 361
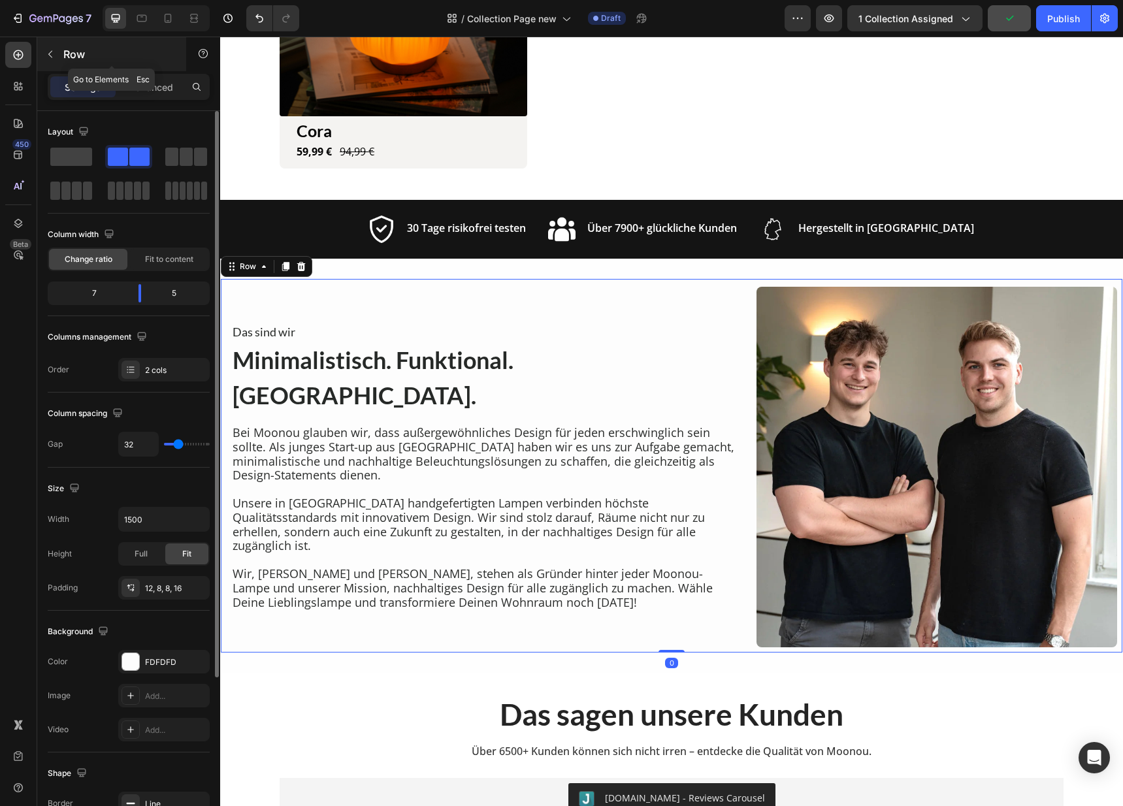
click at [58, 56] on button "button" at bounding box center [50, 54] width 21 height 21
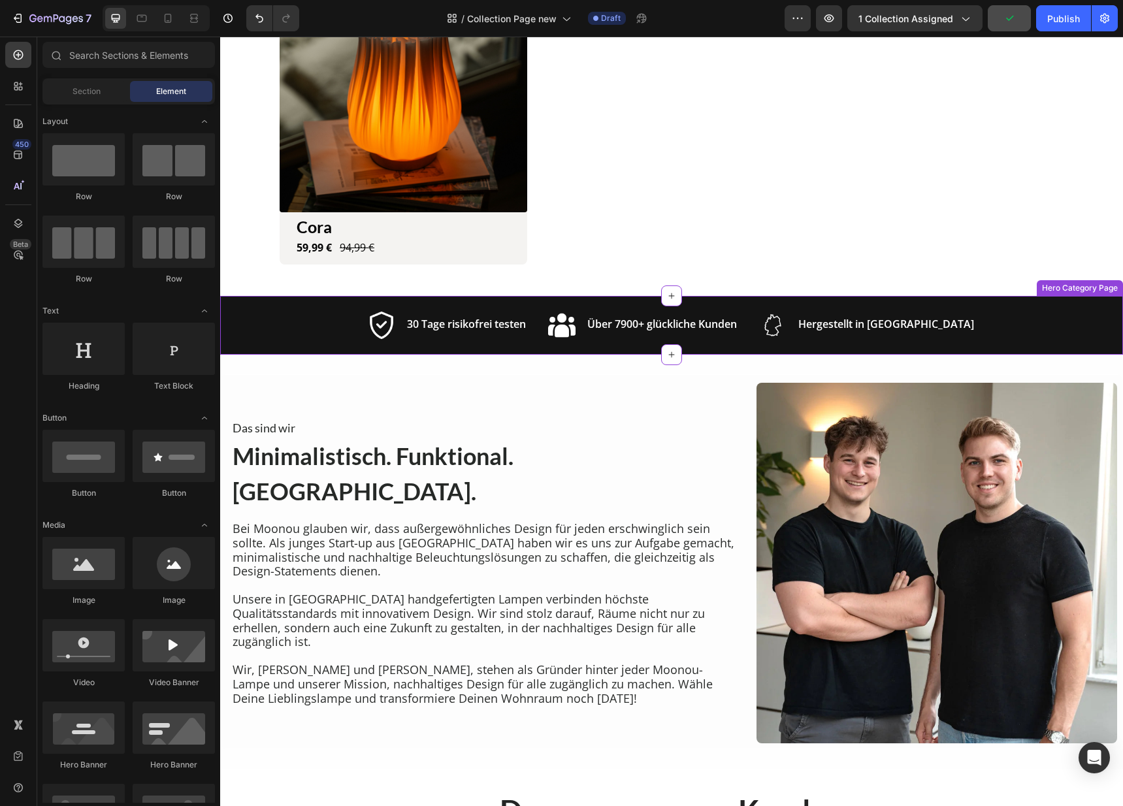
scroll to position [1142, 0]
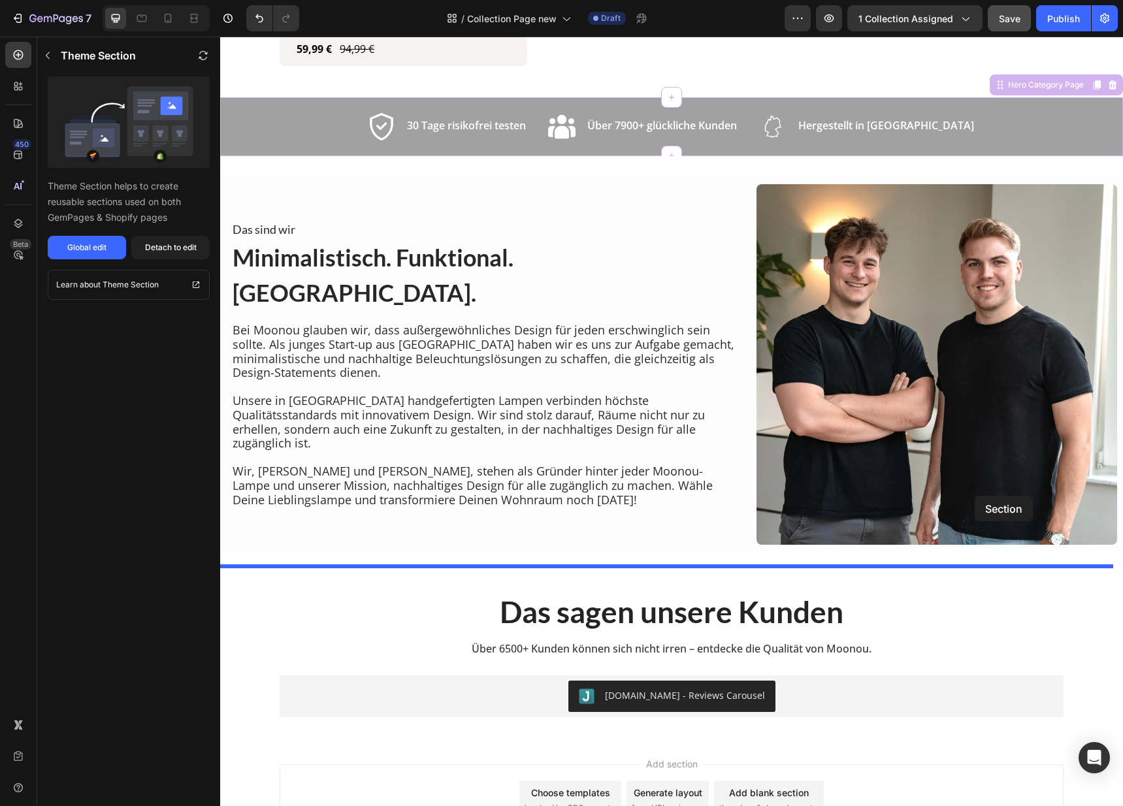
drag, startPoint x: 986, startPoint y: 129, endPoint x: 974, endPoint y: 500, distance: 371.1
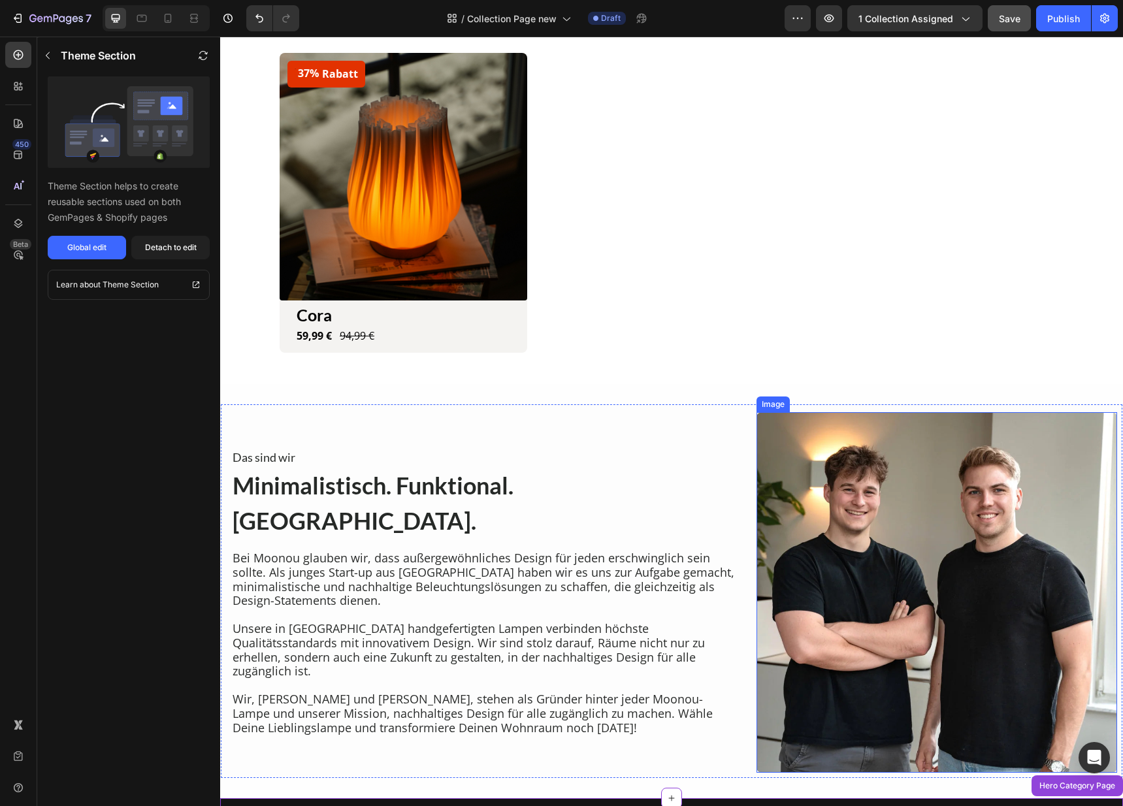
scroll to position [824, 0]
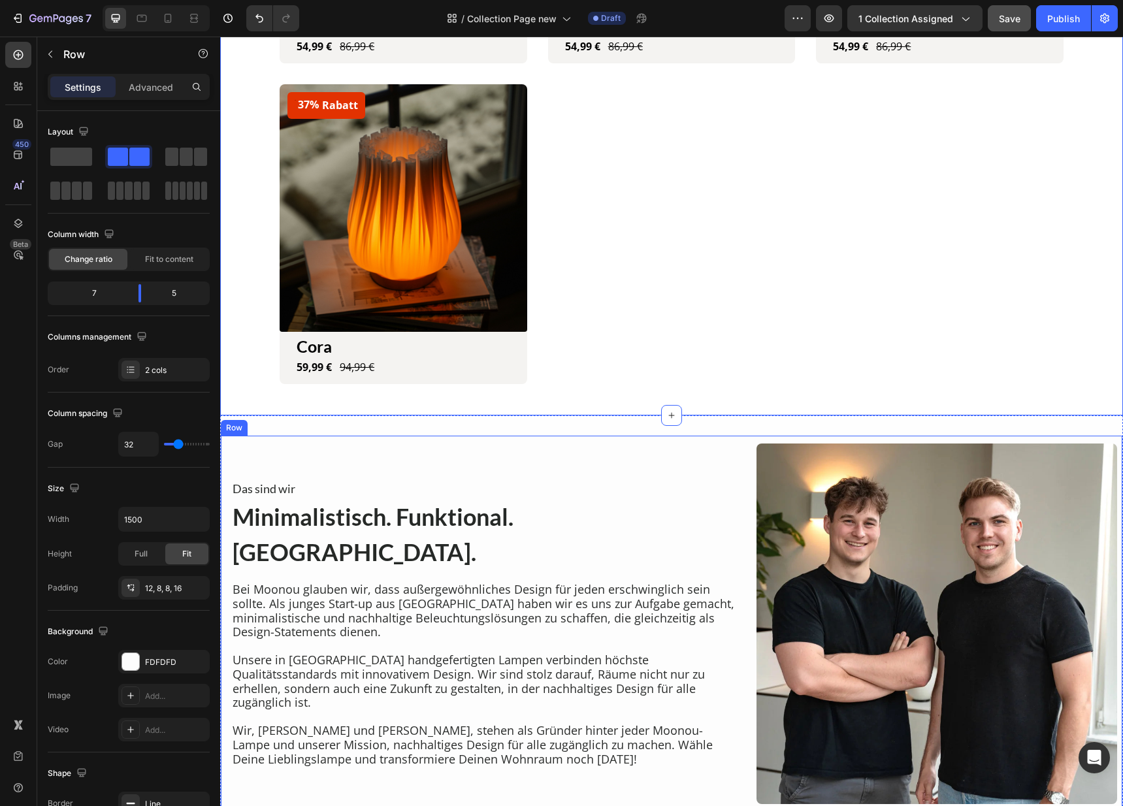
click at [715, 453] on div "Das sind wir Heading Minimalistisch. Funktional. Moonou. Heading Bei Moonou gla…" at bounding box center [483, 623] width 504 height 361
click at [717, 428] on div "Das sind wir Heading Minimalistisch. Funktional. Moonou. Heading Bei Moonou gla…" at bounding box center [671, 622] width 903 height 414
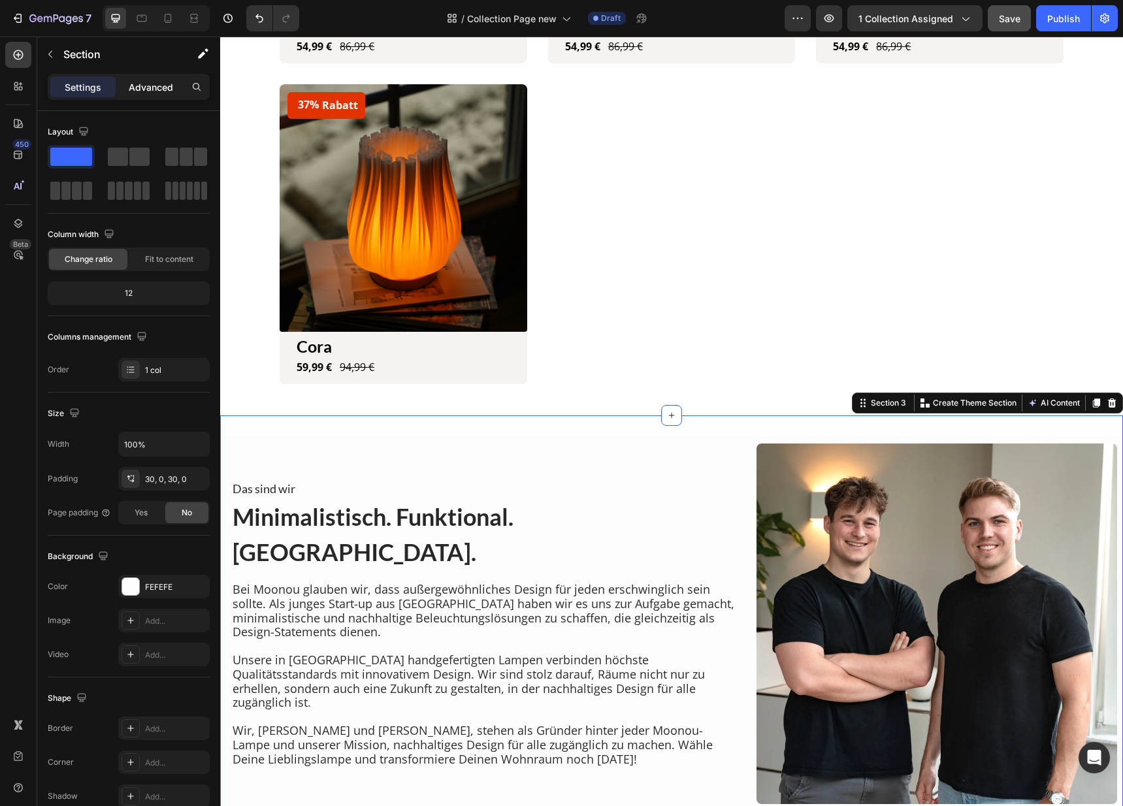
click at [146, 97] on div "Advanced" at bounding box center [150, 86] width 65 height 21
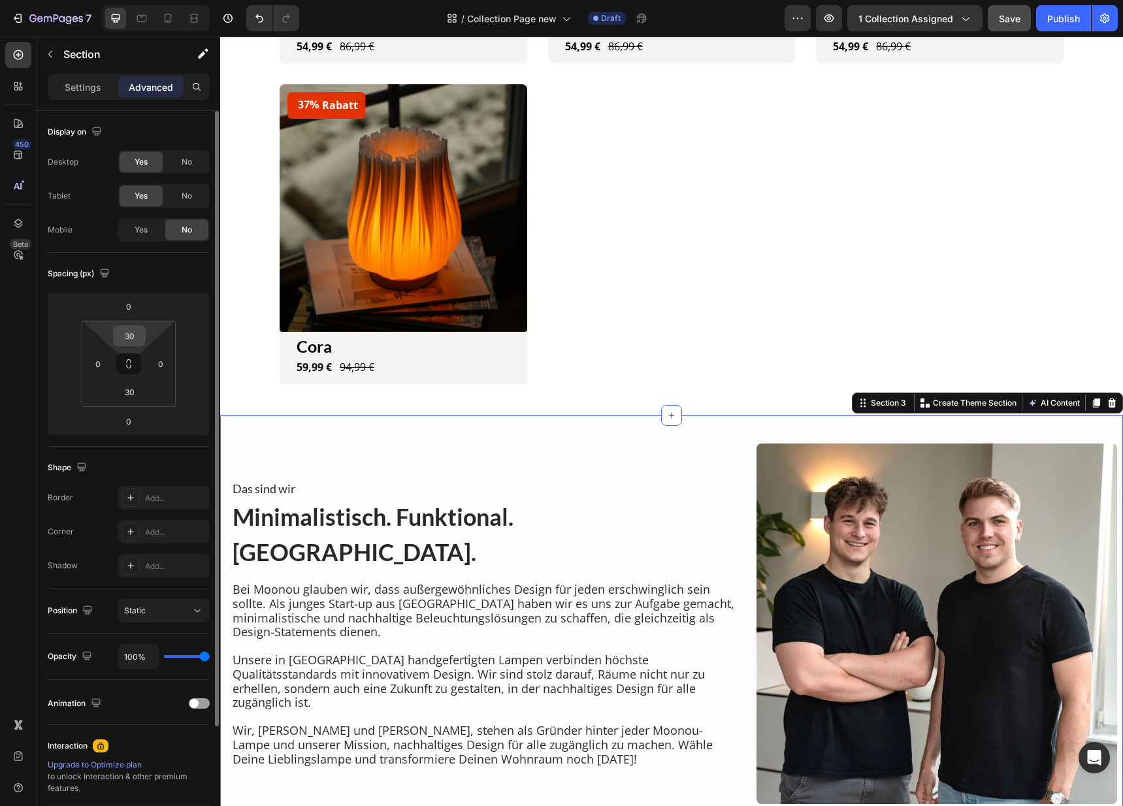
click at [133, 337] on input "30" at bounding box center [129, 336] width 26 height 20
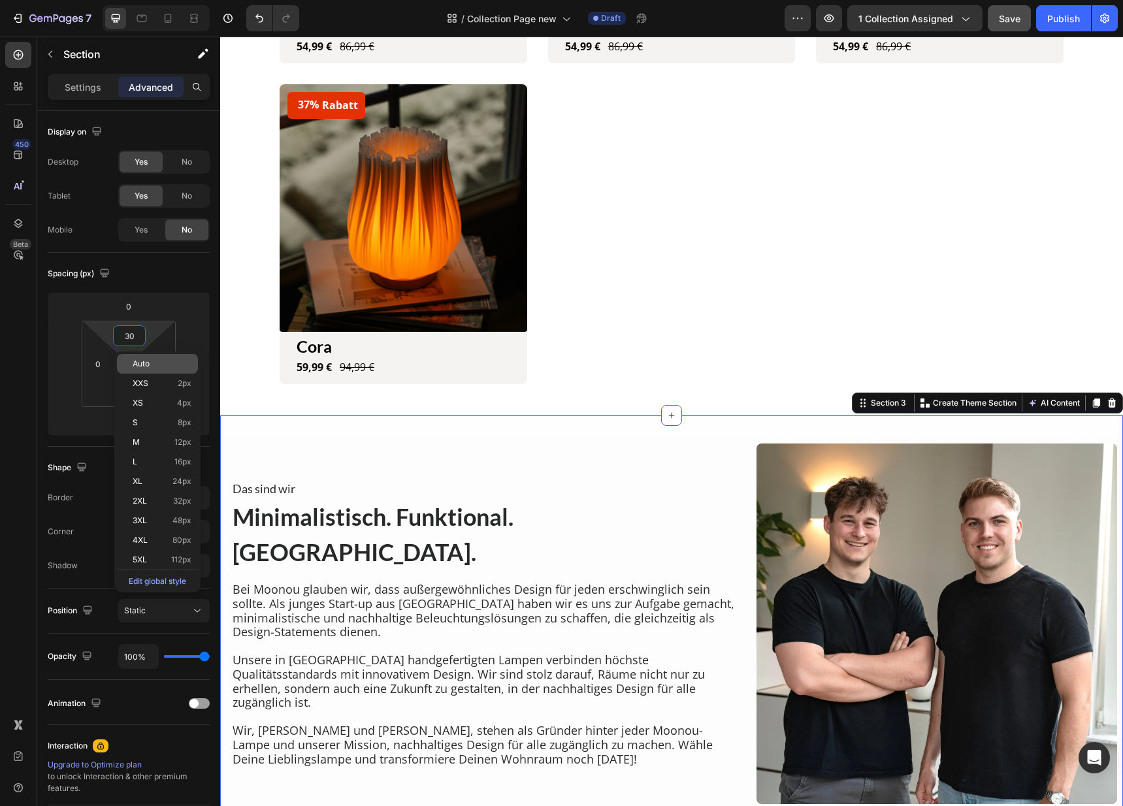
click at [145, 366] on span "Auto" at bounding box center [141, 363] width 17 height 9
type input "Auto"
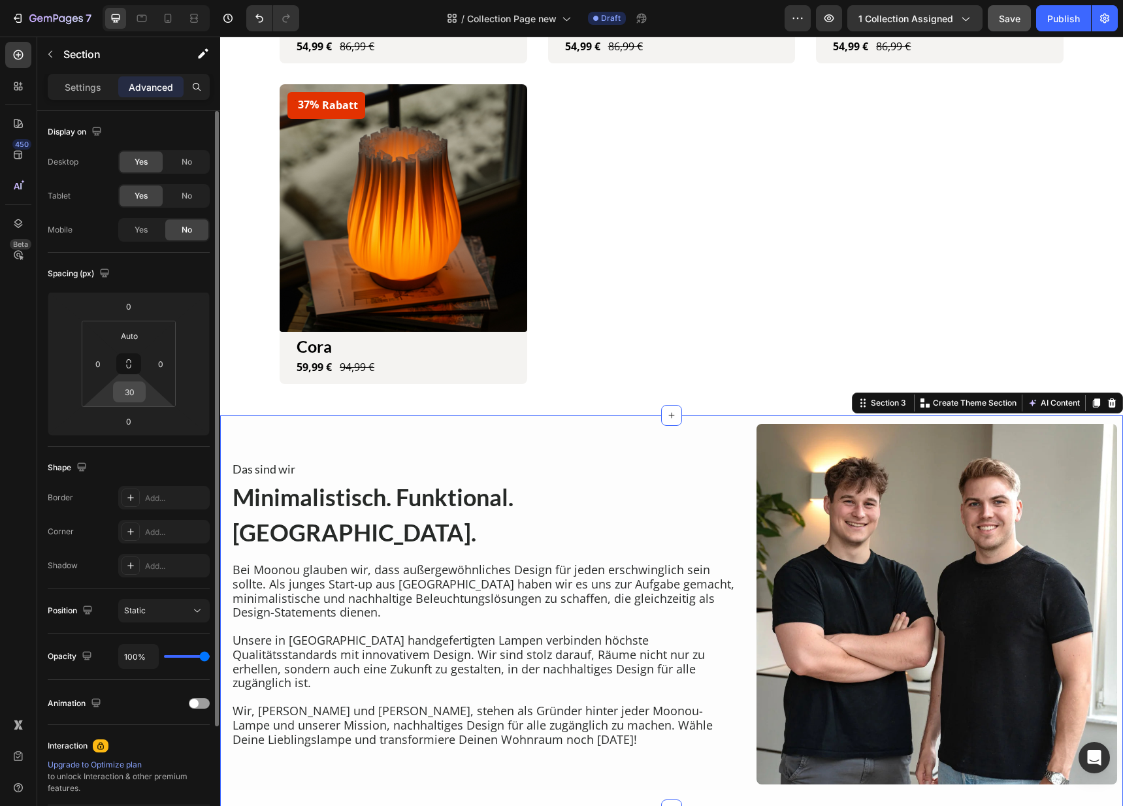
click at [133, 398] on input "30" at bounding box center [129, 392] width 26 height 20
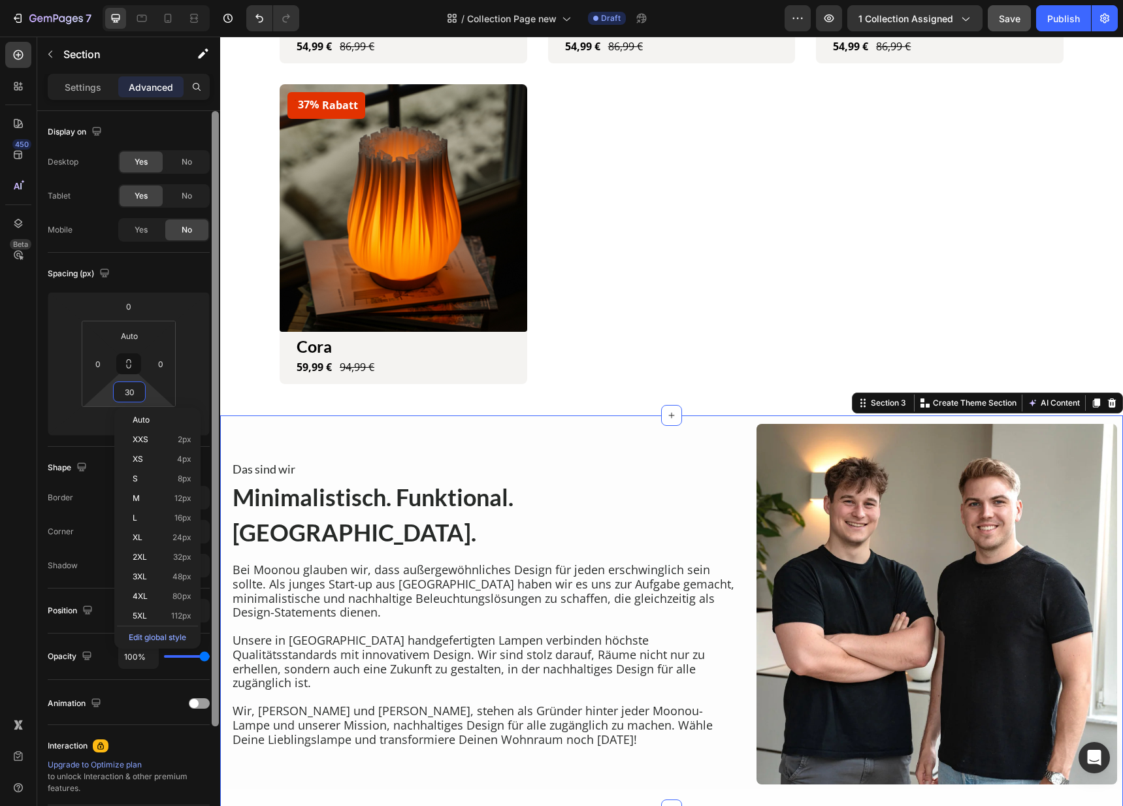
drag, startPoint x: 140, startPoint y: 419, endPoint x: 219, endPoint y: 429, distance: 79.6
click at [141, 419] on span "Auto" at bounding box center [141, 419] width 17 height 9
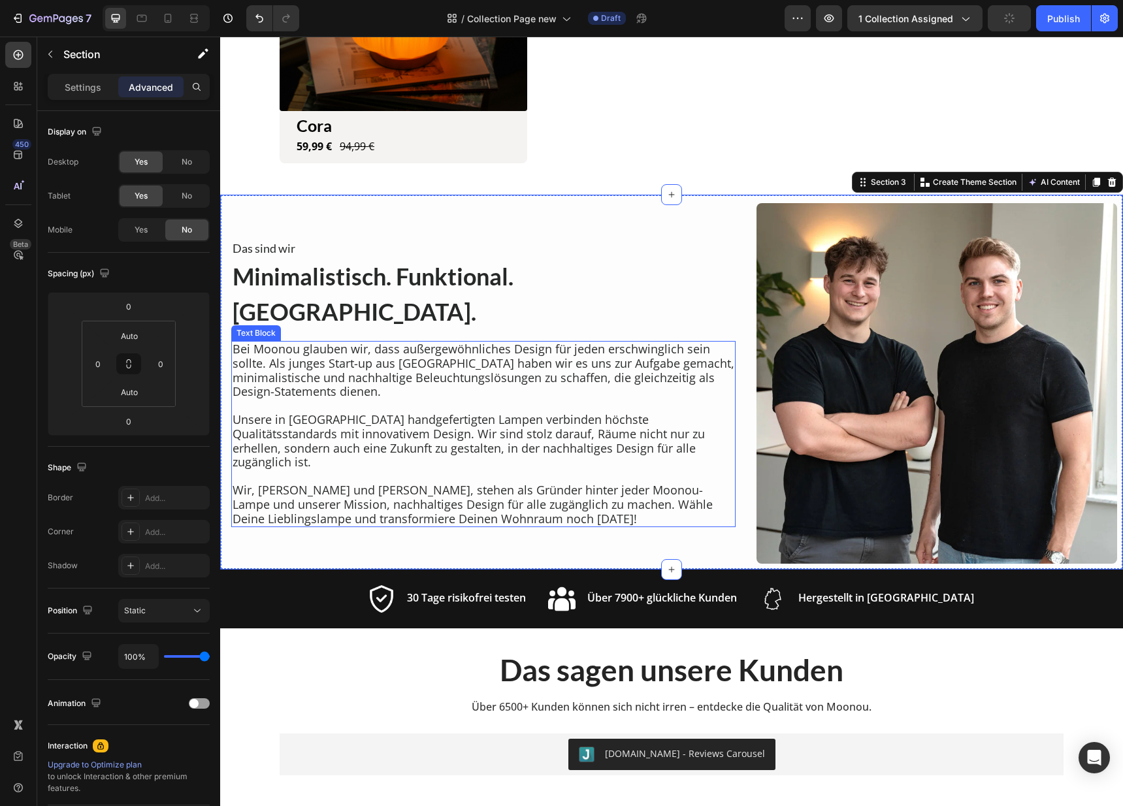
scroll to position [1046, 0]
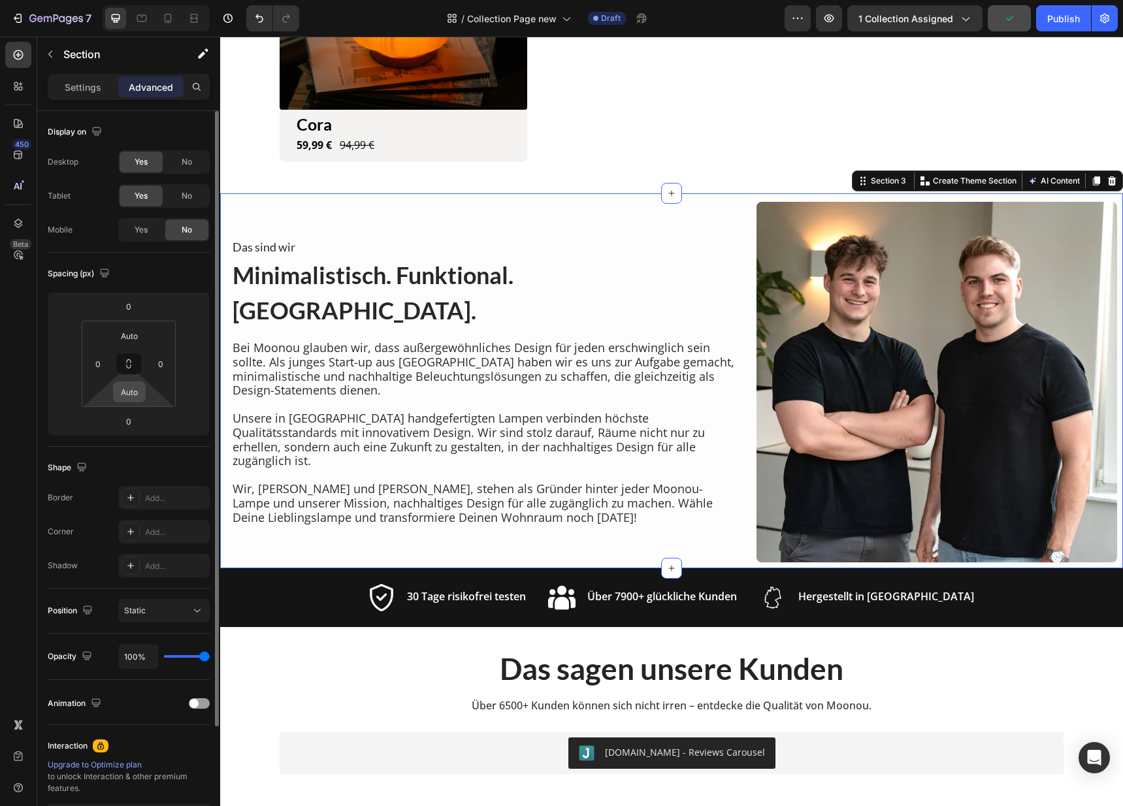
click at [125, 391] on input "Auto" at bounding box center [129, 392] width 26 height 20
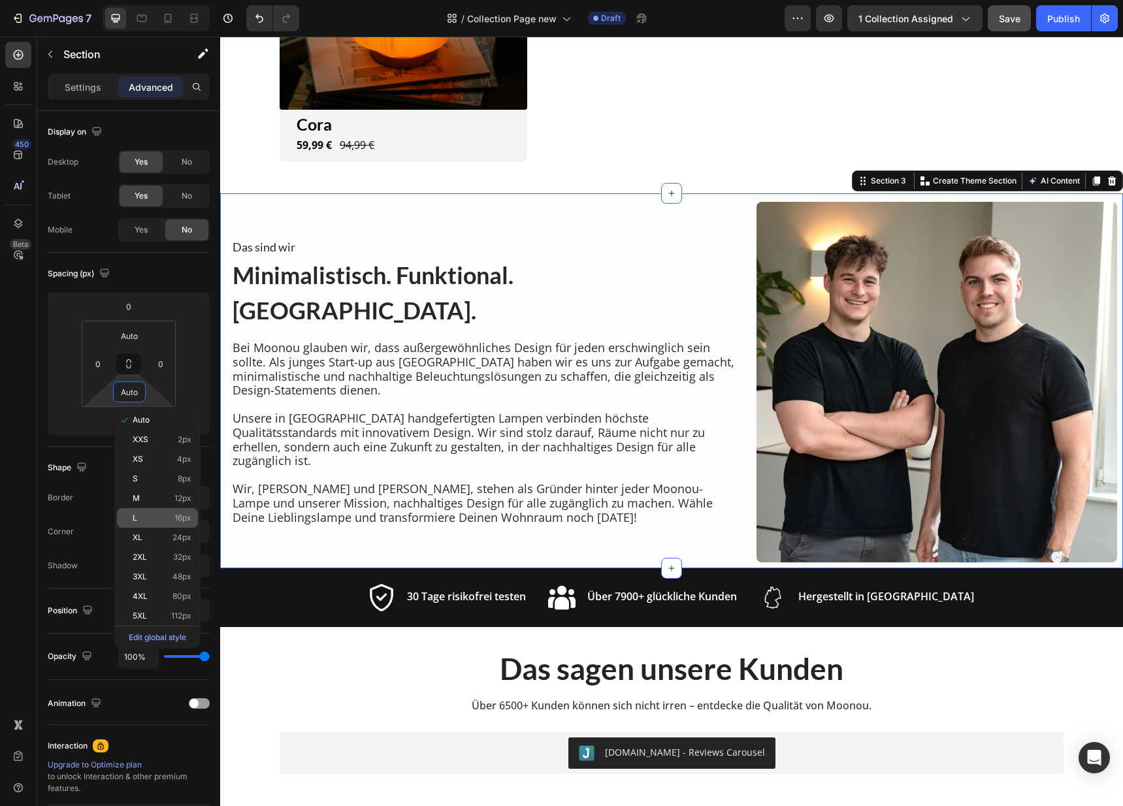
click at [163, 515] on p "L 16px" at bounding box center [162, 517] width 59 height 9
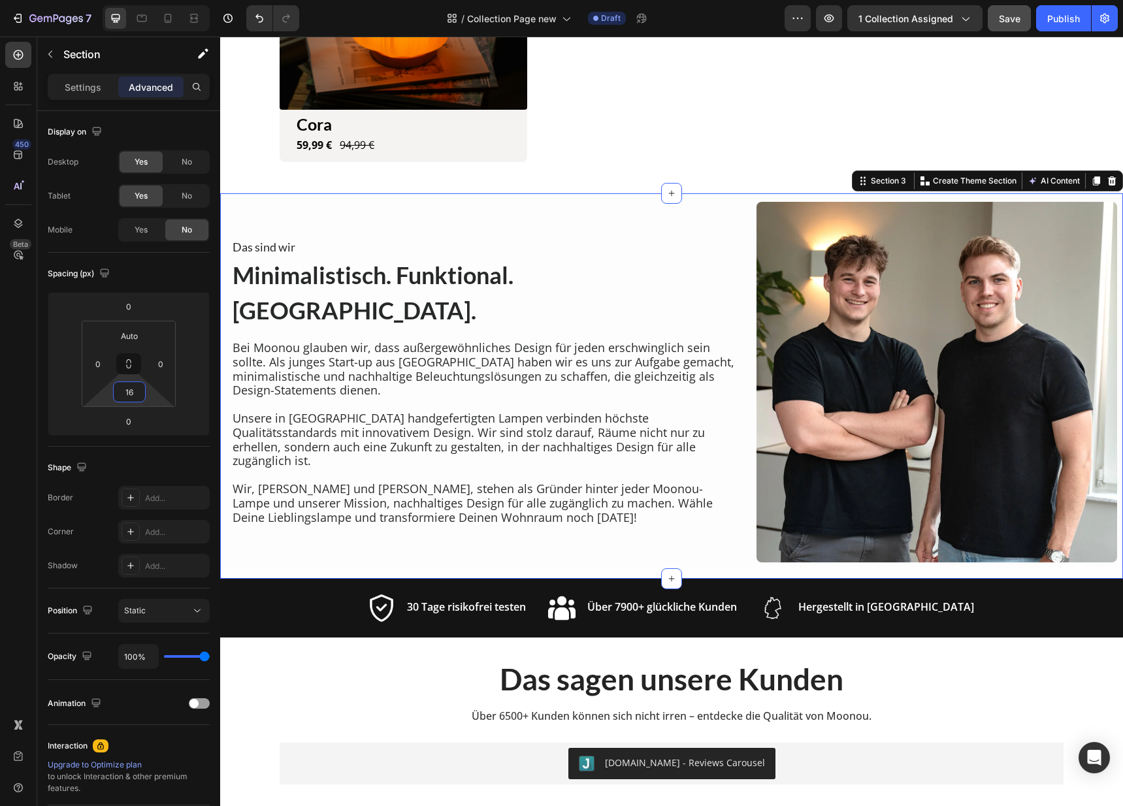
drag, startPoint x: 131, startPoint y: 392, endPoint x: 140, endPoint y: 439, distance: 47.9
click at [131, 393] on input "16" at bounding box center [129, 392] width 26 height 20
click at [152, 553] on p "2XL 32px" at bounding box center [162, 557] width 59 height 9
type input "32"
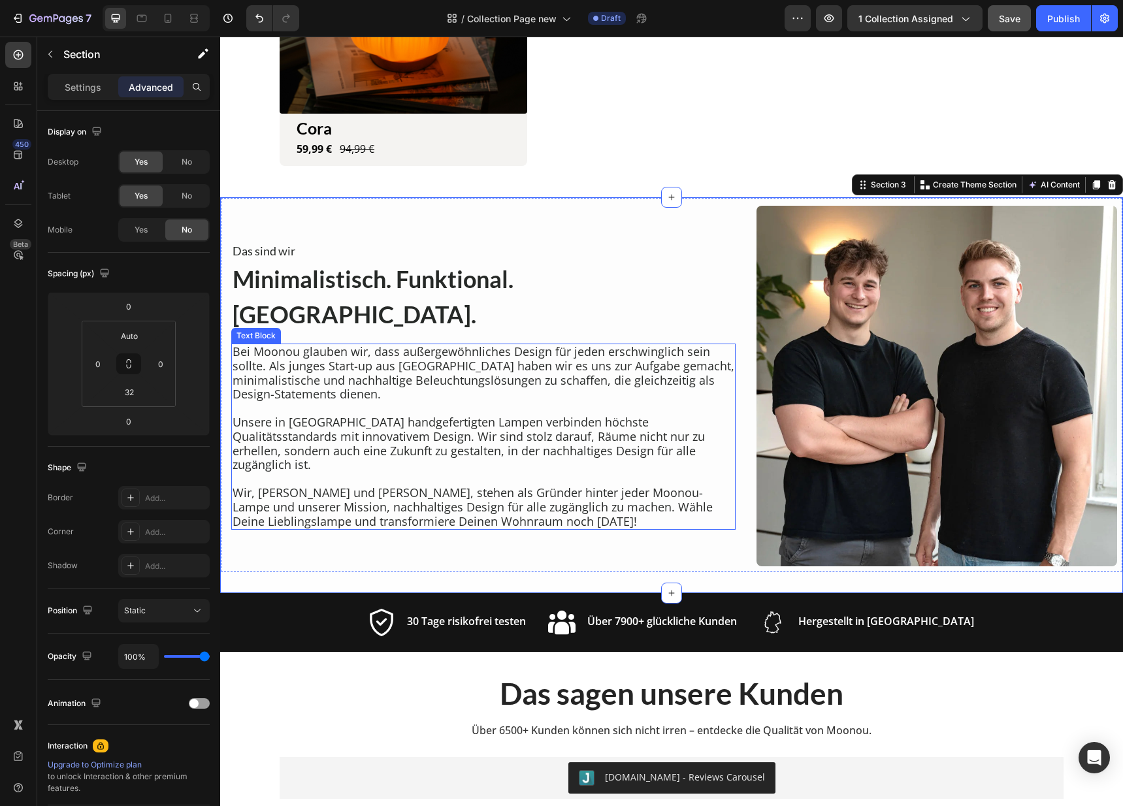
scroll to position [871, 0]
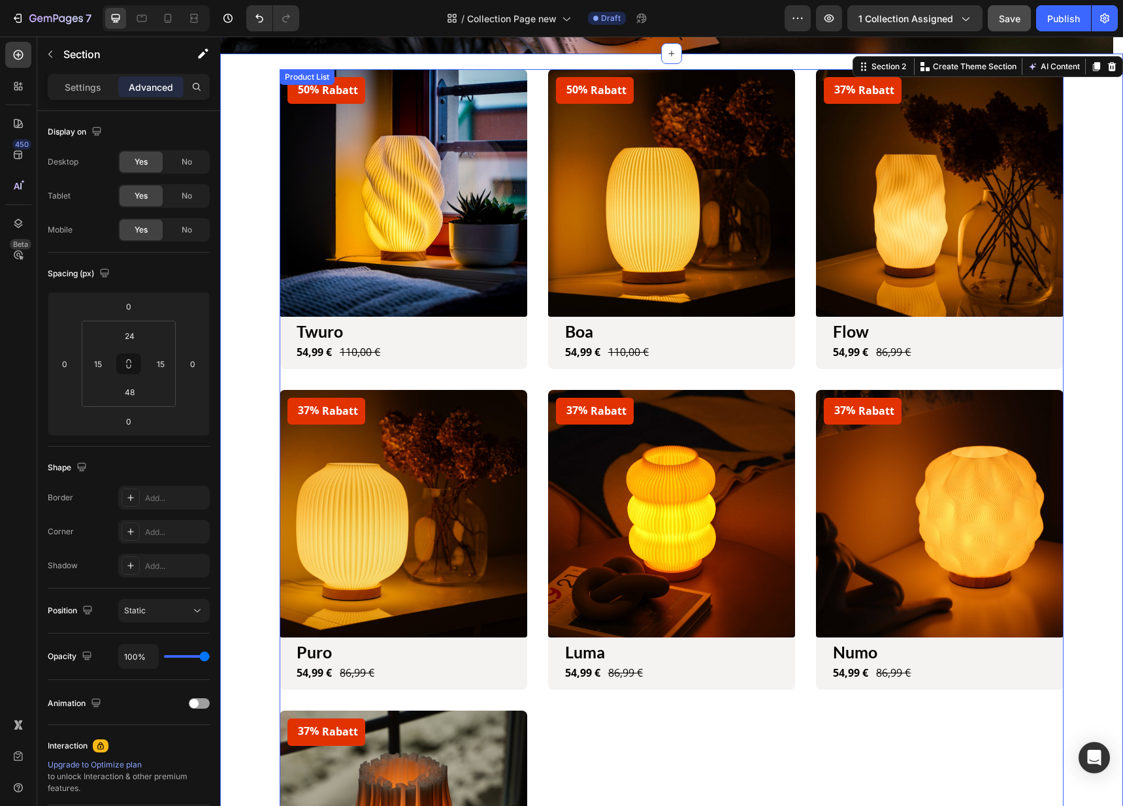
scroll to position [0, 0]
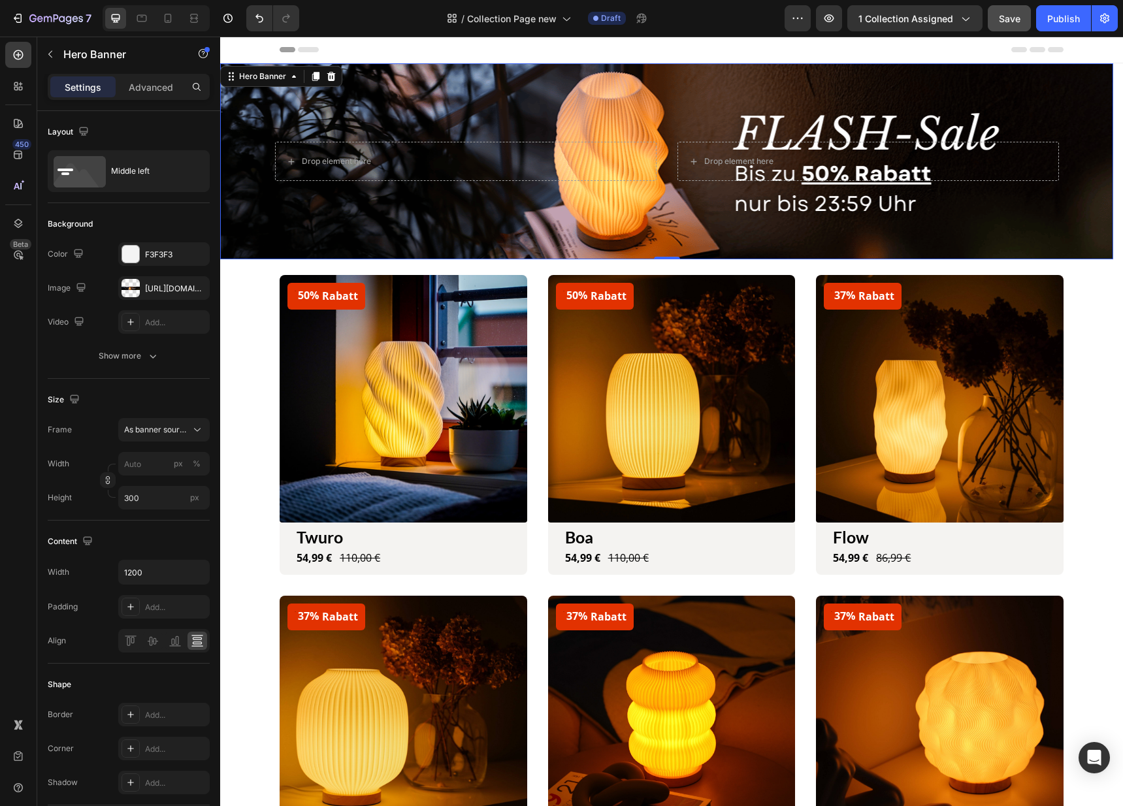
click at [677, 100] on div "Overlay" at bounding box center [666, 161] width 893 height 196
click at [138, 360] on div "Show more" at bounding box center [129, 355] width 61 height 13
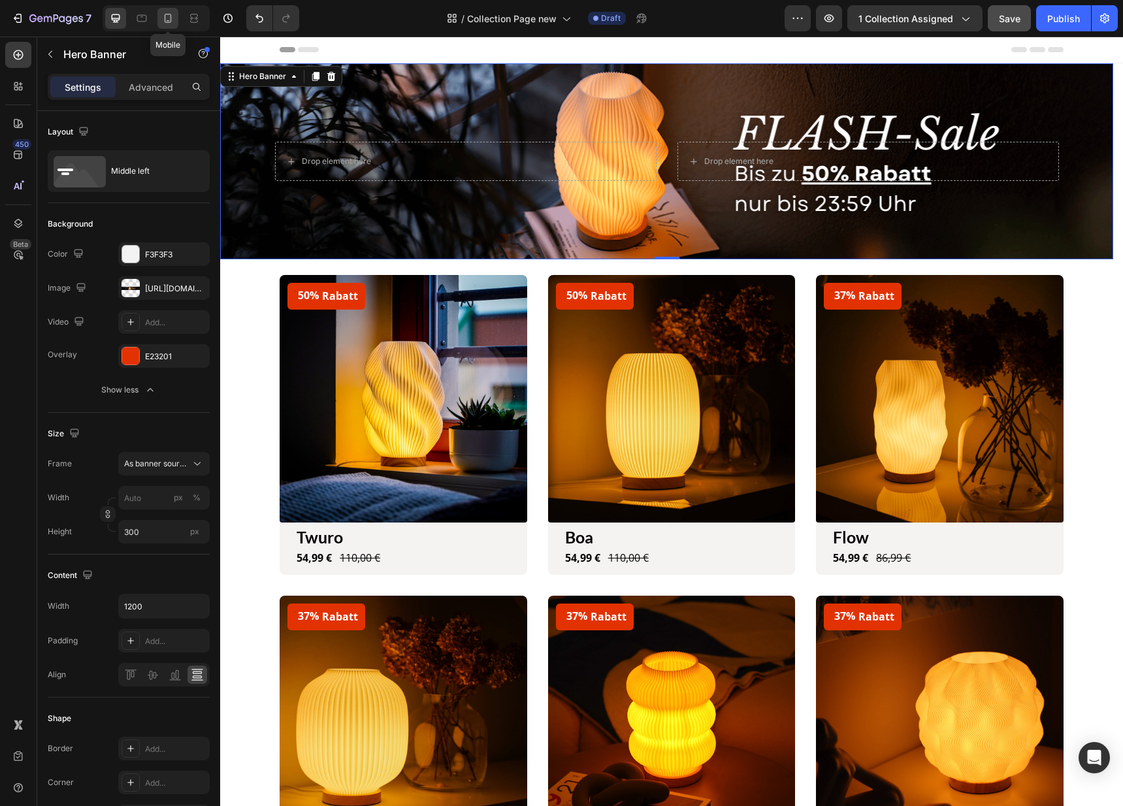
click at [168, 23] on icon at bounding box center [168, 18] width 7 height 9
type input "100%"
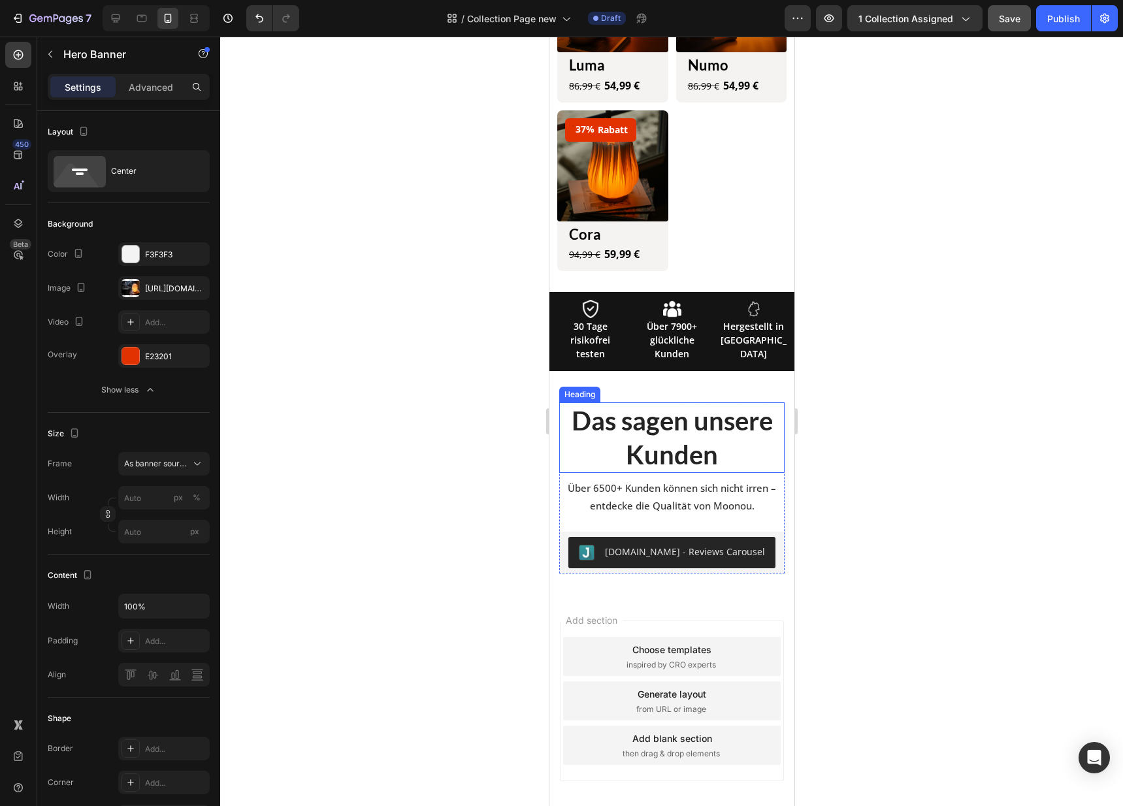
scroll to position [703, 0]
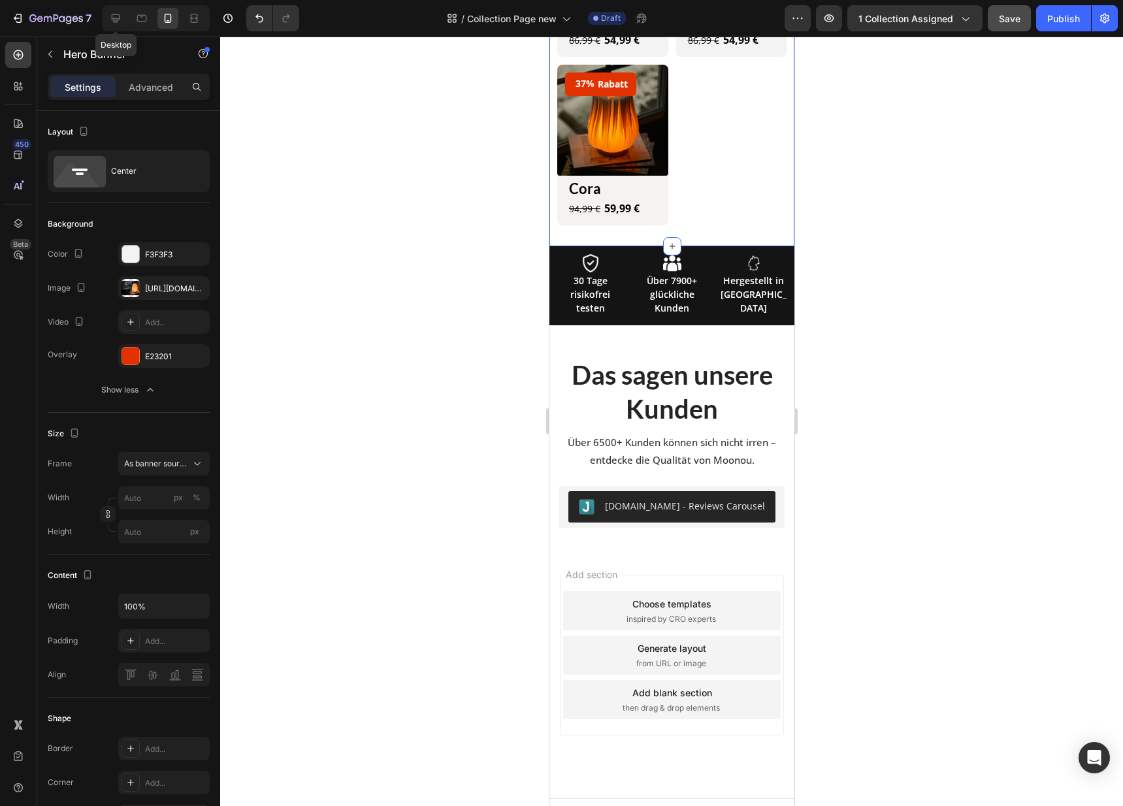
drag, startPoint x: 116, startPoint y: 19, endPoint x: 315, endPoint y: 140, distance: 233.5
click at [116, 20] on icon at bounding box center [115, 18] width 13 height 13
type input "300"
type input "1200"
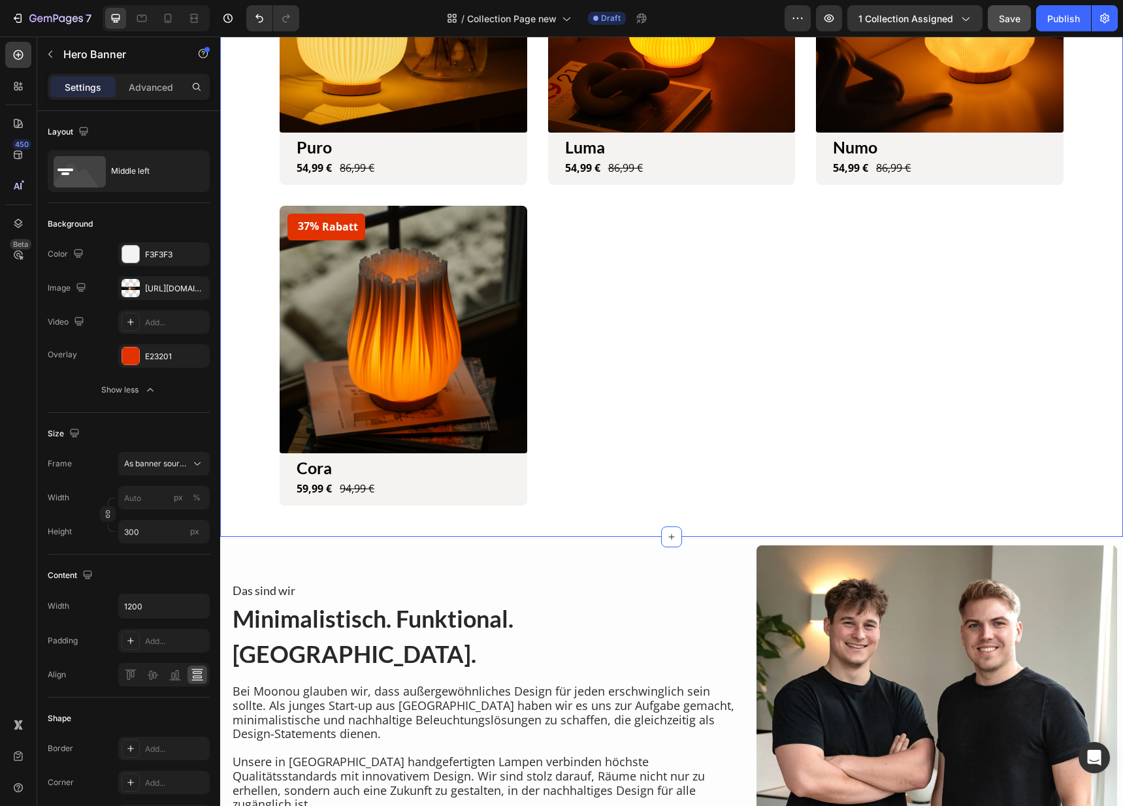
scroll to position [922, 0]
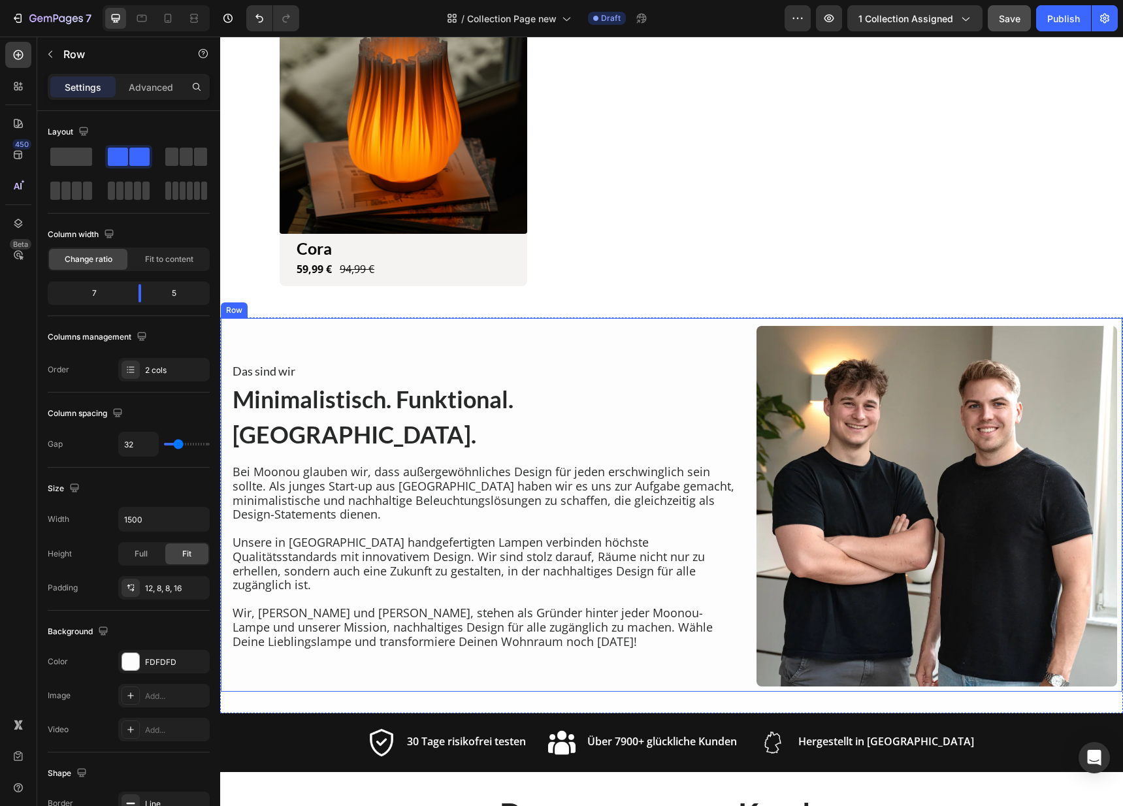
click at [677, 376] on div "Das sind wir Heading Minimalistisch. Funktional. Moonou. Heading Bei Moonou gla…" at bounding box center [483, 506] width 504 height 361
click at [151, 71] on div "Row" at bounding box center [111, 55] width 149 height 37
click at [150, 88] on p "Advanced" at bounding box center [151, 87] width 44 height 14
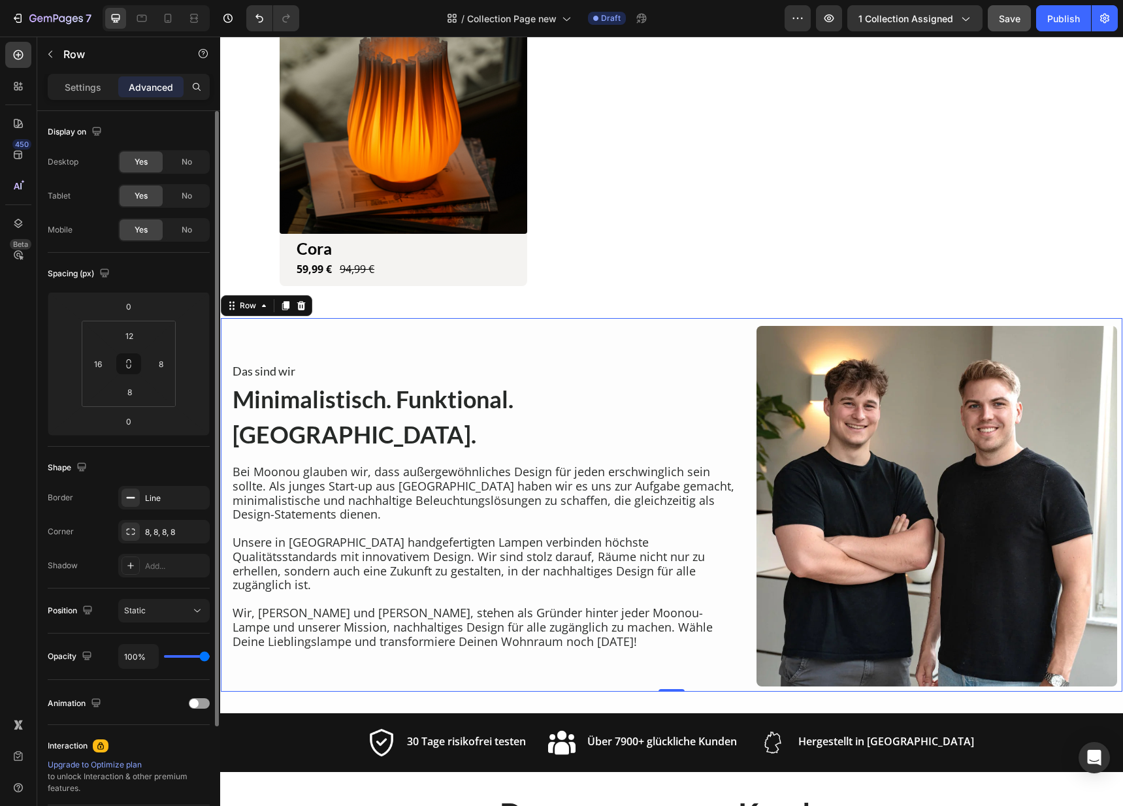
click at [152, 229] on div "Yes" at bounding box center [141, 229] width 43 height 21
click at [141, 200] on span "Yes" at bounding box center [141, 196] width 13 height 12
click at [134, 447] on div "Display on Desktop Yes No Tablet Yes No Mobile Yes No" at bounding box center [129, 518] width 162 height 142
click at [167, 21] on icon at bounding box center [168, 18] width 7 height 9
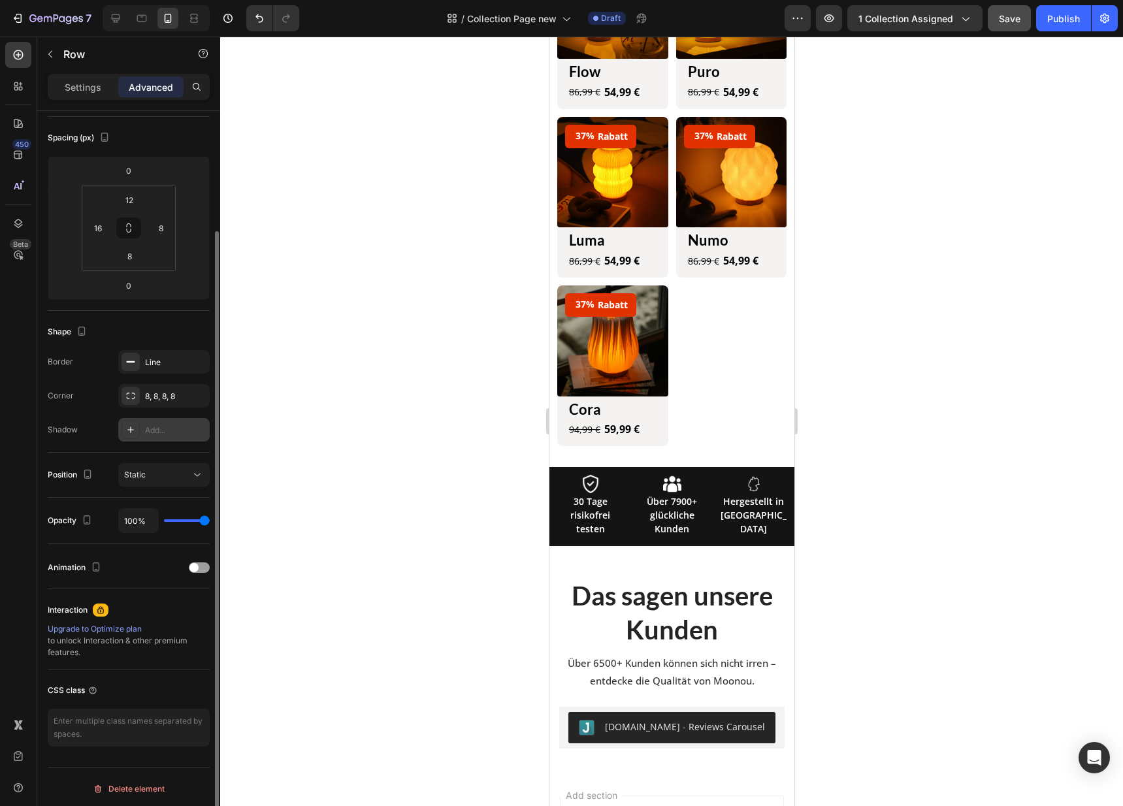
scroll to position [139, 0]
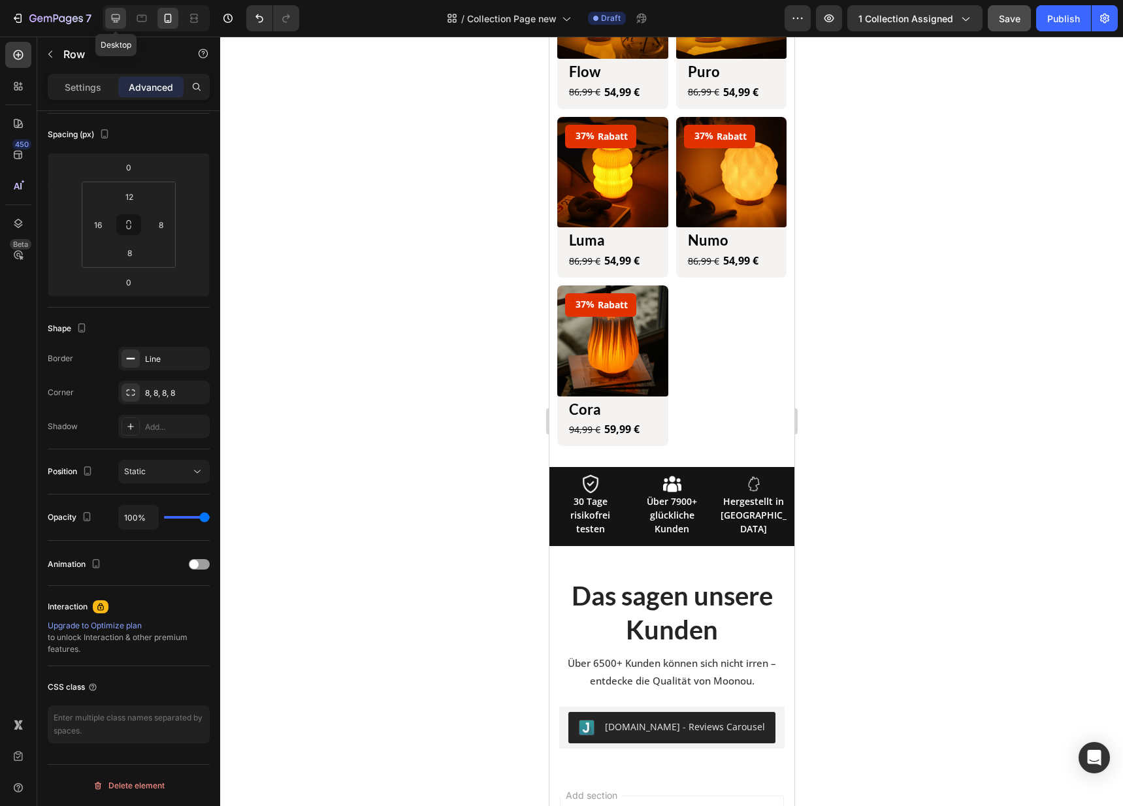
click at [120, 14] on icon at bounding box center [115, 18] width 13 height 13
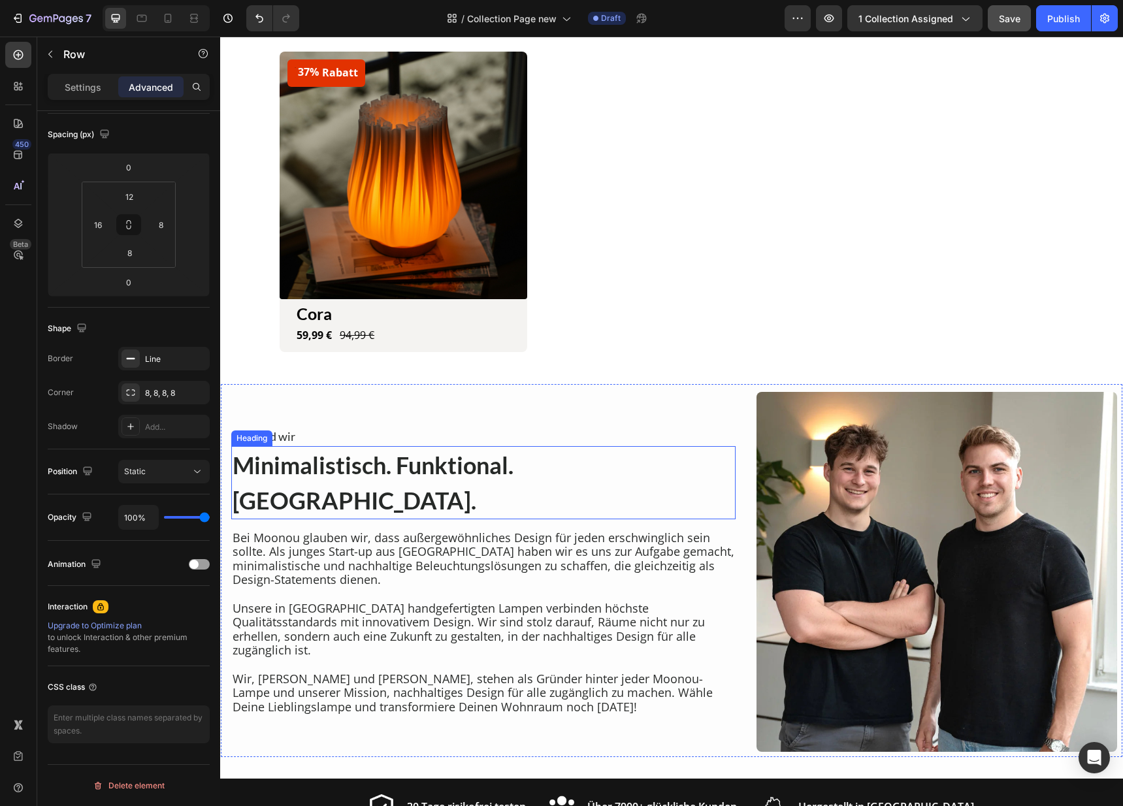
scroll to position [874, 0]
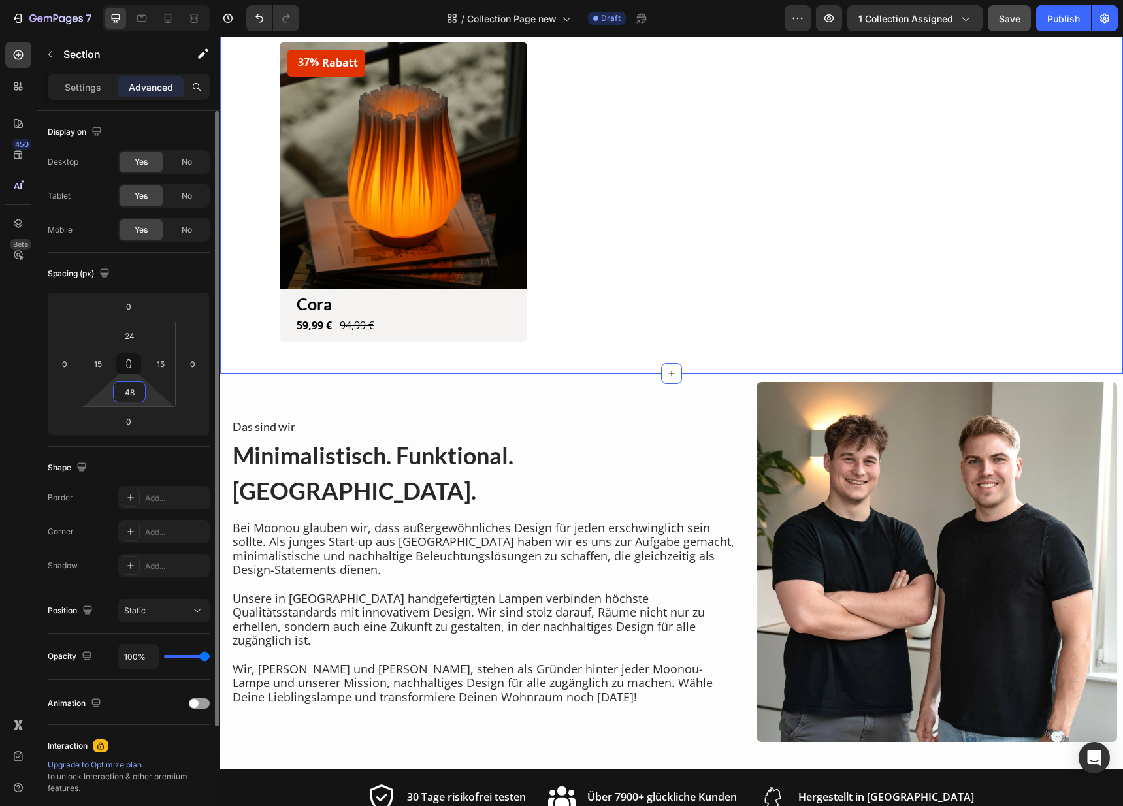
click at [117, 395] on input "48" at bounding box center [129, 392] width 26 height 20
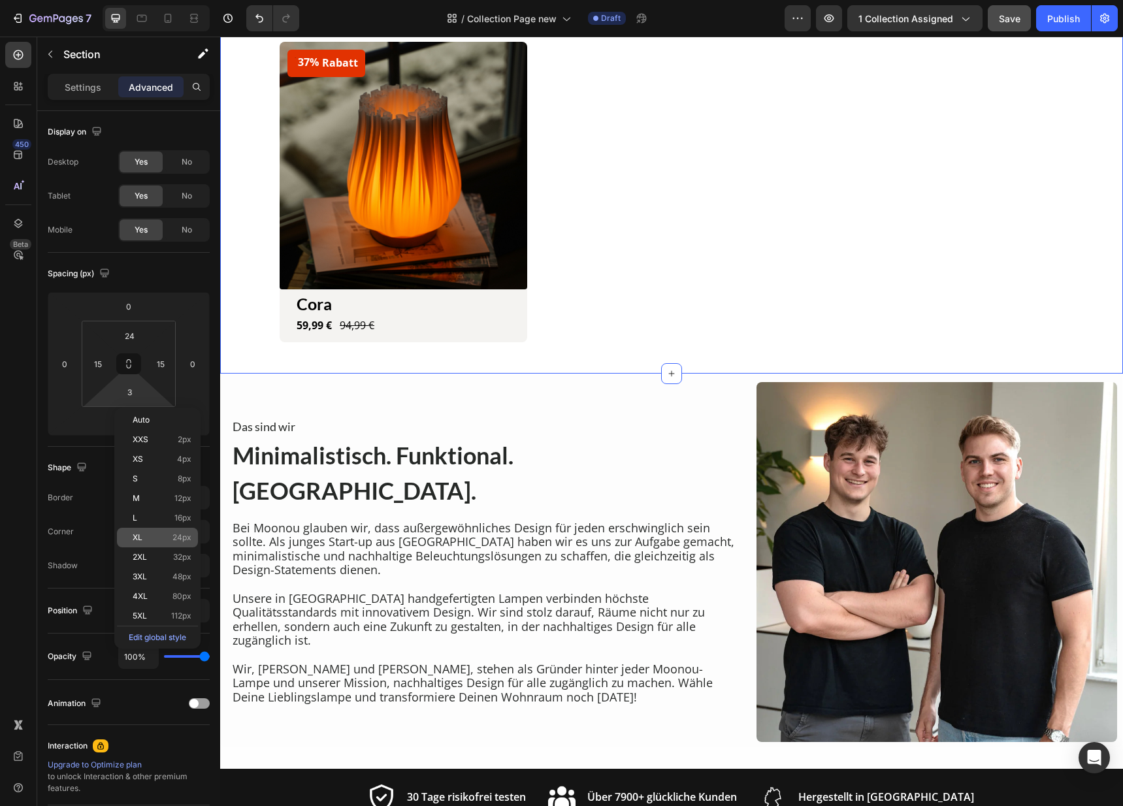
click at [148, 528] on div "XL 24px" at bounding box center [157, 538] width 81 height 20
type input "24"
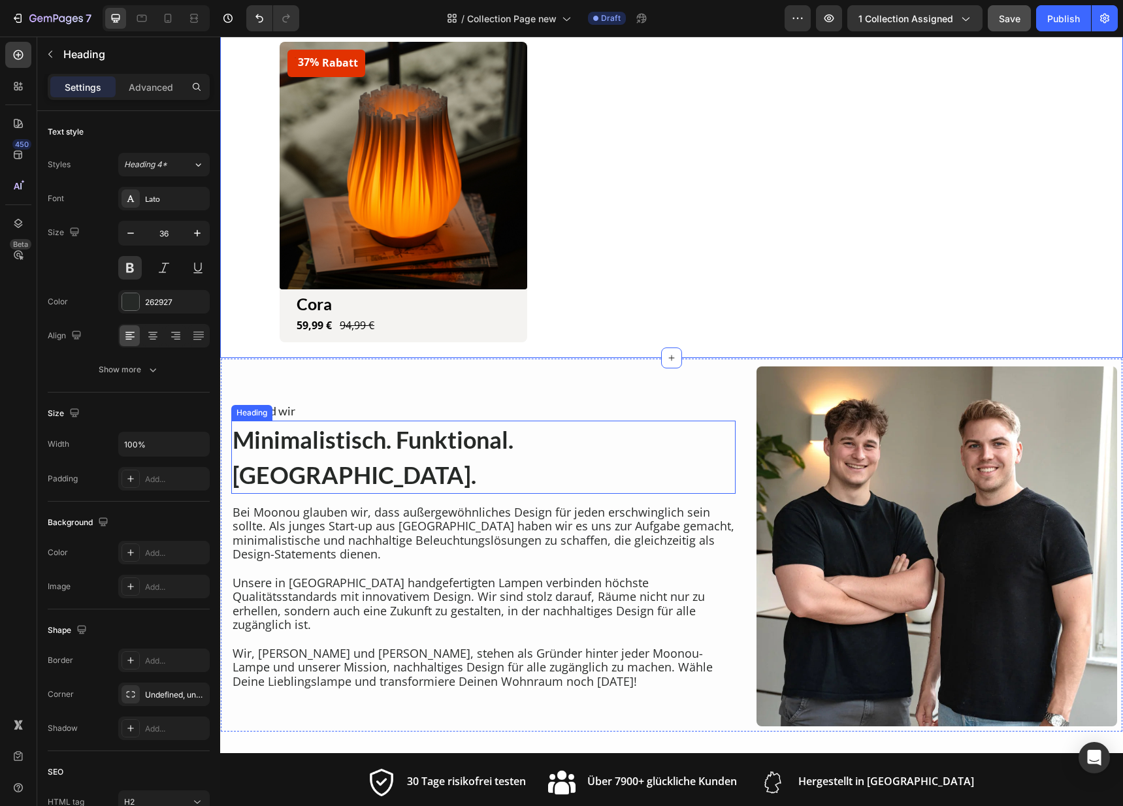
click at [654, 464] on h2 "Minimalistisch. Funktional. Moonou." at bounding box center [483, 457] width 504 height 73
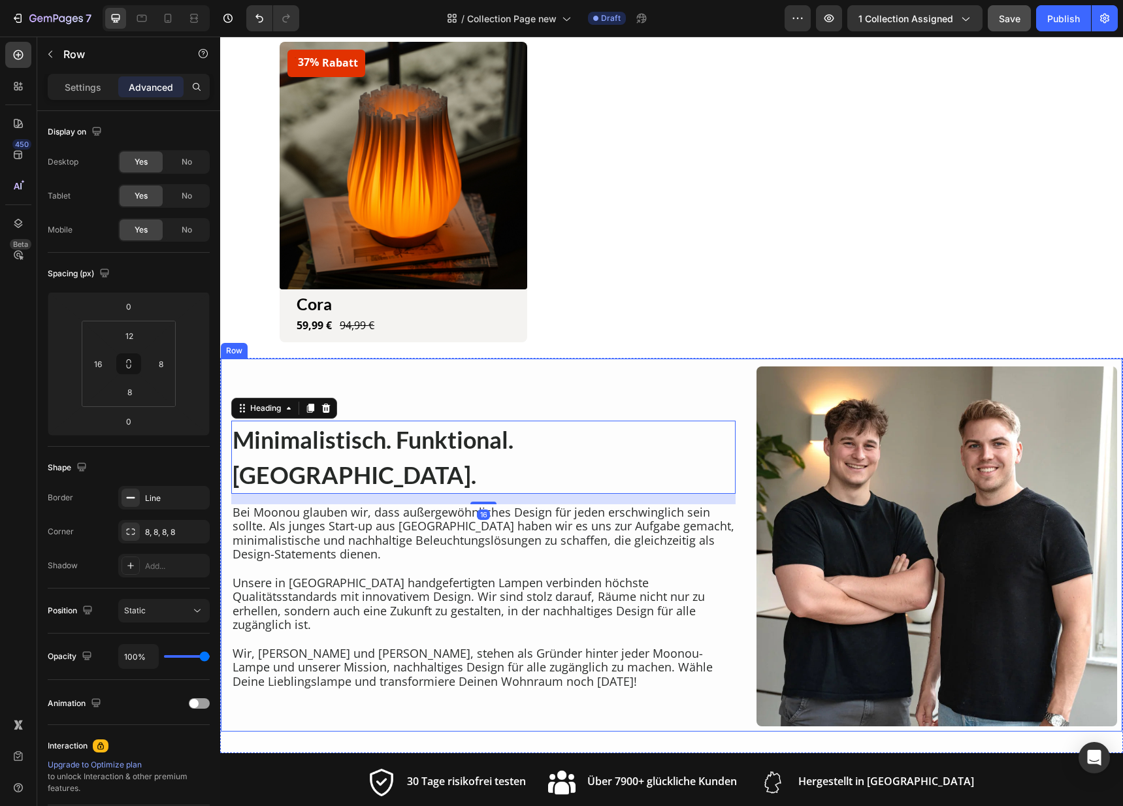
click at [621, 418] on div "Das sind wir Heading Minimalistisch. Funktional. Moonou. Heading 16 Bei Moonou …" at bounding box center [483, 546] width 504 height 361
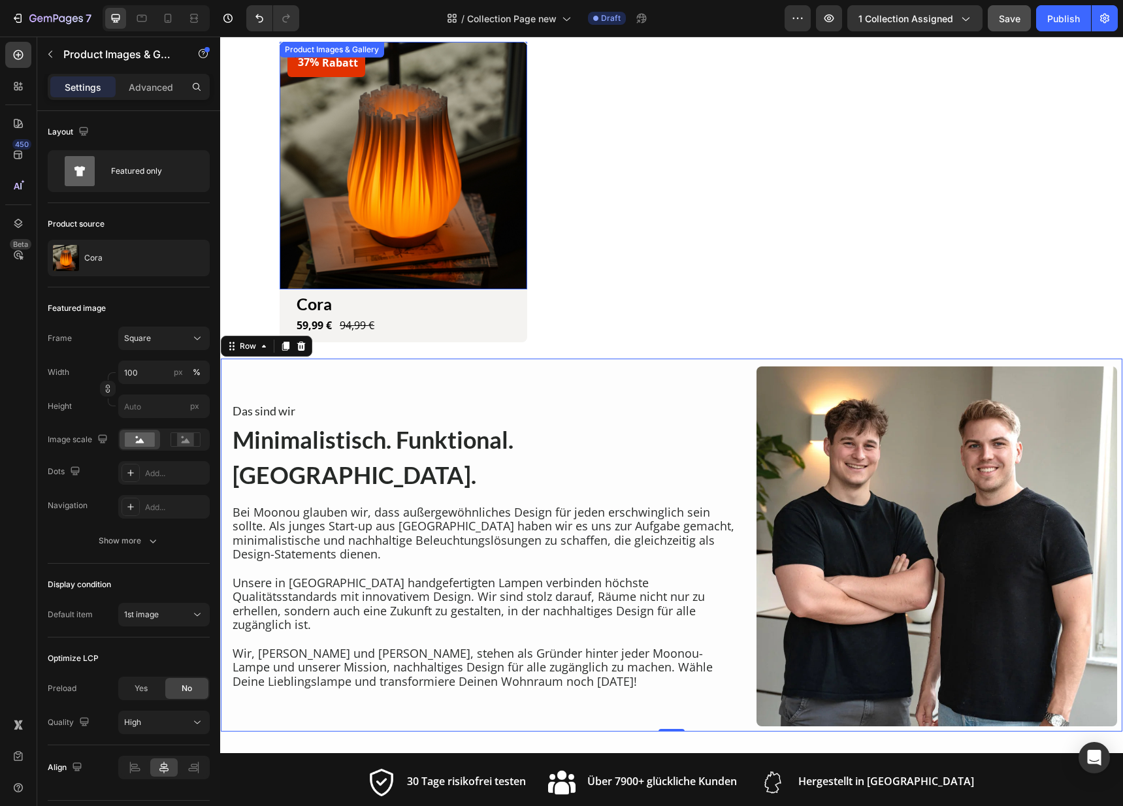
click at [468, 268] on img at bounding box center [404, 166] width 248 height 248
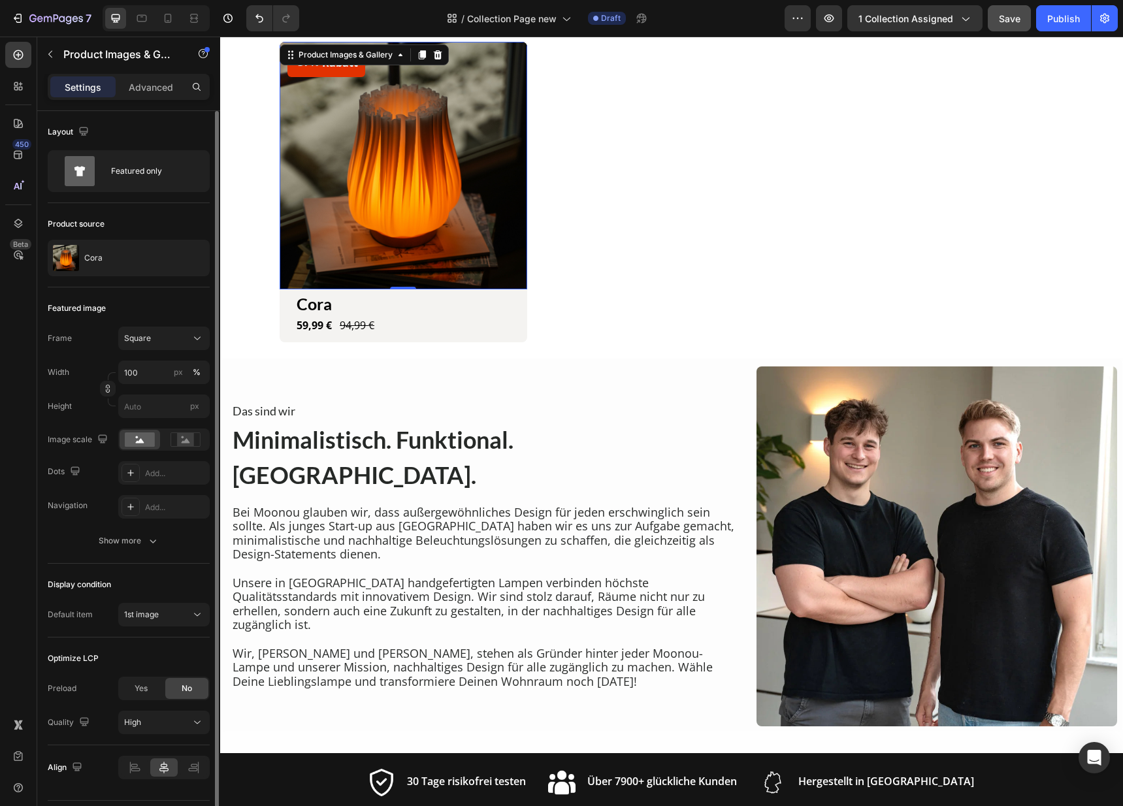
scroll to position [36, 0]
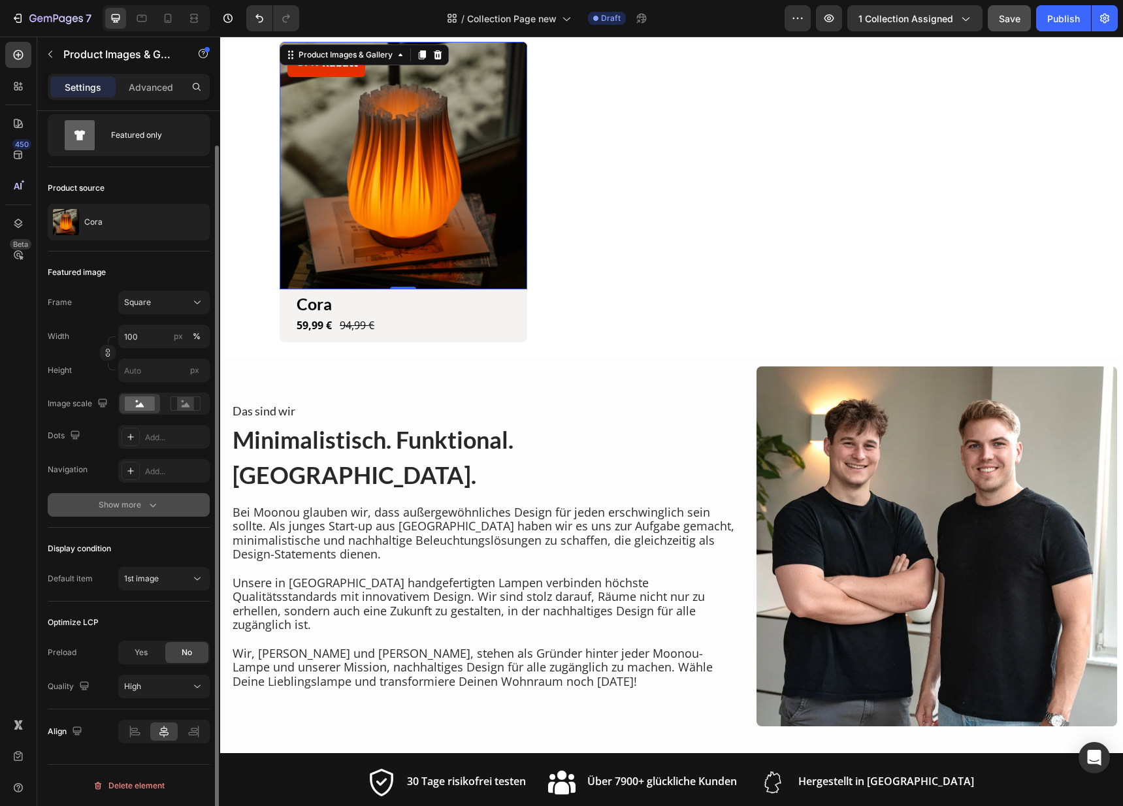
click at [159, 511] on button "Show more" at bounding box center [129, 505] width 162 height 24
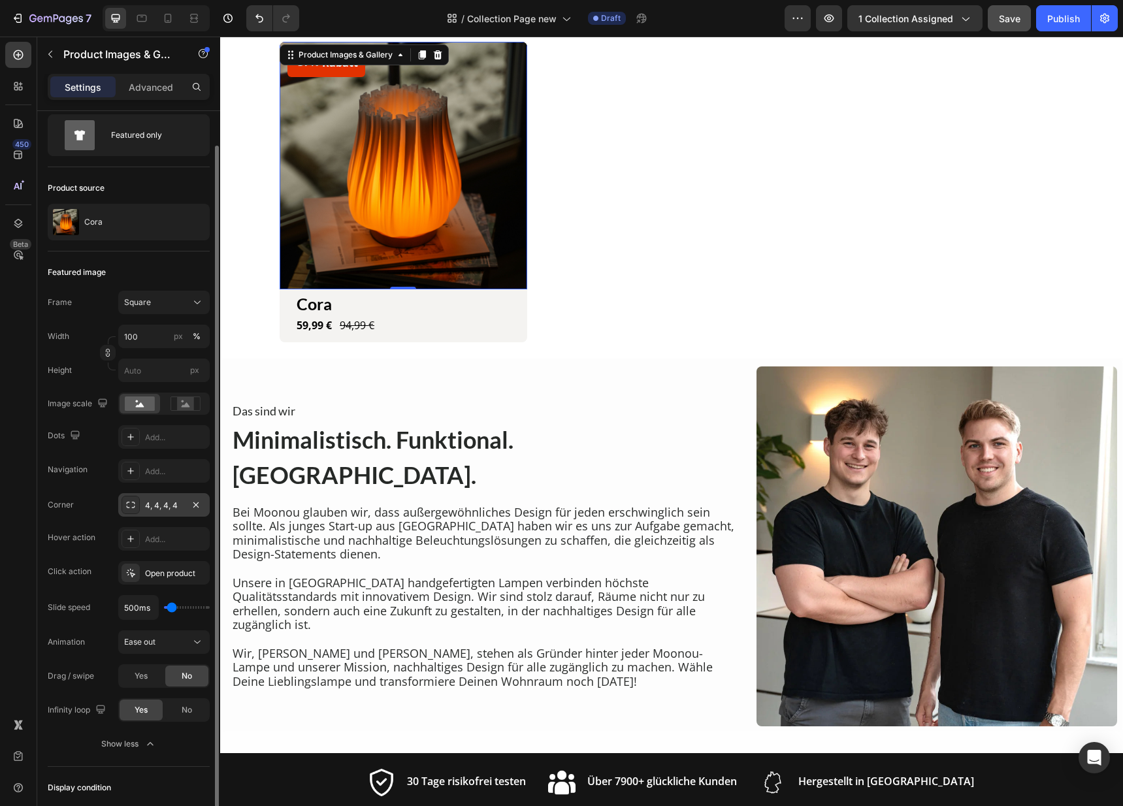
click at [163, 508] on div "4, 4, 4, 4" at bounding box center [164, 506] width 38 height 12
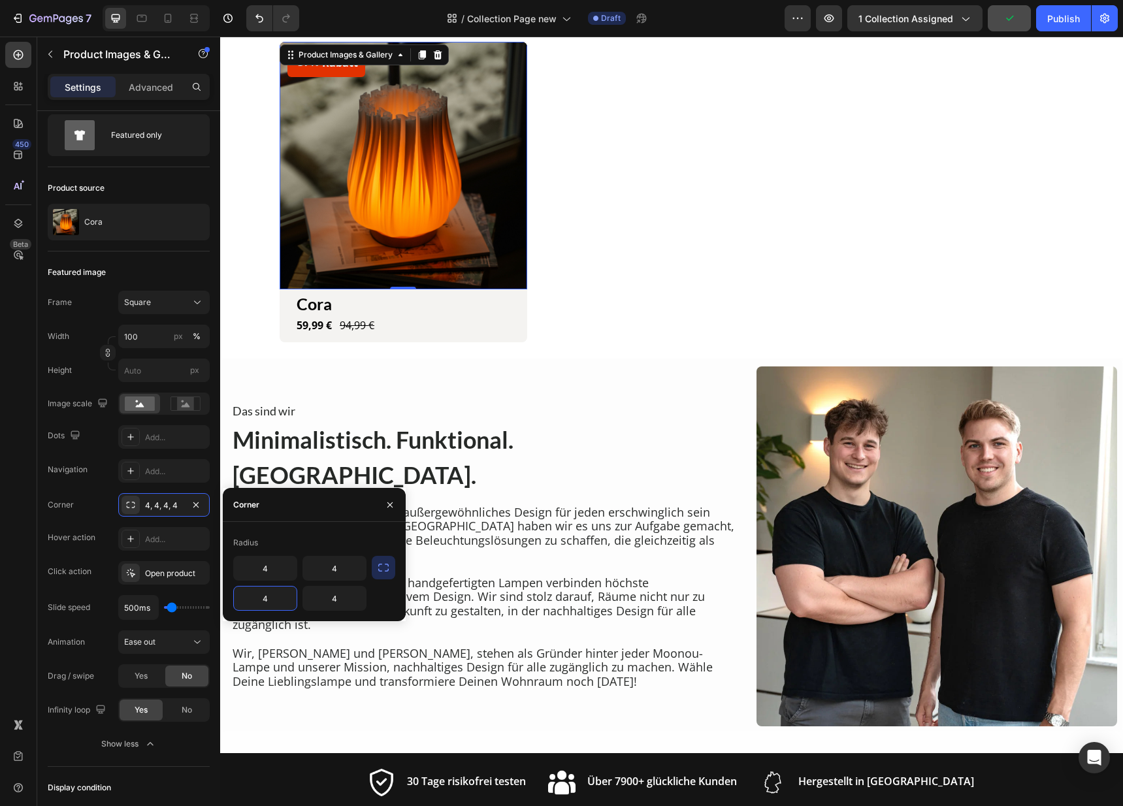
click at [267, 604] on input "4" at bounding box center [265, 598] width 63 height 24
type input "0"
click at [323, 601] on input "4" at bounding box center [334, 598] width 63 height 24
type input "0"
click at [709, 420] on h2 "Das sind wir" at bounding box center [483, 411] width 504 height 18
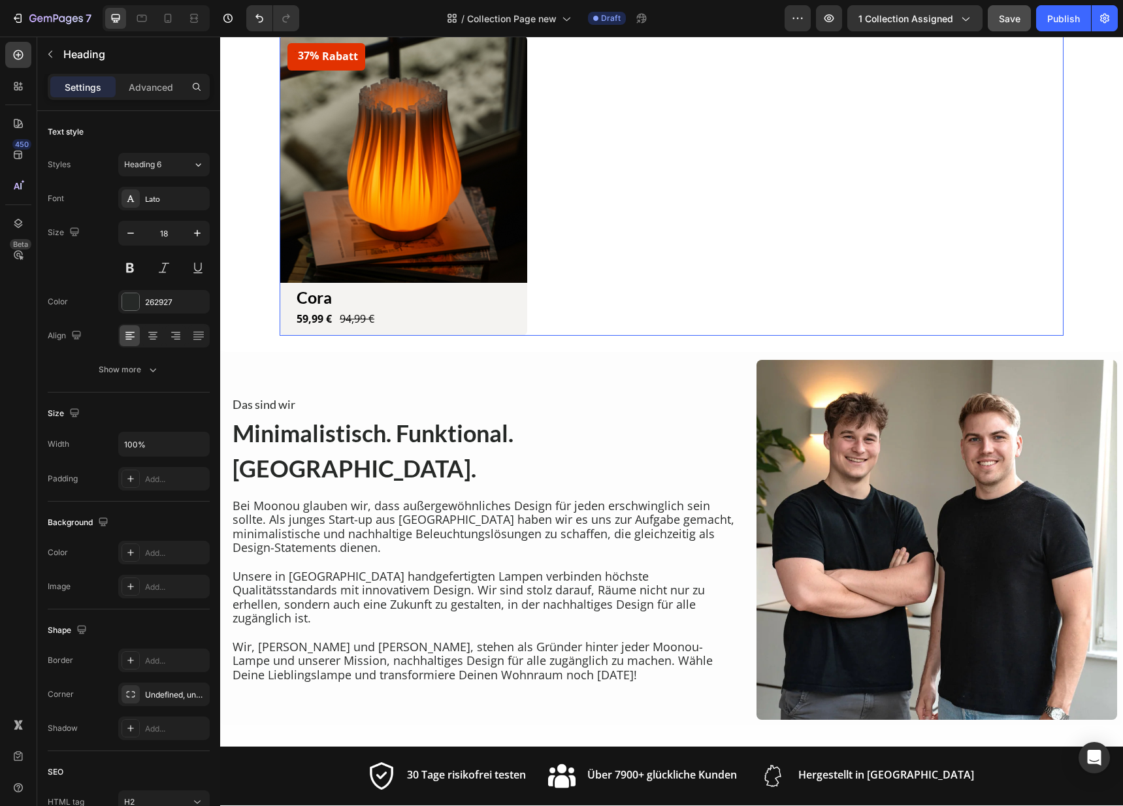
scroll to position [931, 0]
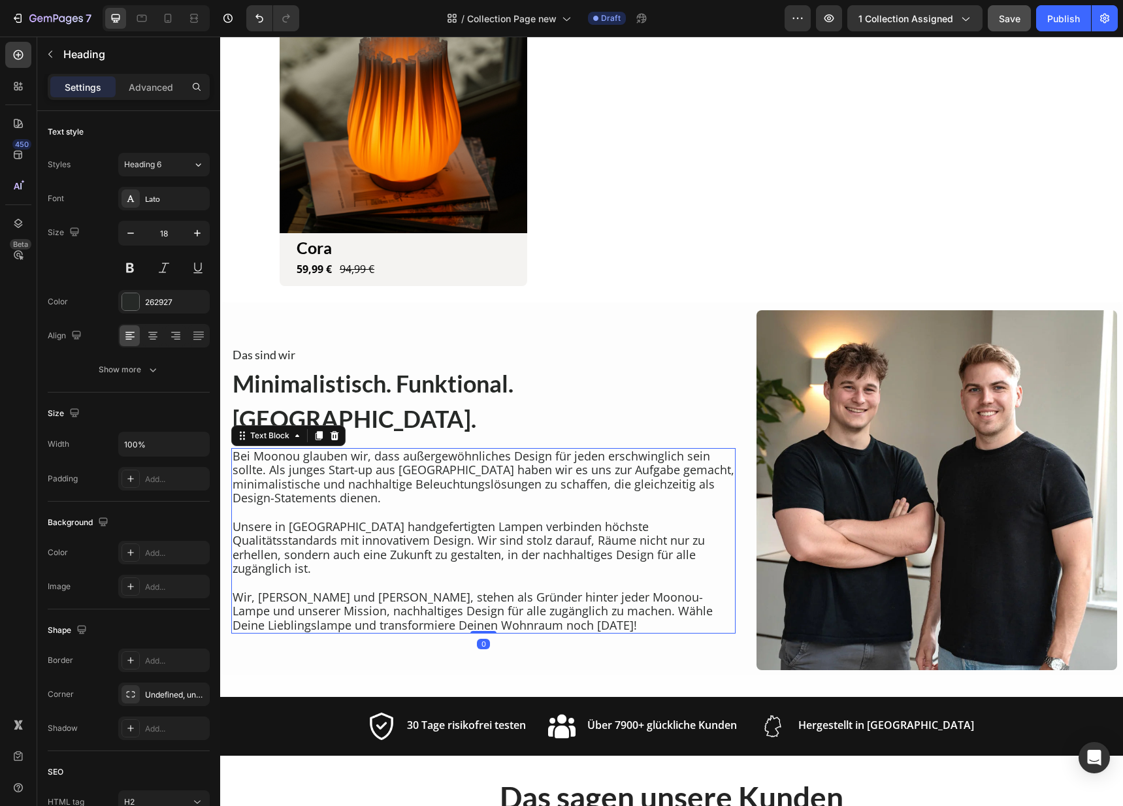
click at [492, 600] on p "Wir, Till und Elia, stehen als Gründer hinter jeder Moonou-Lampe und unserer Mi…" at bounding box center [483, 611] width 502 height 42
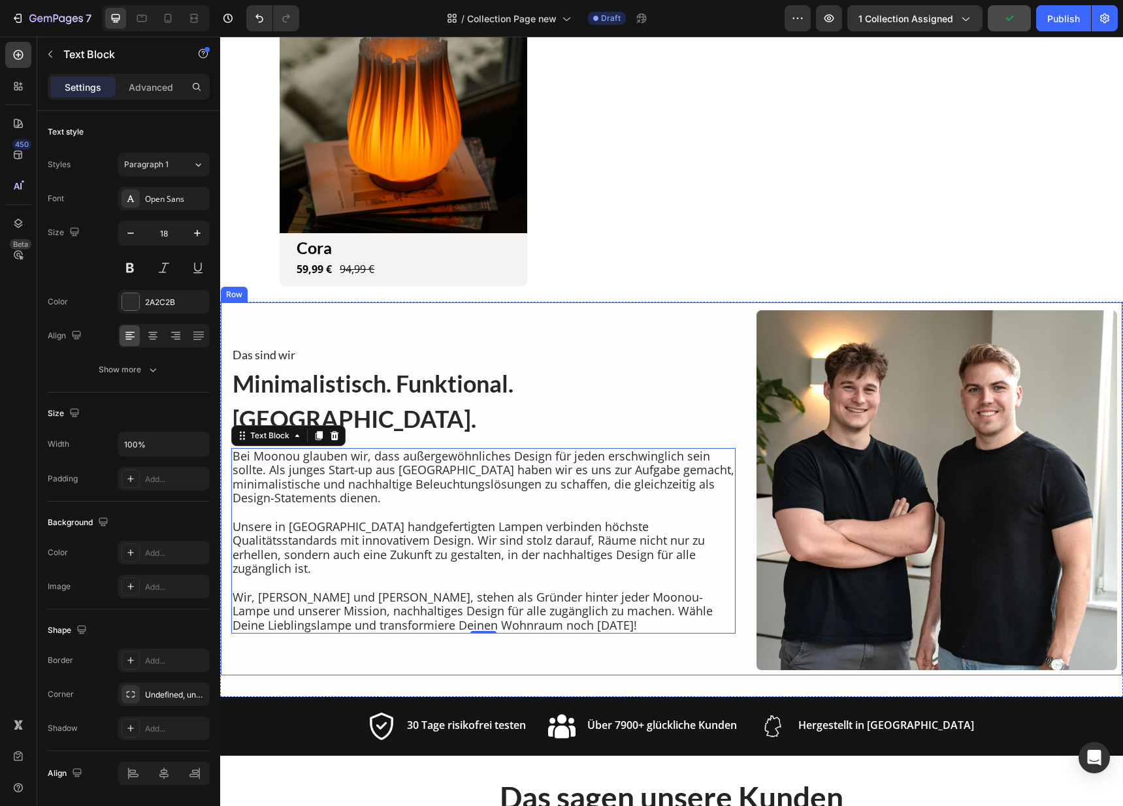
click at [417, 641] on div "Das sind wir Heading Minimalistisch. Funktional. Moonou. Heading Bei Moonou gla…" at bounding box center [483, 490] width 504 height 361
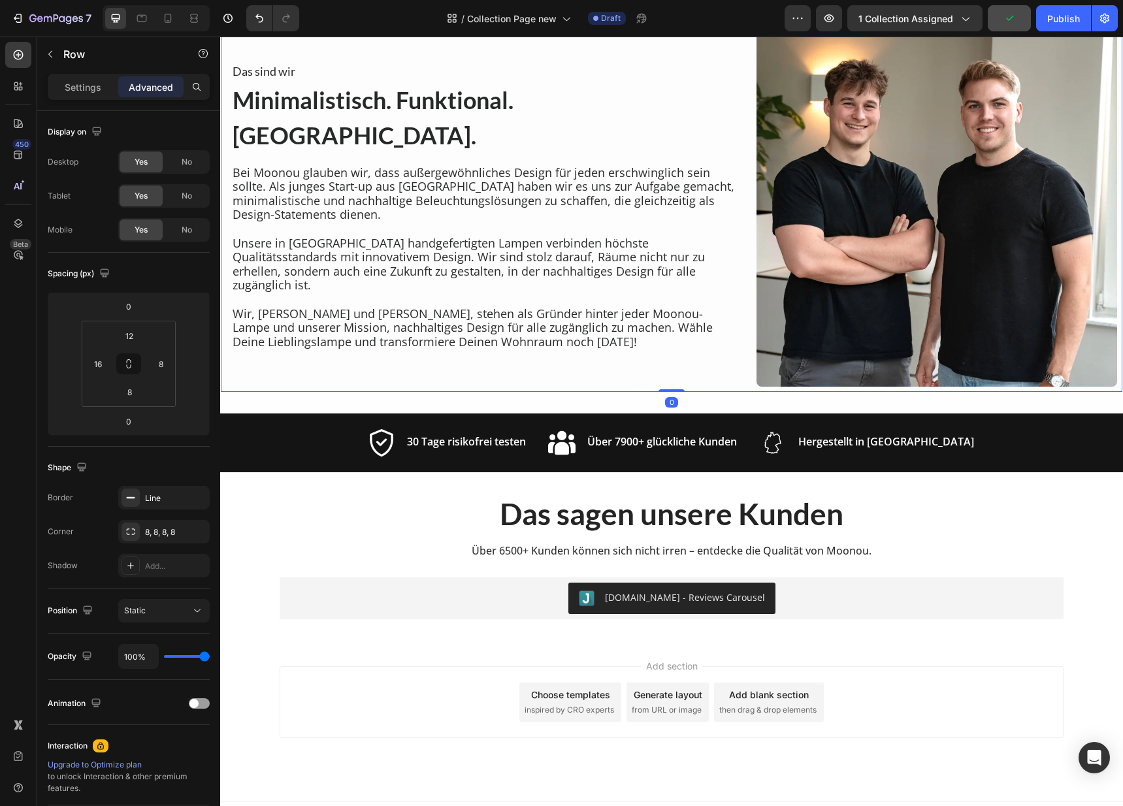
scroll to position [1232, 0]
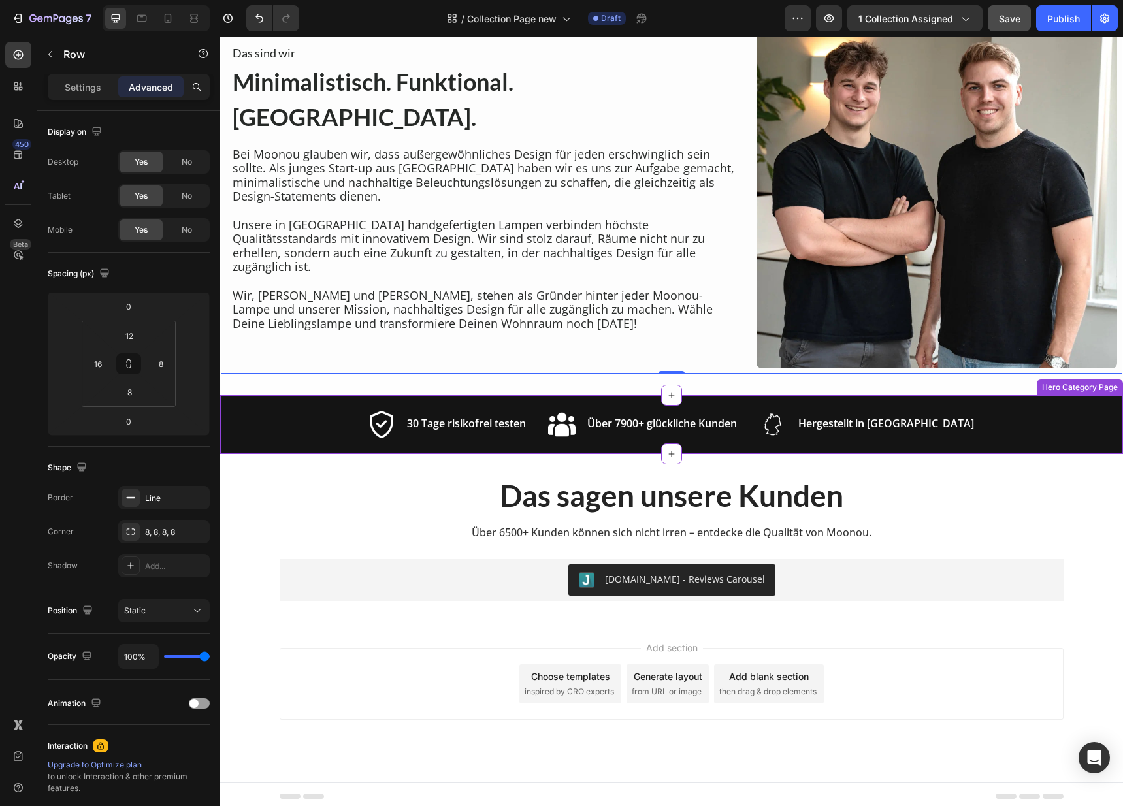
click at [1042, 416] on div "Image 30 Tage risikofrei testen Text block Row Image Über 7900+ glückliche Kund…" at bounding box center [671, 424] width 903 height 59
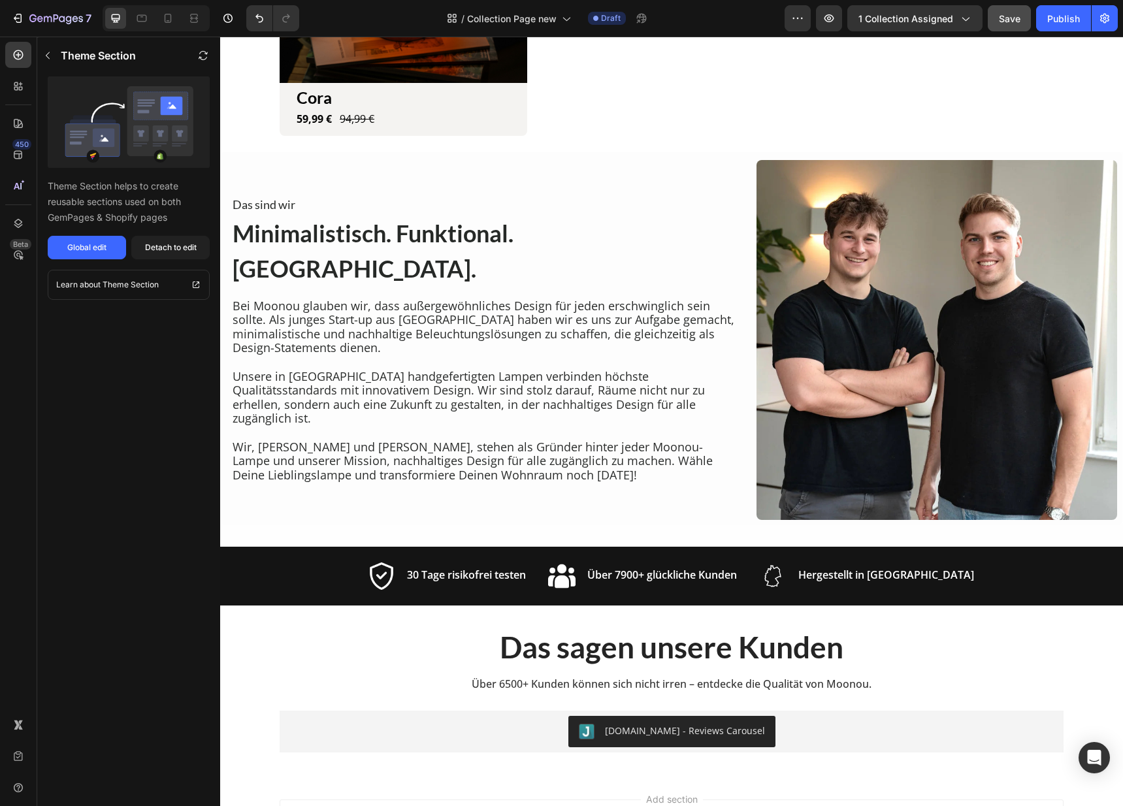
scroll to position [1090, 0]
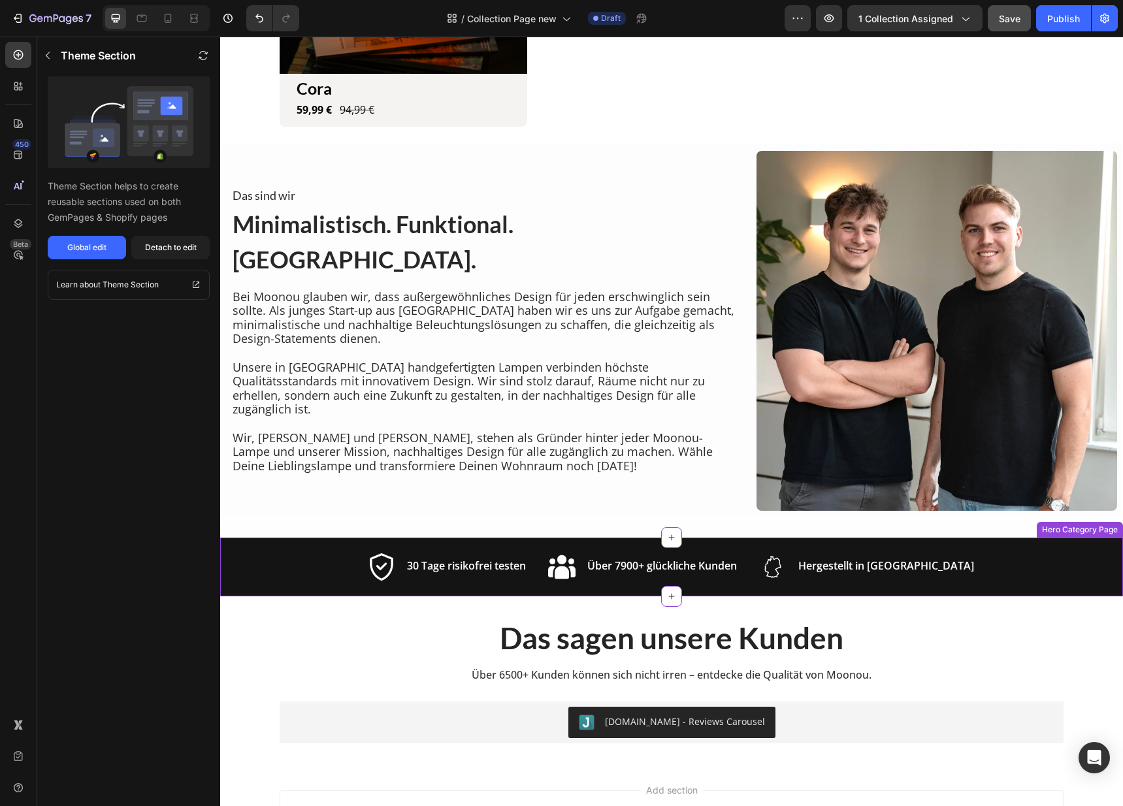
click at [993, 553] on div "Image 30 Tage risikofrei testen Text block Row Image Über 7900+ glückliche Kund…" at bounding box center [671, 566] width 903 height 59
click at [155, 249] on div "Detach to edit" at bounding box center [171, 248] width 52 height 12
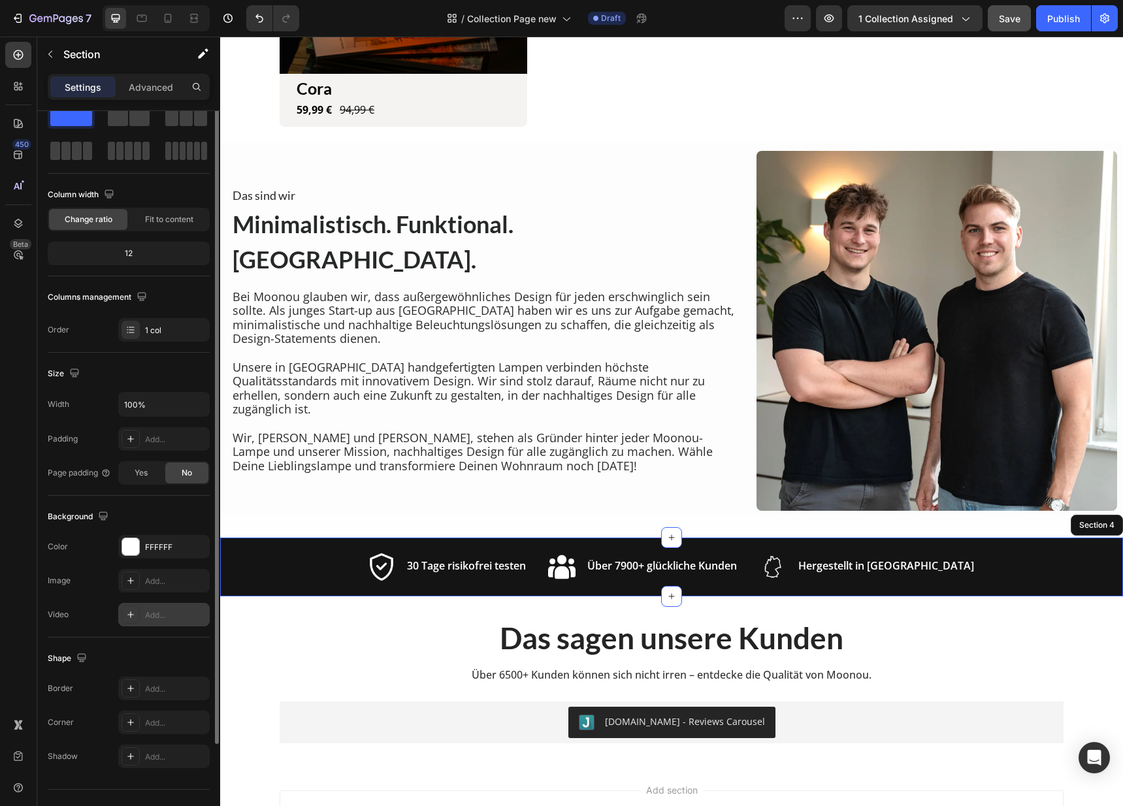
scroll to position [65, 0]
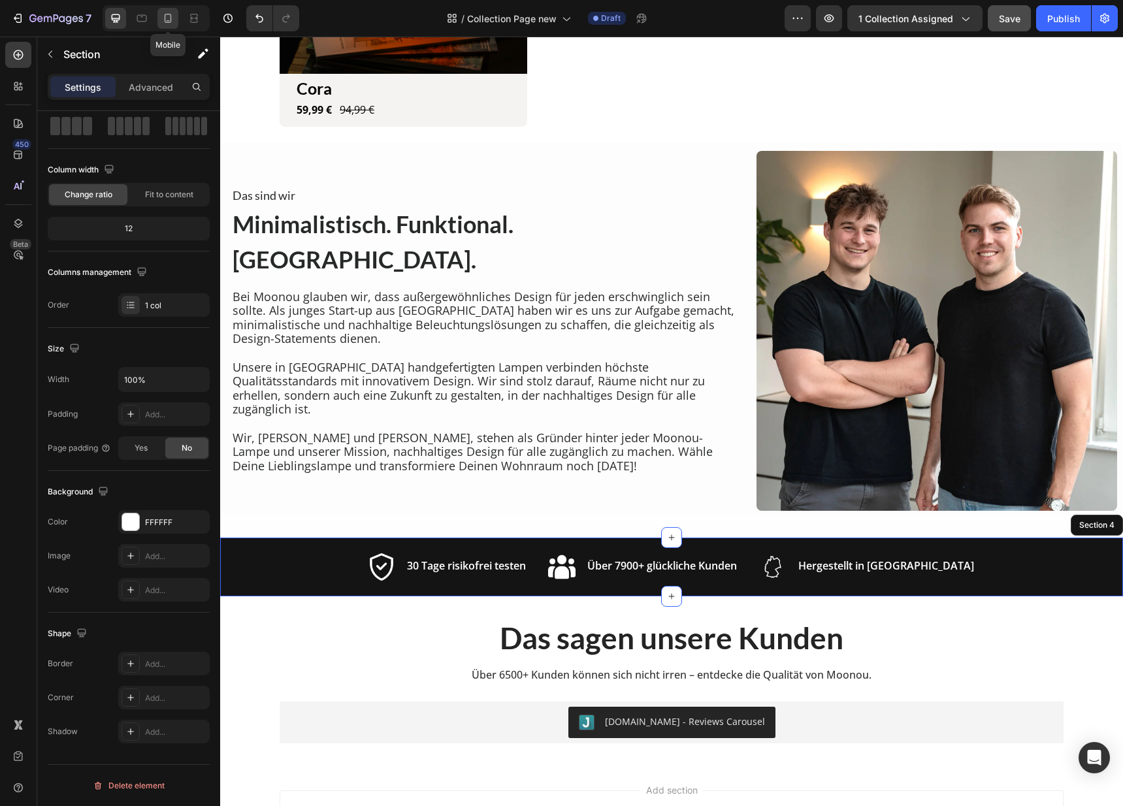
click at [176, 25] on div at bounding box center [167, 18] width 21 height 21
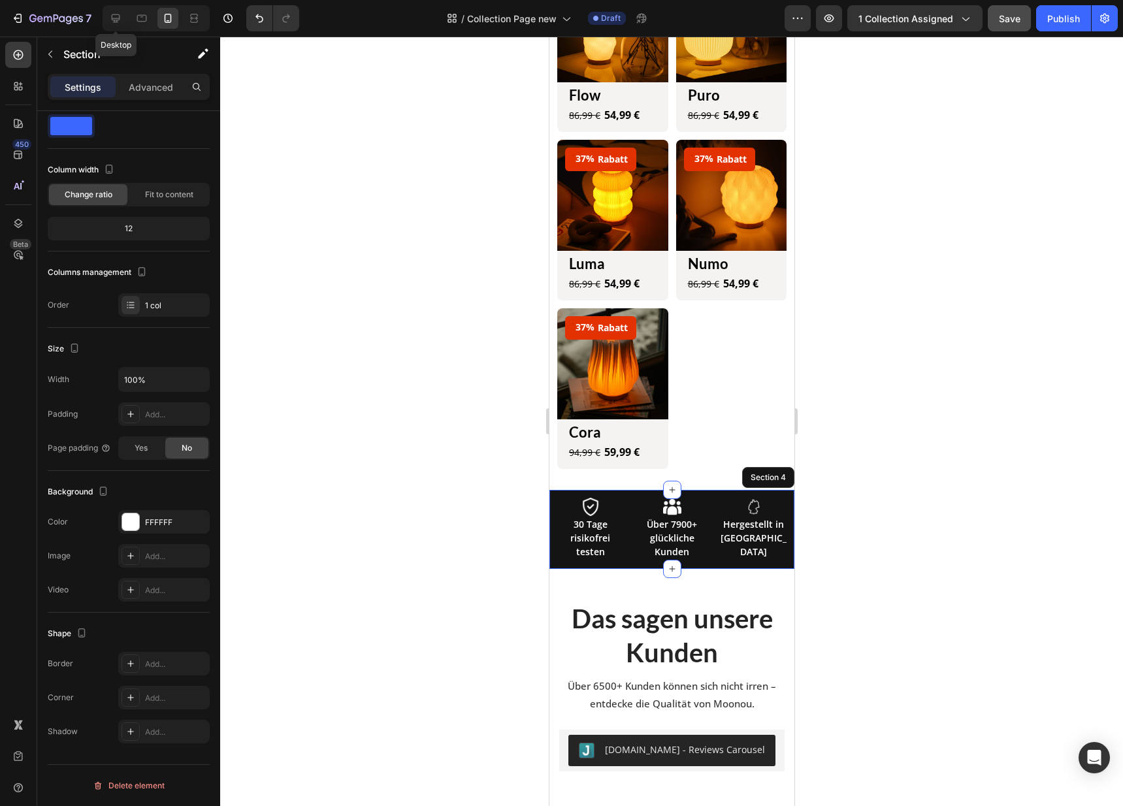
click at [109, 24] on icon at bounding box center [115, 18] width 13 height 13
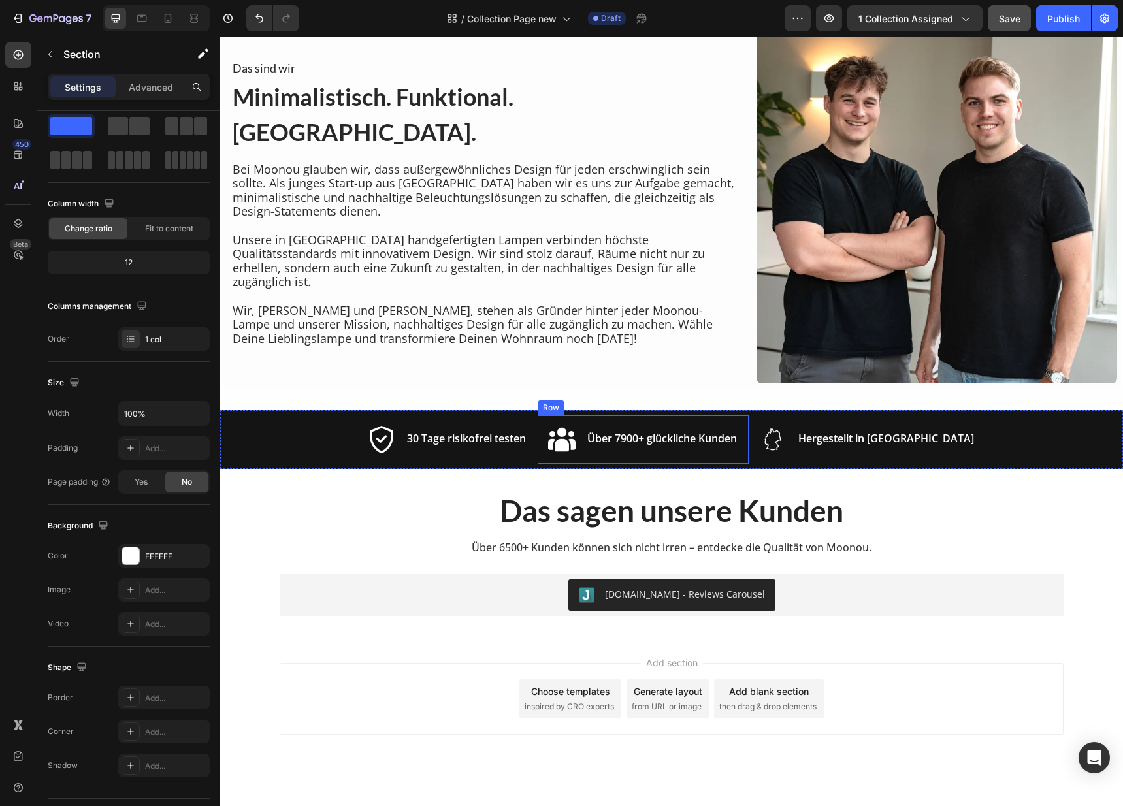
scroll to position [1227, 0]
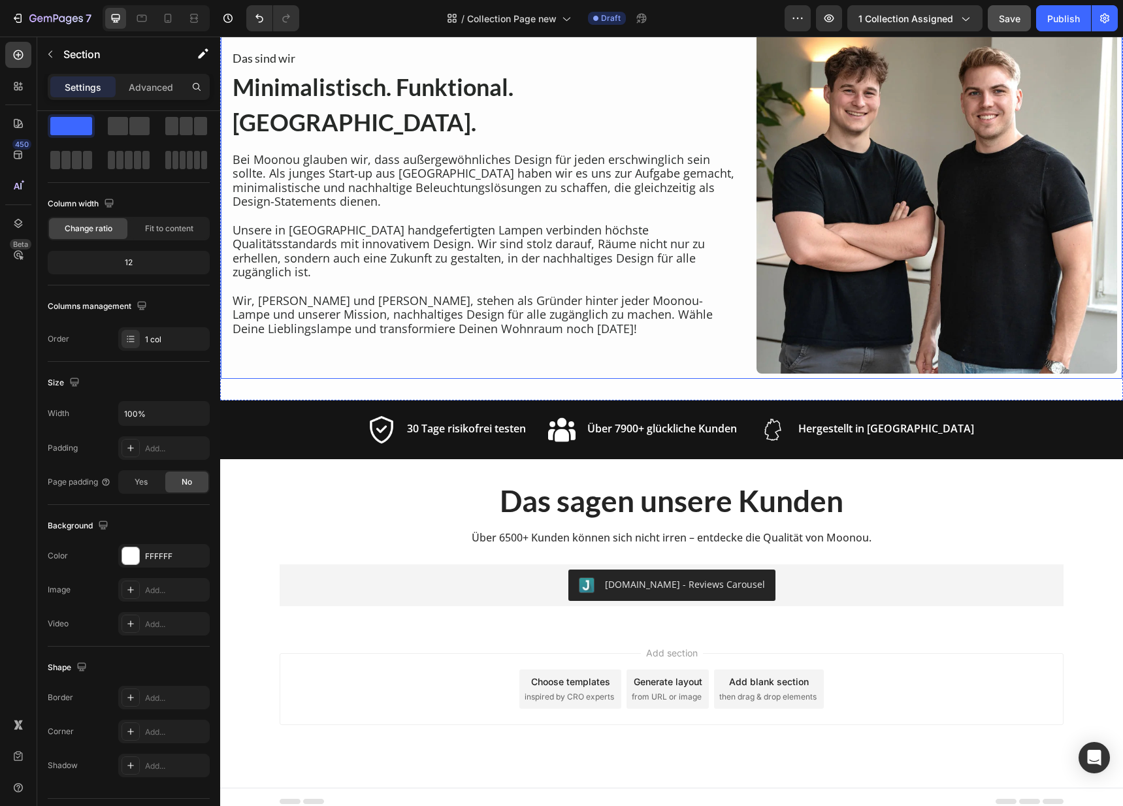
click at [640, 338] on div "Das sind wir Heading Minimalistisch. Funktional. Moonou. Heading Bei Moonou gla…" at bounding box center [483, 194] width 504 height 361
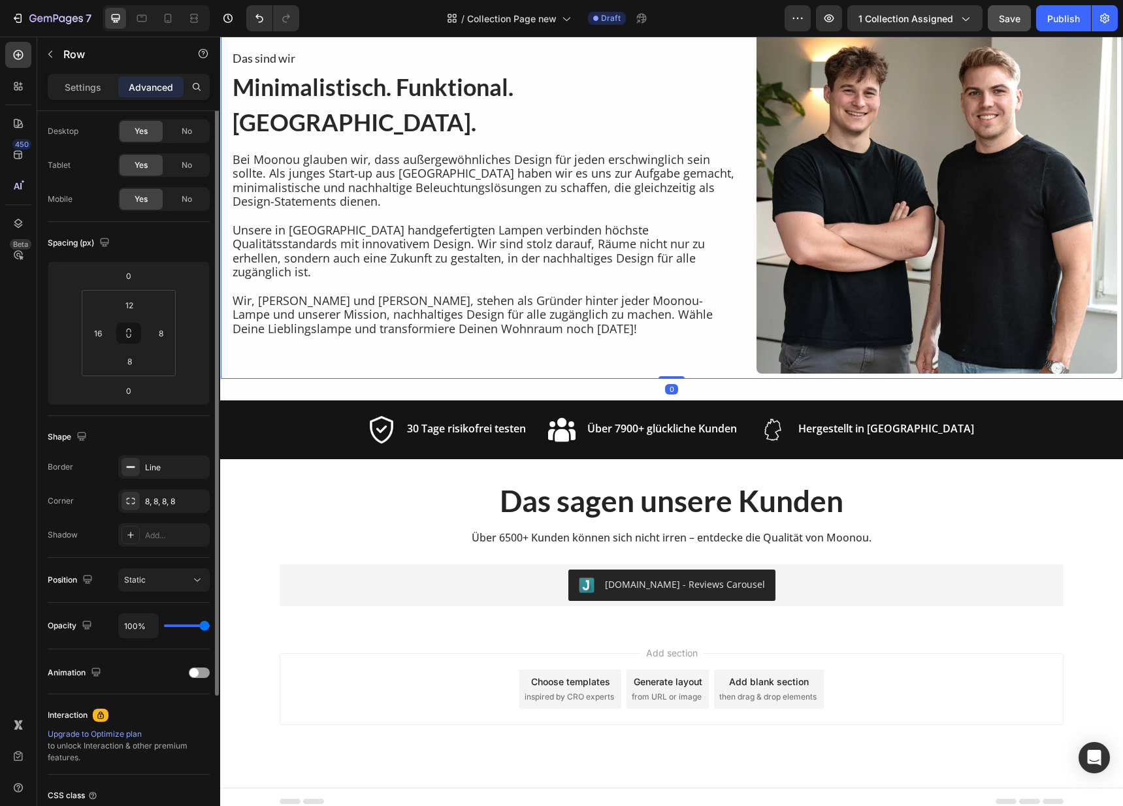
scroll to position [0, 0]
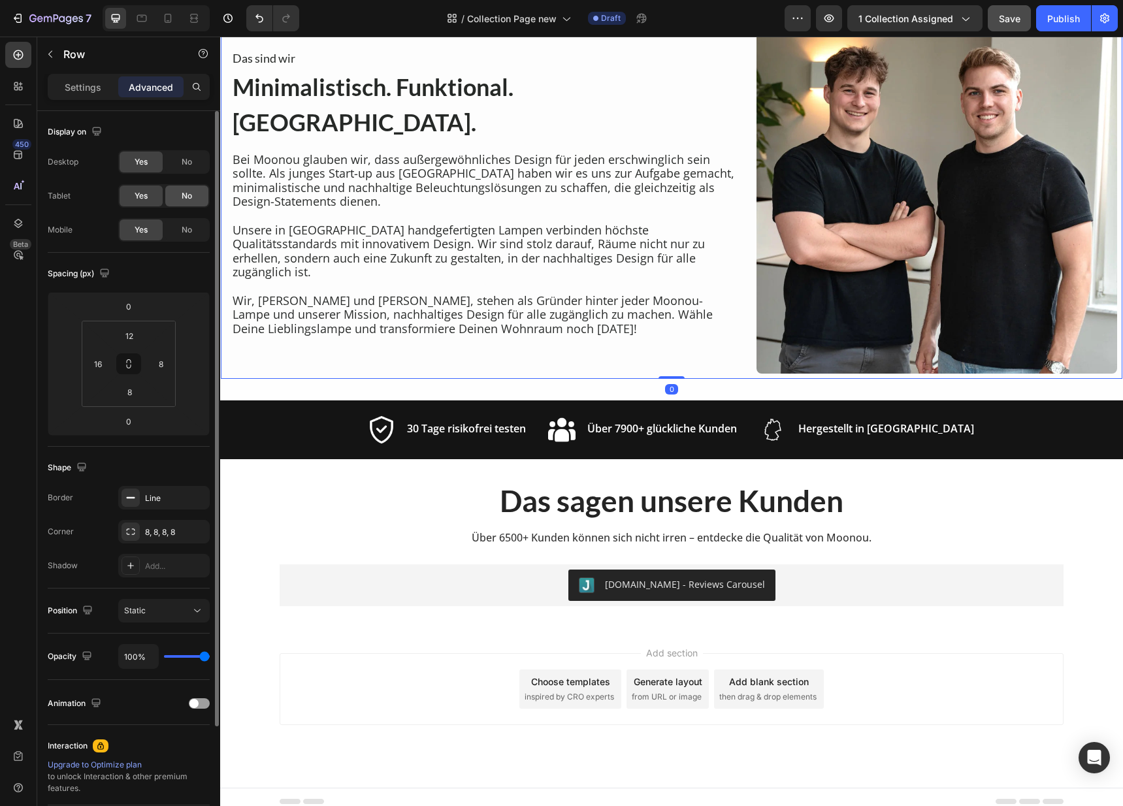
click at [187, 191] on span "No" at bounding box center [187, 196] width 10 height 12
click at [136, 197] on span "Yes" at bounding box center [141, 196] width 13 height 12
click at [176, 236] on div "No" at bounding box center [186, 229] width 43 height 21
click at [144, 228] on span "Yes" at bounding box center [141, 230] width 13 height 12
click at [152, 19] on div at bounding box center [141, 18] width 21 height 21
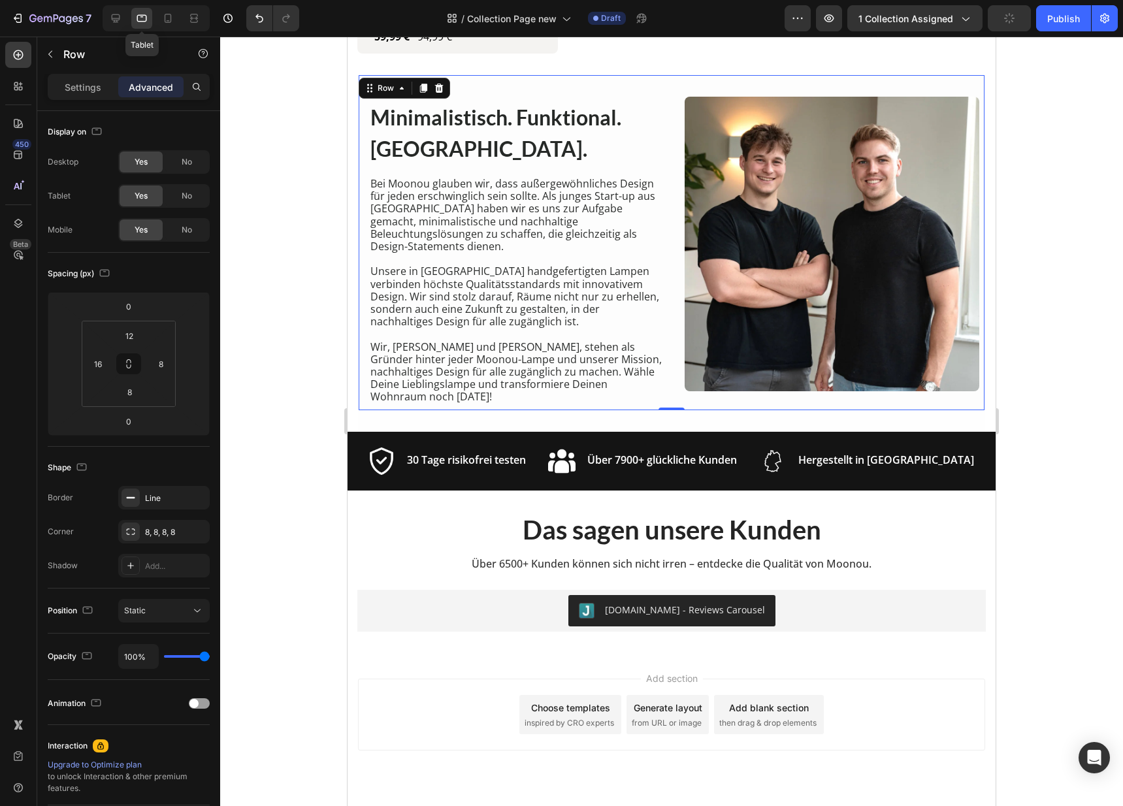
scroll to position [990, 0]
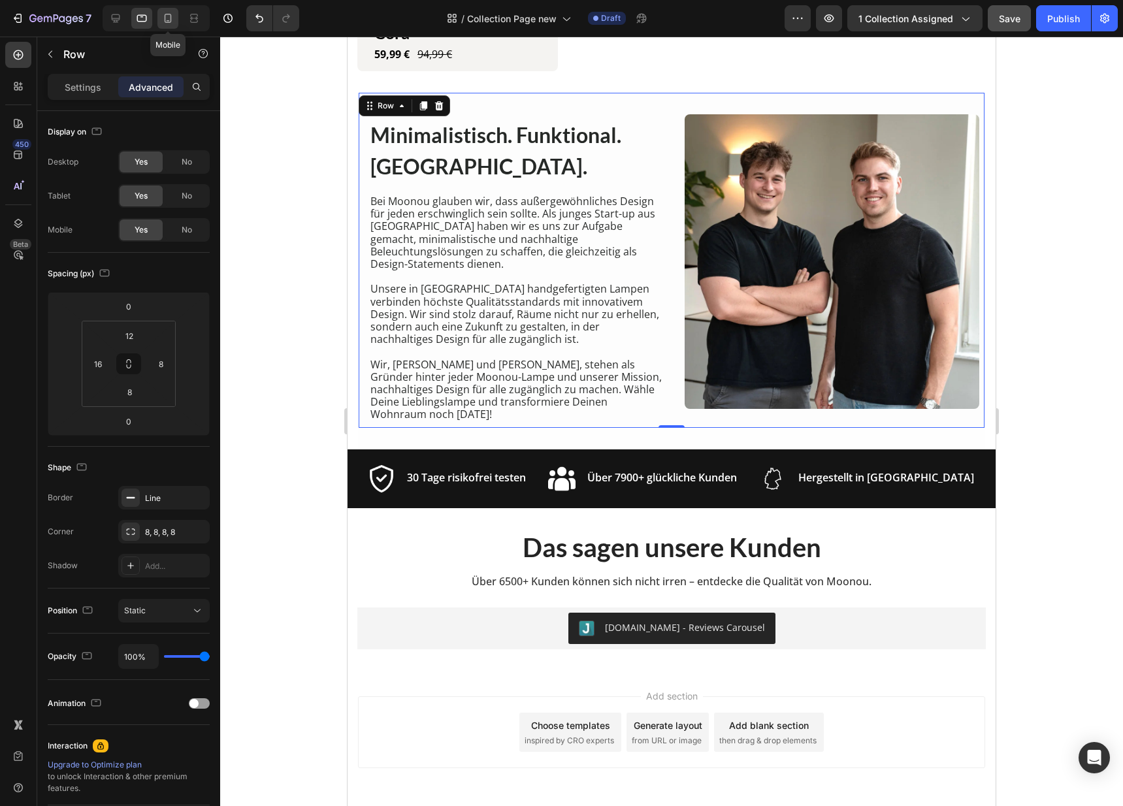
click at [161, 12] on icon at bounding box center [167, 18] width 13 height 13
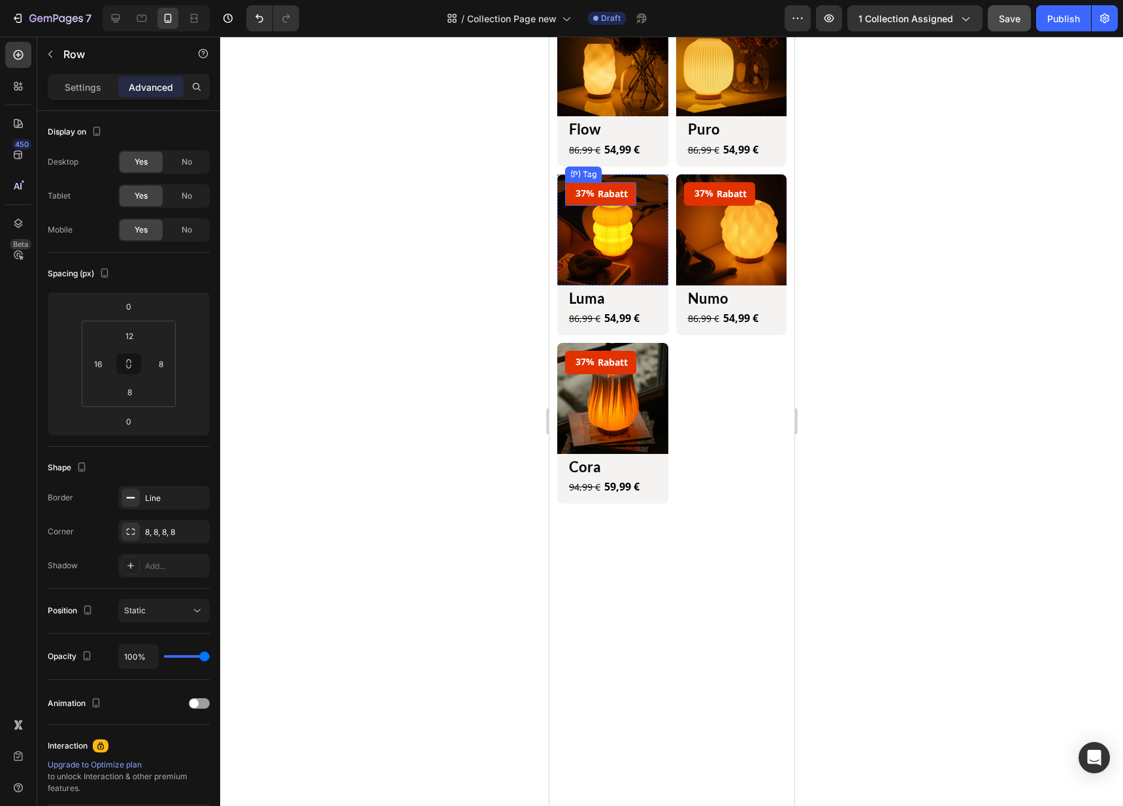
scroll to position [703, 0]
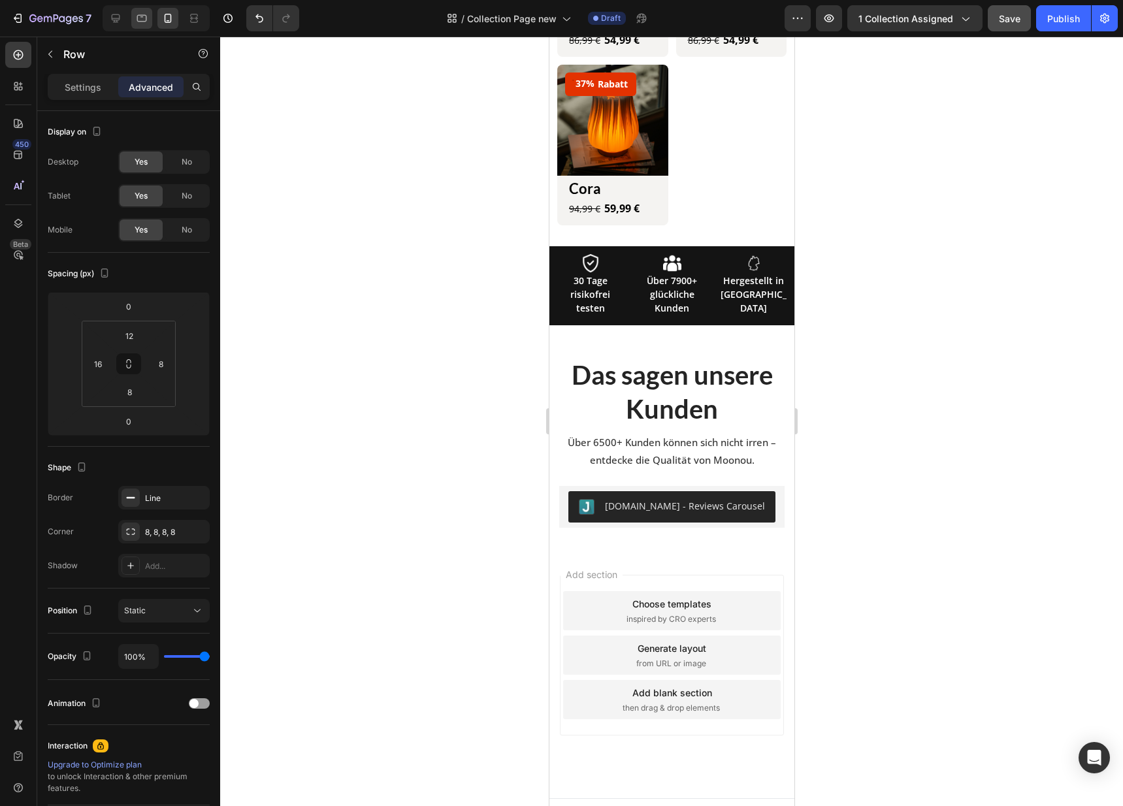
click at [147, 27] on div at bounding box center [141, 18] width 21 height 21
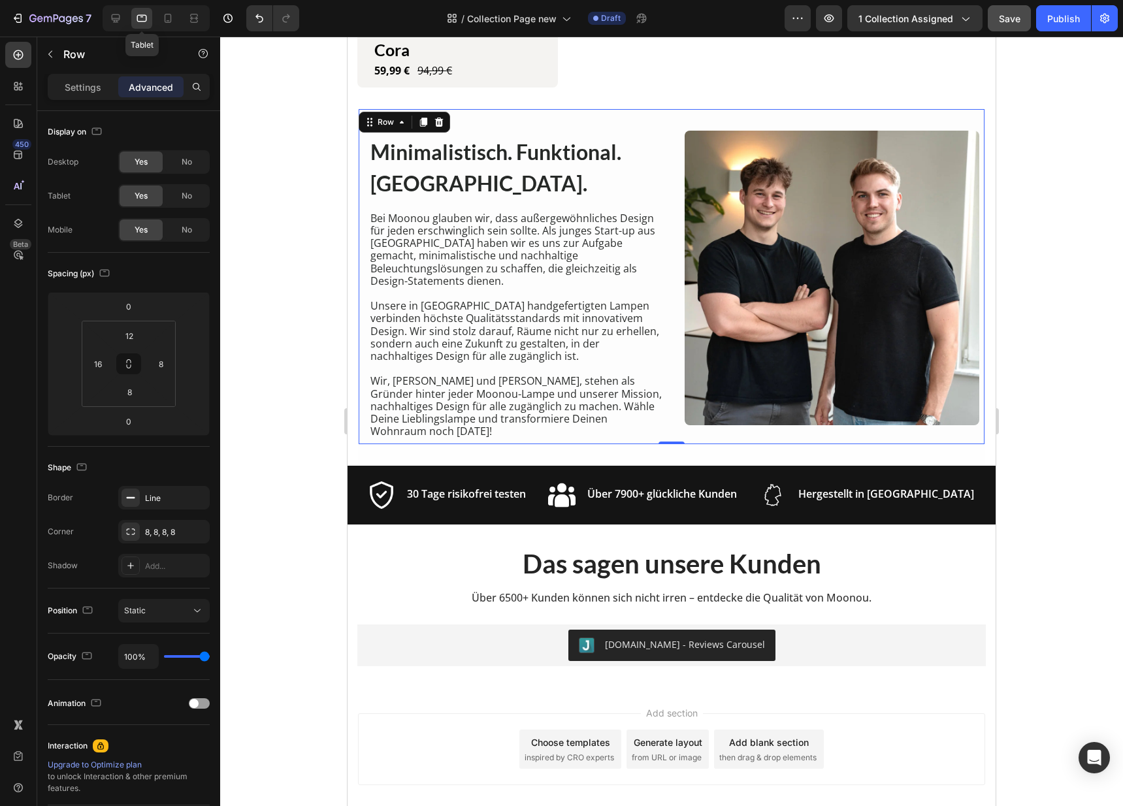
scroll to position [982, 0]
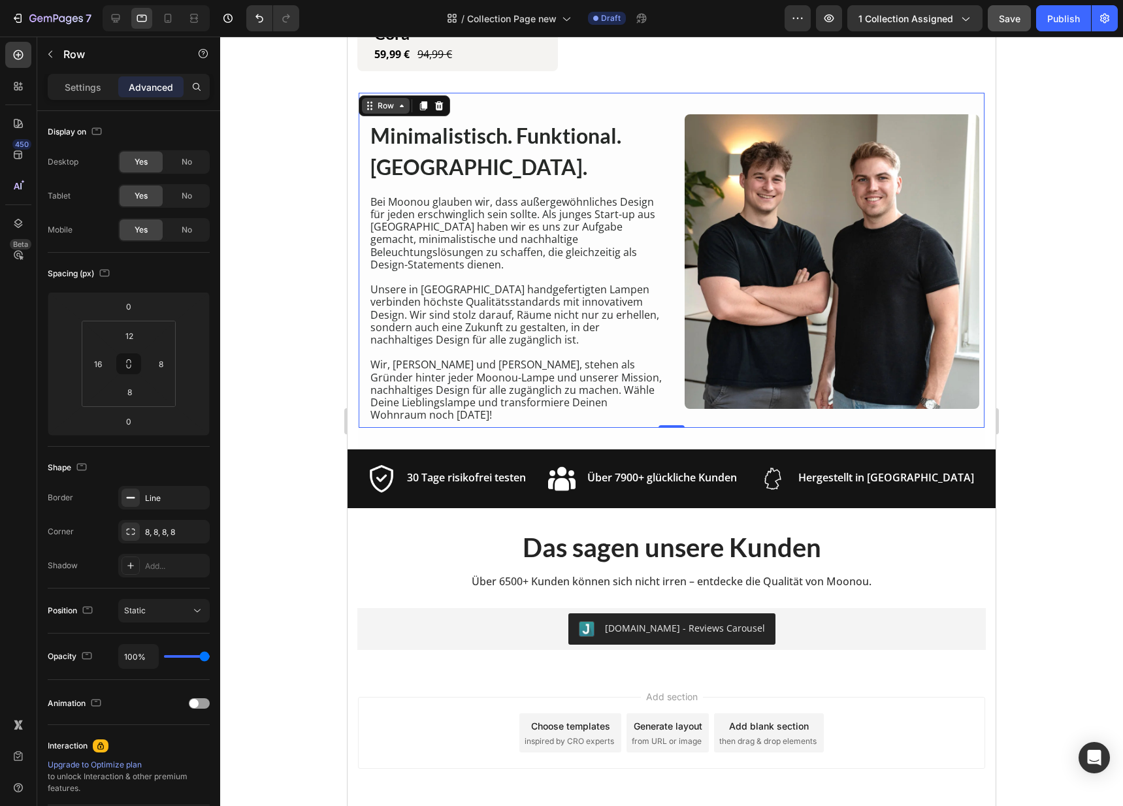
click at [375, 100] on div "Row" at bounding box center [386, 106] width 22 height 12
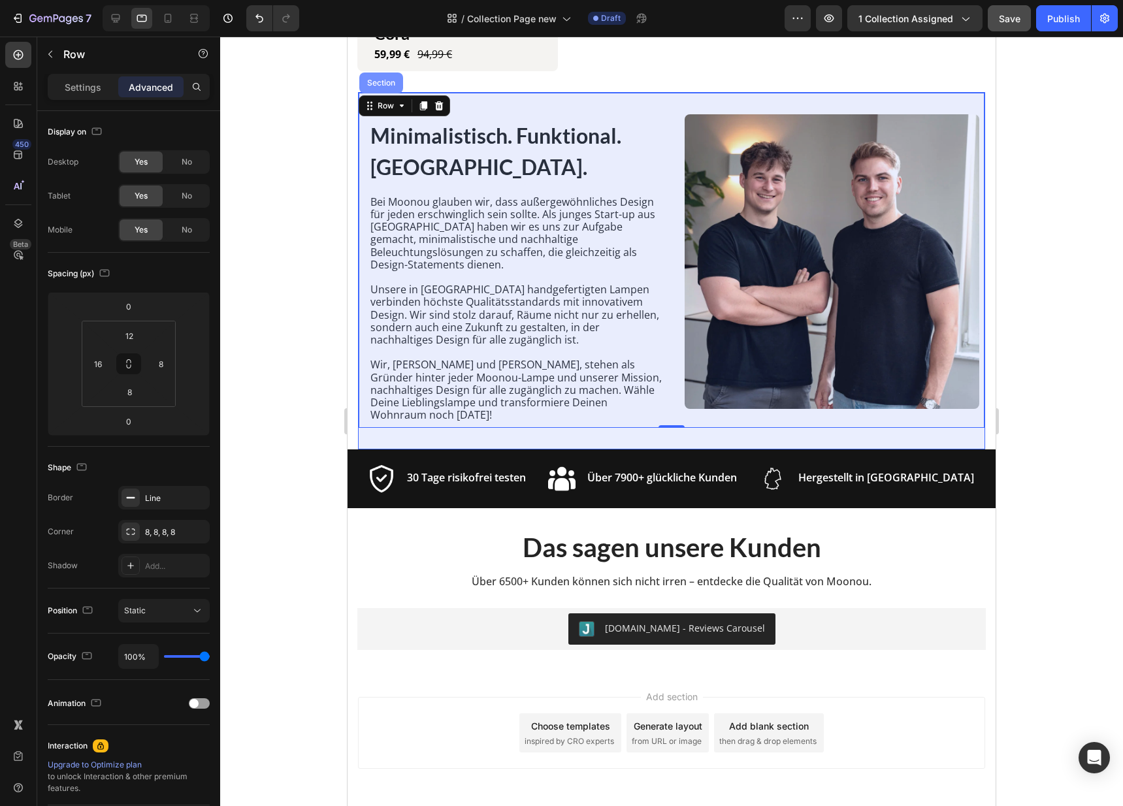
click at [388, 79] on div "Section" at bounding box center [380, 83] width 33 height 8
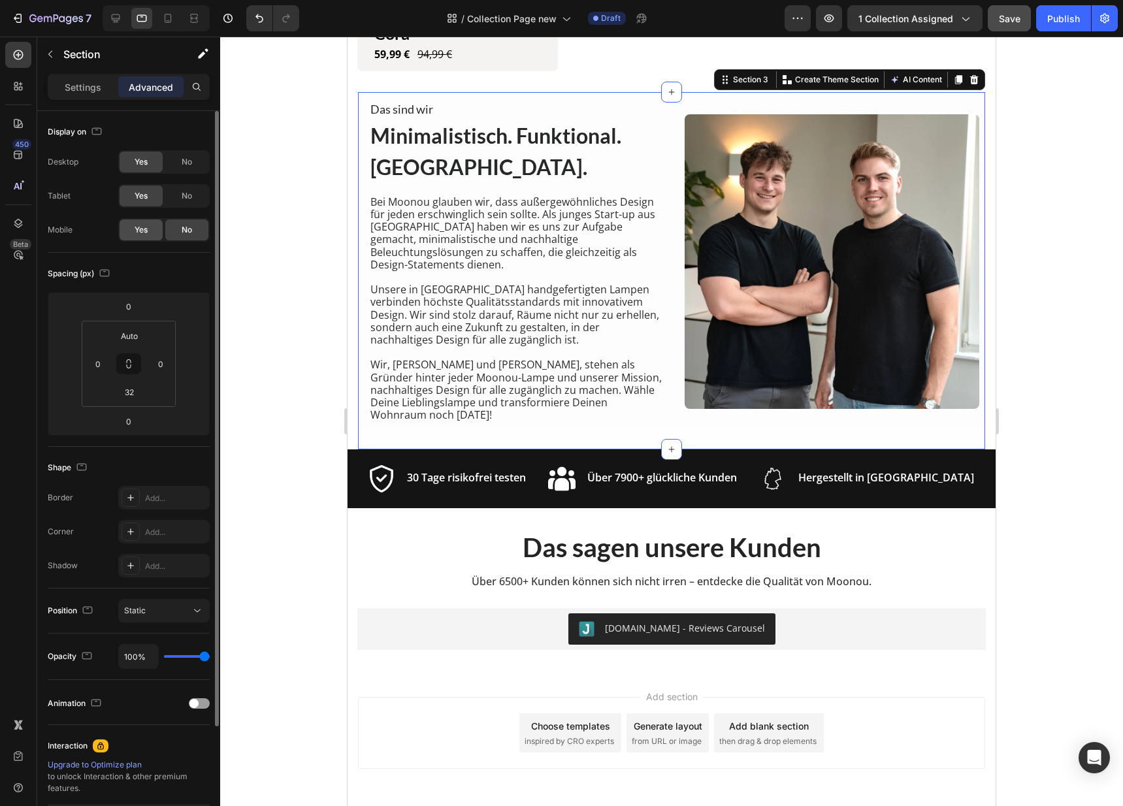
click at [144, 224] on span "Yes" at bounding box center [141, 230] width 13 height 12
click at [176, 24] on div at bounding box center [167, 18] width 21 height 21
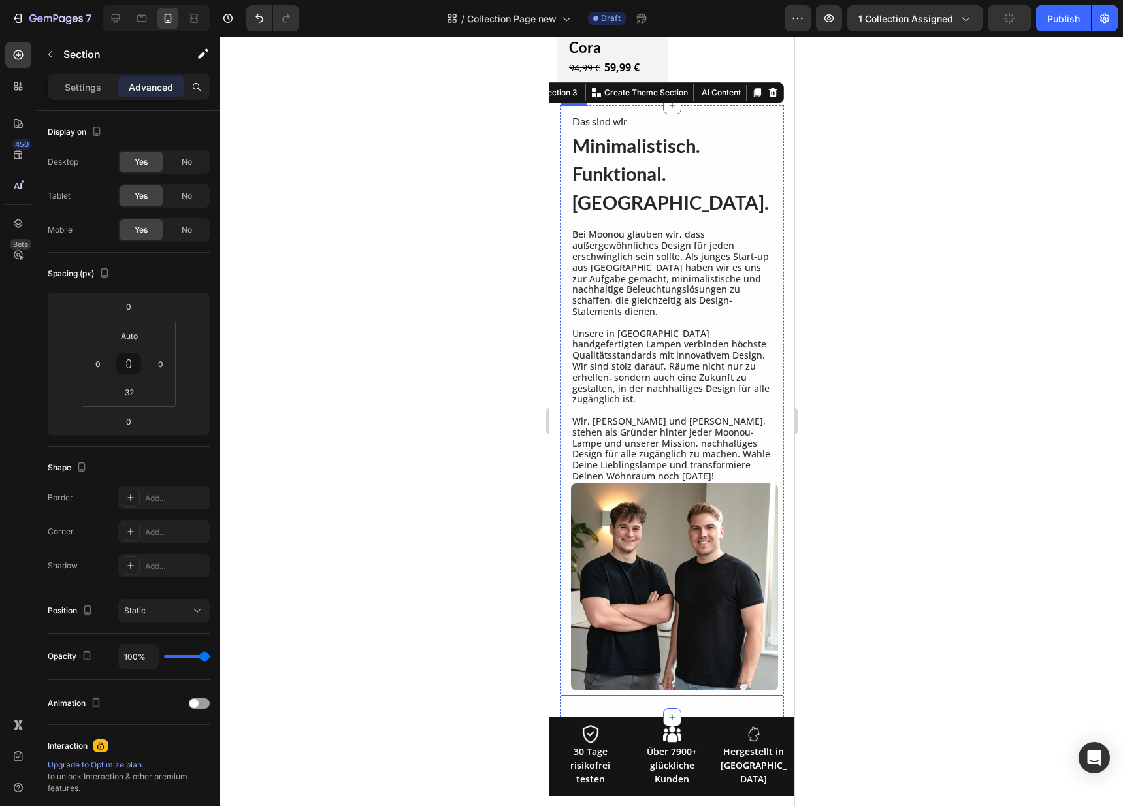
scroll to position [847, 0]
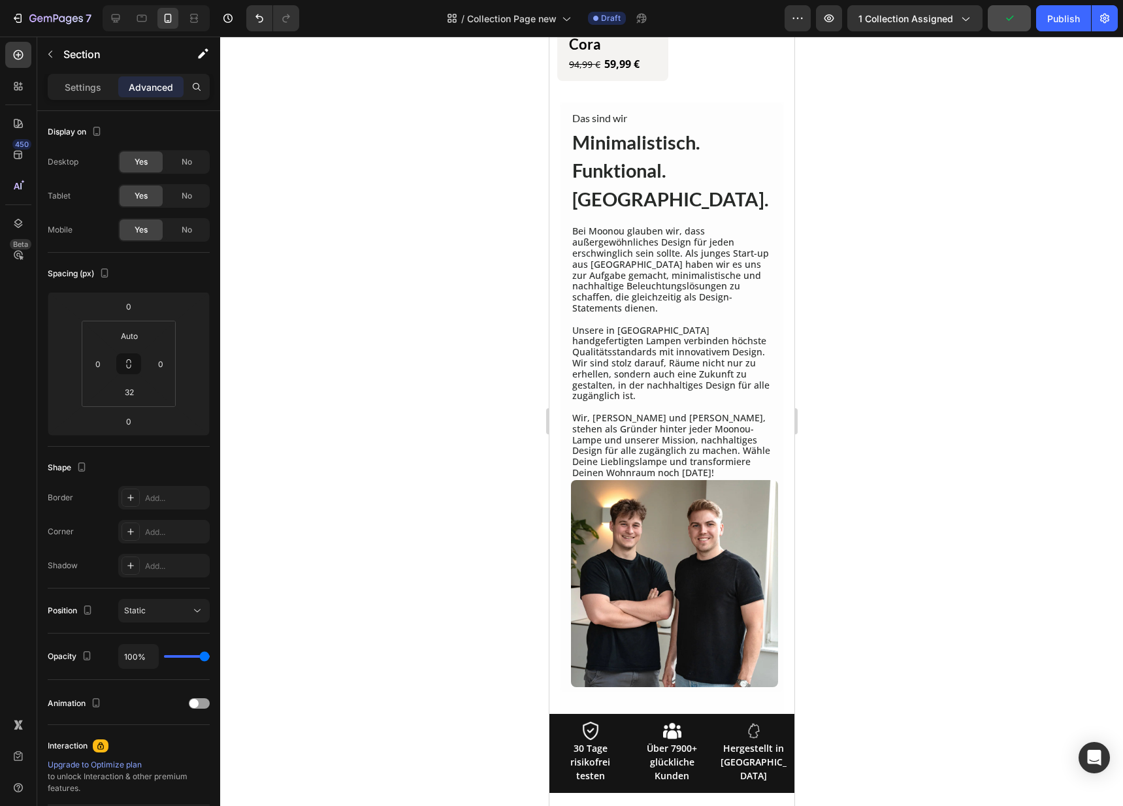
click at [782, 380] on section "Das sind wir Heading Minimalistisch. Funktional. Moonou. Heading Bei Moonou gla…" at bounding box center [671, 408] width 245 height 612
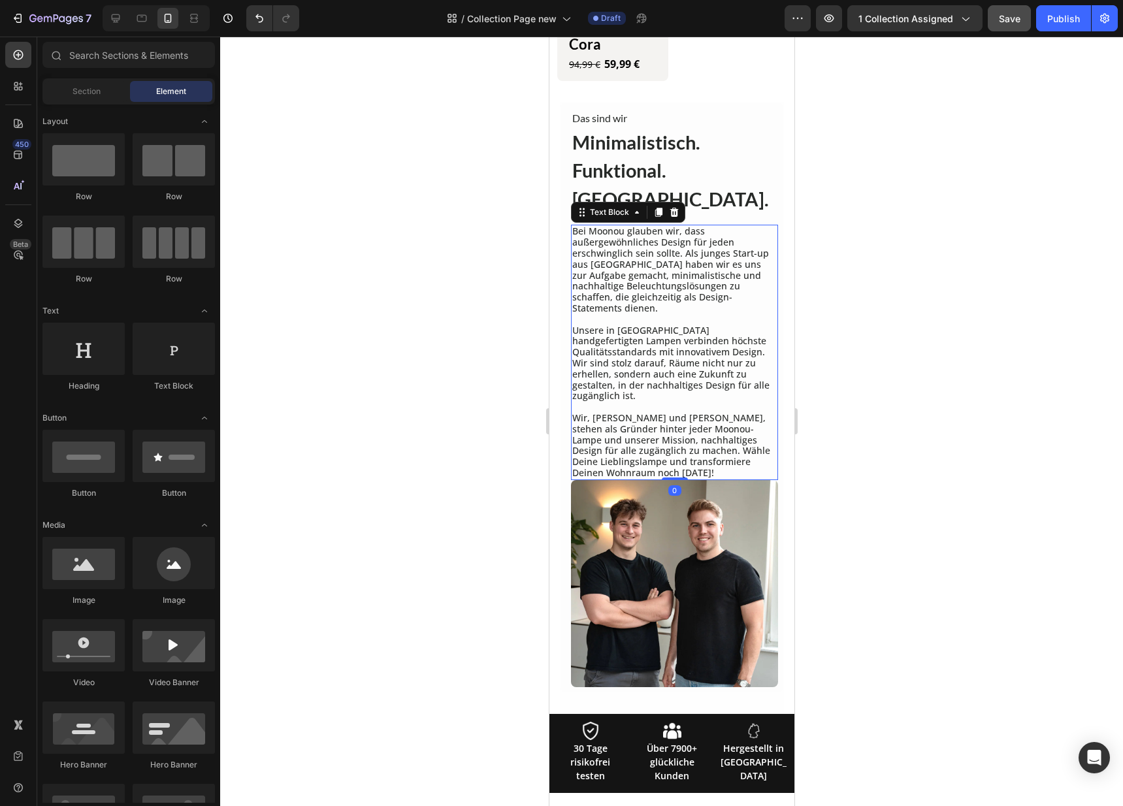
click at [688, 413] on p "Wir, Till und Elia, stehen als Gründer hinter jeder Moonou-Lampe und unserer Mi…" at bounding box center [673, 446] width 204 height 66
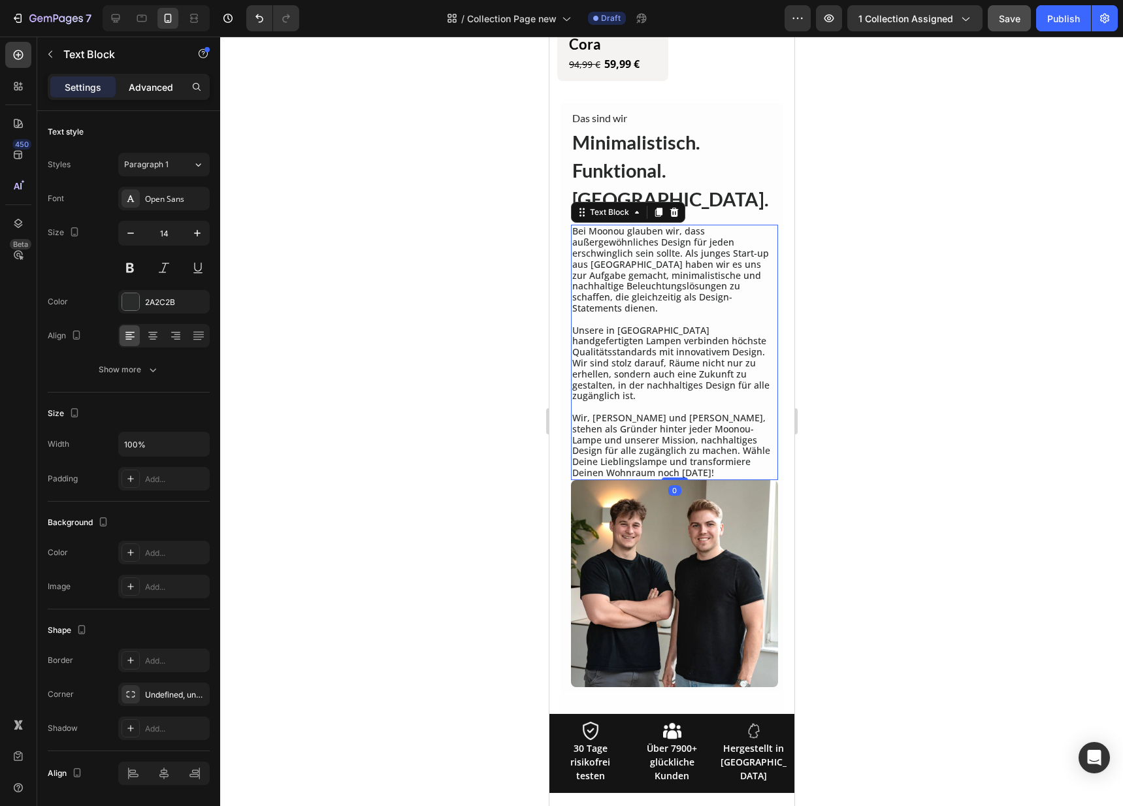
click at [157, 88] on p "Advanced" at bounding box center [151, 87] width 44 height 14
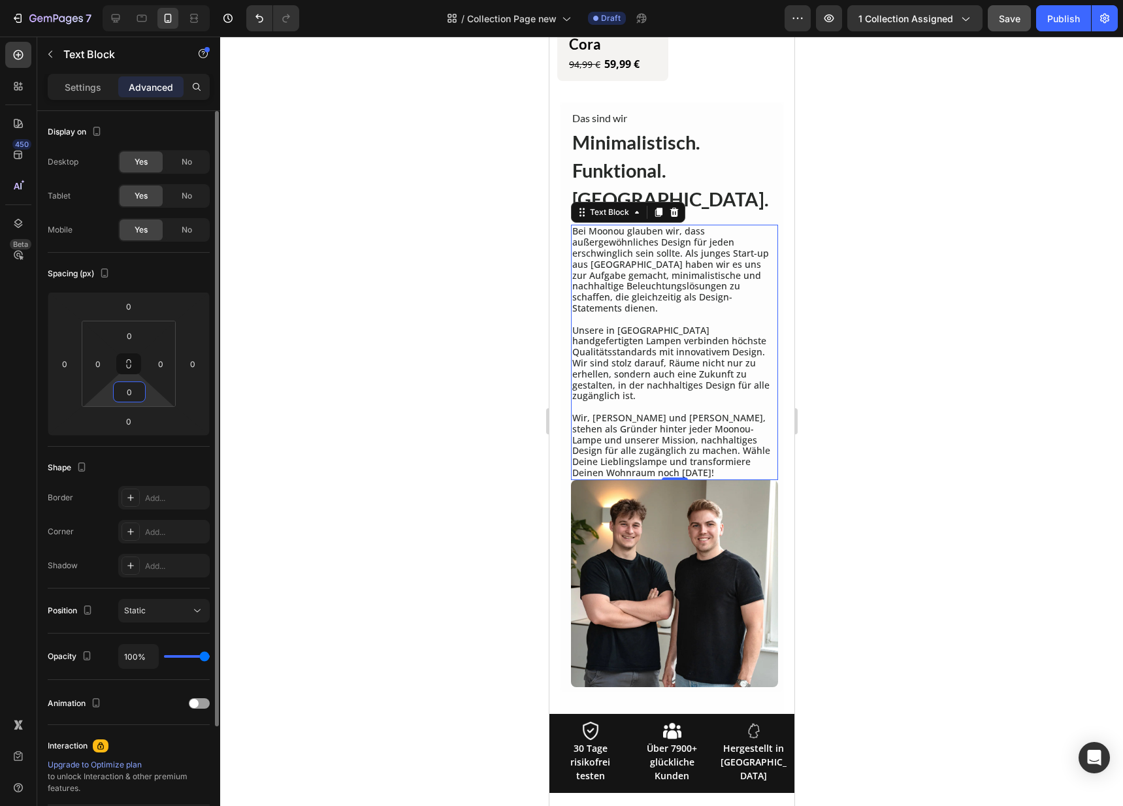
click at [125, 389] on input "0" at bounding box center [129, 392] width 26 height 20
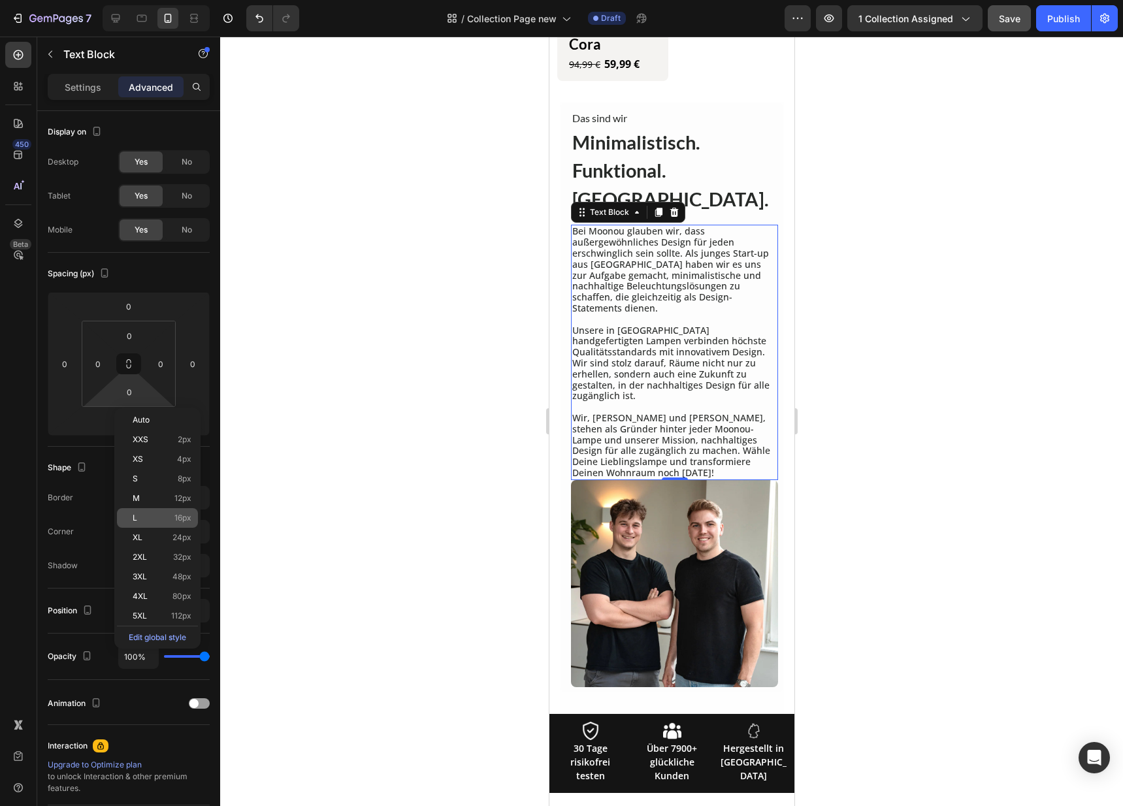
click at [140, 513] on div "L 16px" at bounding box center [157, 518] width 81 height 20
type input "16"
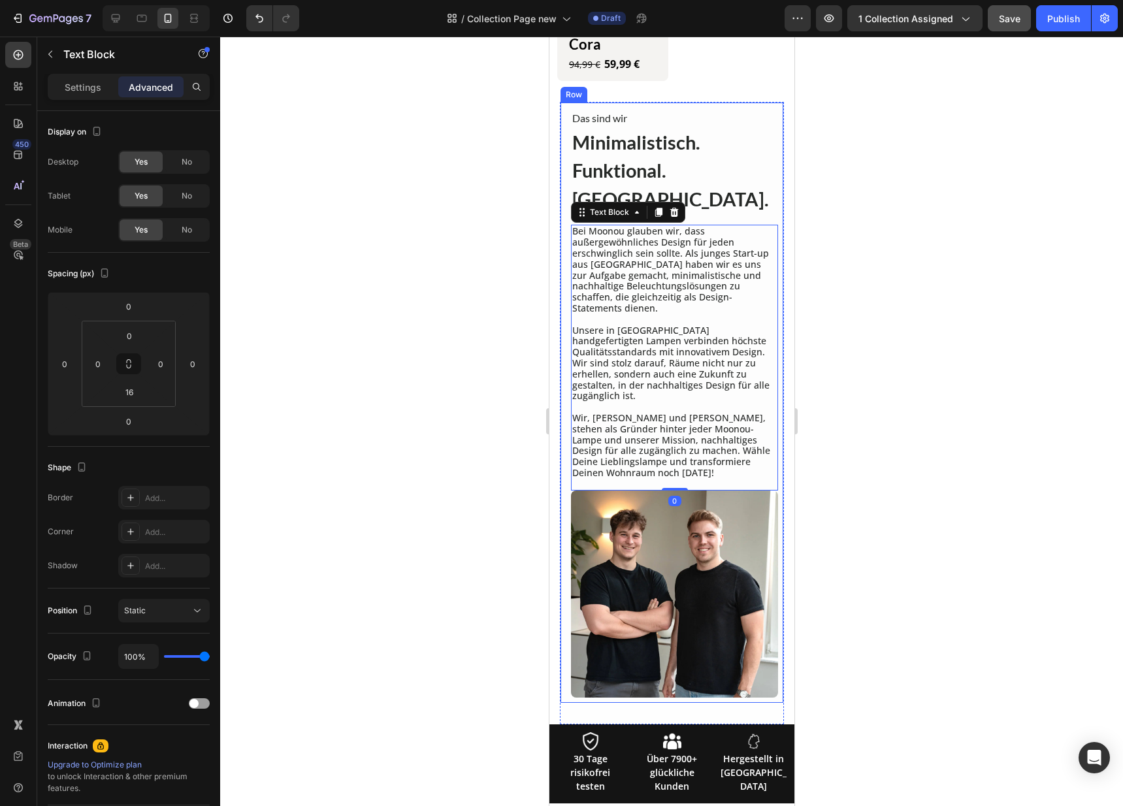
click at [772, 396] on div "Das sind wir Heading Minimalistisch. Funktional. Moonou. Heading Bei Moonou gla…" at bounding box center [671, 402] width 224 height 601
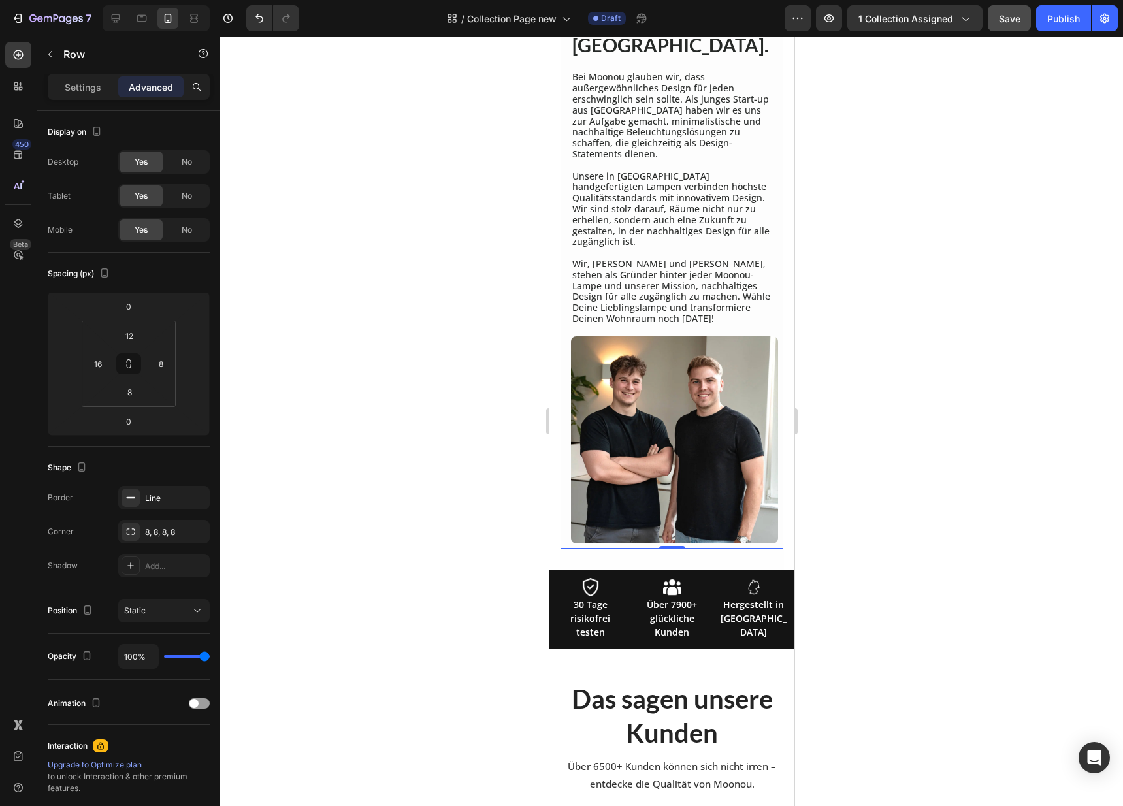
scroll to position [989, 0]
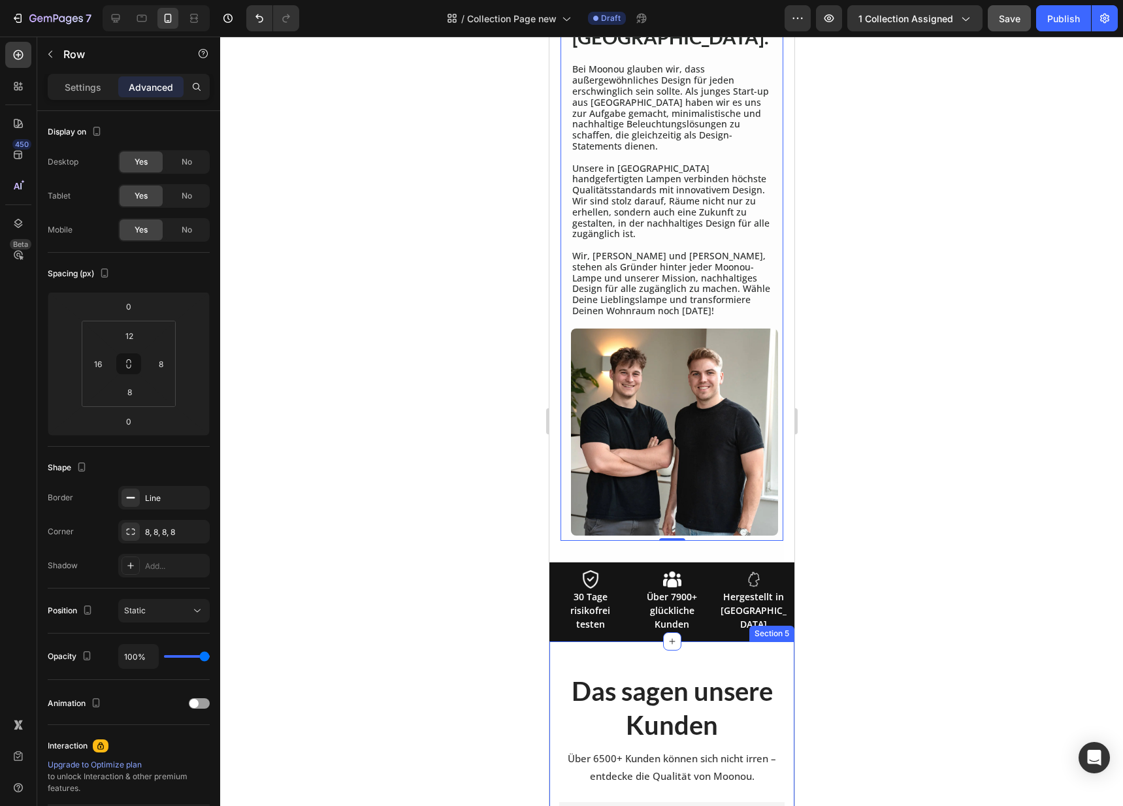
click at [767, 673] on h2 "Das sagen unsere Kunden" at bounding box center [670, 708] width 225 height 71
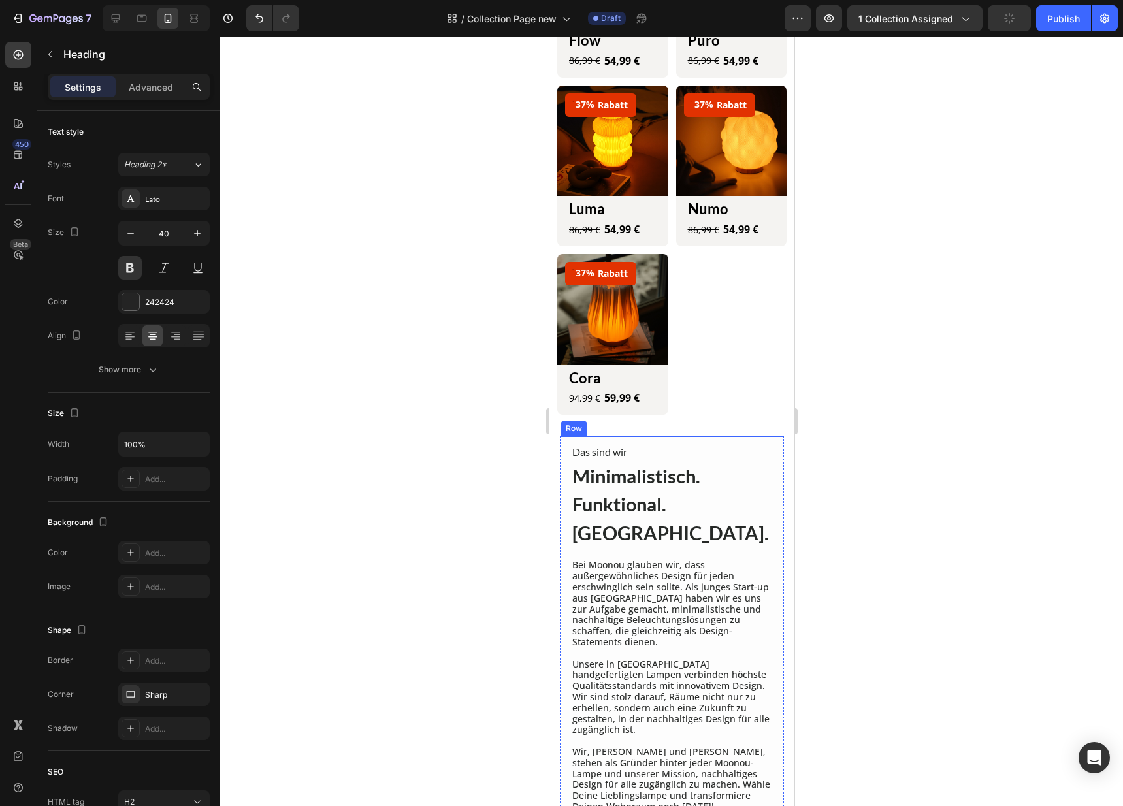
scroll to position [577, 0]
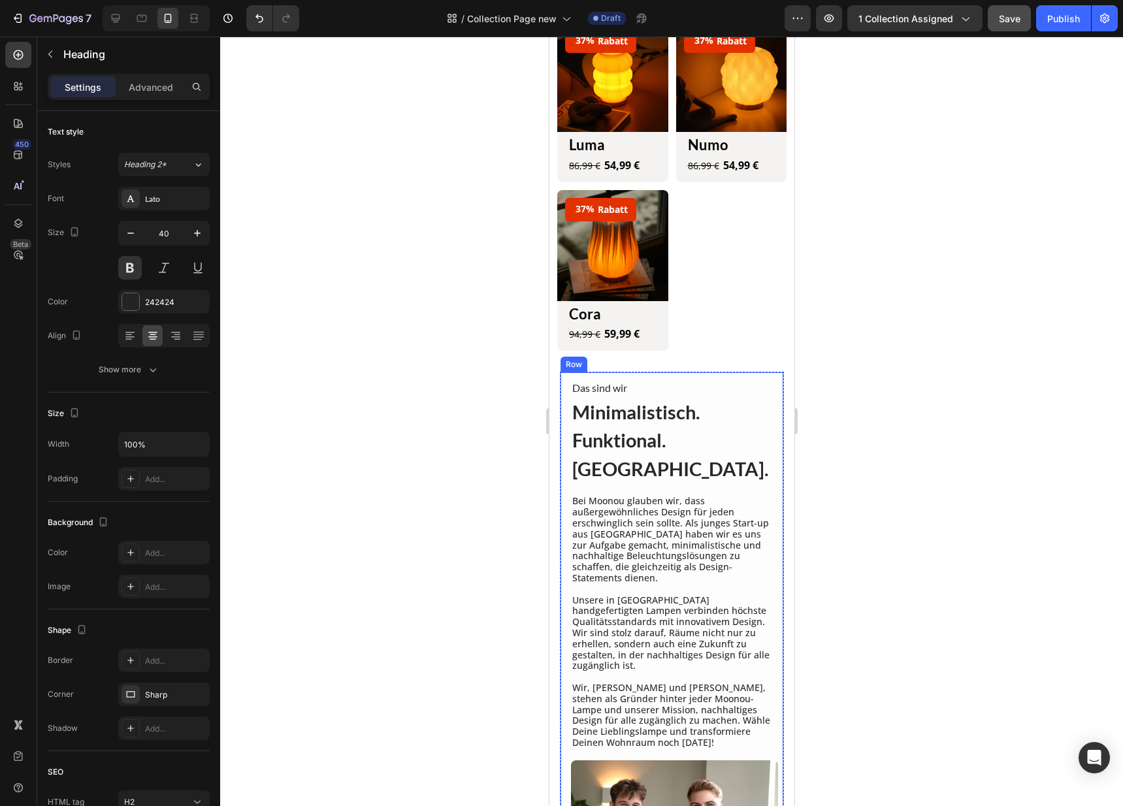
click at [767, 372] on div "Das sind wir Heading Minimalistisch. Funktional. Moonou. Heading Bei Moonou gla…" at bounding box center [671, 672] width 224 height 601
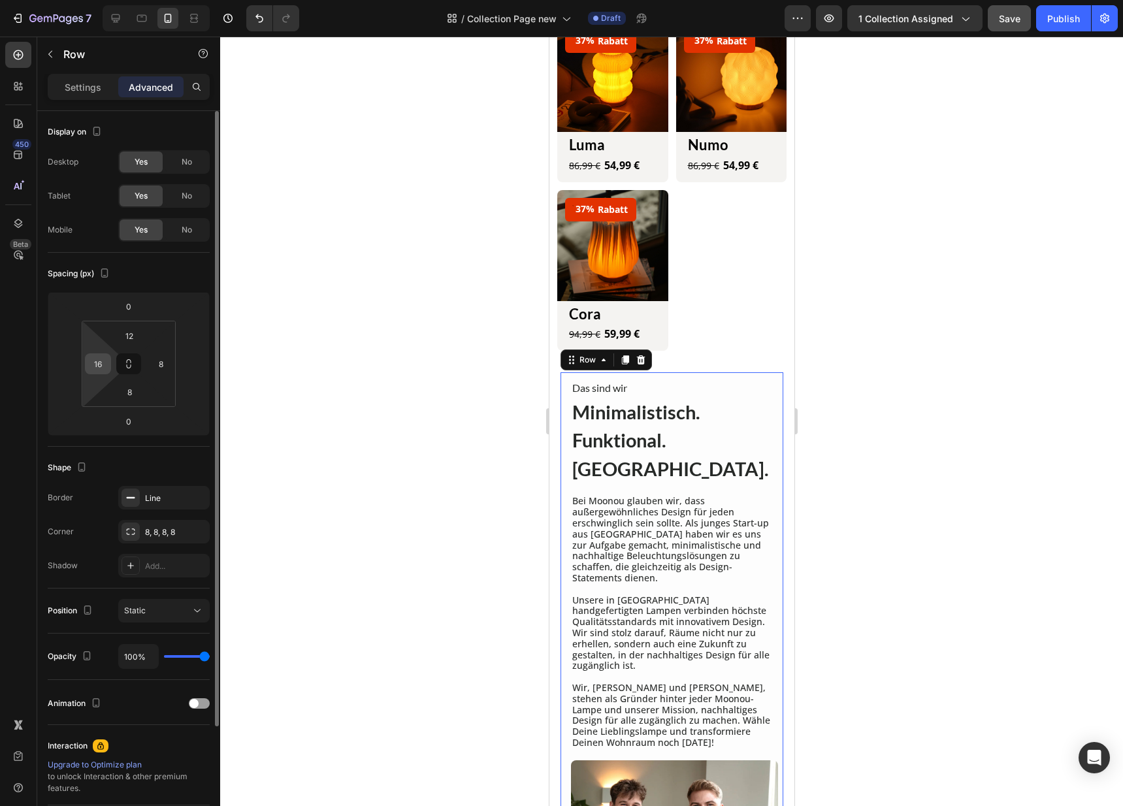
click at [103, 367] on input "16" at bounding box center [98, 364] width 20 height 20
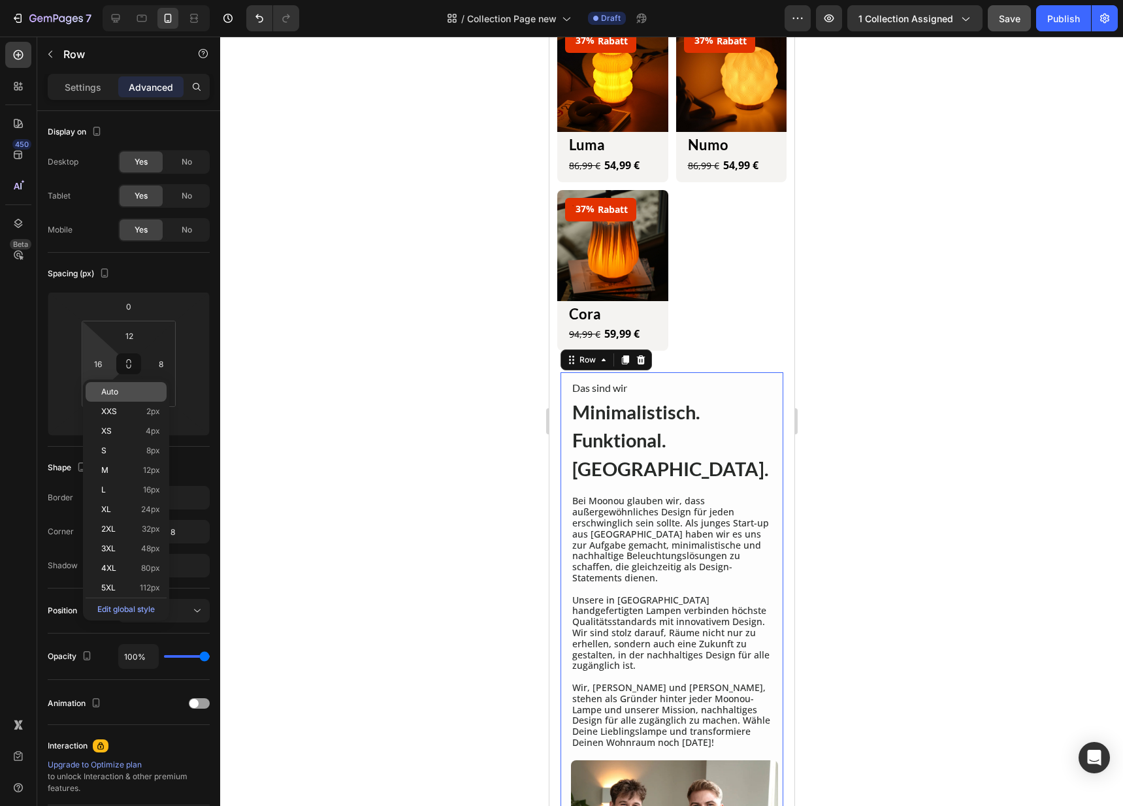
click at [115, 395] on span "Auto" at bounding box center [109, 391] width 17 height 9
type input "Auto"
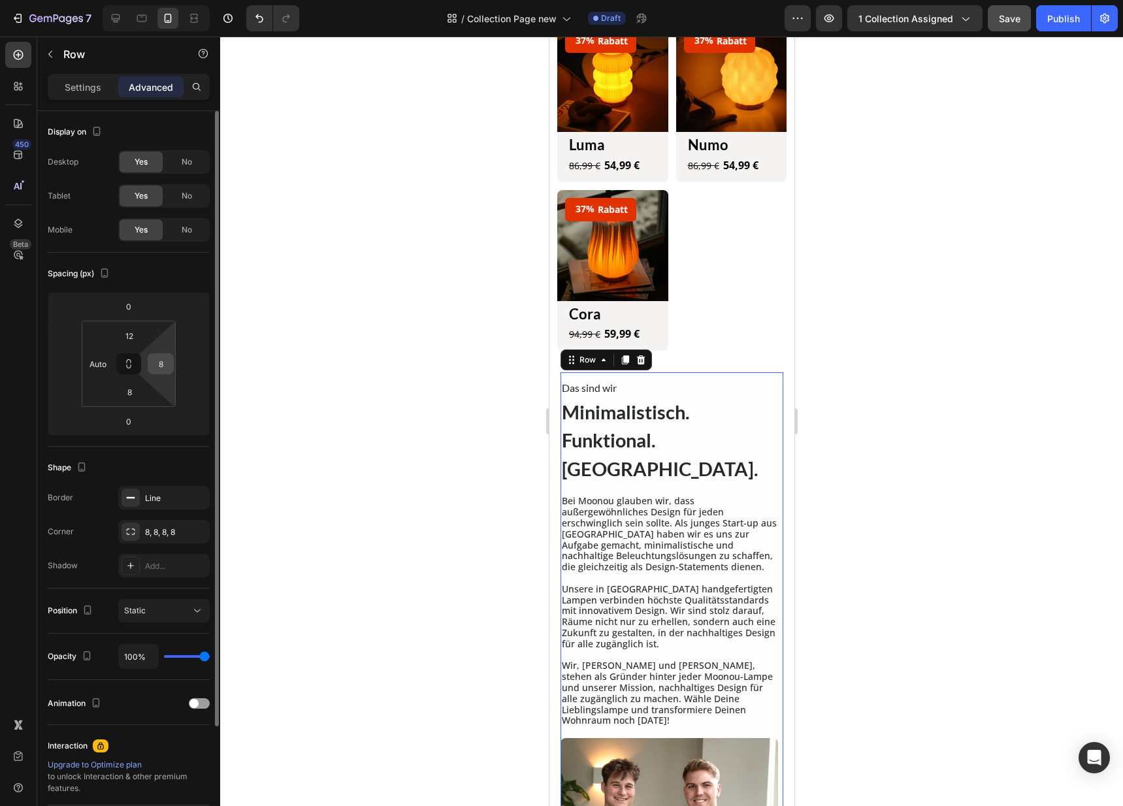
click at [155, 362] on input "8" at bounding box center [161, 364] width 20 height 20
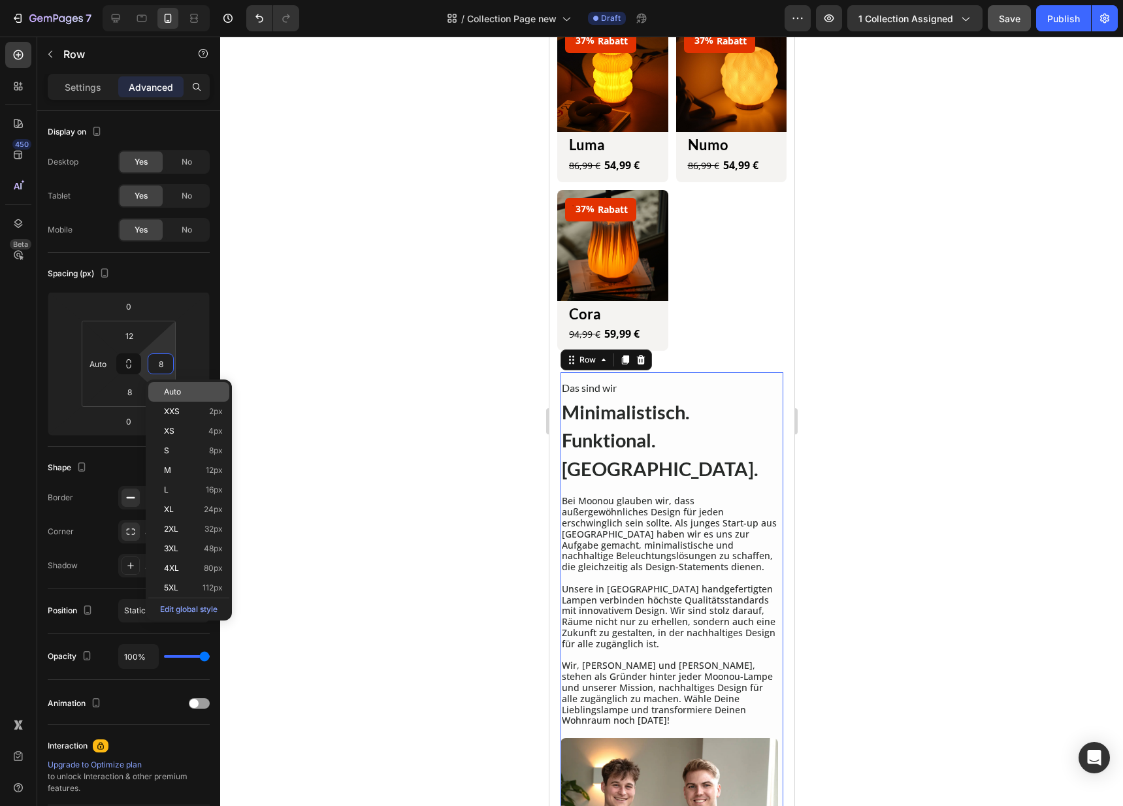
click at [169, 385] on div "Auto" at bounding box center [188, 392] width 81 height 20
type input "Auto"
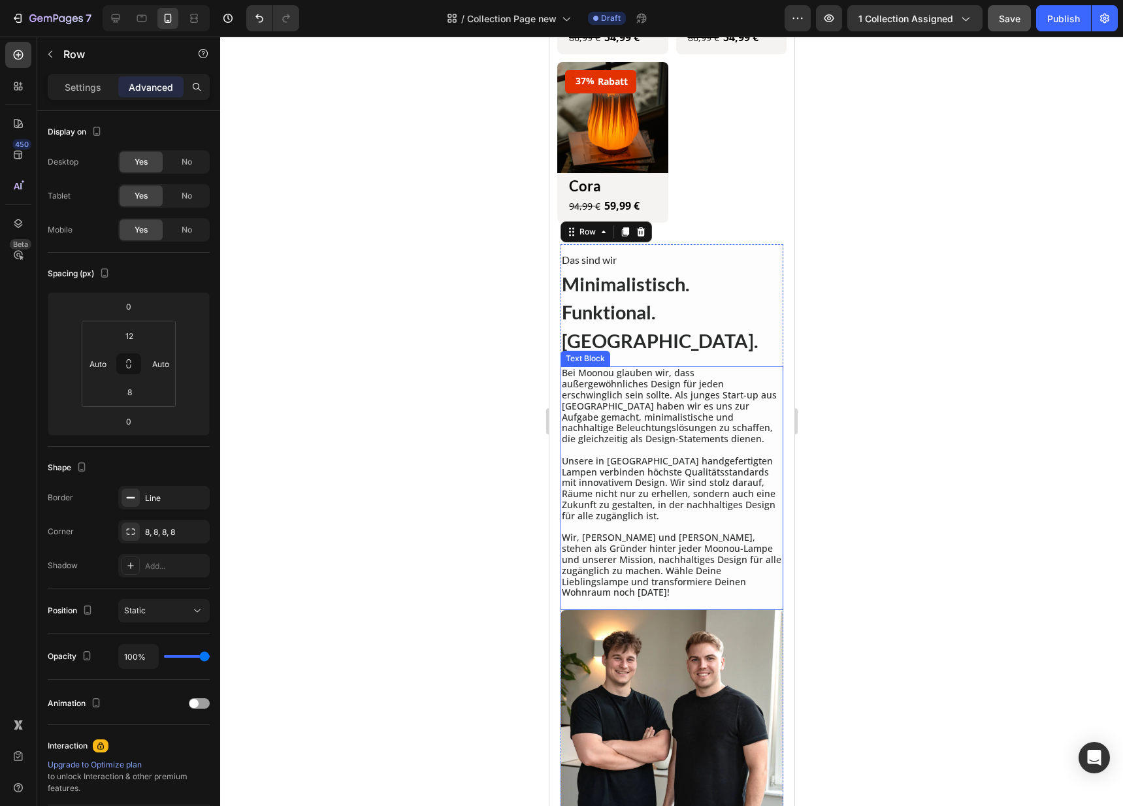
scroll to position [714, 0]
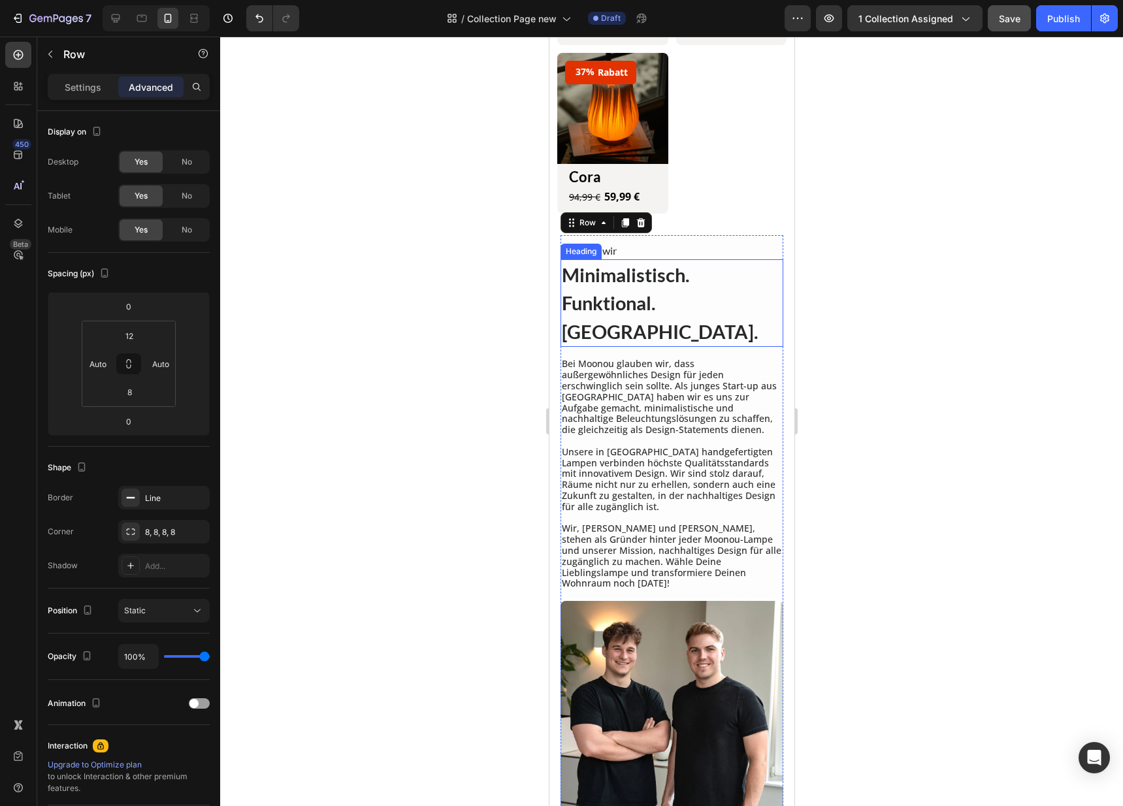
click at [703, 289] on h2 "Minimalistisch. Funktional. Moonou." at bounding box center [671, 303] width 223 height 88
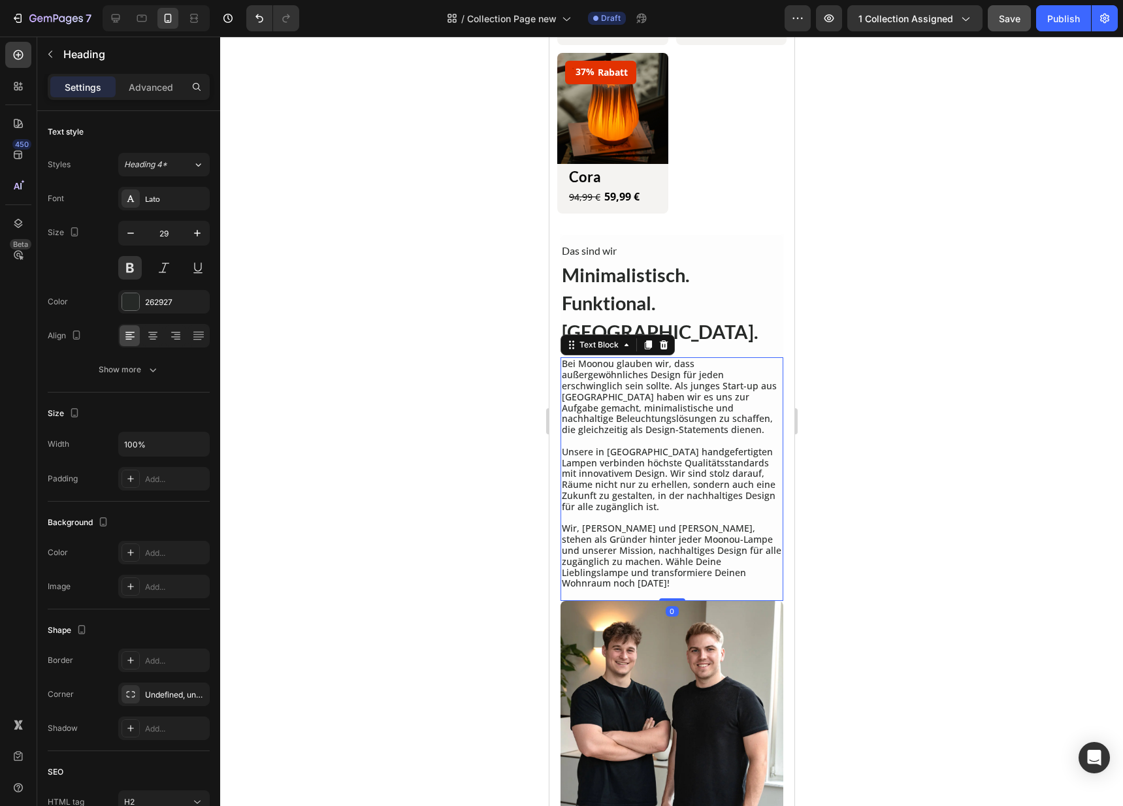
click at [644, 523] on p "Wir, Till und Elia, stehen als Gründer hinter jeder Moonou-Lampe und unserer Mi…" at bounding box center [671, 556] width 220 height 66
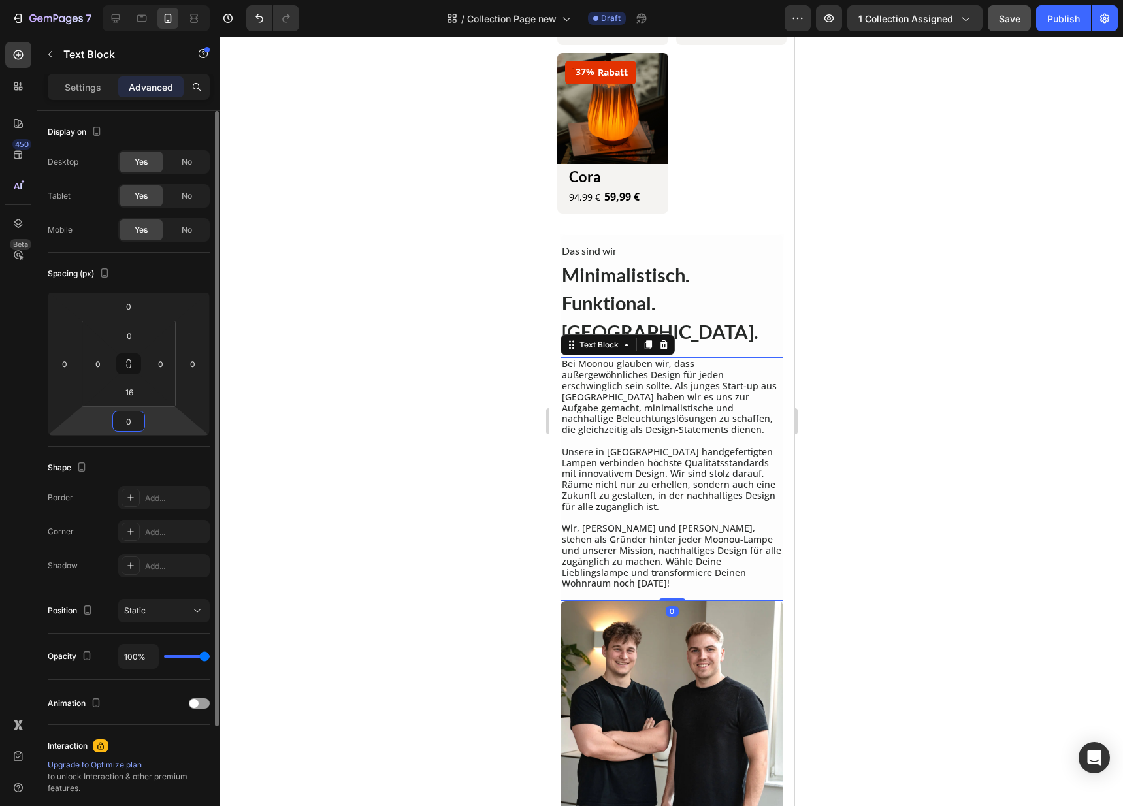
click at [138, 428] on input "0" at bounding box center [129, 421] width 26 height 20
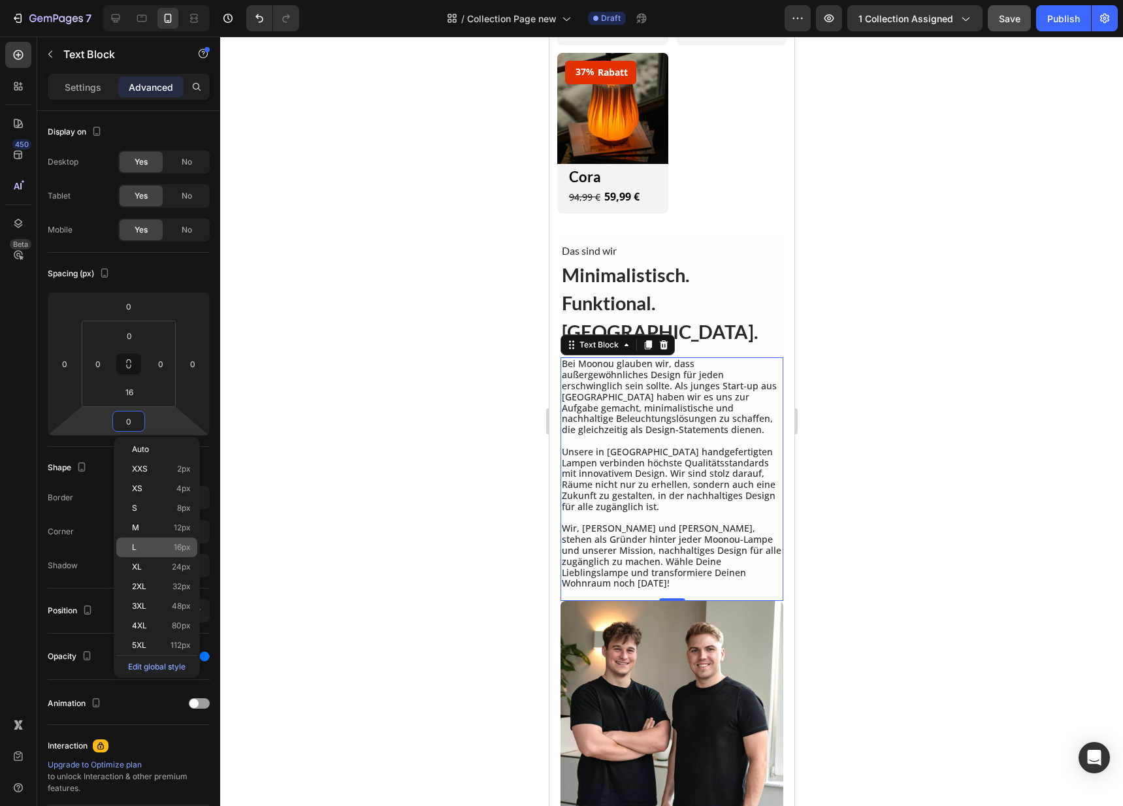
click at [150, 554] on div "L 16px" at bounding box center [156, 547] width 81 height 20
type input "16"
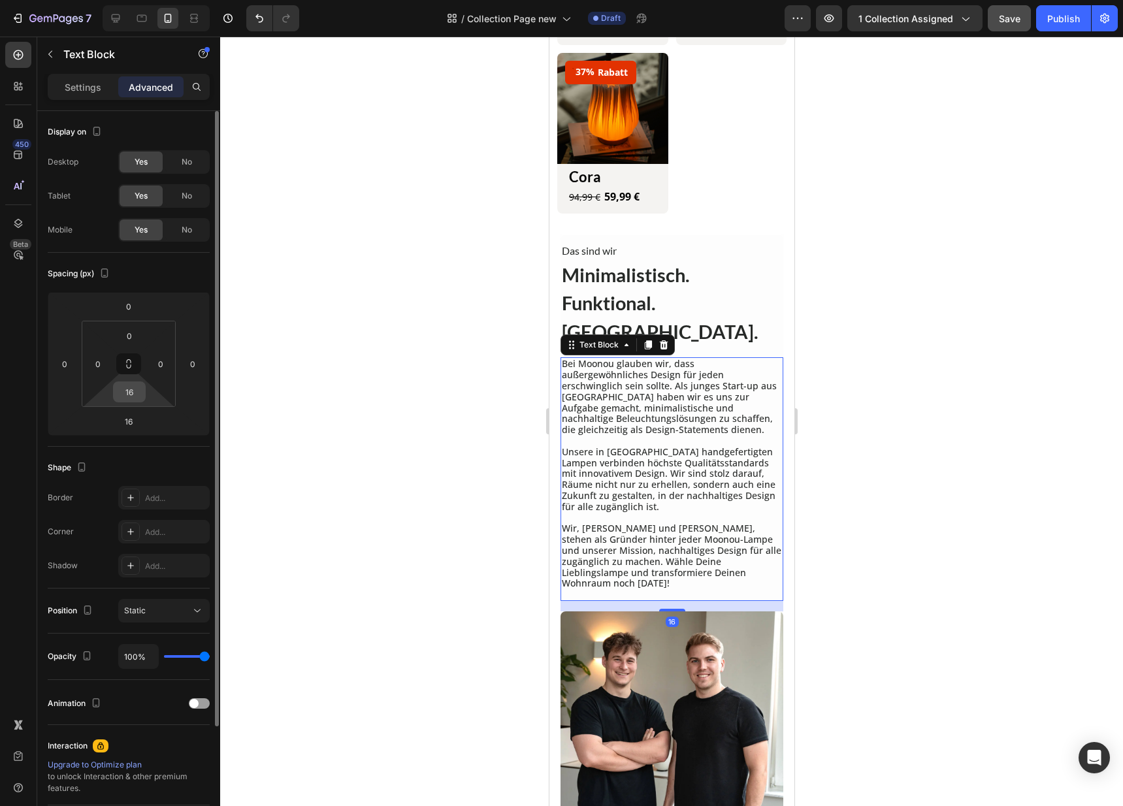
click at [127, 396] on input "16" at bounding box center [129, 392] width 26 height 20
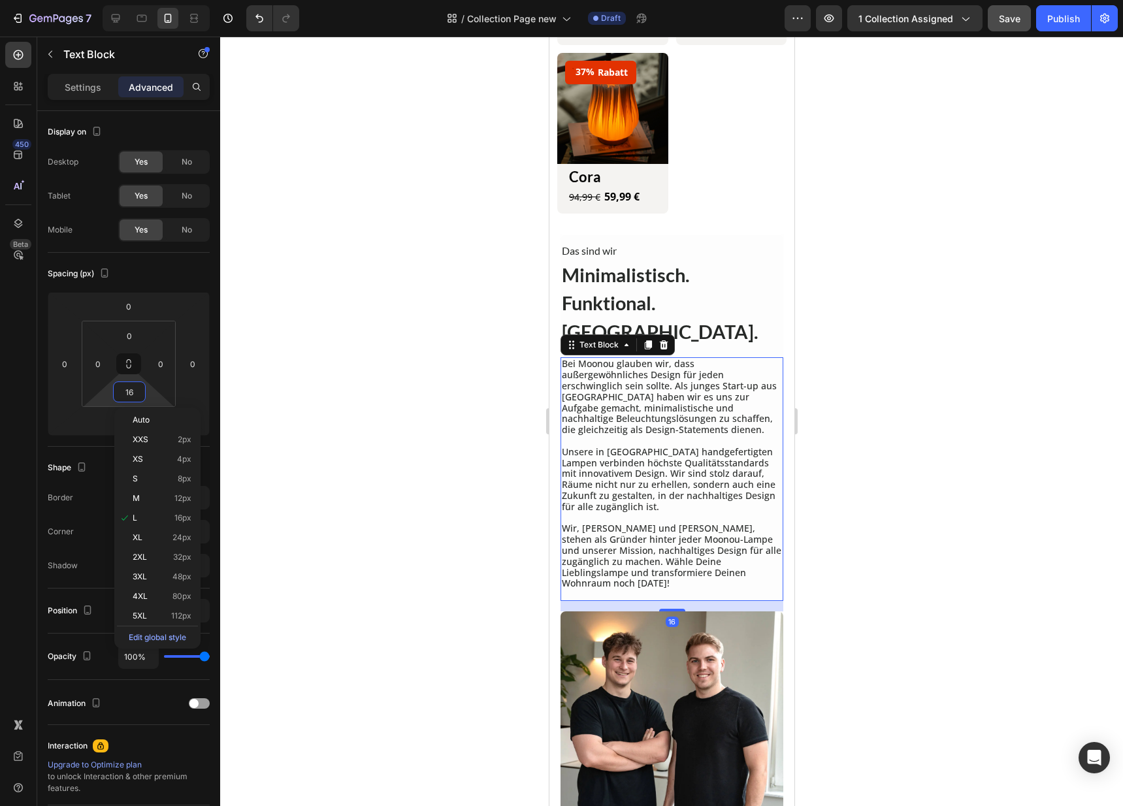
type input "0"
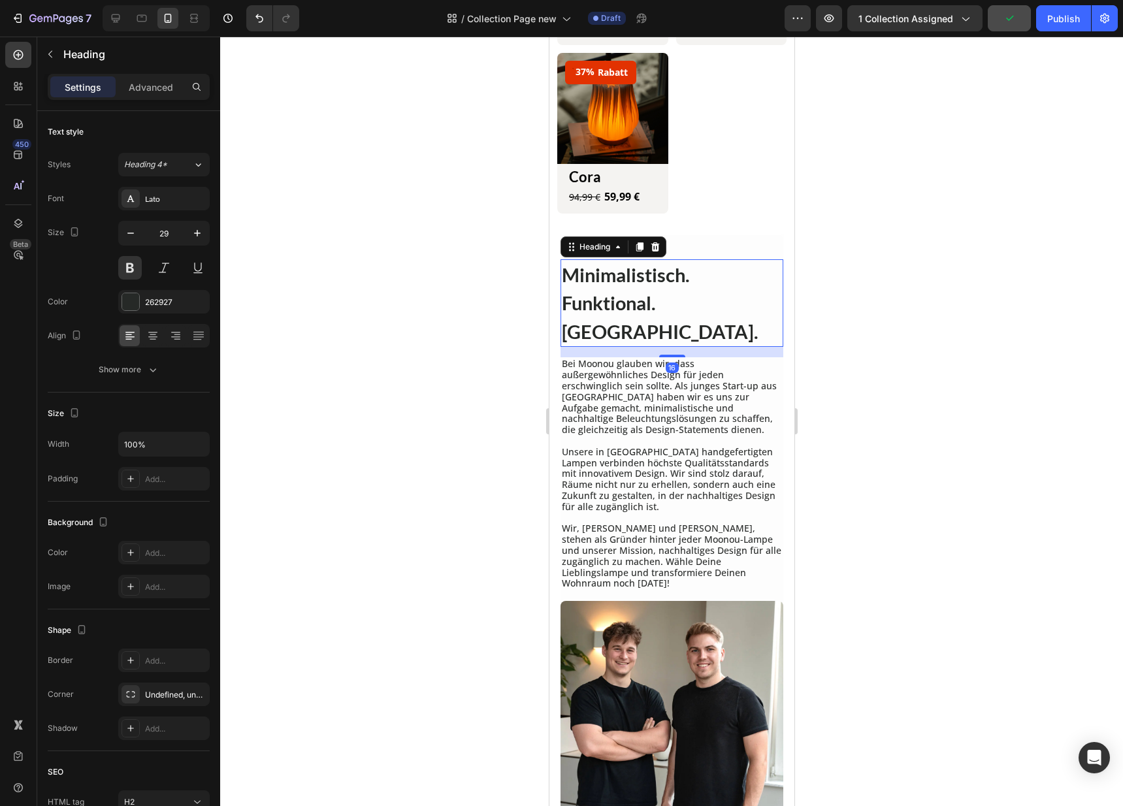
click at [667, 283] on h2 "Minimalistisch. Funktional. Moonou." at bounding box center [671, 303] width 223 height 88
click at [705, 243] on h2 "Das sind wir" at bounding box center [671, 251] width 223 height 16
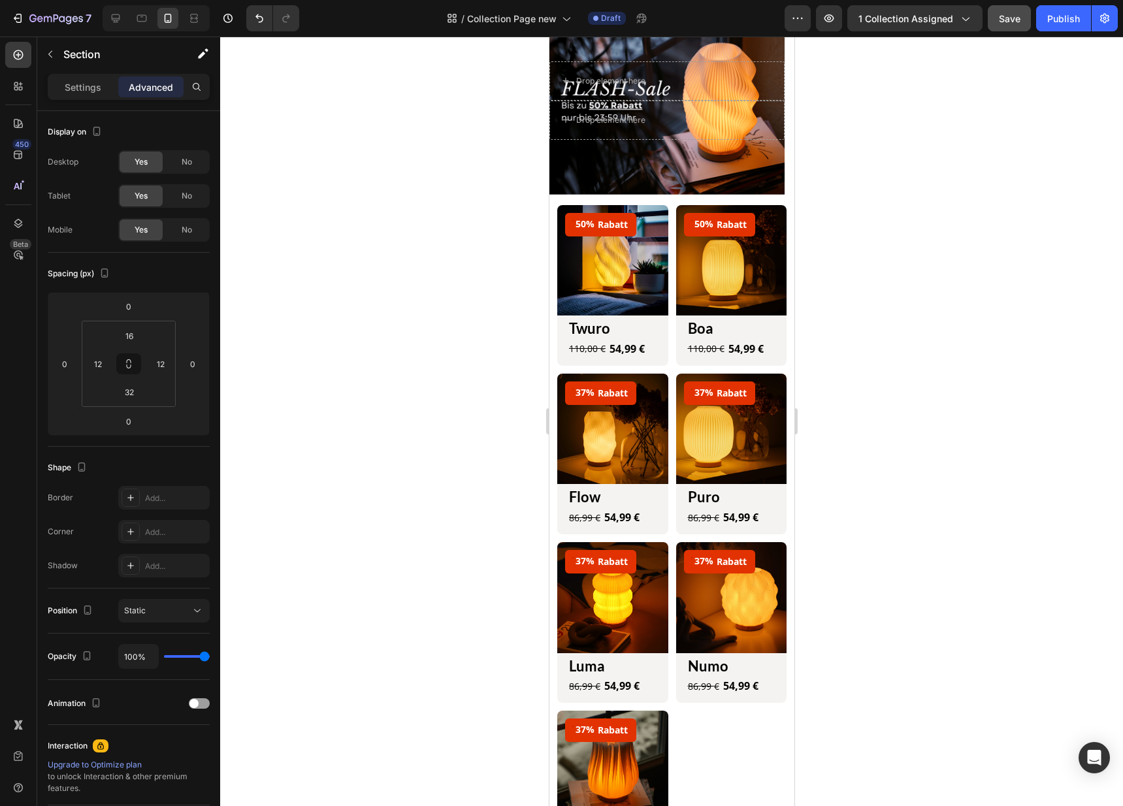
scroll to position [0, 0]
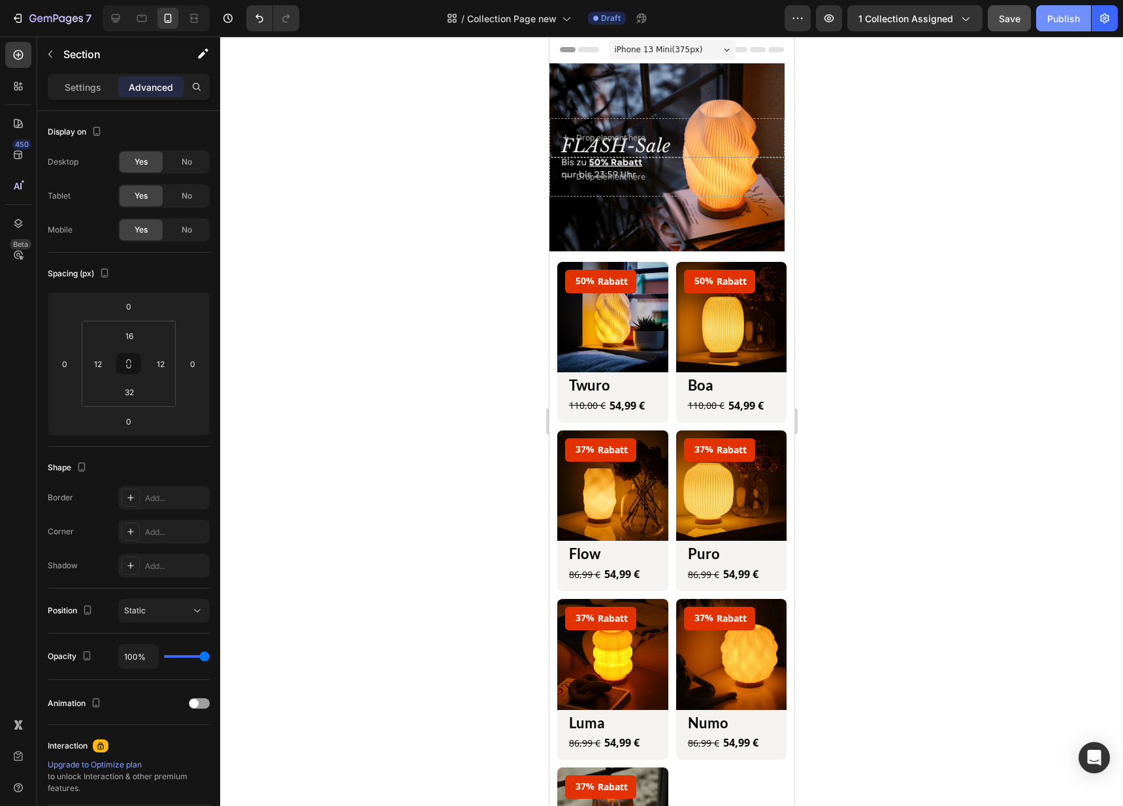
click at [1051, 22] on div "Publish" at bounding box center [1063, 19] width 33 height 14
click at [688, 44] on span "iPhone 13 Mini ( 375 px)" at bounding box center [658, 49] width 88 height 13
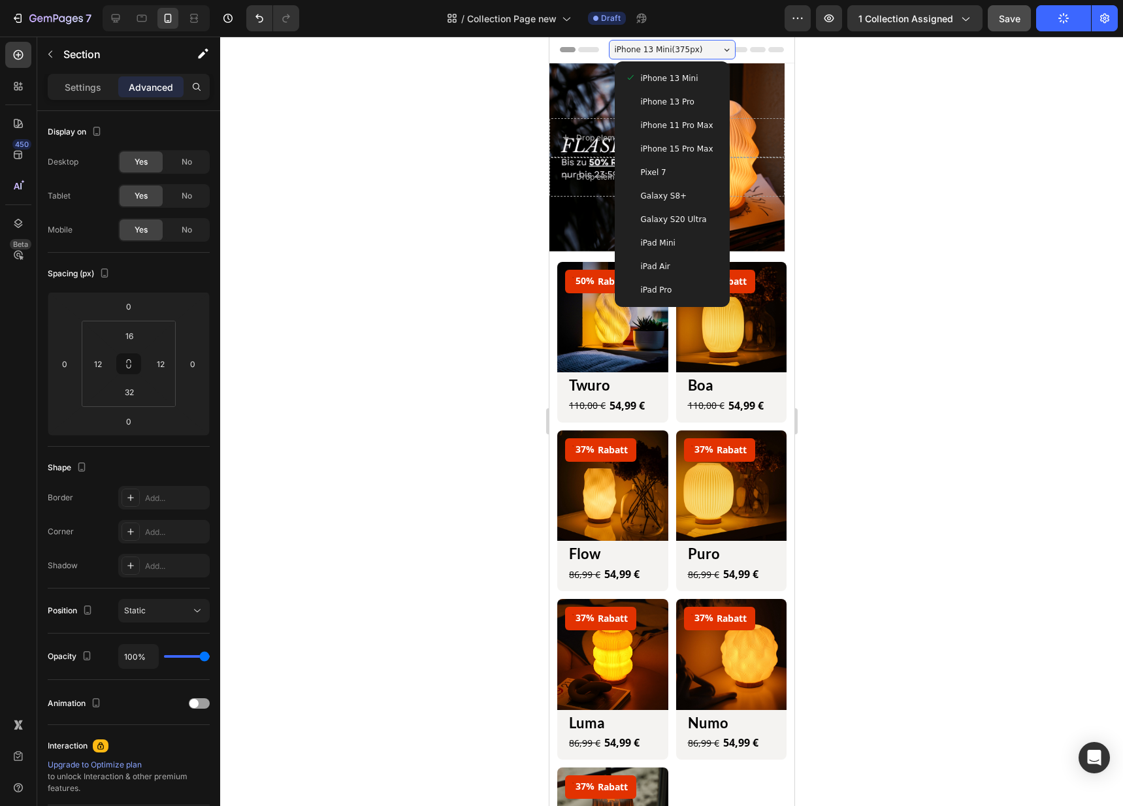
click at [692, 120] on span "iPhone 11 Pro Max" at bounding box center [676, 125] width 72 height 13
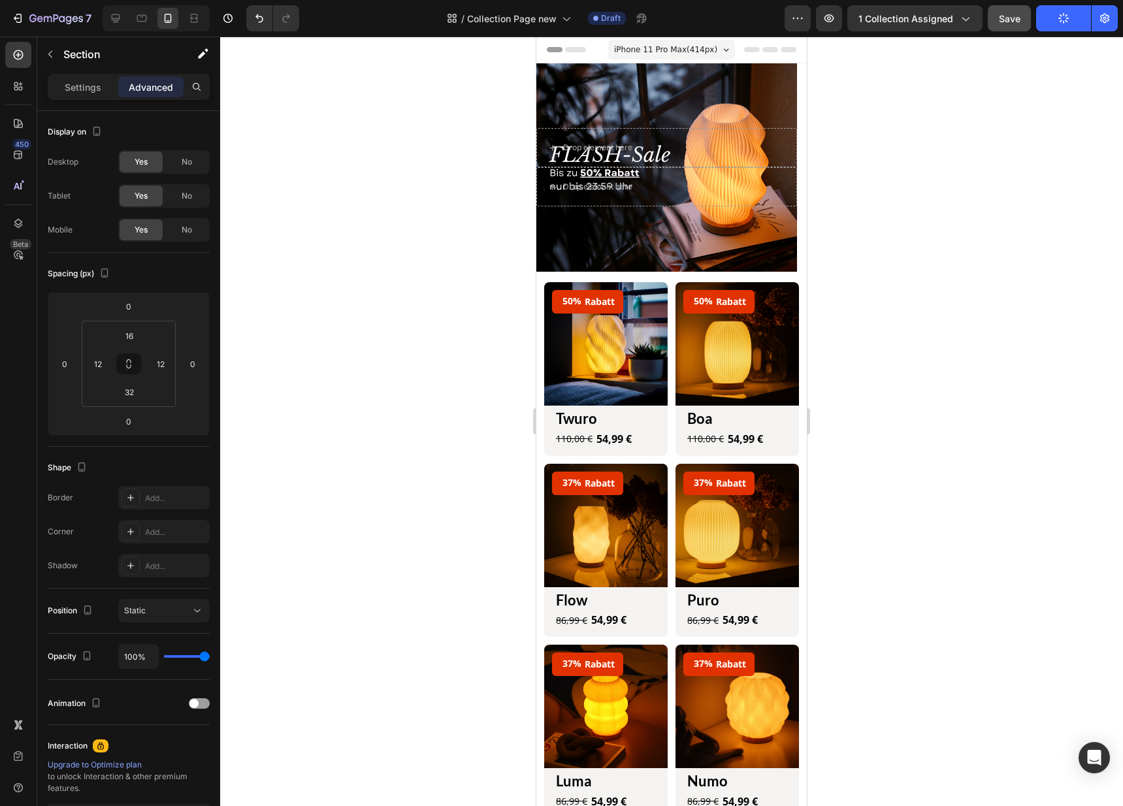
click at [690, 55] on span "iPhone 11 Pro Max ( 414 px)" at bounding box center [665, 49] width 103 height 13
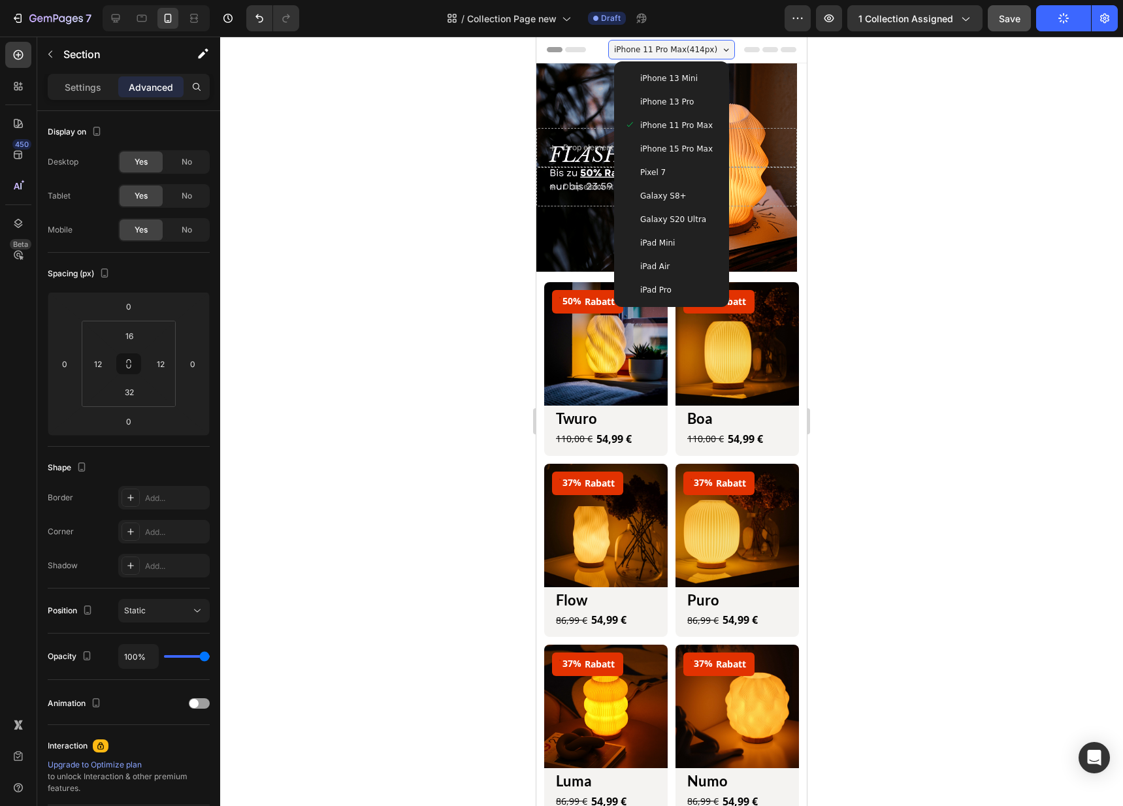
click at [698, 153] on span "iPhone 15 Pro Max" at bounding box center [676, 148] width 72 height 13
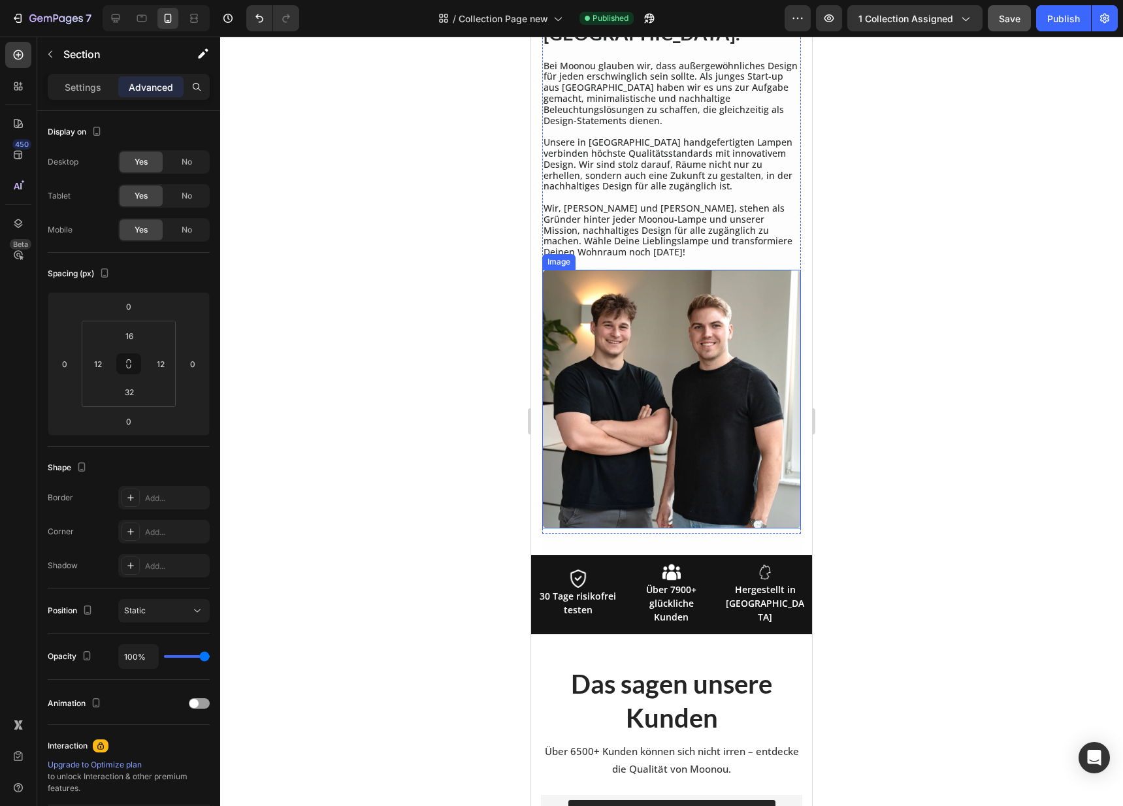
scroll to position [299, 0]
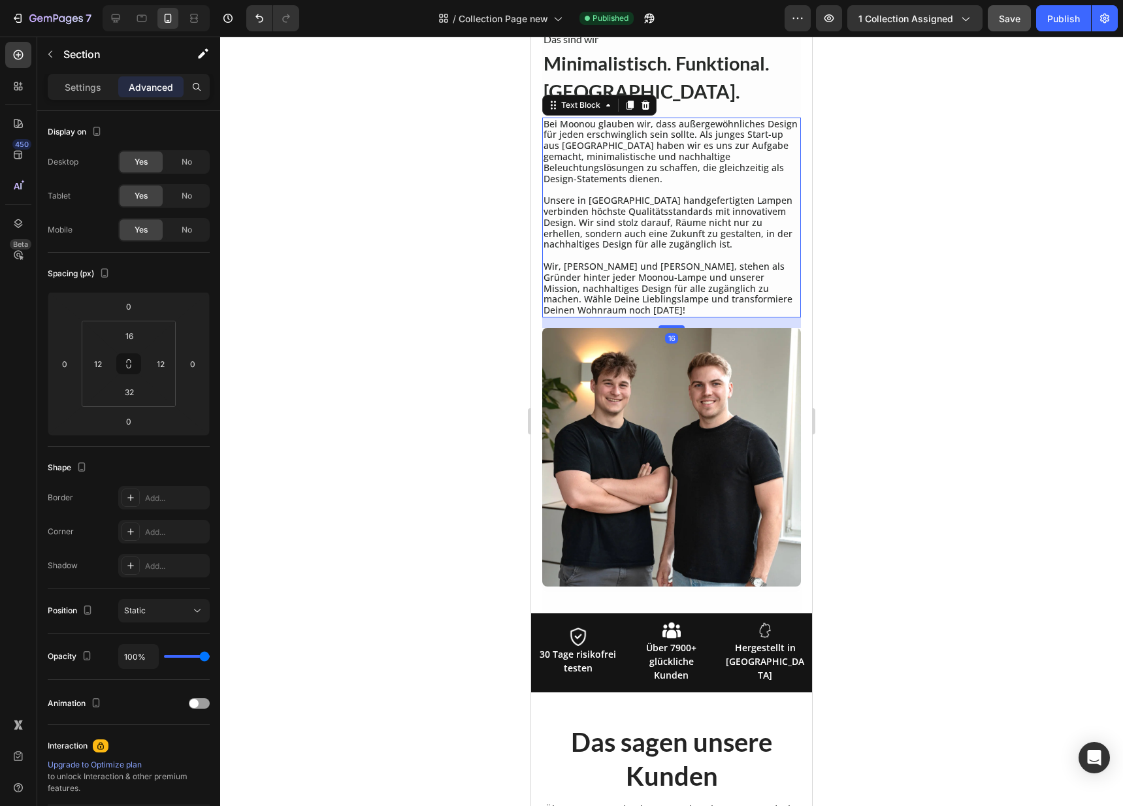
click at [784, 144] on p "Bei Moonou glauben wir, dass außergewöhnliches Design für jeden erschwinglich s…" at bounding box center [671, 152] width 256 height 66
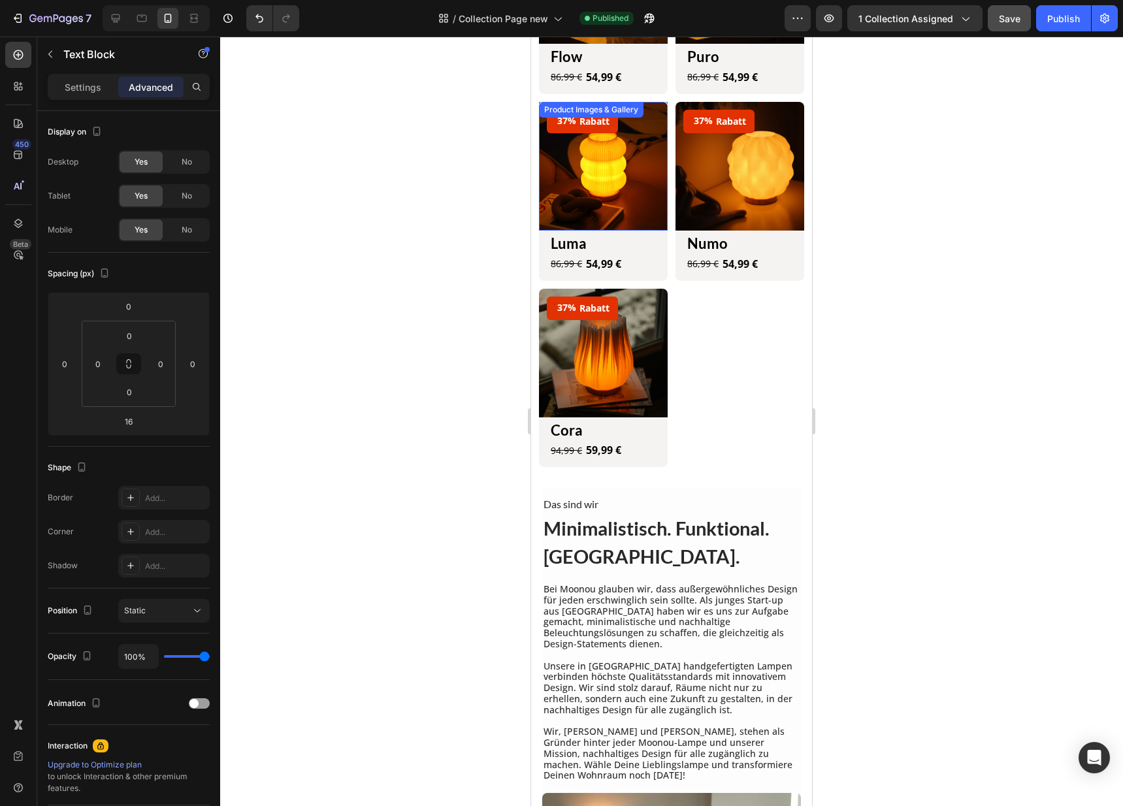
scroll to position [602, 0]
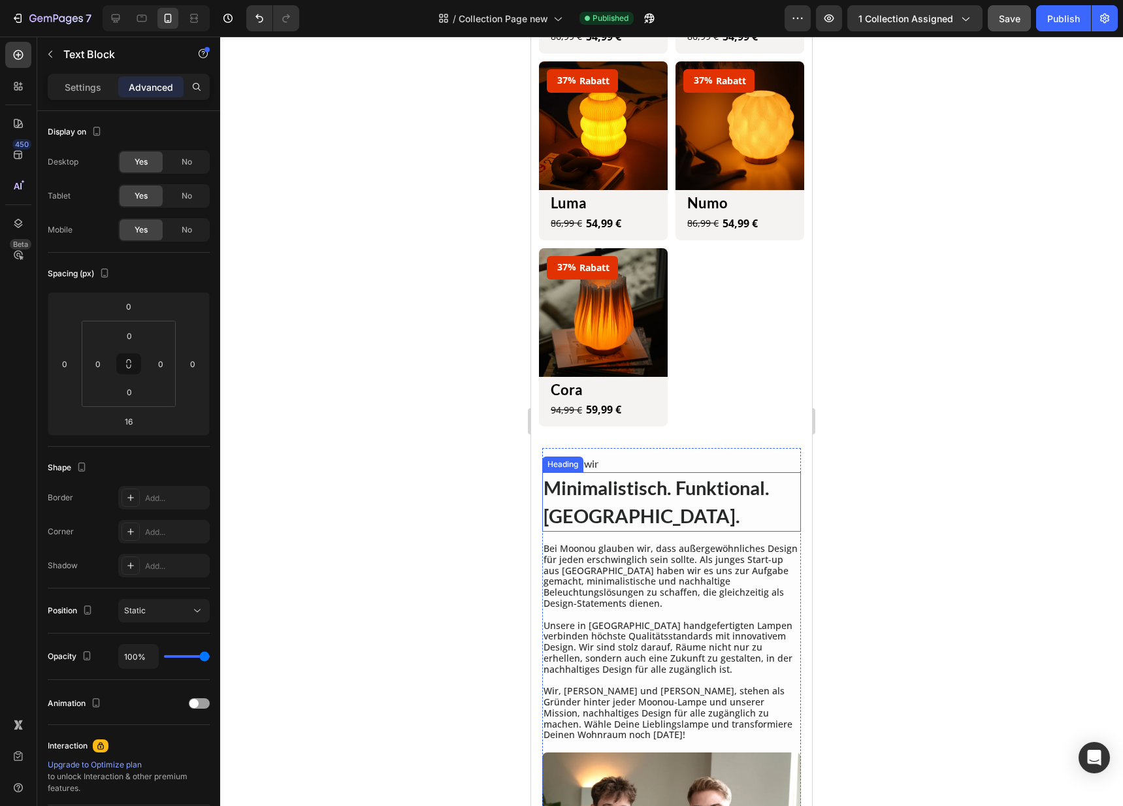
click at [556, 456] on div "Das sind wir Heading Minimalistisch. Funktional. Moonou. Heading Bei Moonou gla…" at bounding box center [671, 604] width 259 height 297
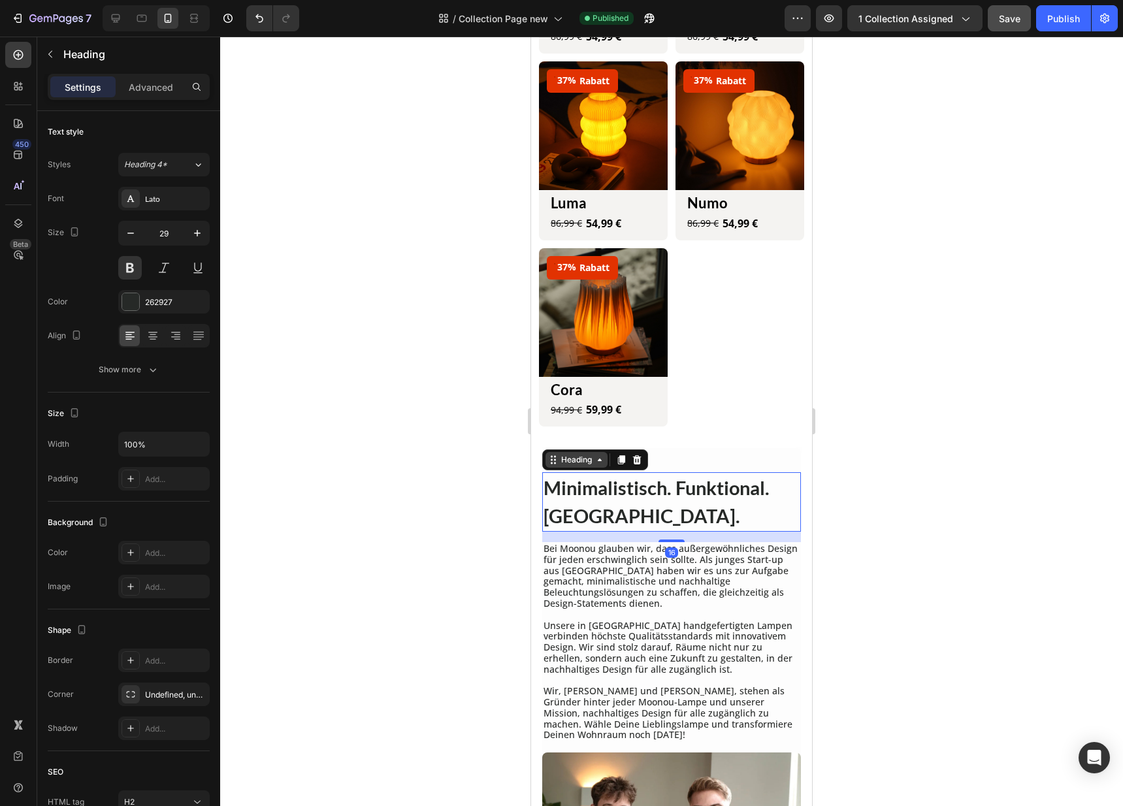
click at [561, 454] on div "Heading" at bounding box center [576, 460] width 36 height 12
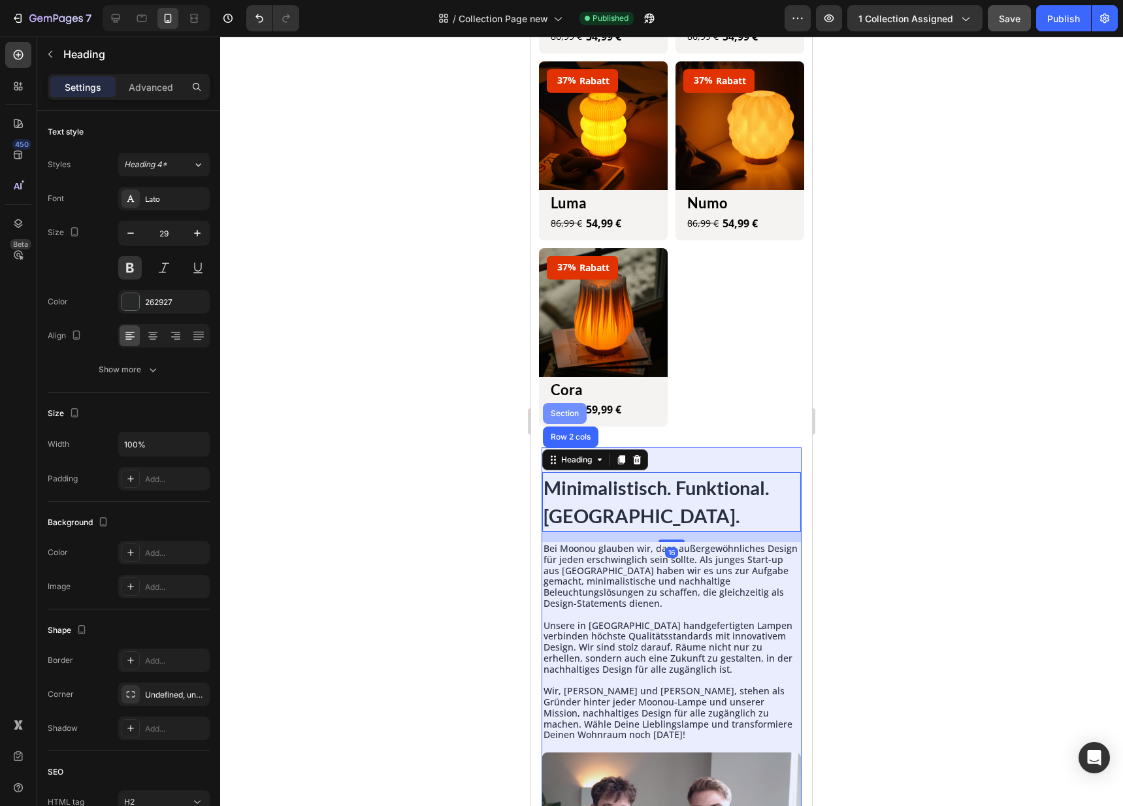
click at [568, 403] on div "Section" at bounding box center [565, 413] width 44 height 21
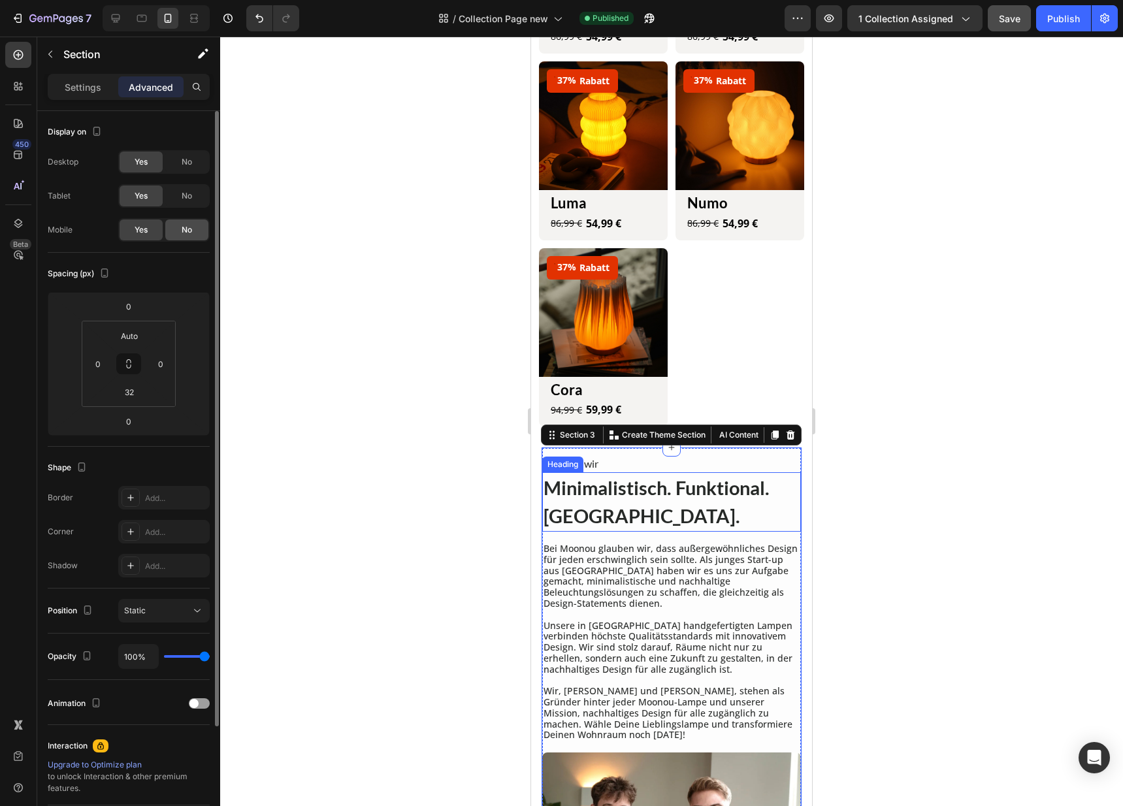
click at [173, 231] on div "No" at bounding box center [186, 229] width 43 height 21
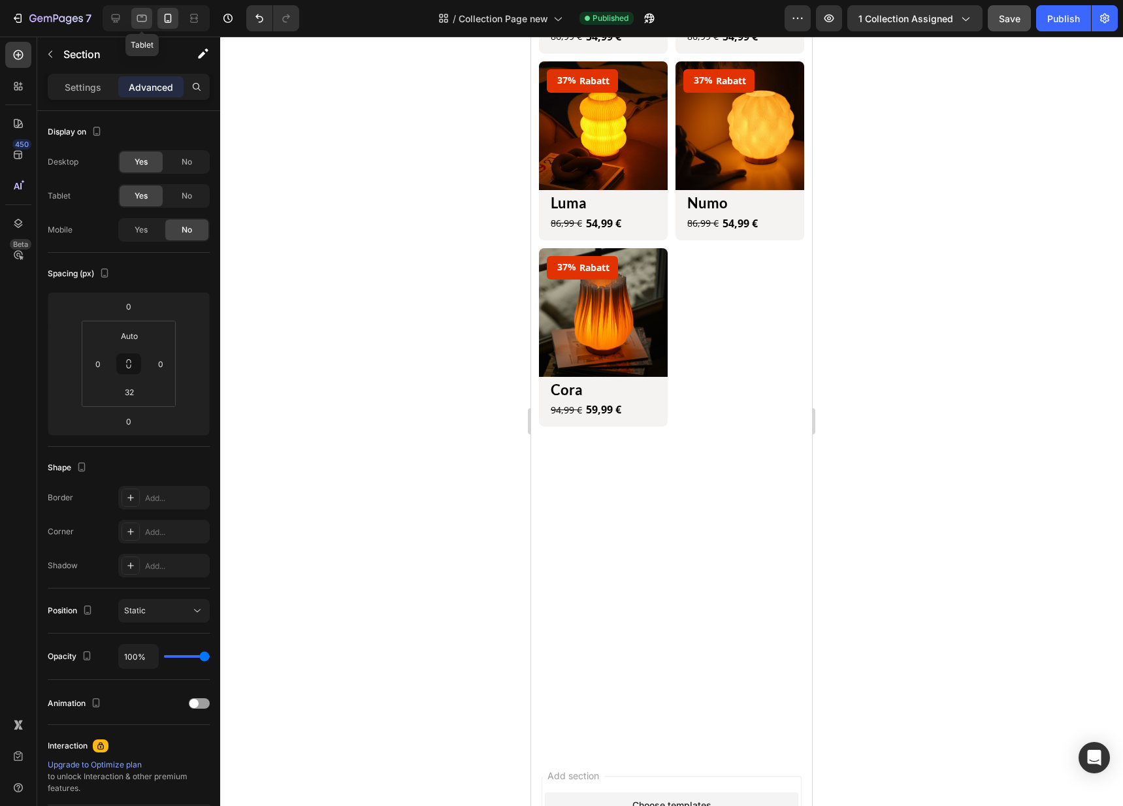
click at [136, 12] on icon at bounding box center [141, 18] width 13 height 13
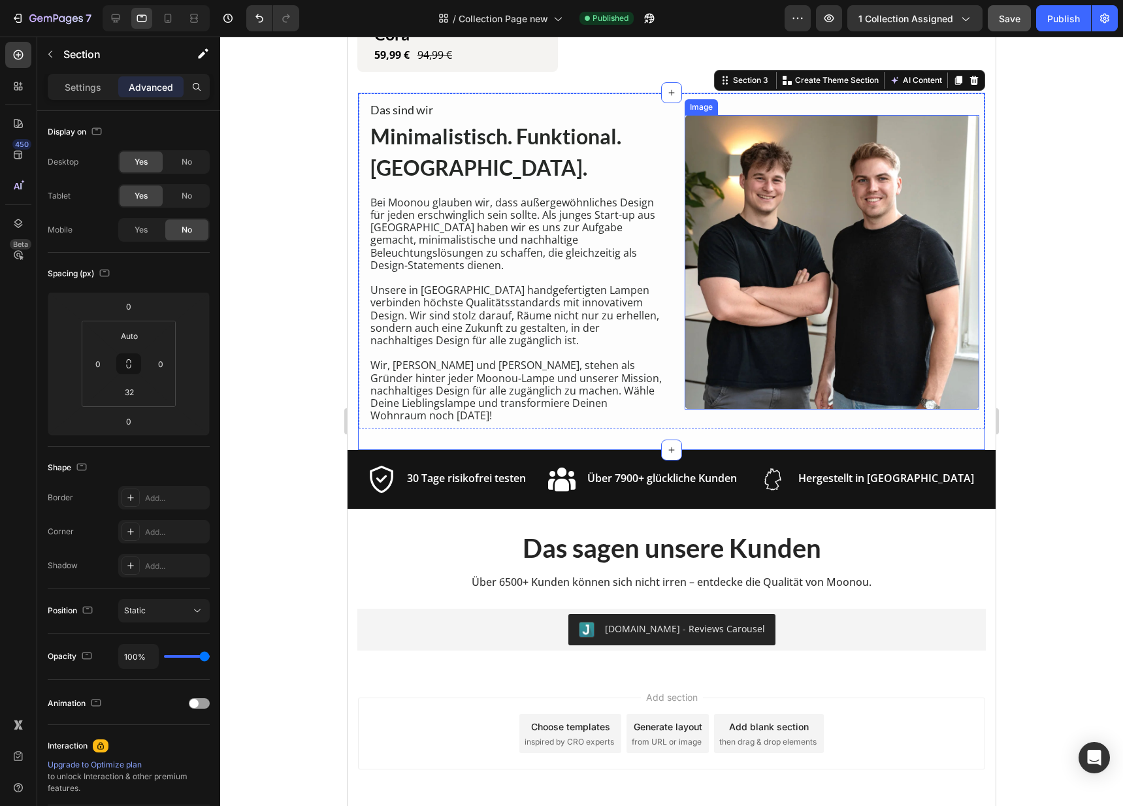
scroll to position [1010, 0]
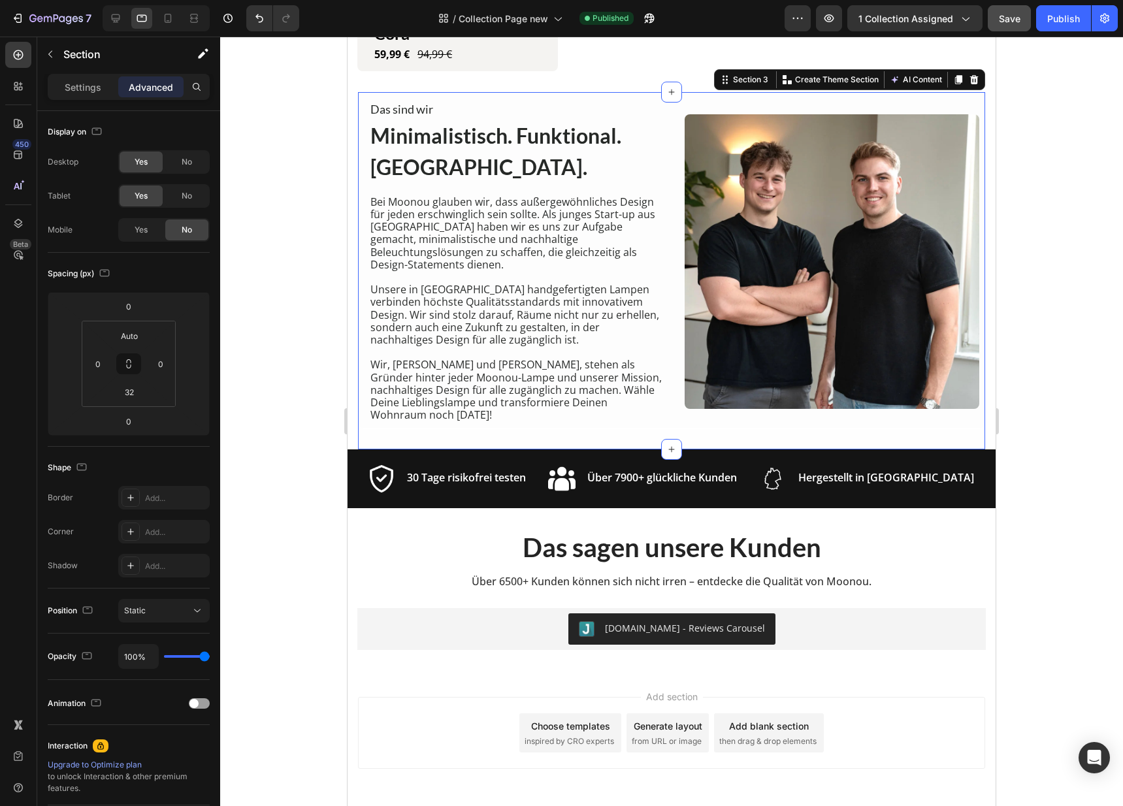
click at [953, 74] on icon at bounding box center [958, 79] width 10 height 10
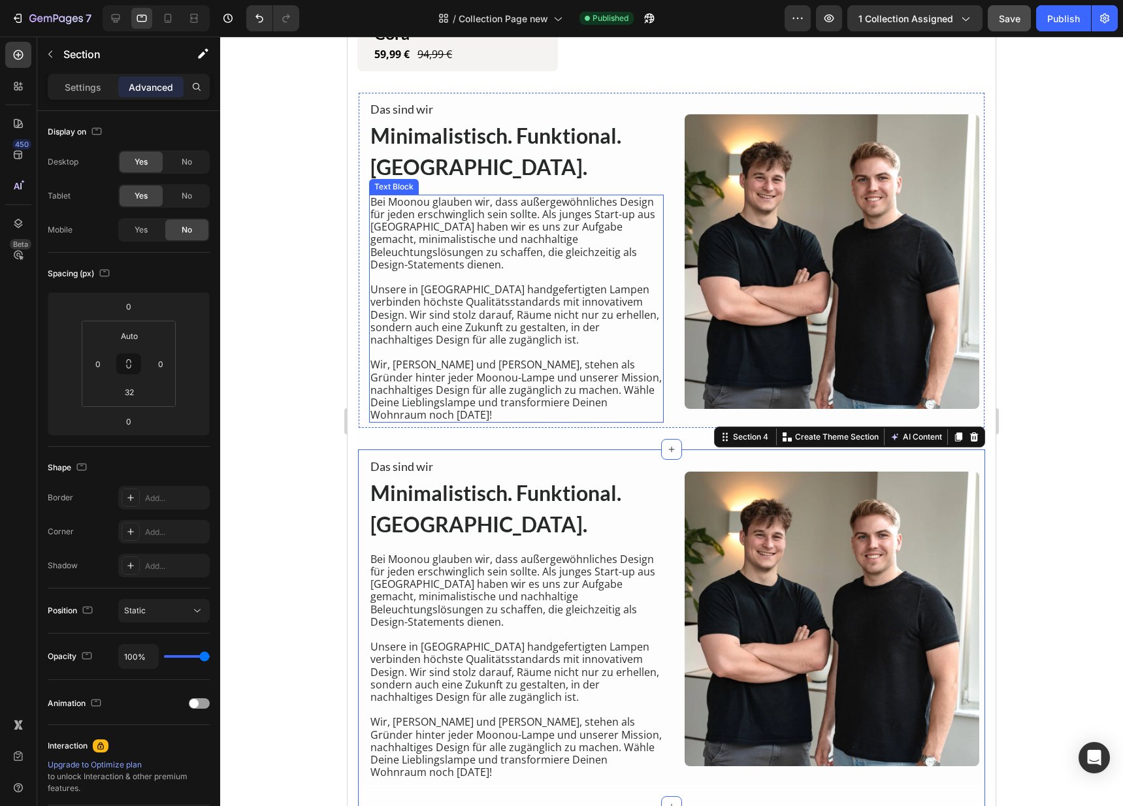
scroll to position [918, 0]
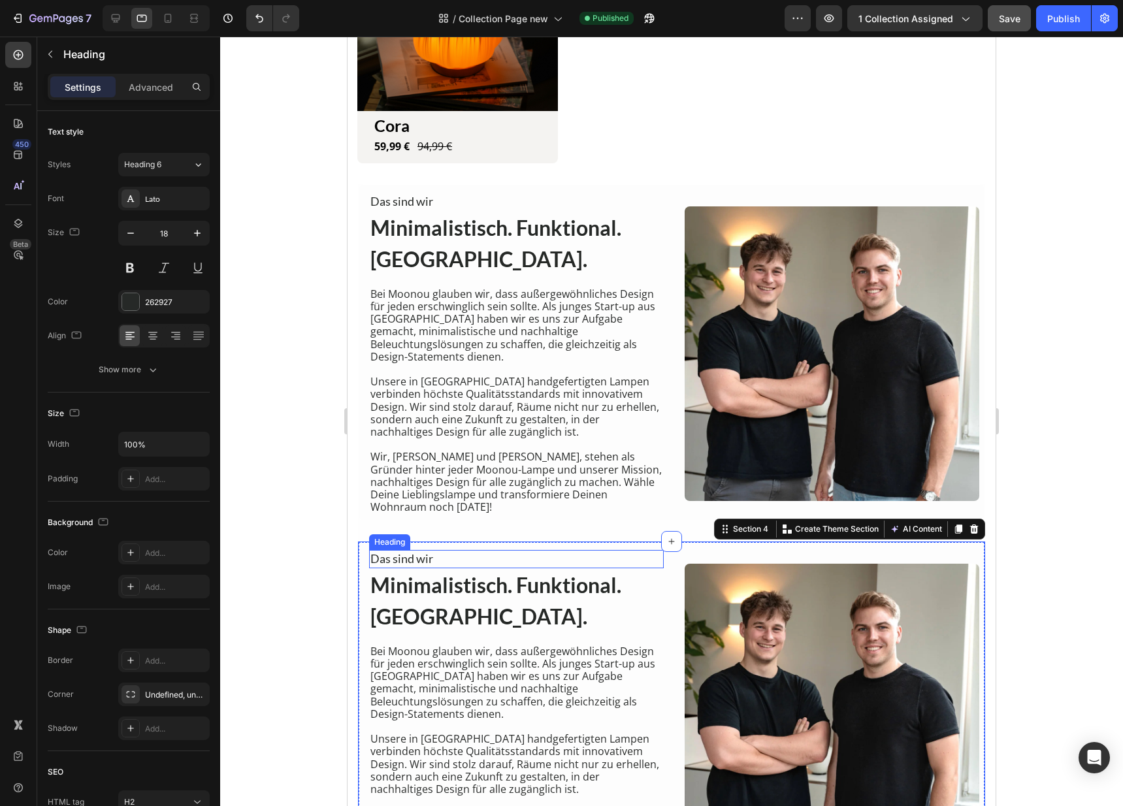
click at [381, 536] on div "Heading" at bounding box center [390, 542] width 36 height 12
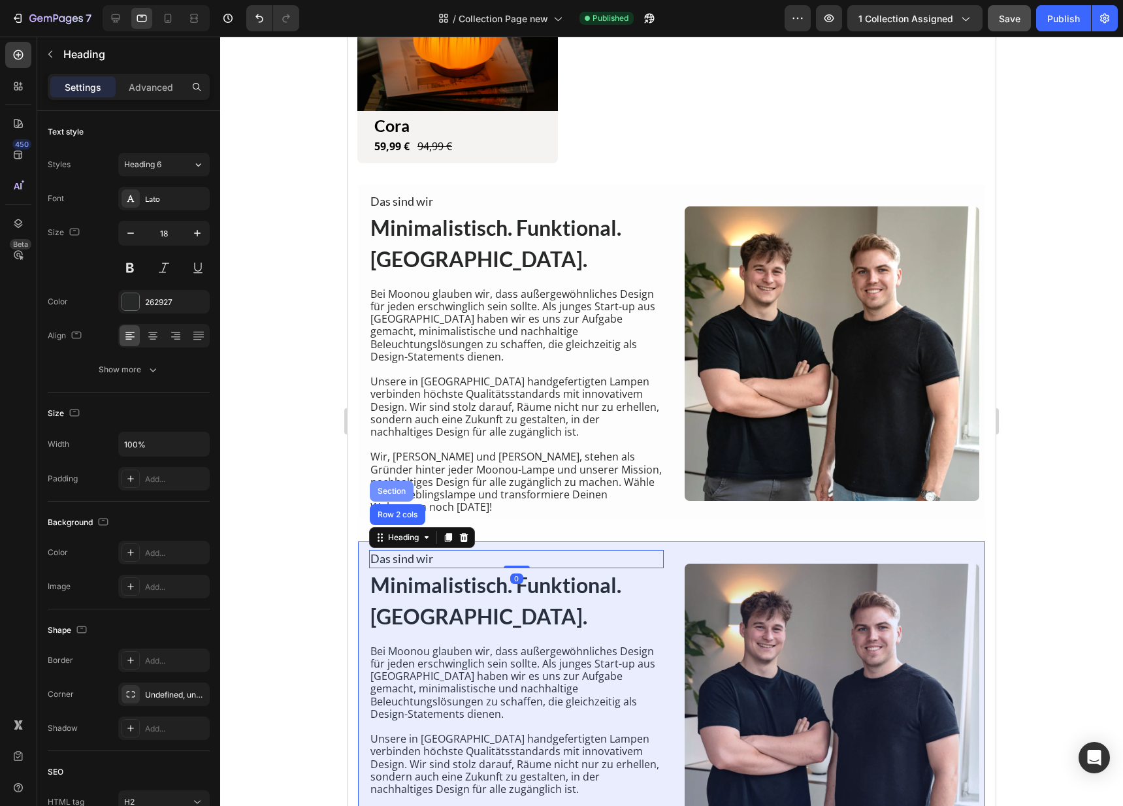
click at [395, 487] on div "Section" at bounding box center [391, 491] width 33 height 8
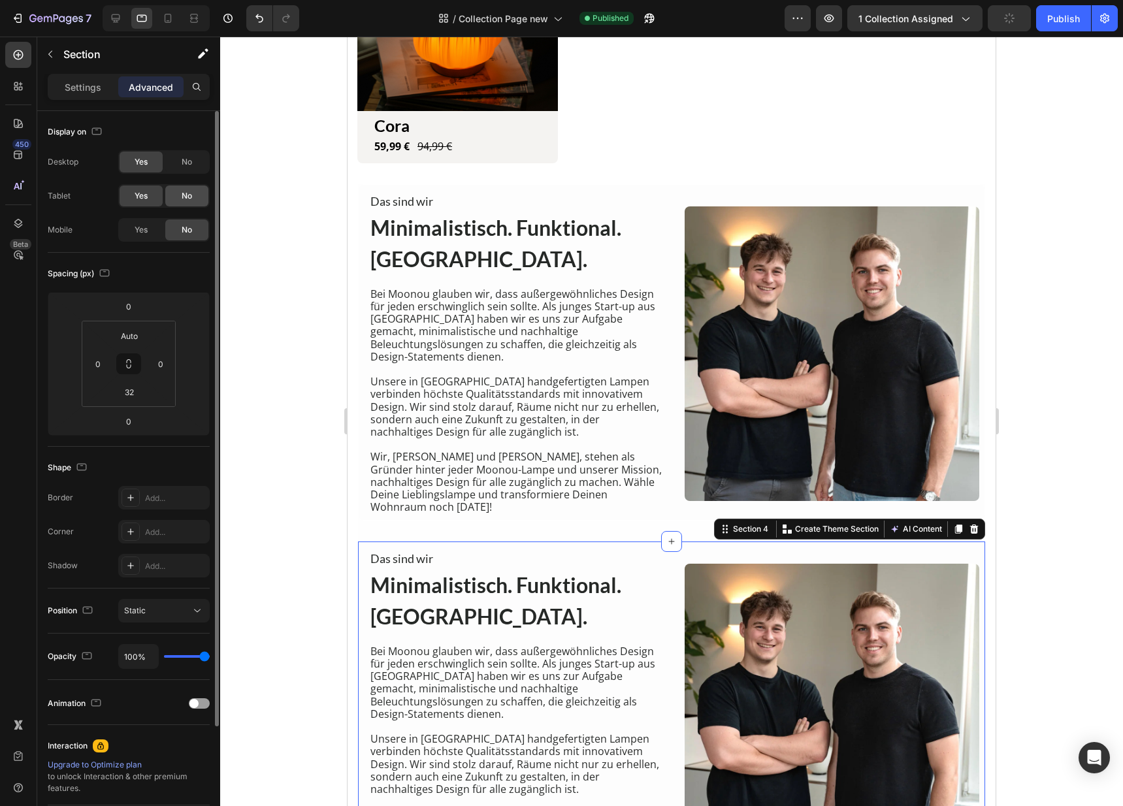
drag, startPoint x: 191, startPoint y: 200, endPoint x: 192, endPoint y: 193, distance: 7.3
click at [190, 200] on span "No" at bounding box center [187, 196] width 10 height 12
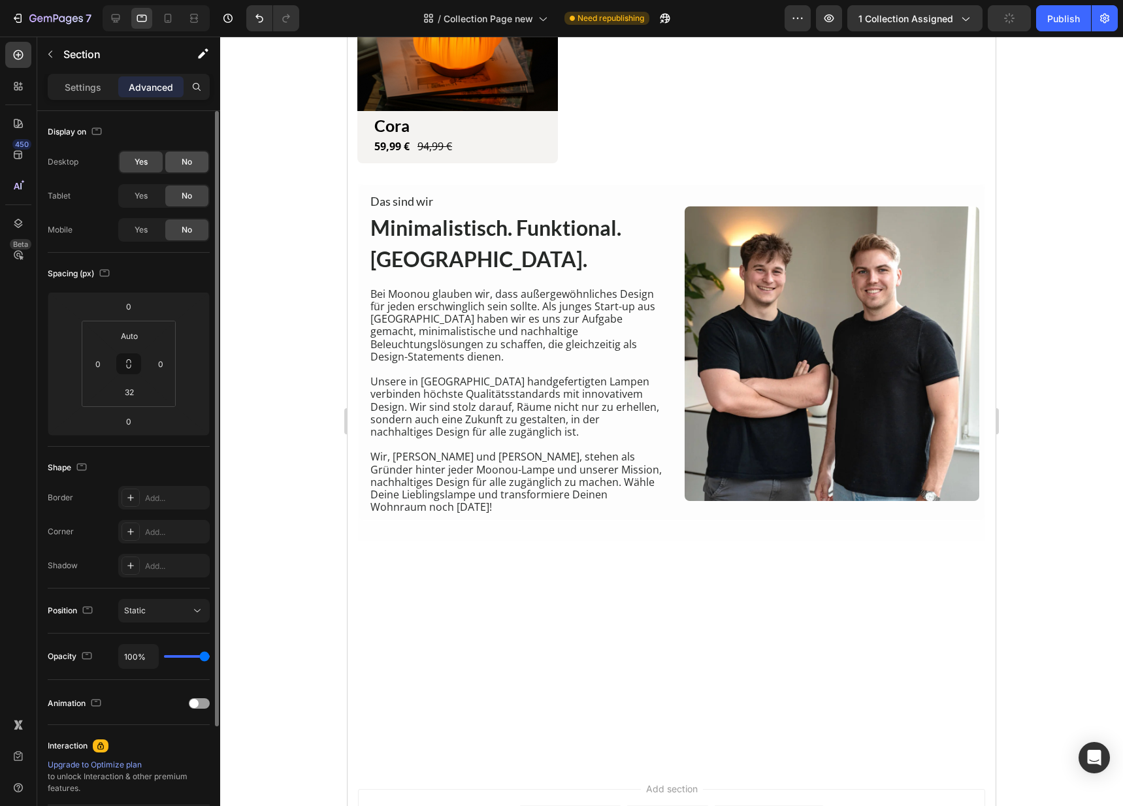
click at [193, 161] on div "No" at bounding box center [186, 162] width 43 height 21
drag, startPoint x: 144, startPoint y: 227, endPoint x: 186, endPoint y: 185, distance: 59.1
click at [144, 227] on span "Yes" at bounding box center [141, 230] width 13 height 12
click at [193, 165] on div "No" at bounding box center [186, 162] width 43 height 21
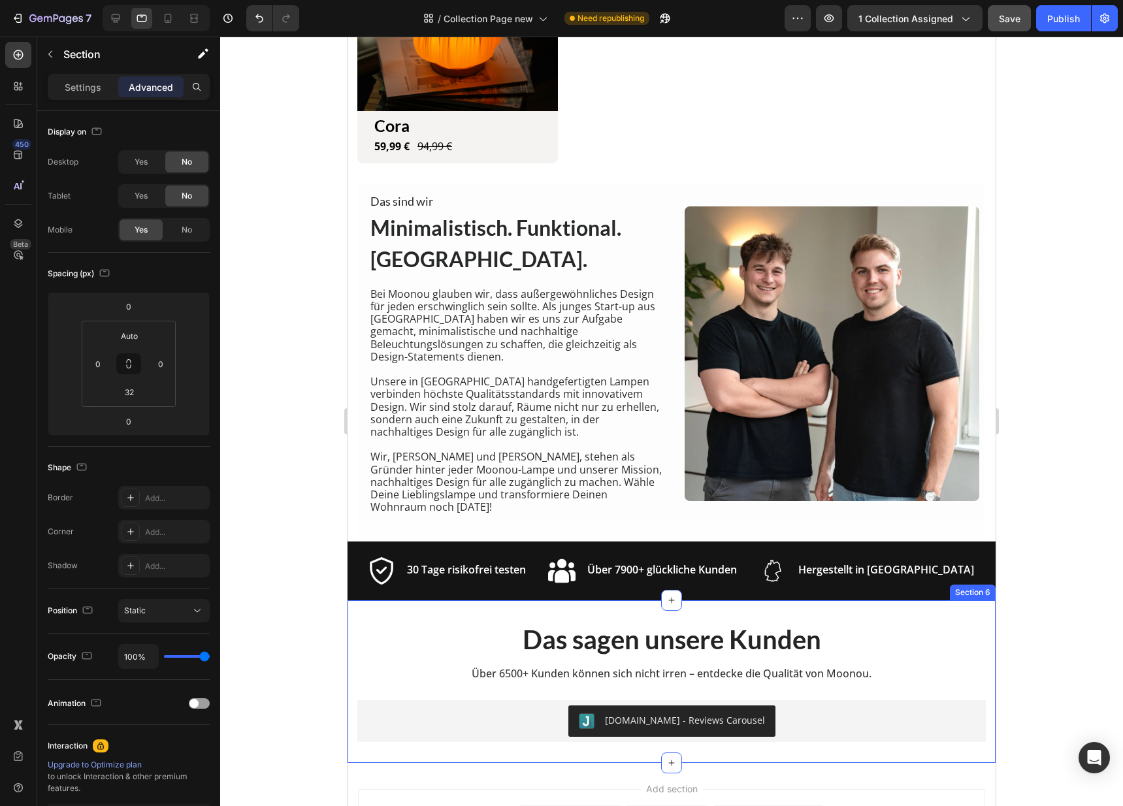
scroll to position [986, 0]
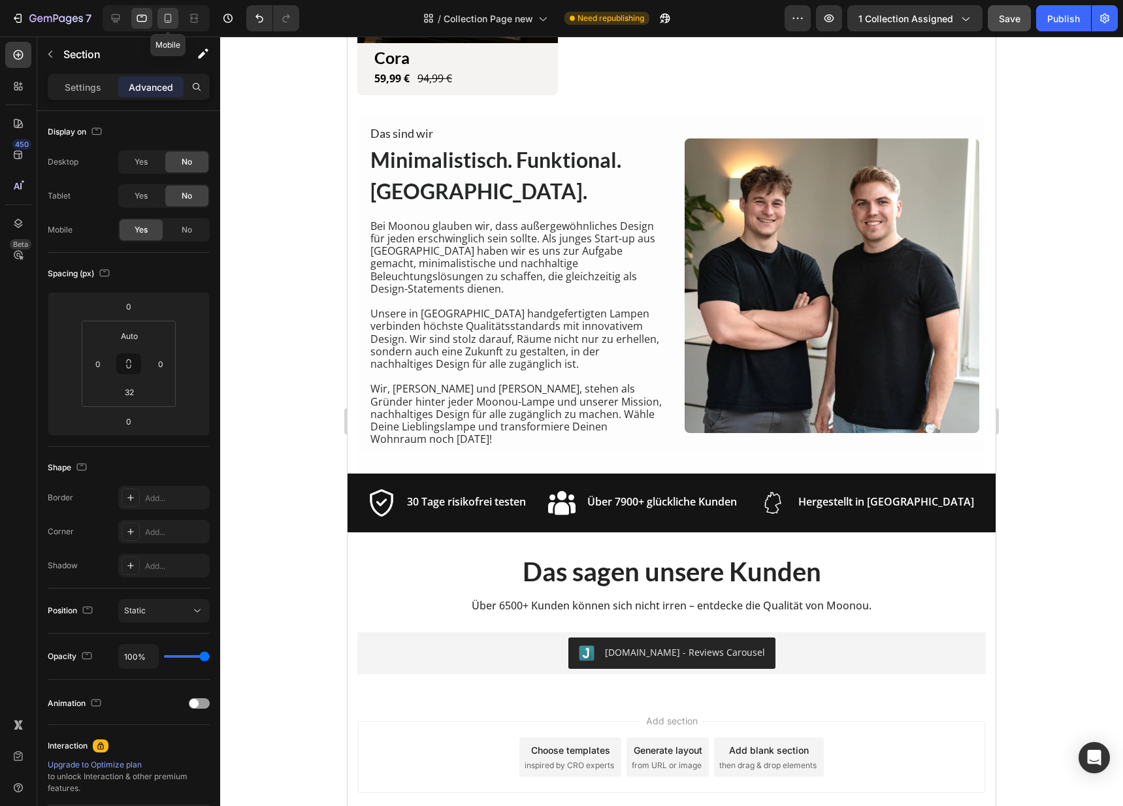
click at [157, 20] on div at bounding box center [167, 18] width 21 height 21
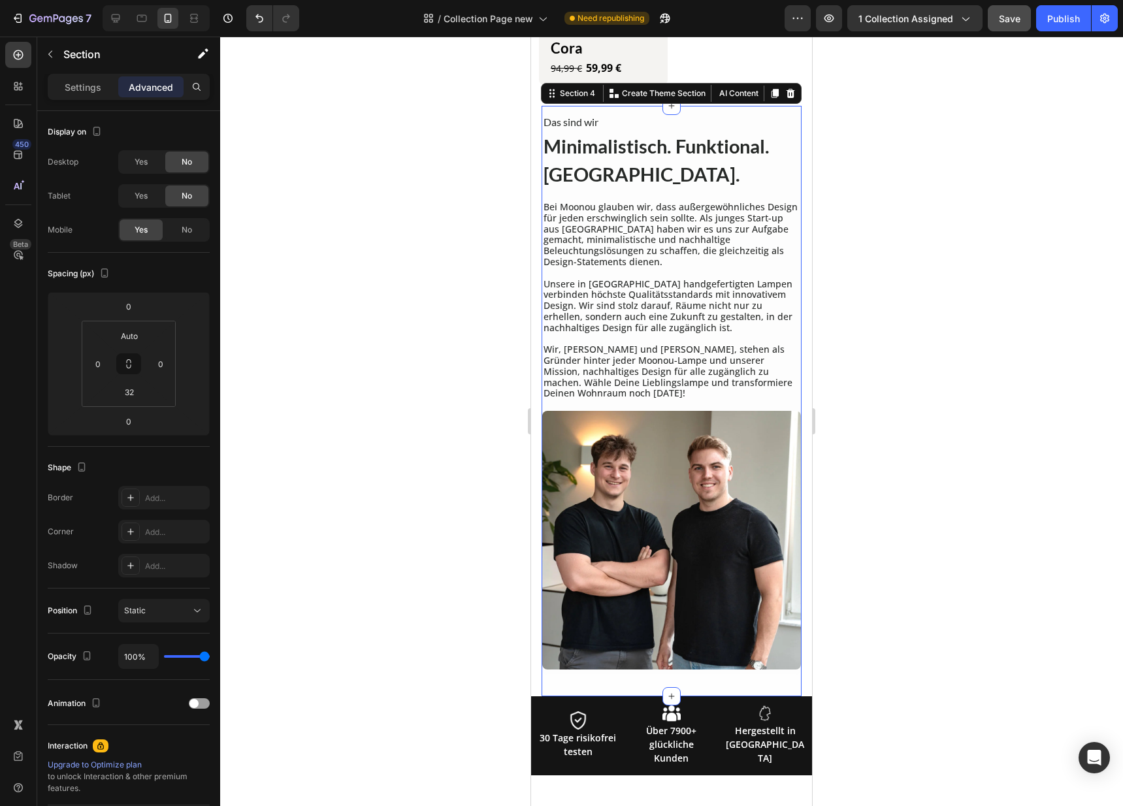
scroll to position [948, 0]
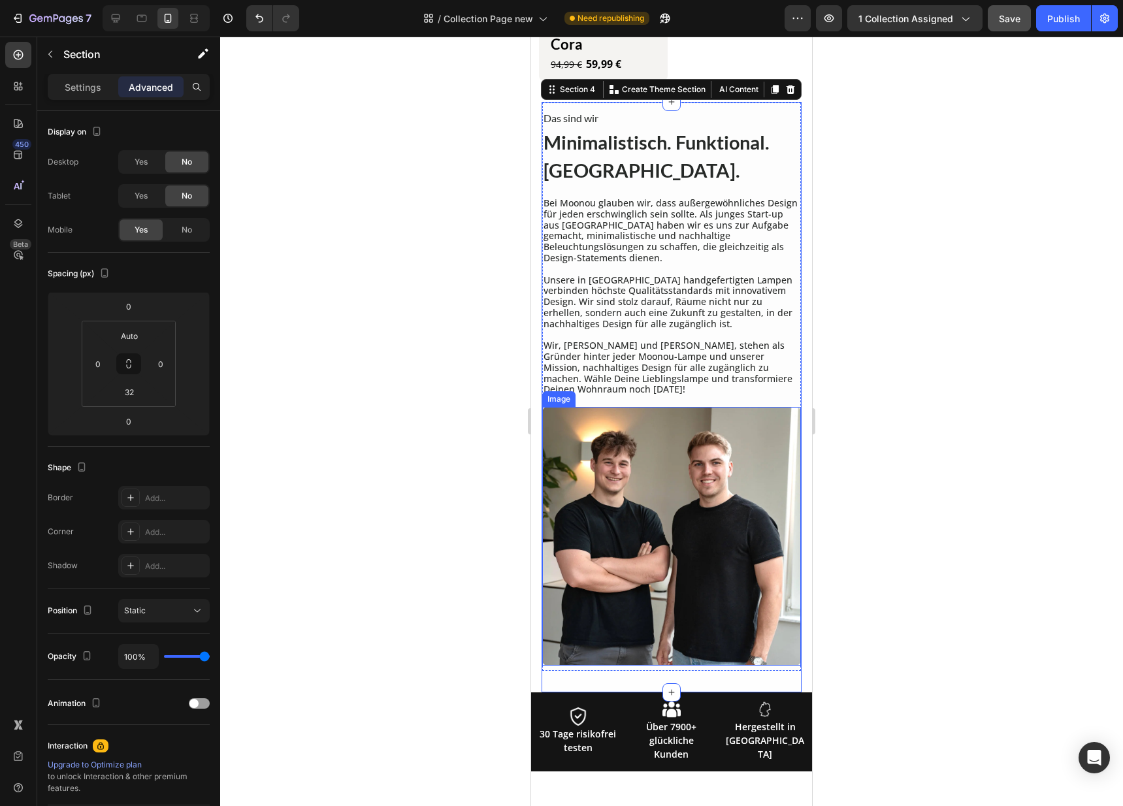
click at [724, 457] on img at bounding box center [671, 536] width 259 height 259
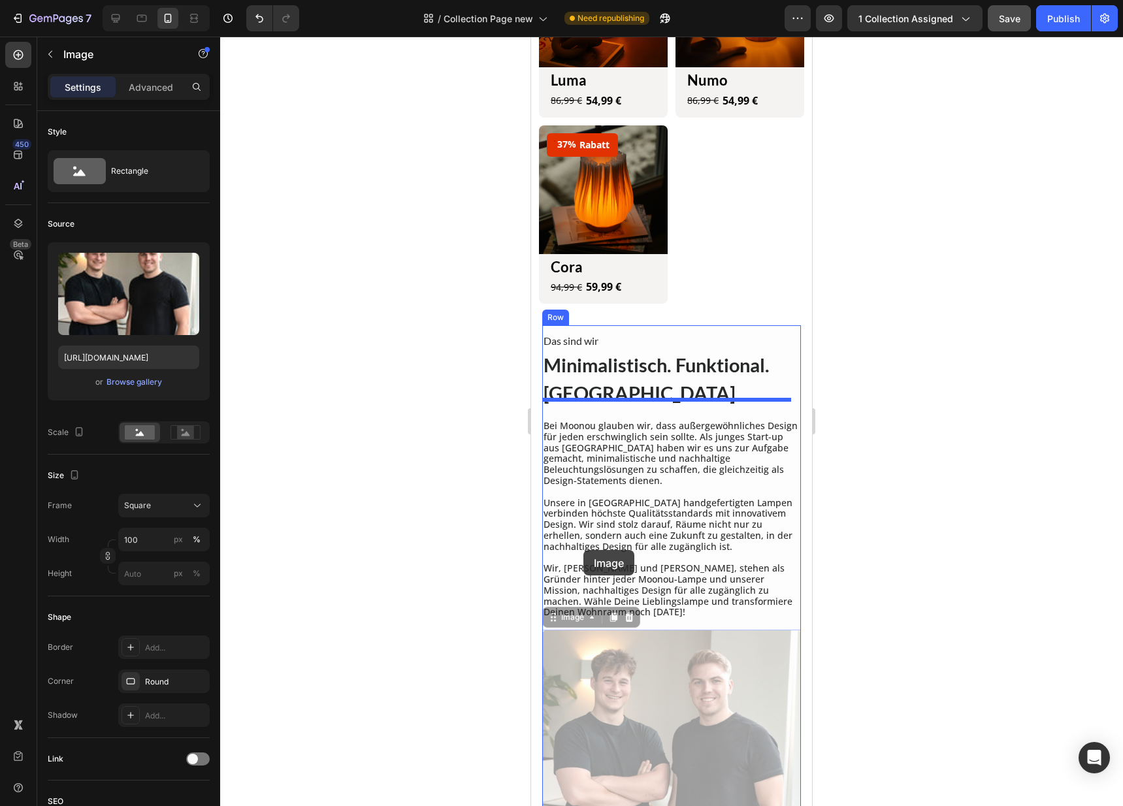
scroll to position [708, 0]
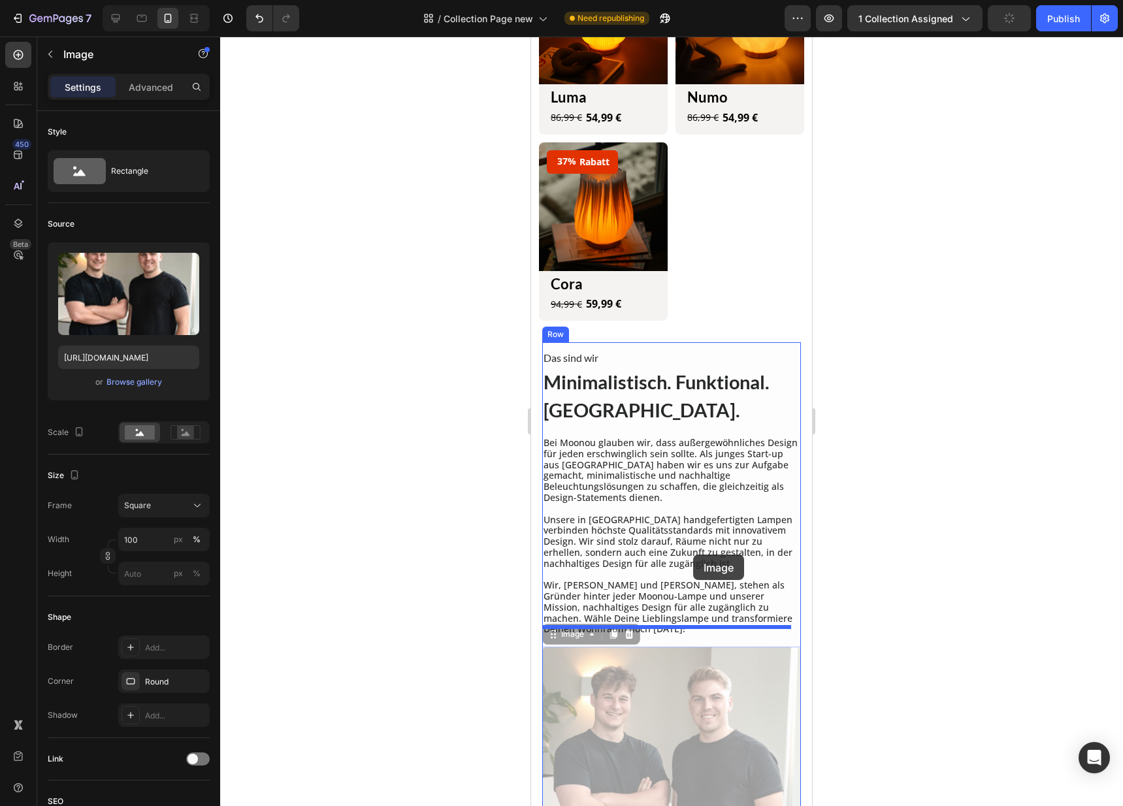
click at [693, 554] on div at bounding box center [671, 415] width 281 height 2173
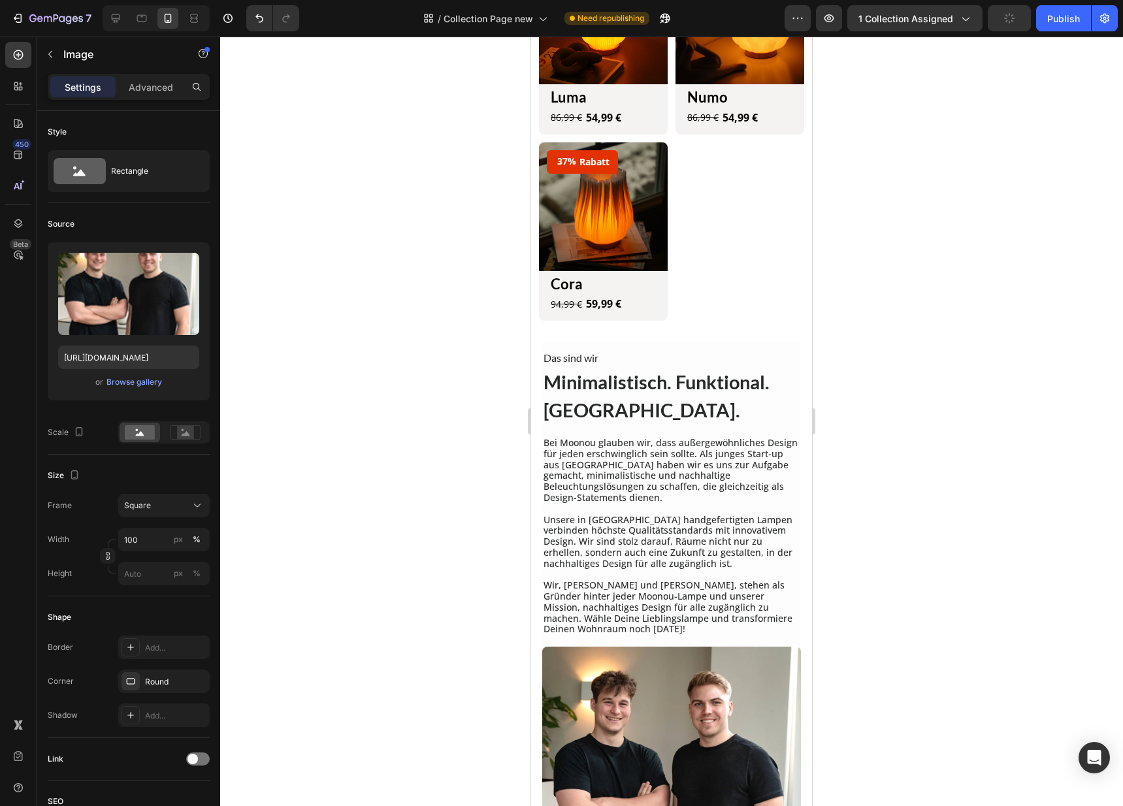
click at [594, 661] on img at bounding box center [671, 776] width 259 height 259
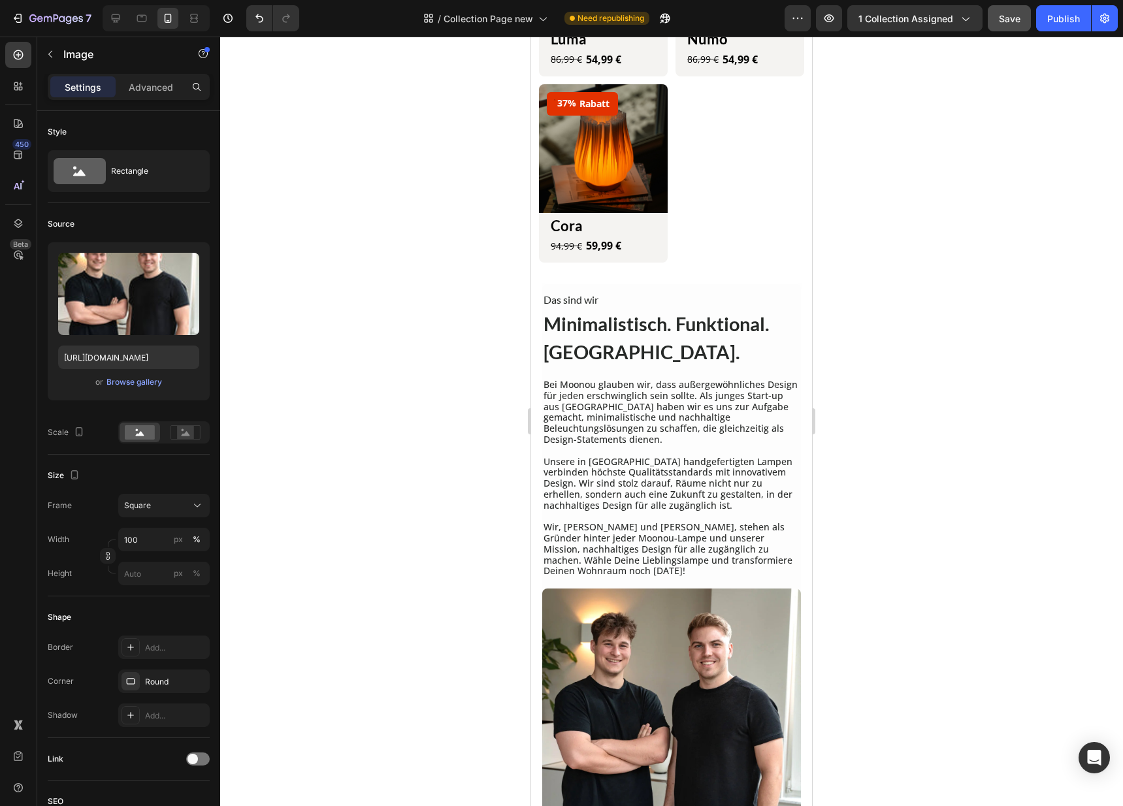
scroll to position [892, 0]
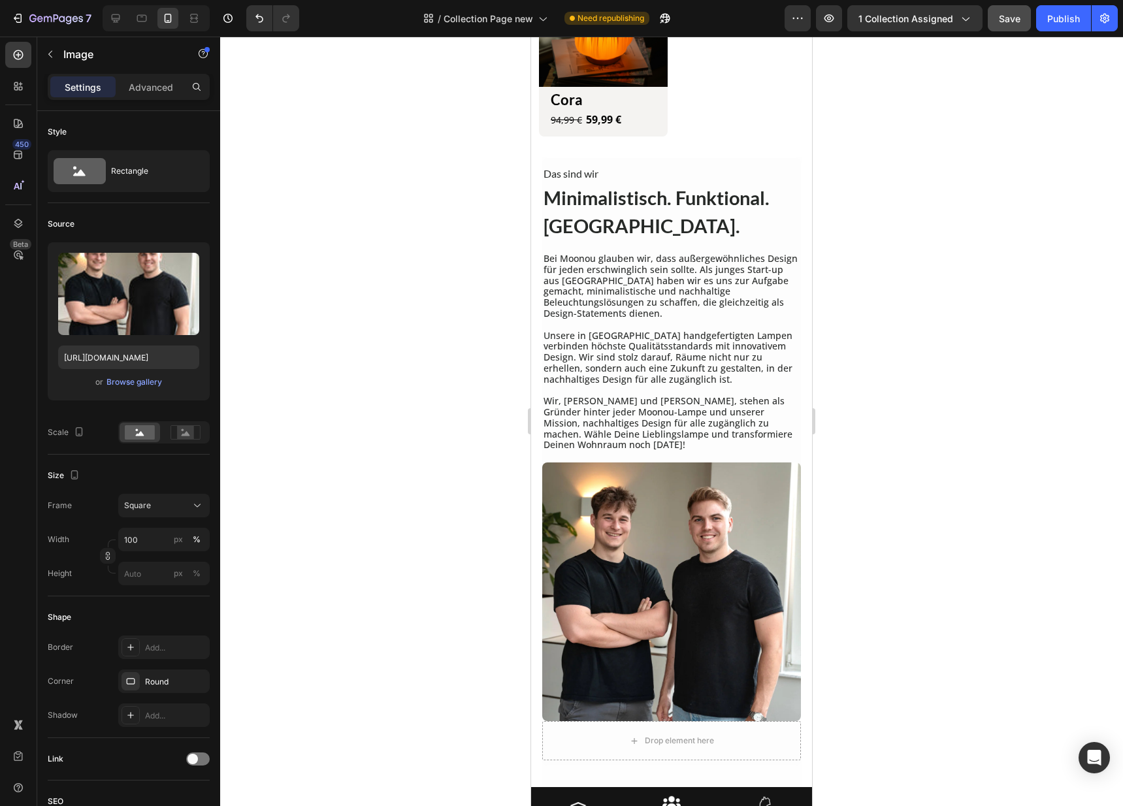
click at [639, 505] on img at bounding box center [671, 591] width 259 height 259
click at [662, 349] on p "Unsere in Leipzig handgefertigten Lampen verbinden höchste Qualitätsstandards m…" at bounding box center [671, 357] width 256 height 55
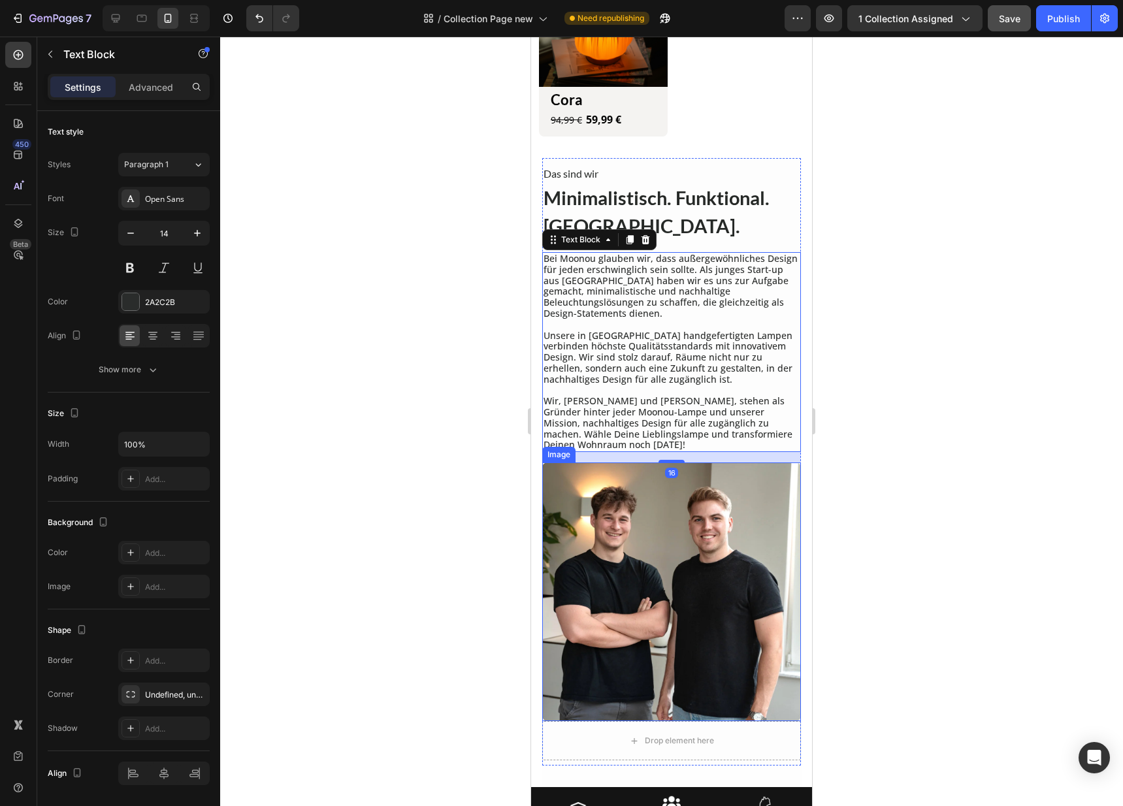
click at [680, 505] on img at bounding box center [671, 591] width 259 height 259
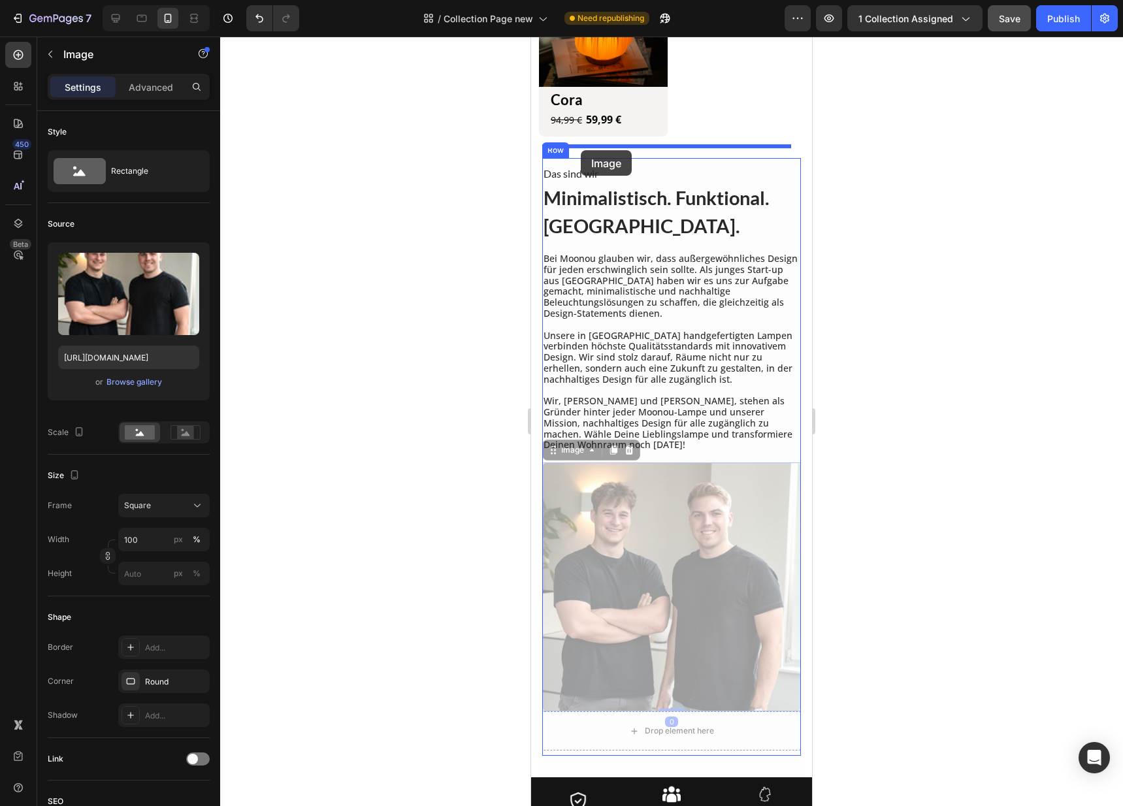
drag, startPoint x: 546, startPoint y: 430, endPoint x: 585, endPoint y: 155, distance: 277.7
click at [581, 150] on div "iPhone 15 Pro Max ( 430 px) iPhone 13 Mini iPhone 13 Pro iPhone 11 Pro Max iPho…" at bounding box center [671, 250] width 281 height 2212
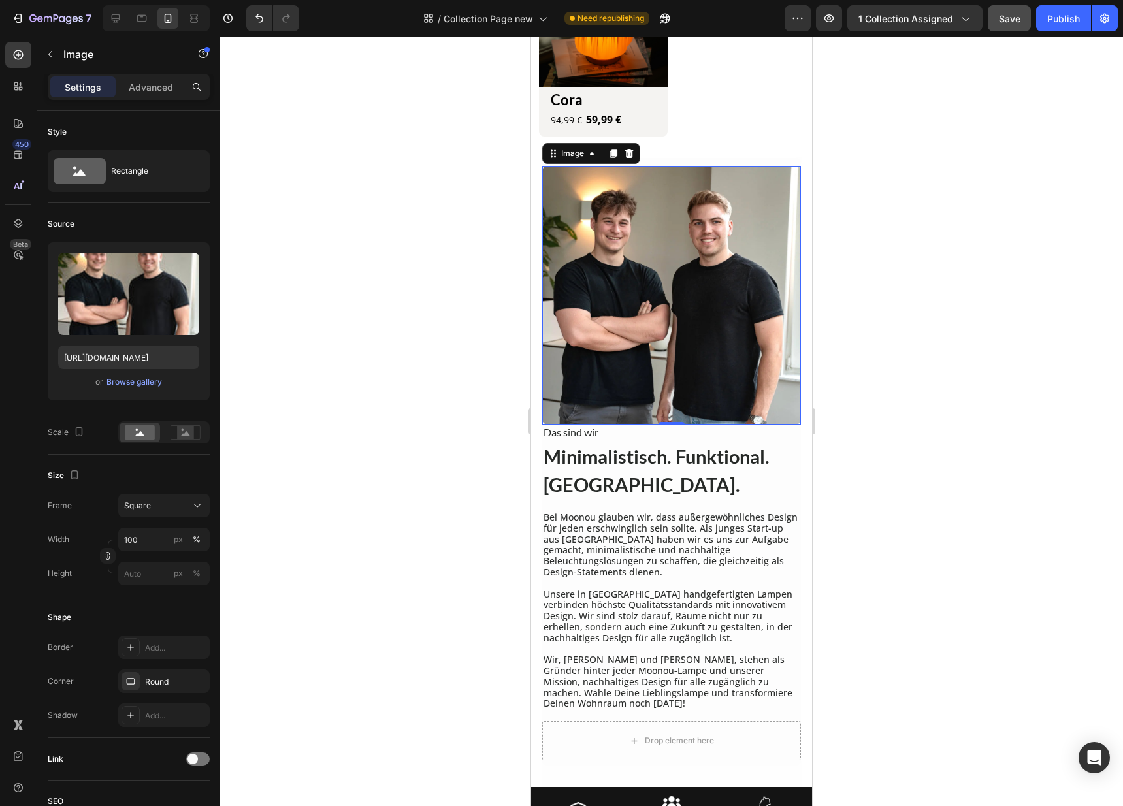
click at [708, 223] on img at bounding box center [671, 295] width 259 height 259
click at [722, 157] on div "Image 0 Das sind wir Heading Minimalistisch. Funktional. Moonou. Heading Bei Mo…" at bounding box center [671, 461] width 260 height 609
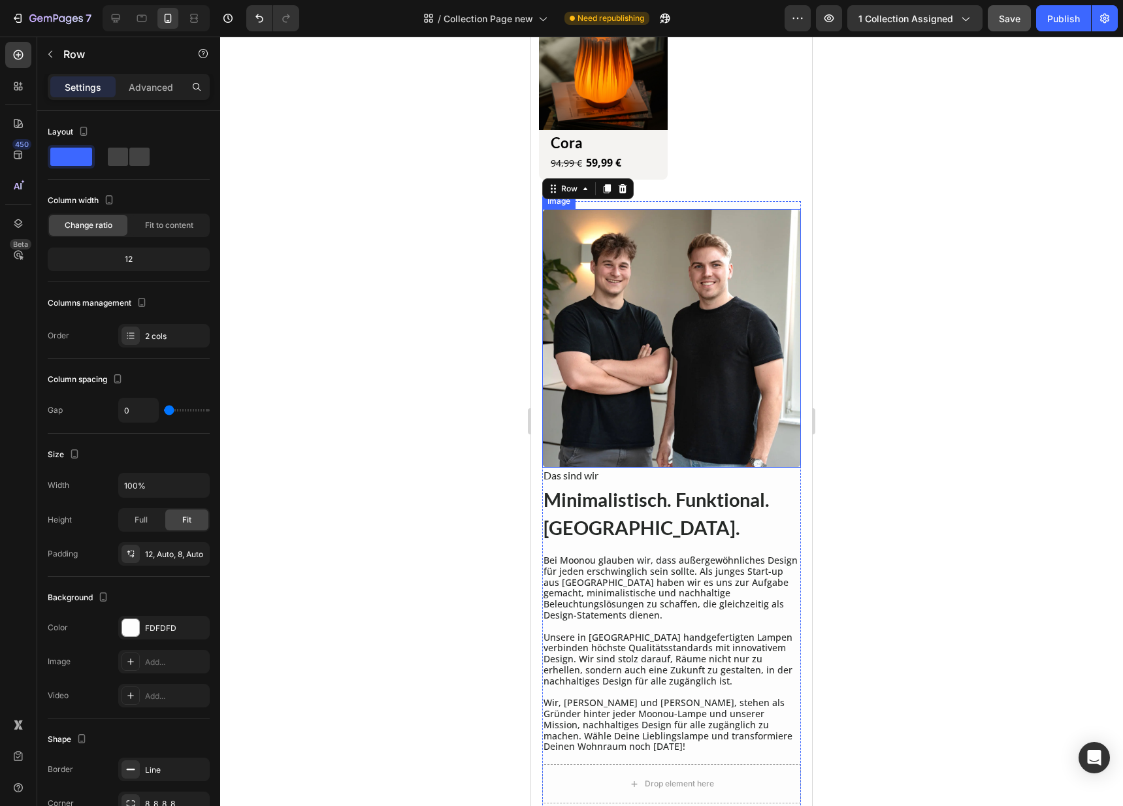
scroll to position [848, 0]
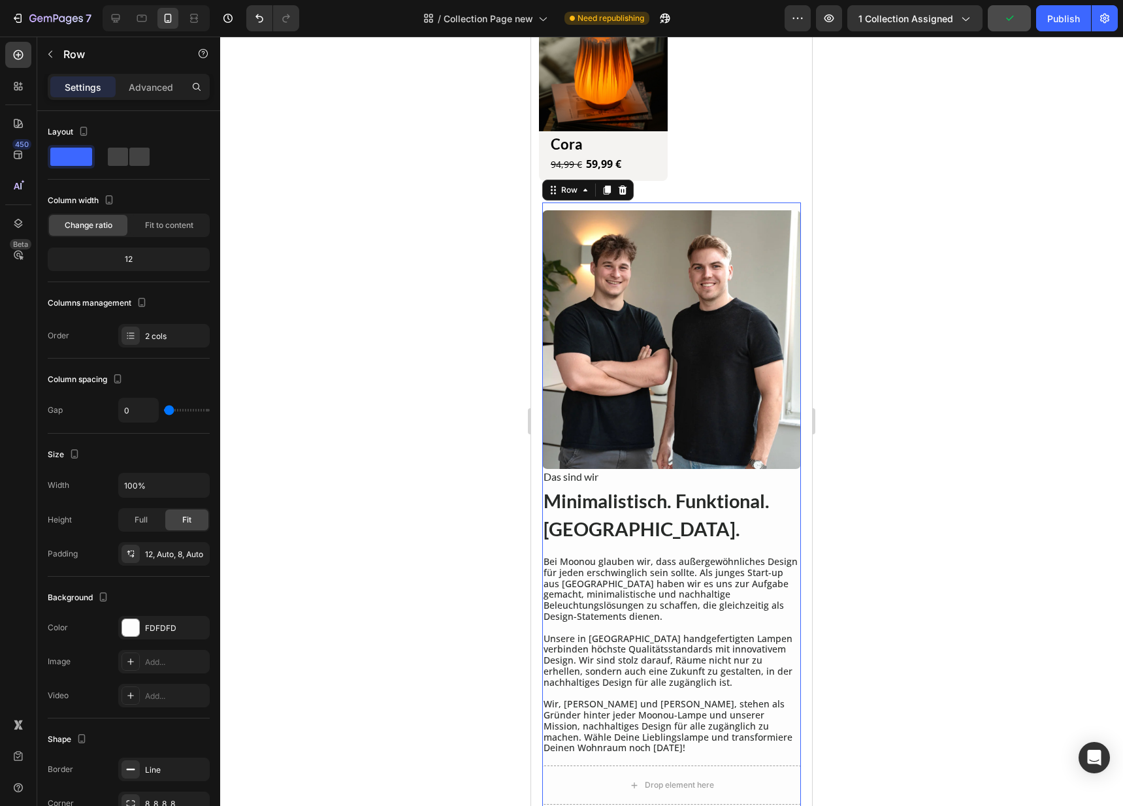
click at [139, 104] on div "Settings Advanced" at bounding box center [128, 92] width 183 height 37
drag, startPoint x: 145, startPoint y: 88, endPoint x: 151, endPoint y: 118, distance: 30.6
click at [145, 88] on p "Advanced" at bounding box center [151, 87] width 44 height 14
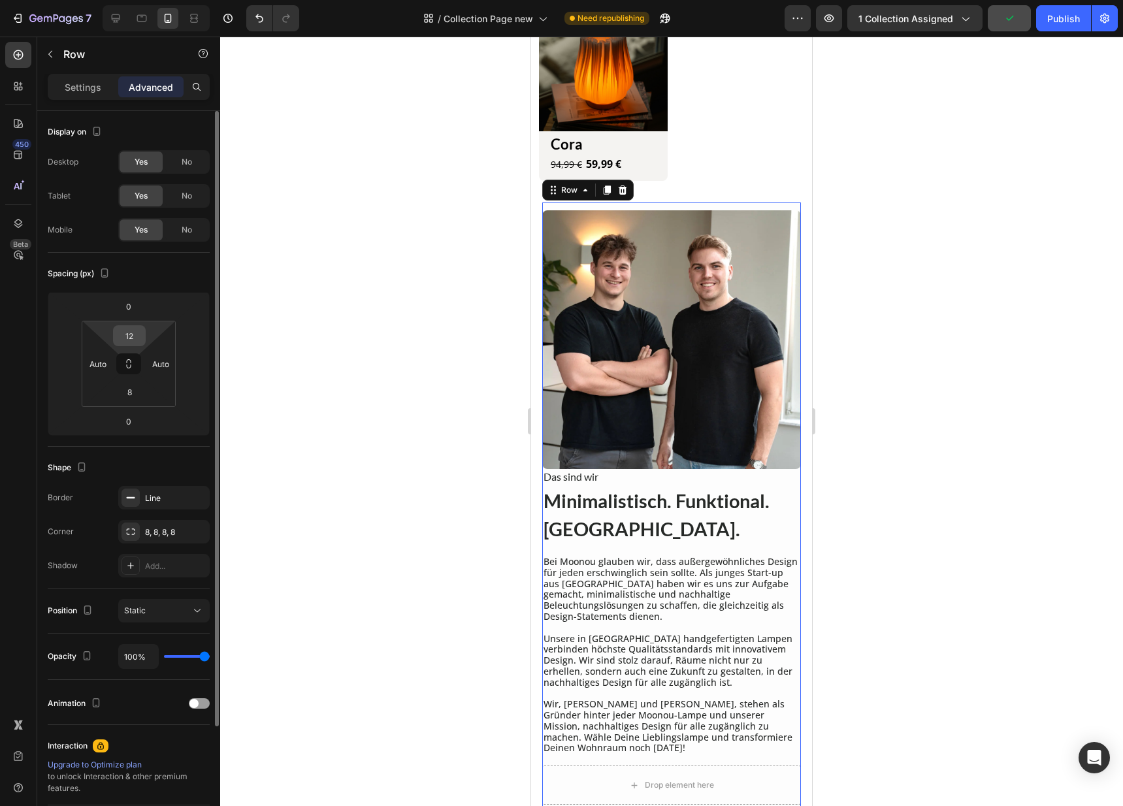
click at [132, 336] on input "12" at bounding box center [129, 336] width 26 height 20
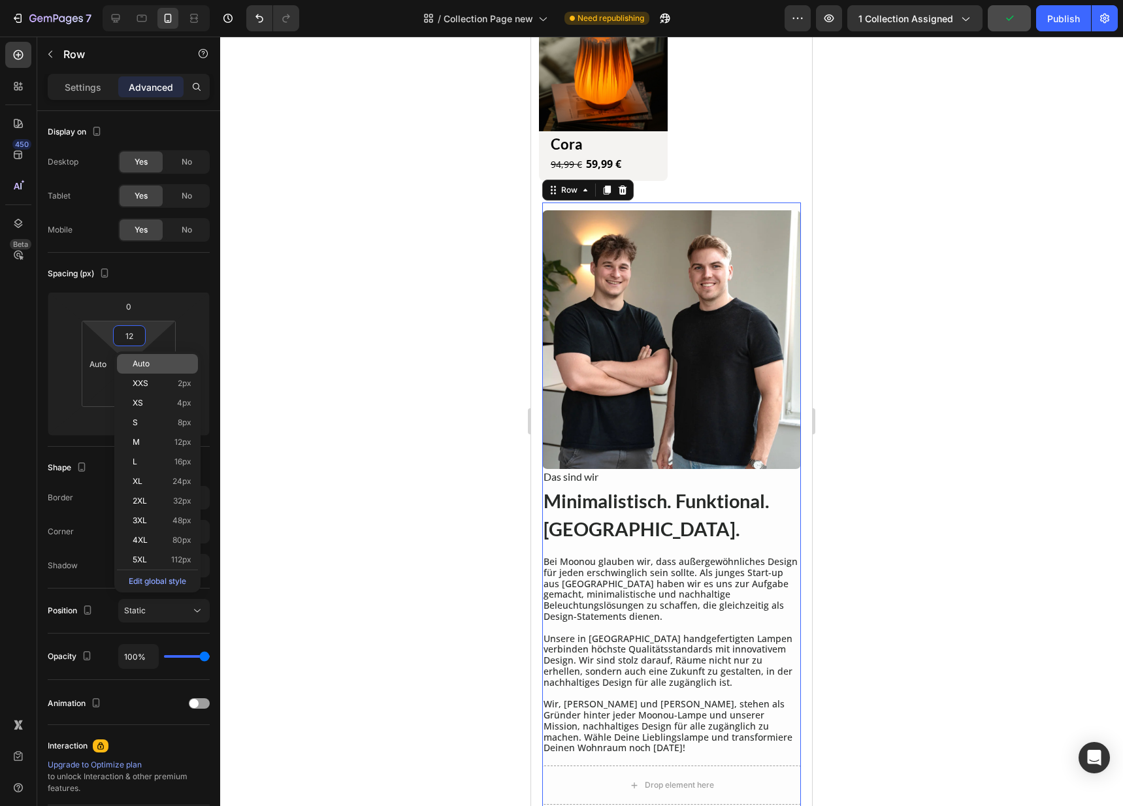
click at [144, 371] on div "Auto" at bounding box center [157, 364] width 81 height 20
type input "Auto"
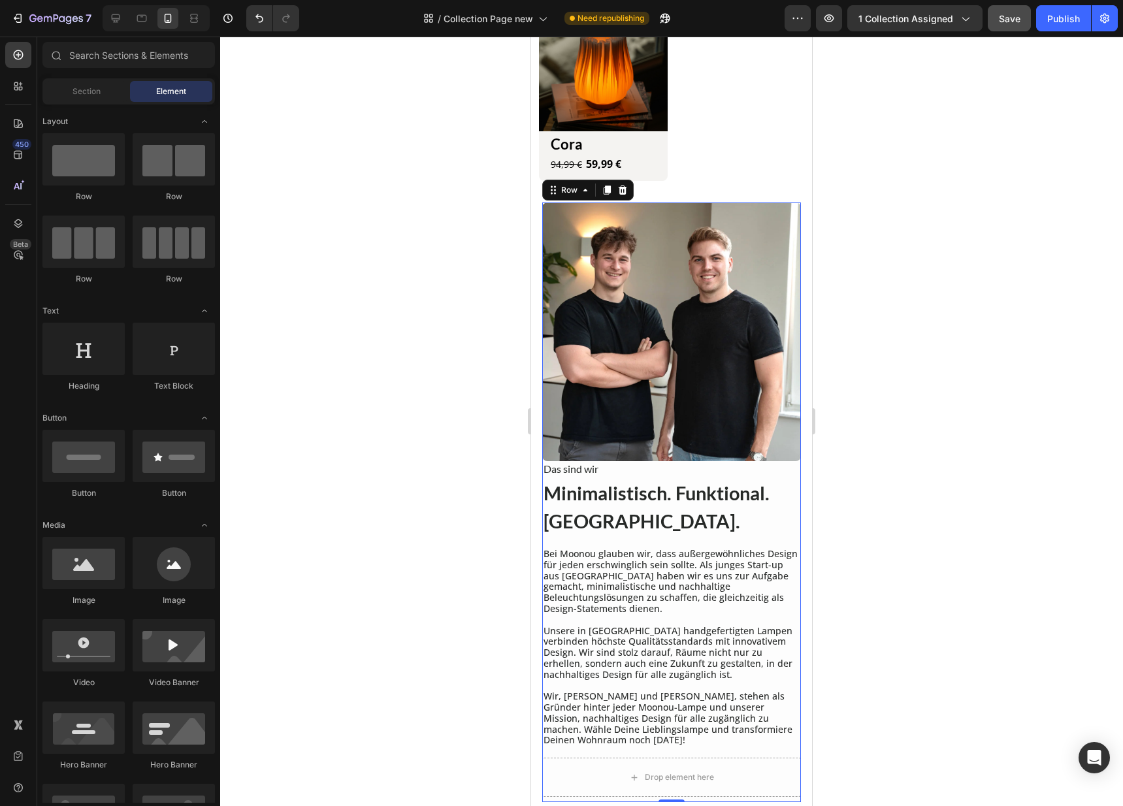
click at [797, 210] on section "Image Das sind wir Heading Minimalistisch. Funktional. Moonou. Heading Bei Moon…" at bounding box center [671, 513] width 281 height 622
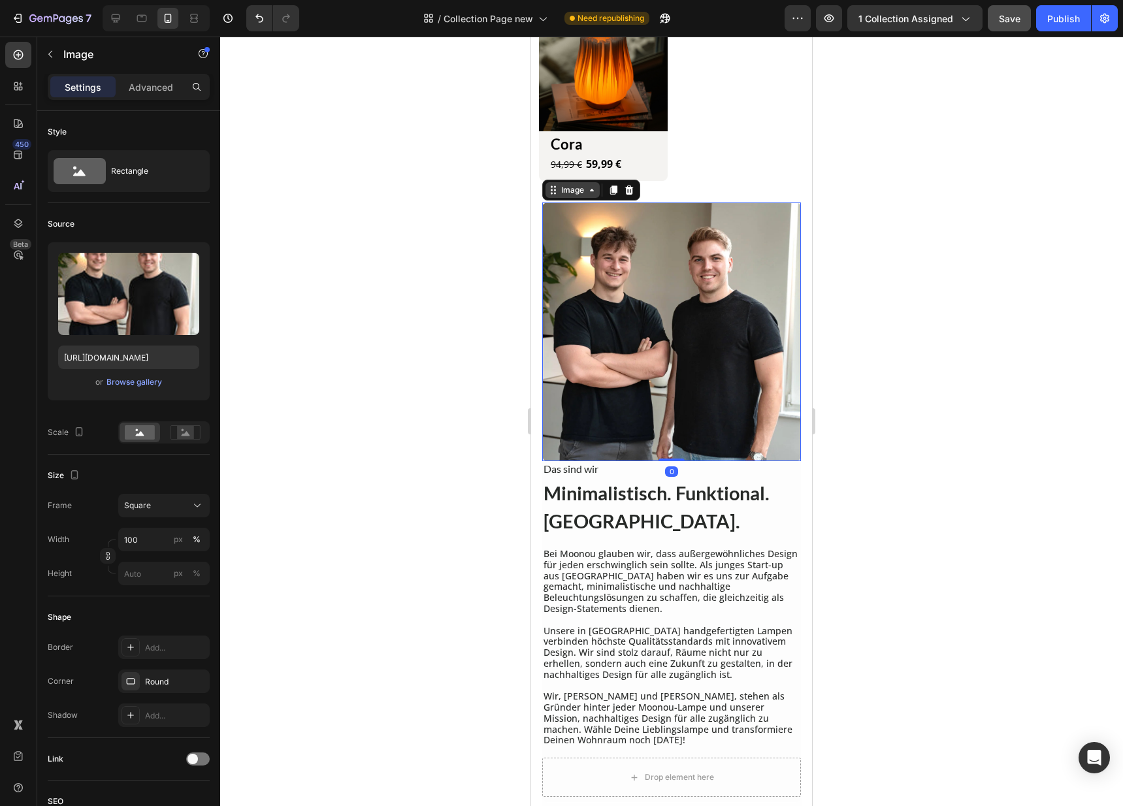
click at [558, 180] on div "Image" at bounding box center [591, 190] width 98 height 21
click at [564, 184] on div "Image" at bounding box center [572, 190] width 28 height 12
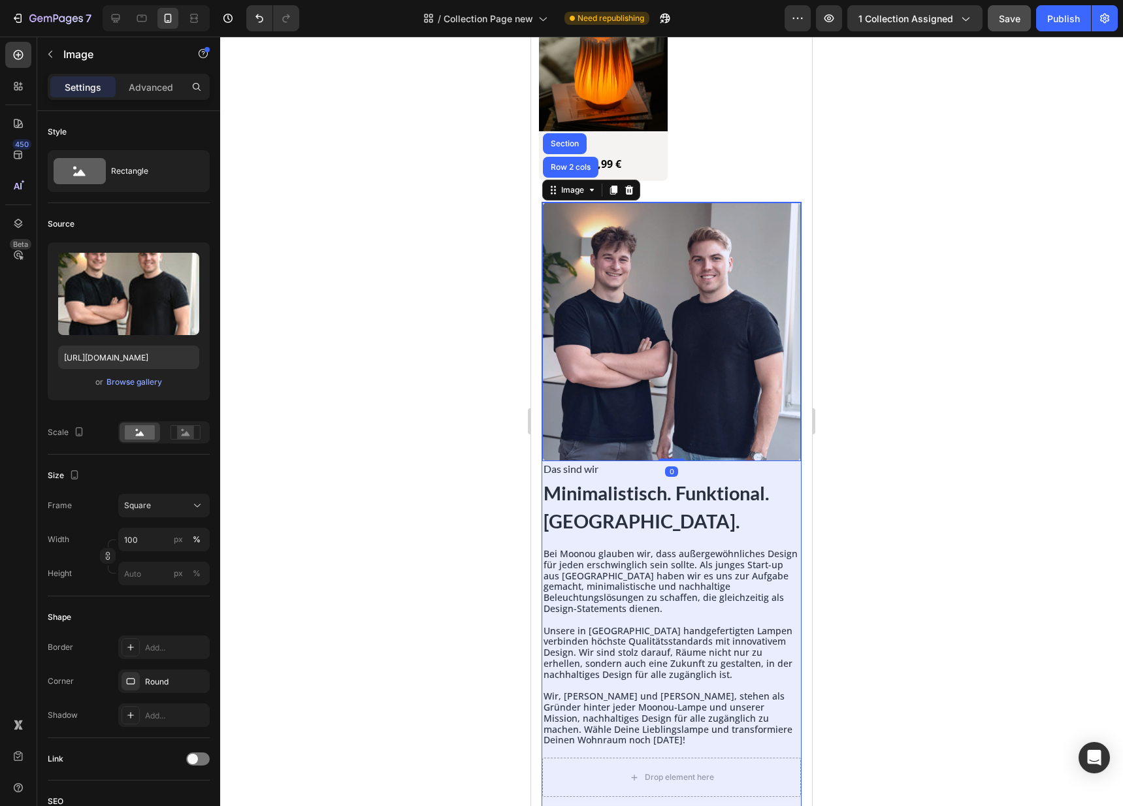
click at [573, 140] on div "Section" at bounding box center [564, 144] width 33 height 8
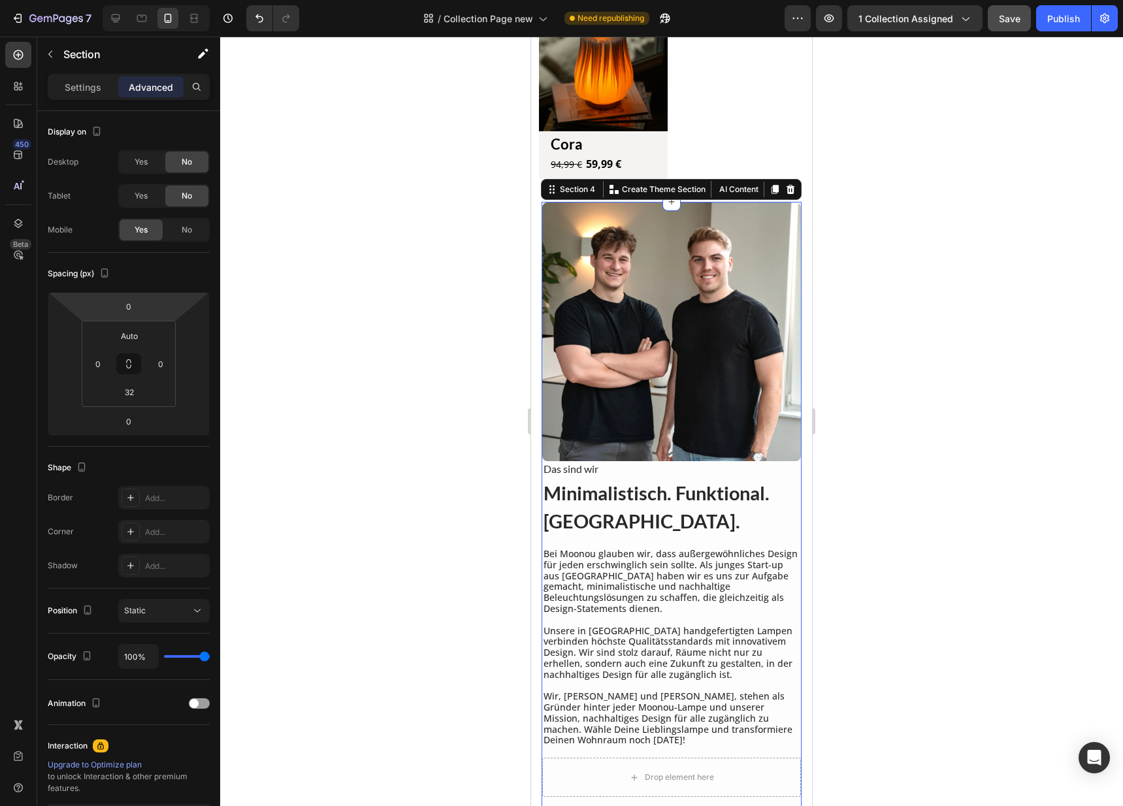
drag, startPoint x: 132, startPoint y: 310, endPoint x: 155, endPoint y: 322, distance: 25.7
click at [132, 310] on input "0" at bounding box center [129, 307] width 26 height 20
click at [154, 423] on div "L 16px" at bounding box center [156, 433] width 81 height 20
type input "16"
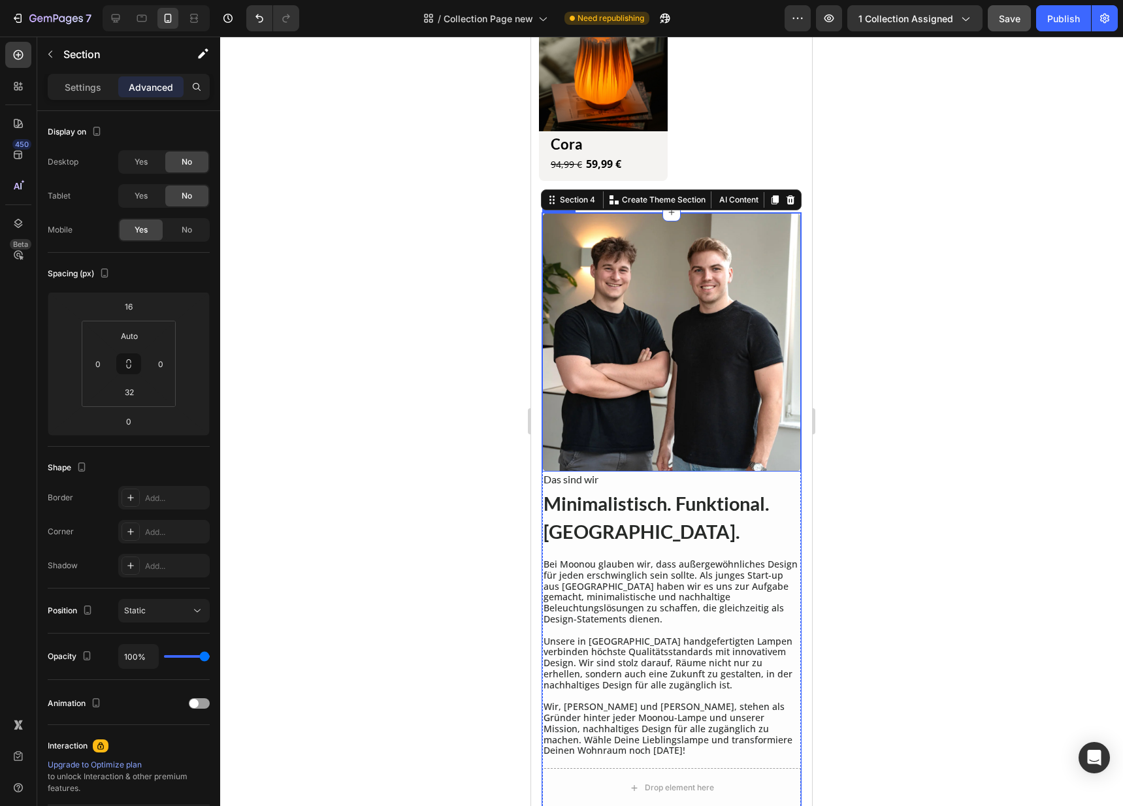
click at [437, 379] on div at bounding box center [671, 421] width 903 height 769
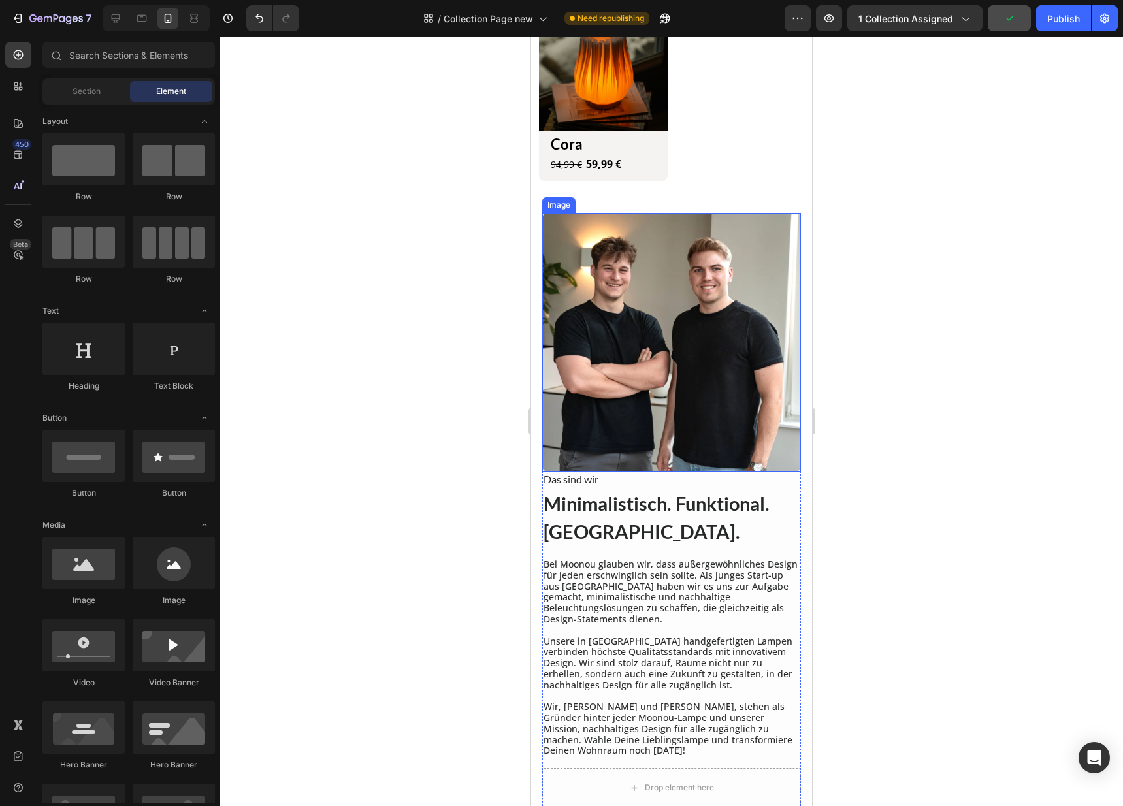
click at [643, 428] on img at bounding box center [671, 342] width 259 height 259
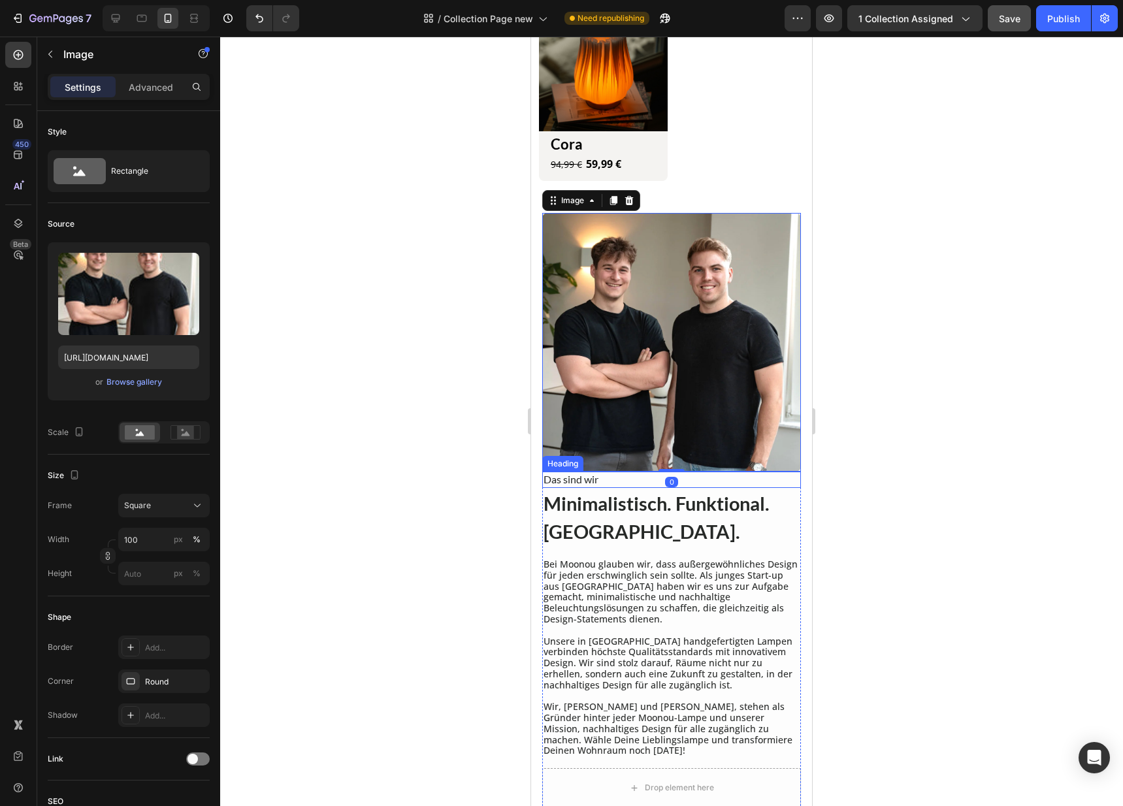
click at [624, 472] on h2 "Das sind wir" at bounding box center [671, 480] width 259 height 16
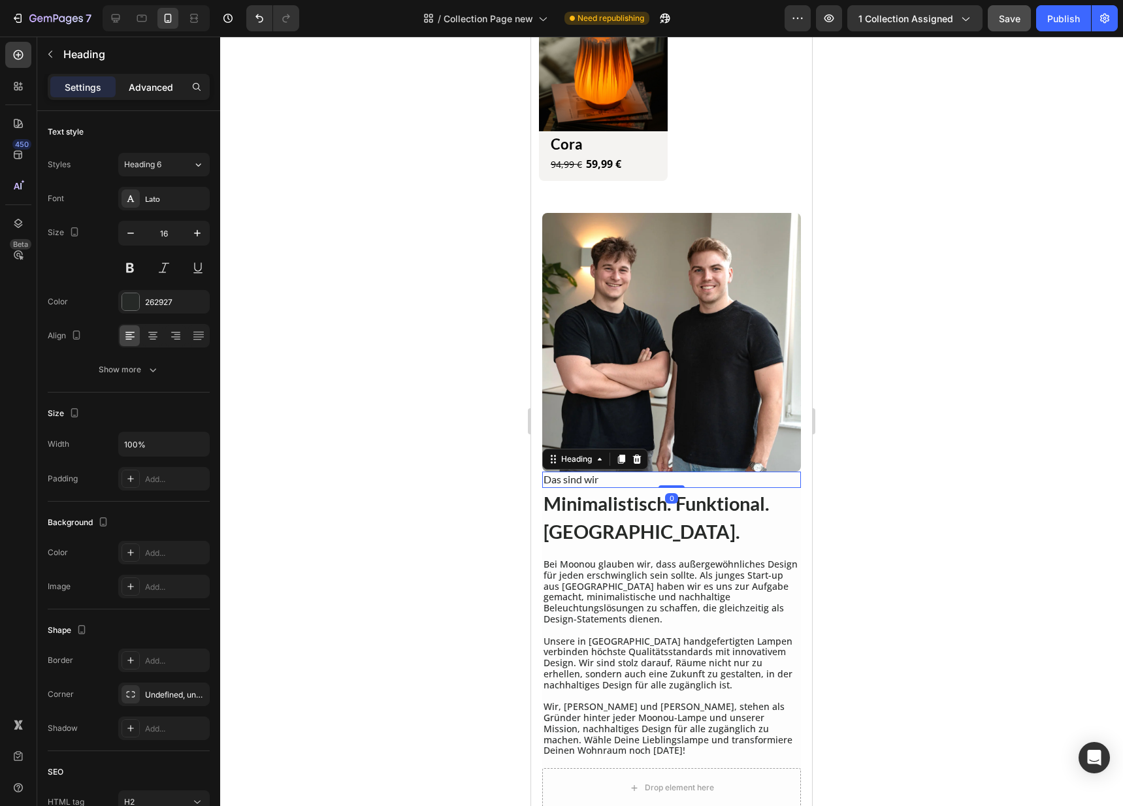
drag, startPoint x: 161, startPoint y: 84, endPoint x: 161, endPoint y: 93, distance: 9.8
click at [161, 83] on p "Advanced" at bounding box center [151, 87] width 44 height 14
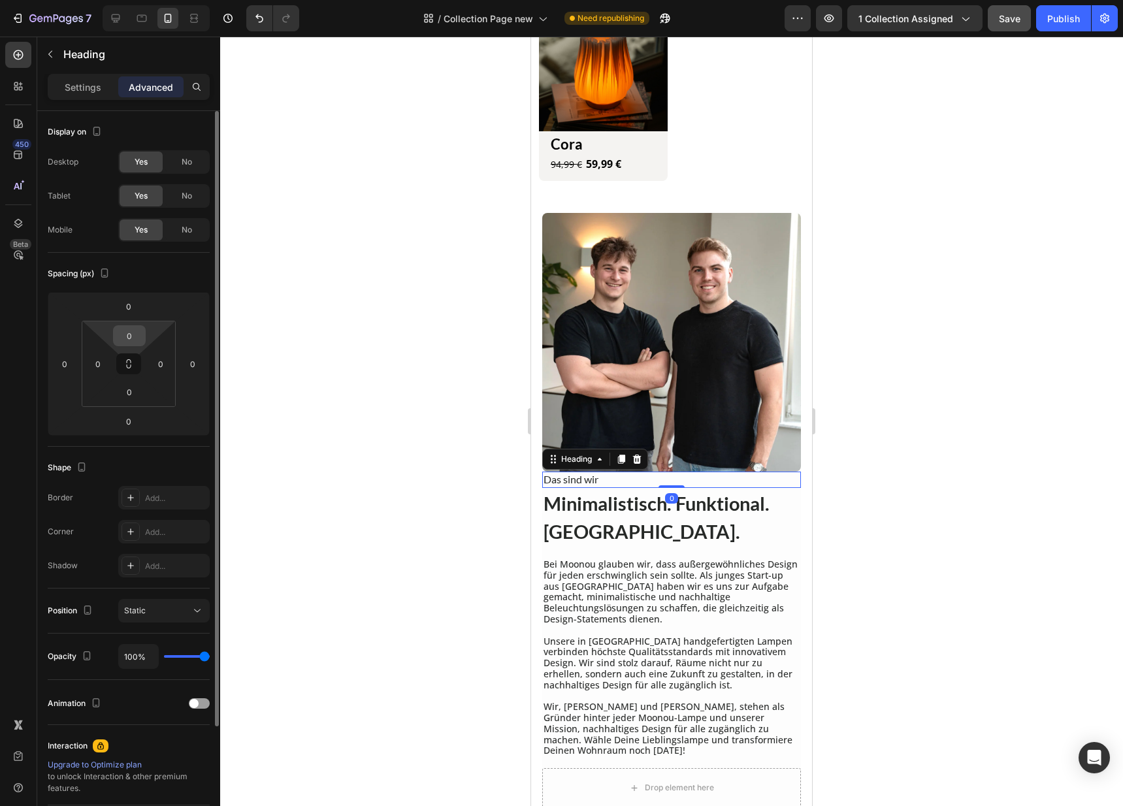
click at [127, 343] on input "0" at bounding box center [129, 336] width 26 height 20
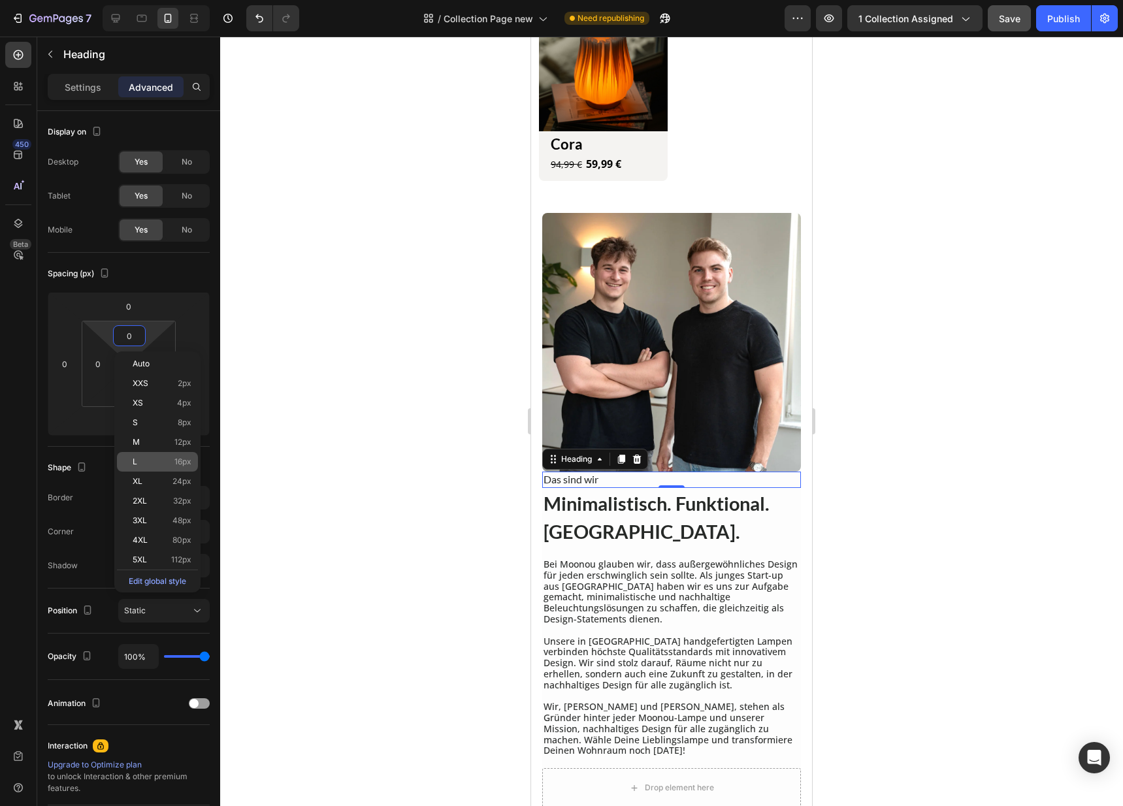
click at [140, 464] on p "L 16px" at bounding box center [162, 461] width 59 height 9
type input "16"
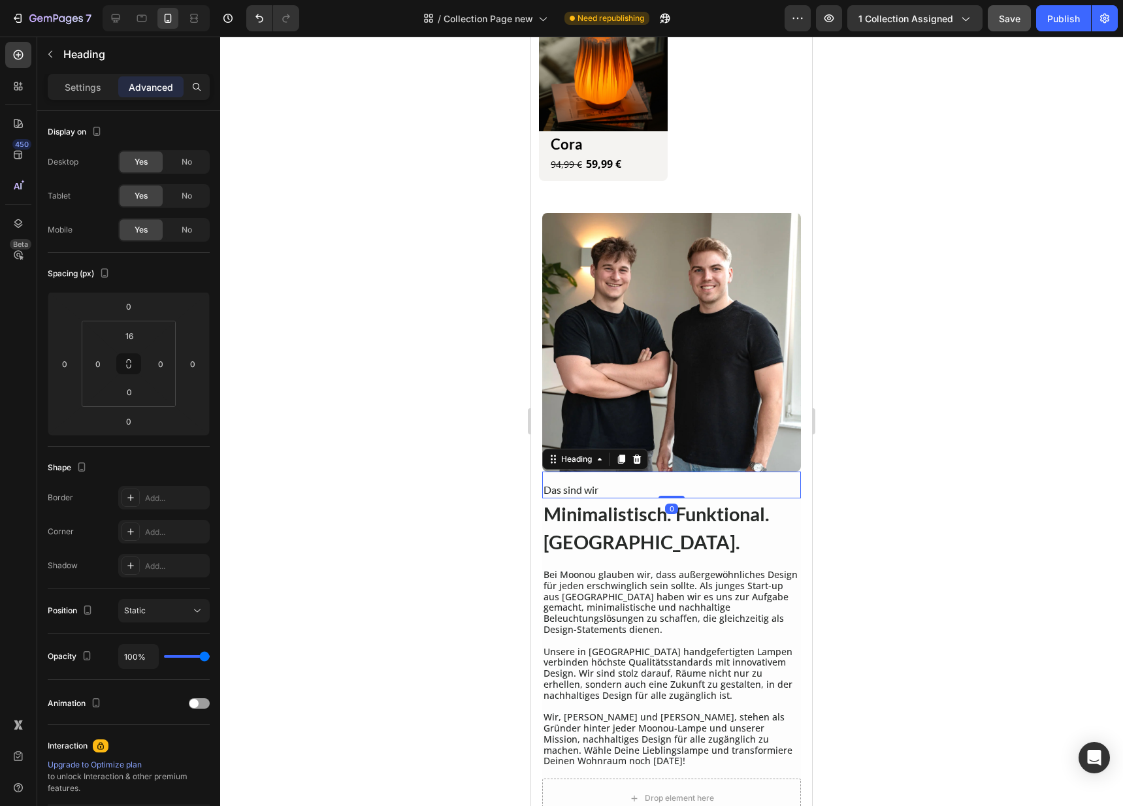
click at [597, 569] on p "Bei Moonou glauben wir, dass außergewöhnliches Design für jeden erschwinglich s…" at bounding box center [671, 602] width 256 height 66
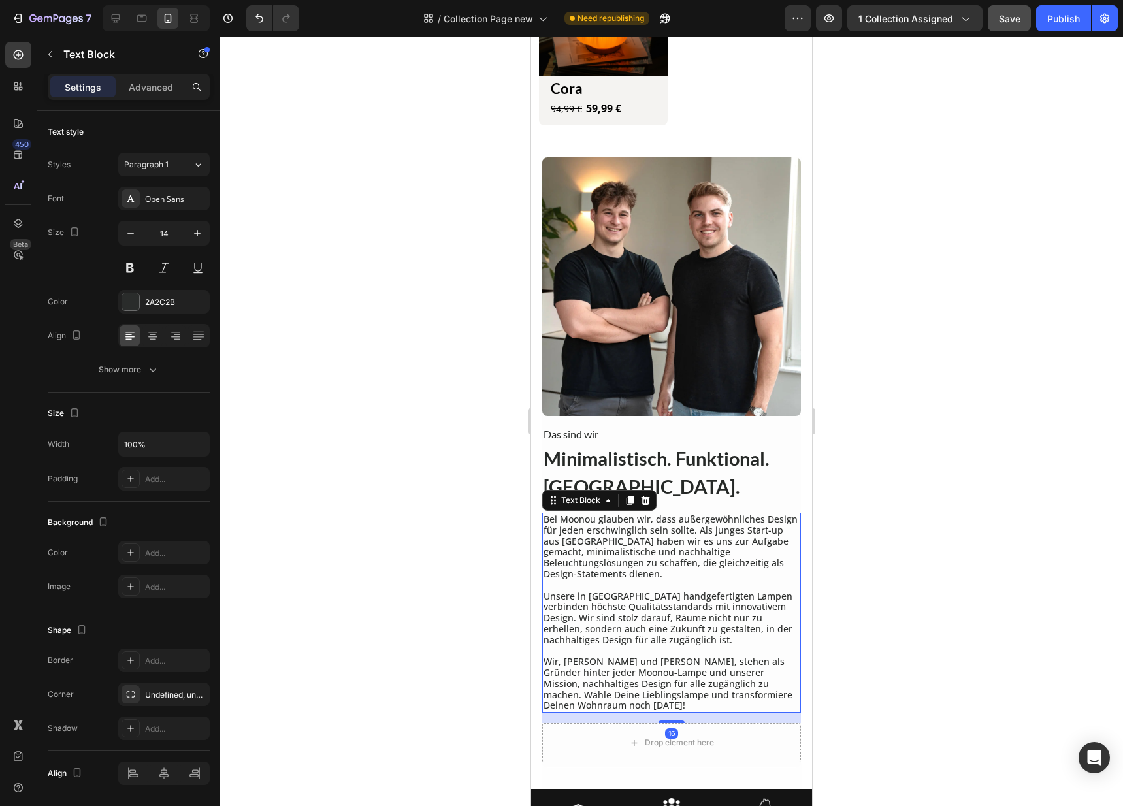
scroll to position [935, 0]
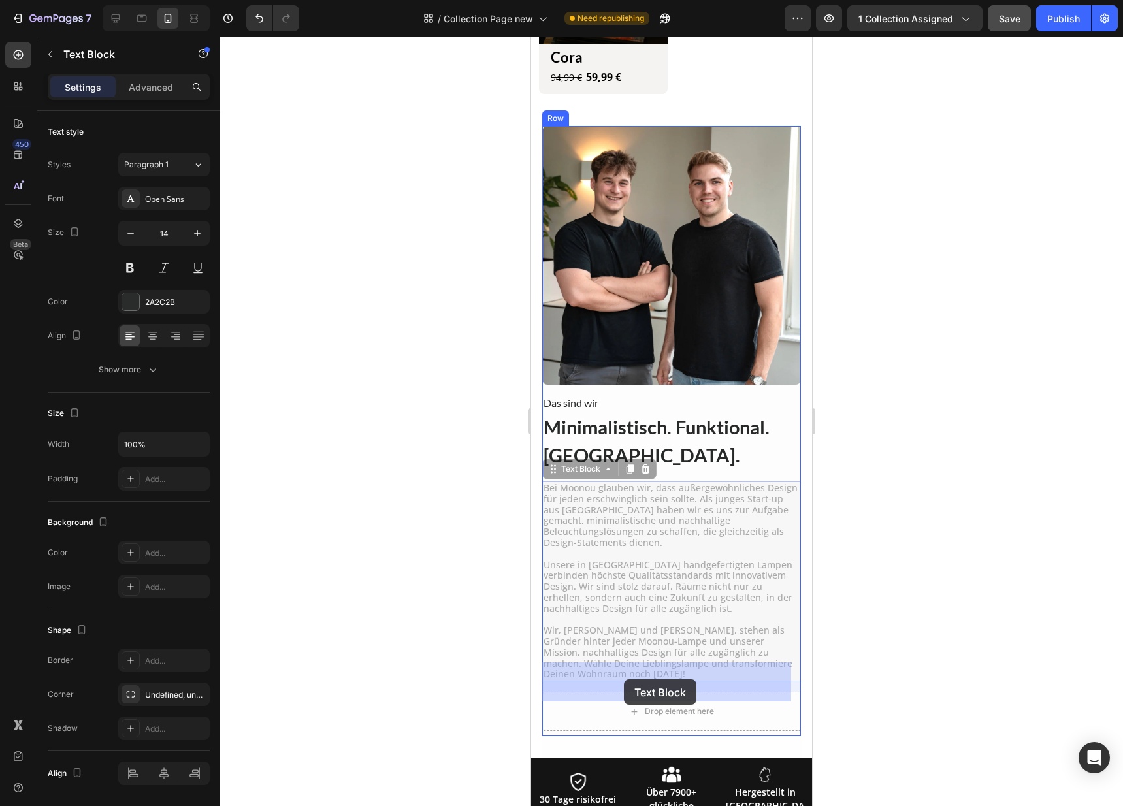
drag, startPoint x: 565, startPoint y: 438, endPoint x: 624, endPoint y: 679, distance: 248.1
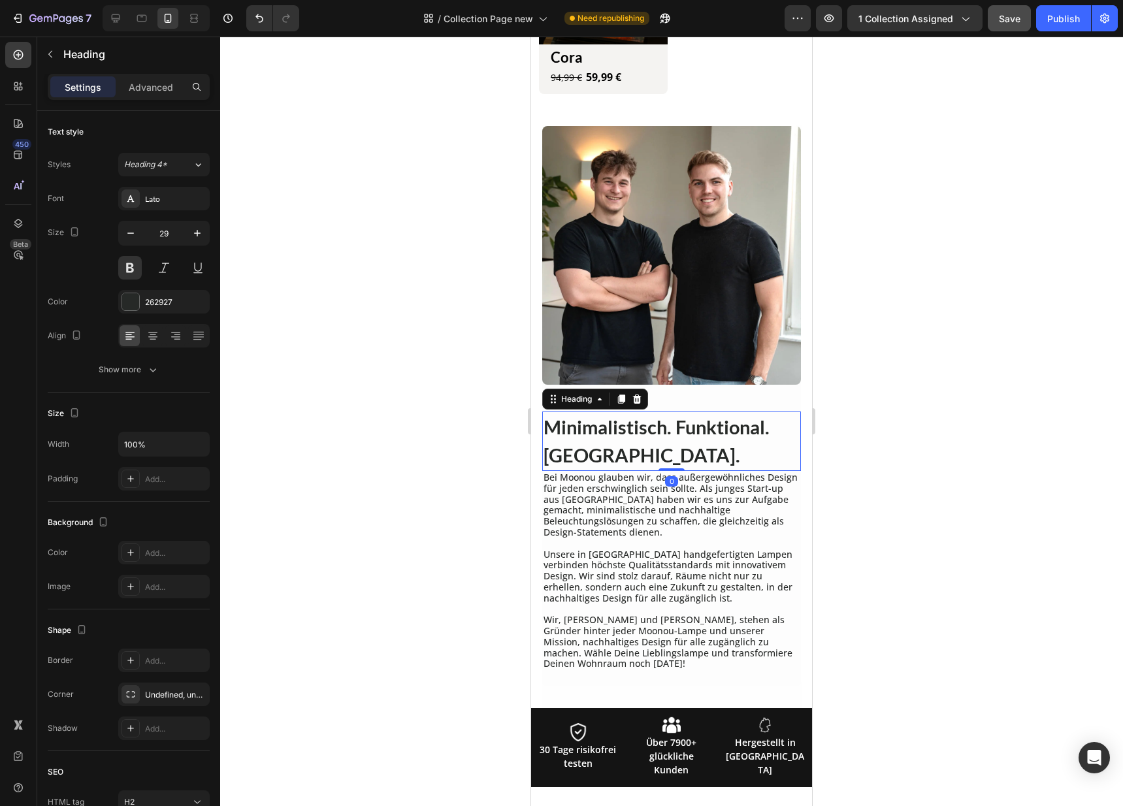
click at [588, 411] on h2 "Minimalistisch. Funktional. Moonou." at bounding box center [671, 440] width 259 height 59
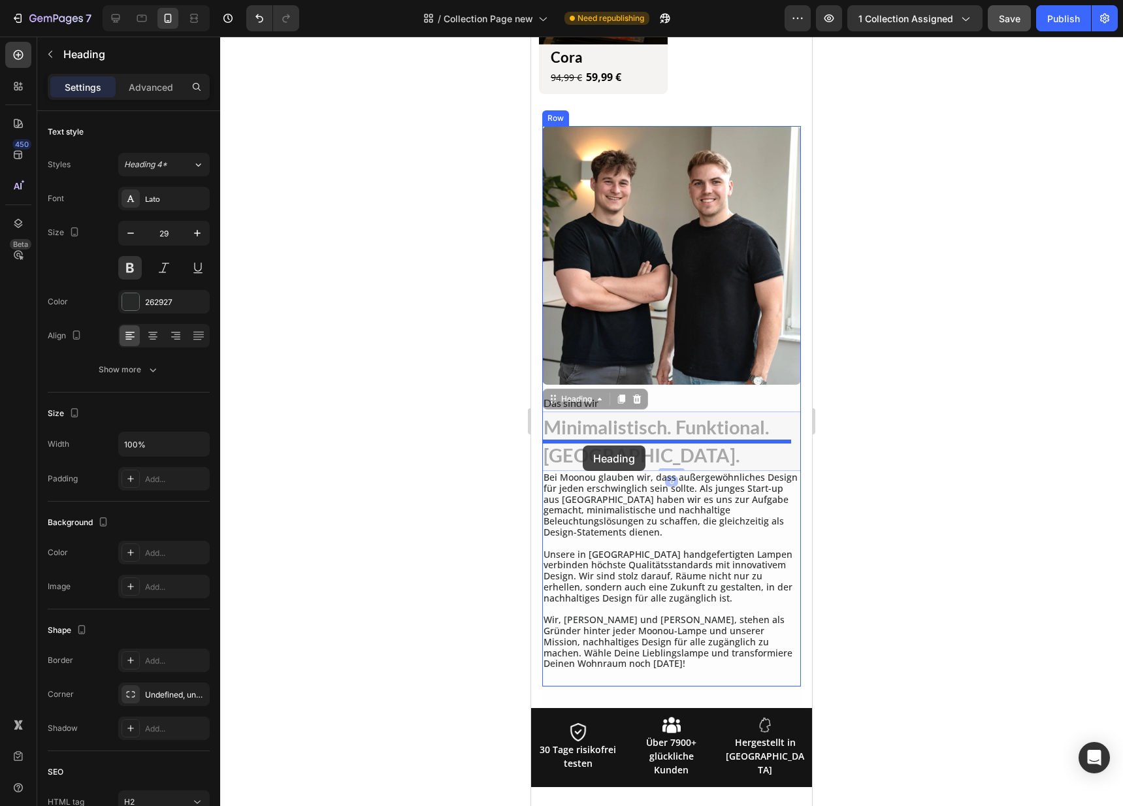
drag, startPoint x: 563, startPoint y: 397, endPoint x: 583, endPoint y: 445, distance: 52.1
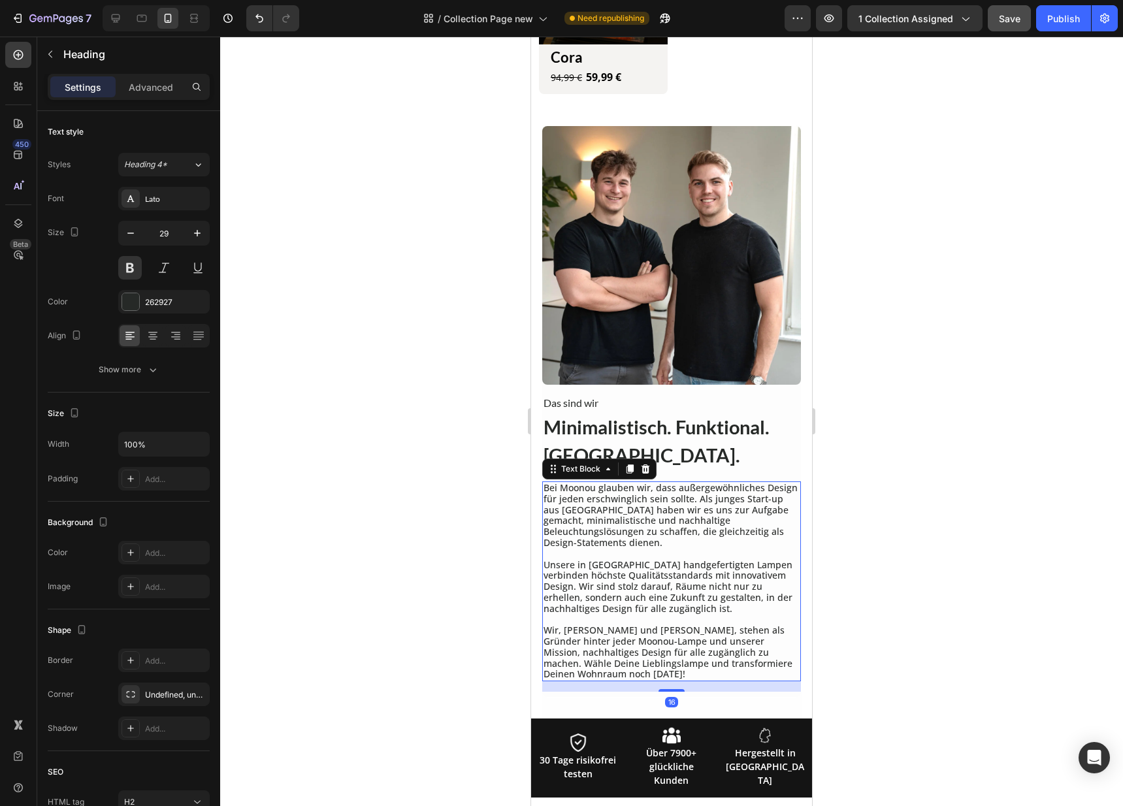
click at [650, 483] on p "Bei Moonou glauben wir, dass außergewöhnliches Design für jeden erschwinglich s…" at bounding box center [671, 516] width 256 height 66
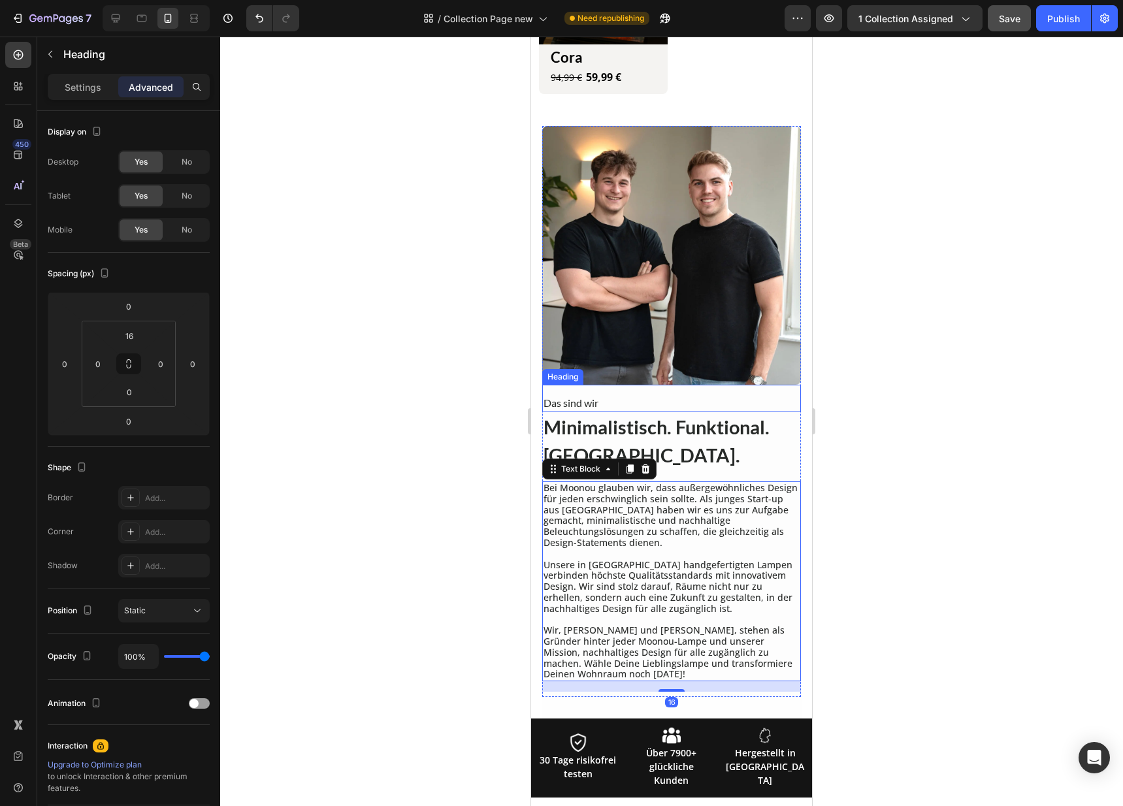
click at [601, 395] on h2 "Das sind wir" at bounding box center [671, 403] width 259 height 16
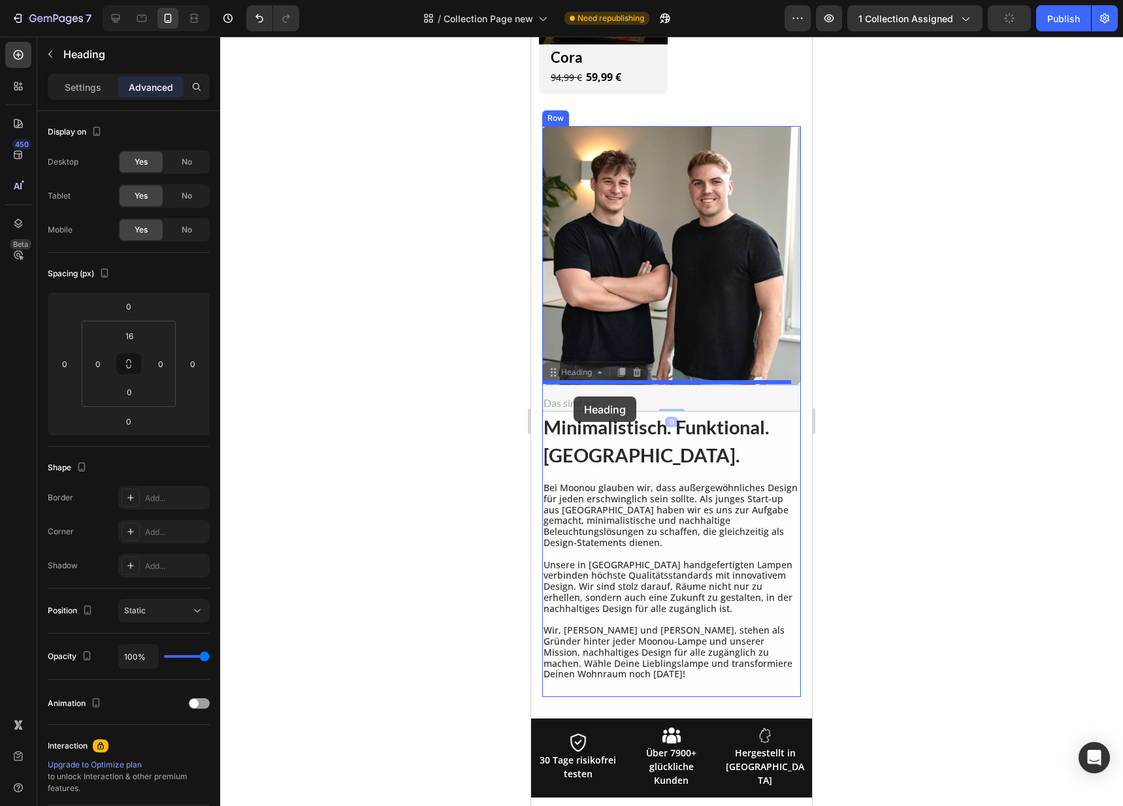
drag, startPoint x: 554, startPoint y: 342, endPoint x: 575, endPoint y: 393, distance: 54.2
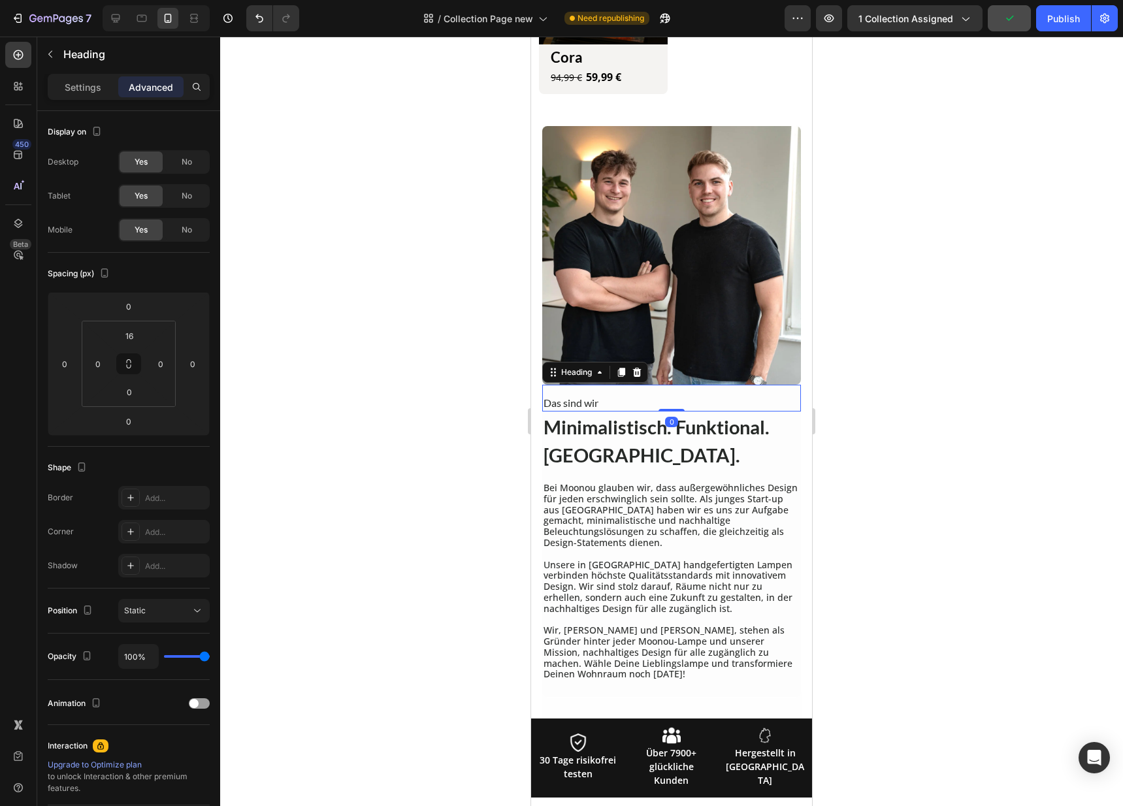
click at [419, 467] on div at bounding box center [671, 421] width 903 height 769
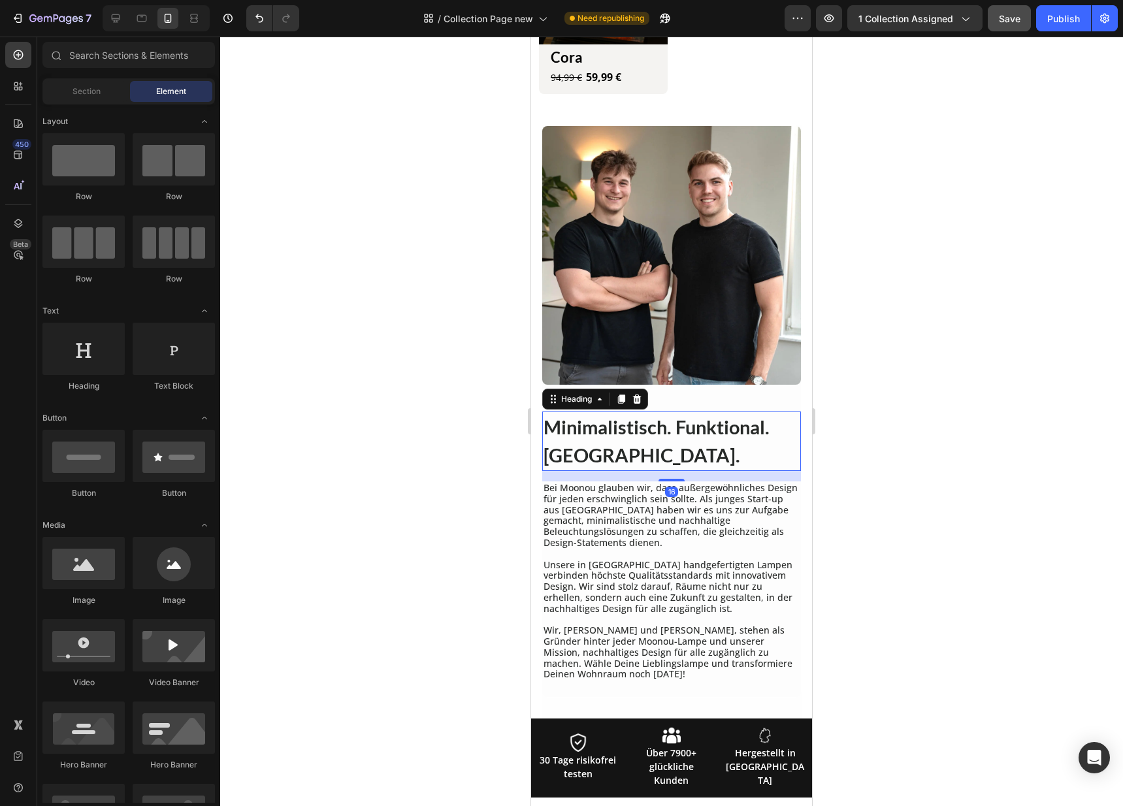
click at [601, 423] on h2 "Minimalistisch. Funktional. Moonou." at bounding box center [671, 440] width 259 height 59
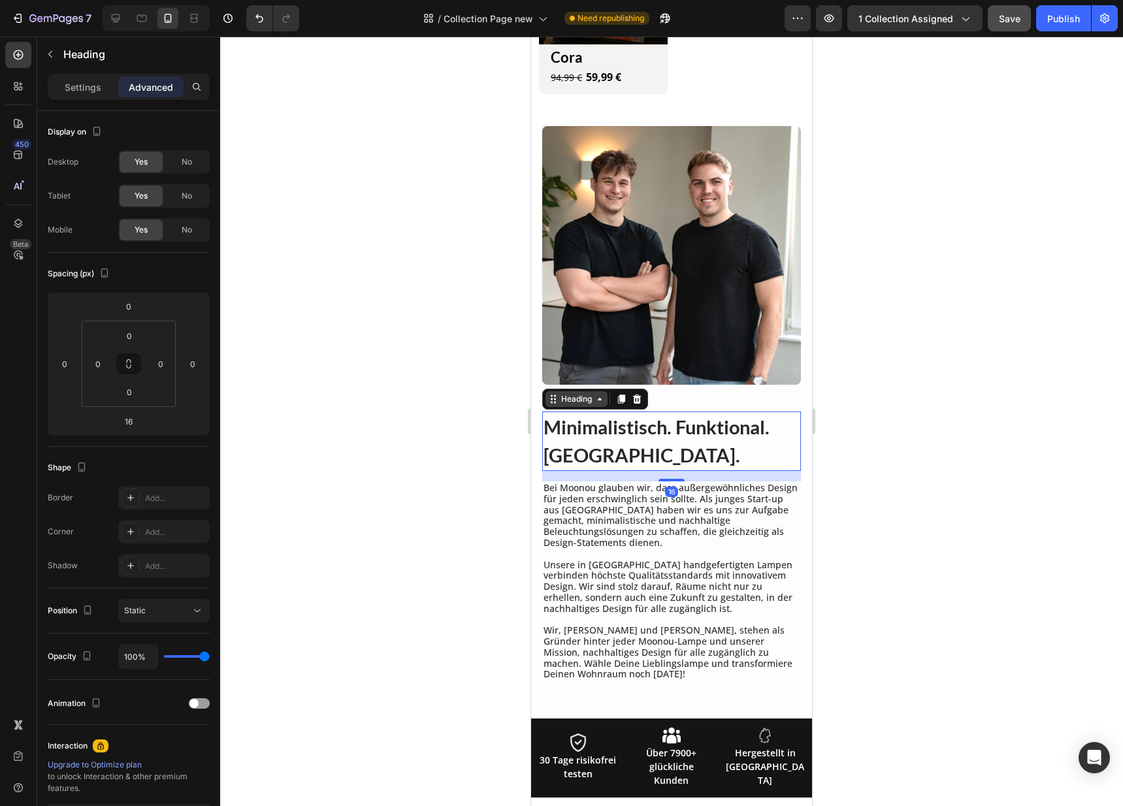
click at [592, 393] on div "Heading" at bounding box center [576, 399] width 36 height 12
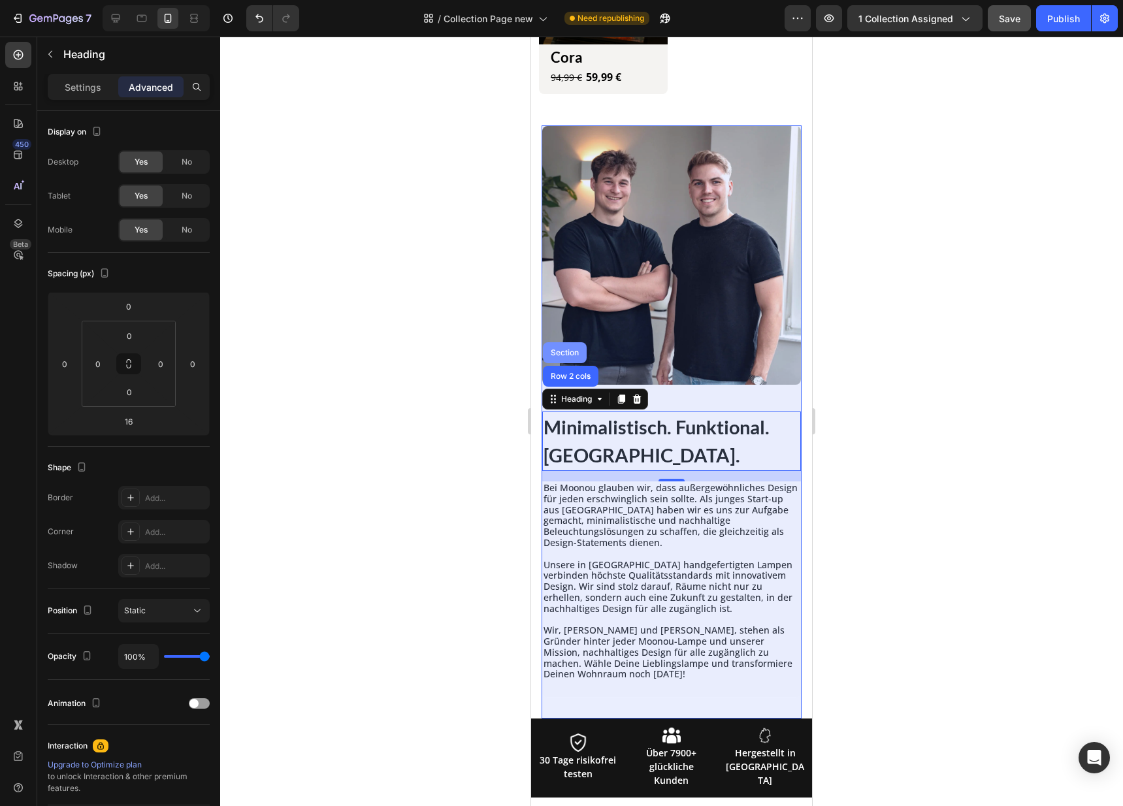
click at [569, 349] on div "Section" at bounding box center [564, 353] width 33 height 8
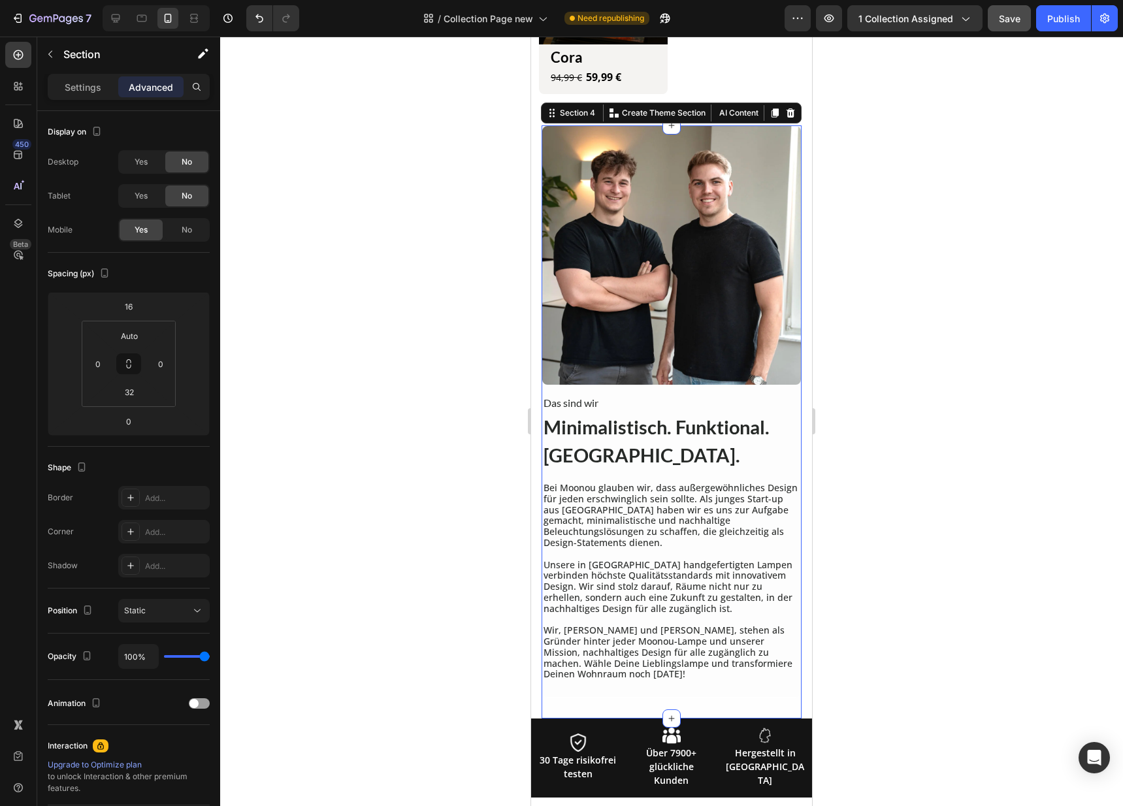
click at [914, 440] on div at bounding box center [671, 421] width 903 height 769
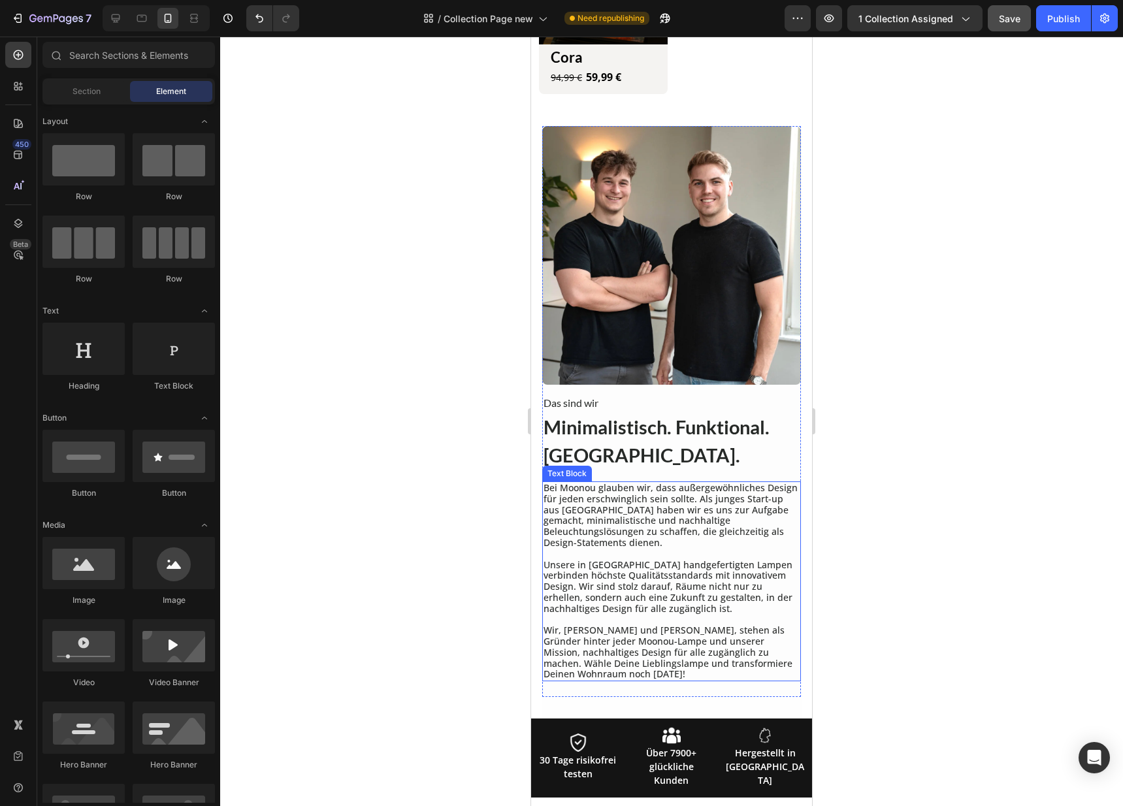
click at [636, 648] on p "Wir, Till und Elia, stehen als Gründer hinter jeder Moonou-Lampe und unserer Mi…" at bounding box center [671, 652] width 256 height 55
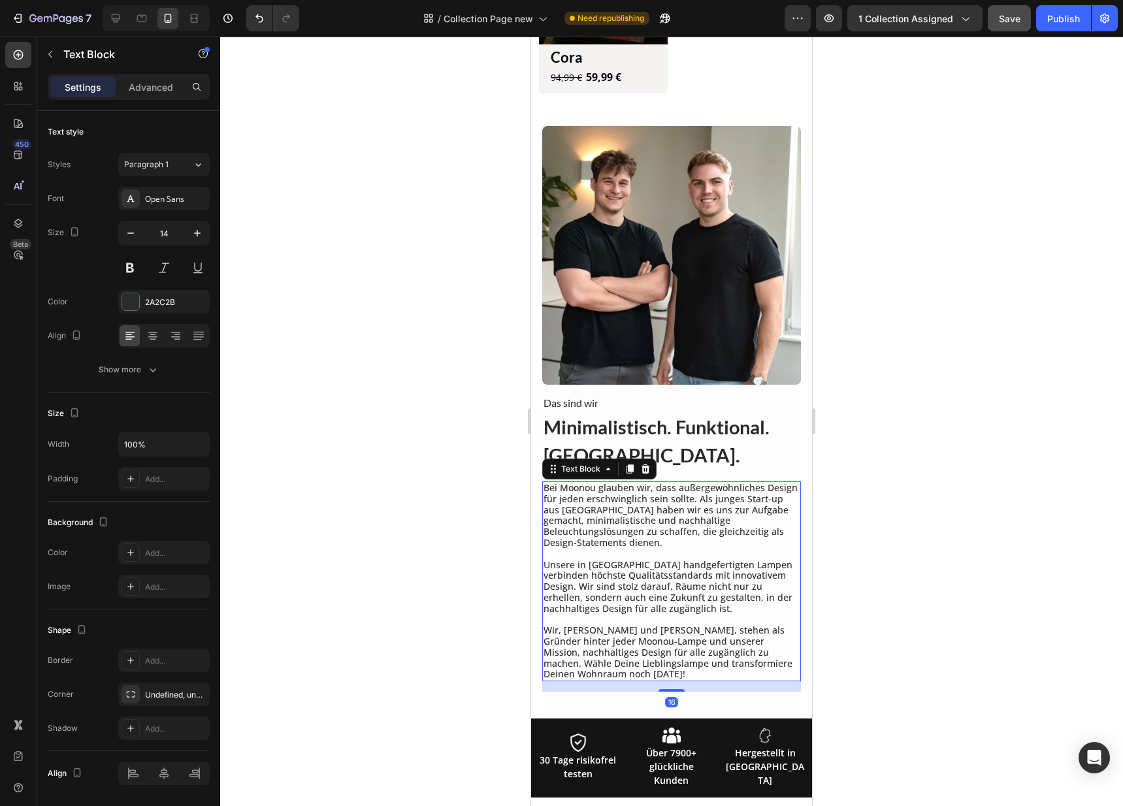
click at [636, 625] on p "Wir, Till und Elia, stehen als Gründer hinter jeder Moonou-Lampe und unserer Mi…" at bounding box center [671, 652] width 256 height 55
click at [635, 653] on div "Das sind wir Heading Minimalistisch. Funktional. Moonou. Heading Bei Moonou gla…" at bounding box center [671, 538] width 259 height 307
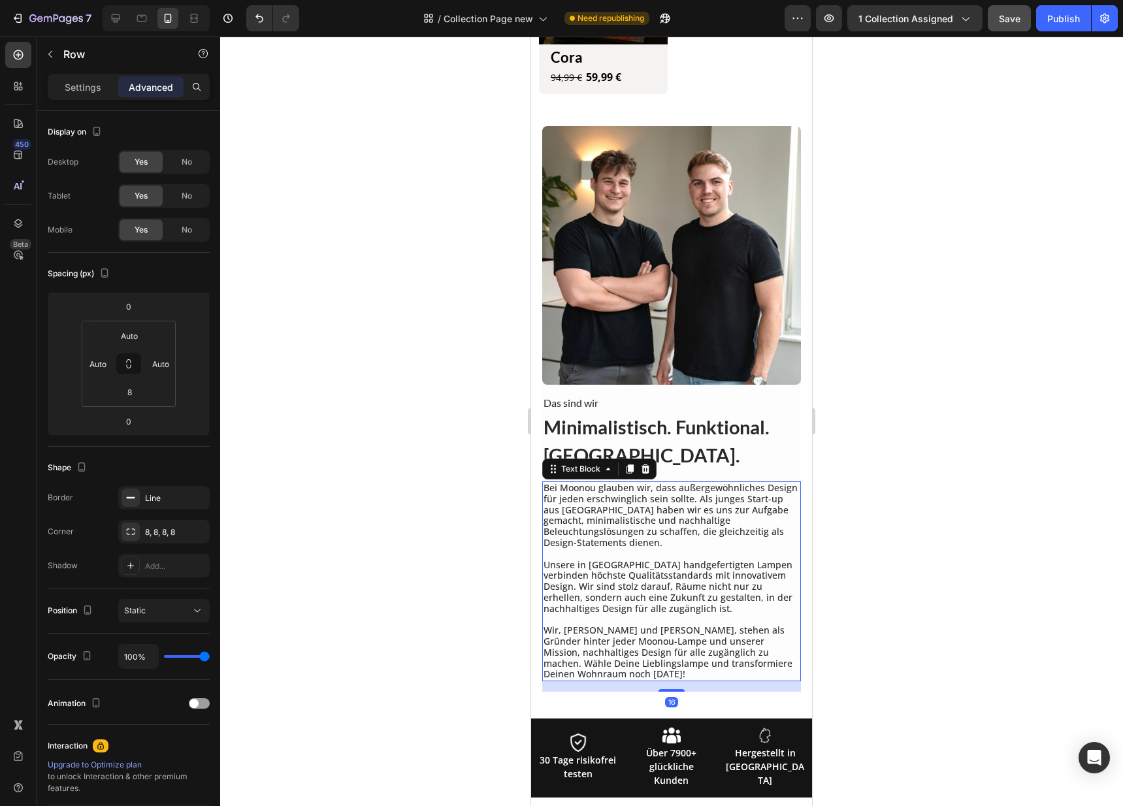
click at [669, 628] on p "Wir, Till und Elia, stehen als Gründer hinter jeder Moonou-Lampe und unserer Mi…" at bounding box center [671, 652] width 256 height 55
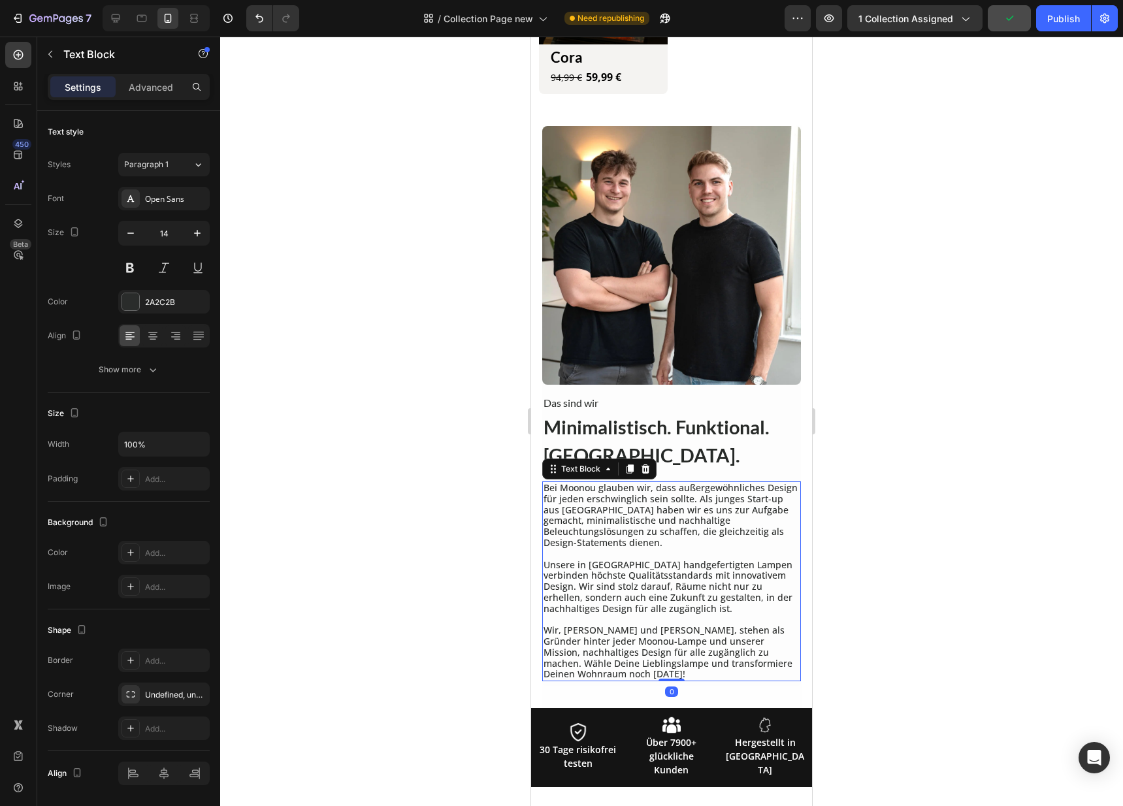
drag, startPoint x: 669, startPoint y: 660, endPoint x: 674, endPoint y: 632, distance: 28.5
click at [673, 635] on div "Bei Moonou glauben wir, dass außergewöhnliches Design für jeden erschwinglich s…" at bounding box center [671, 581] width 259 height 200
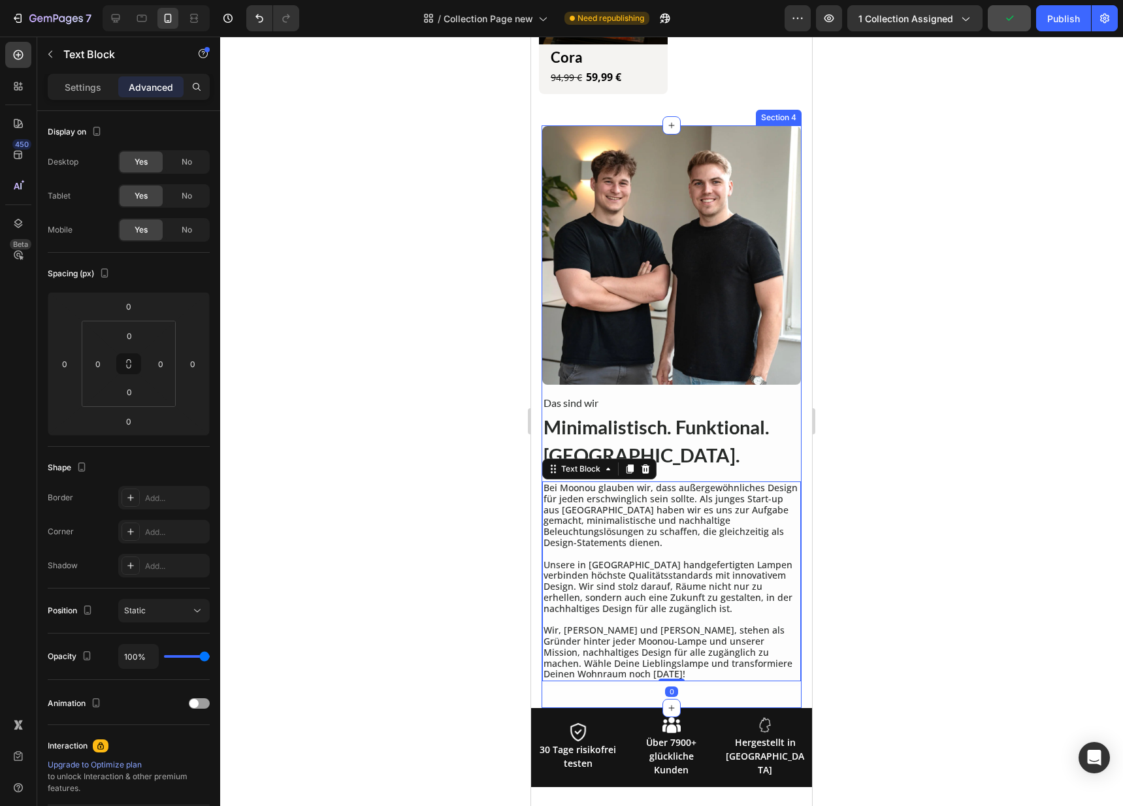
click at [705, 672] on div "Image Das sind wir Heading Minimalistisch. Funktional. Moonou. Heading Bei Moon…" at bounding box center [671, 416] width 260 height 583
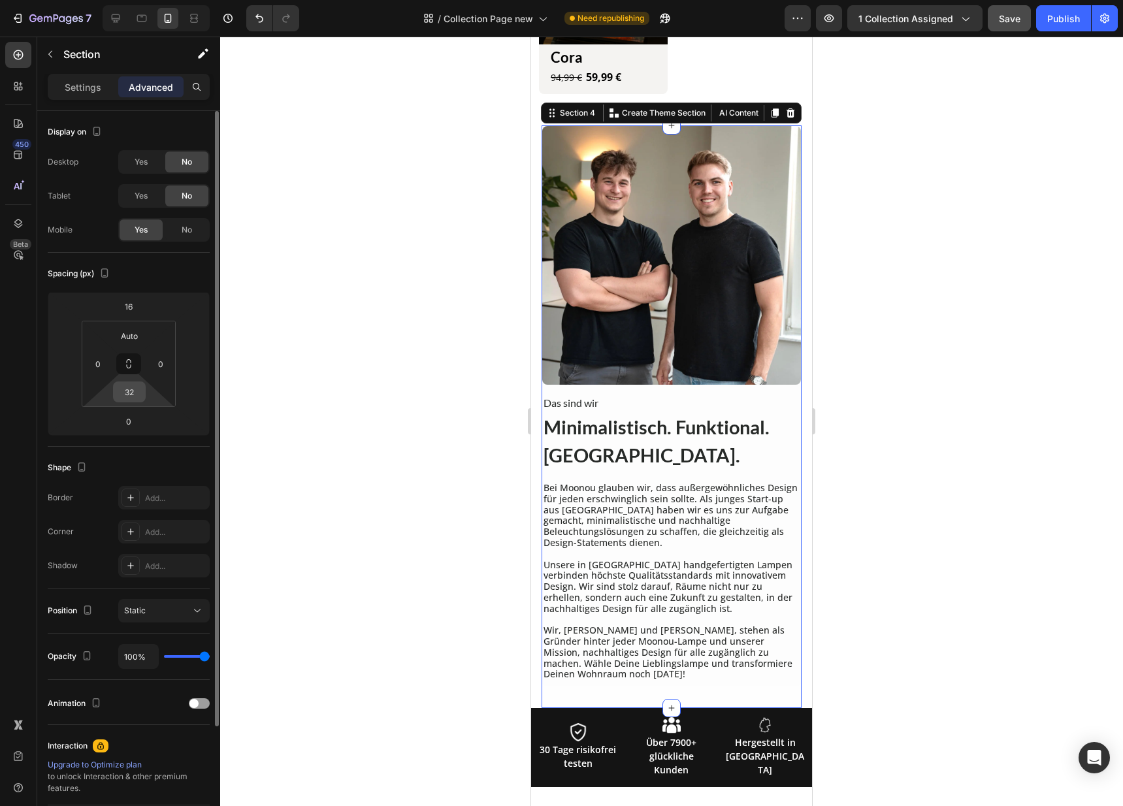
click at [136, 394] on input "32" at bounding box center [129, 392] width 26 height 20
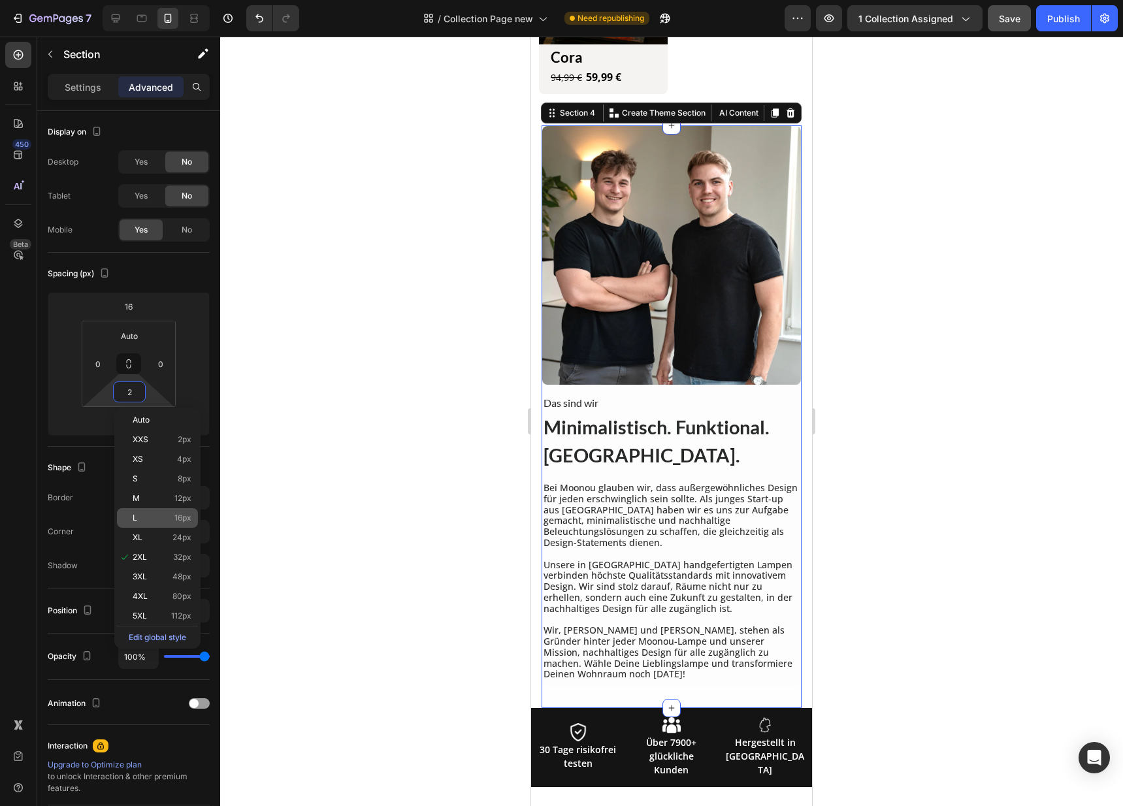
click at [155, 518] on p "L 16px" at bounding box center [162, 517] width 59 height 9
type input "16"
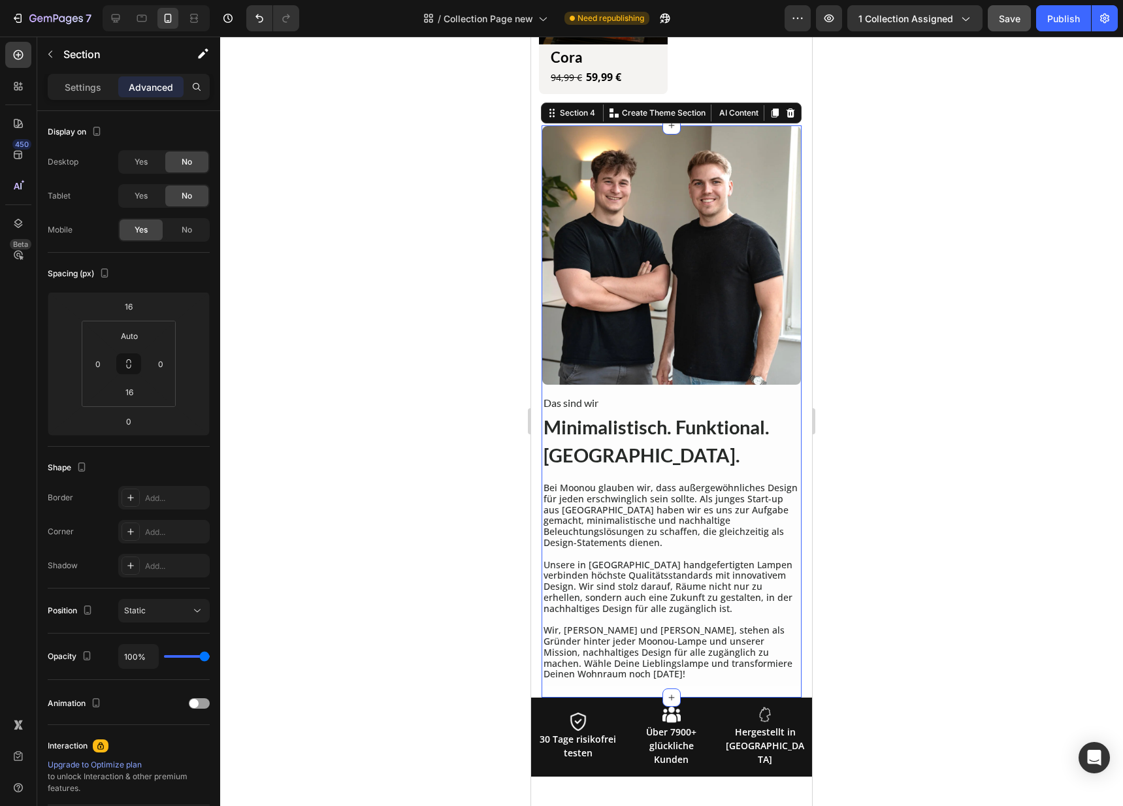
click at [455, 614] on div at bounding box center [671, 421] width 903 height 769
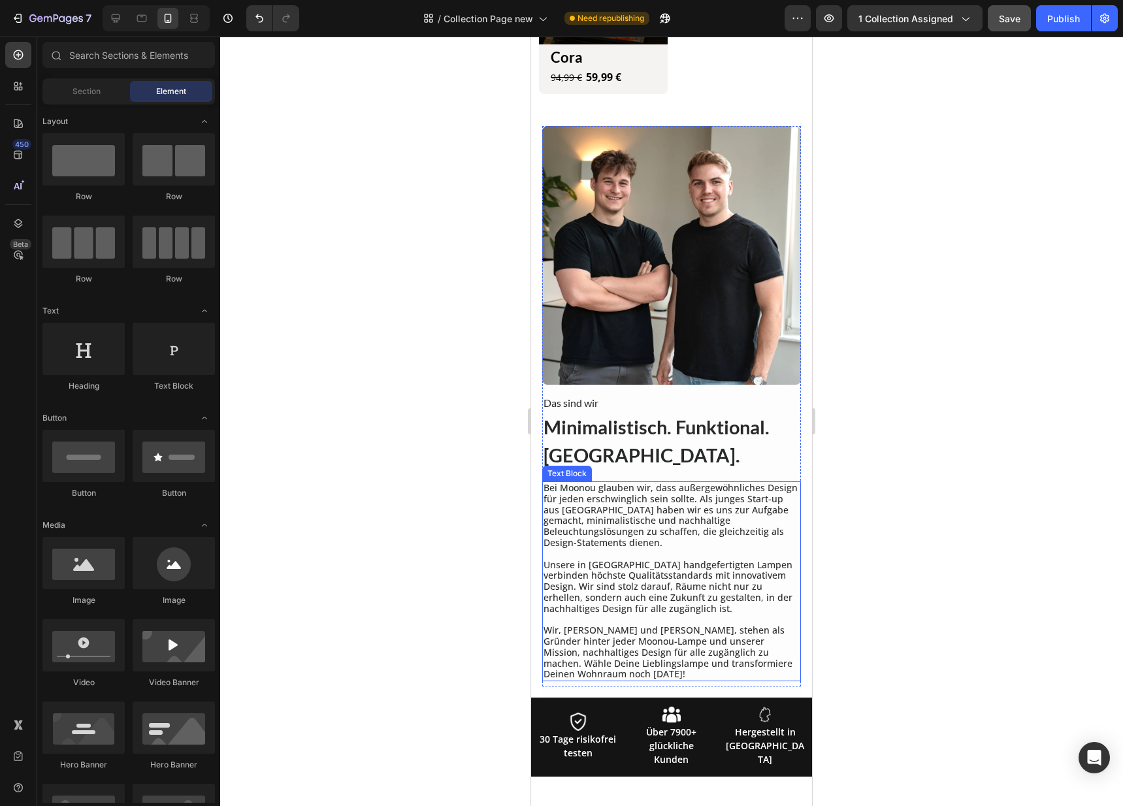
click at [626, 549] on p "Rich Text Editor. Editing area: main" at bounding box center [671, 554] width 256 height 11
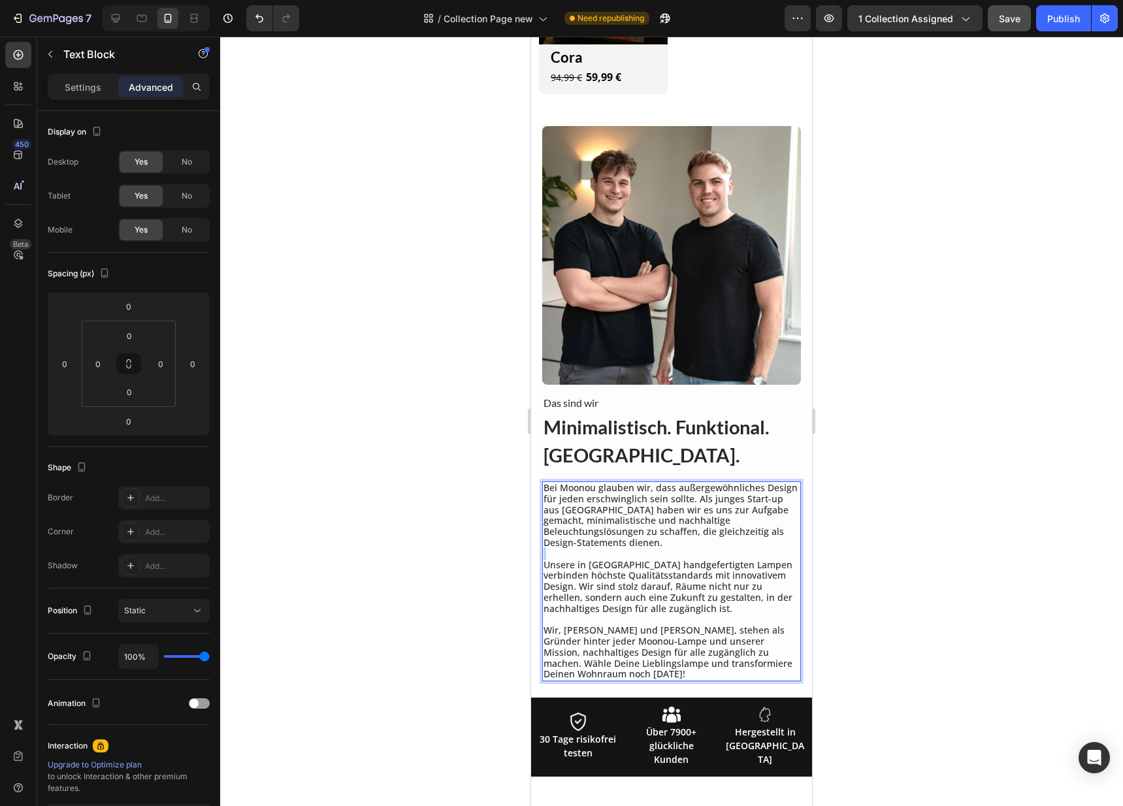
click at [626, 549] on p "Rich Text Editor. Editing area: main" at bounding box center [671, 554] width 256 height 11
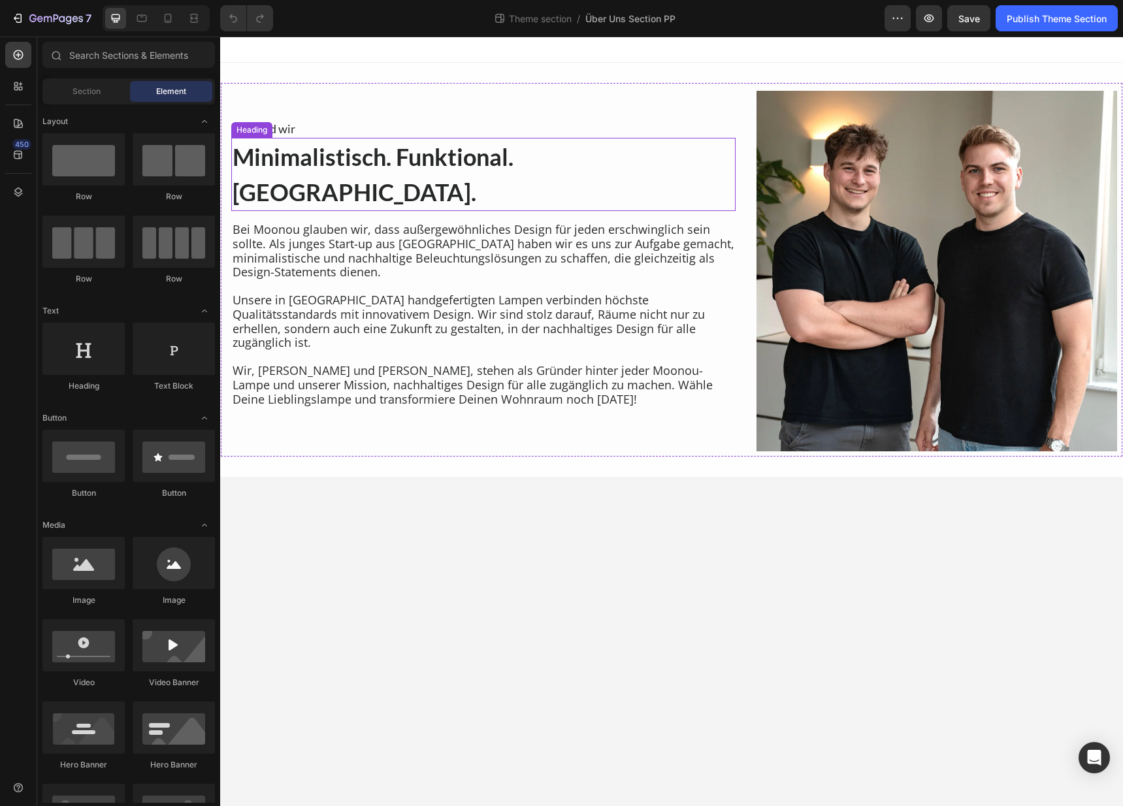
click at [379, 184] on h2 "Minimalistisch. Funktional. [GEOGRAPHIC_DATA]." at bounding box center [483, 174] width 504 height 73
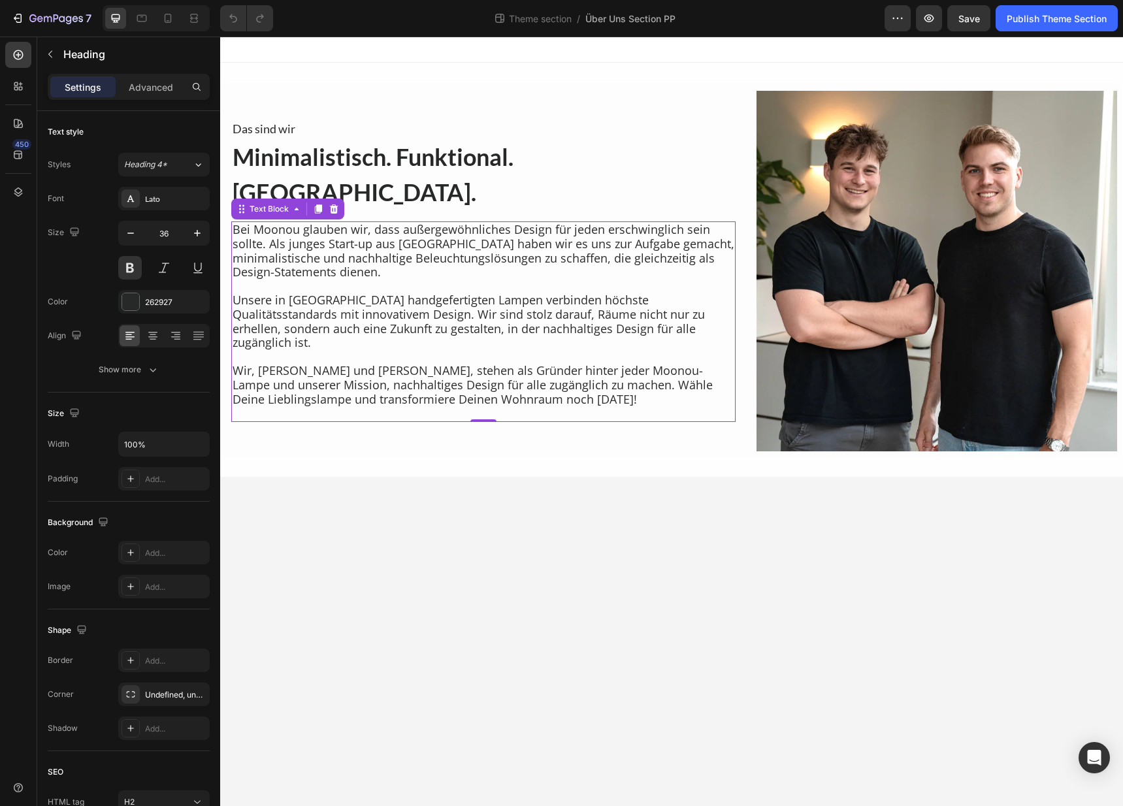
click at [334, 350] on p at bounding box center [483, 357] width 502 height 14
click at [361, 491] on body "Das sind wir Heading Minimalistisch. Funktional. [GEOGRAPHIC_DATA]. Heading Bei…" at bounding box center [671, 421] width 903 height 769
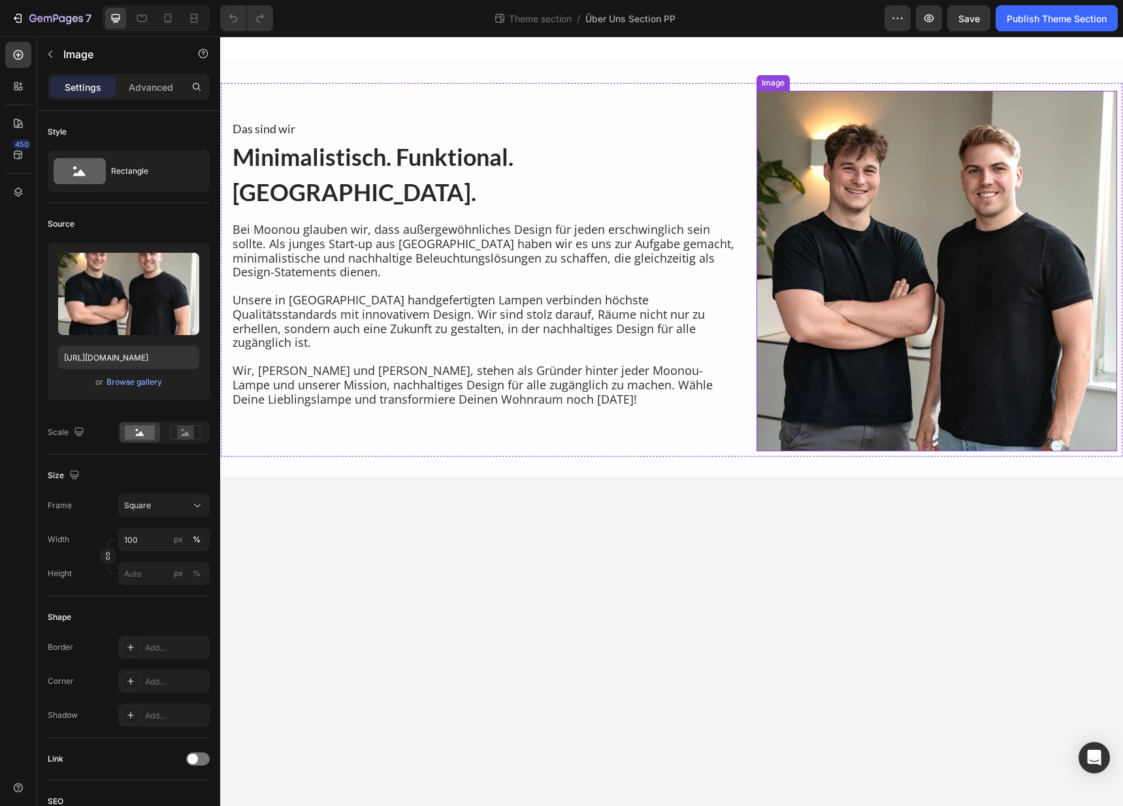
click at [892, 319] on img at bounding box center [936, 271] width 361 height 361
click at [172, 89] on p "Advanced" at bounding box center [151, 87] width 44 height 14
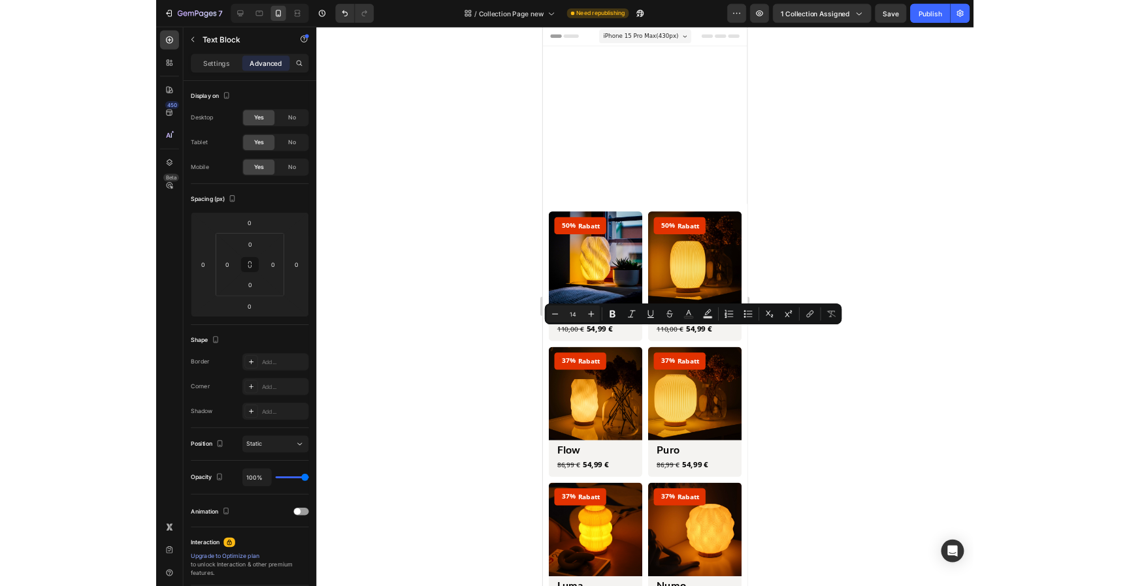
scroll to position [935, 0]
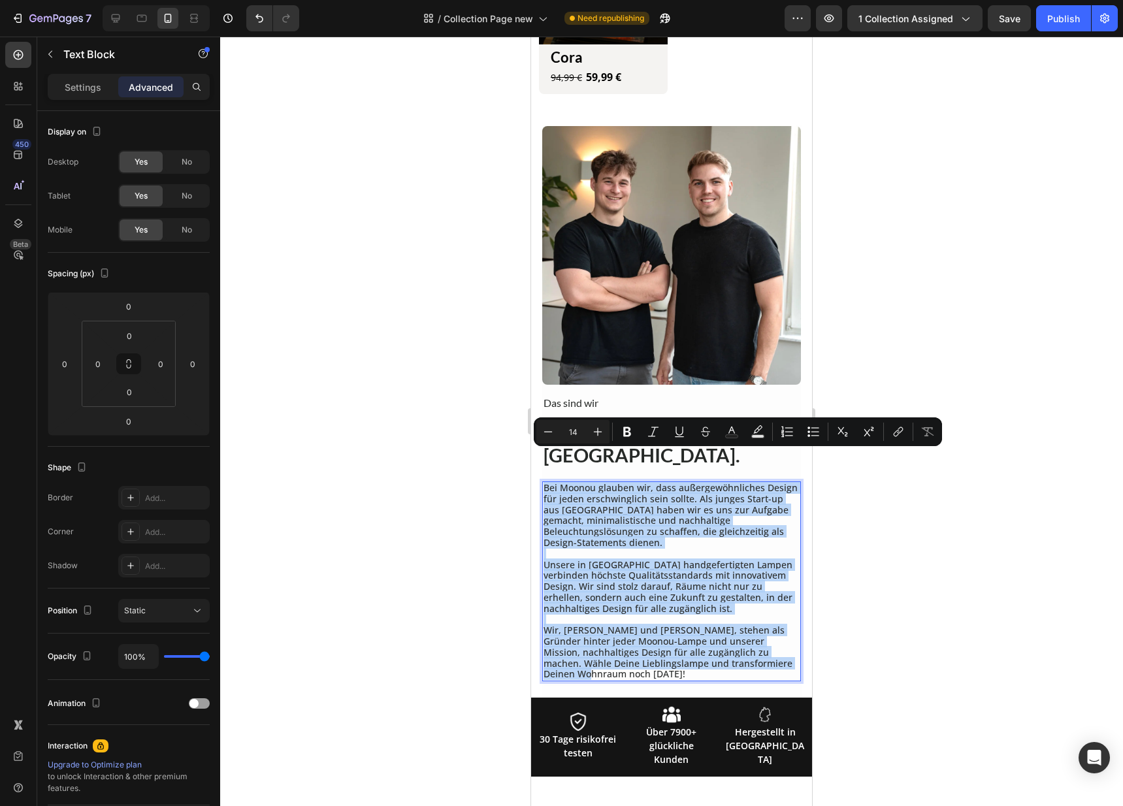
click at [625, 560] on p "Unsere in [GEOGRAPHIC_DATA] handgefertigten Lampen verbinden höchste Qualitätss…" at bounding box center [671, 587] width 256 height 55
click at [633, 504] on p "Bei Moonou glauben wir, dass außergewöhnliches Design für jeden erschwinglich s…" at bounding box center [671, 516] width 256 height 66
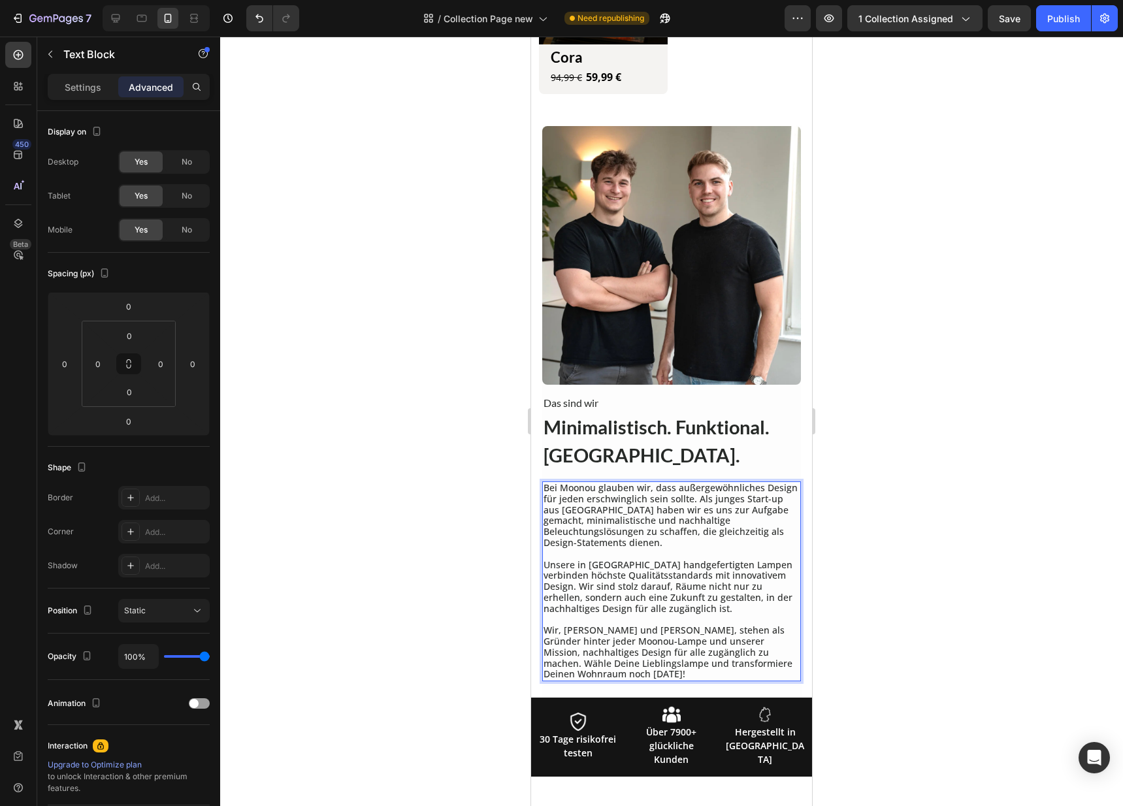
click at [638, 483] on p "Bei Moonou glauben wir, dass außergewöhnliches Design für jeden erschwinglich s…" at bounding box center [671, 516] width 256 height 66
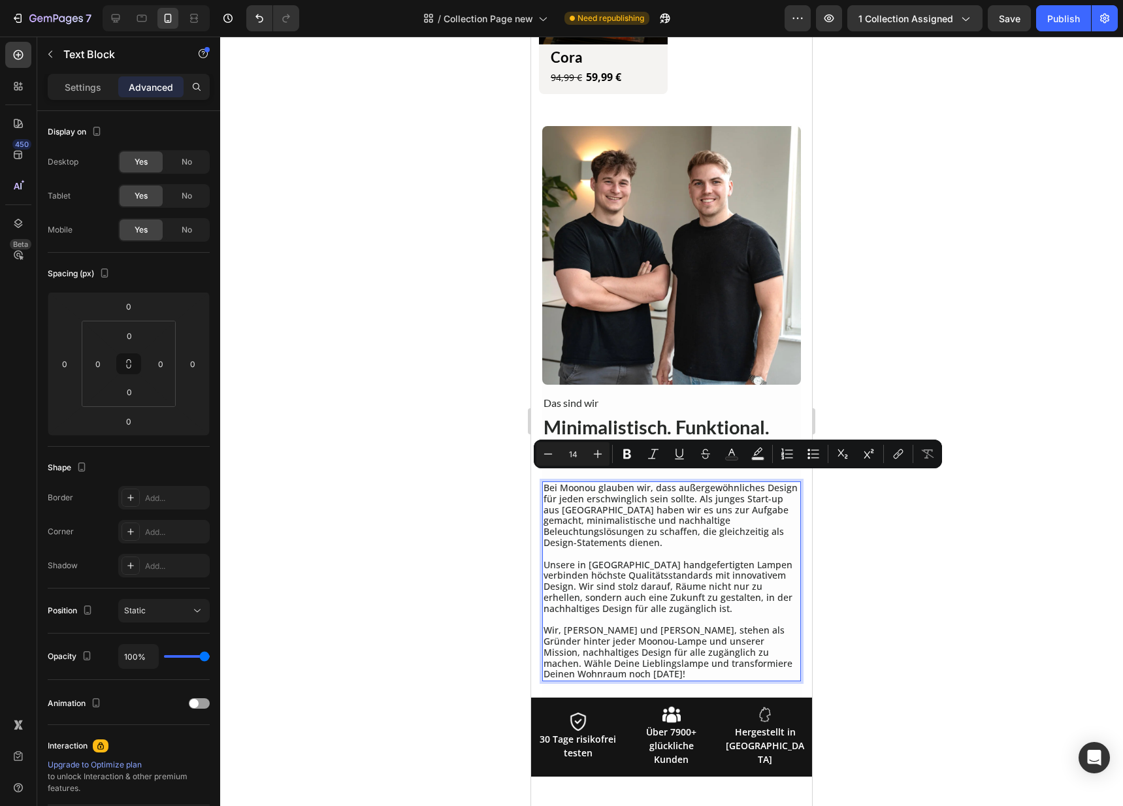
click at [626, 638] on p "Wir, [PERSON_NAME] und [PERSON_NAME], stehen als Gründer hinter jeder Moonou-La…" at bounding box center [671, 652] width 256 height 55
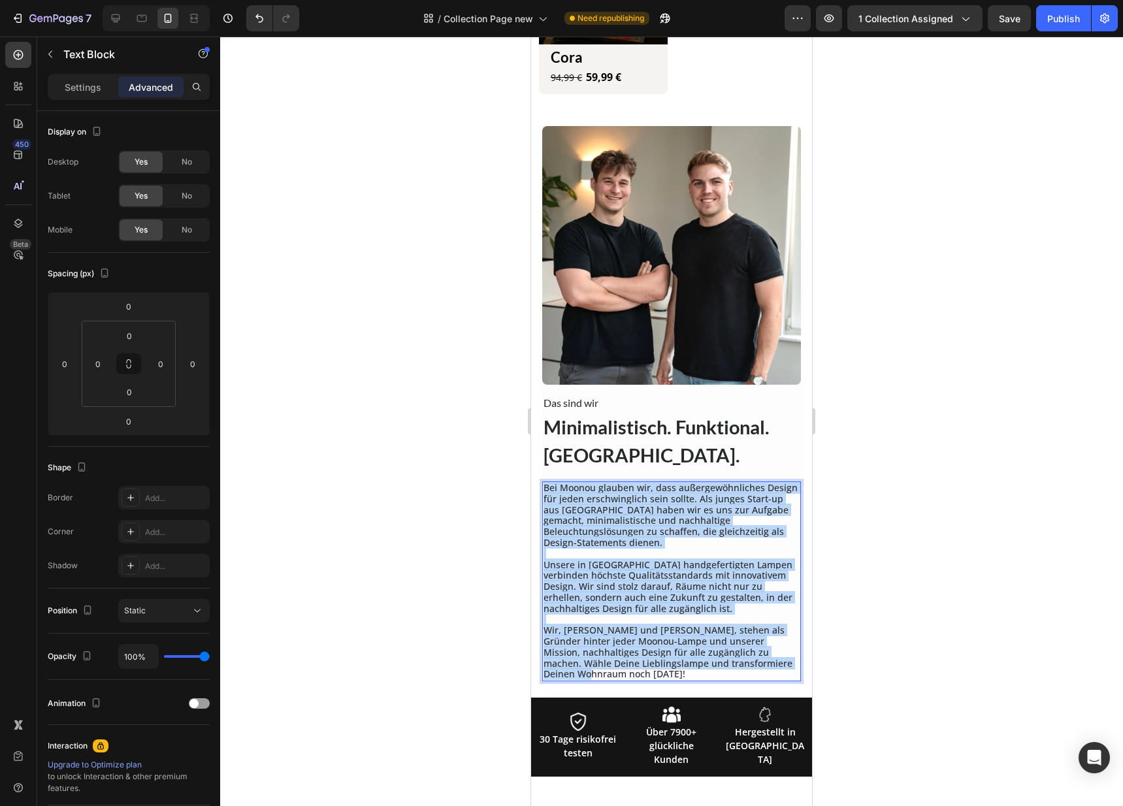
drag, startPoint x: 603, startPoint y: 647, endPoint x: 542, endPoint y: 457, distance: 199.1
click at [542, 481] on div "Bei Moonou glauben wir, dass außergewöhnliches Design für jeden erschwinglich s…" at bounding box center [671, 581] width 259 height 200
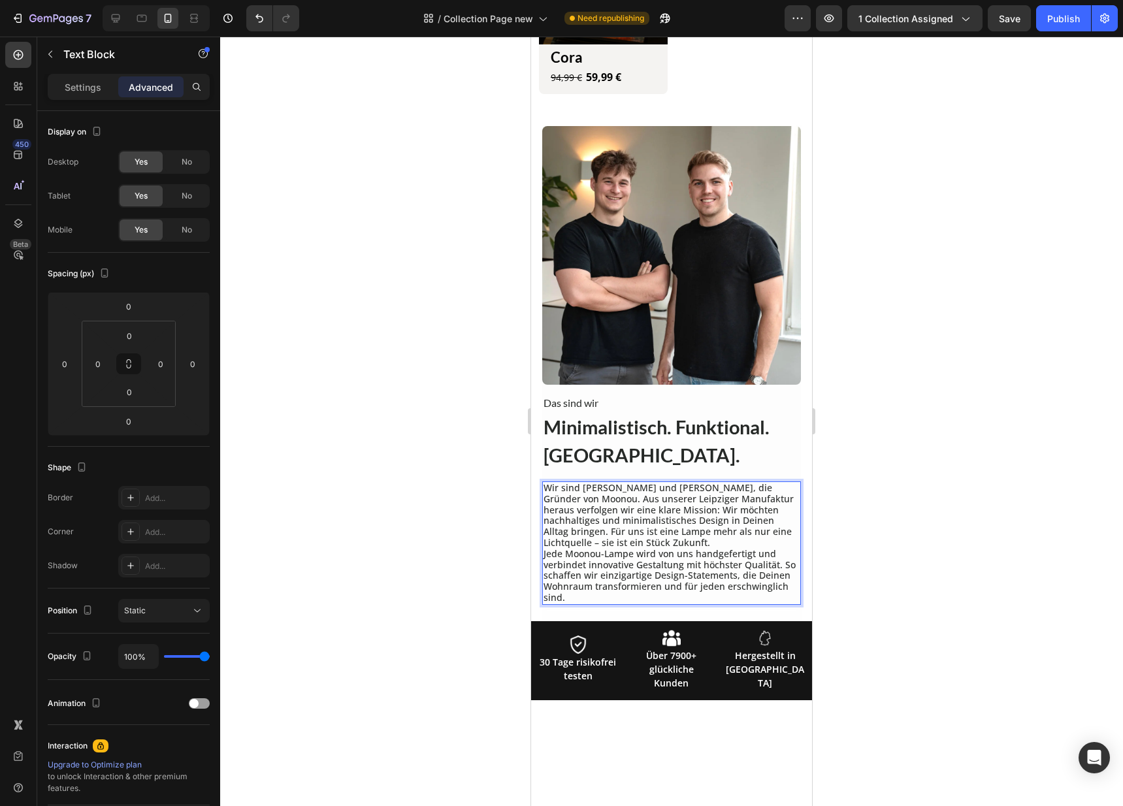
click at [626, 511] on p "Wir sind [PERSON_NAME] und [PERSON_NAME], die Gründer von Moonou. Aus unserer L…" at bounding box center [671, 516] width 256 height 66
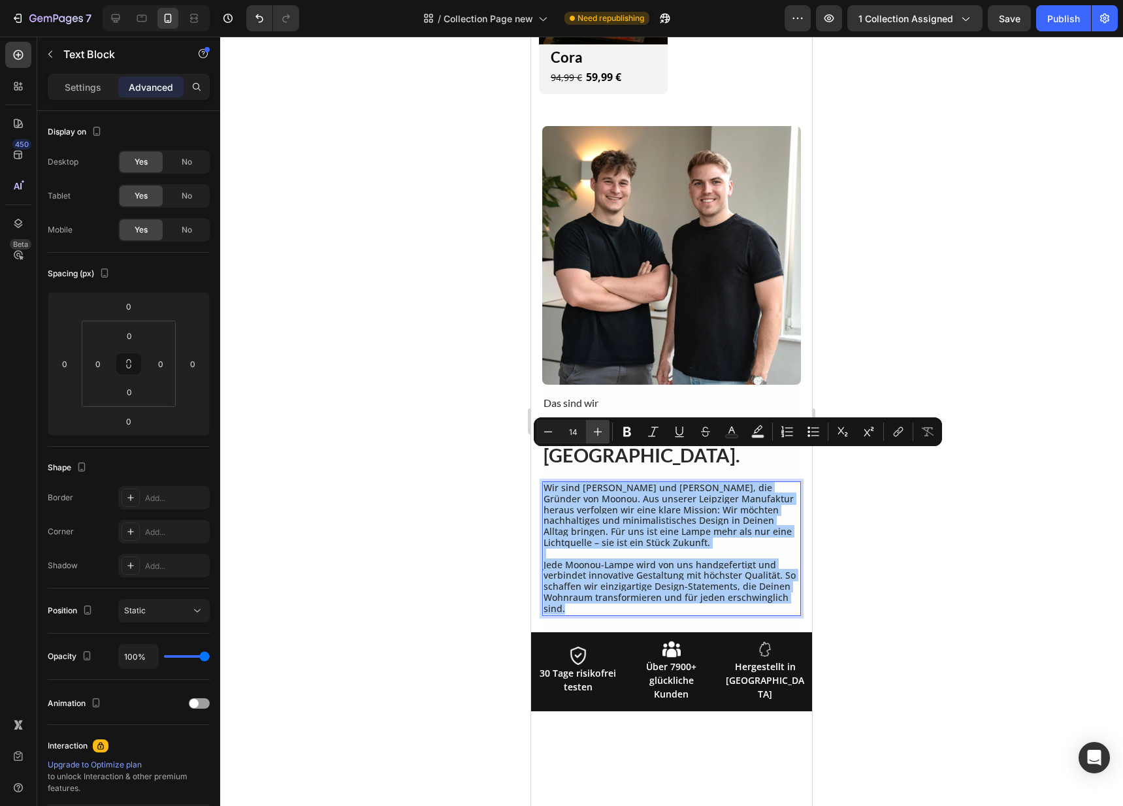
click at [592, 428] on icon "Editor contextual toolbar" at bounding box center [597, 431] width 13 height 13
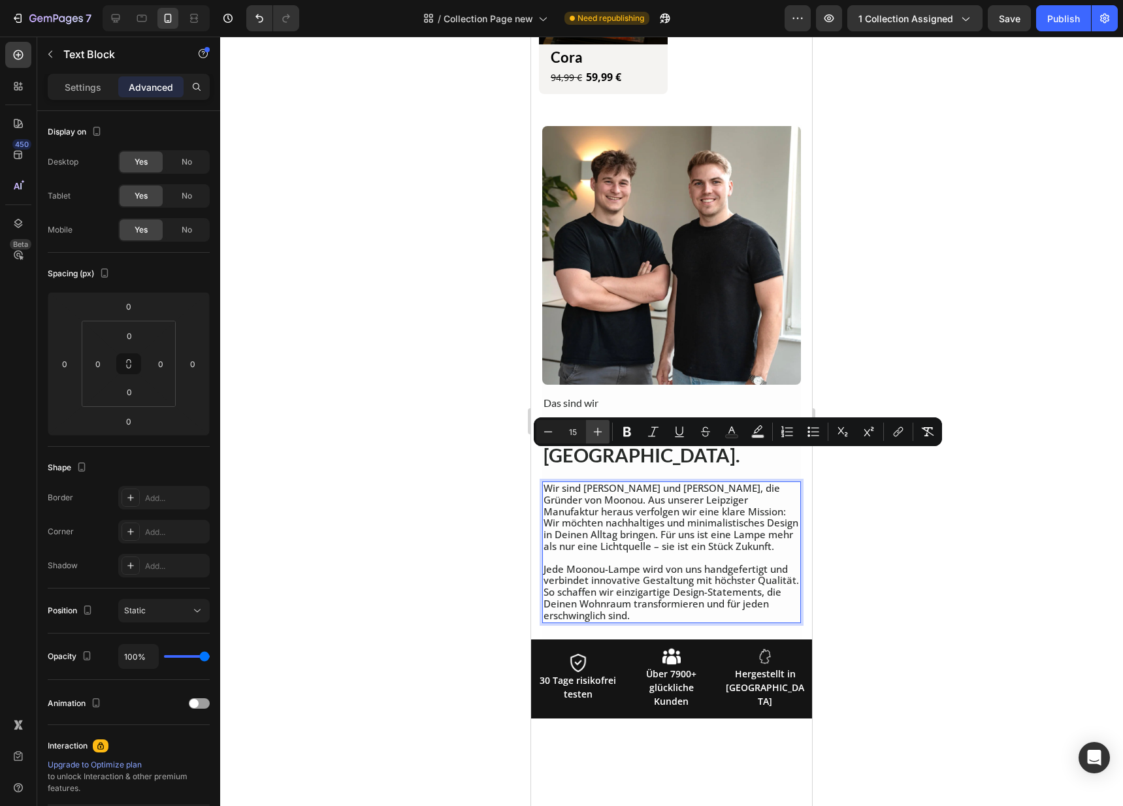
click at [593, 429] on icon "Editor contextual toolbar" at bounding box center [597, 431] width 13 height 13
type input "16"
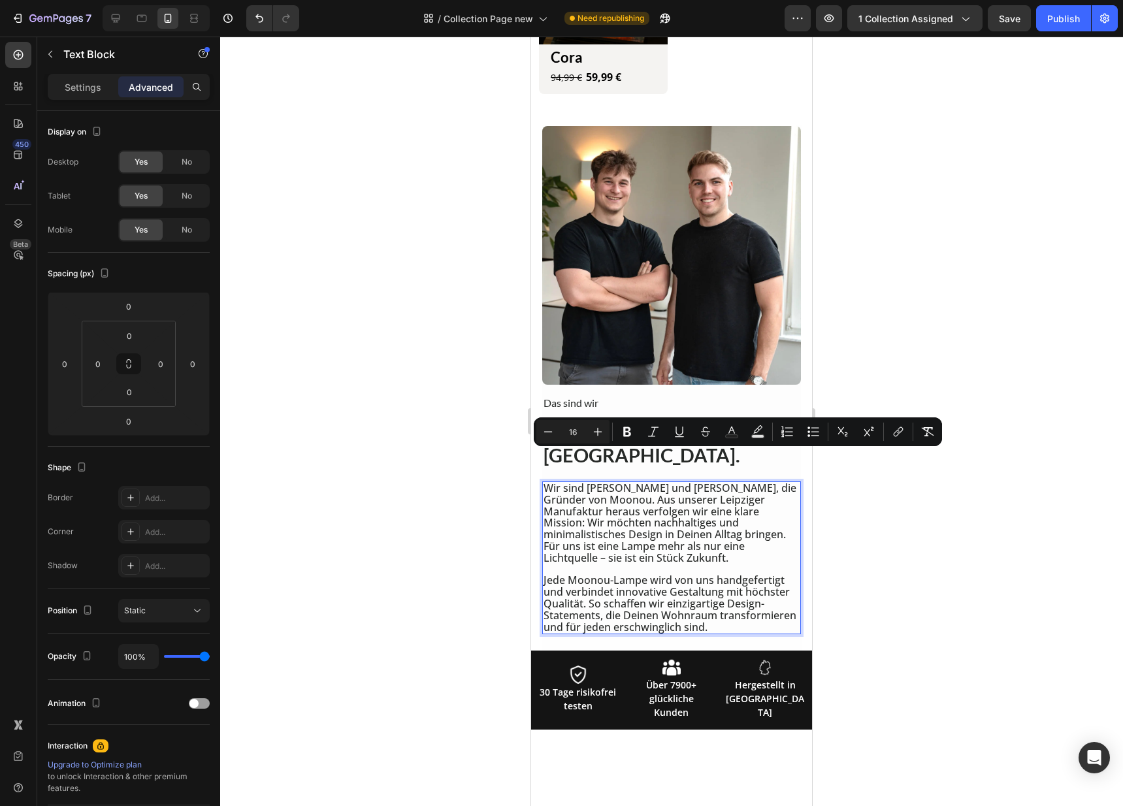
click at [841, 604] on div at bounding box center [671, 421] width 903 height 769
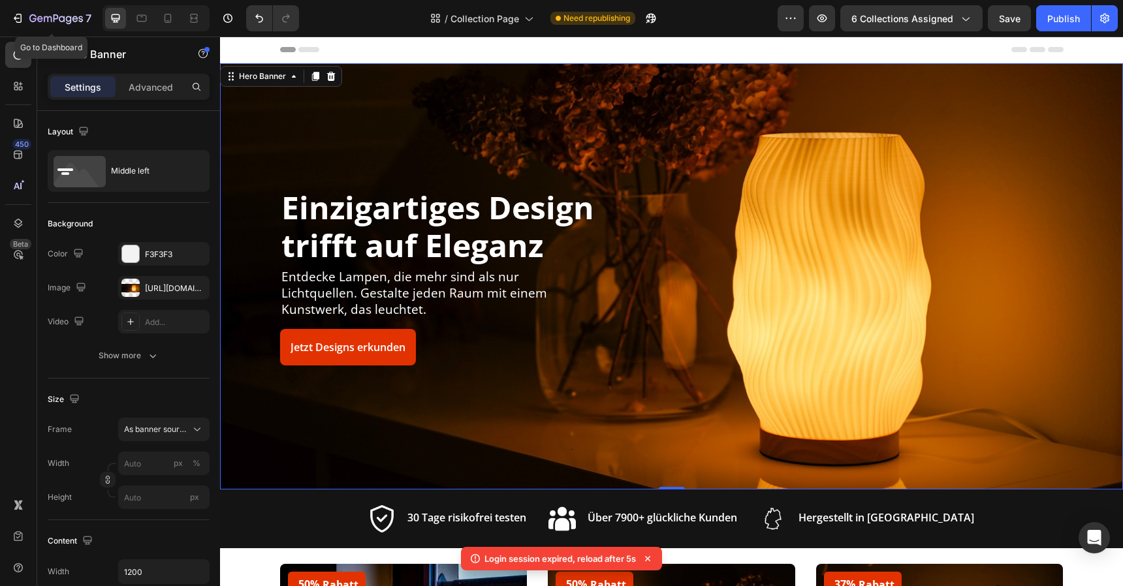
click at [74, 10] on button "7" at bounding box center [51, 18] width 92 height 26
